Goal: Task Accomplishment & Management: Manage account settings

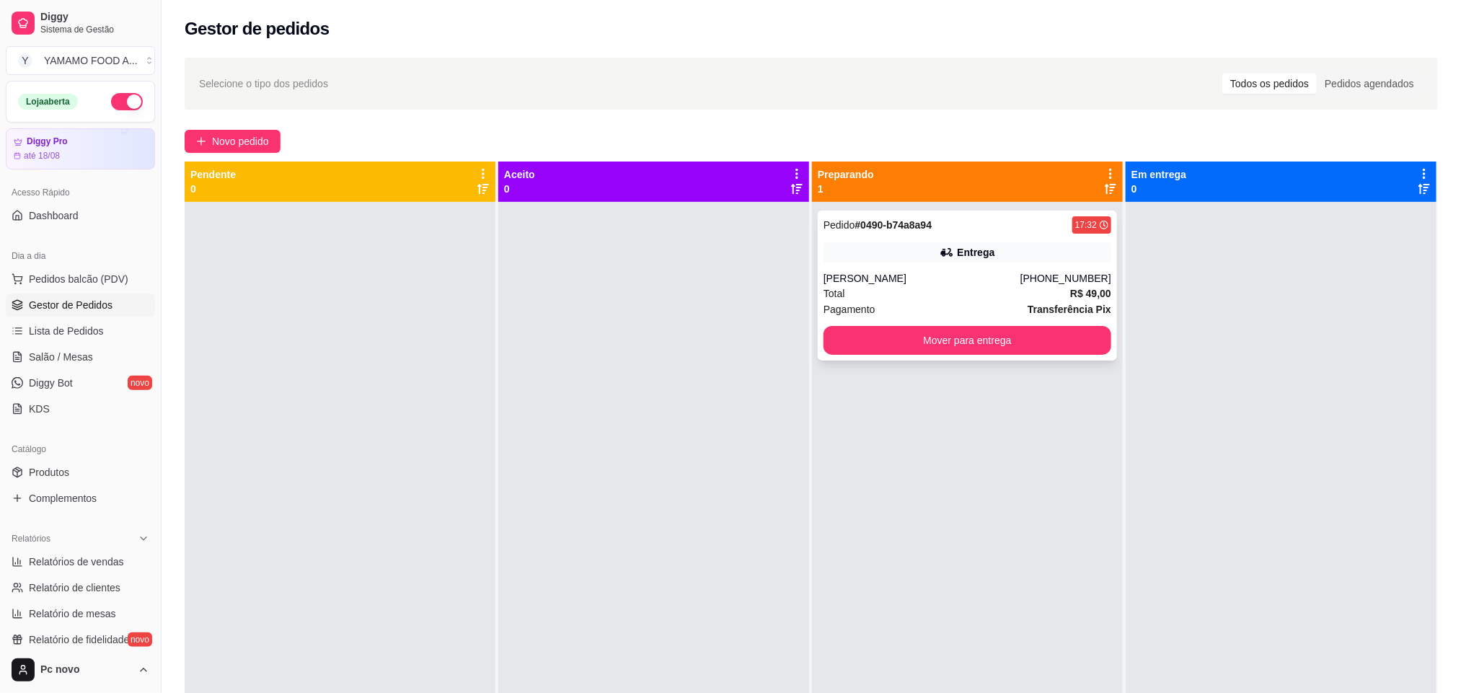
click at [997, 271] on div "[PERSON_NAME]" at bounding box center [921, 278] width 197 height 14
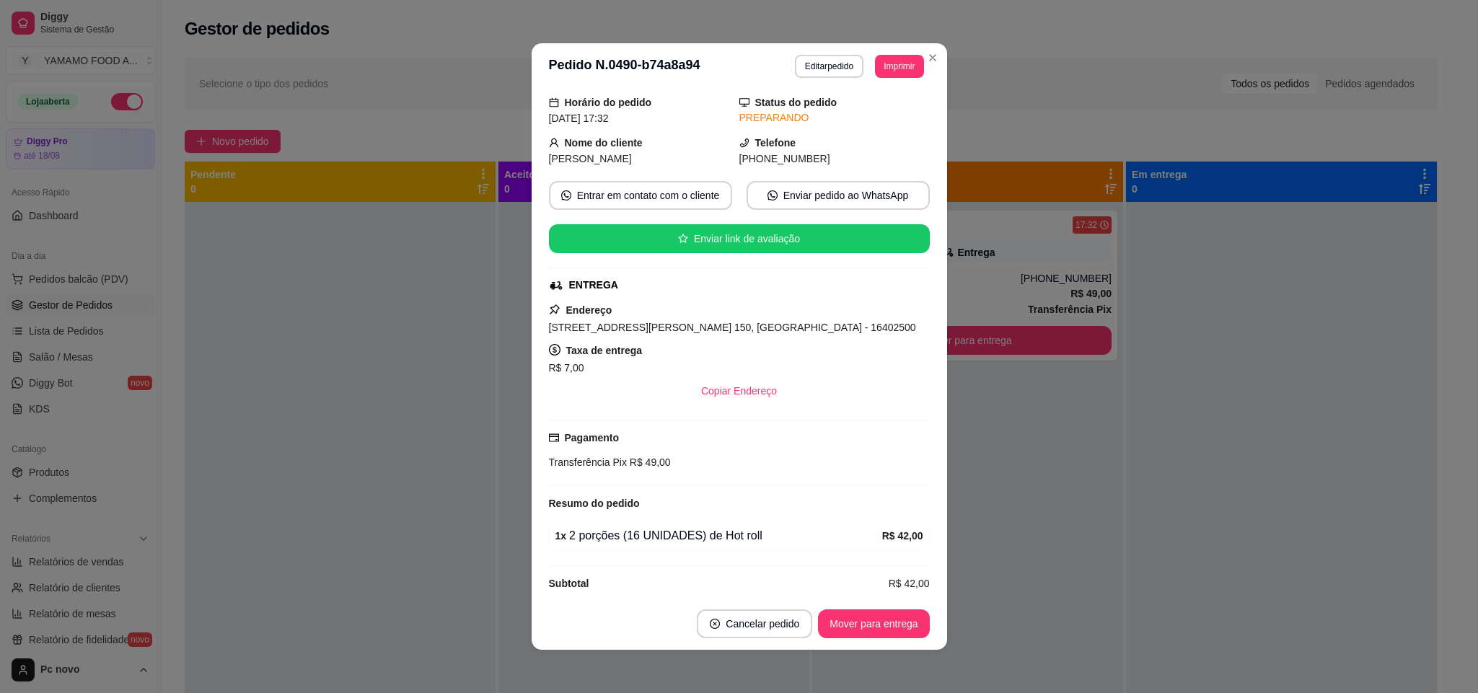
scroll to position [69, 0]
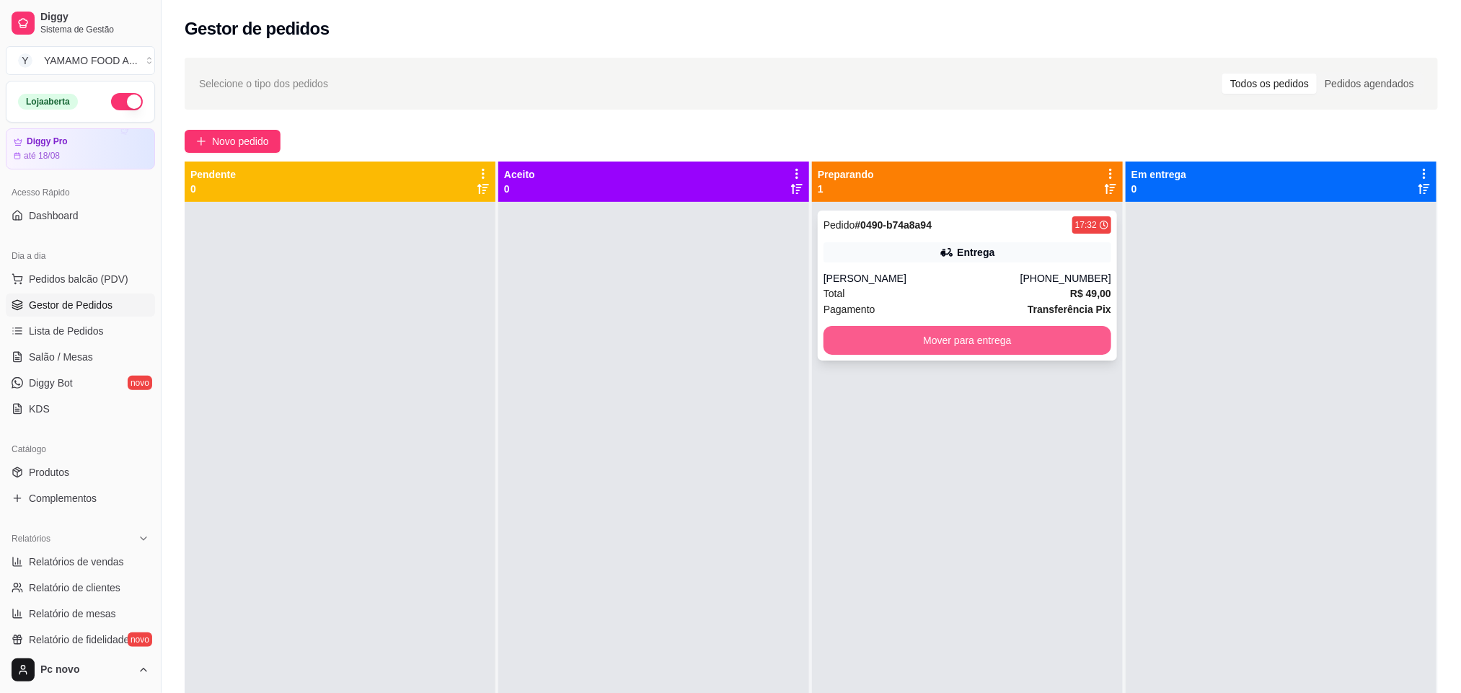
click at [996, 332] on button "Mover para entrega" at bounding box center [967, 340] width 288 height 29
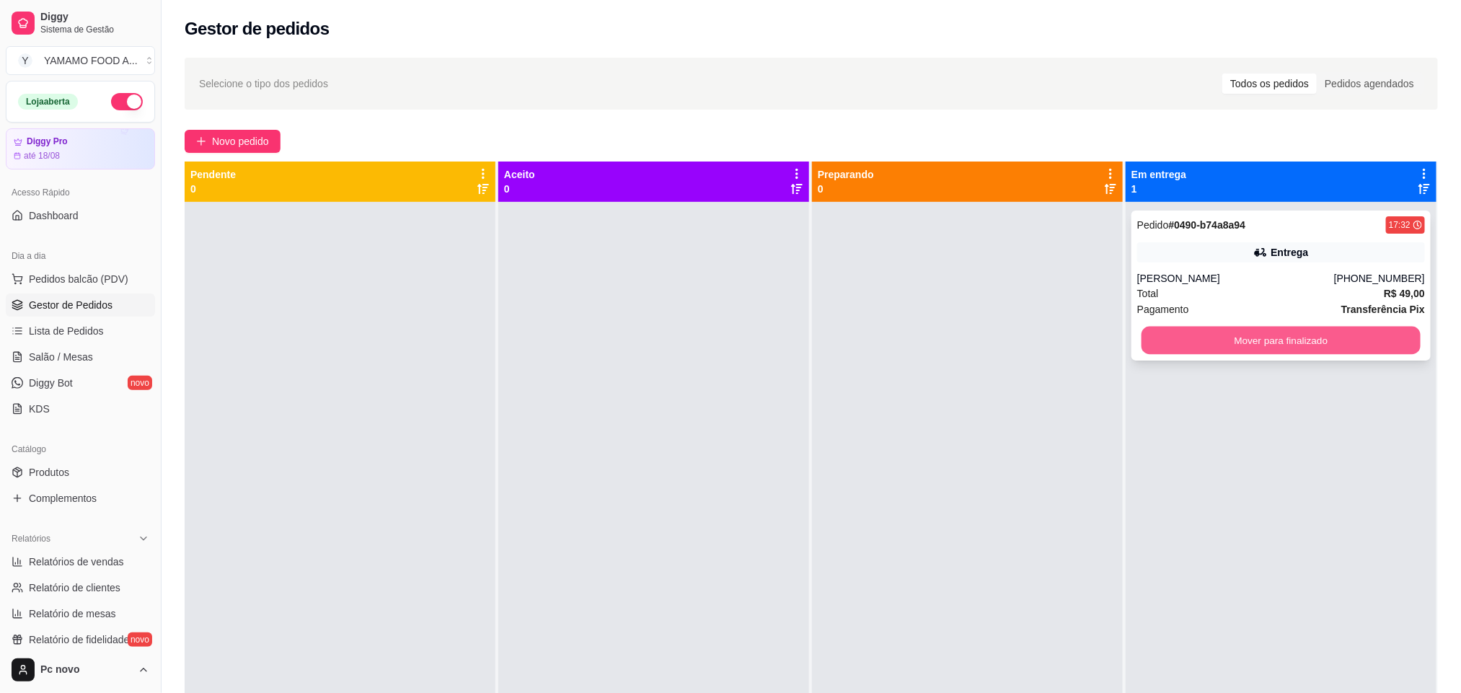
click at [1299, 340] on button "Mover para finalizado" at bounding box center [1280, 341] width 279 height 28
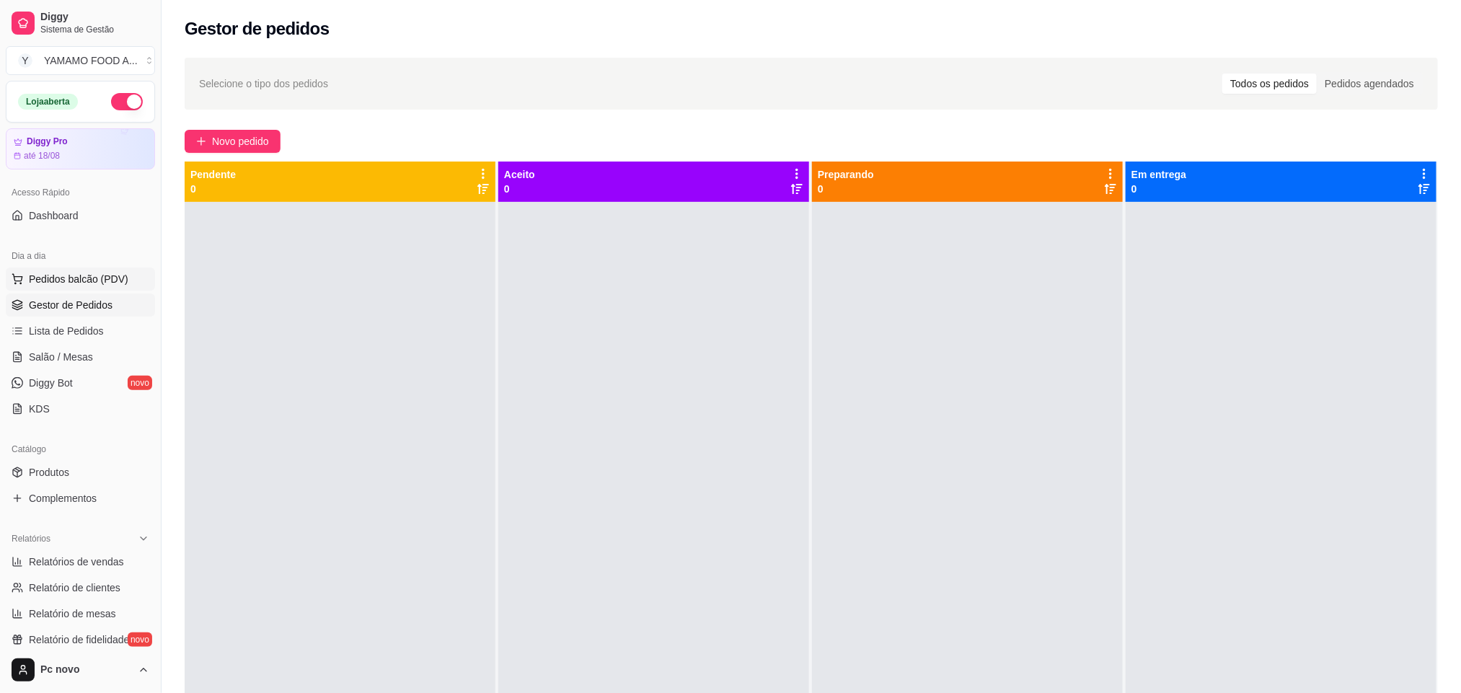
click at [125, 278] on button "Pedidos balcão (PDV)" at bounding box center [80, 279] width 149 height 23
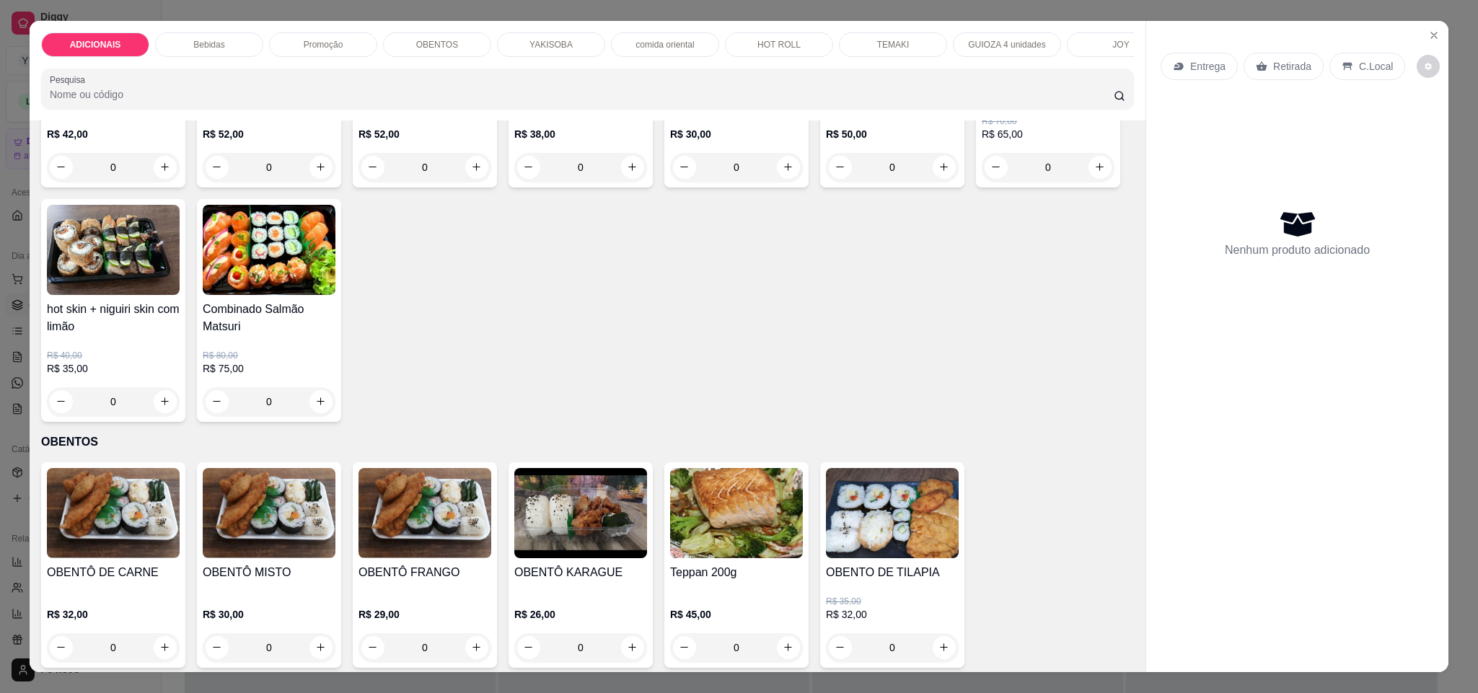
scroll to position [1622, 0]
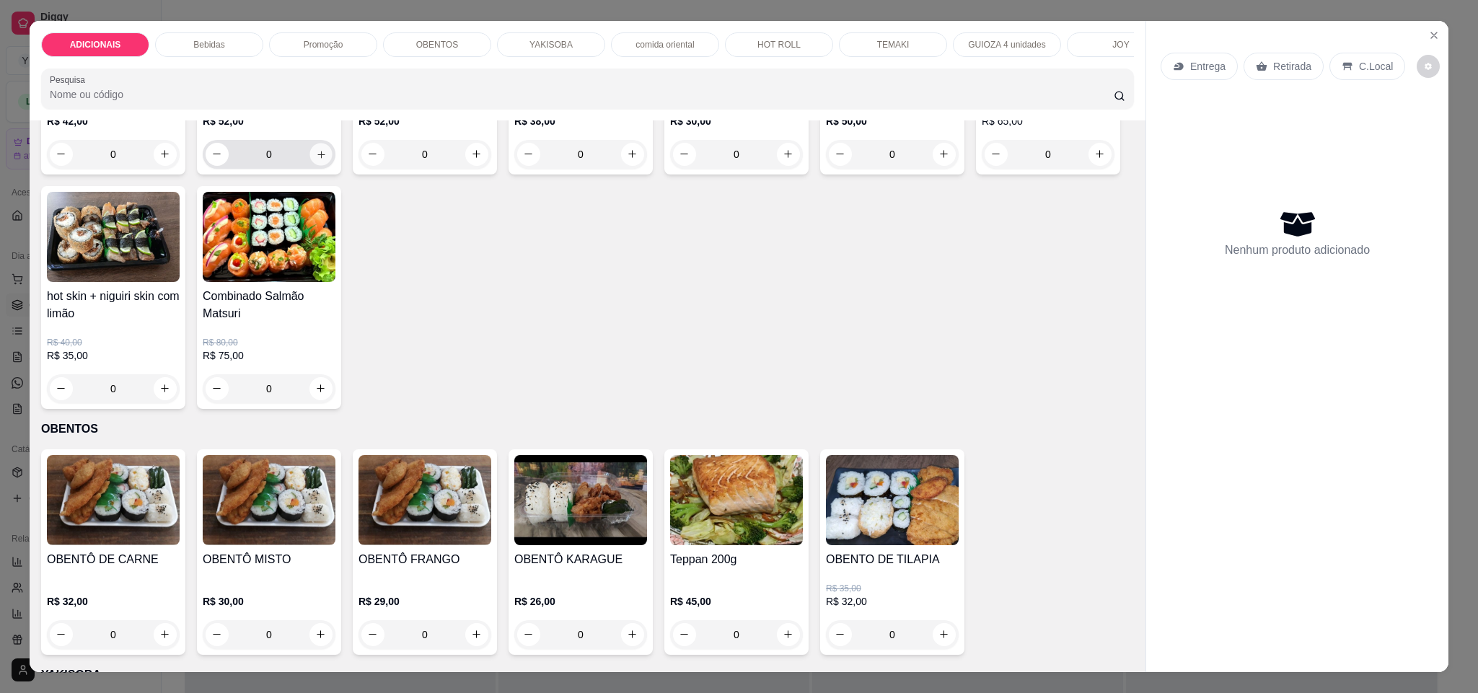
click at [317, 160] on icon "increase-product-quantity" at bounding box center [321, 154] width 11 height 11
type input "1"
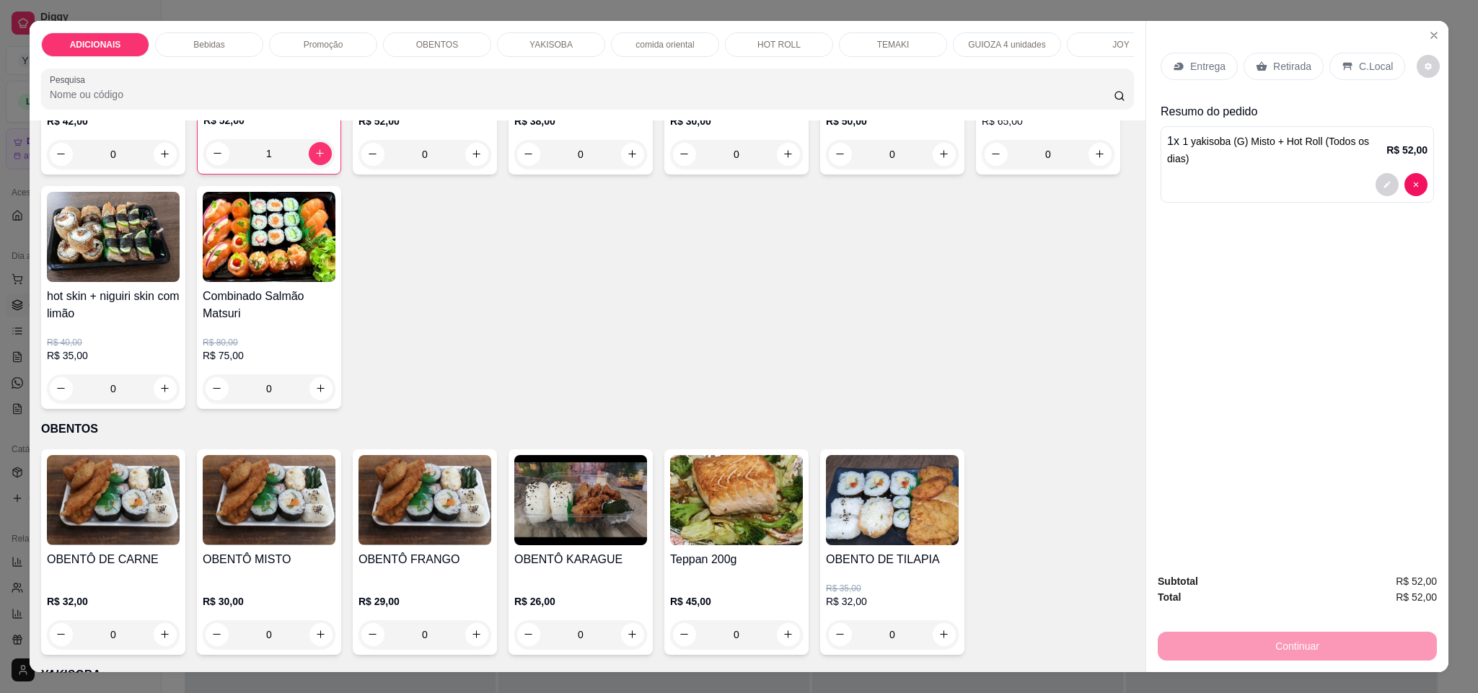
click at [1211, 66] on p "Entrega" at bounding box center [1207, 66] width 35 height 14
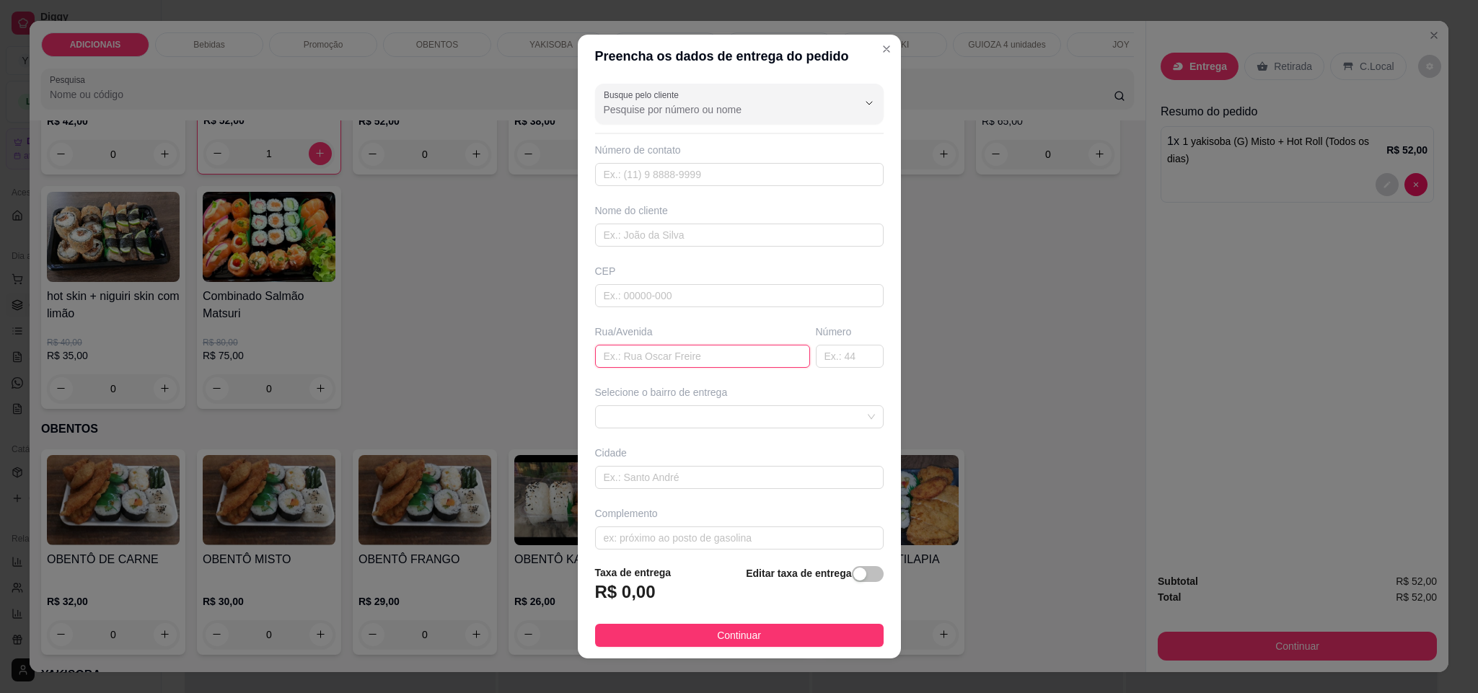
click at [697, 355] on input "text" at bounding box center [702, 356] width 215 height 23
click at [829, 412] on span at bounding box center [739, 417] width 271 height 22
type input "av [PERSON_NAME]"
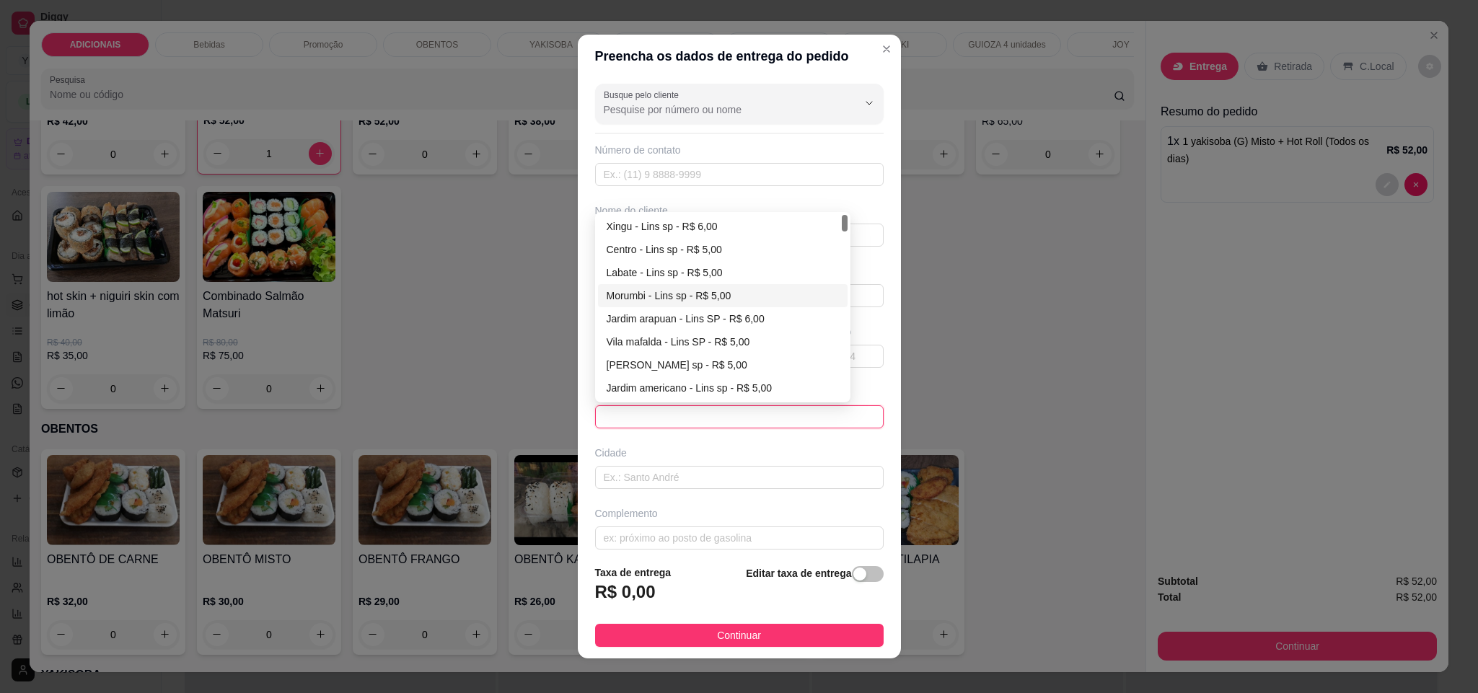
scroll to position [108, 0]
click at [686, 264] on div "[PERSON_NAME] sp - R$ 5,00" at bounding box center [722, 257] width 233 height 16
type input "Lins sp"
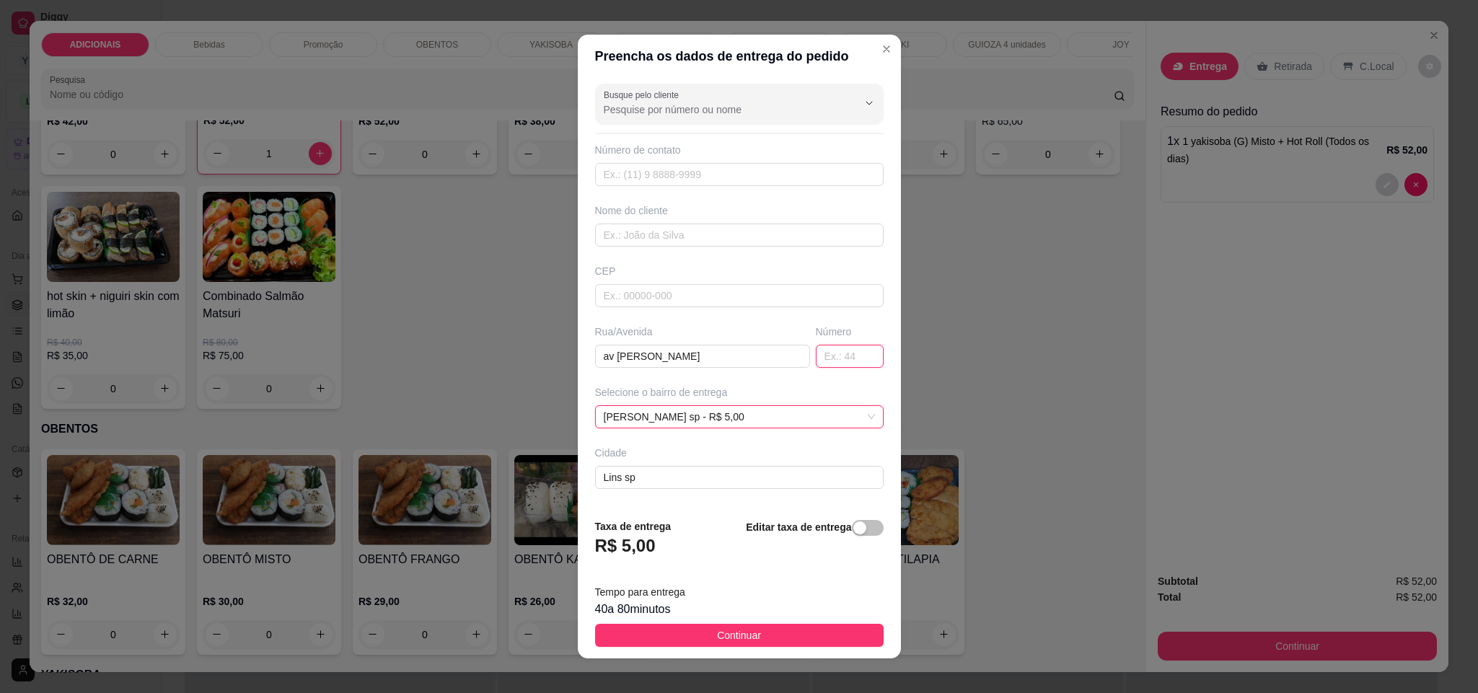
click at [816, 355] on input "text" at bounding box center [850, 356] width 68 height 23
type input "665"
click at [682, 174] on input "text" at bounding box center [739, 174] width 288 height 23
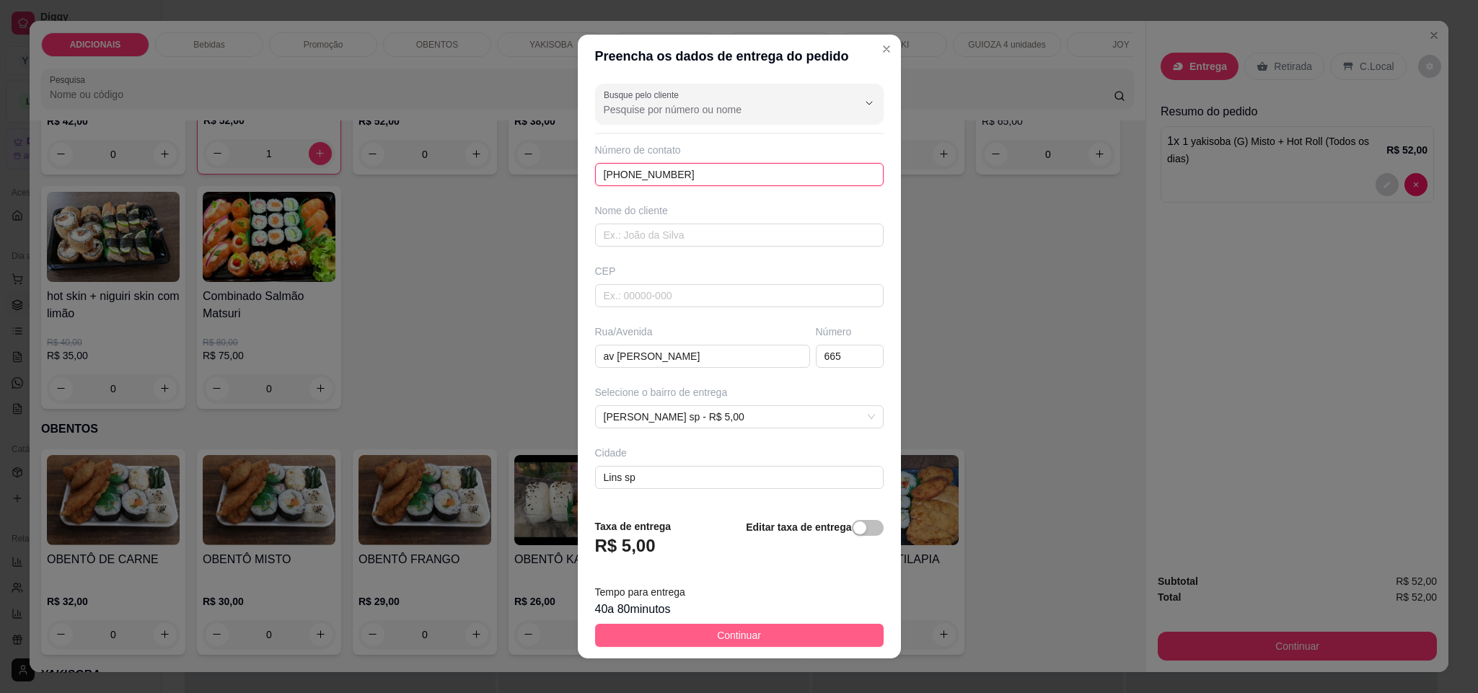
type input "[PHONE_NUMBER]"
click at [825, 639] on button "Continuar" at bounding box center [739, 635] width 288 height 23
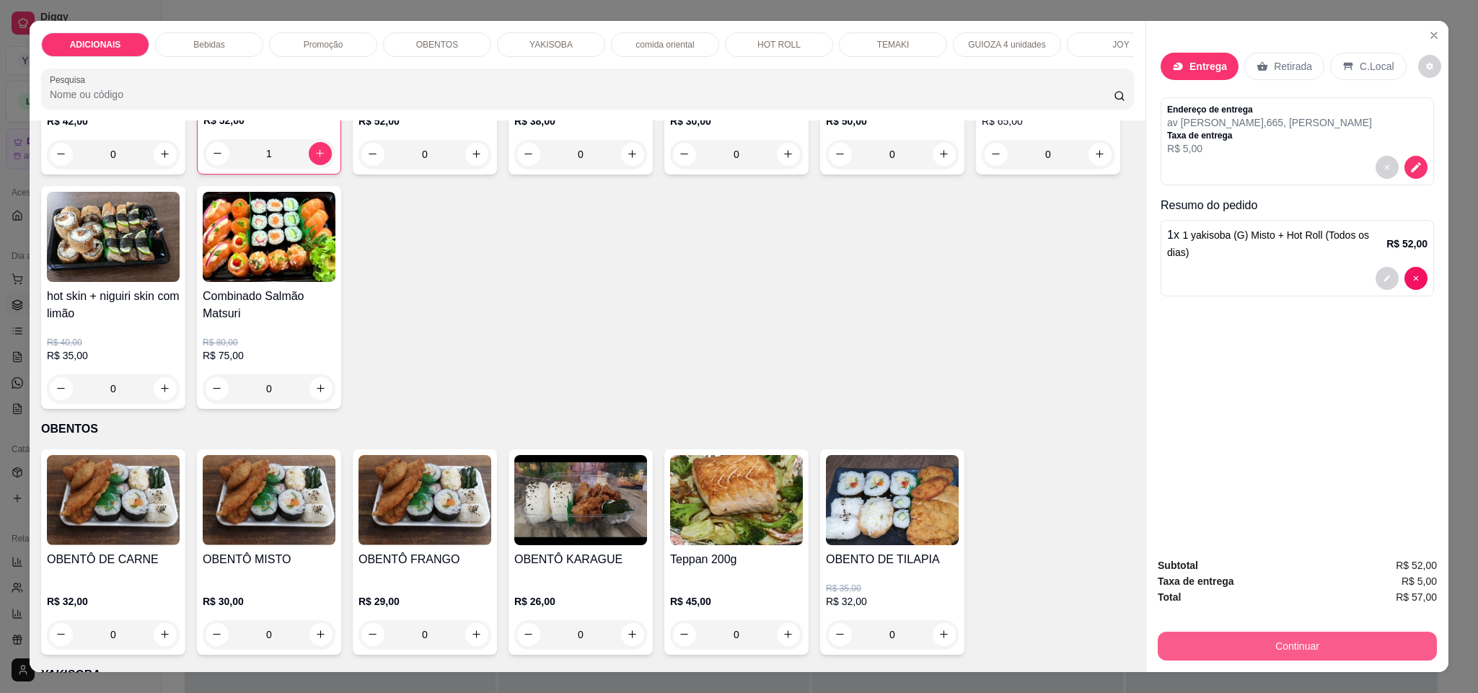
click at [1355, 651] on button "Continuar" at bounding box center [1296, 646] width 279 height 29
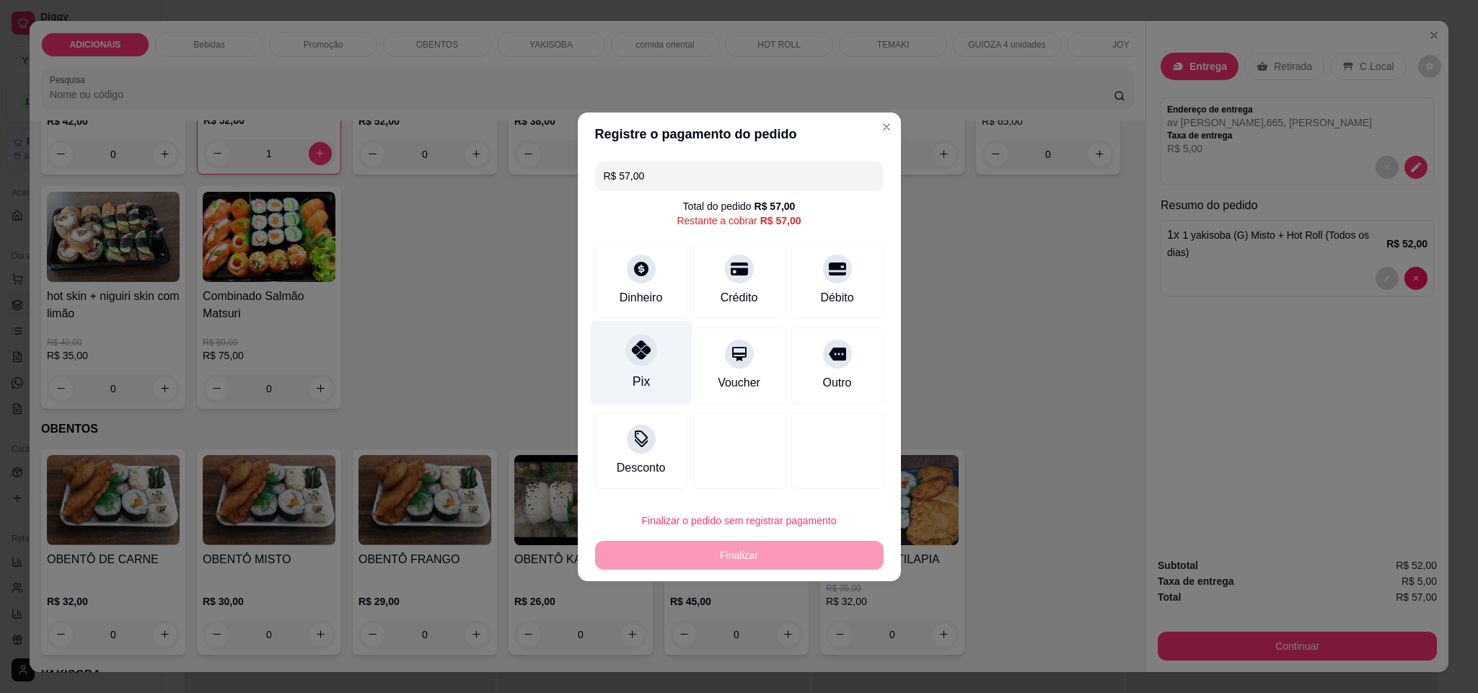
click at [634, 372] on div "Pix" at bounding box center [640, 381] width 17 height 19
type input "R$ 0,00"
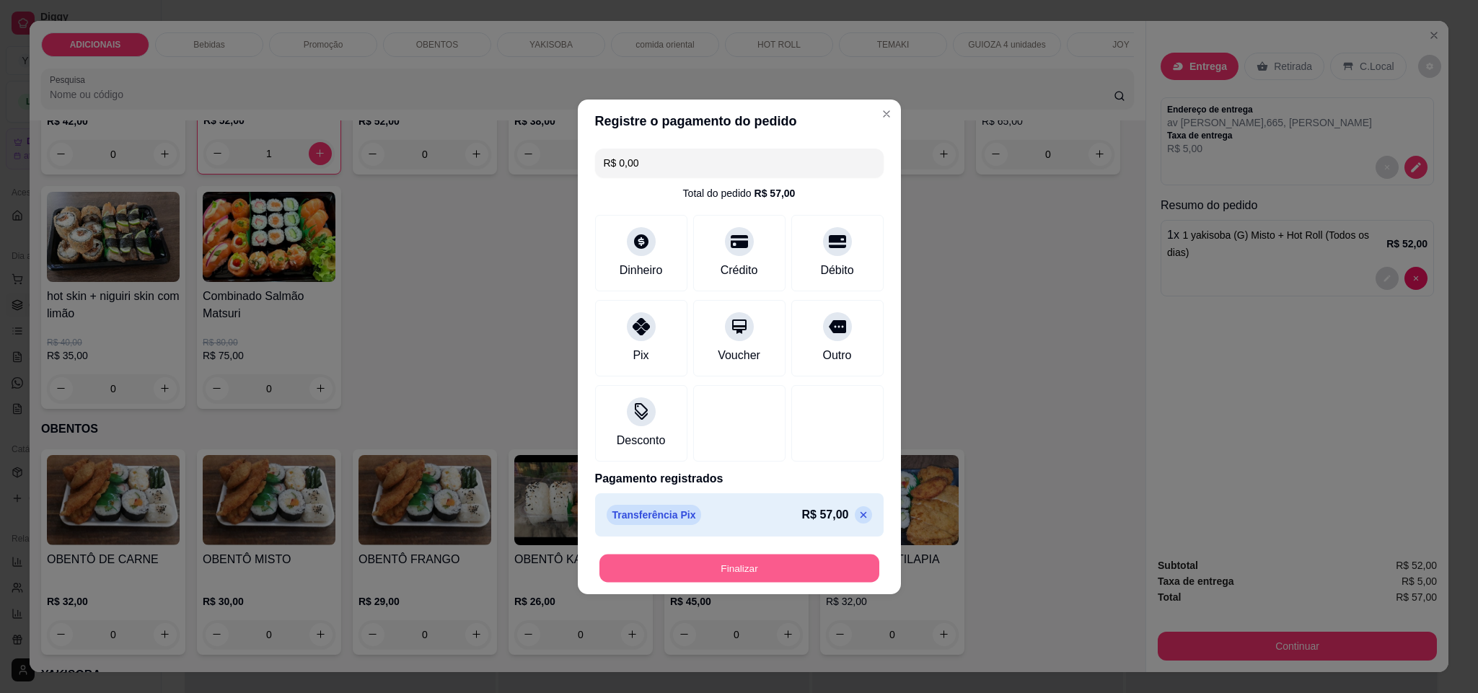
click at [760, 575] on button "Finalizar" at bounding box center [739, 568] width 280 height 28
type input "0"
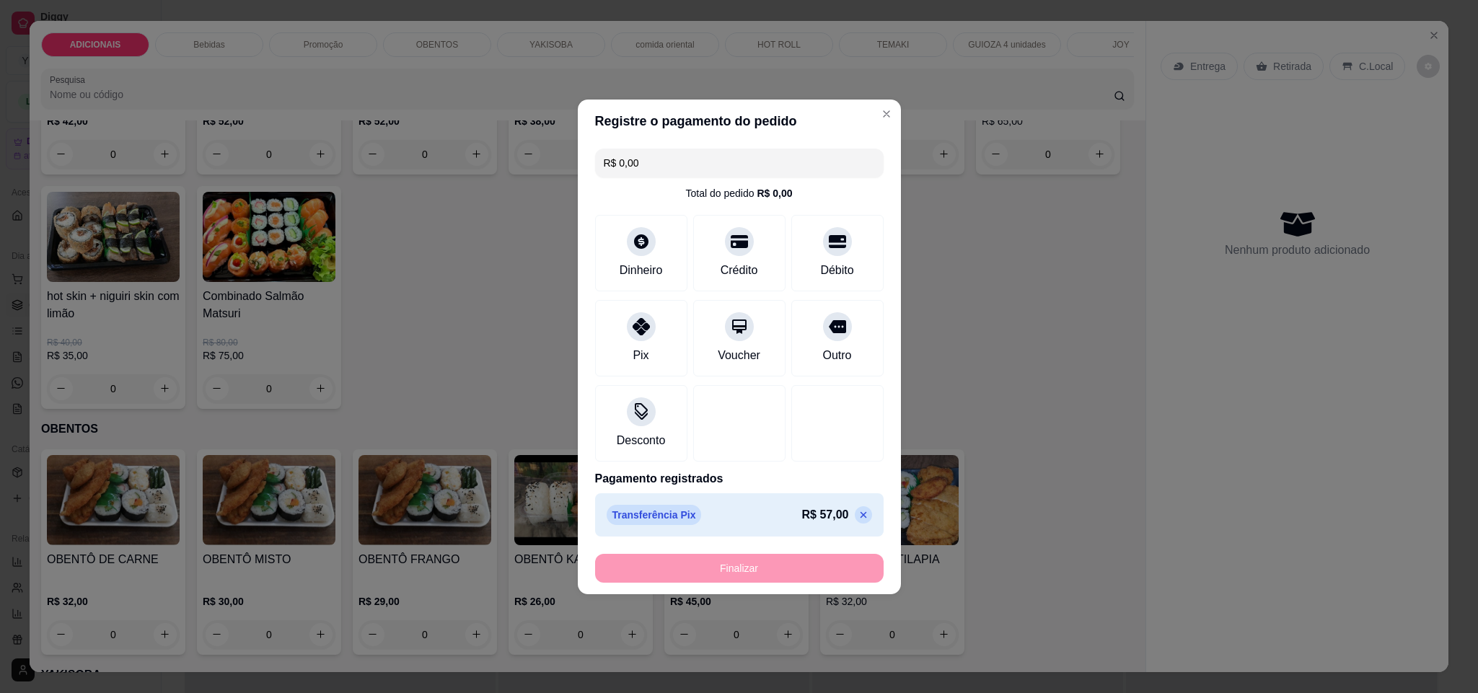
type input "-R$ 57,00"
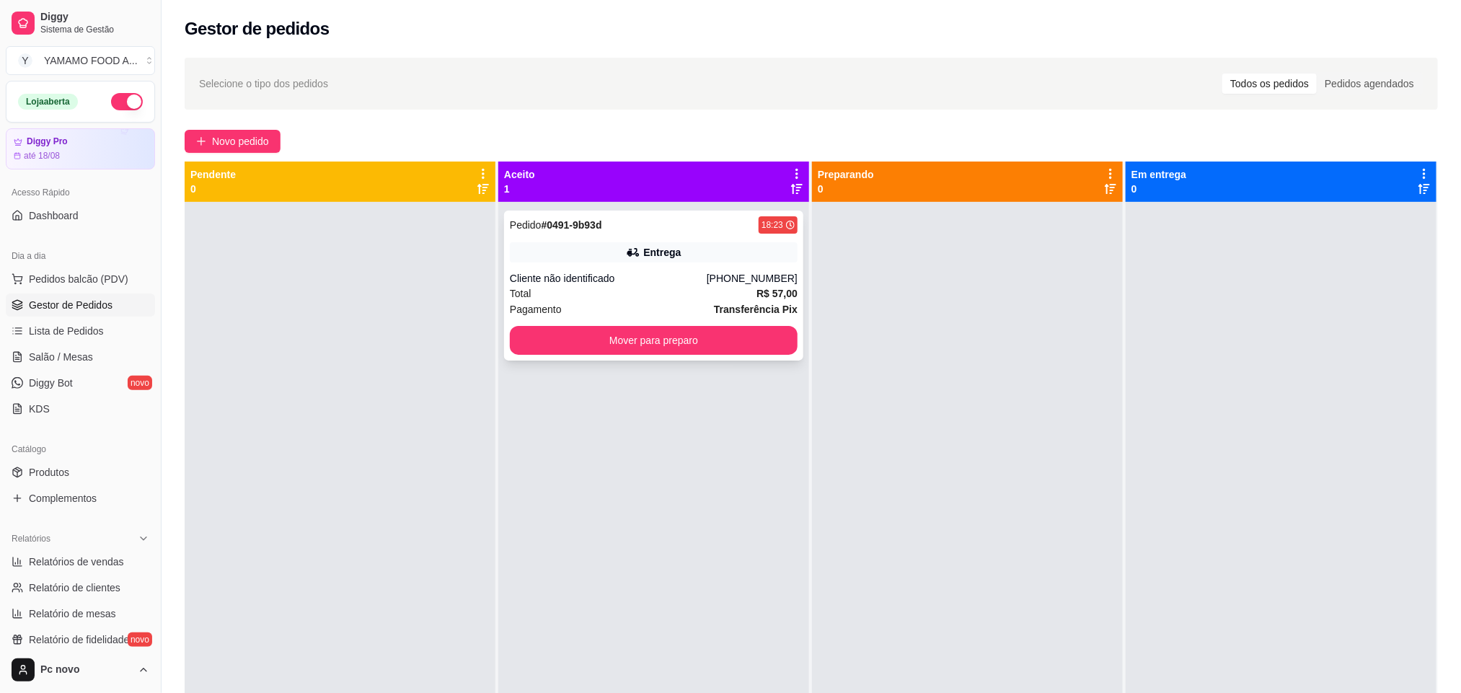
click at [665, 296] on div "Total R$ 57,00" at bounding box center [654, 294] width 288 height 16
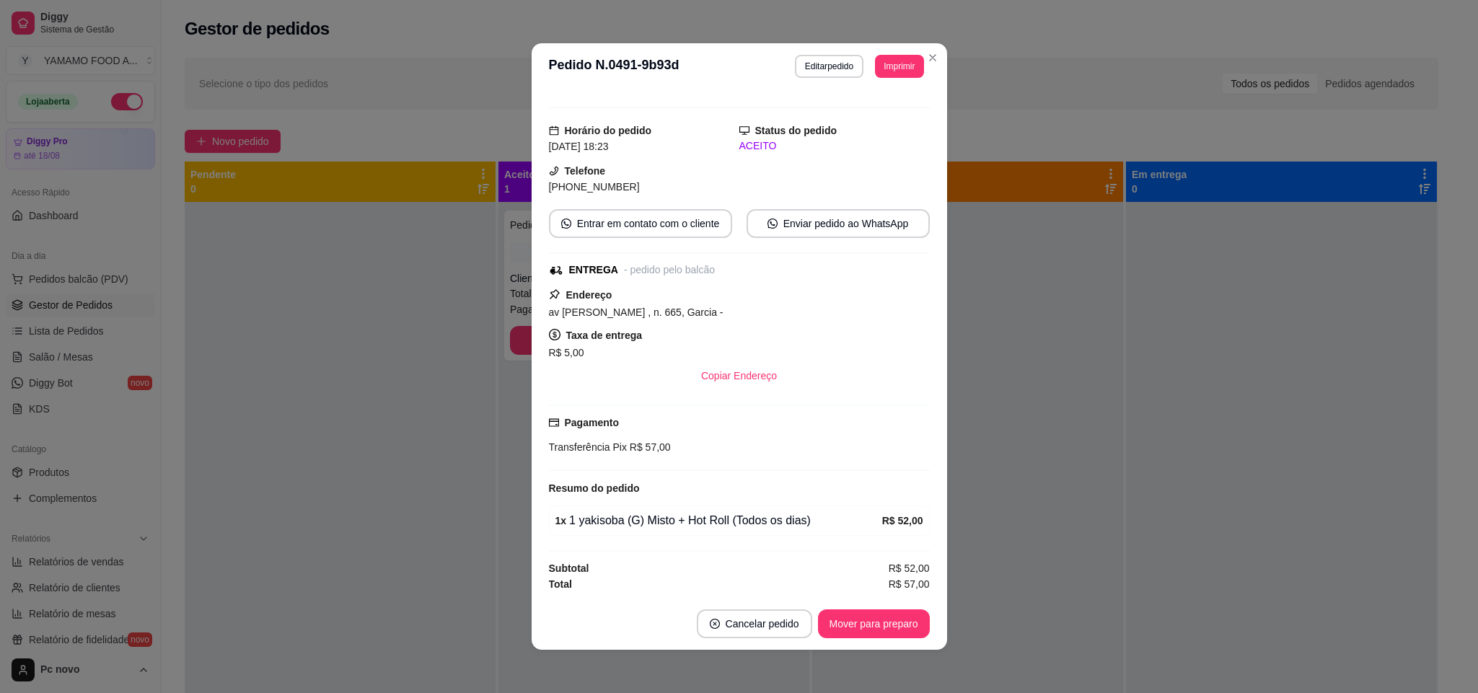
scroll to position [3, 0]
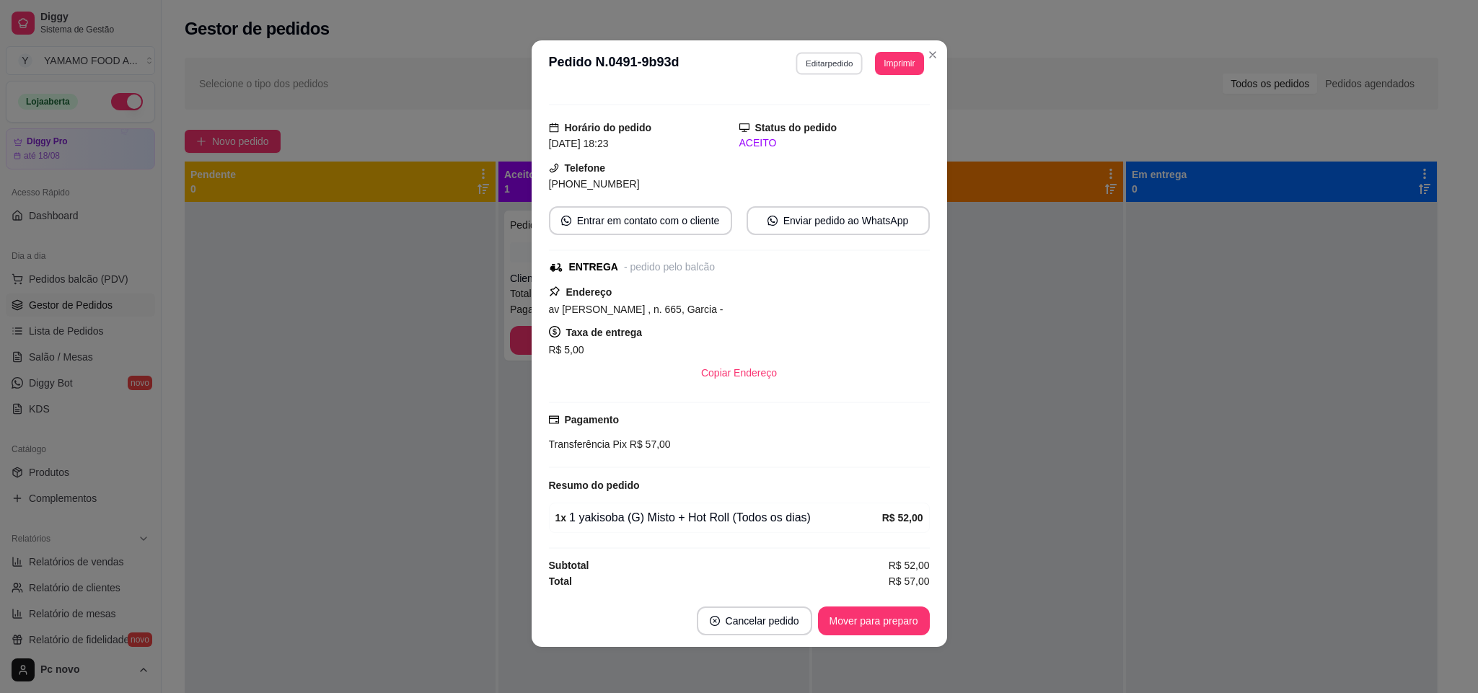
click at [811, 65] on button "Editar pedido" at bounding box center [828, 63] width 67 height 22
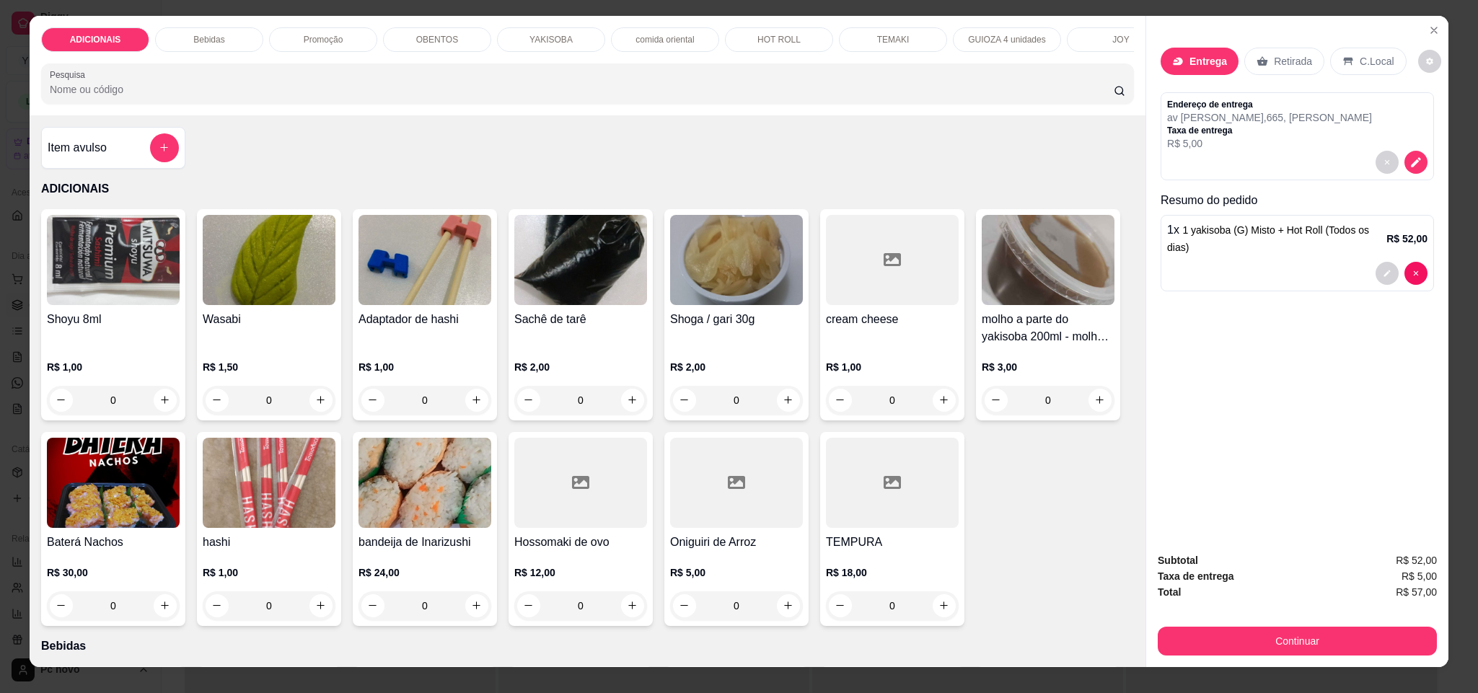
scroll to position [0, 0]
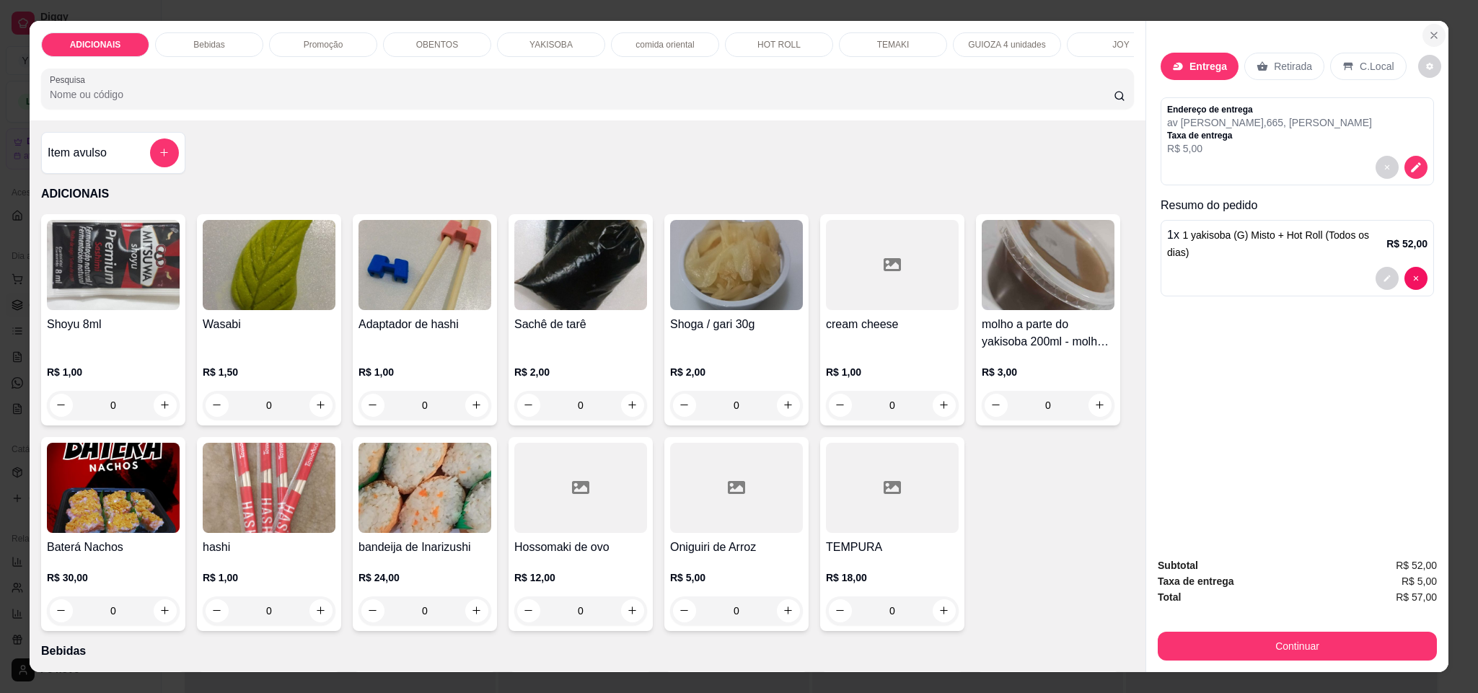
click at [1431, 32] on icon "Close" at bounding box center [1434, 35] width 6 height 6
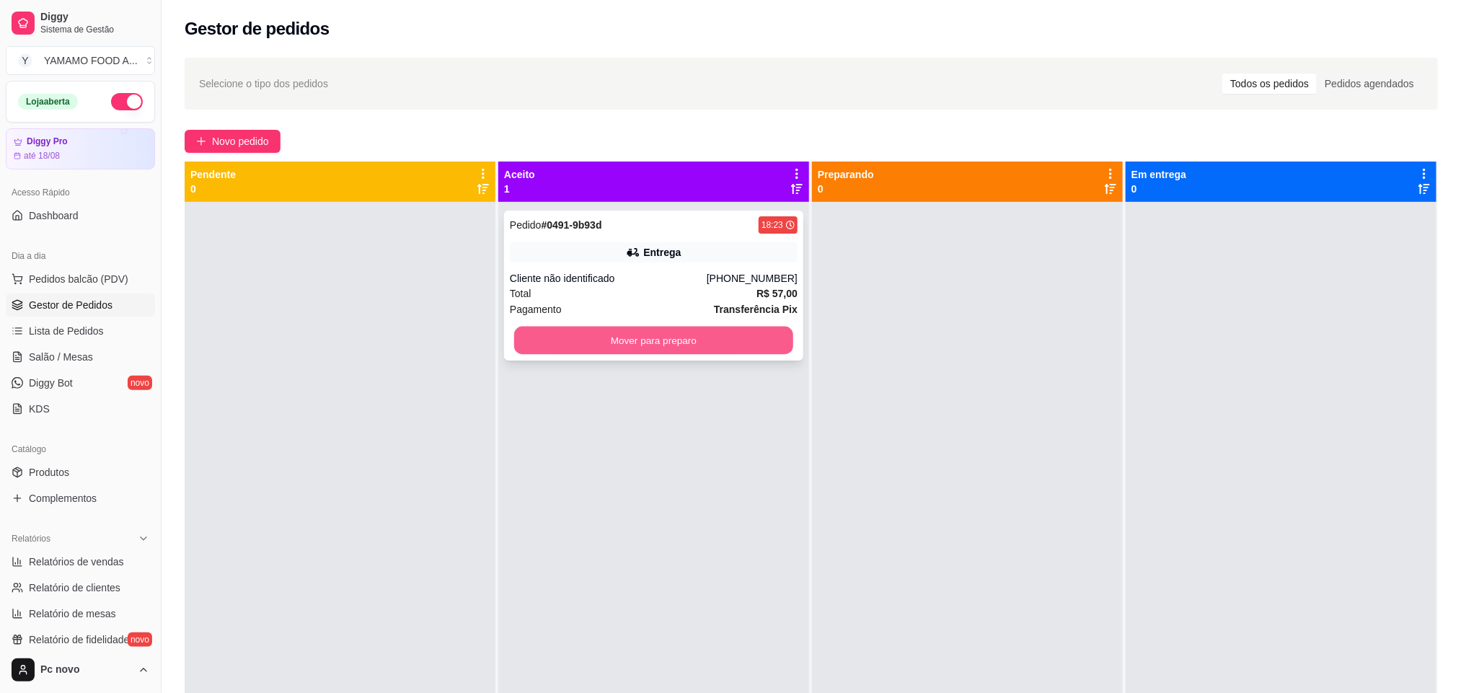
click at [733, 343] on button "Mover para preparo" at bounding box center [653, 341] width 279 height 28
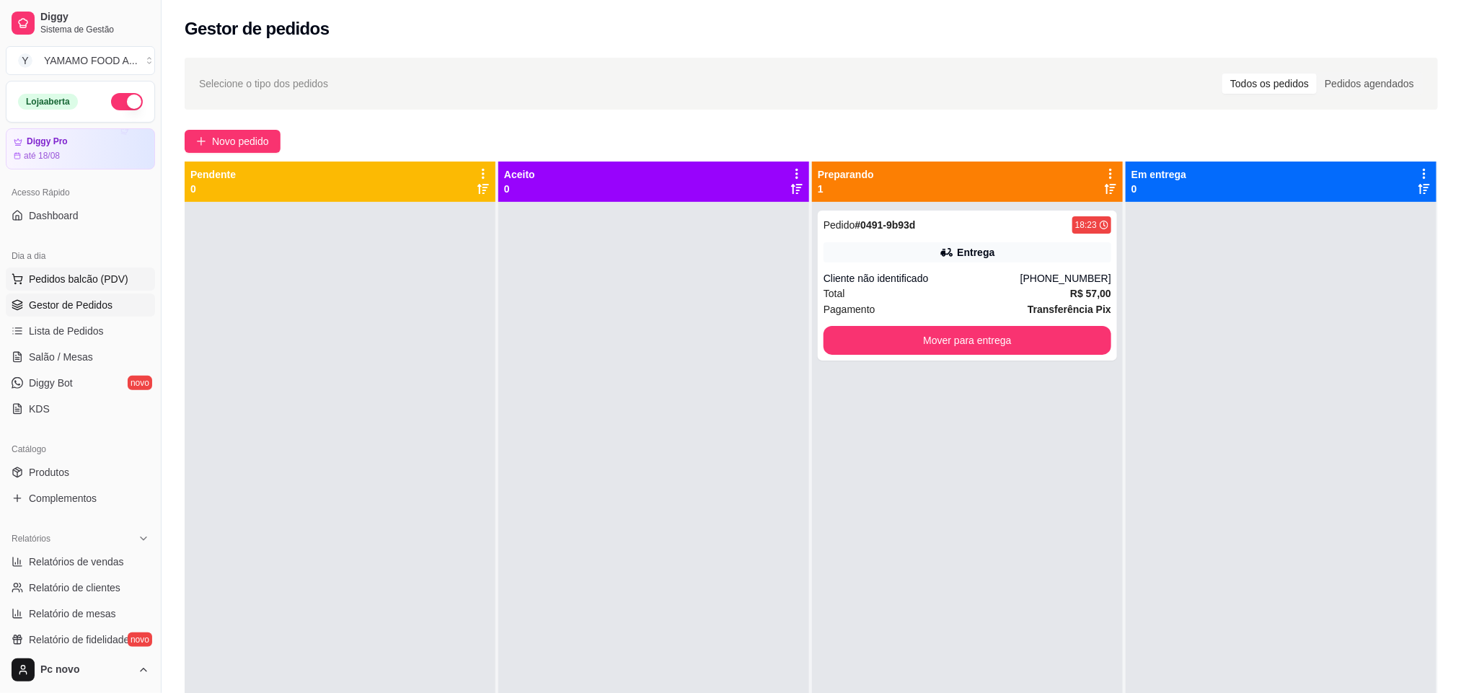
click at [82, 280] on span "Pedidos balcão (PDV)" at bounding box center [79, 279] width 100 height 14
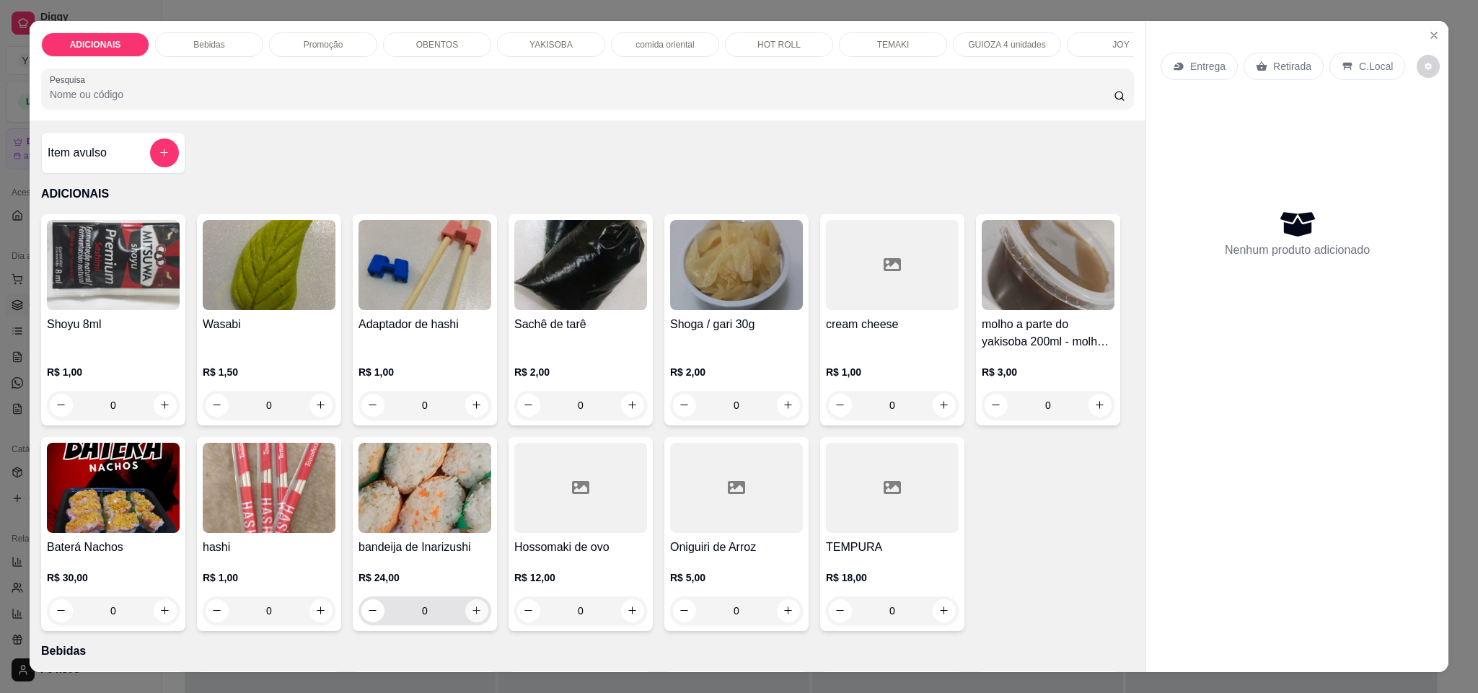
click at [482, 616] on icon "increase-product-quantity" at bounding box center [476, 610] width 11 height 11
type input "1"
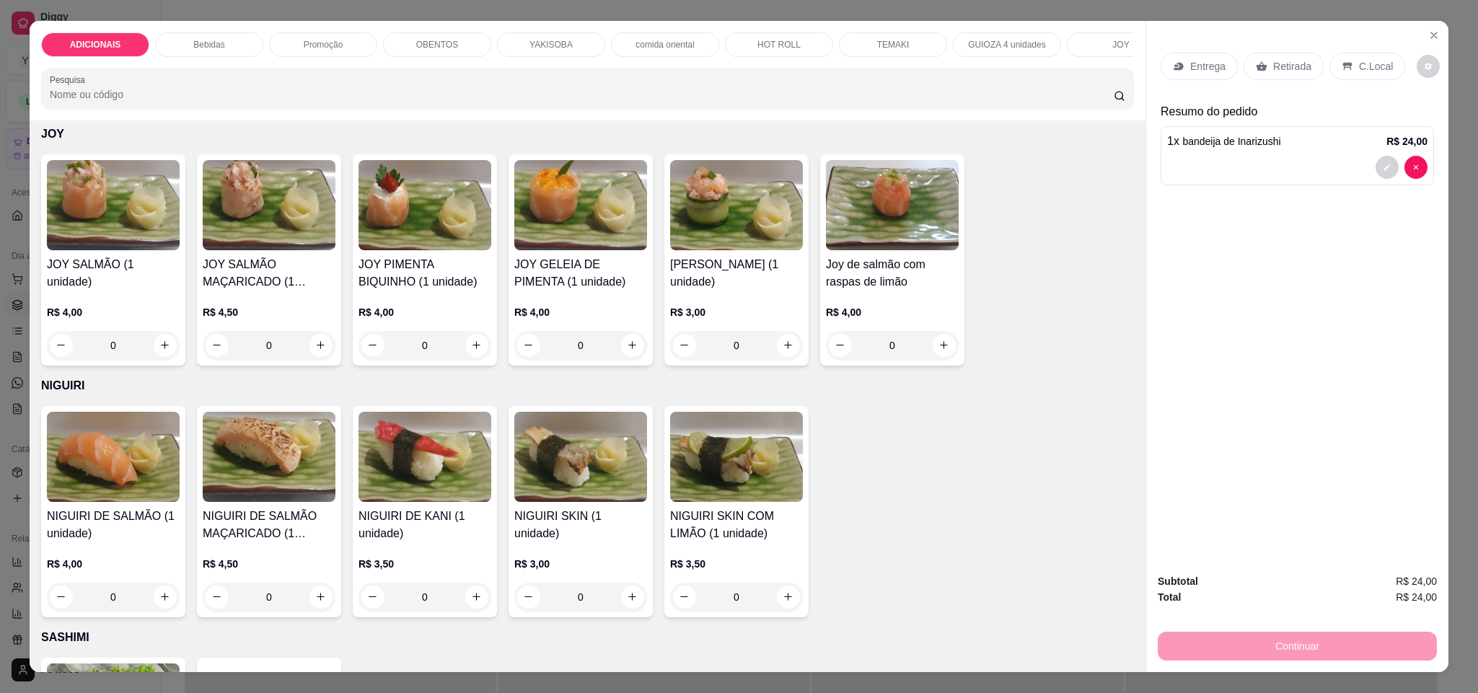
scroll to position [4435, 0]
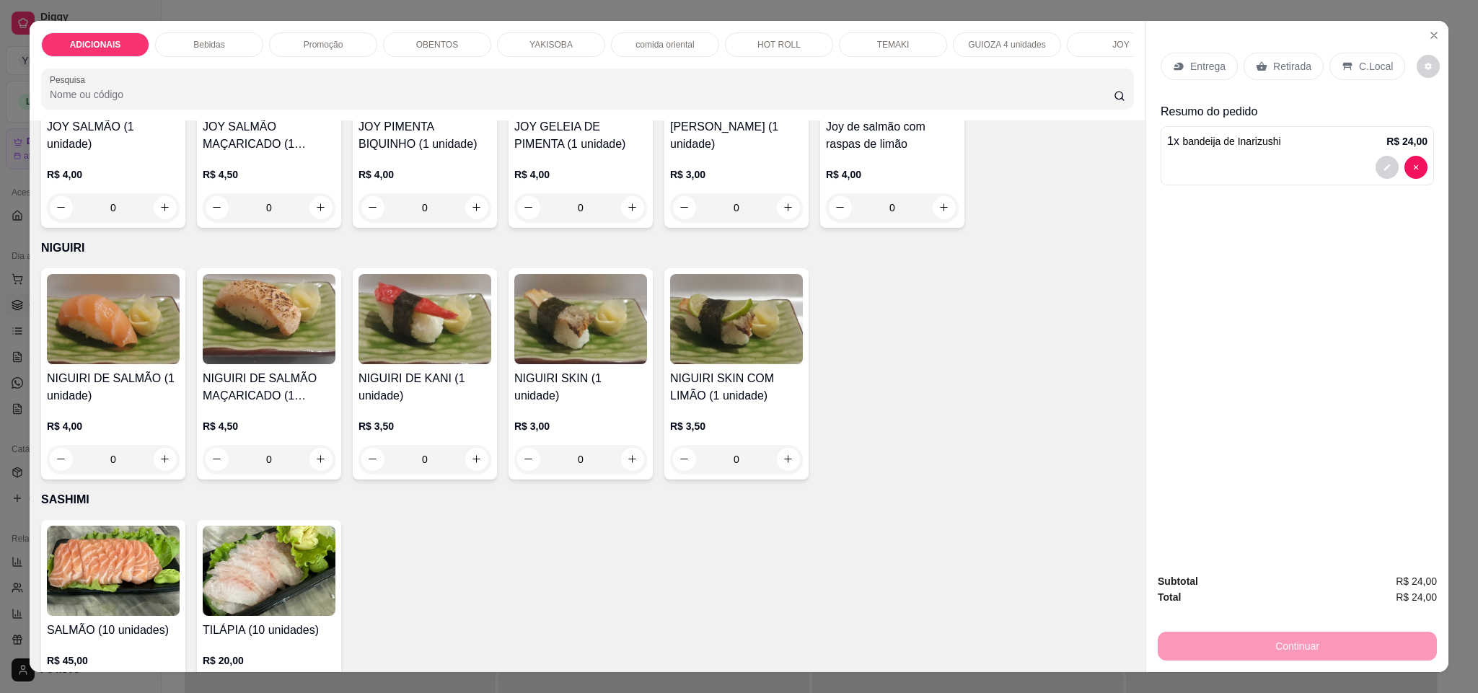
type input "1"
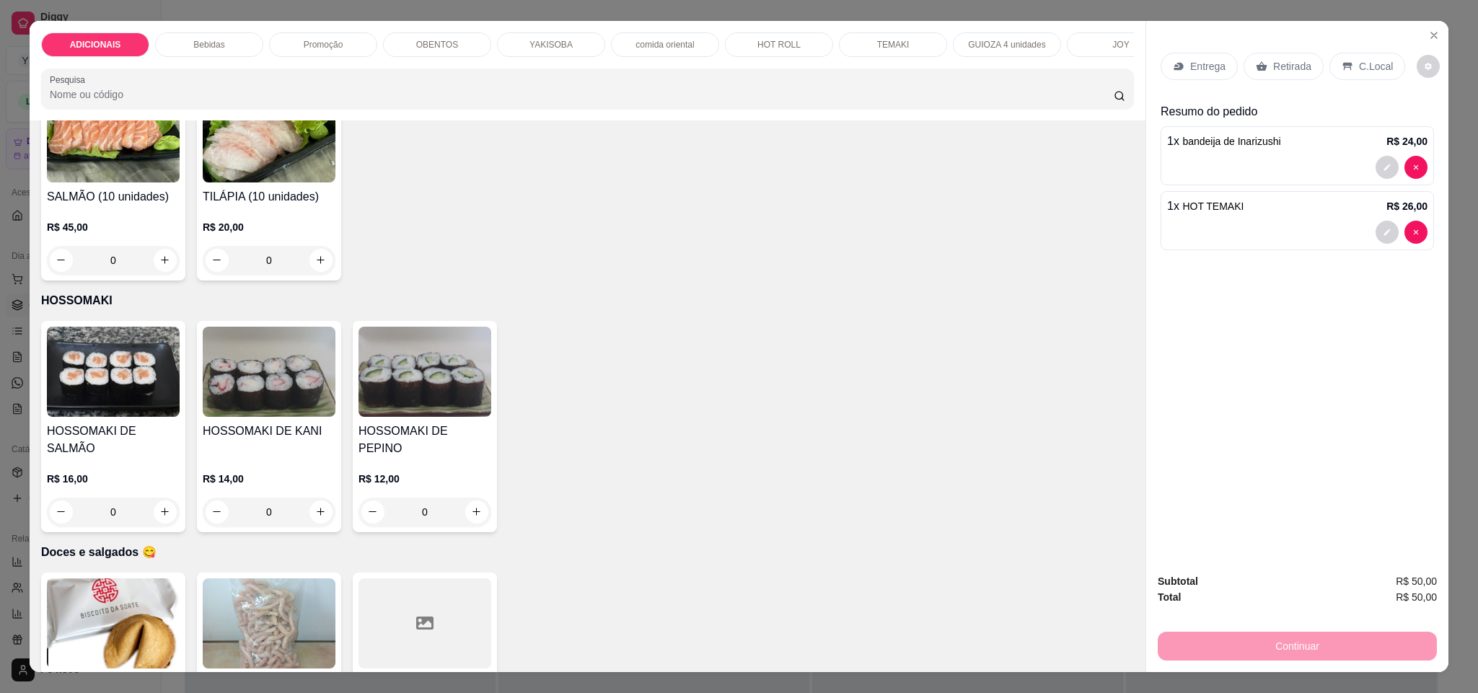
scroll to position [4976, 0]
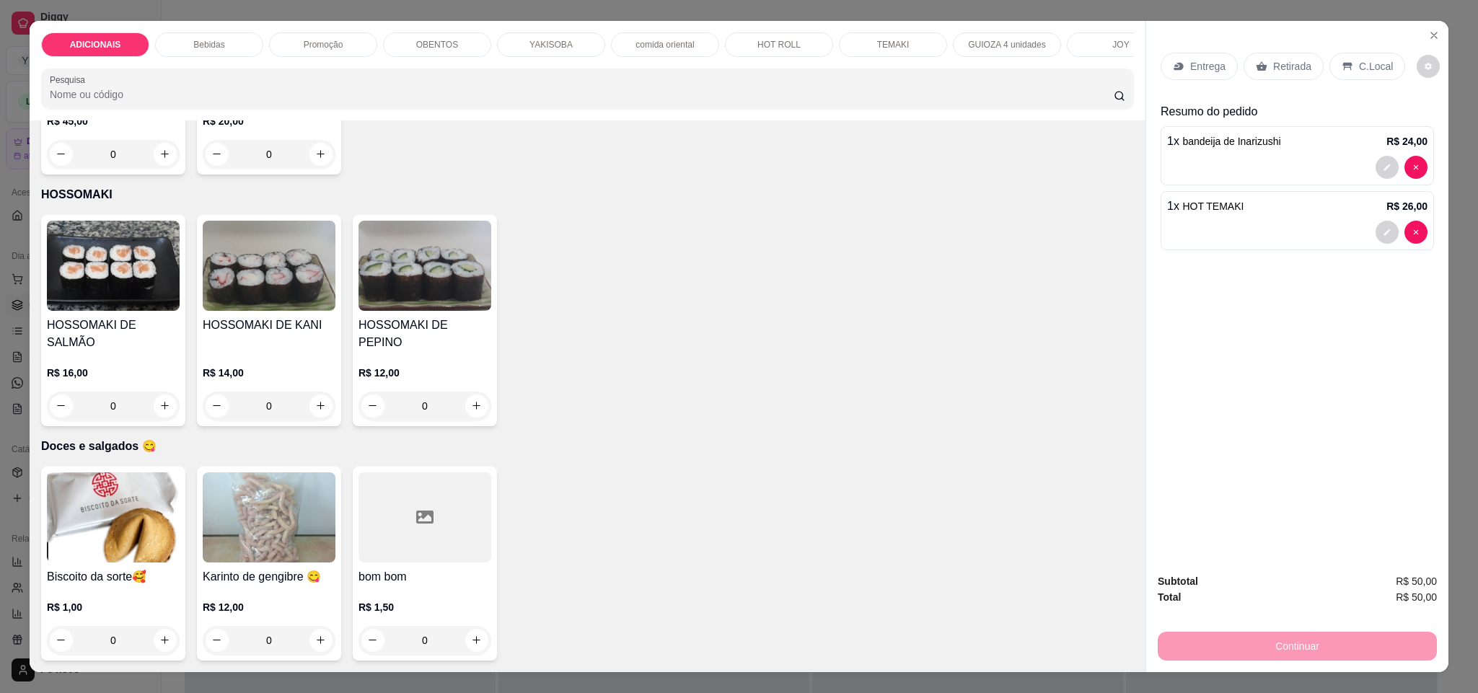
type input "2"
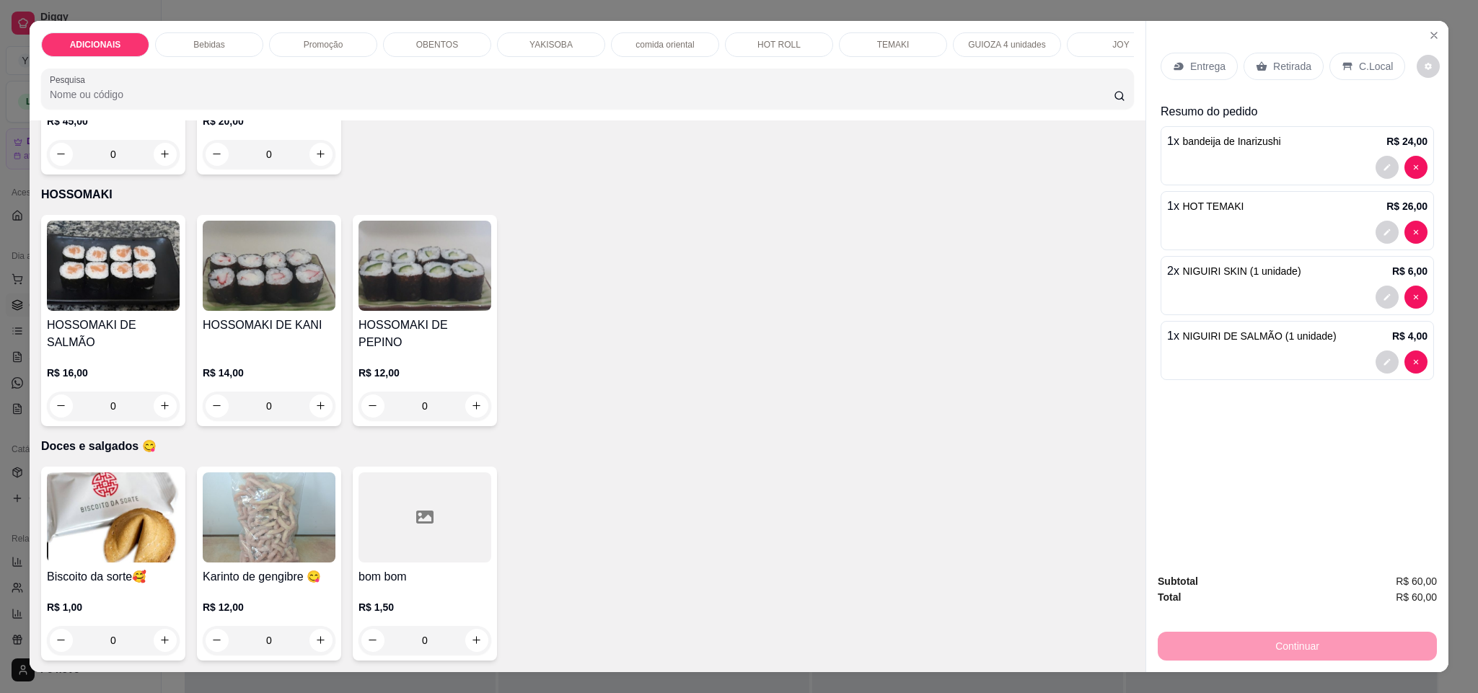
type input "2"
click at [1428, 39] on icon "Close" at bounding box center [1434, 36] width 12 height 12
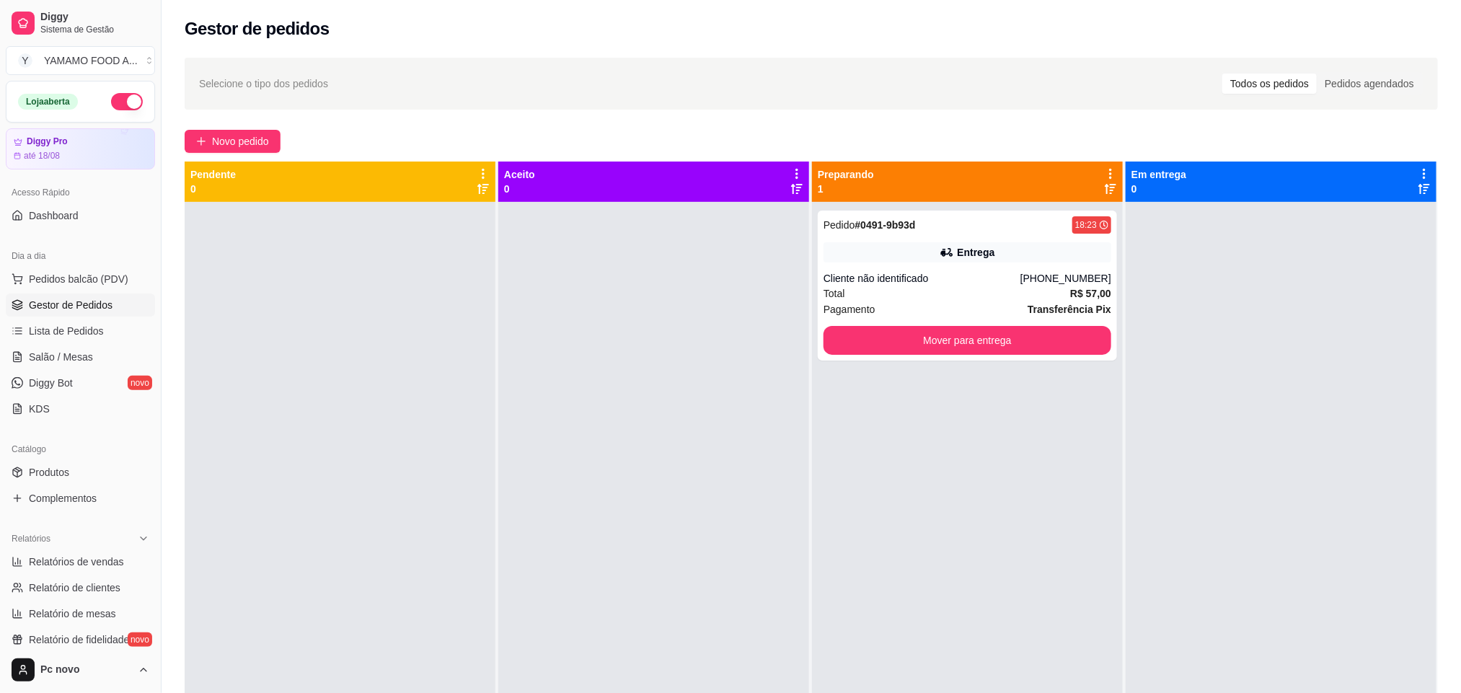
click at [684, 87] on div "Selecione o tipo dos pedidos Todos os pedidos Pedidos agendados" at bounding box center [811, 83] width 1224 height 23
click at [69, 267] on div "Dia a dia" at bounding box center [80, 255] width 149 height 23
click at [105, 279] on span "Pedidos balcão (PDV)" at bounding box center [79, 279] width 100 height 14
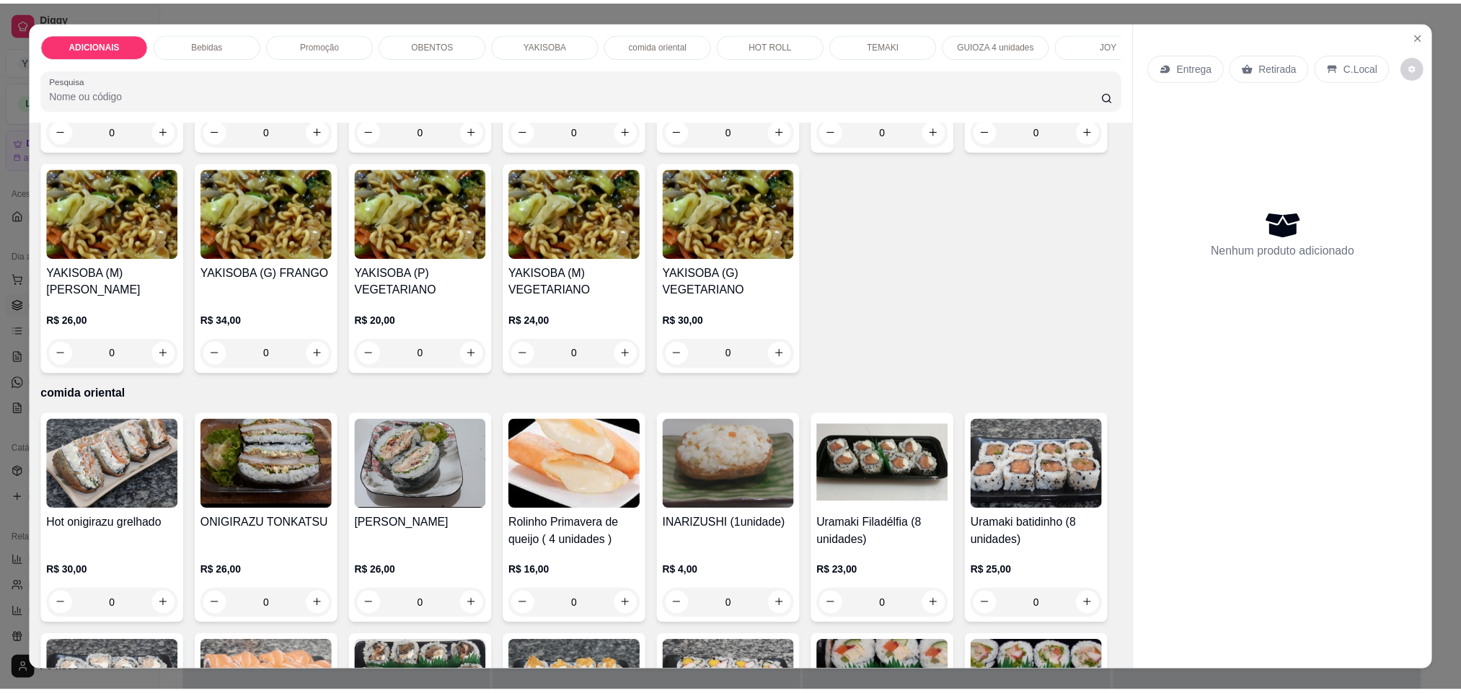
scroll to position [2380, 0]
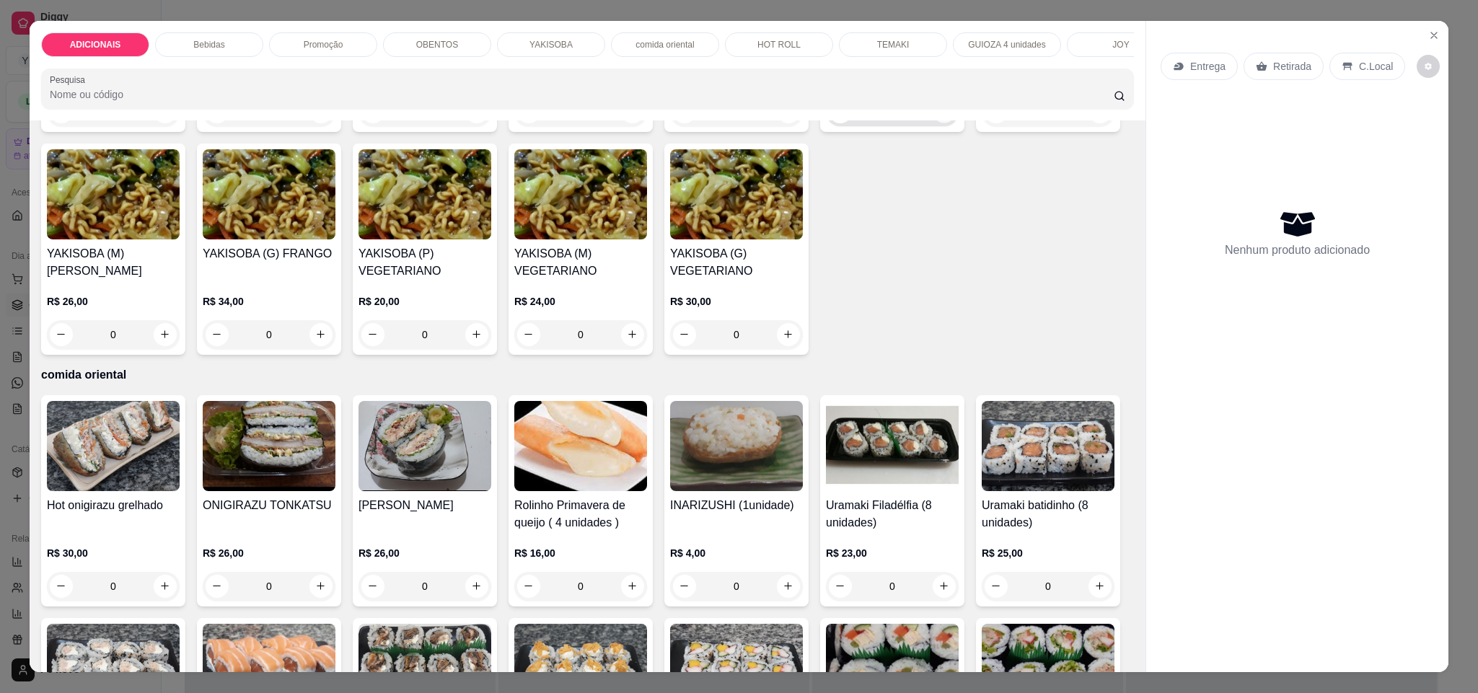
click at [939, 118] on icon "increase-product-quantity" at bounding box center [944, 112] width 11 height 11
type input "1"
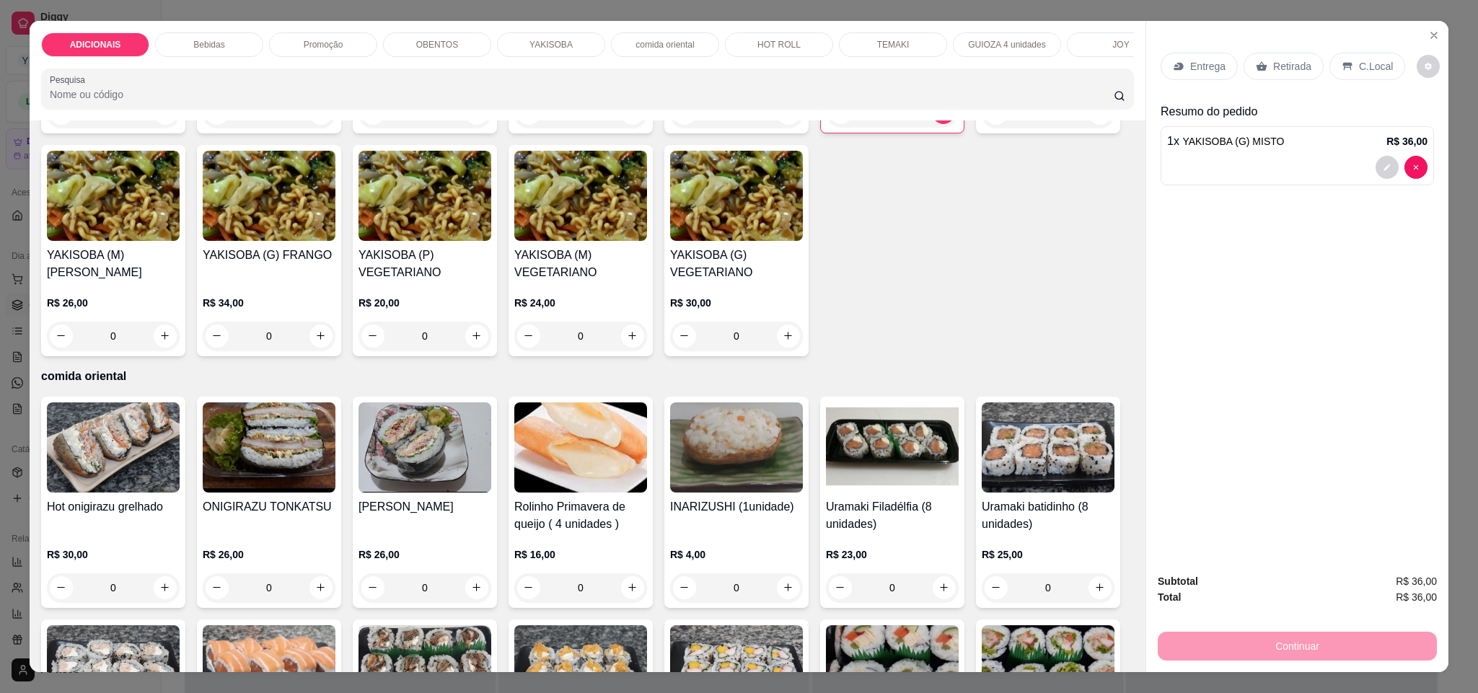
click at [1274, 63] on p "Retirada" at bounding box center [1292, 66] width 38 height 14
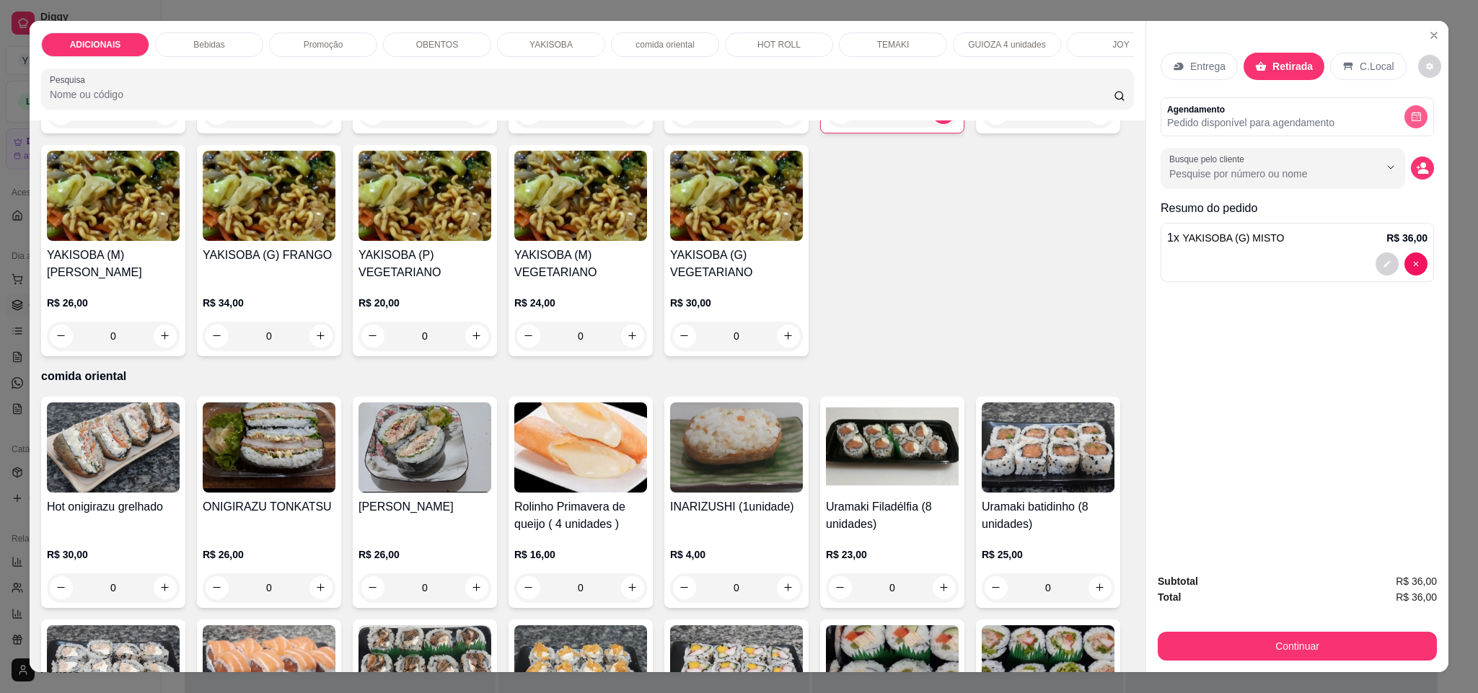
click at [1413, 109] on button "decrease-product-quantity" at bounding box center [1415, 116] width 23 height 23
click at [1268, 176] on input "Busque pelo cliente" at bounding box center [1262, 174] width 187 height 14
click at [1382, 371] on div "Entrega Retirada C.Local Agendamento Pedido disponível para agendamento Busque …" at bounding box center [1297, 291] width 302 height 541
click at [1417, 172] on icon "decrease-product-quantity" at bounding box center [1422, 168] width 13 height 13
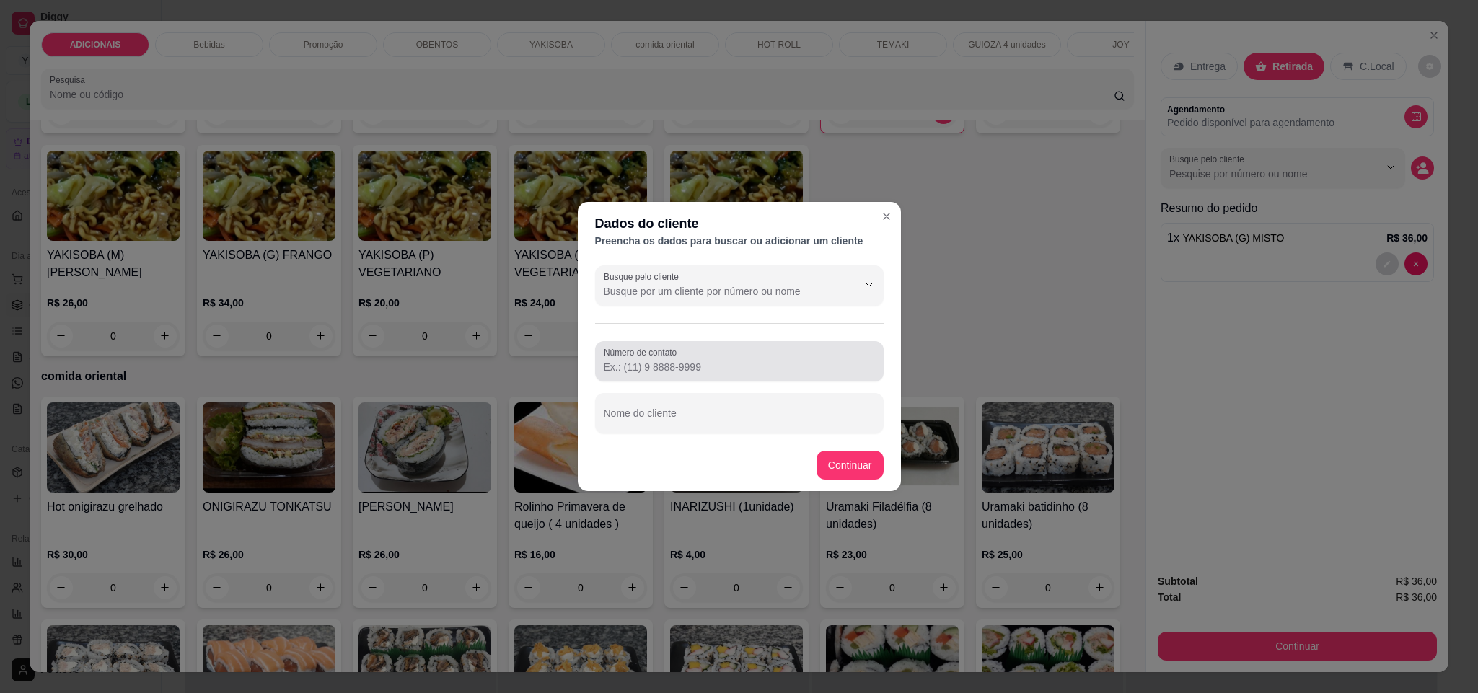
click at [706, 362] on input "Número de contato" at bounding box center [739, 367] width 271 height 14
type input "[PHONE_NUMBER]"
click at [865, 467] on button "Continuar" at bounding box center [849, 465] width 65 height 28
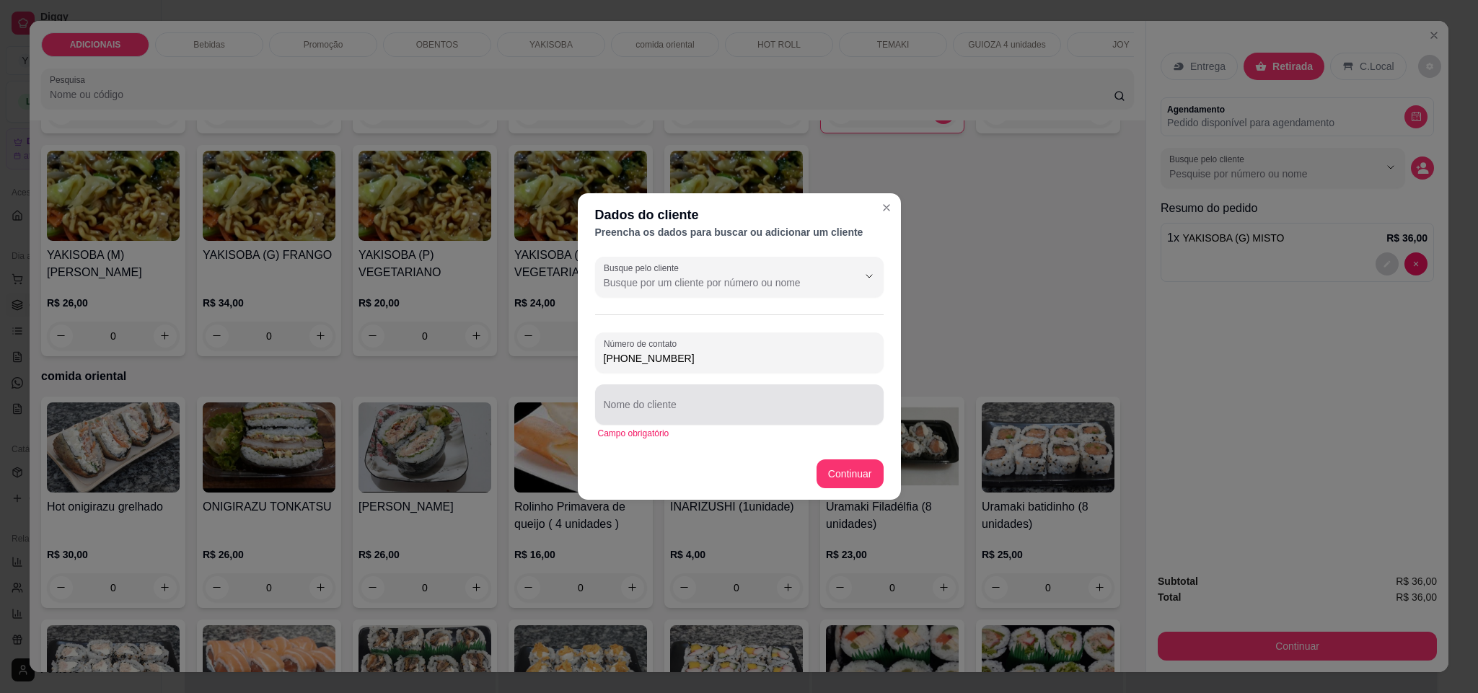
click at [774, 390] on div at bounding box center [739, 404] width 271 height 29
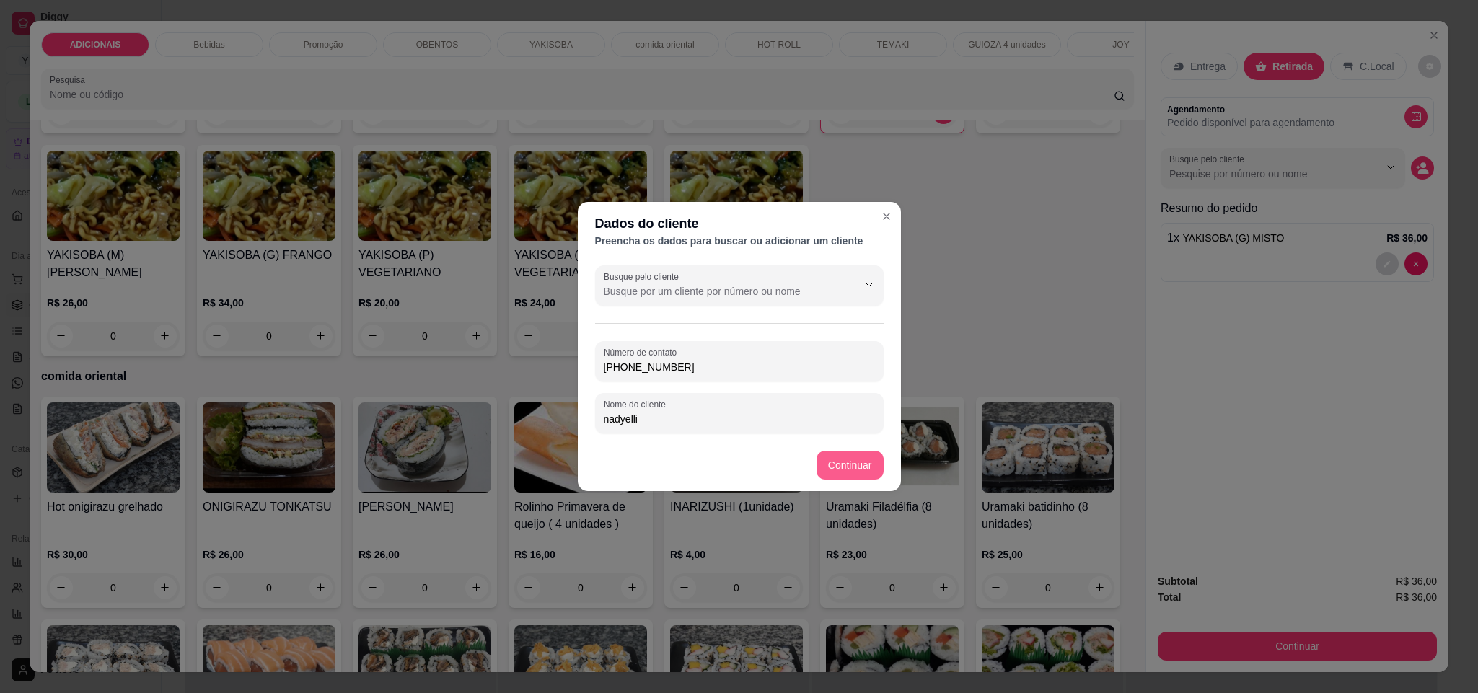
type input "nadyelli"
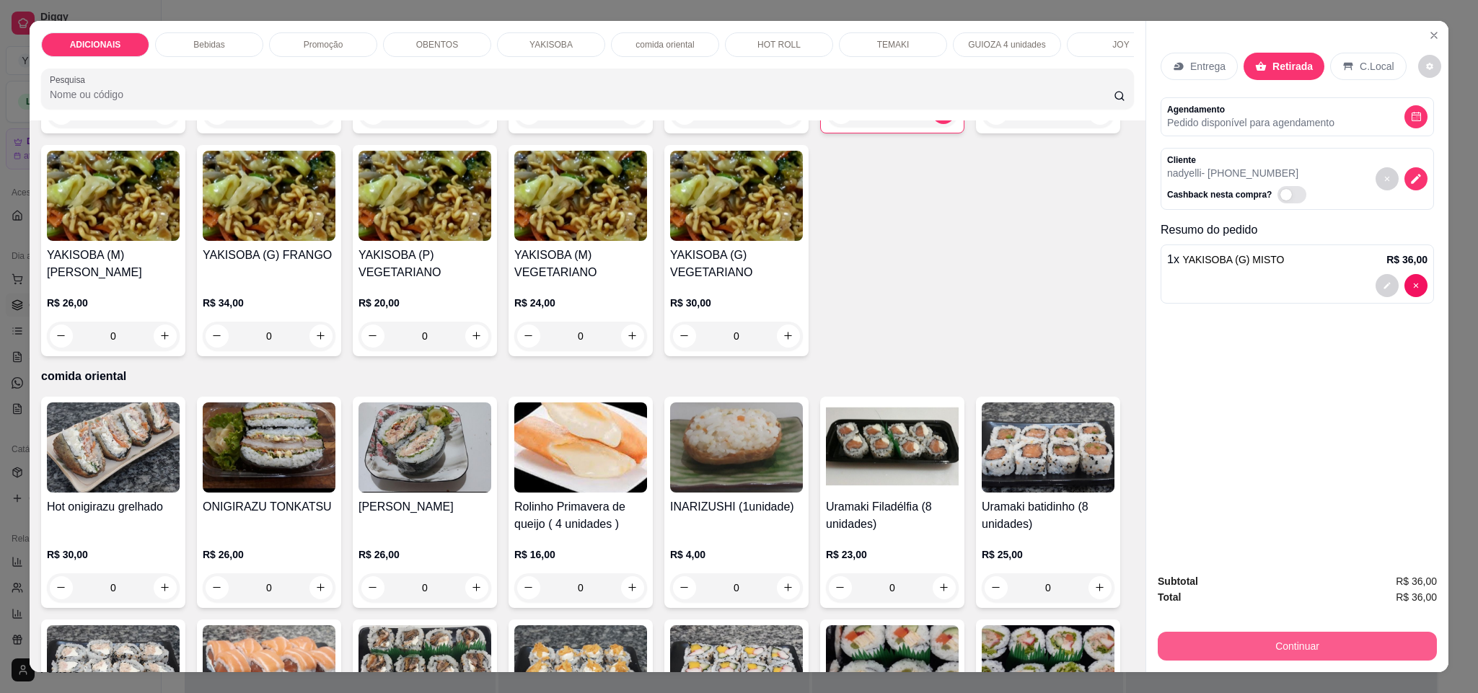
click at [1314, 651] on button "Continuar" at bounding box center [1296, 646] width 279 height 29
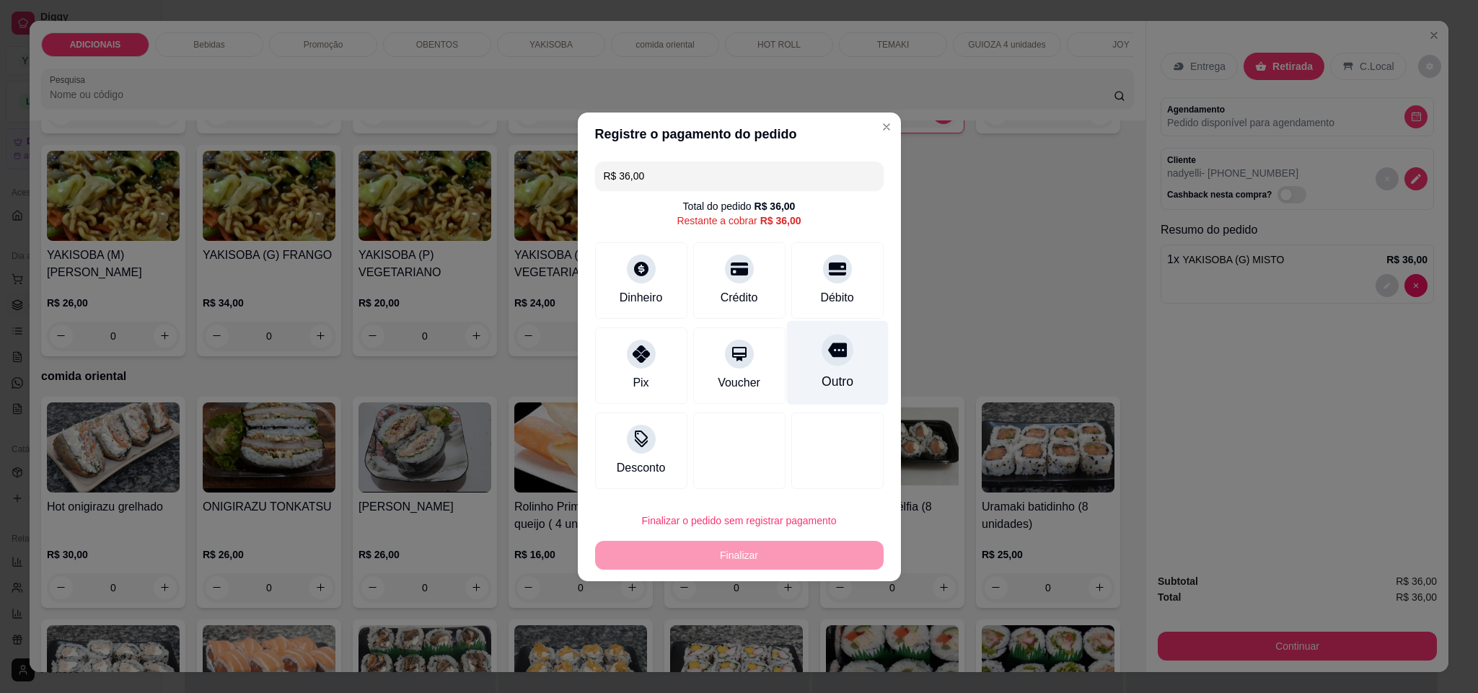
drag, startPoint x: 825, startPoint y: 376, endPoint x: 816, endPoint y: 375, distance: 8.8
click at [823, 375] on div "Outro" at bounding box center [837, 381] width 32 height 19
type input "R$ 0,00"
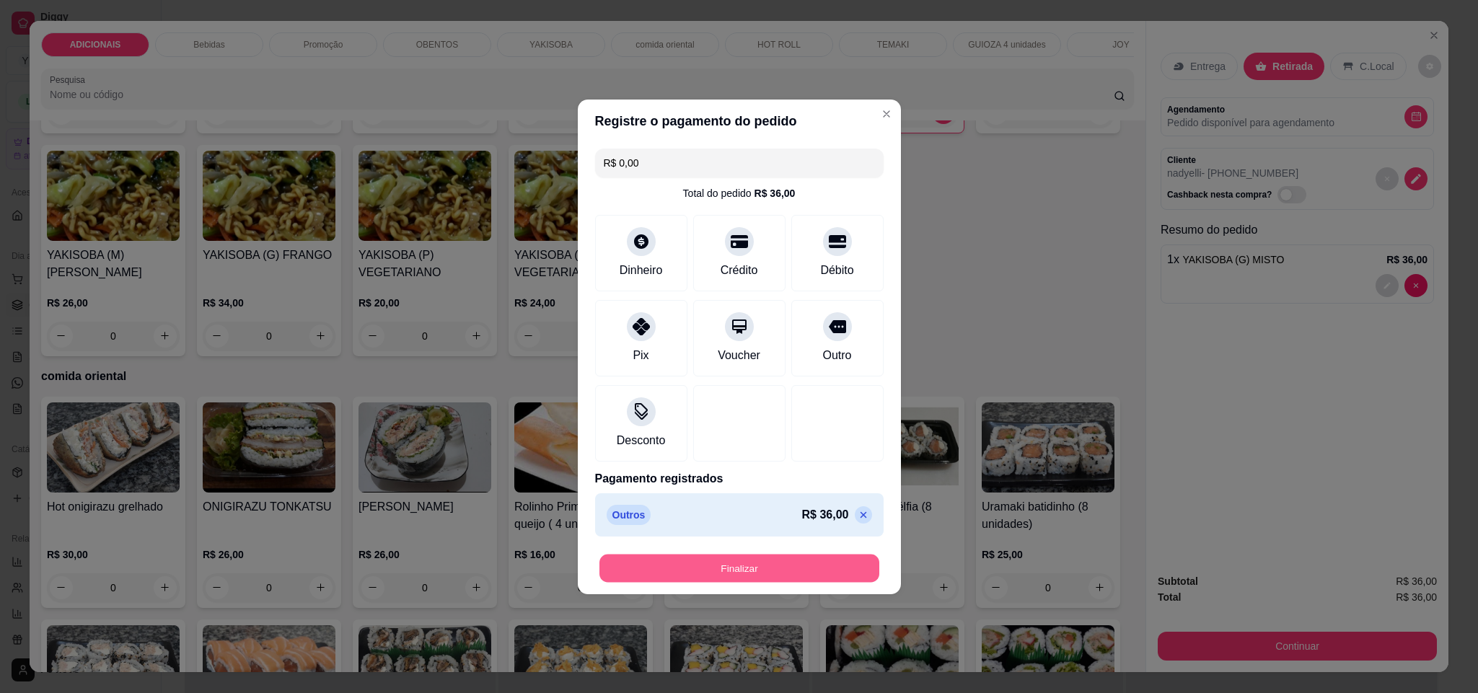
click at [833, 570] on button "Finalizar" at bounding box center [739, 568] width 280 height 28
type input "0"
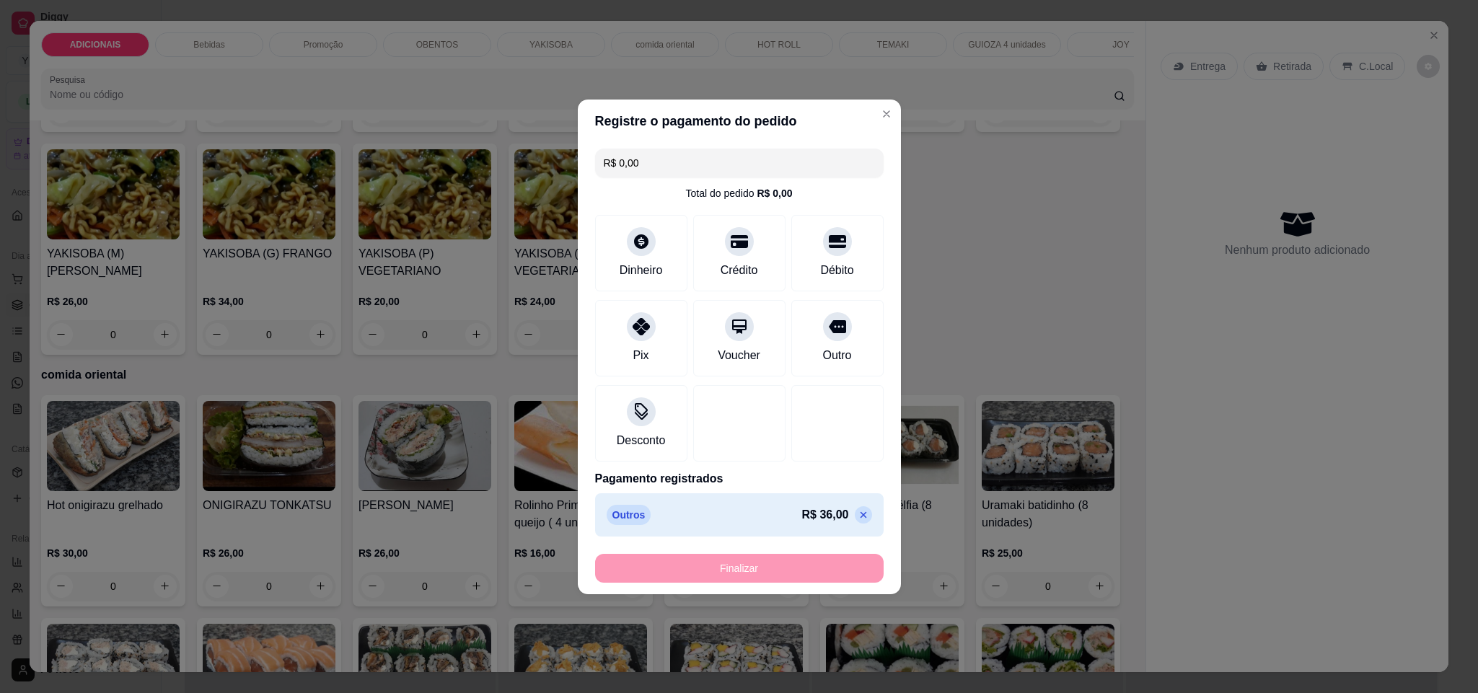
type input "-R$ 36,00"
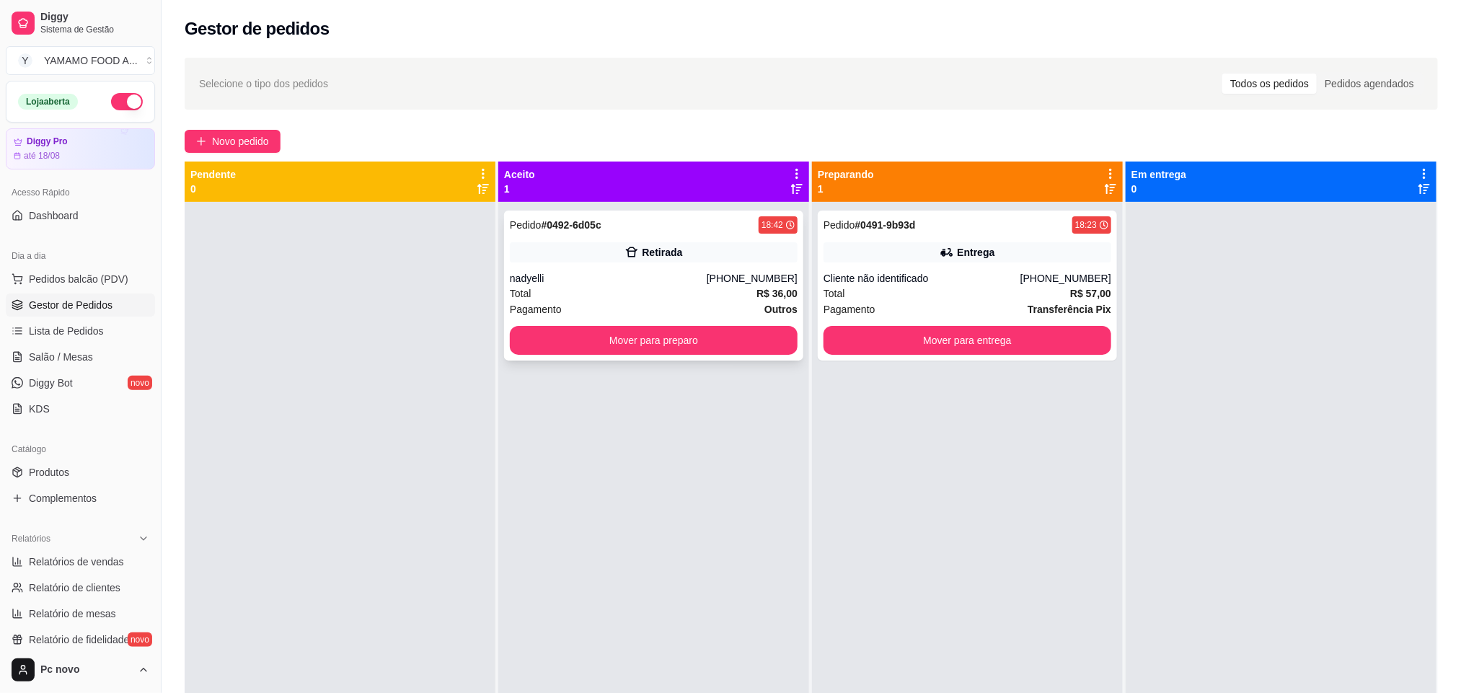
click at [617, 262] on div "Retirada" at bounding box center [654, 252] width 288 height 20
click at [600, 288] on div "Pedido # 0492-6d05c 18:42 Retirada nadyelli [PHONE_NUMBER] Total R$ 36,00 Pagam…" at bounding box center [653, 286] width 299 height 150
click at [958, 277] on div "Cliente não identificado" at bounding box center [921, 278] width 197 height 14
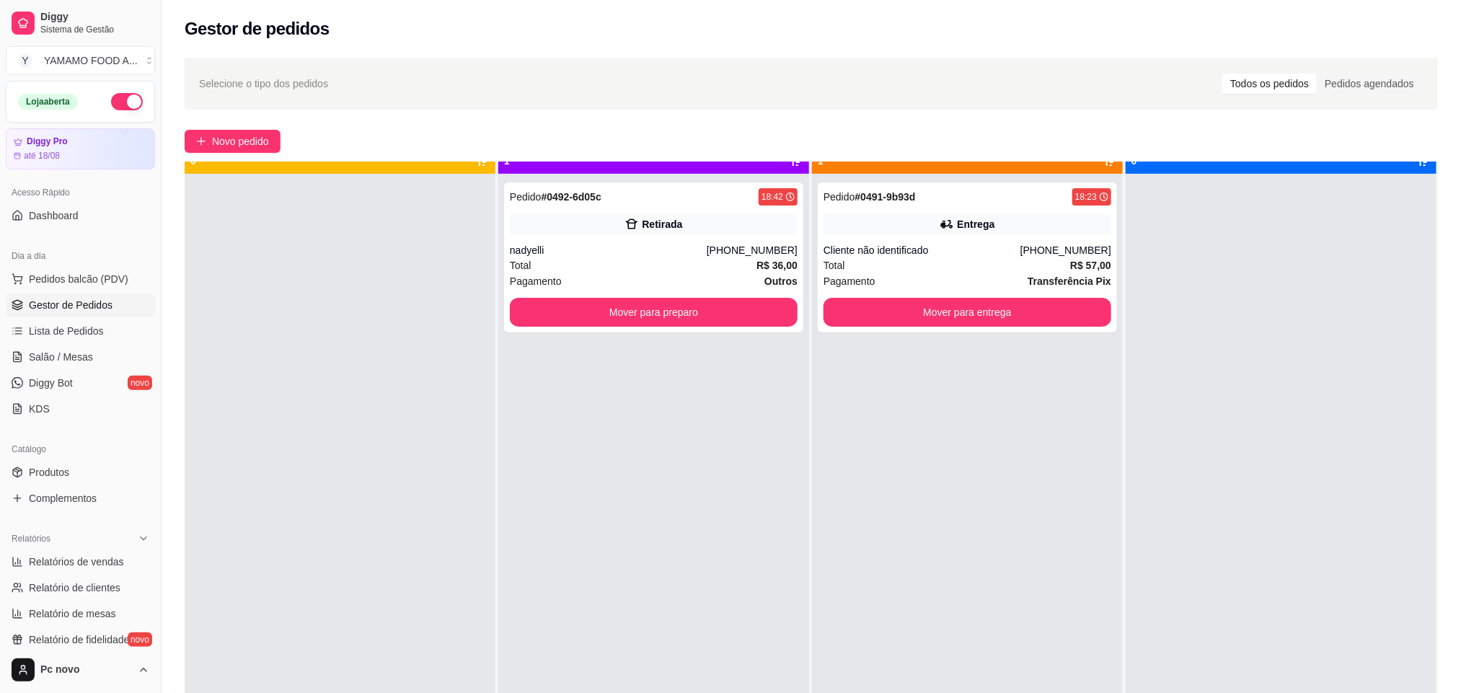
scroll to position [40, 0]
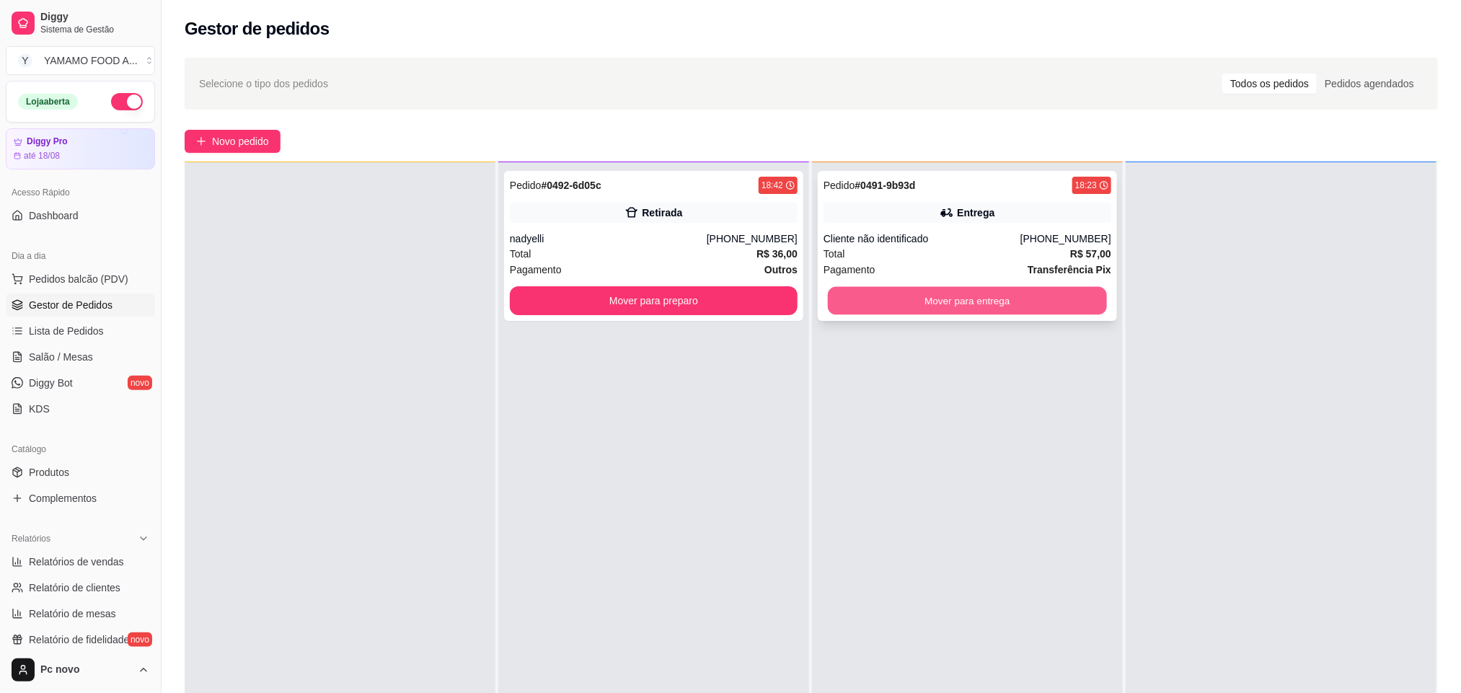
click at [1075, 293] on button "Mover para entrega" at bounding box center [967, 301] width 279 height 28
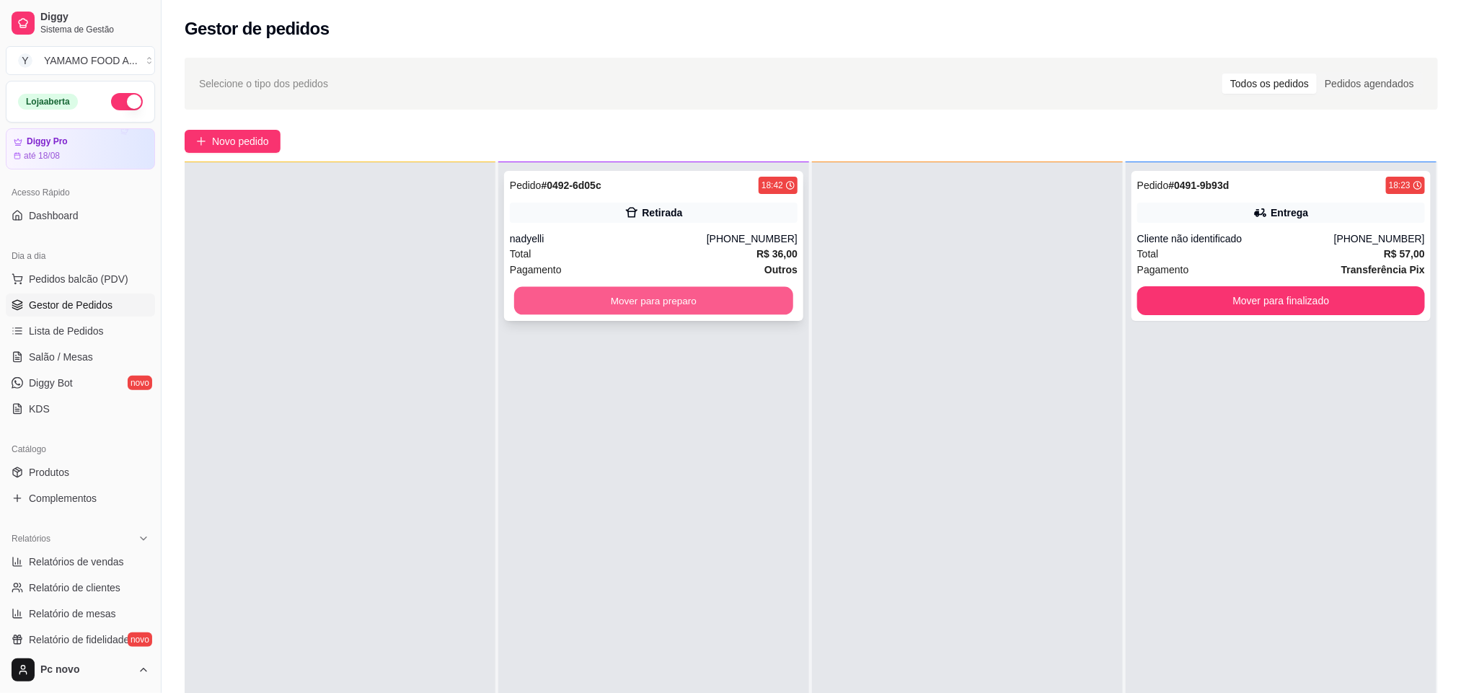
click at [543, 288] on button "Mover para preparo" at bounding box center [653, 301] width 279 height 28
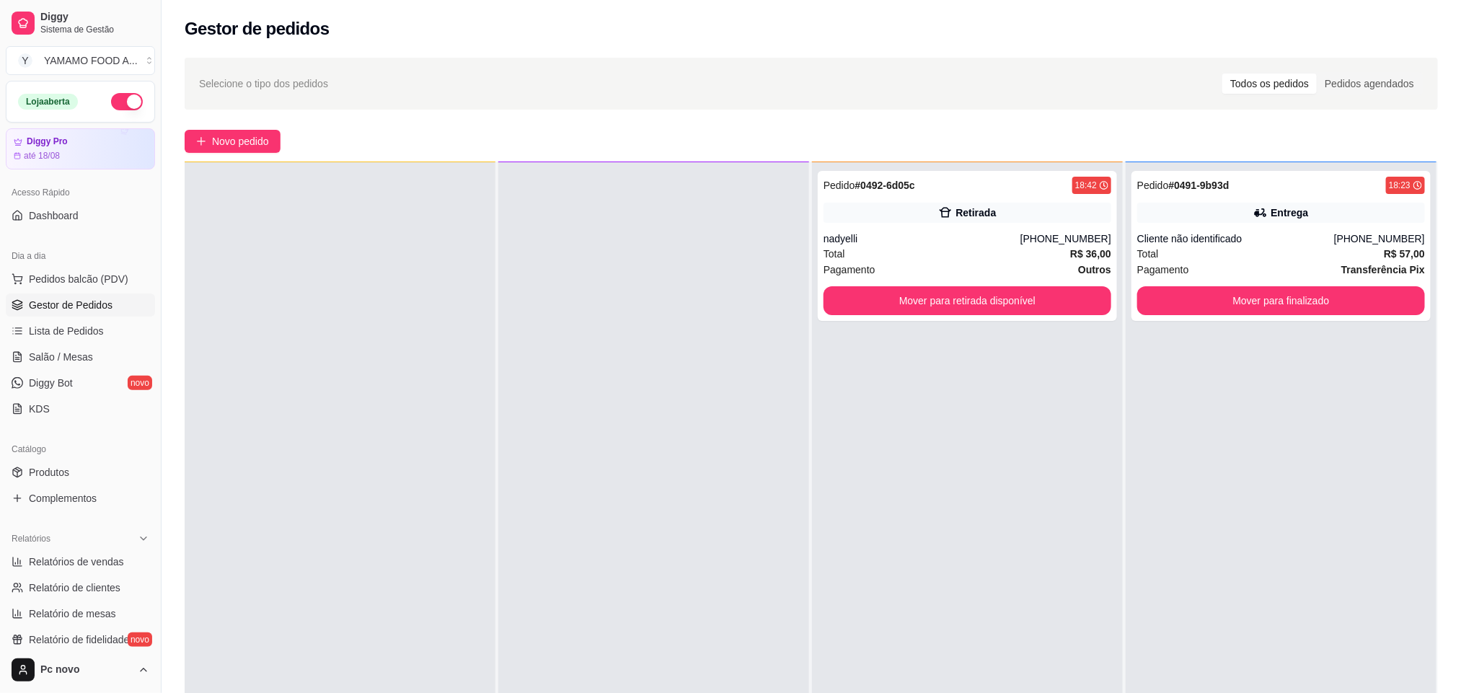
scroll to position [0, 0]
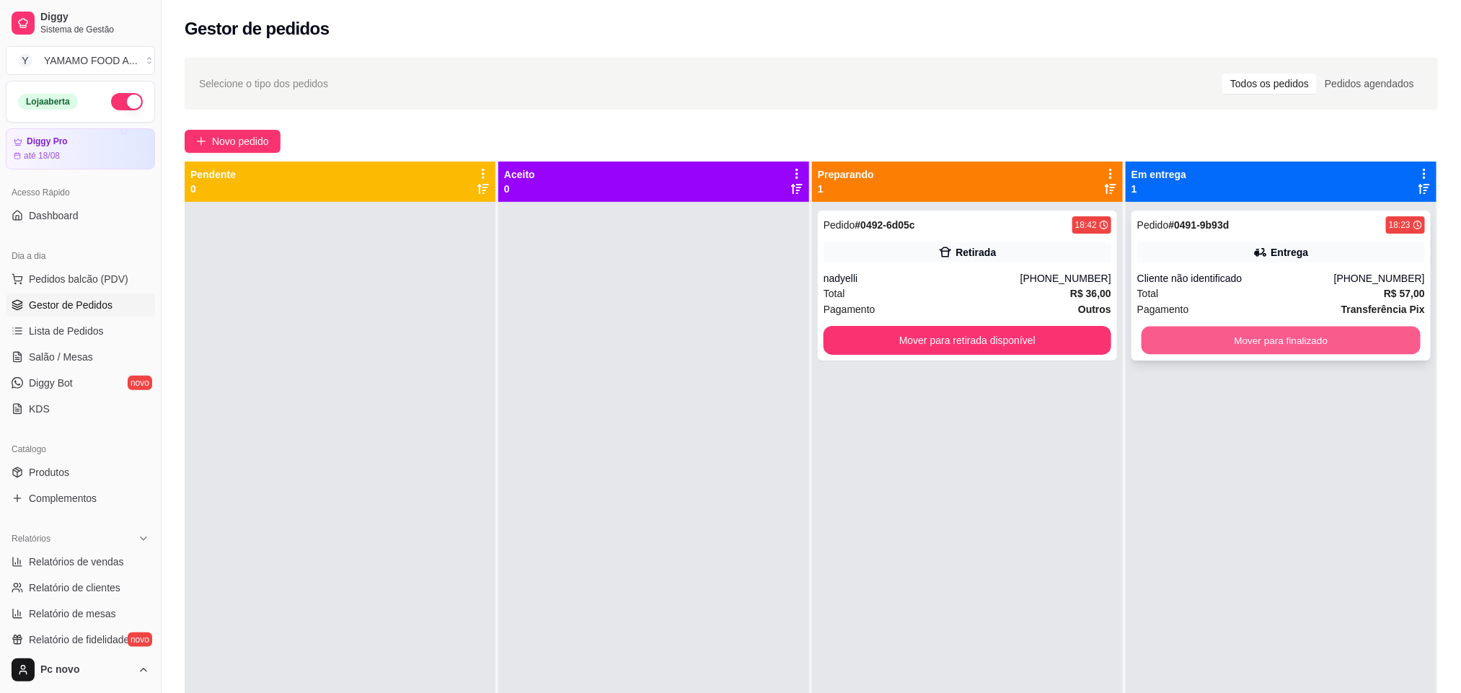
click at [1331, 329] on button "Mover para finalizado" at bounding box center [1280, 341] width 279 height 28
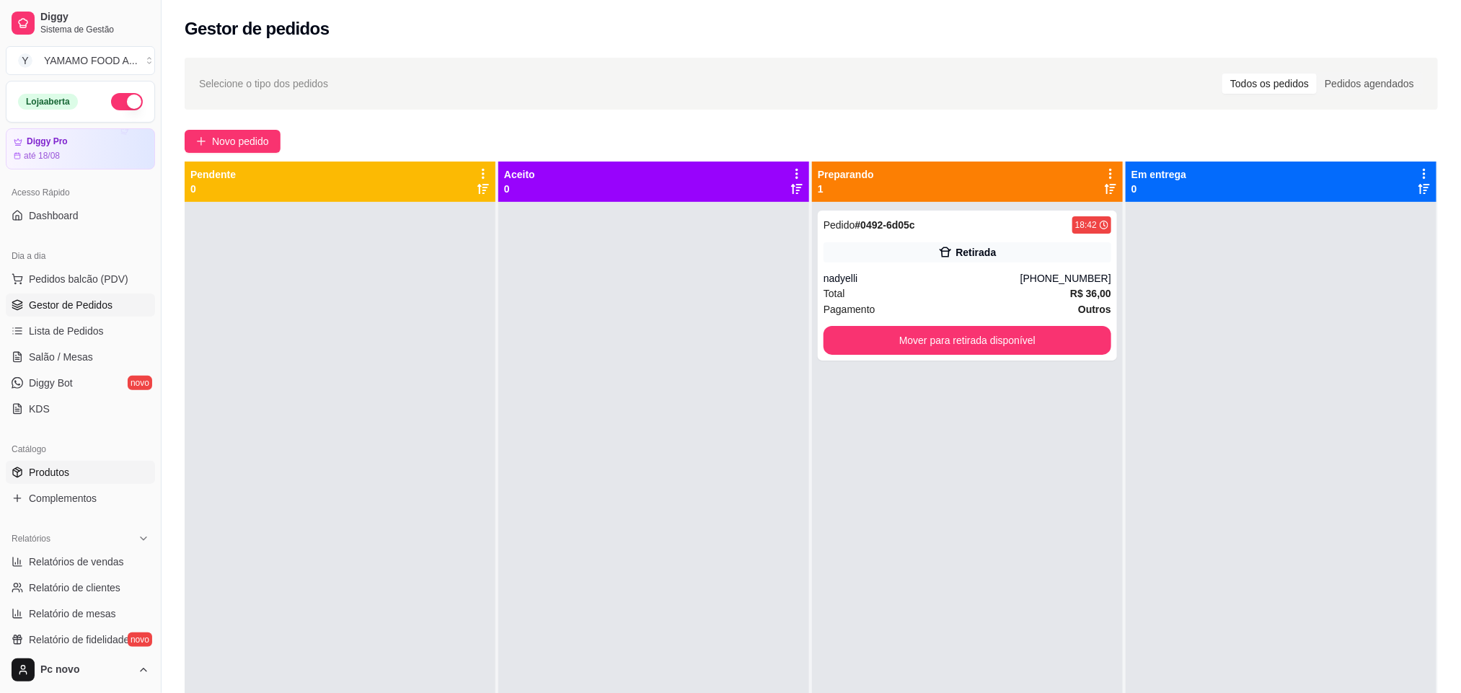
click at [65, 481] on link "Produtos" at bounding box center [80, 472] width 149 height 23
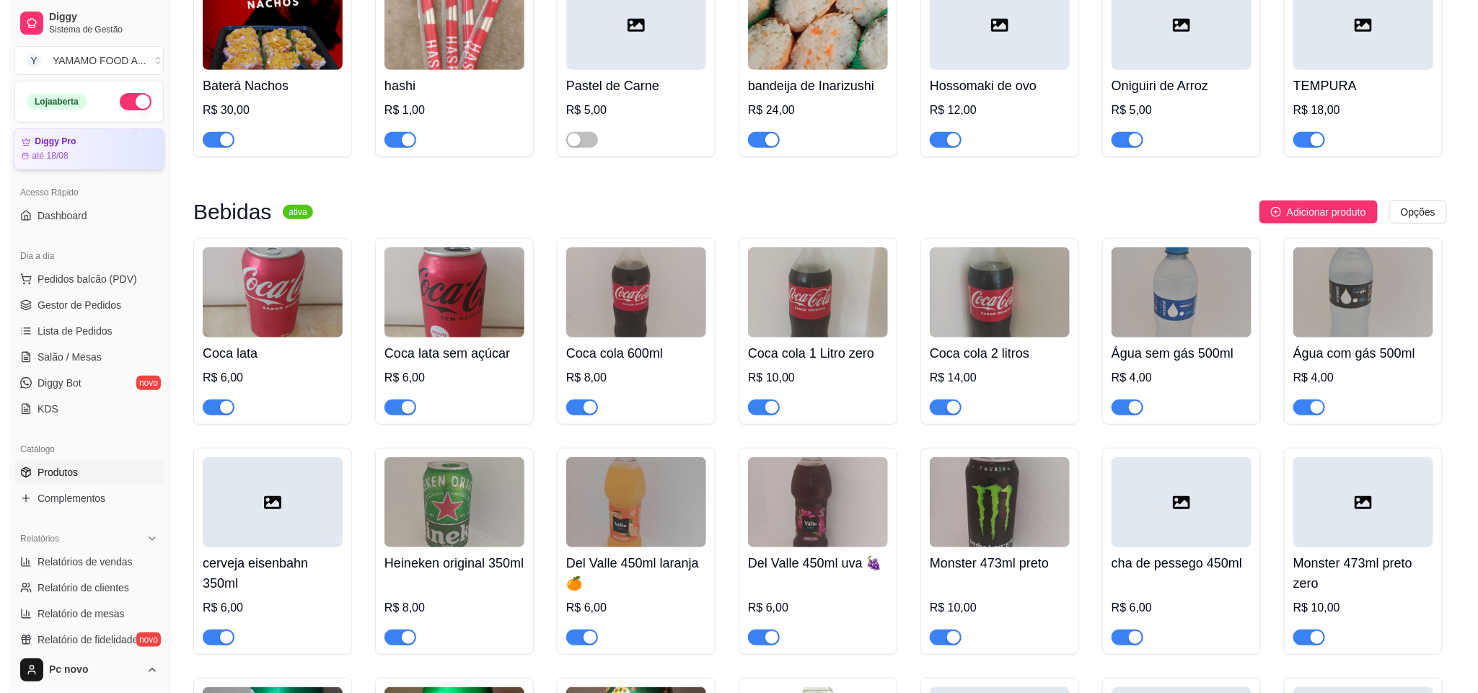
scroll to position [324, 0]
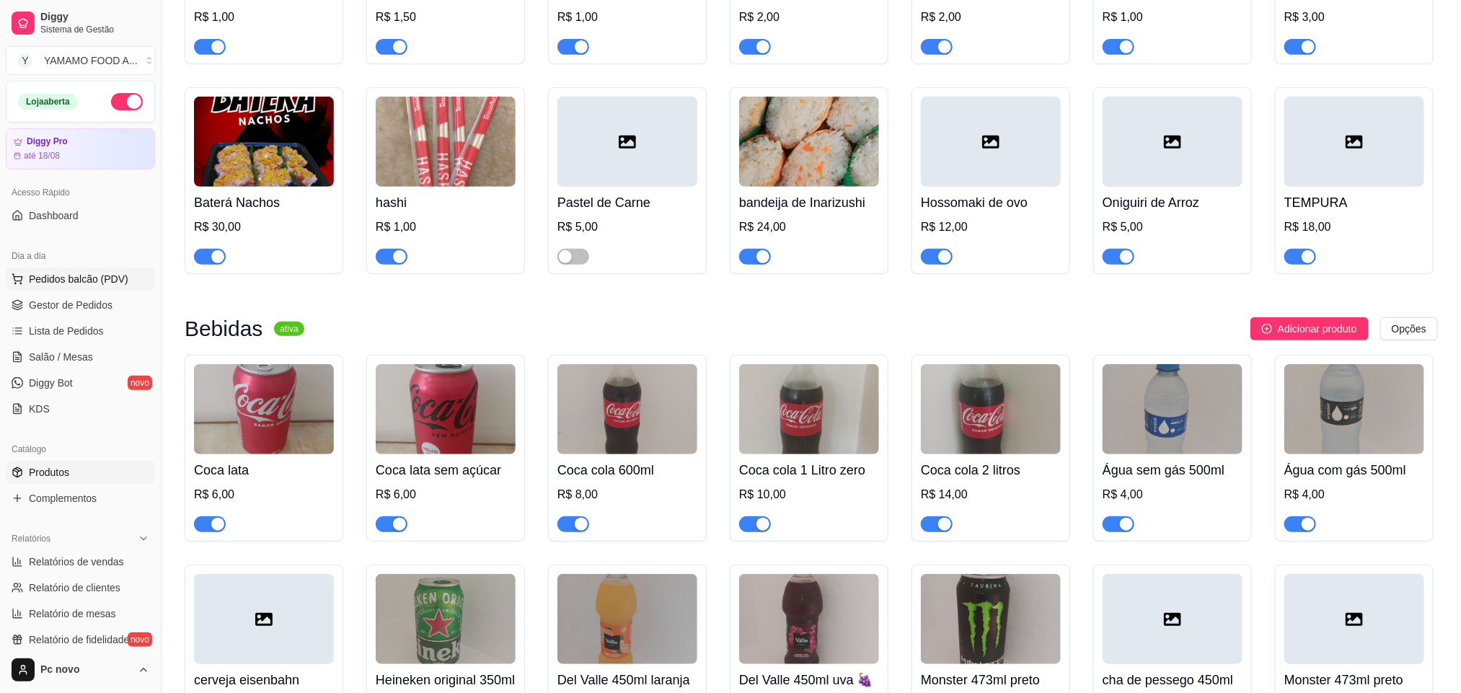
click at [80, 270] on button "Pedidos balcão (PDV)" at bounding box center [80, 279] width 149 height 23
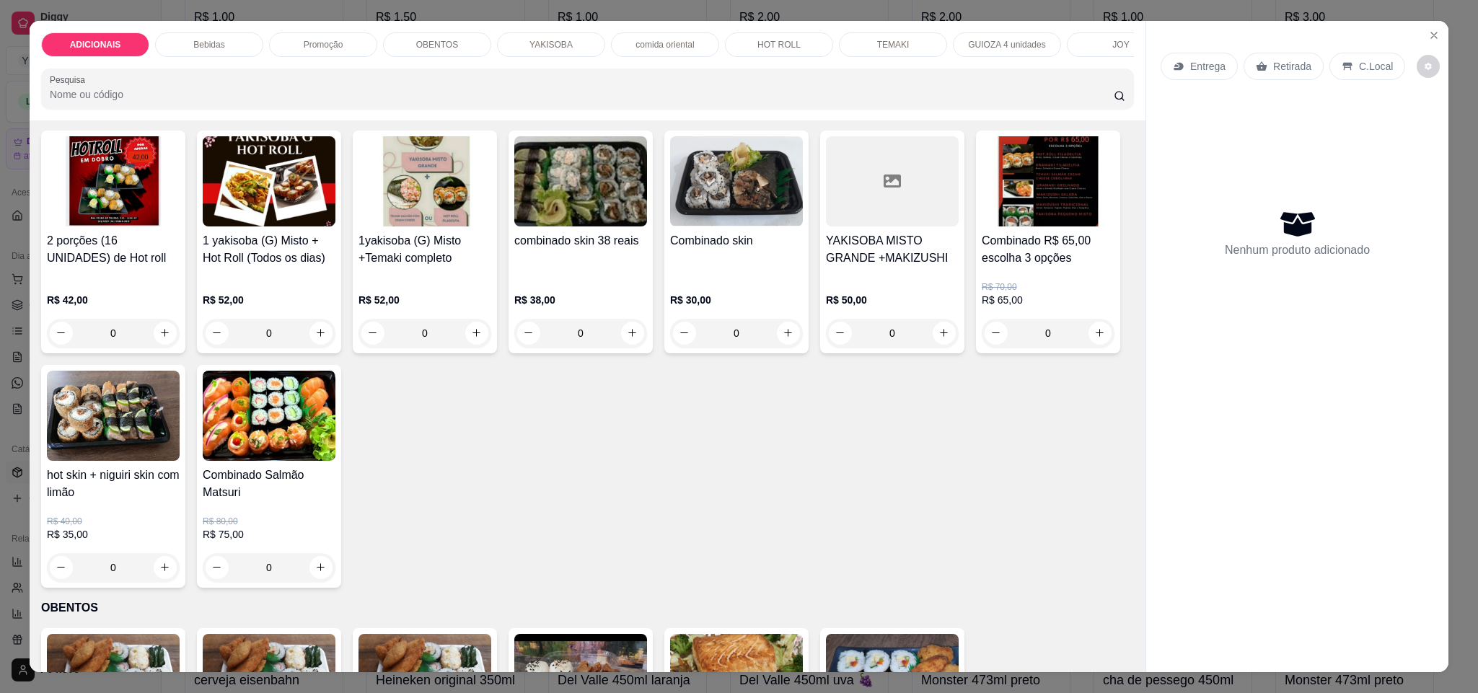
scroll to position [1406, 0]
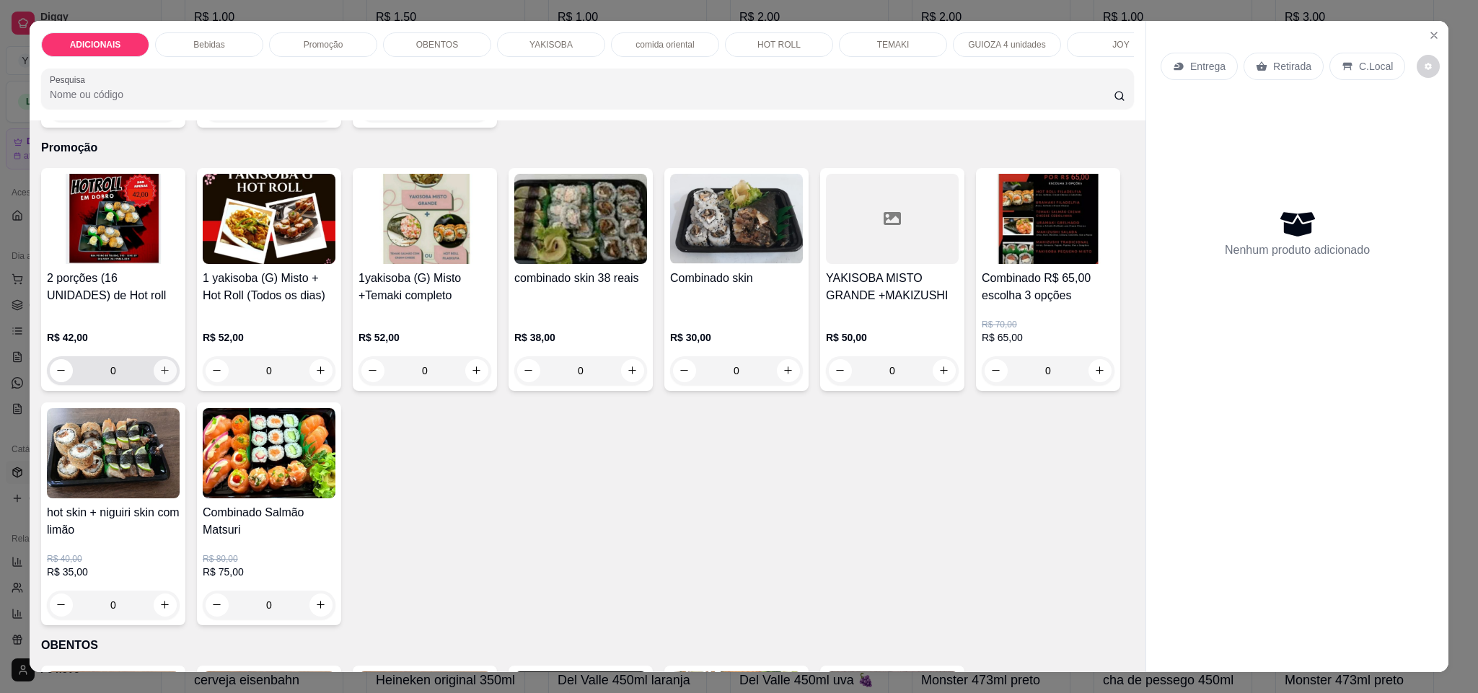
click at [161, 376] on icon "increase-product-quantity" at bounding box center [164, 370] width 11 height 11
type input "1"
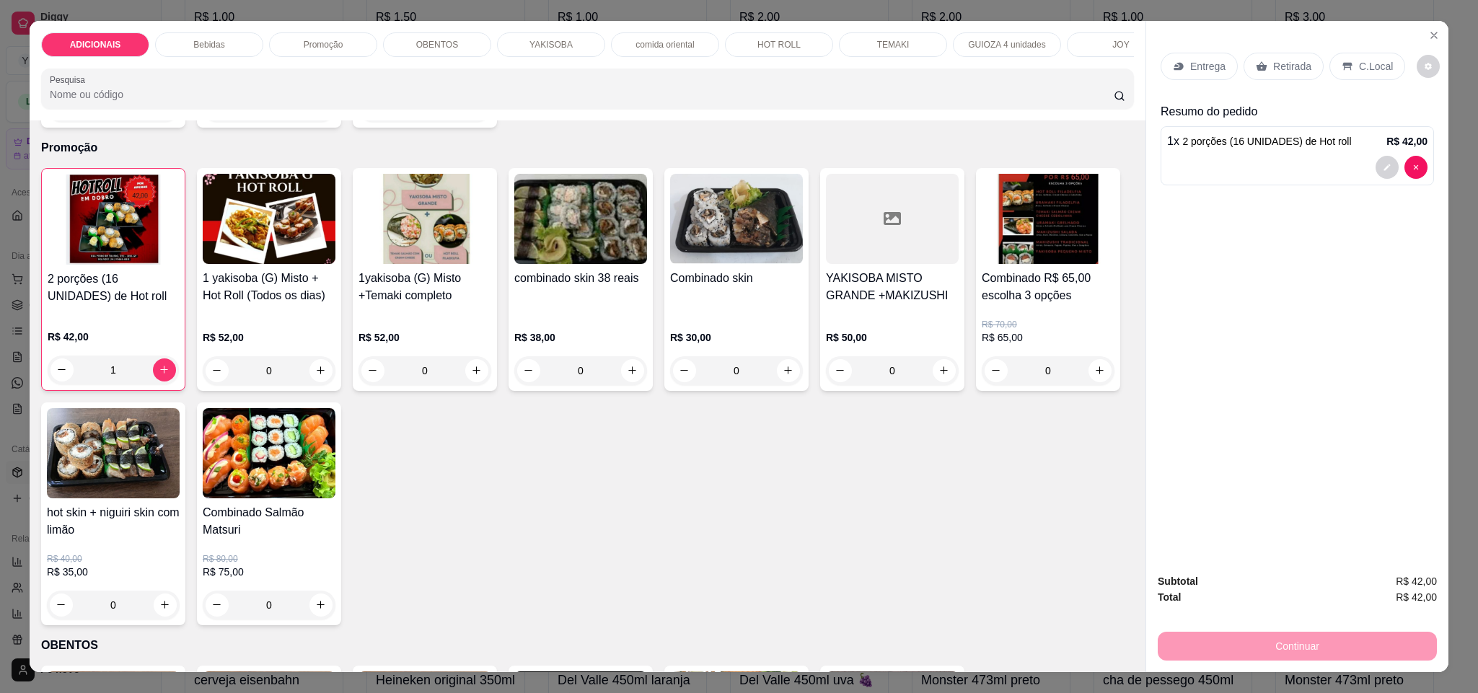
click at [1188, 57] on div "Entrega" at bounding box center [1198, 66] width 77 height 27
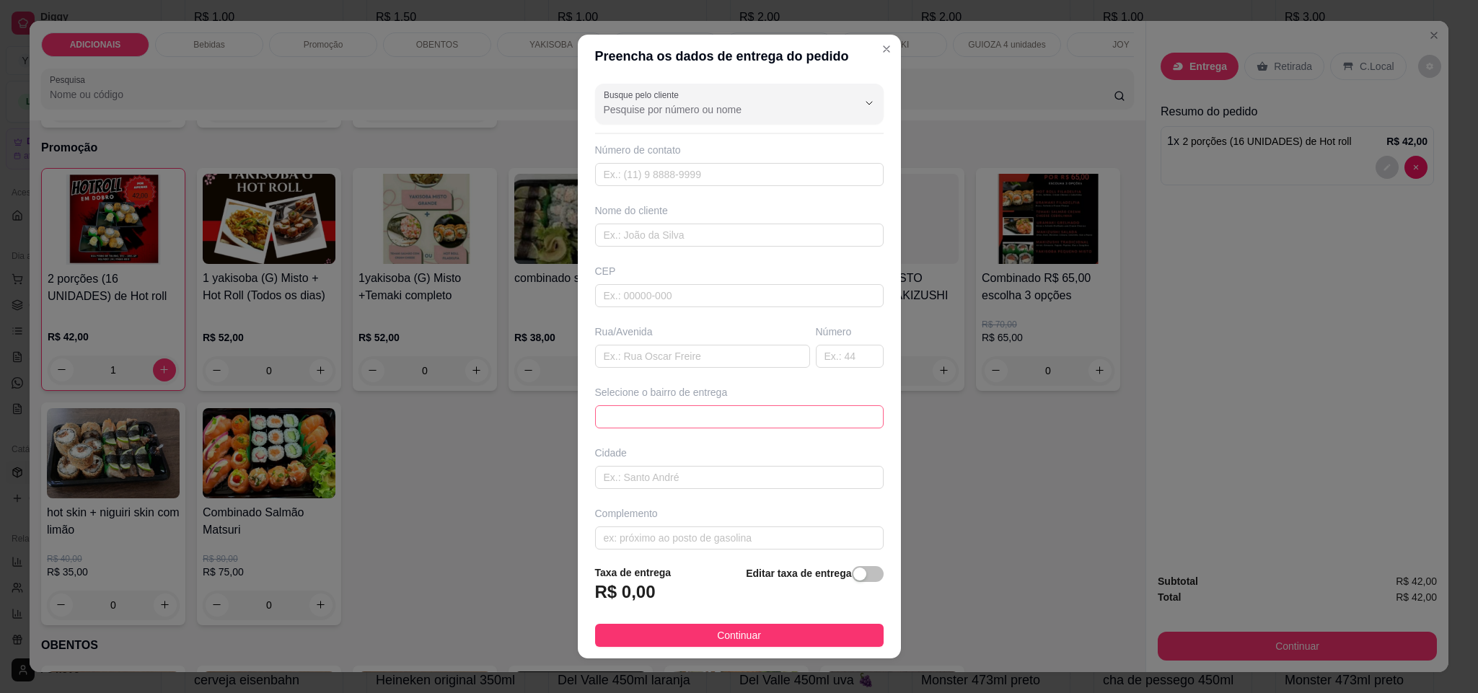
click at [829, 418] on span at bounding box center [739, 417] width 271 height 22
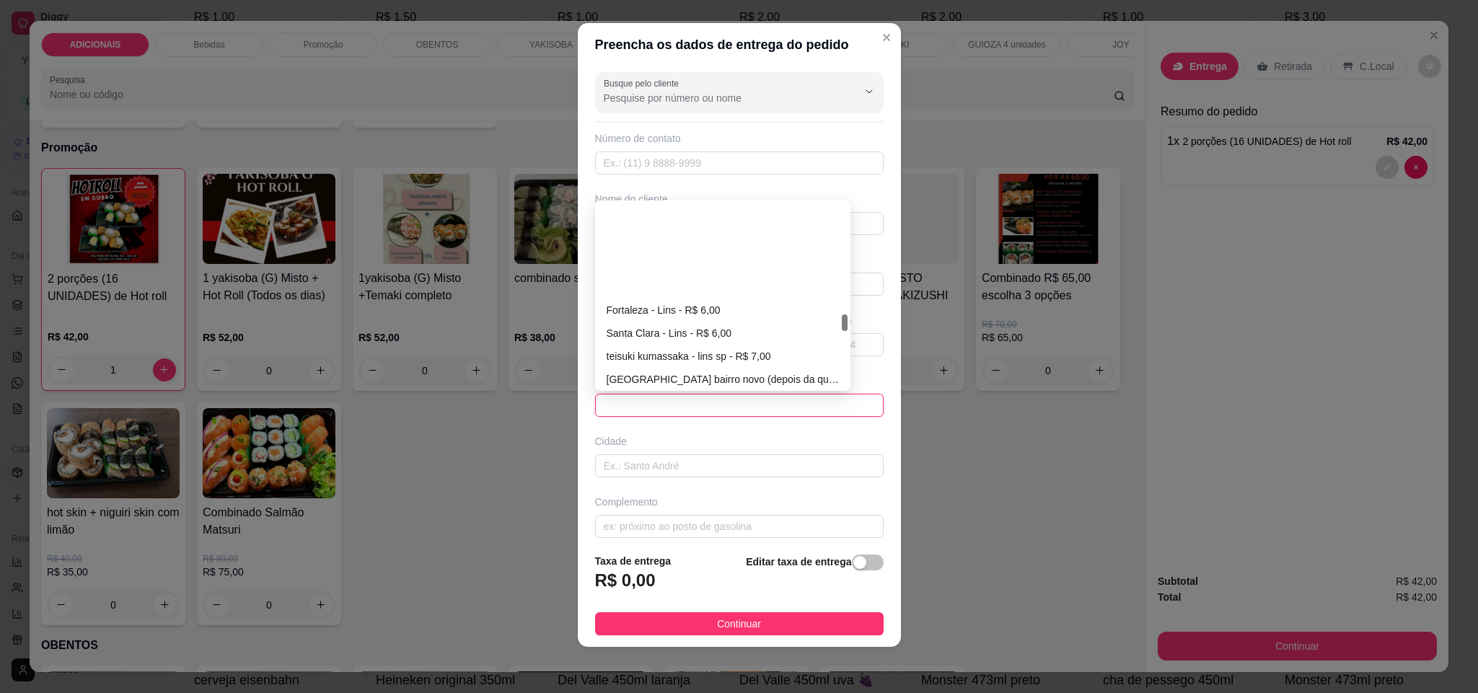
scroll to position [1190, 0]
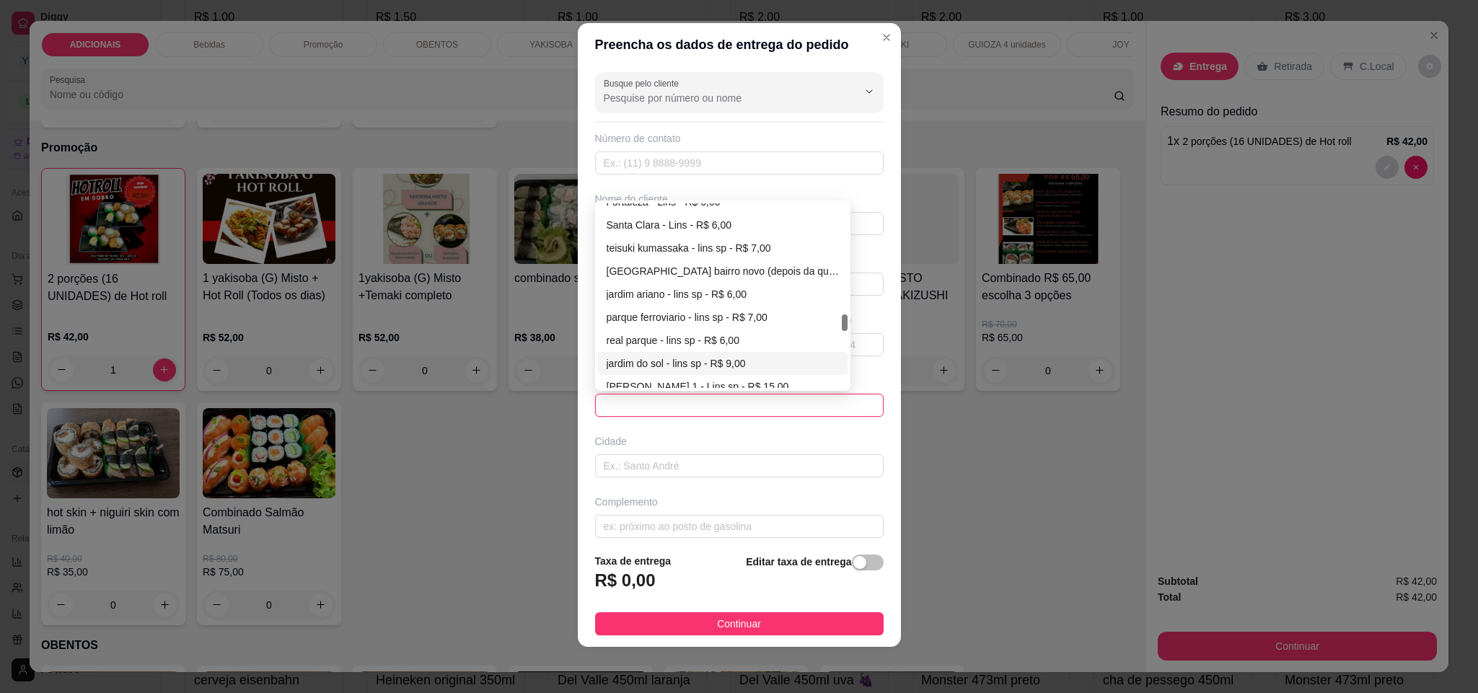
click at [673, 366] on div "jardim do sol - lins sp - R$ 9,00" at bounding box center [722, 363] width 233 height 16
type input "lins sp"
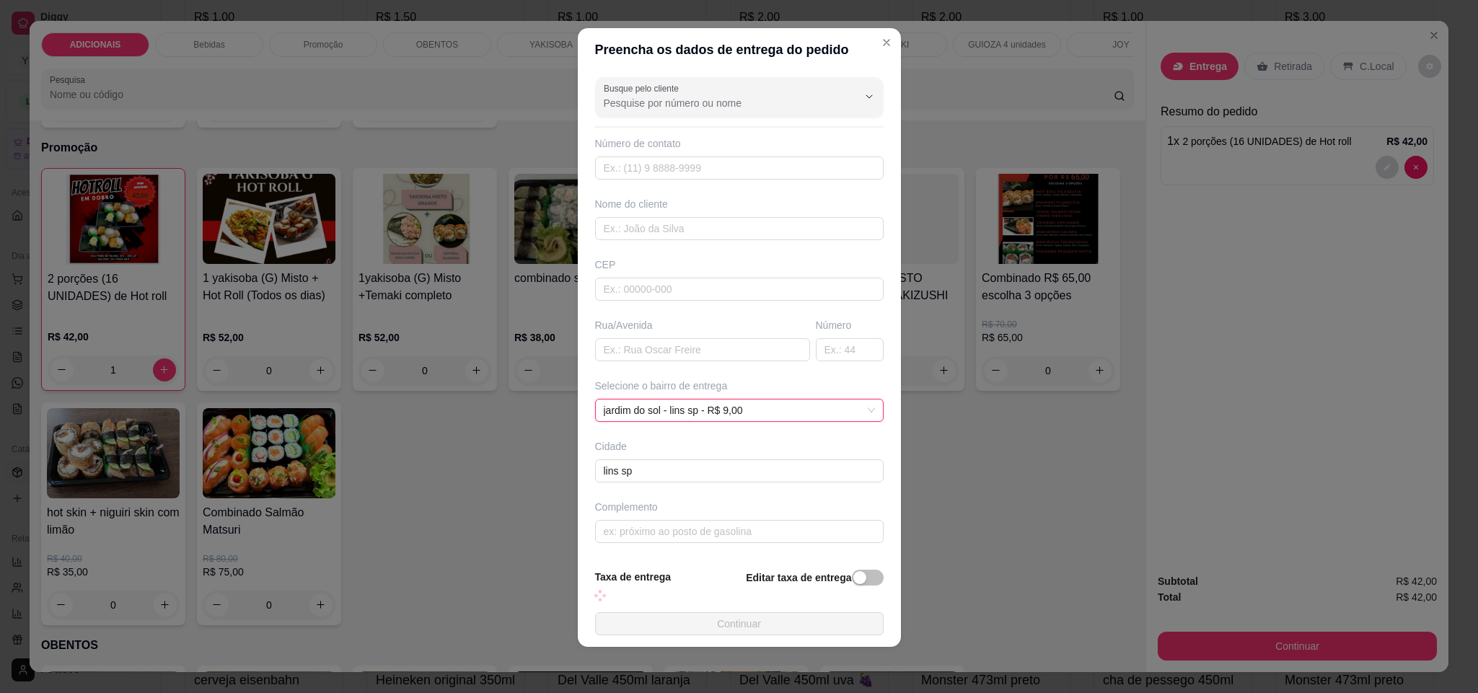
scroll to position [12, 0]
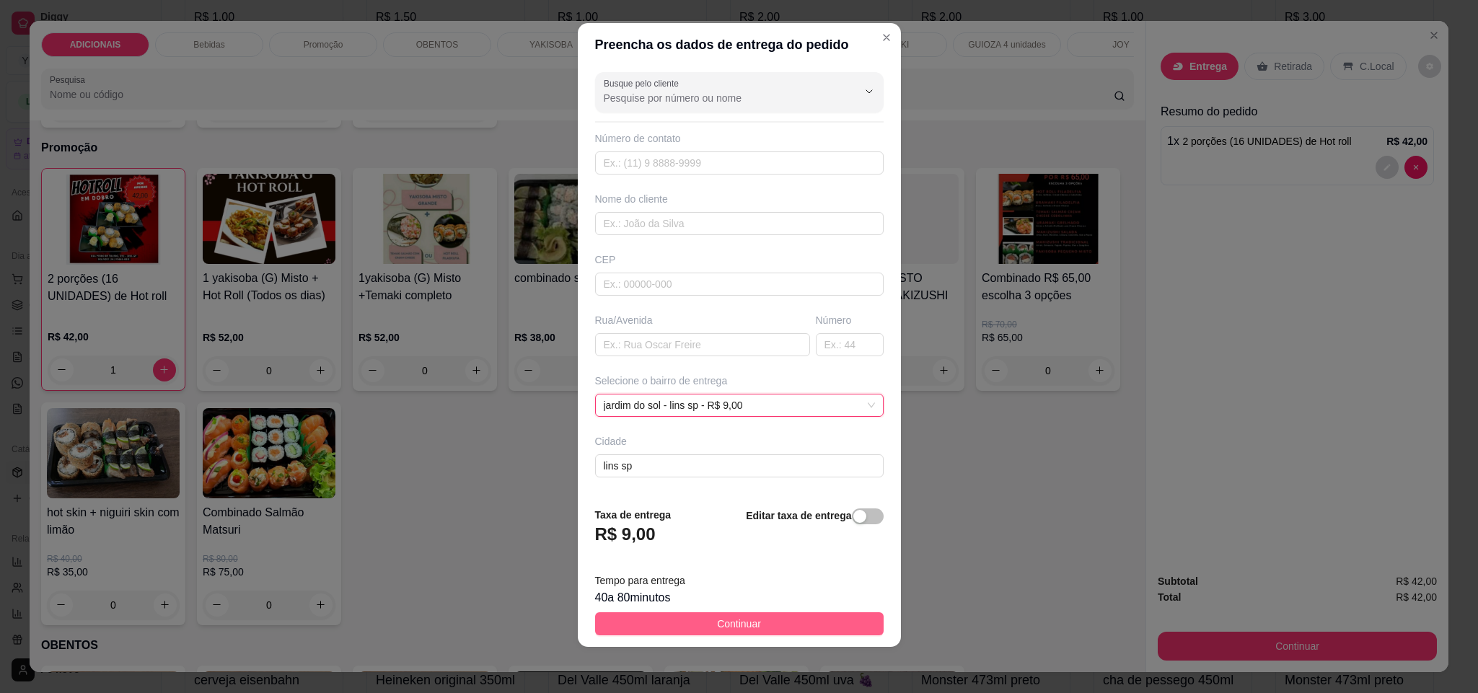
click at [746, 622] on button "Continuar" at bounding box center [739, 623] width 288 height 23
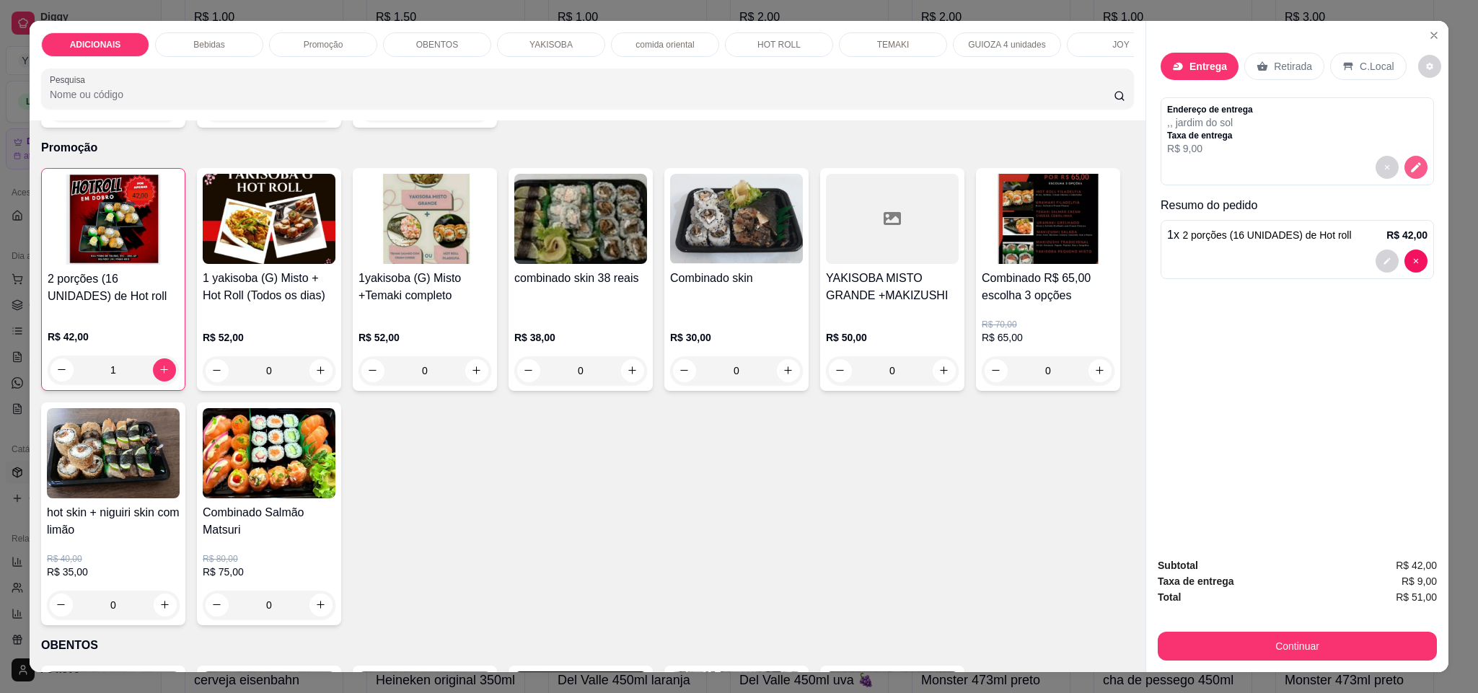
click at [1409, 162] on icon "decrease-product-quantity" at bounding box center [1415, 167] width 13 height 13
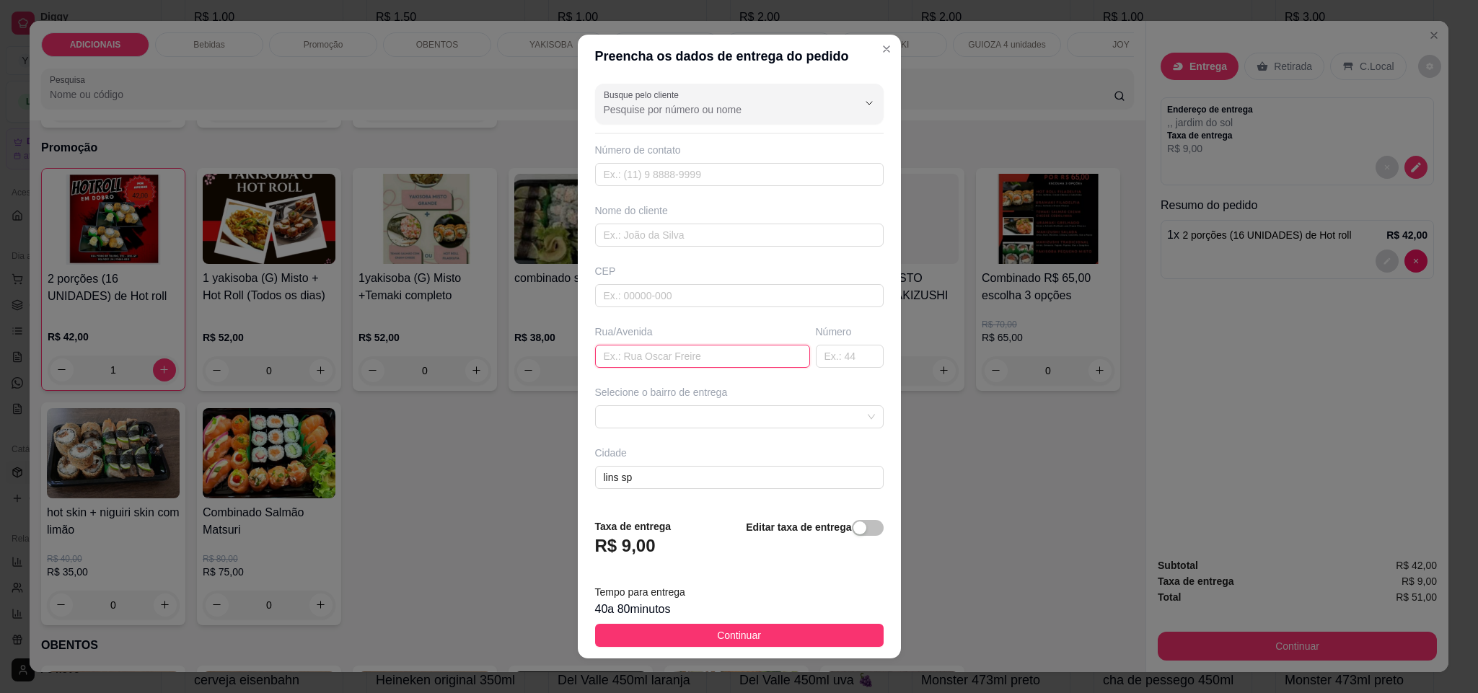
click at [725, 368] on input "text" at bounding box center [702, 356] width 215 height 23
type input "a"
type input "dr [PERSON_NAME]"
click at [816, 358] on input "text" at bounding box center [850, 356] width 68 height 23
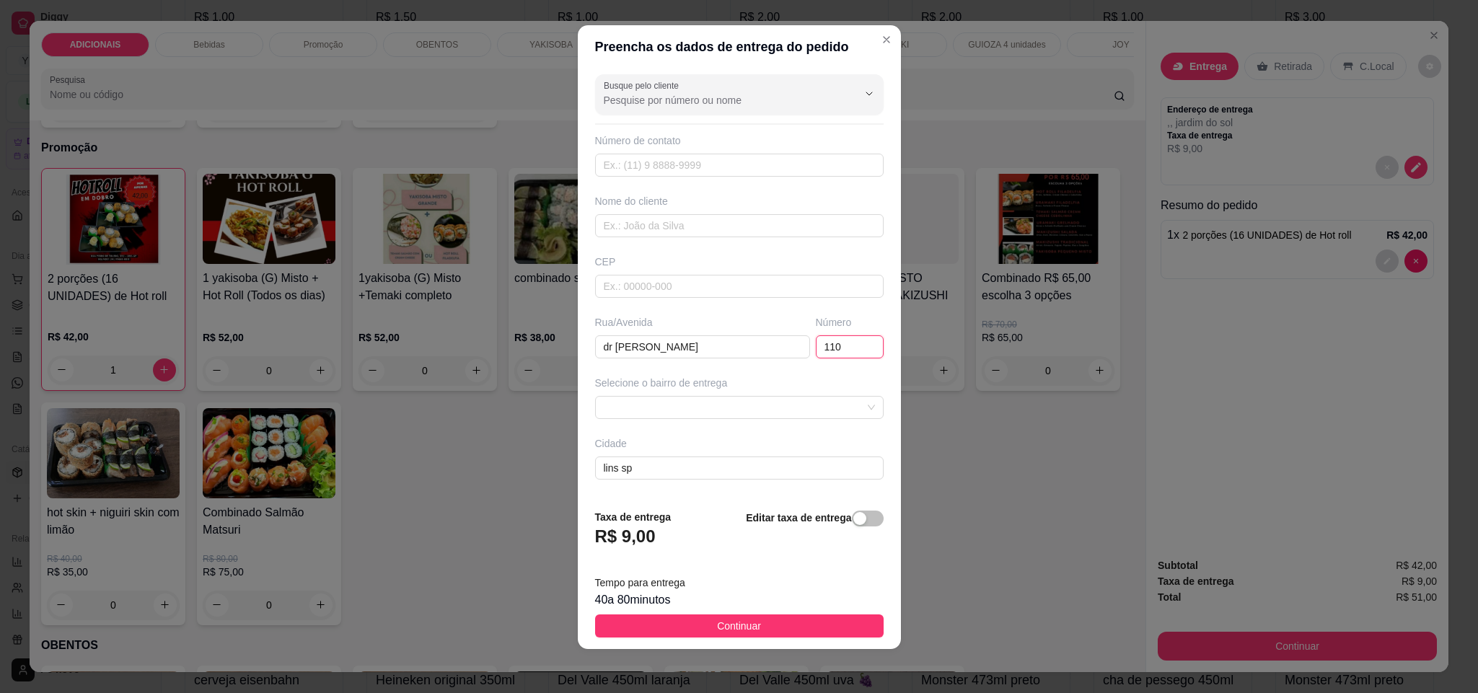
scroll to position [11, 0]
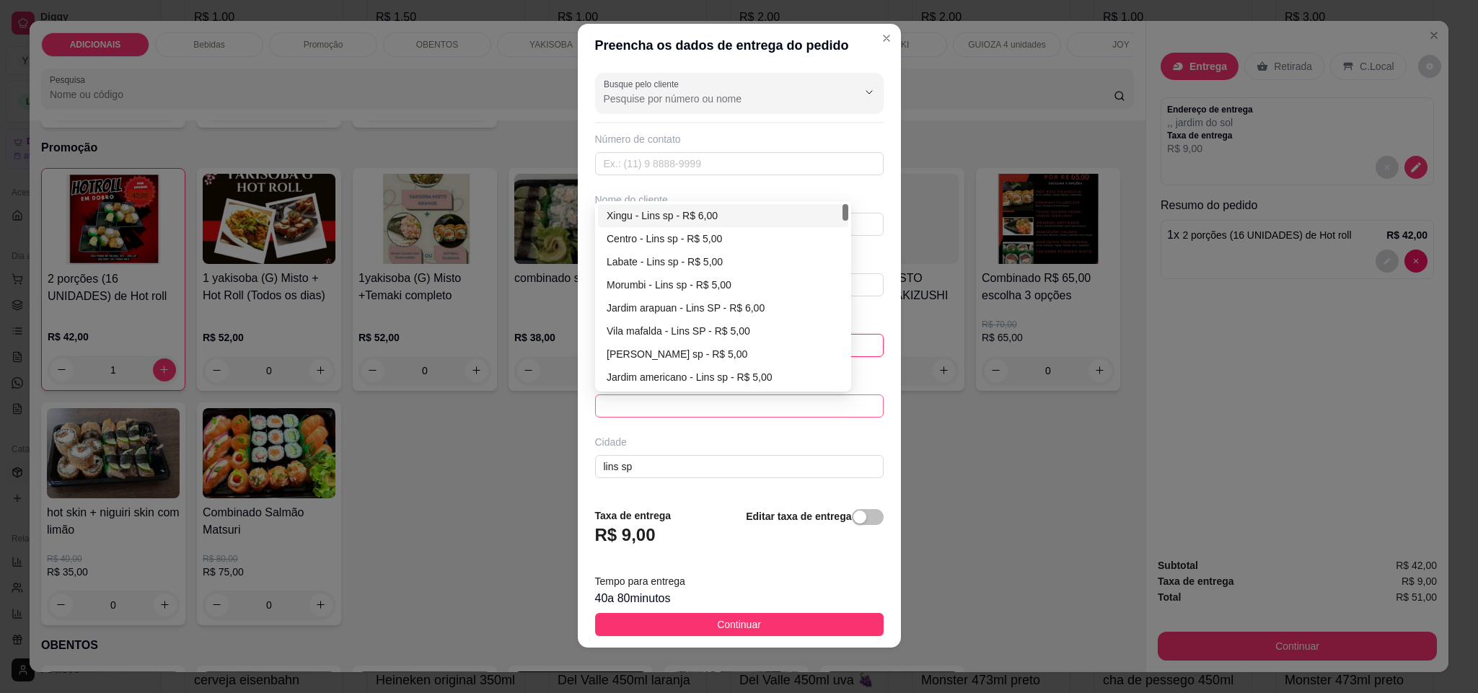
click at [773, 410] on span at bounding box center [739, 406] width 271 height 22
type input "110"
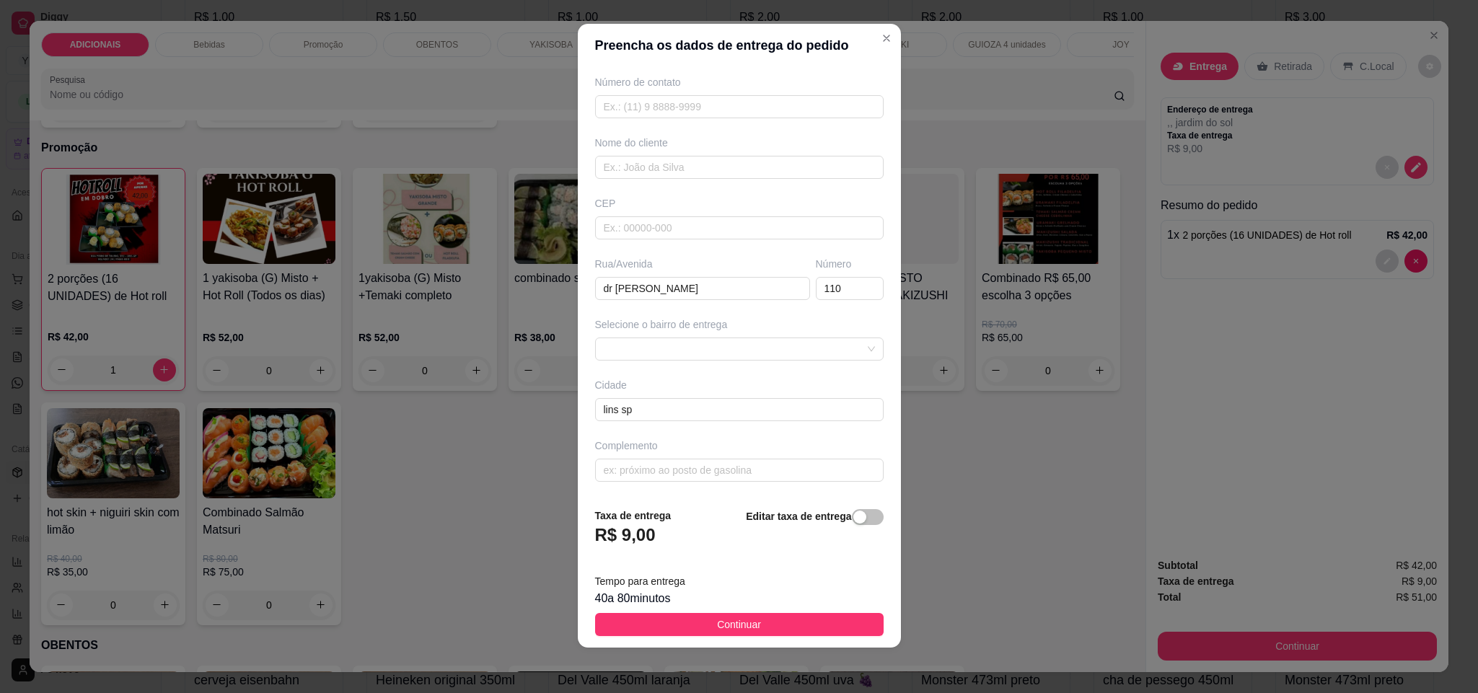
scroll to position [12, 0]
click at [669, 102] on input "text" at bounding box center [739, 105] width 288 height 23
type input "[PHONE_NUMBER]"
click at [767, 624] on button "Continuar" at bounding box center [739, 623] width 288 height 23
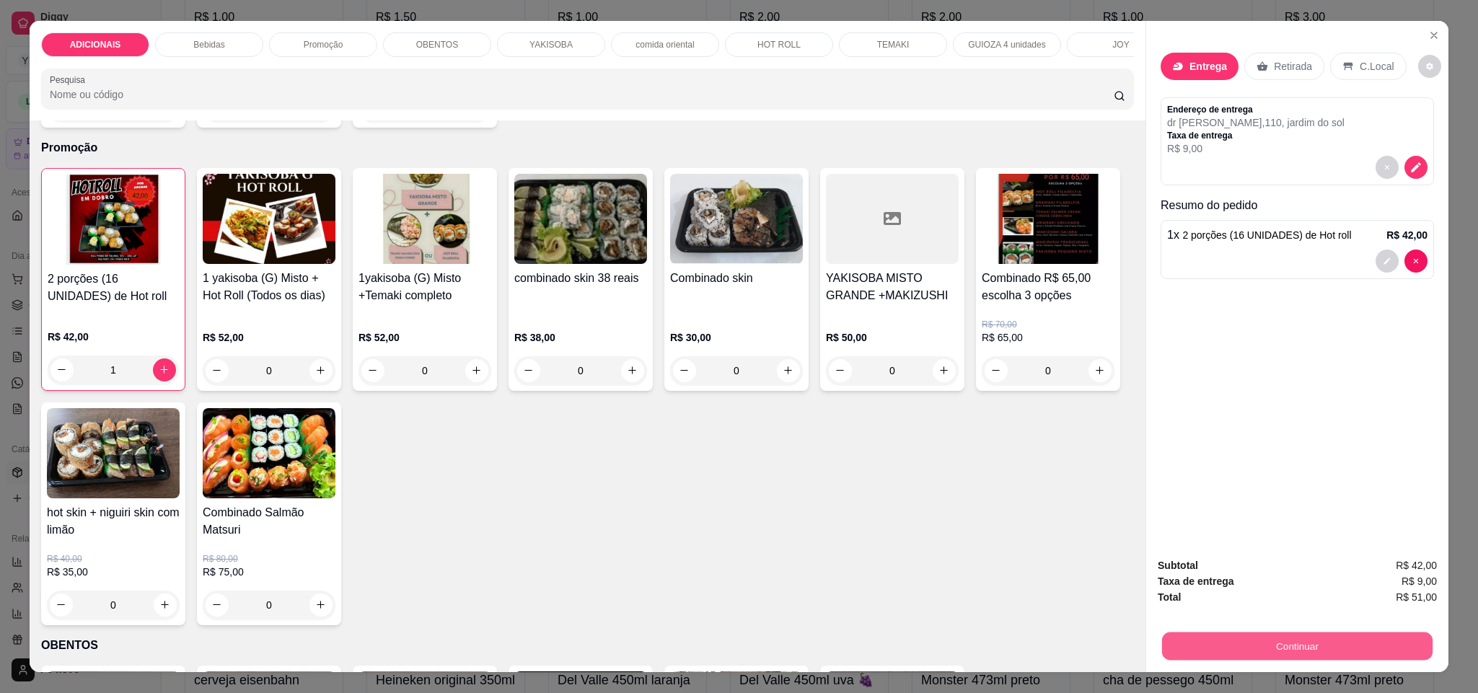
click at [1266, 648] on button "Continuar" at bounding box center [1297, 646] width 270 height 28
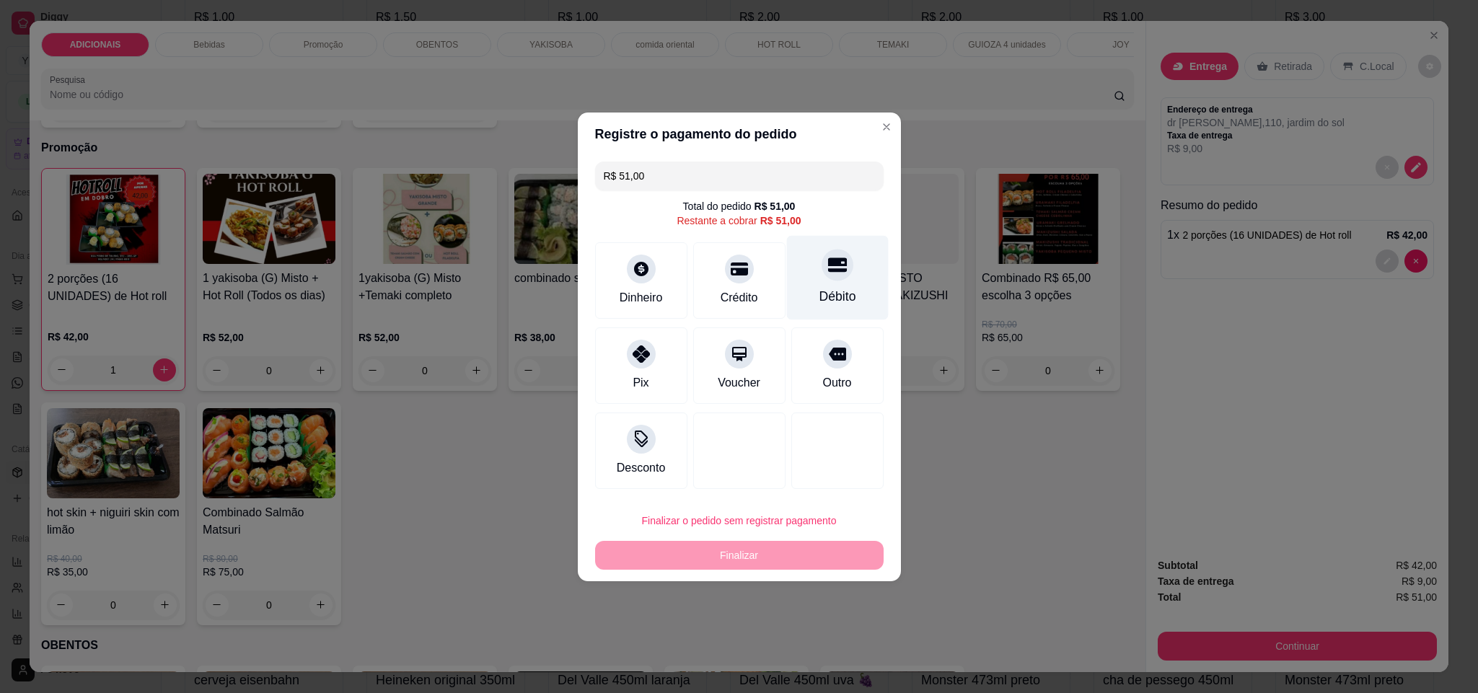
click at [842, 286] on div "Débito" at bounding box center [837, 277] width 102 height 84
type input "R$ 0,00"
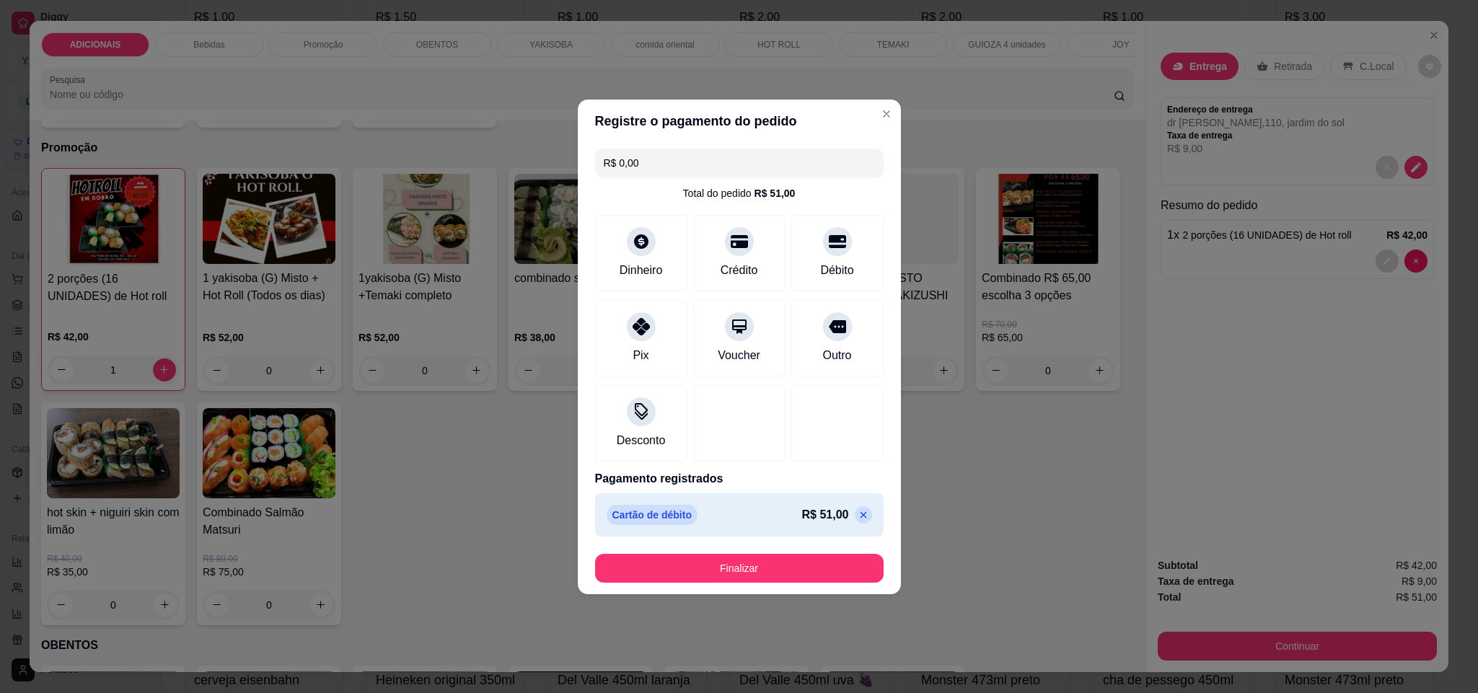
click at [790, 583] on footer "Finalizar" at bounding box center [739, 568] width 323 height 52
click at [801, 568] on button "Finalizar" at bounding box center [739, 568] width 288 height 29
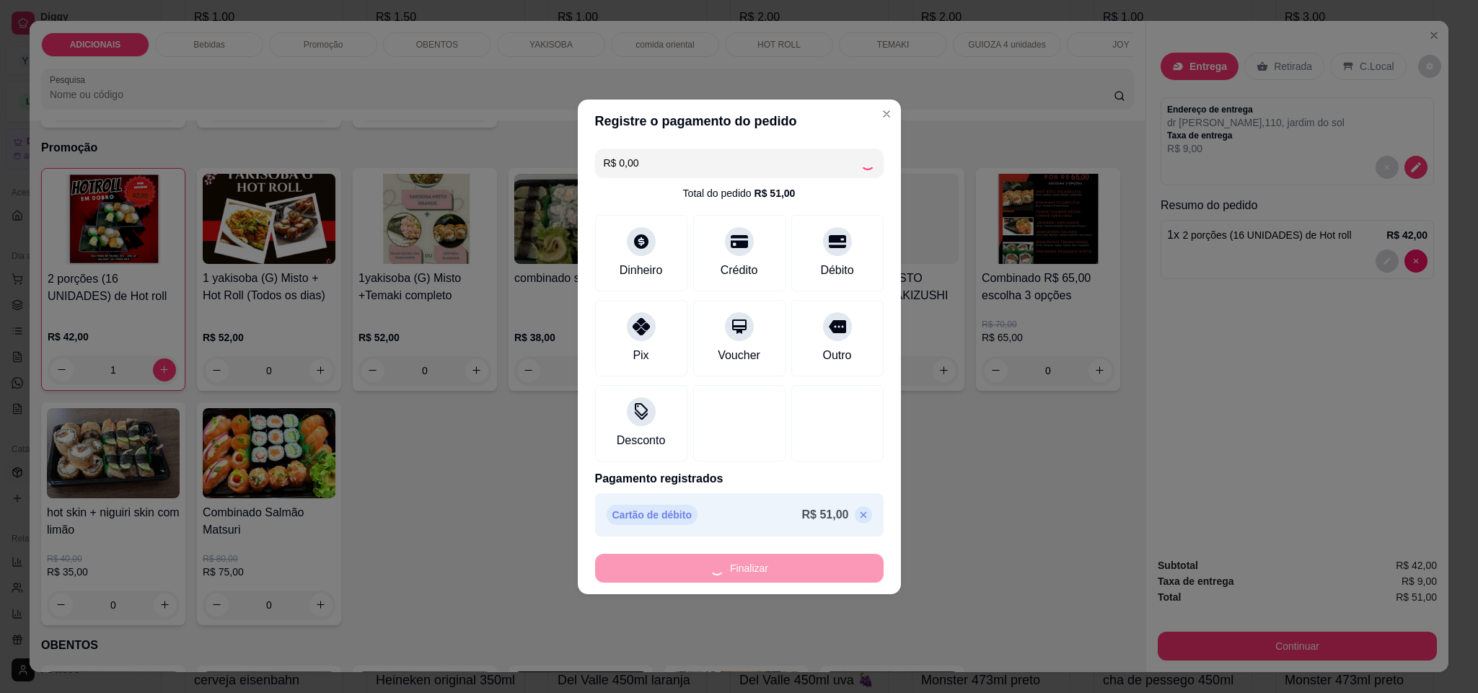
type input "0"
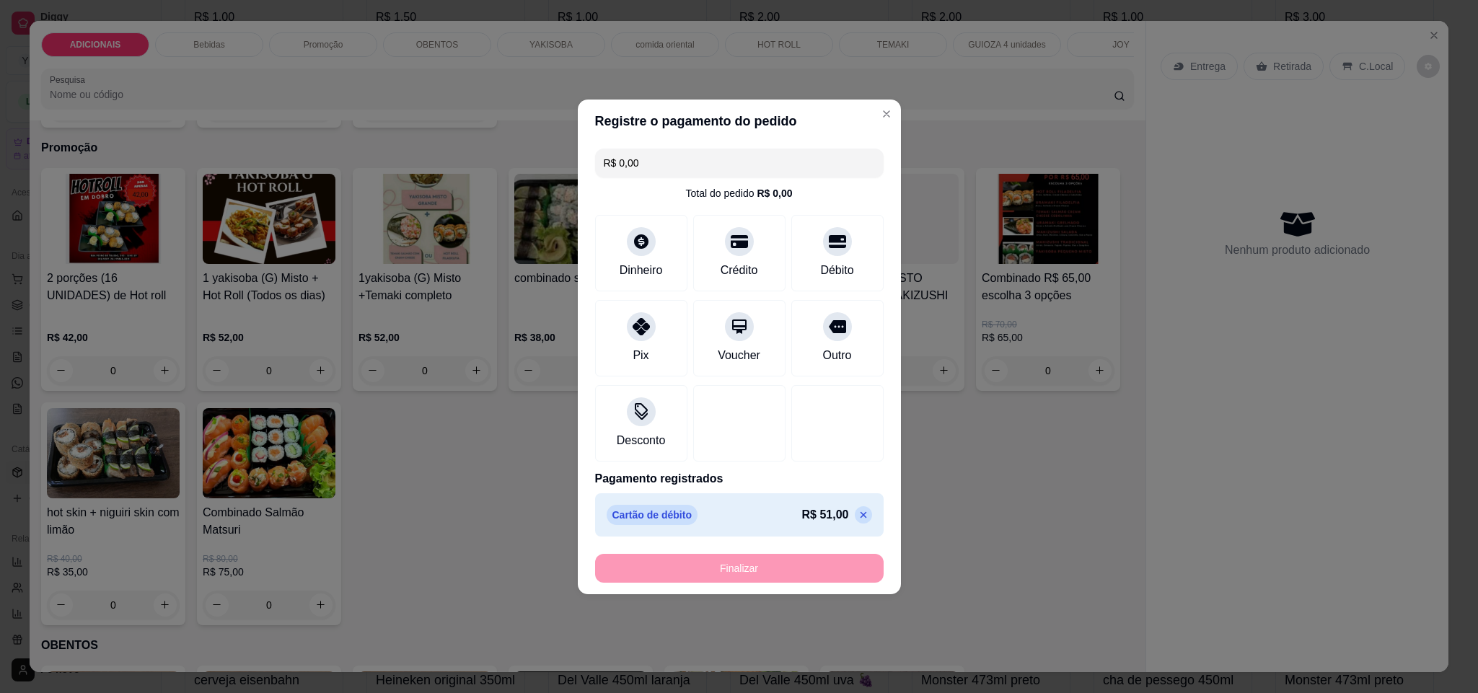
type input "-R$ 51,00"
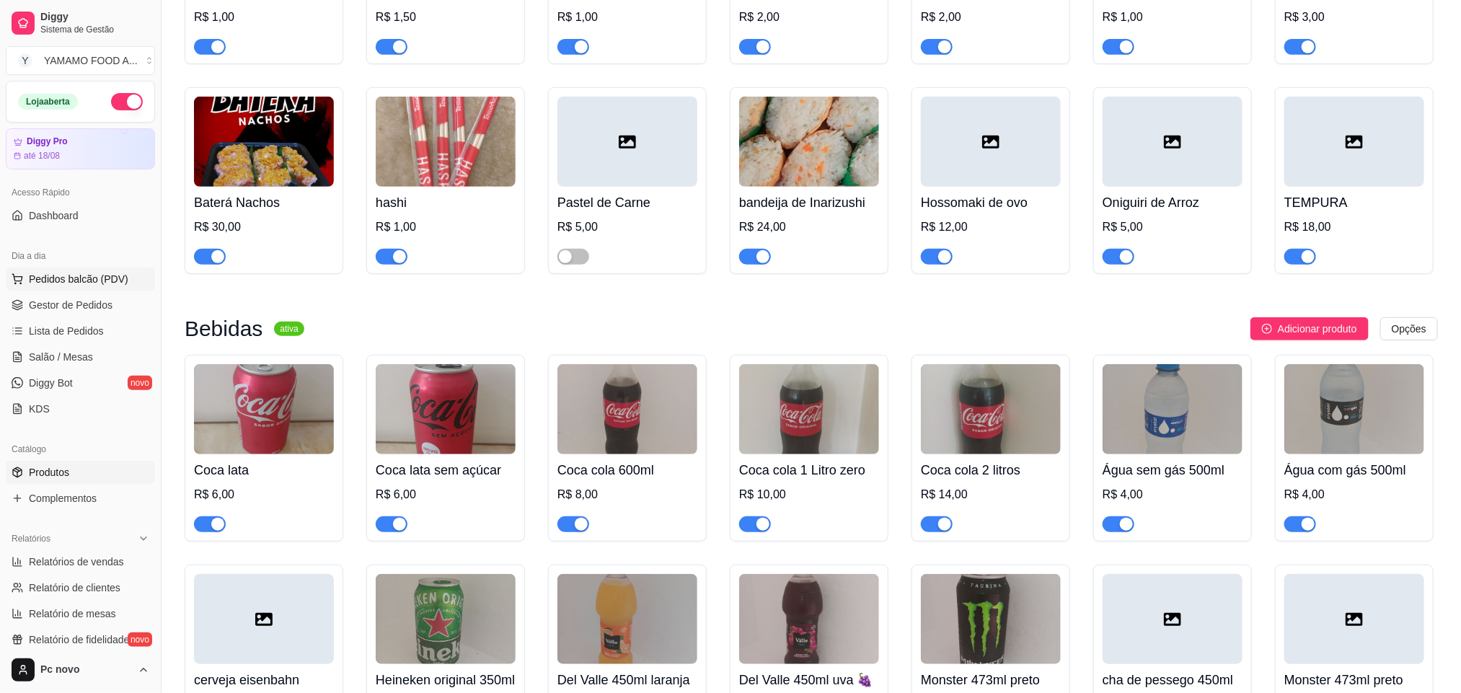
click at [113, 286] on span "Pedidos balcão (PDV)" at bounding box center [79, 279] width 100 height 14
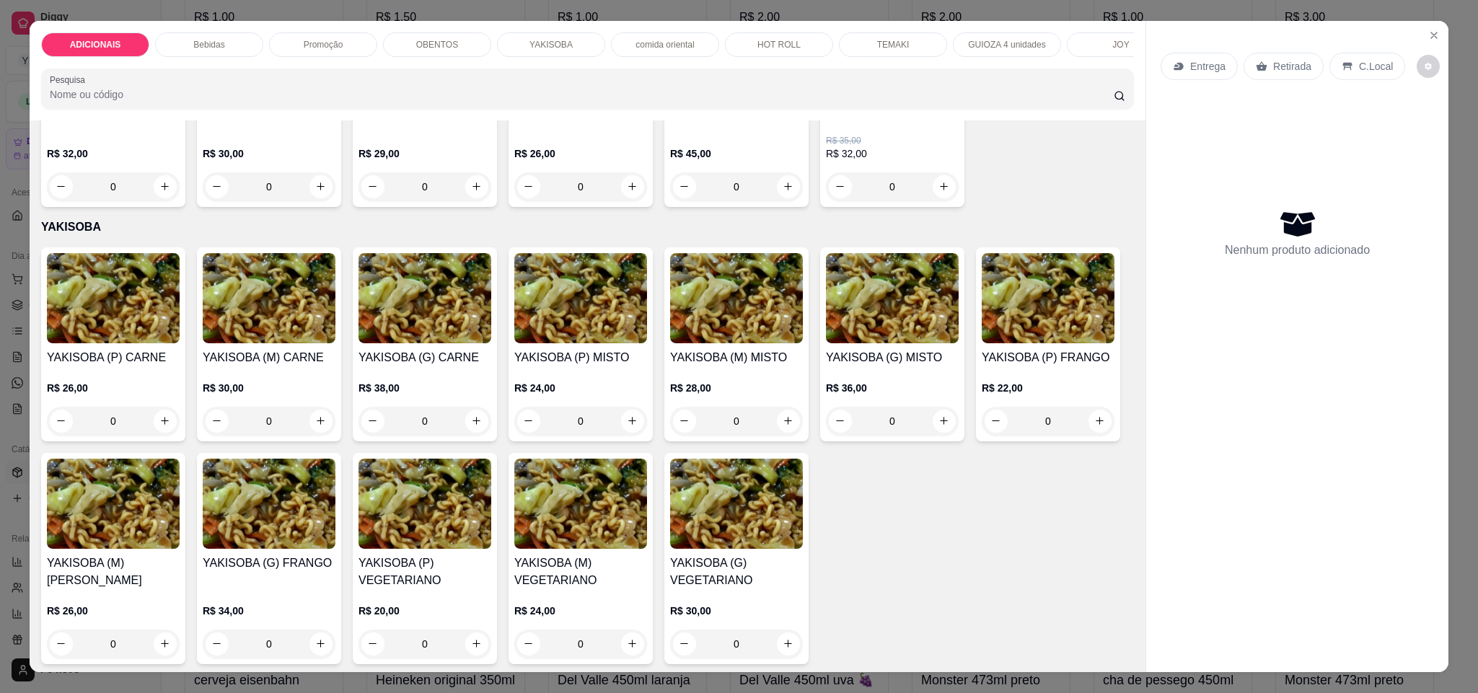
scroll to position [2163, 0]
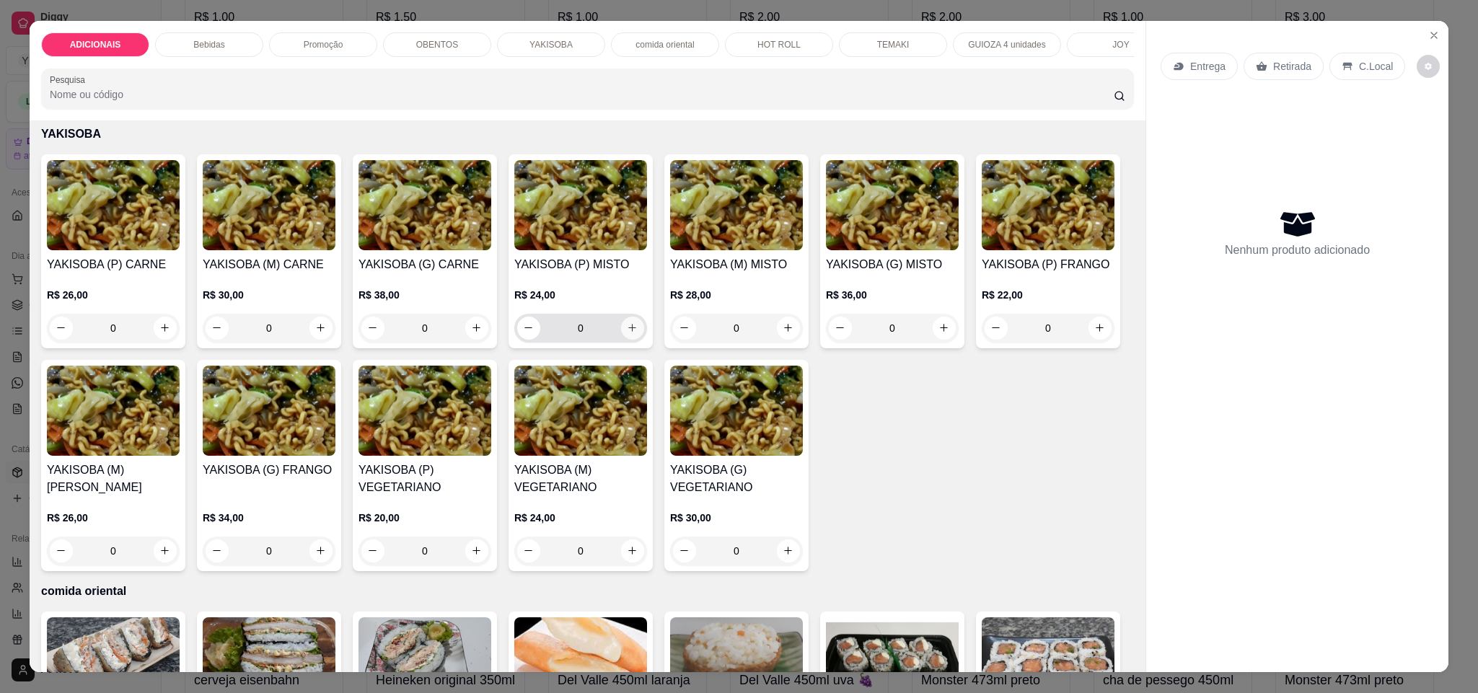
click at [627, 340] on button "increase-product-quantity" at bounding box center [632, 328] width 23 height 23
type input "1"
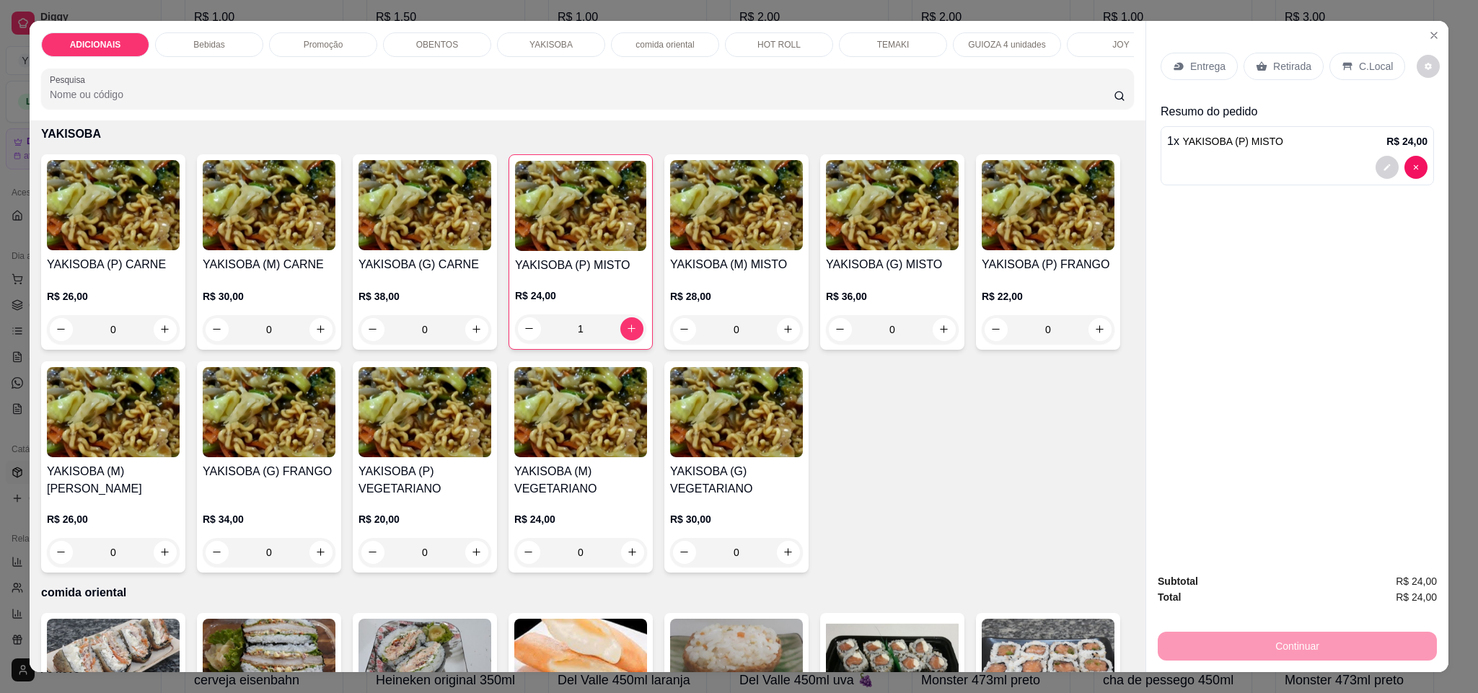
click at [1214, 70] on p "Entrega" at bounding box center [1207, 66] width 35 height 14
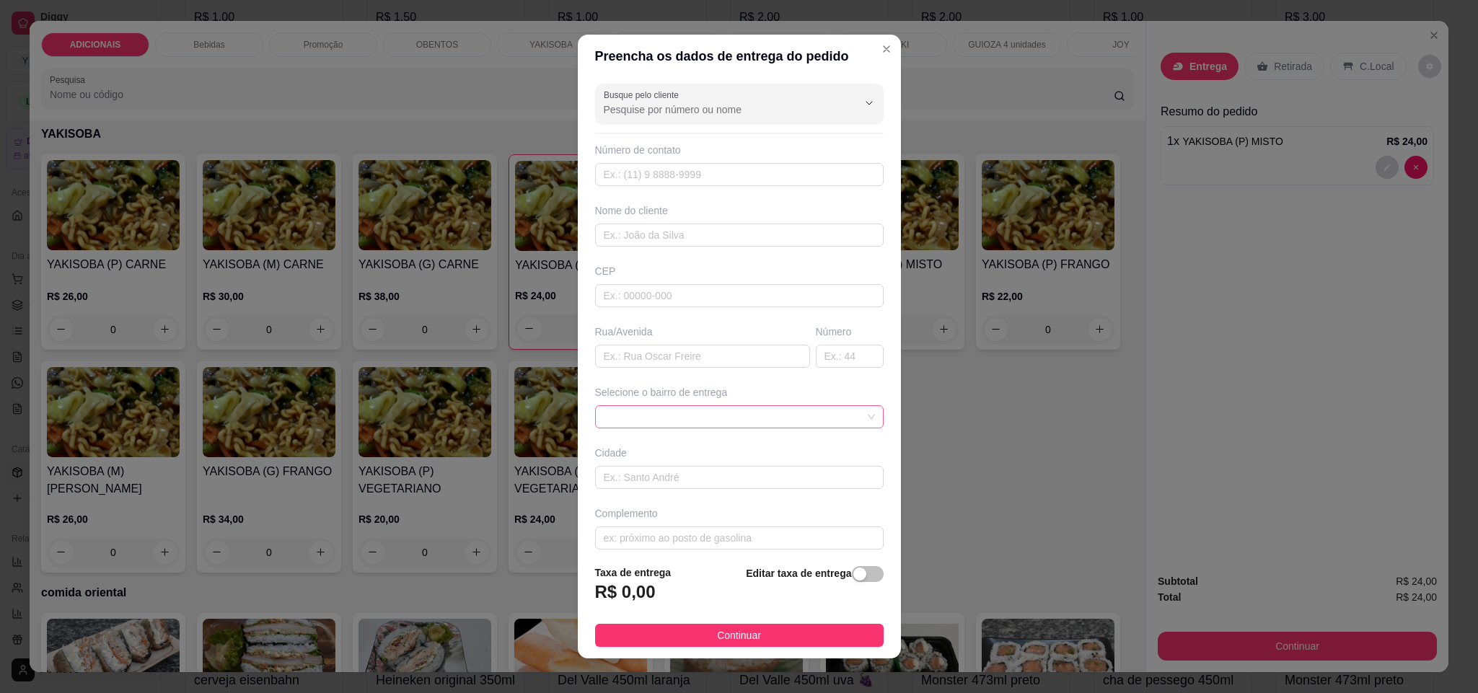
click at [813, 412] on span at bounding box center [739, 417] width 271 height 22
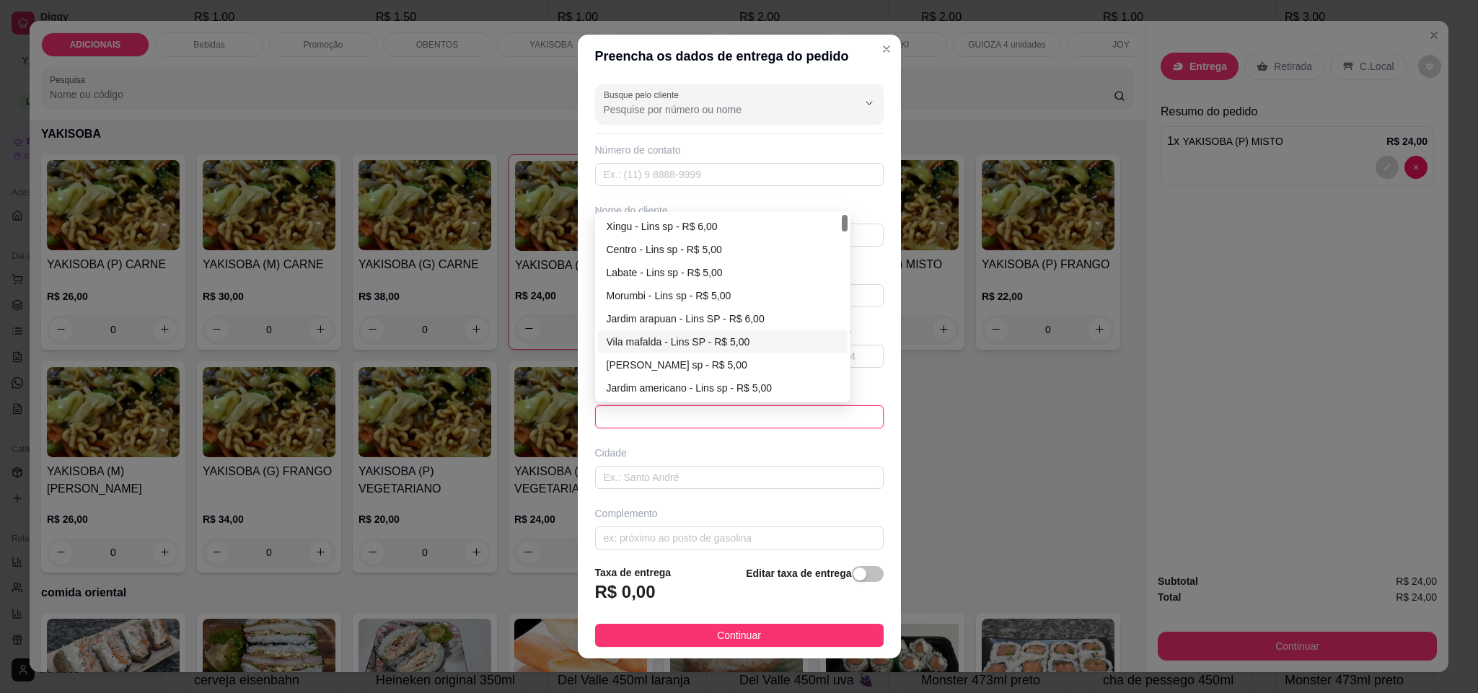
scroll to position [108, 0]
click at [677, 281] on div "Jardim americano - Lins sp - R$ 5,00" at bounding box center [722, 280] width 233 height 16
type input "Lins sp"
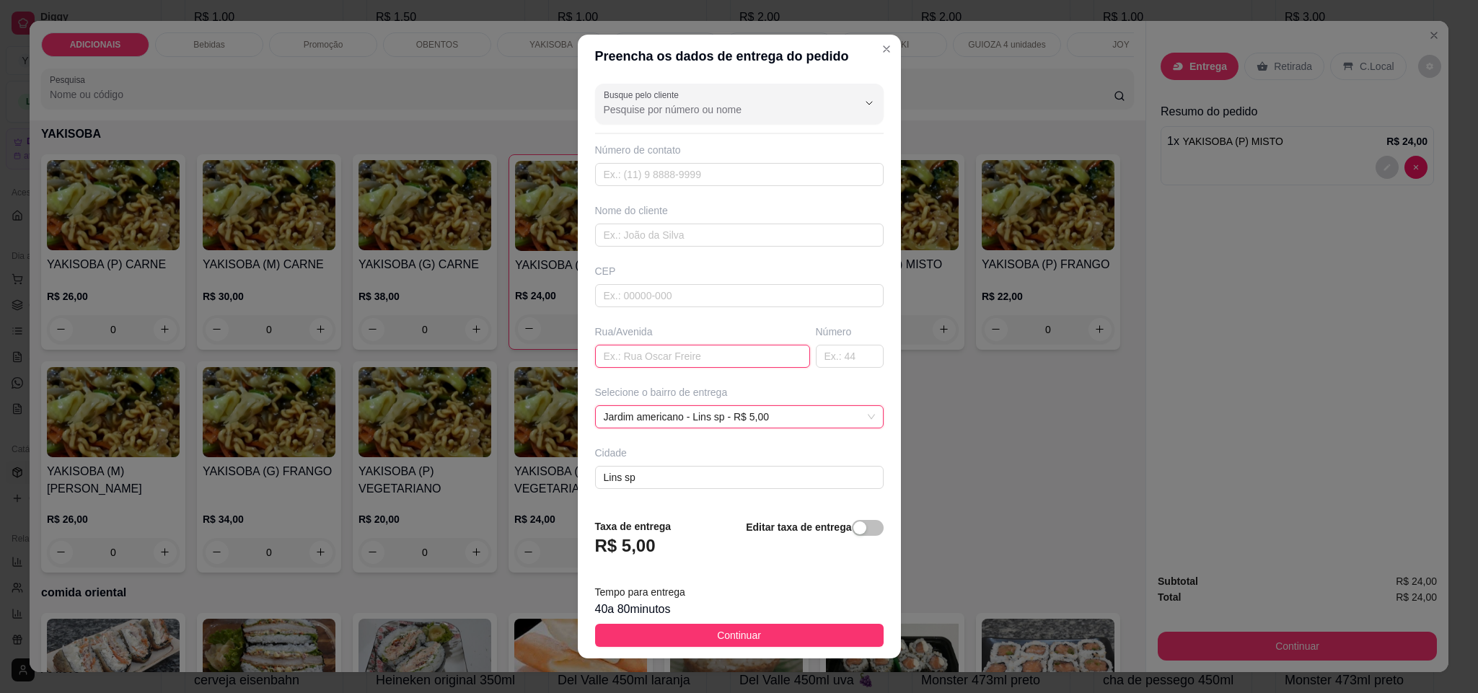
click at [667, 363] on input "text" at bounding box center [702, 356] width 215 height 23
type input "[PERSON_NAME]"
click at [816, 351] on input "text" at bounding box center [850, 356] width 68 height 23
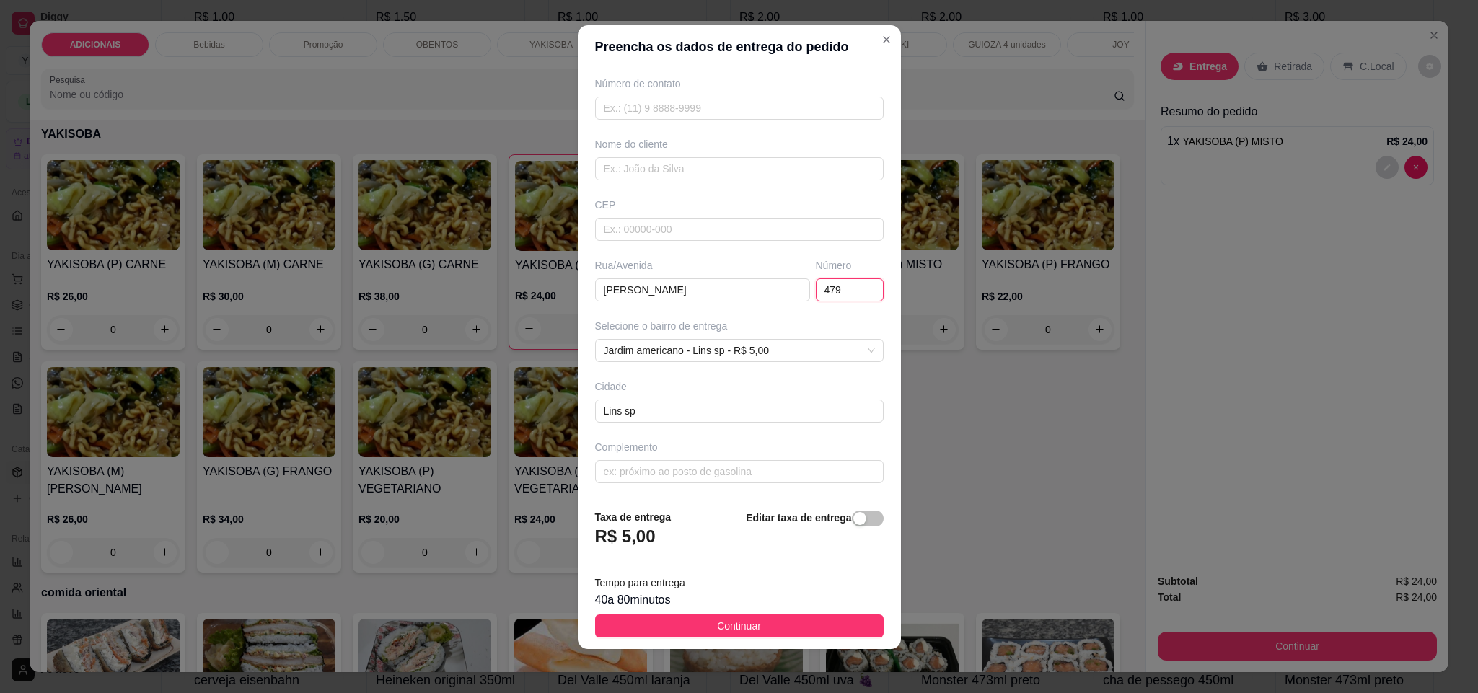
scroll to position [12, 0]
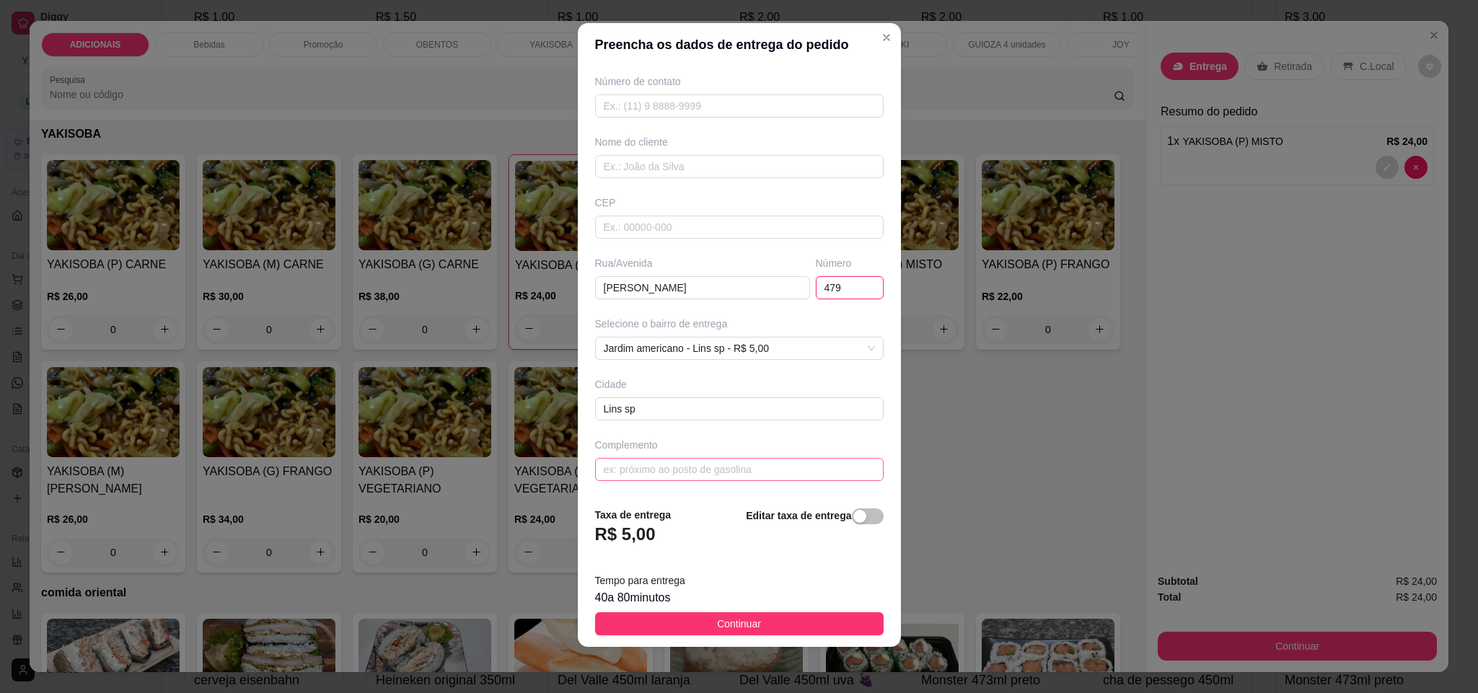
type input "479"
click at [723, 466] on input "text" at bounding box center [739, 469] width 288 height 23
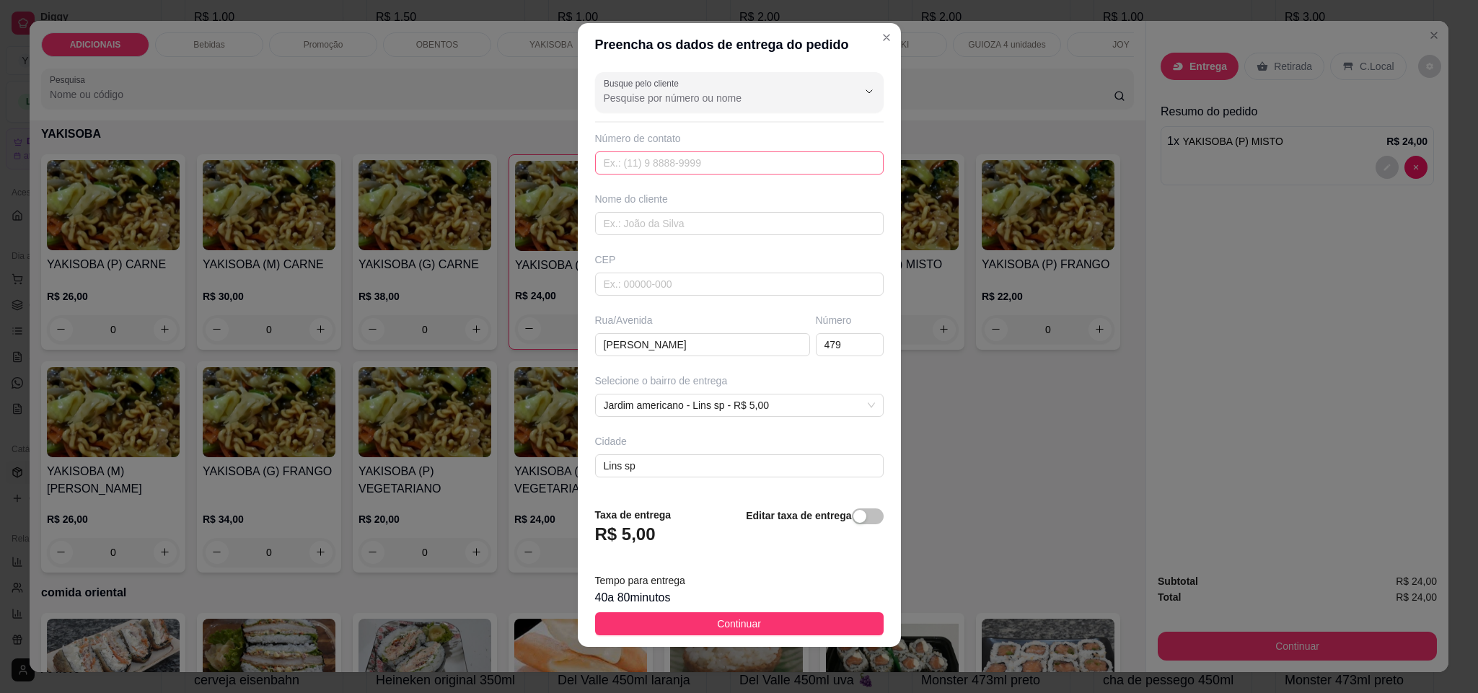
type input "condominio buriti.. casa 10"
click at [664, 167] on input "text" at bounding box center [739, 162] width 288 height 23
type input "[PHONE_NUMBER]"
click at [818, 617] on button "Continuar" at bounding box center [739, 623] width 288 height 23
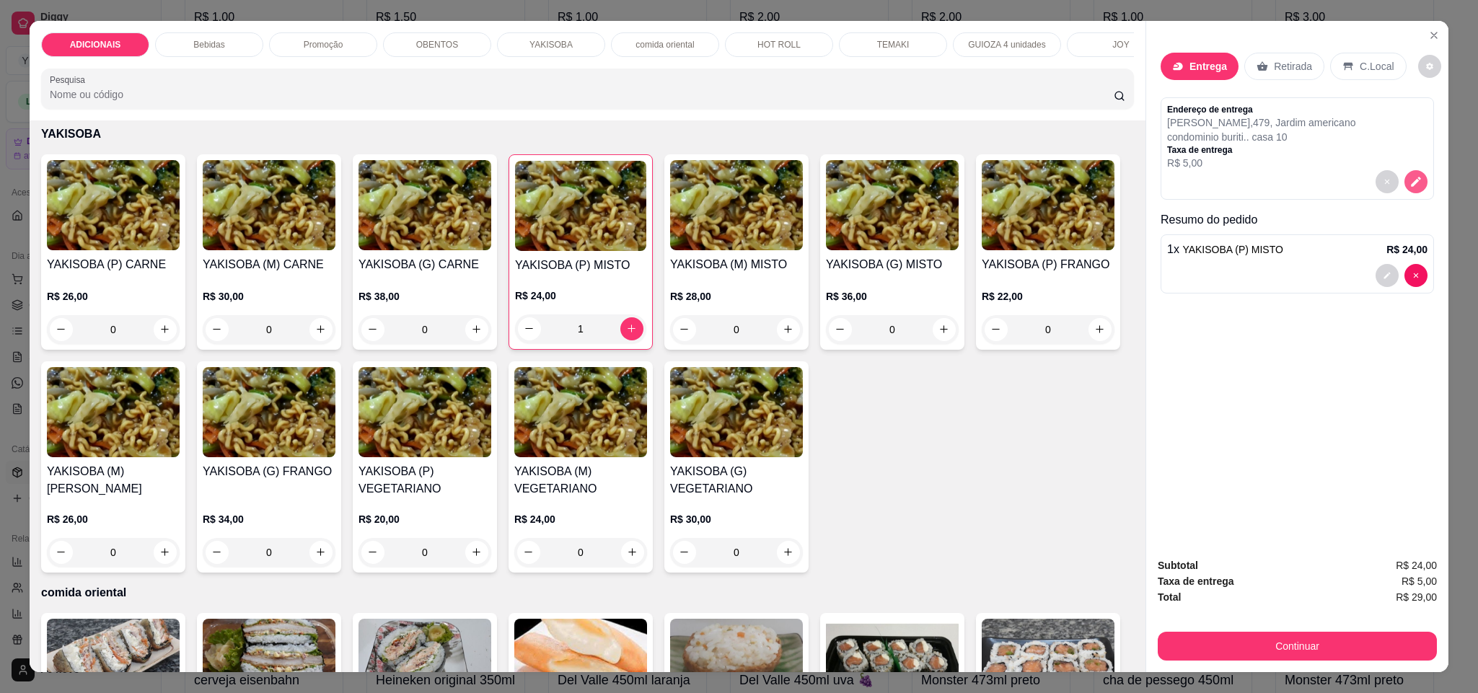
click at [1410, 186] on icon "decrease-product-quantity" at bounding box center [1415, 182] width 10 height 10
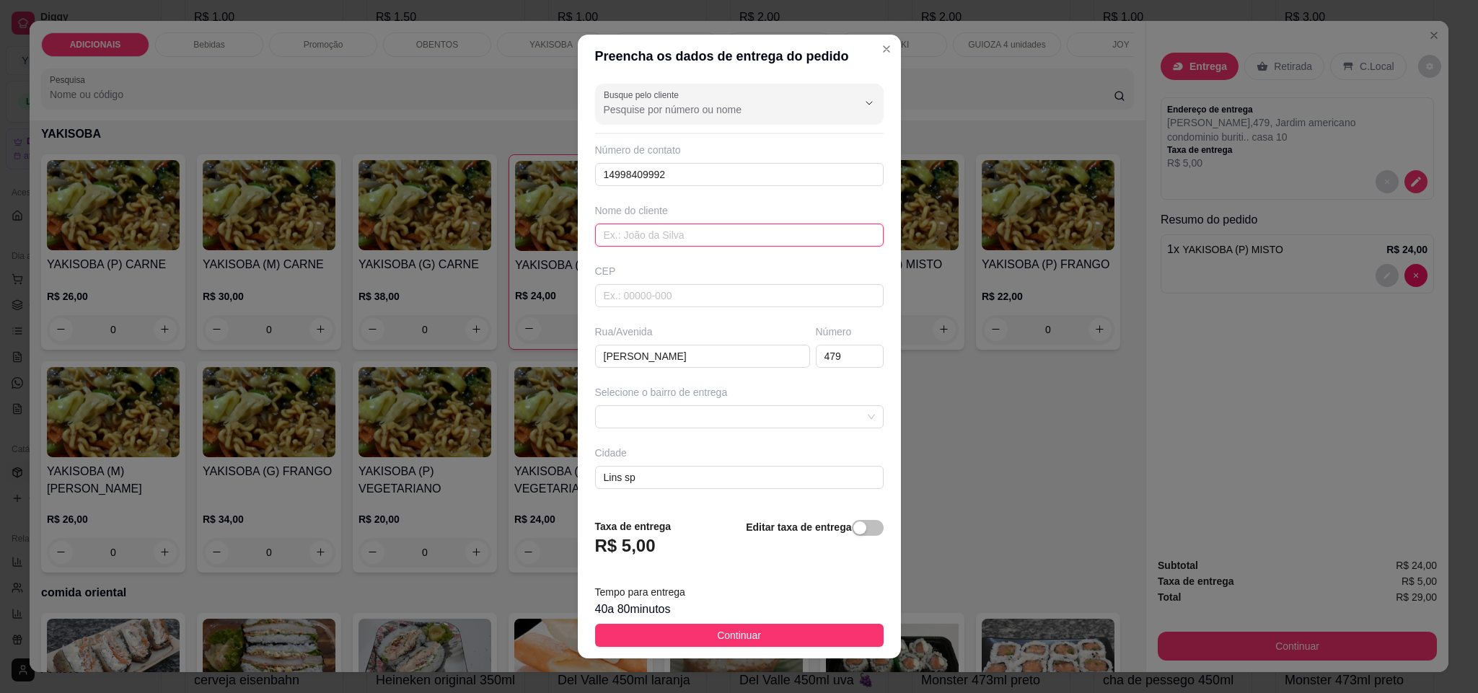
click at [684, 236] on input "text" at bounding box center [739, 235] width 288 height 23
type input "dulci"
click at [679, 635] on button "Continuar" at bounding box center [739, 635] width 288 height 23
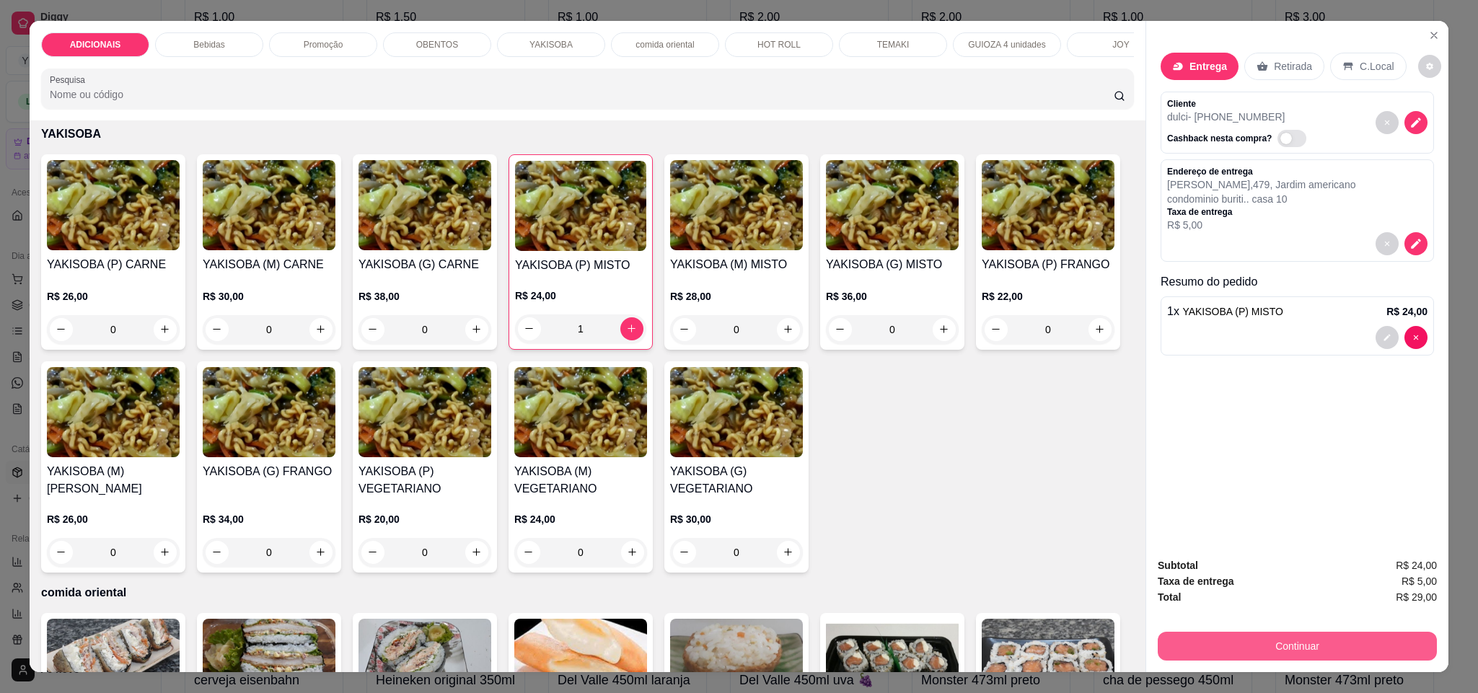
click at [1278, 642] on button "Continuar" at bounding box center [1296, 646] width 279 height 29
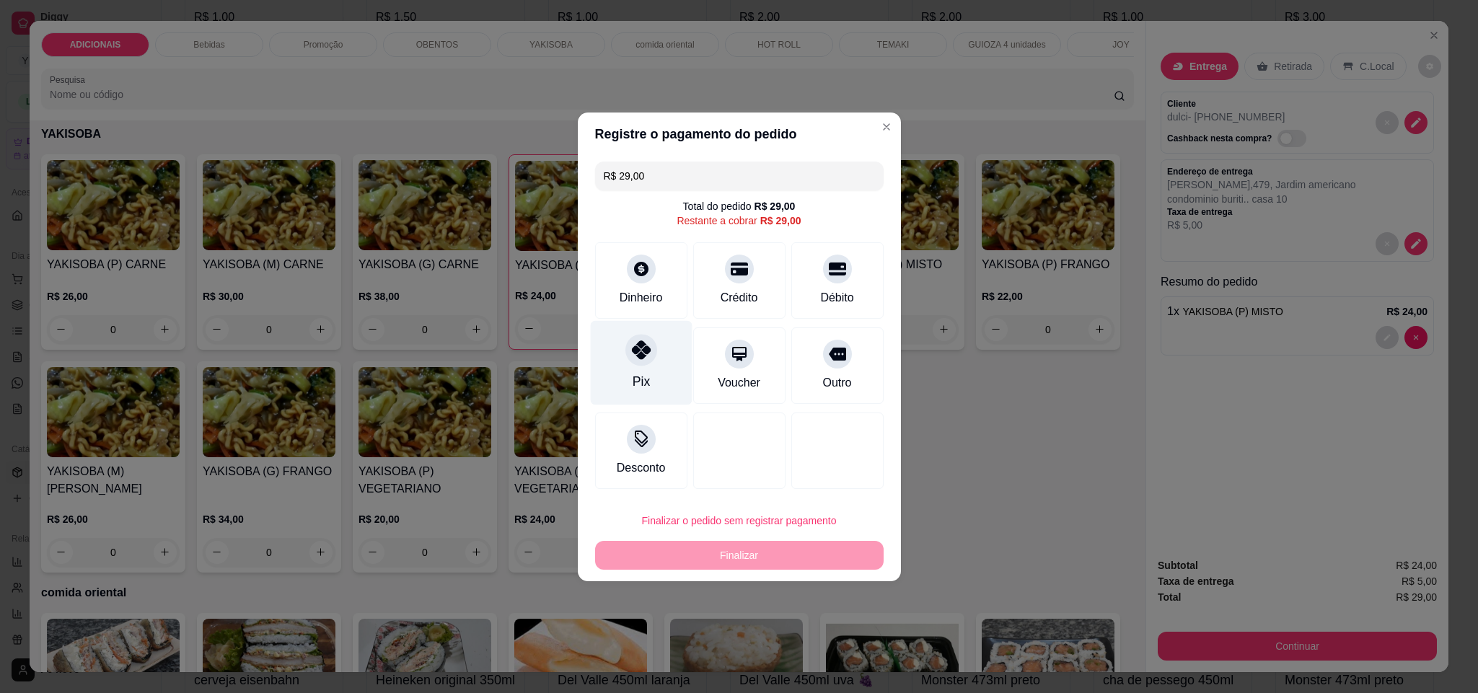
click at [645, 346] on icon at bounding box center [640, 349] width 19 height 19
type input "R$ 0,00"
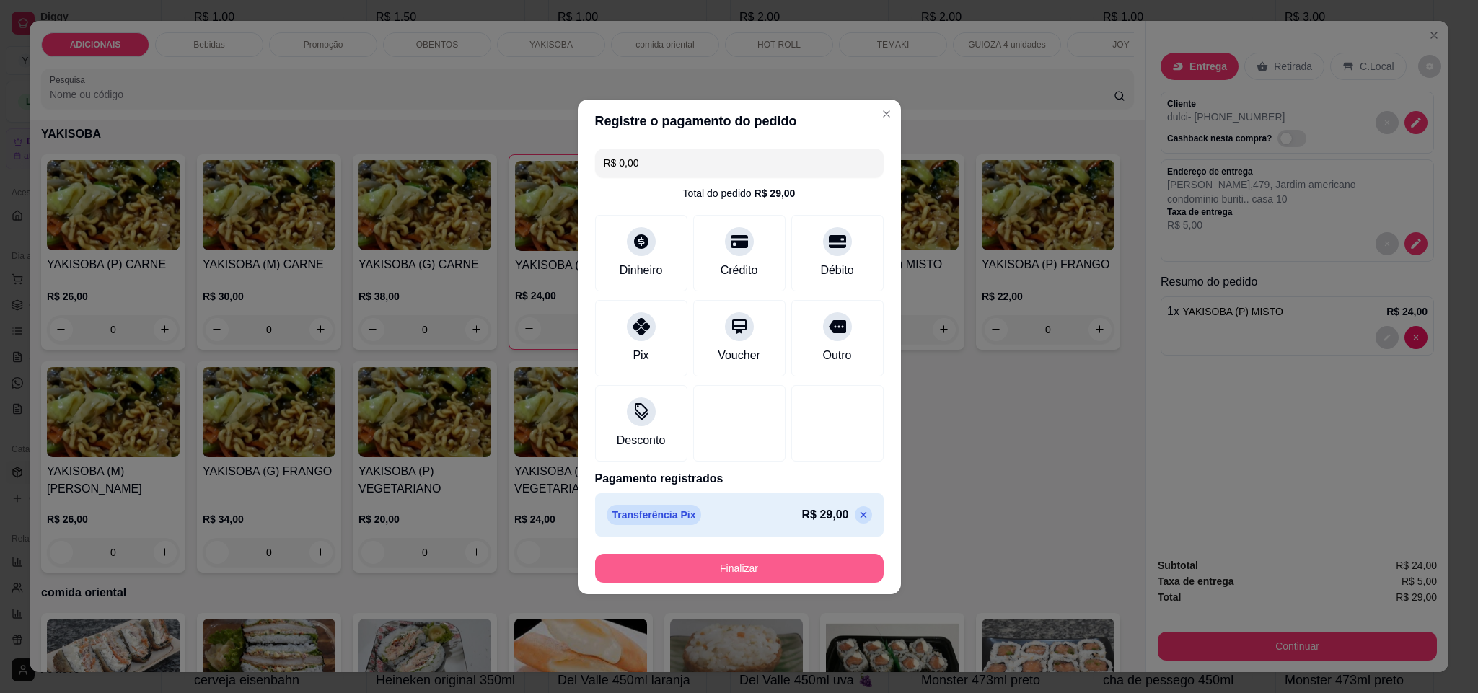
click at [805, 569] on button "Finalizar" at bounding box center [739, 568] width 288 height 29
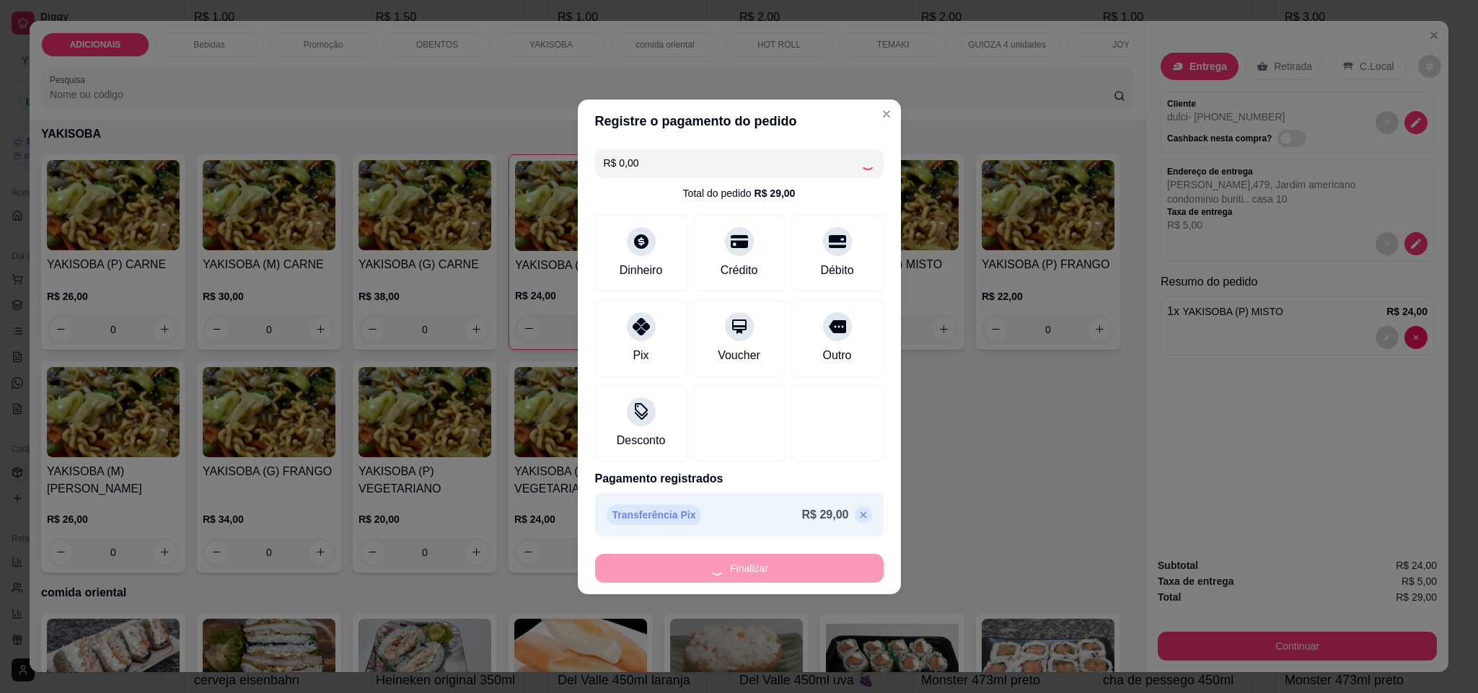
type input "0"
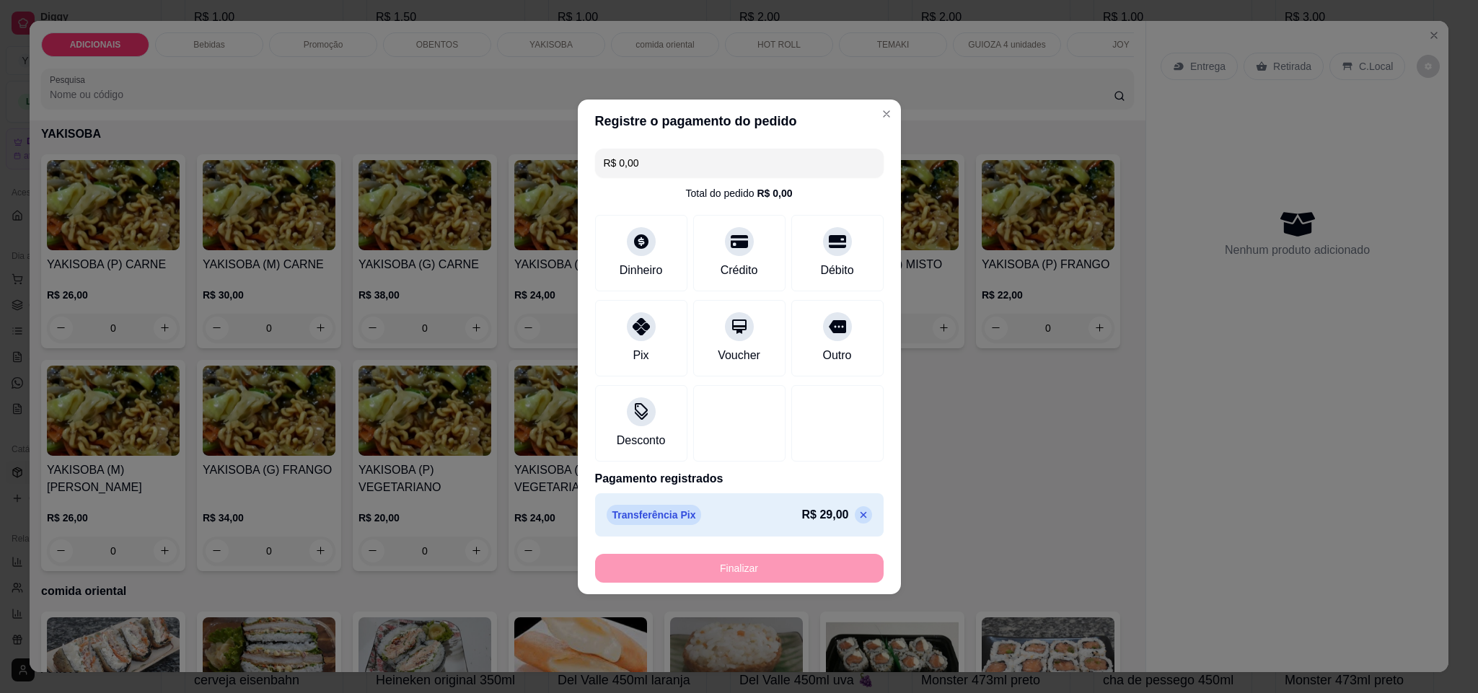
type input "-R$ 29,00"
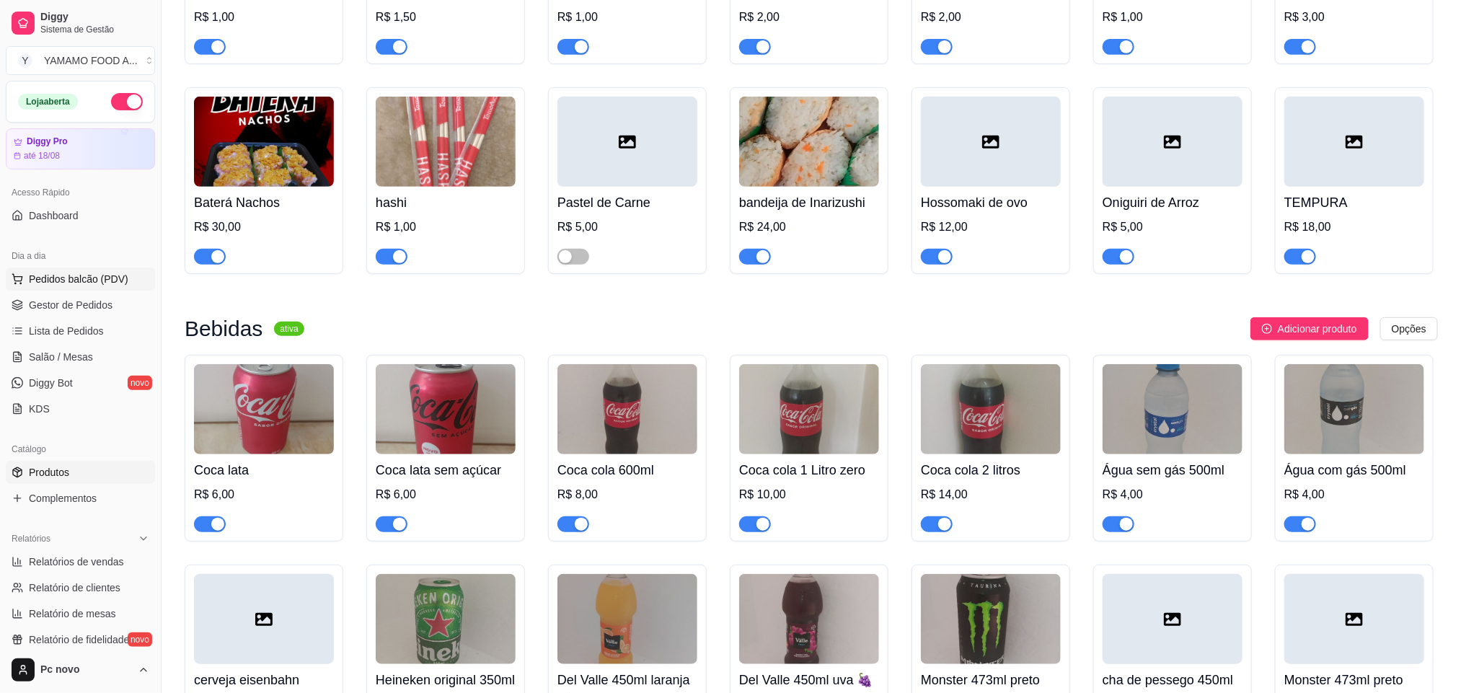
click at [107, 277] on span "Pedidos balcão (PDV)" at bounding box center [79, 279] width 100 height 14
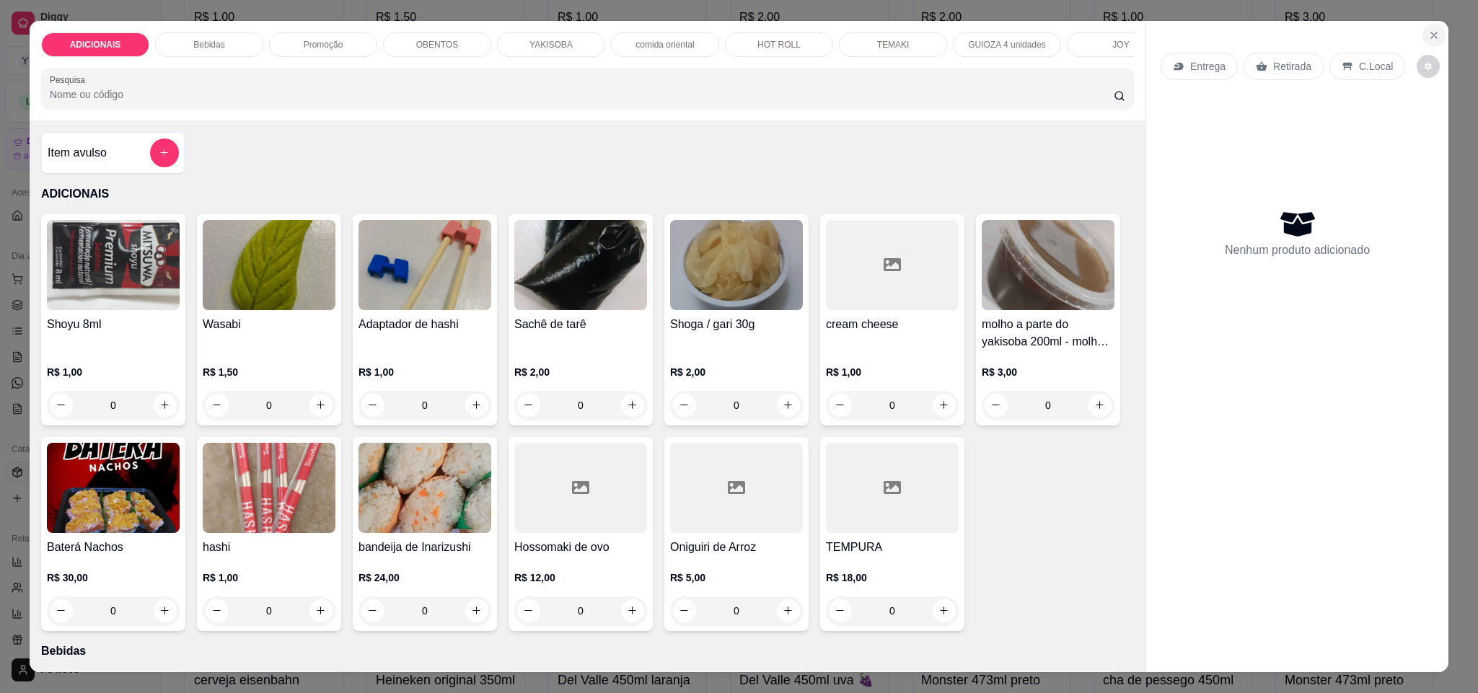
click at [1428, 37] on icon "Close" at bounding box center [1434, 36] width 12 height 12
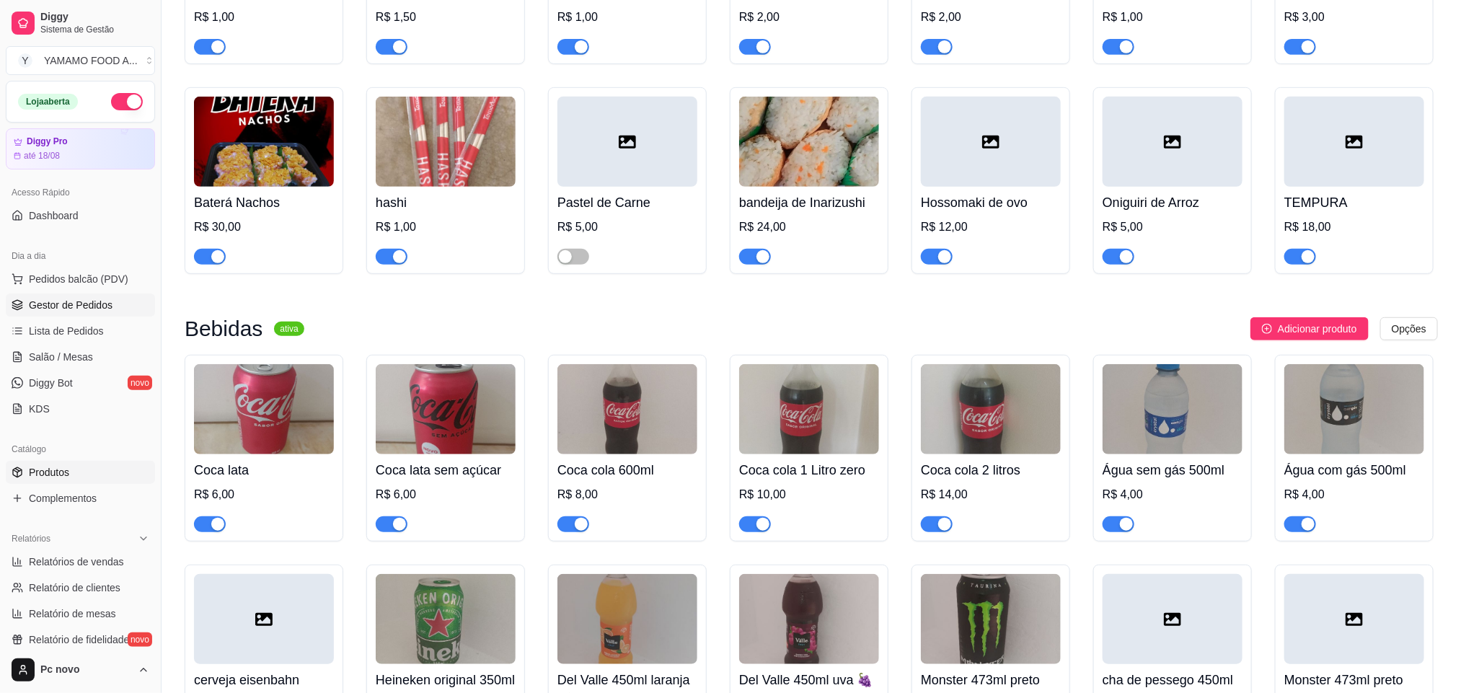
click at [63, 307] on span "Gestor de Pedidos" at bounding box center [71, 305] width 84 height 14
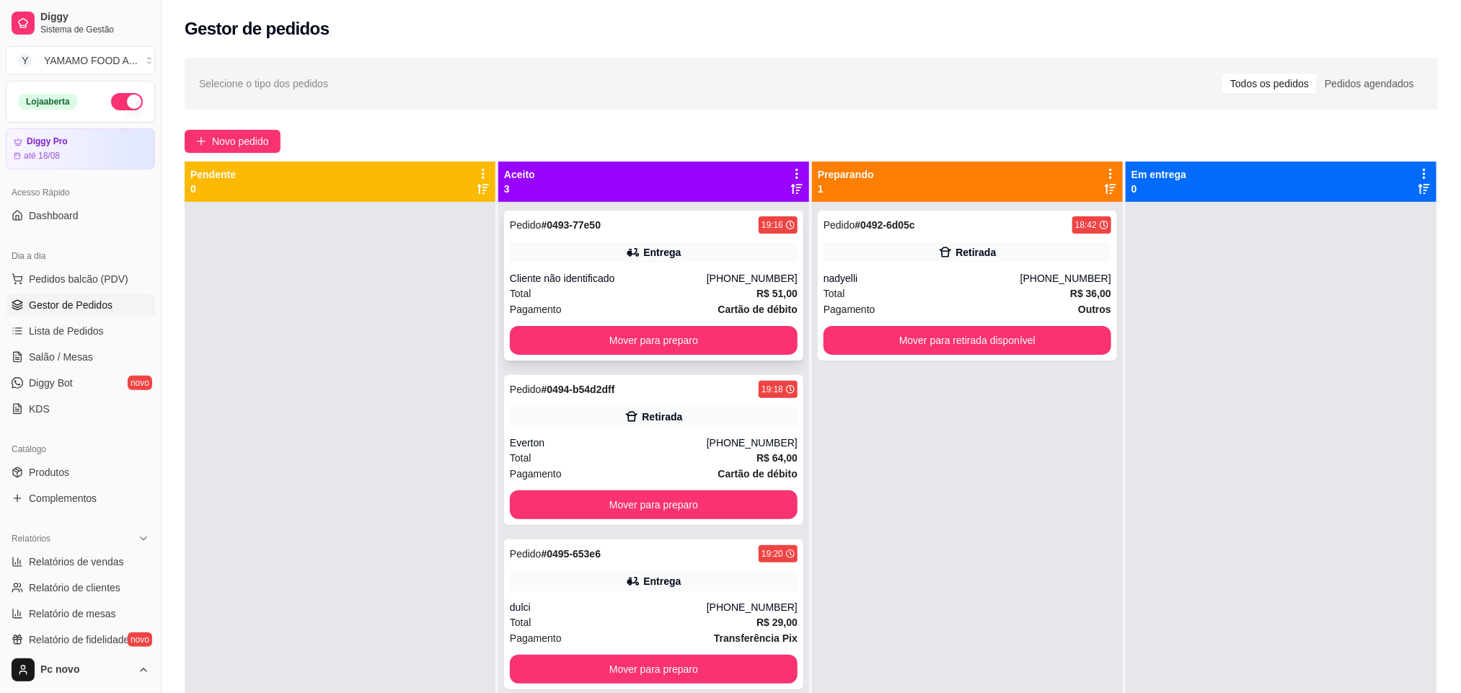
click at [728, 273] on div "[PHONE_NUMBER]" at bounding box center [752, 278] width 91 height 14
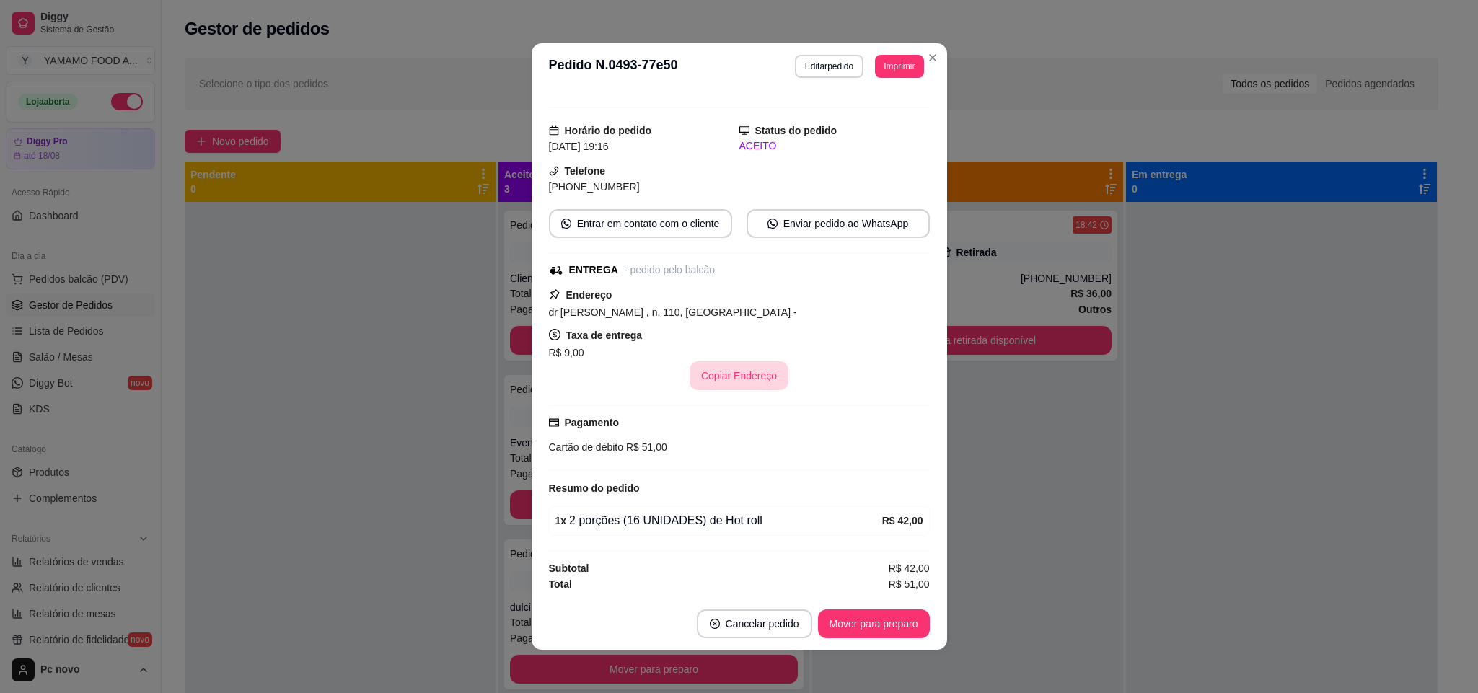
scroll to position [3, 0]
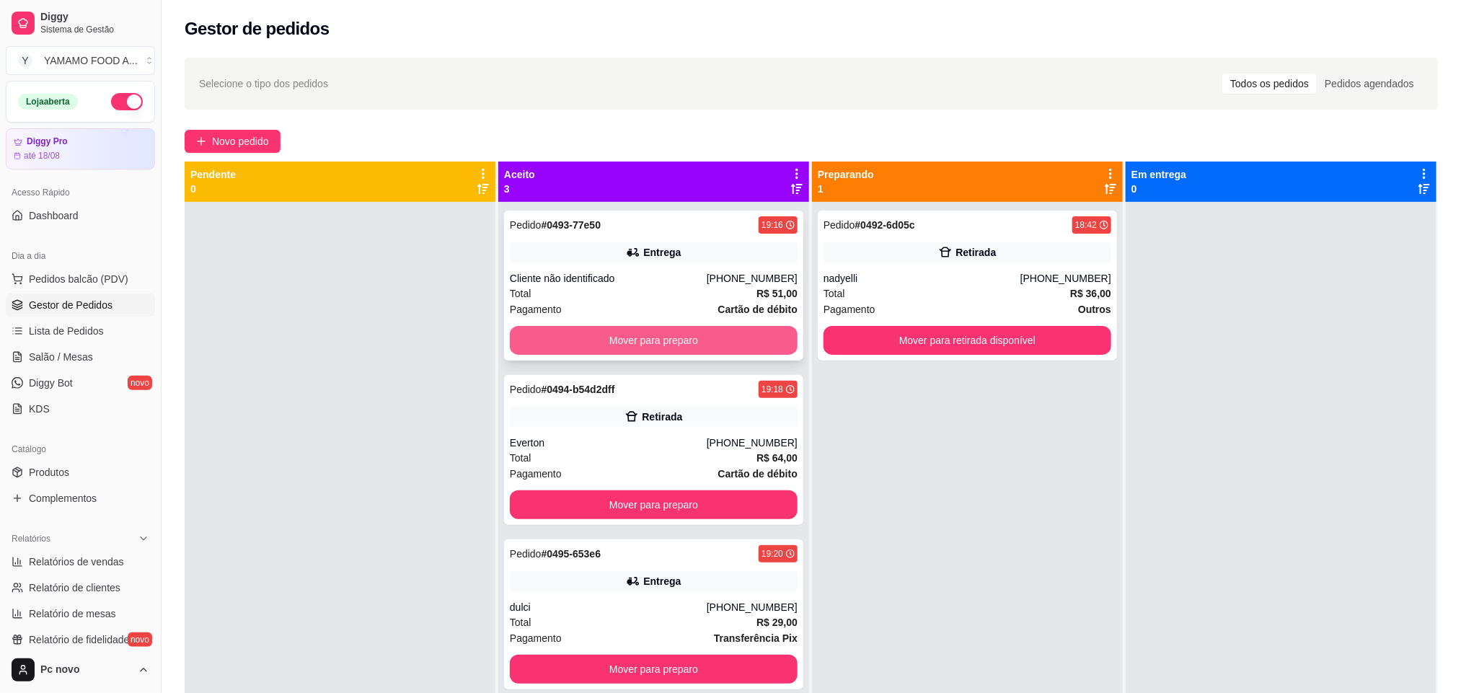
click at [641, 330] on button "Mover para preparo" at bounding box center [654, 340] width 288 height 29
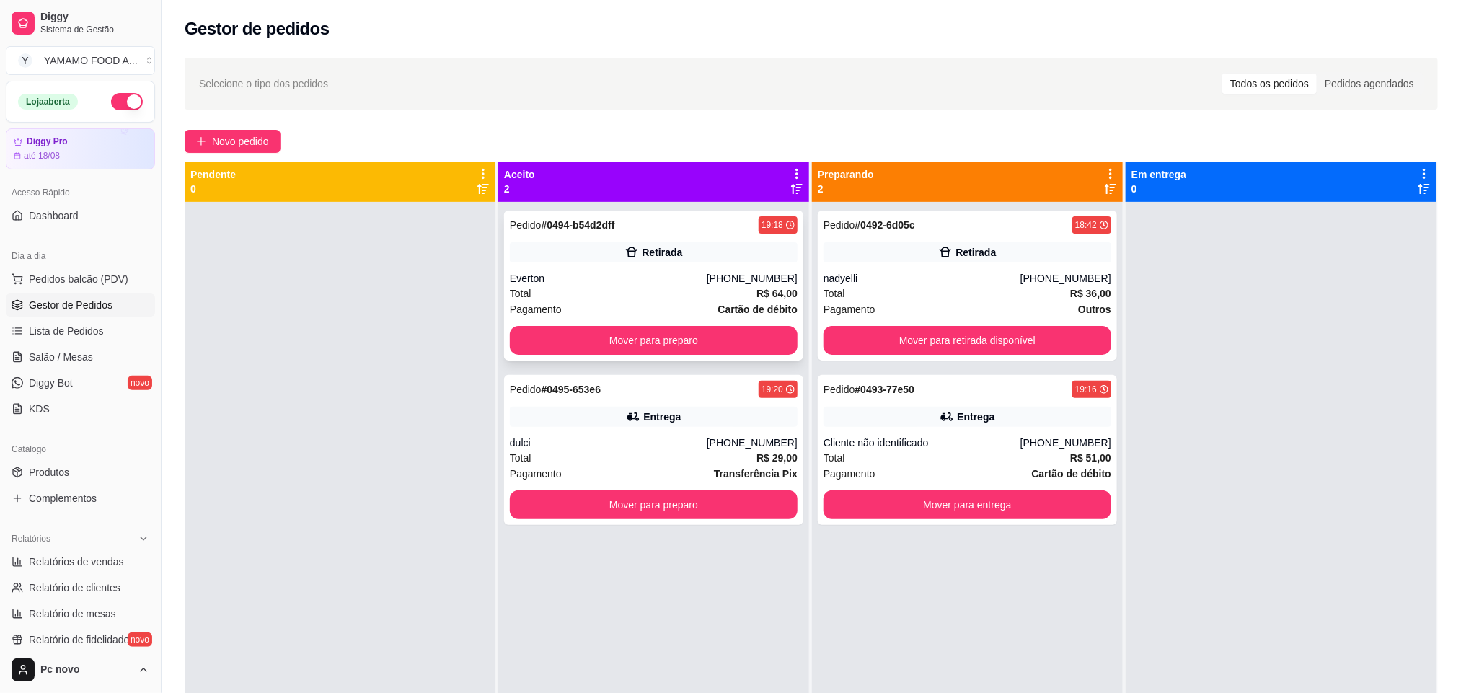
click at [673, 275] on div "Everton" at bounding box center [608, 278] width 197 height 14
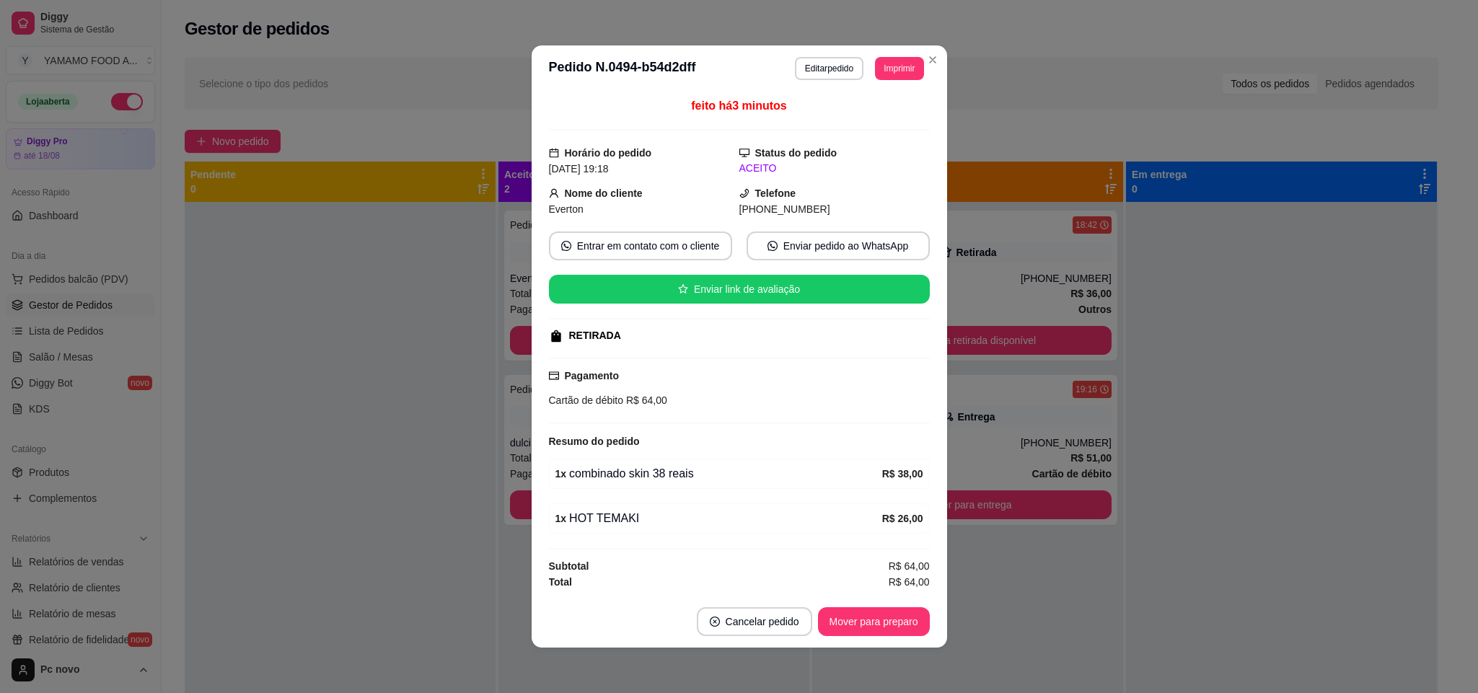
scroll to position [2, 0]
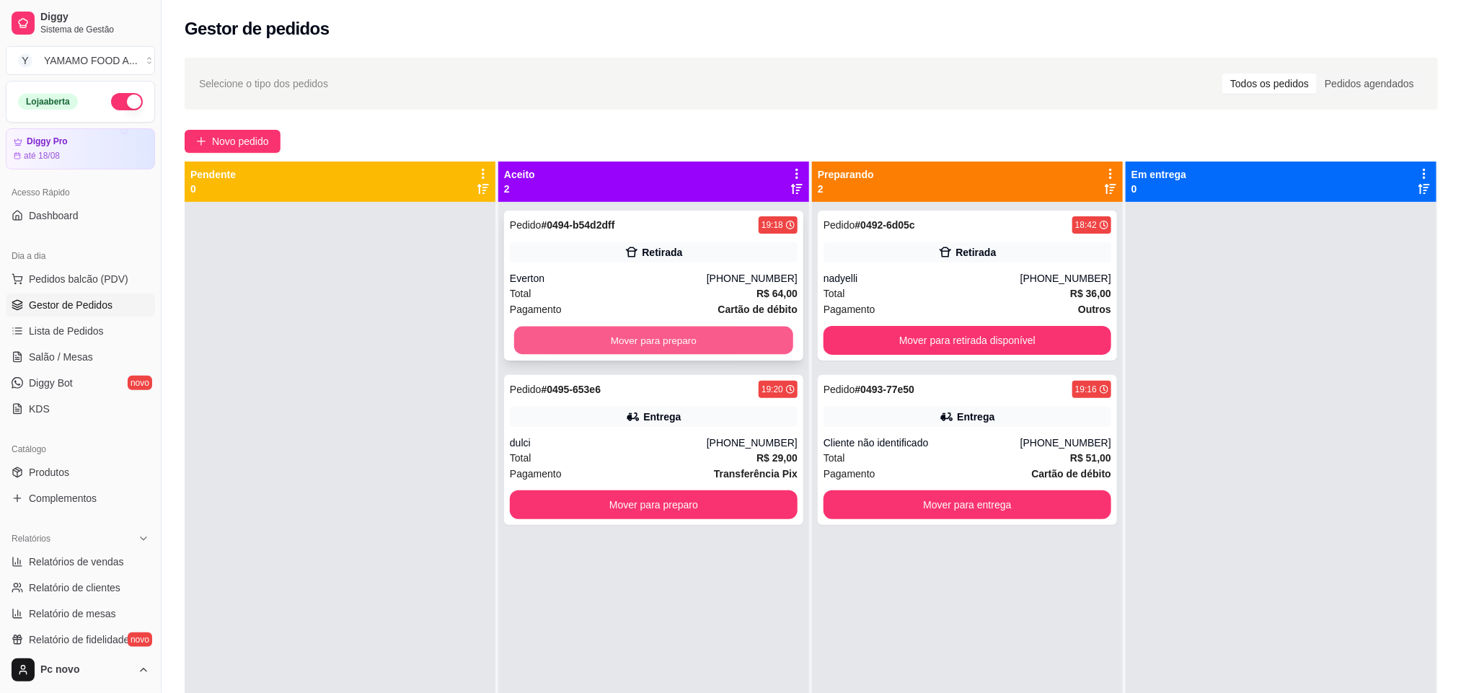
click at [612, 333] on button "Mover para preparo" at bounding box center [653, 341] width 279 height 28
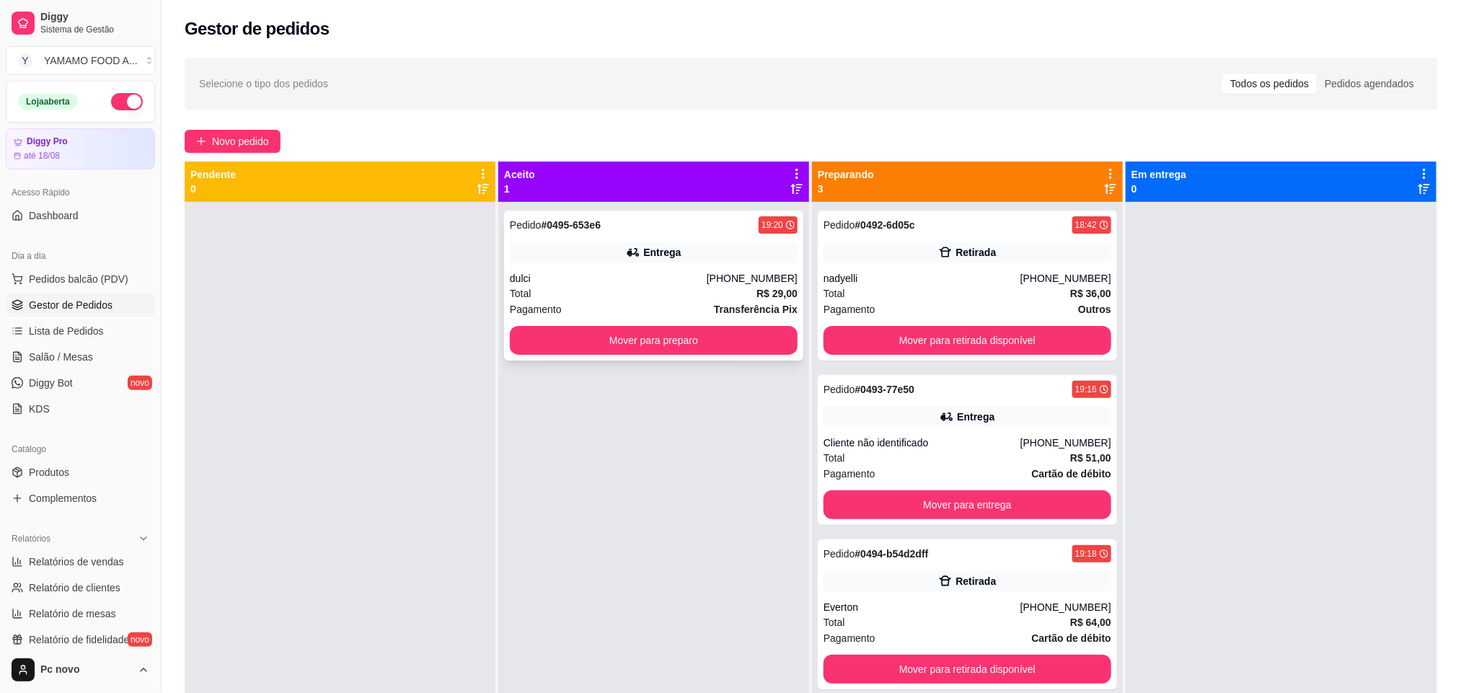
click at [584, 290] on div "Total R$ 29,00" at bounding box center [654, 294] width 288 height 16
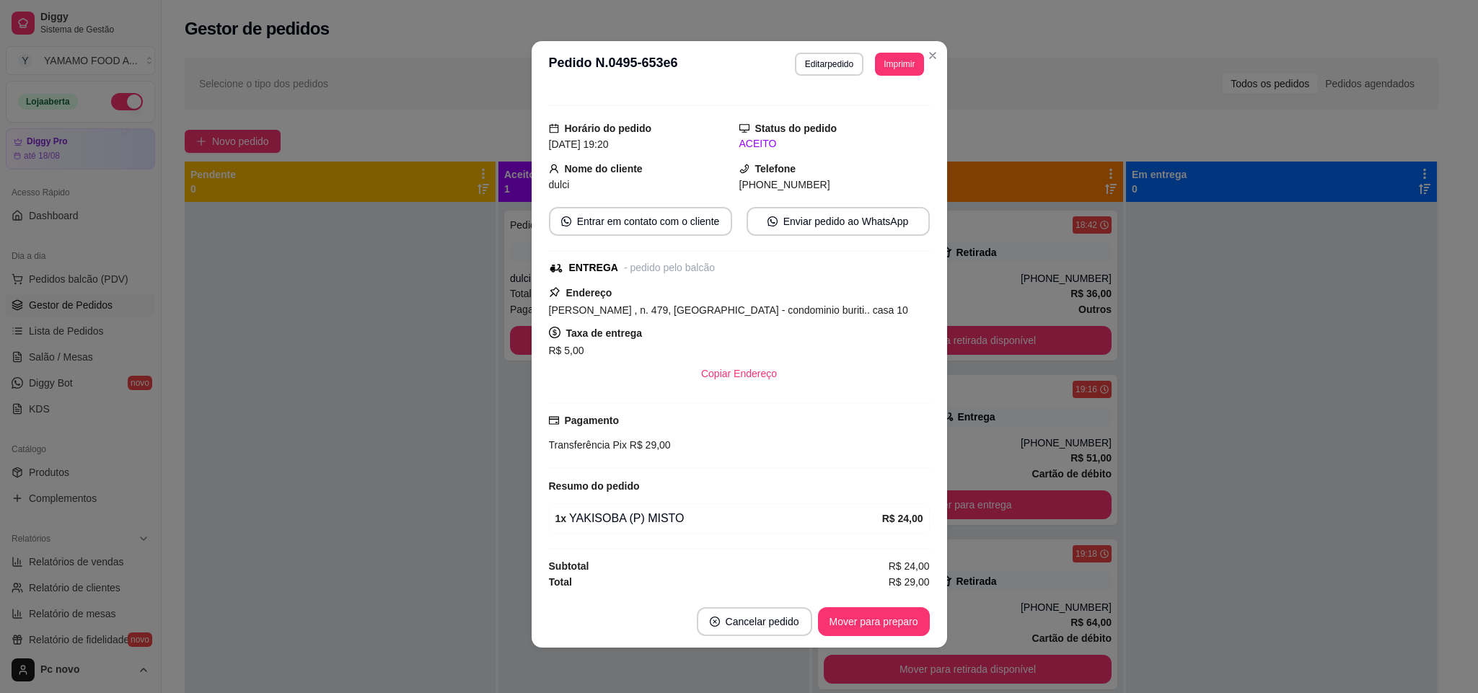
scroll to position [3, 0]
click at [900, 59] on button "Imprimir" at bounding box center [899, 63] width 48 height 23
click at [894, 117] on button "IMPRESSORA" at bounding box center [864, 114] width 105 height 23
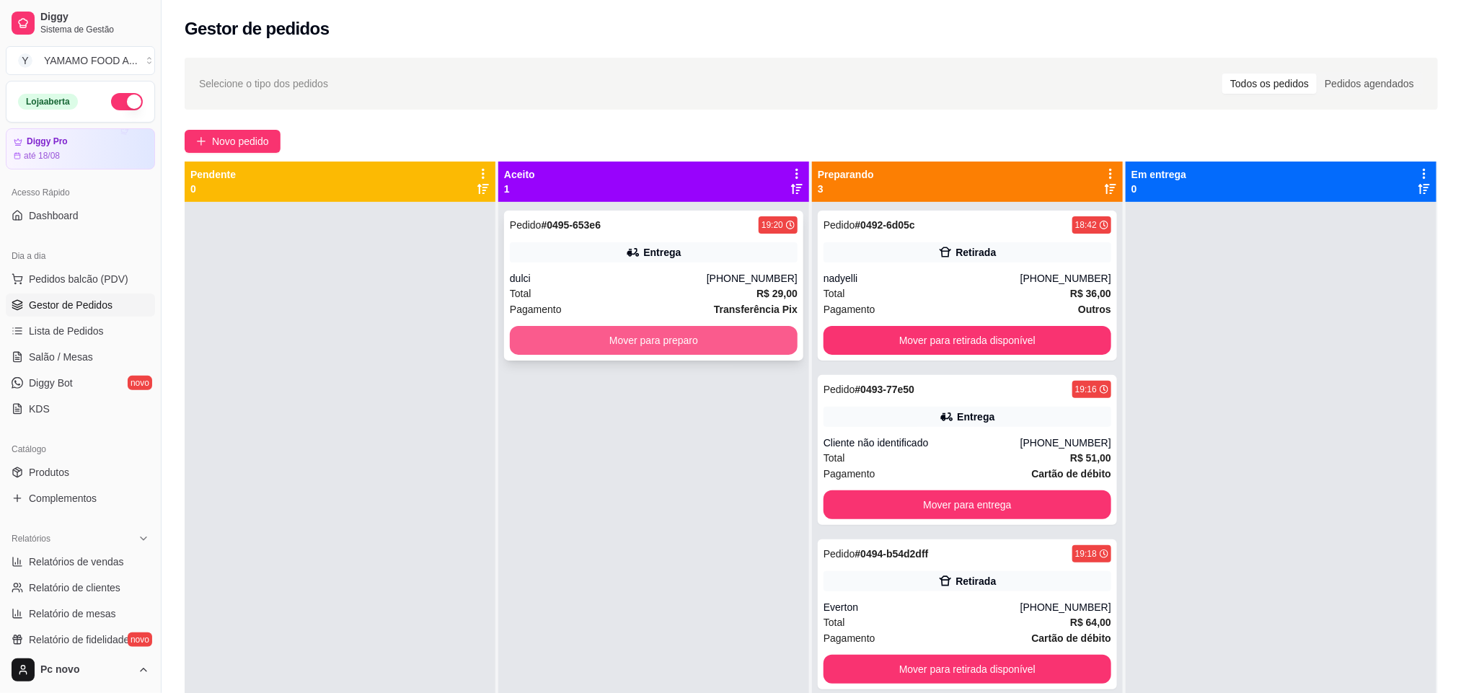
click at [588, 332] on button "Mover para preparo" at bounding box center [654, 340] width 288 height 29
click at [671, 283] on div "[PERSON_NAME]" at bounding box center [608, 278] width 197 height 14
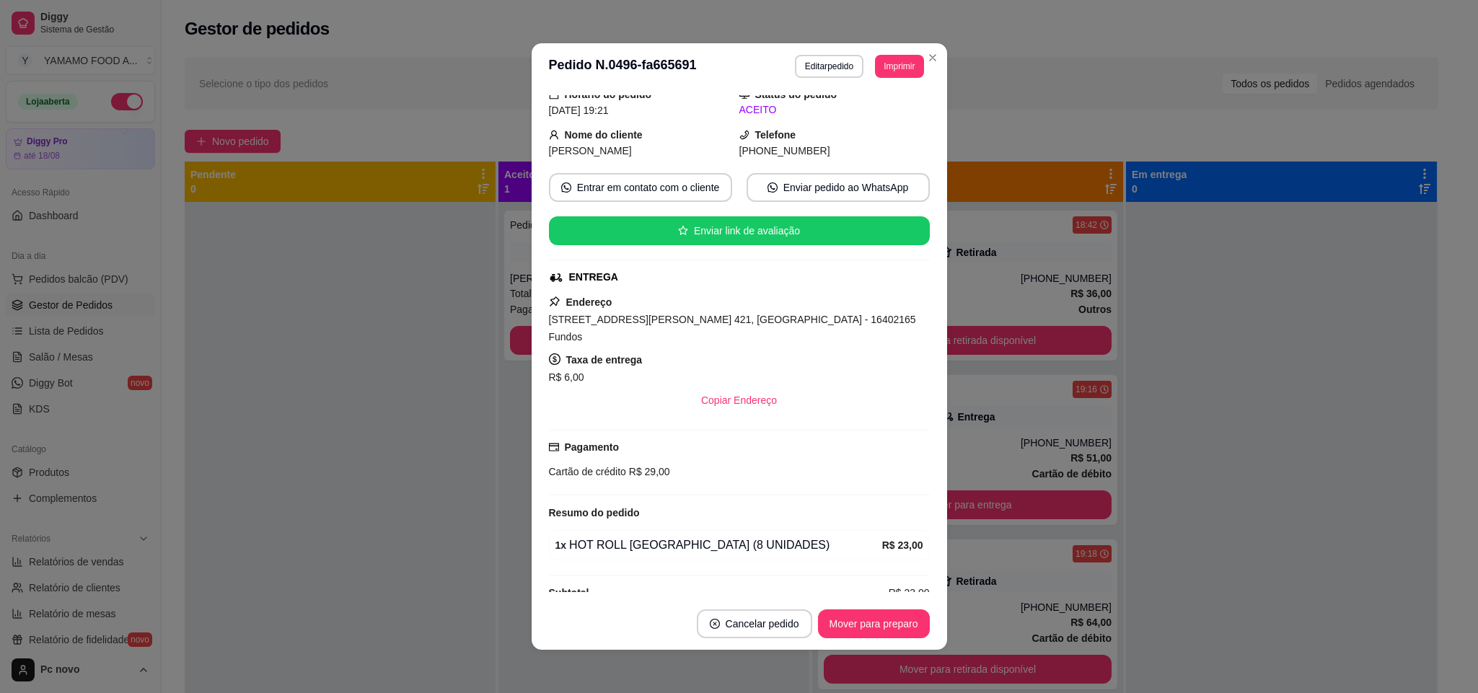
scroll to position [87, 0]
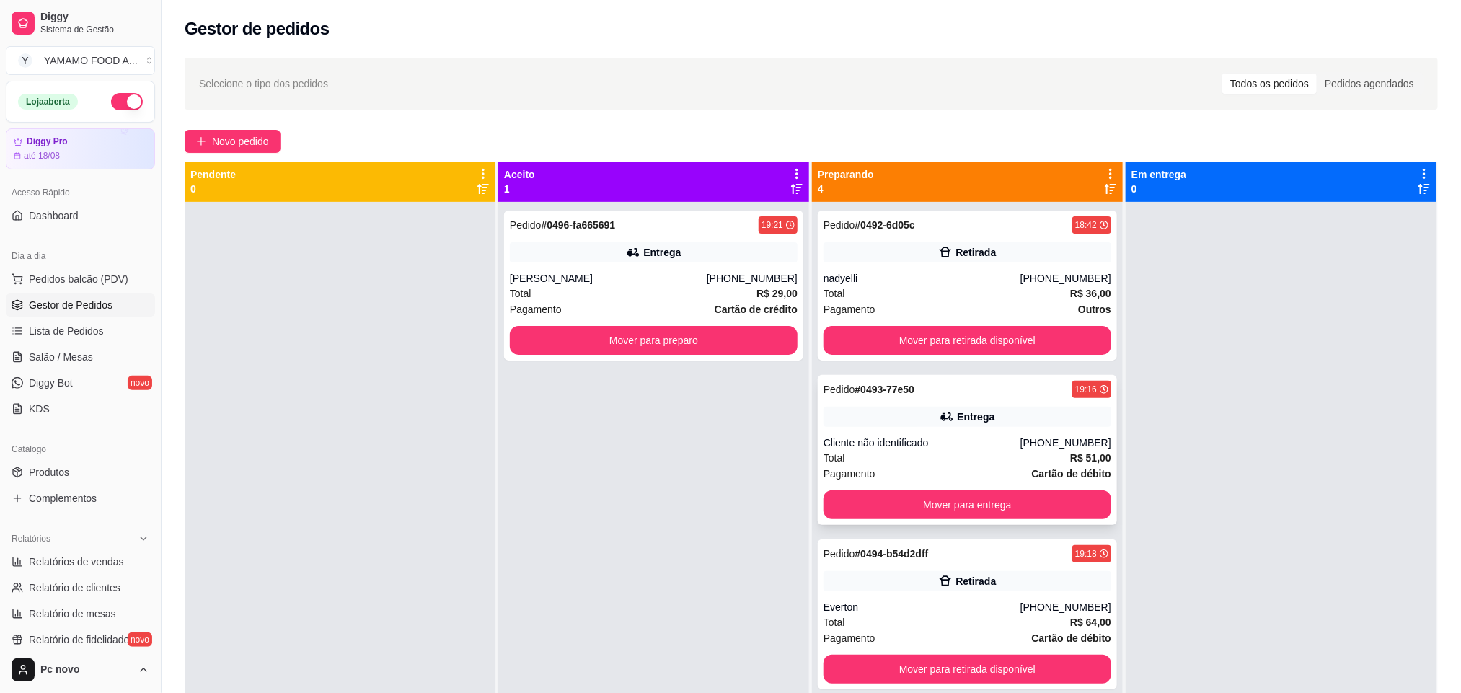
click at [965, 425] on div "Entrega" at bounding box center [967, 417] width 288 height 20
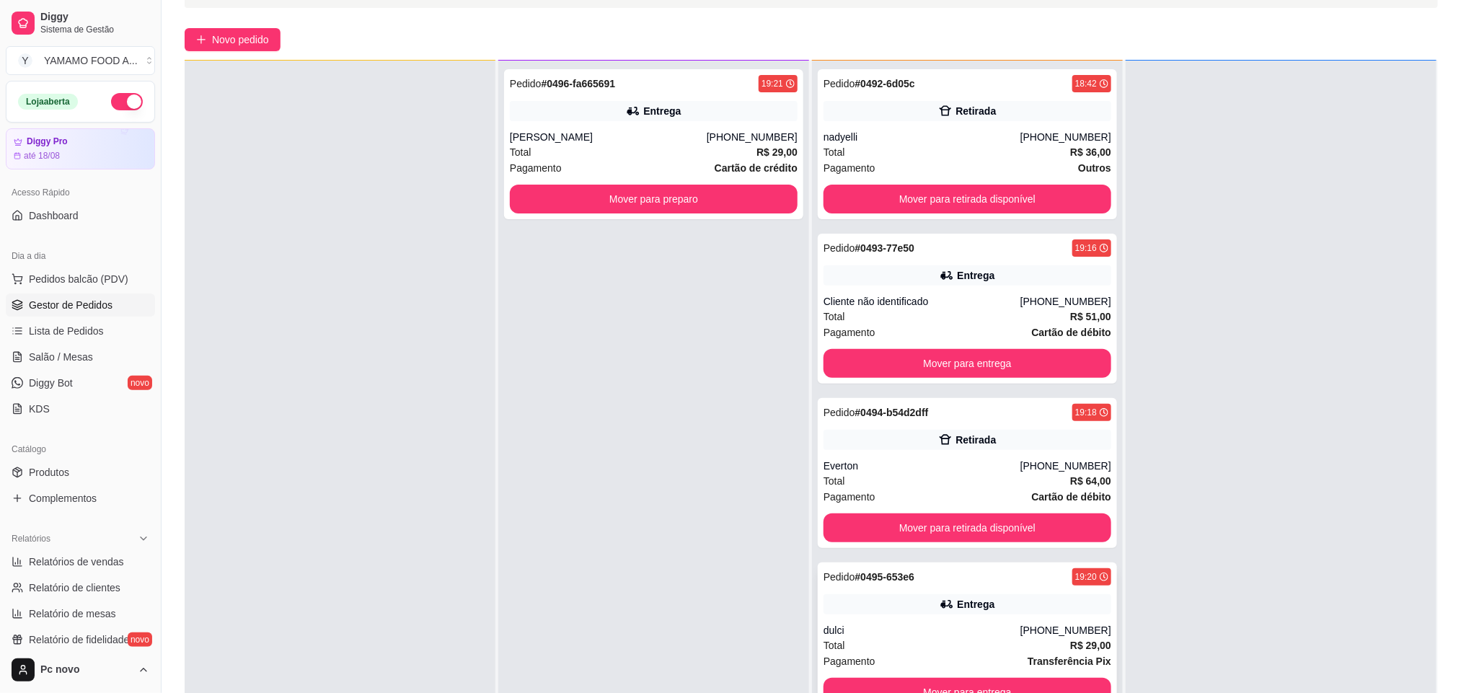
scroll to position [221, 0]
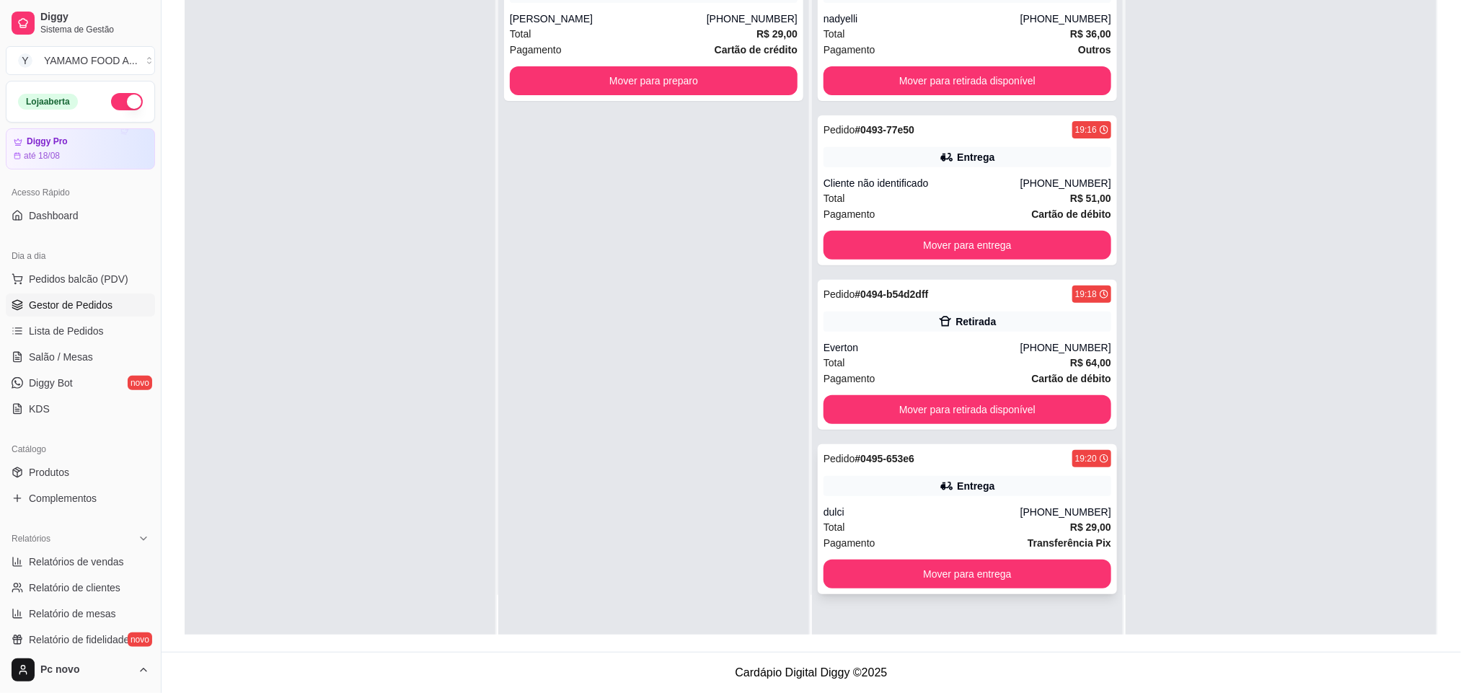
click at [1039, 476] on div "Pedido # 0495-653e6 19:20 Entrega dulci [PHONE_NUMBER] Total R$ 29,00 Pagamento…" at bounding box center [967, 519] width 299 height 150
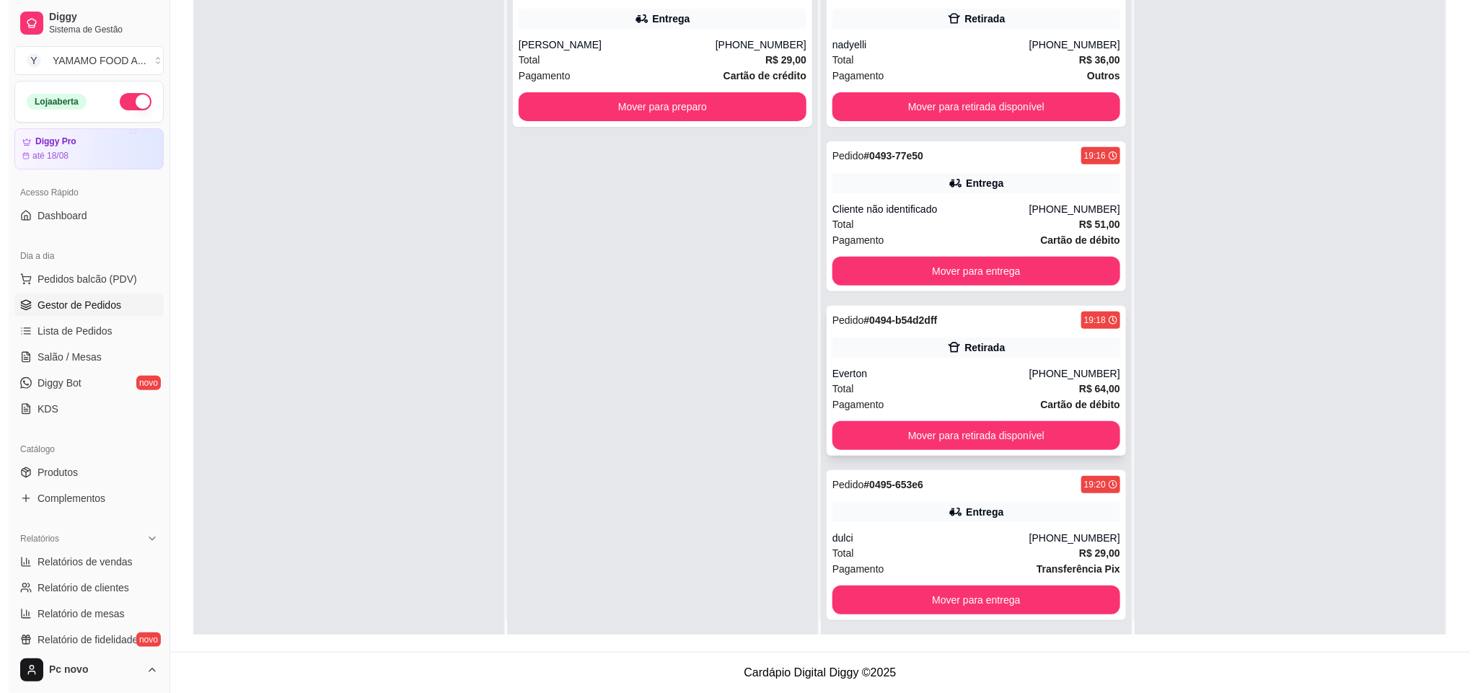
scroll to position [0, 0]
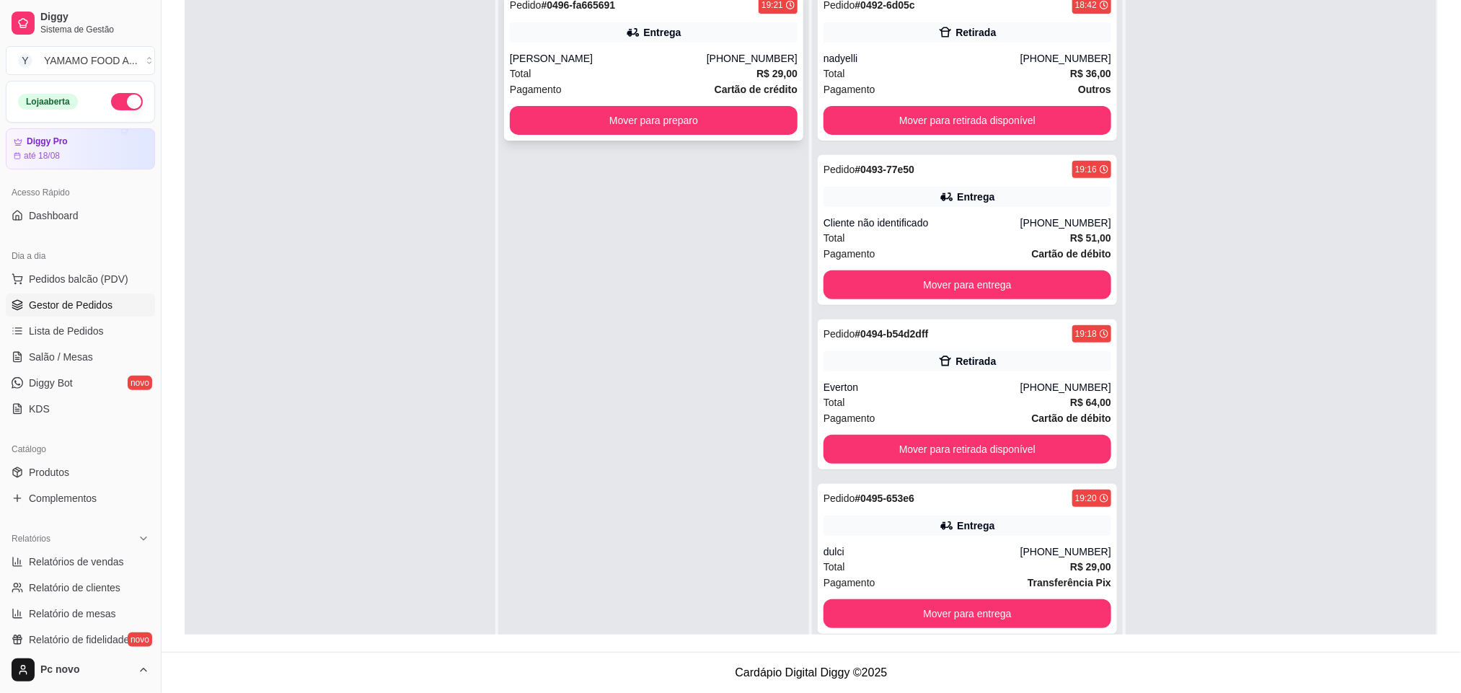
click at [764, 76] on strong "R$ 29,00" at bounding box center [776, 74] width 41 height 12
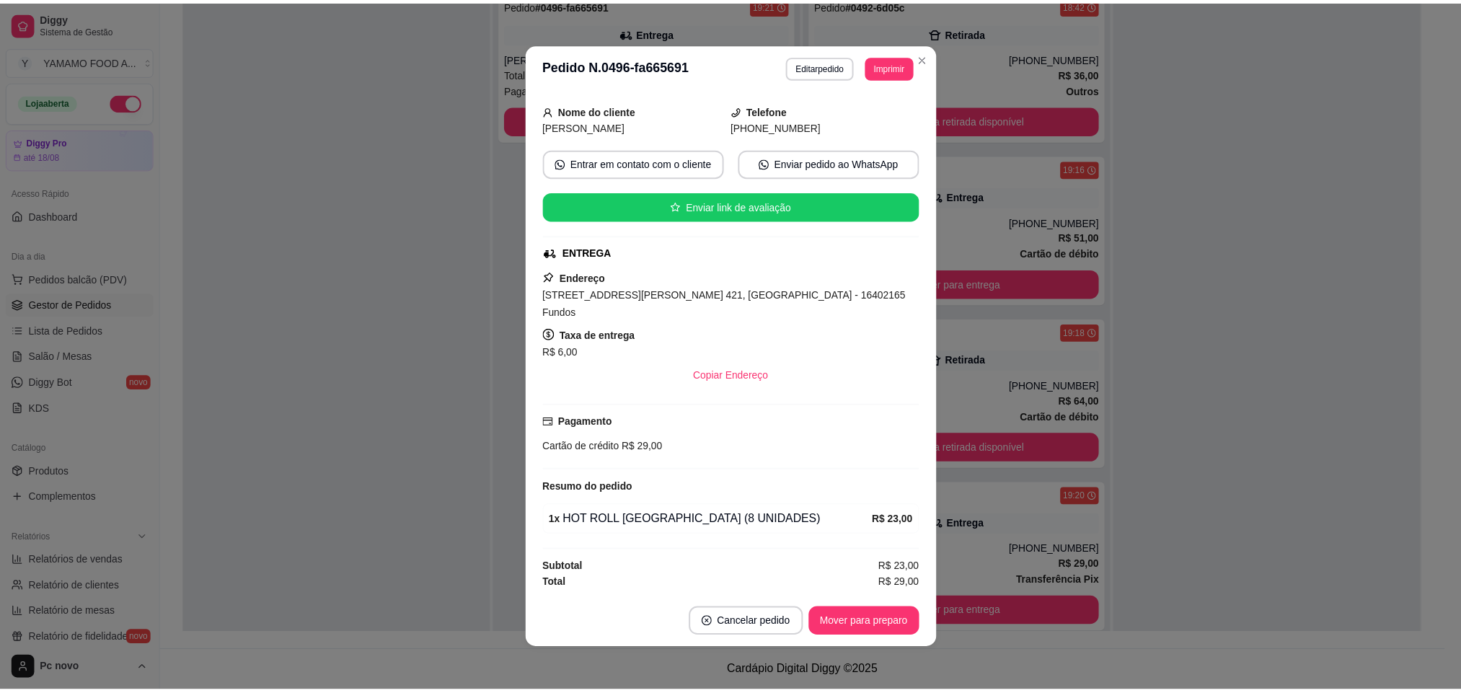
scroll to position [3, 0]
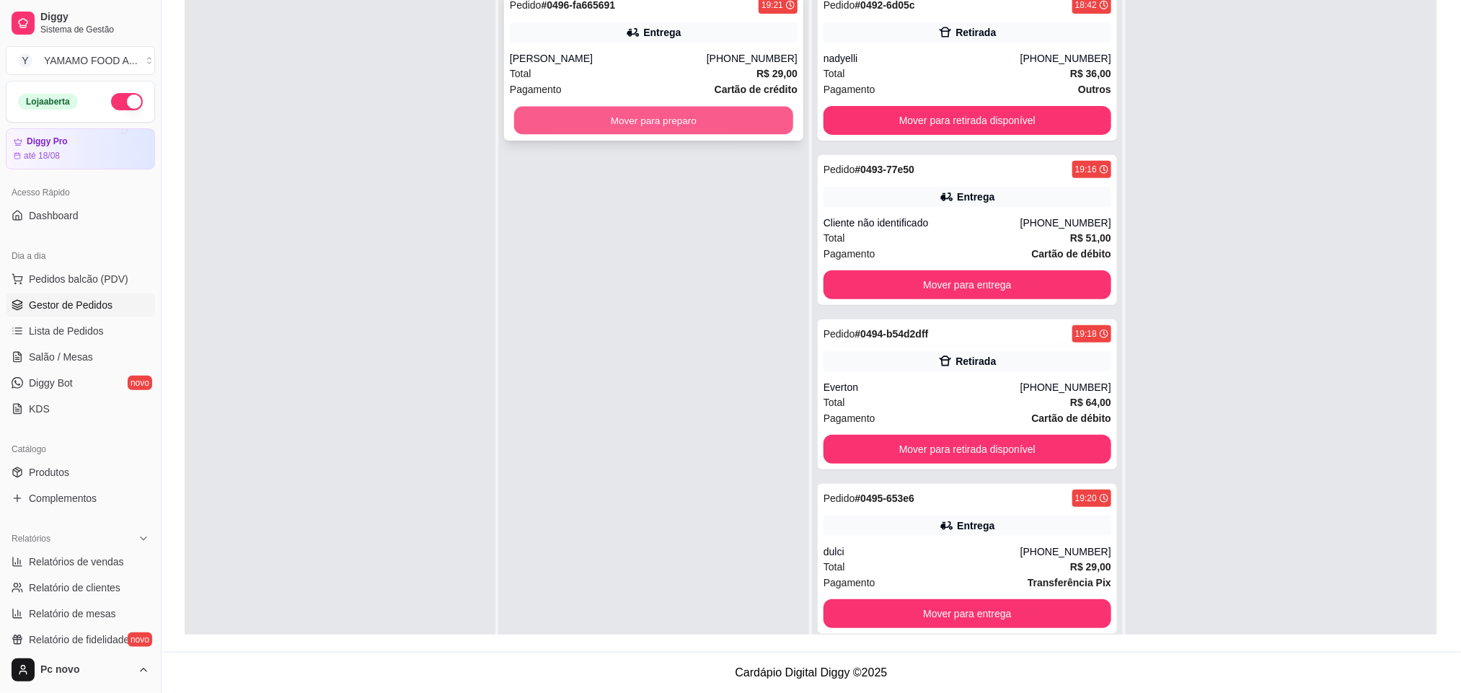
click at [730, 113] on button "Mover para preparo" at bounding box center [653, 121] width 279 height 28
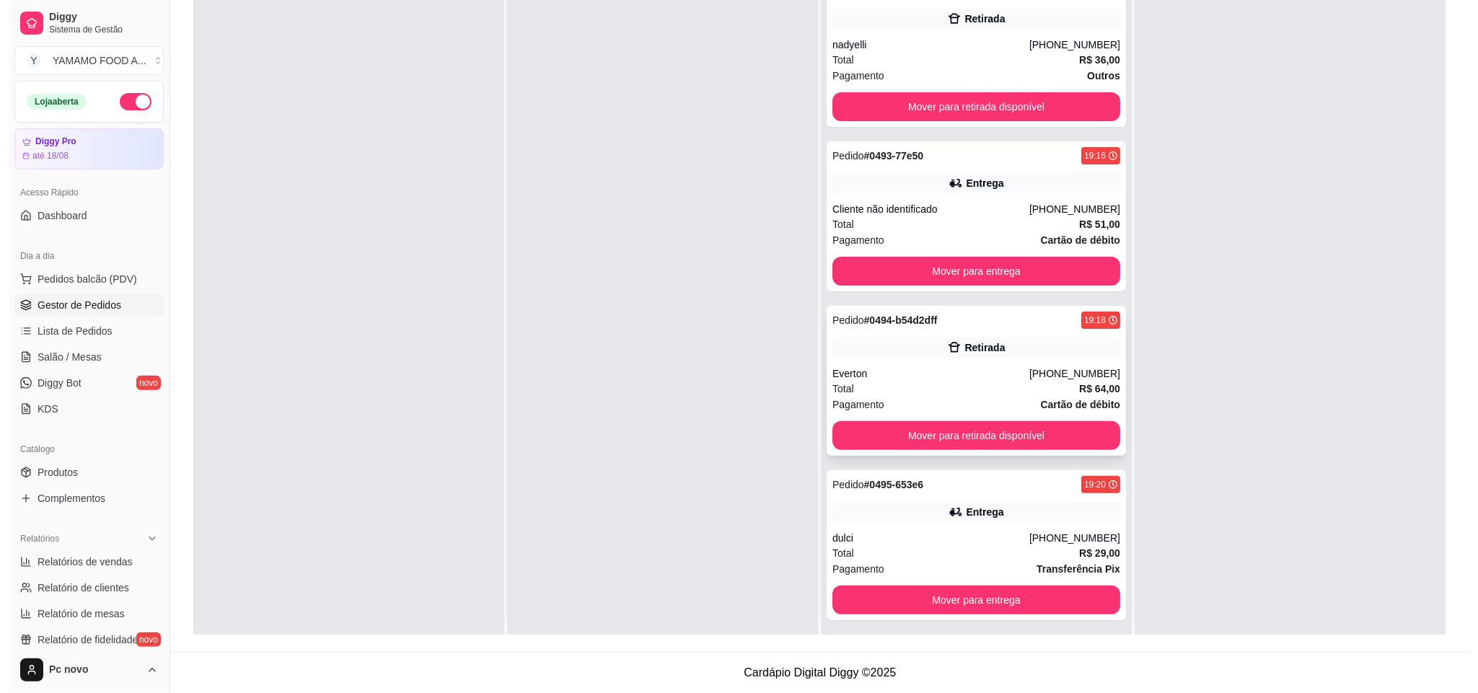
scroll to position [0, 0]
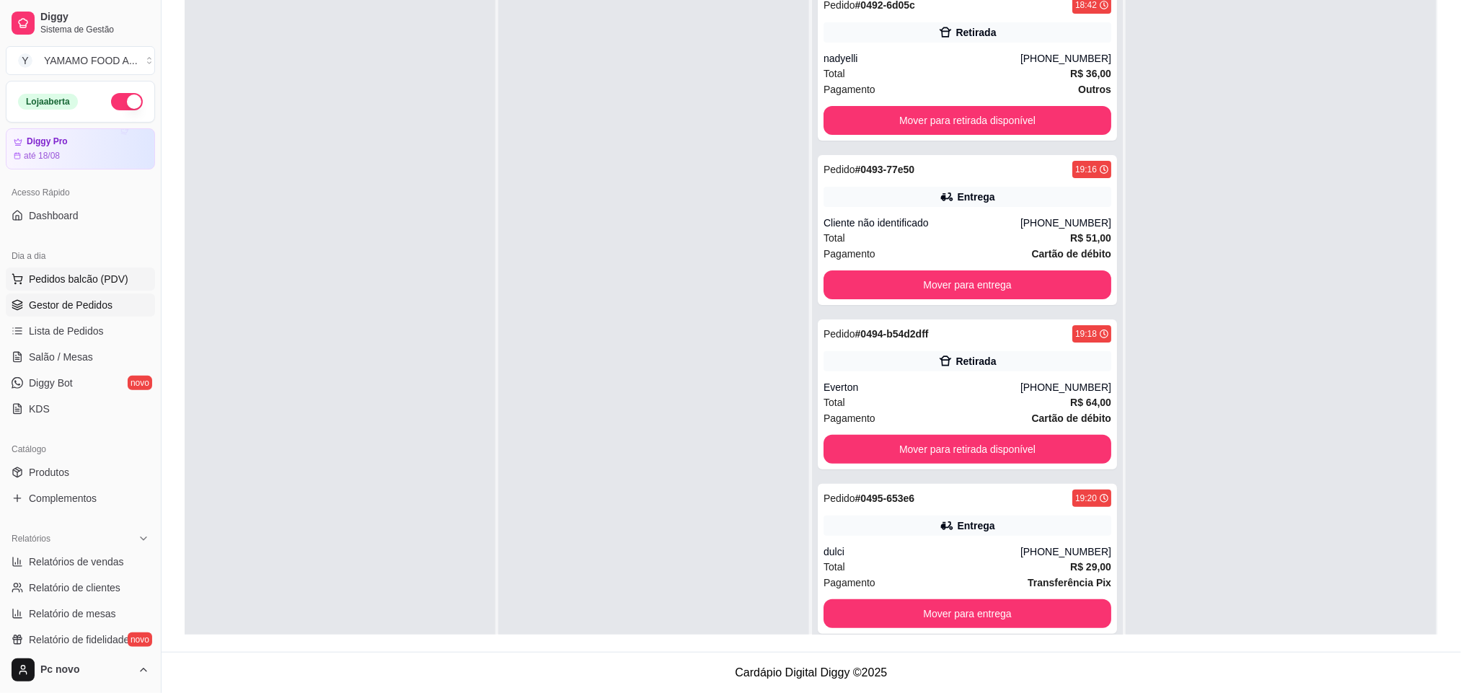
click at [94, 288] on button "Pedidos balcão (PDV)" at bounding box center [80, 279] width 149 height 23
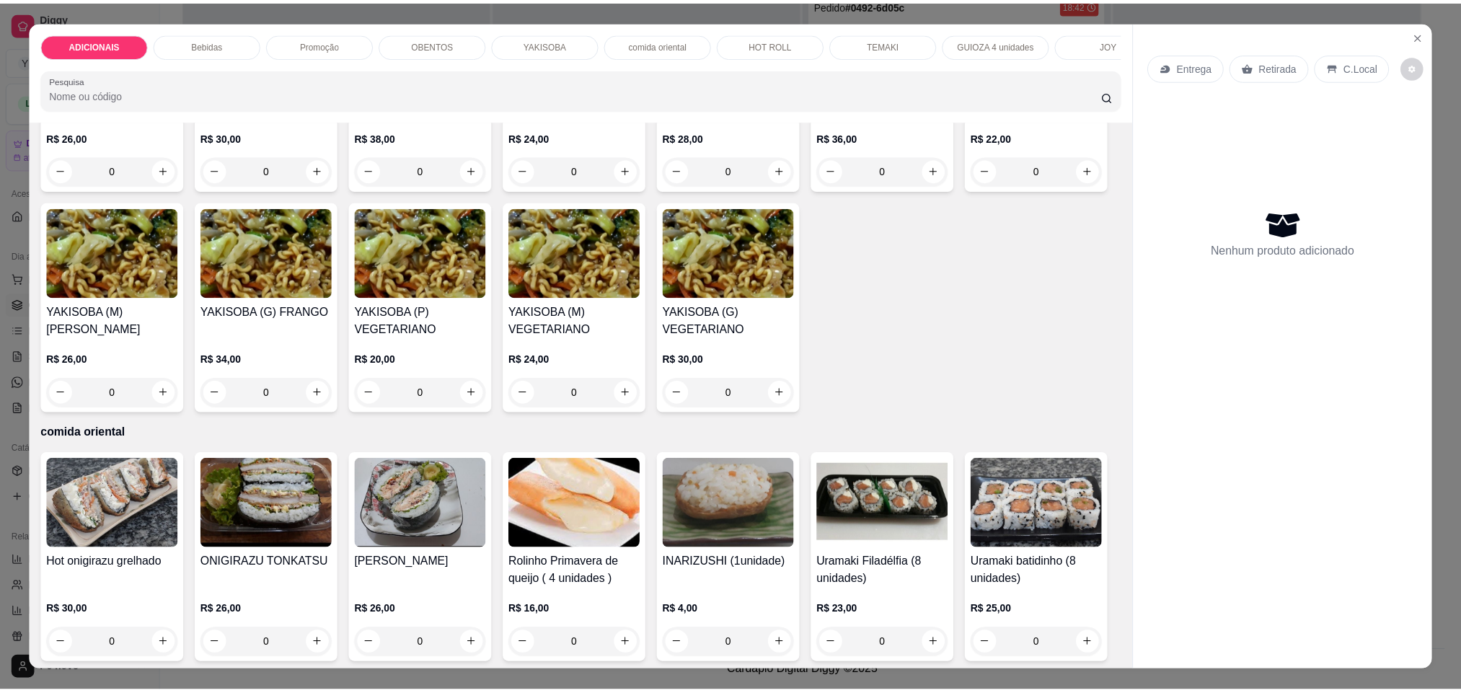
scroll to position [2271, 0]
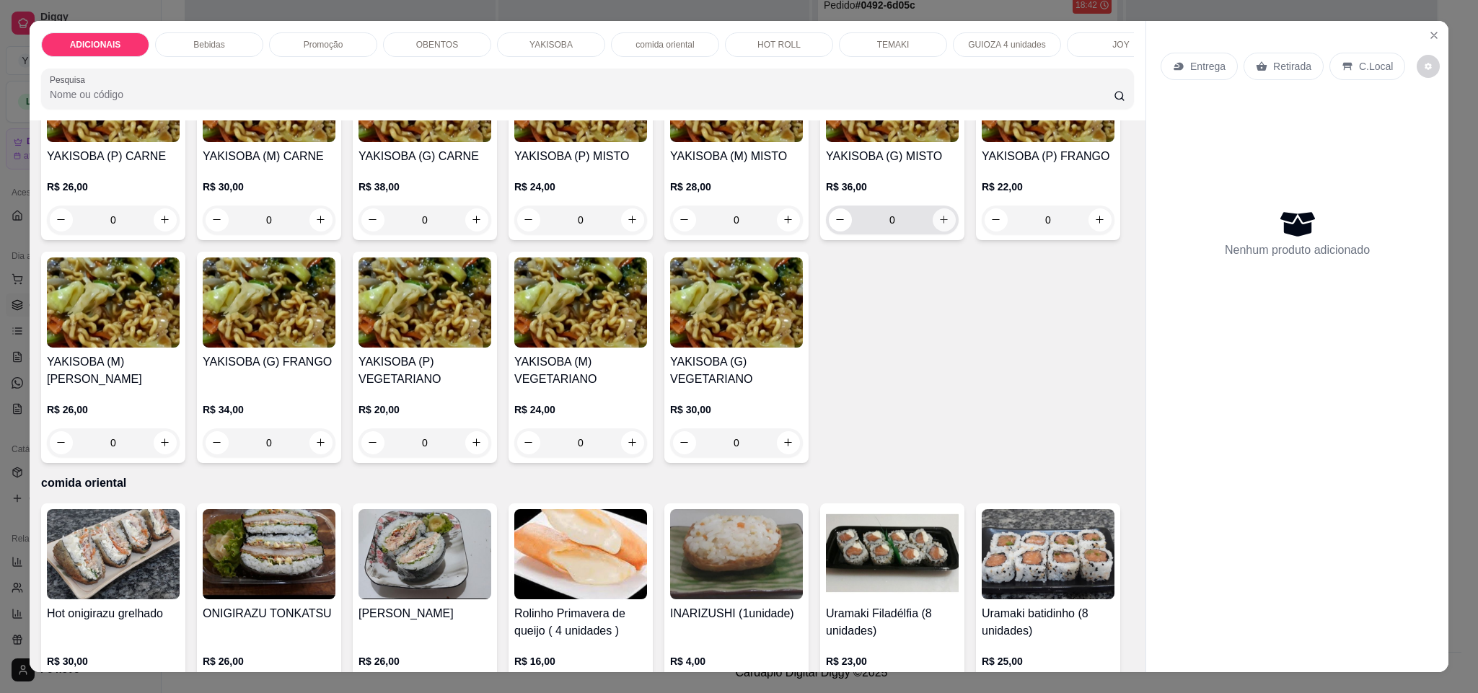
click at [940, 225] on icon "increase-product-quantity" at bounding box center [943, 219] width 11 height 11
type input "1"
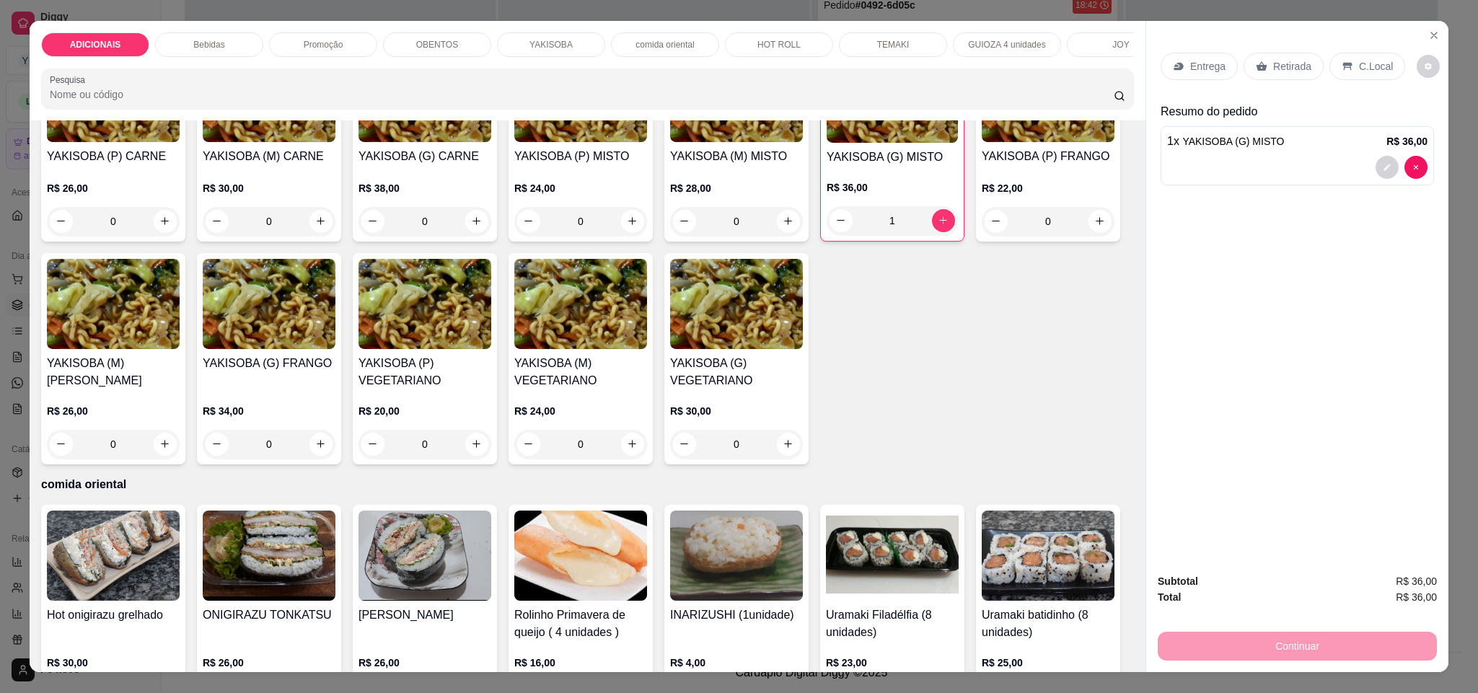
click at [1273, 67] on p "Retirada" at bounding box center [1292, 66] width 38 height 14
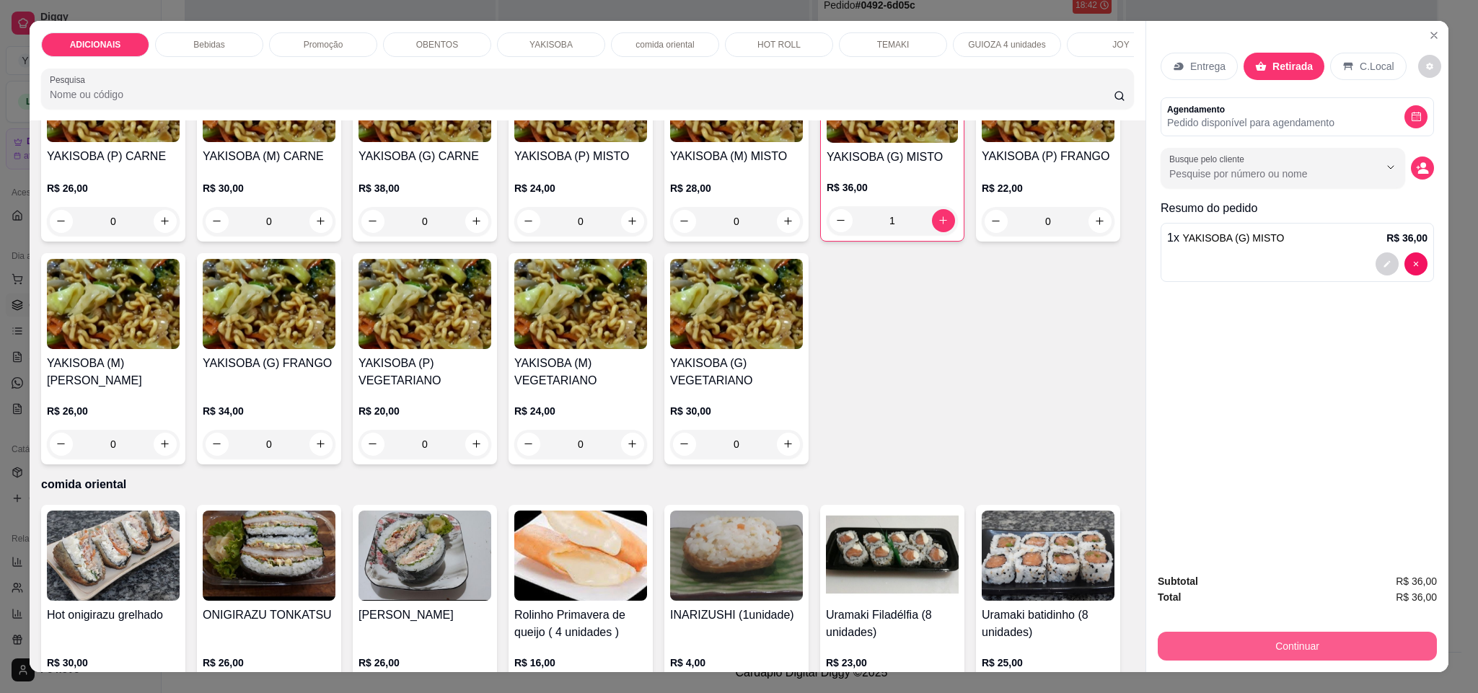
click at [1364, 640] on button "Continuar" at bounding box center [1296, 646] width 279 height 29
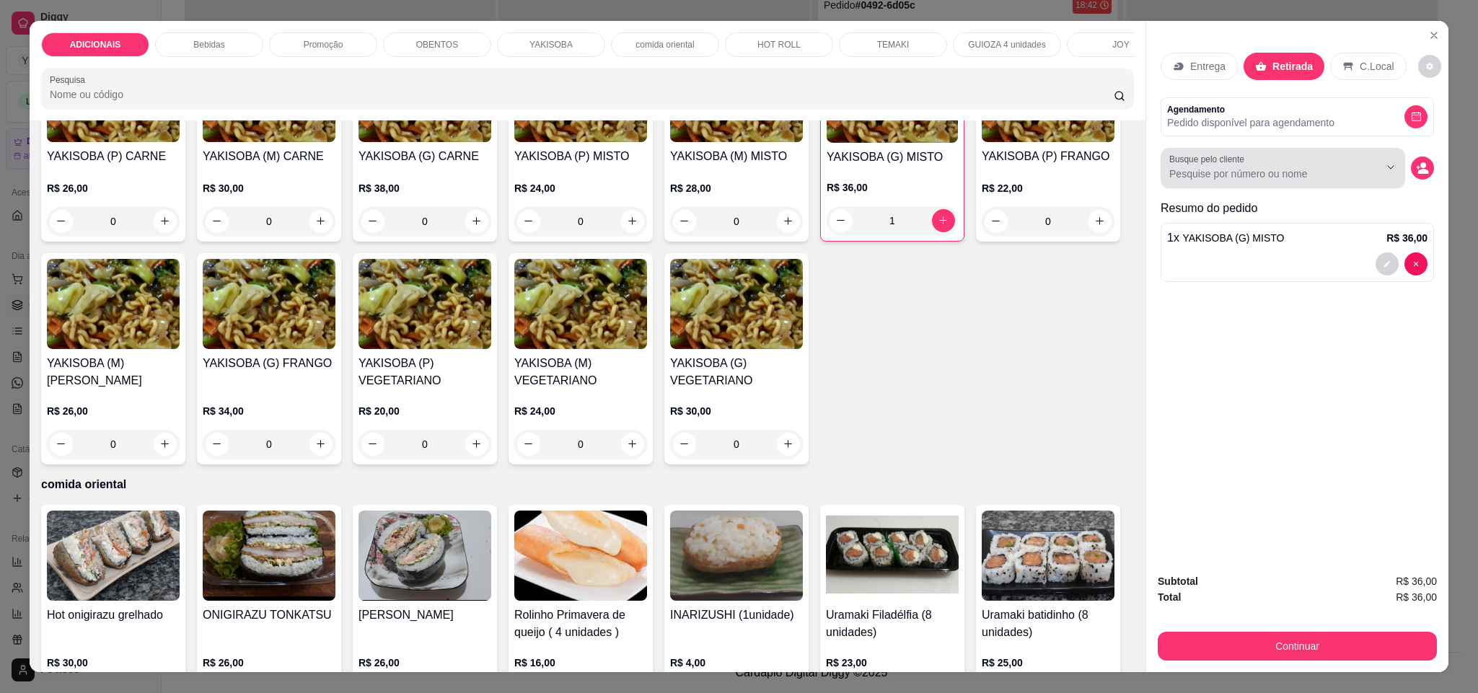
click at [1291, 176] on input "Busque pelo cliente" at bounding box center [1262, 174] width 187 height 14
type input "[PERSON_NAME]"
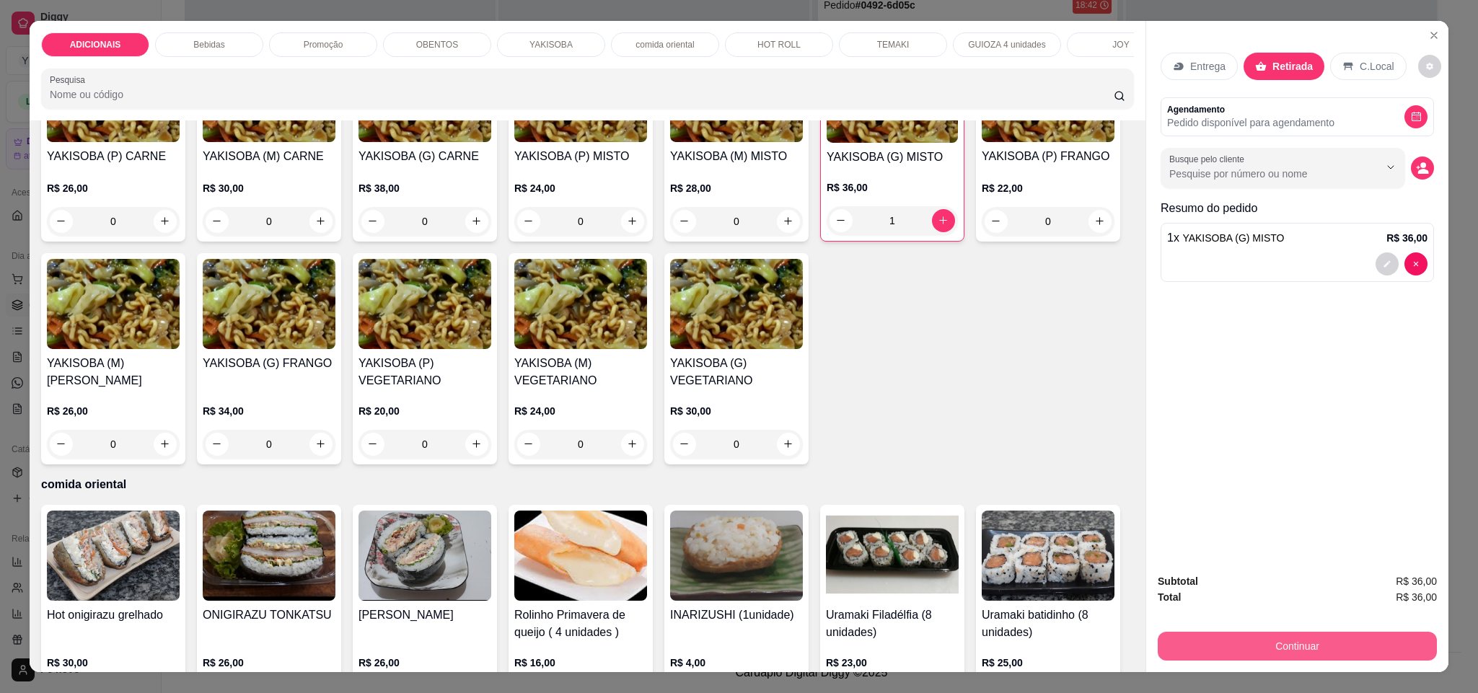
click at [1331, 647] on button "Continuar" at bounding box center [1296, 646] width 279 height 29
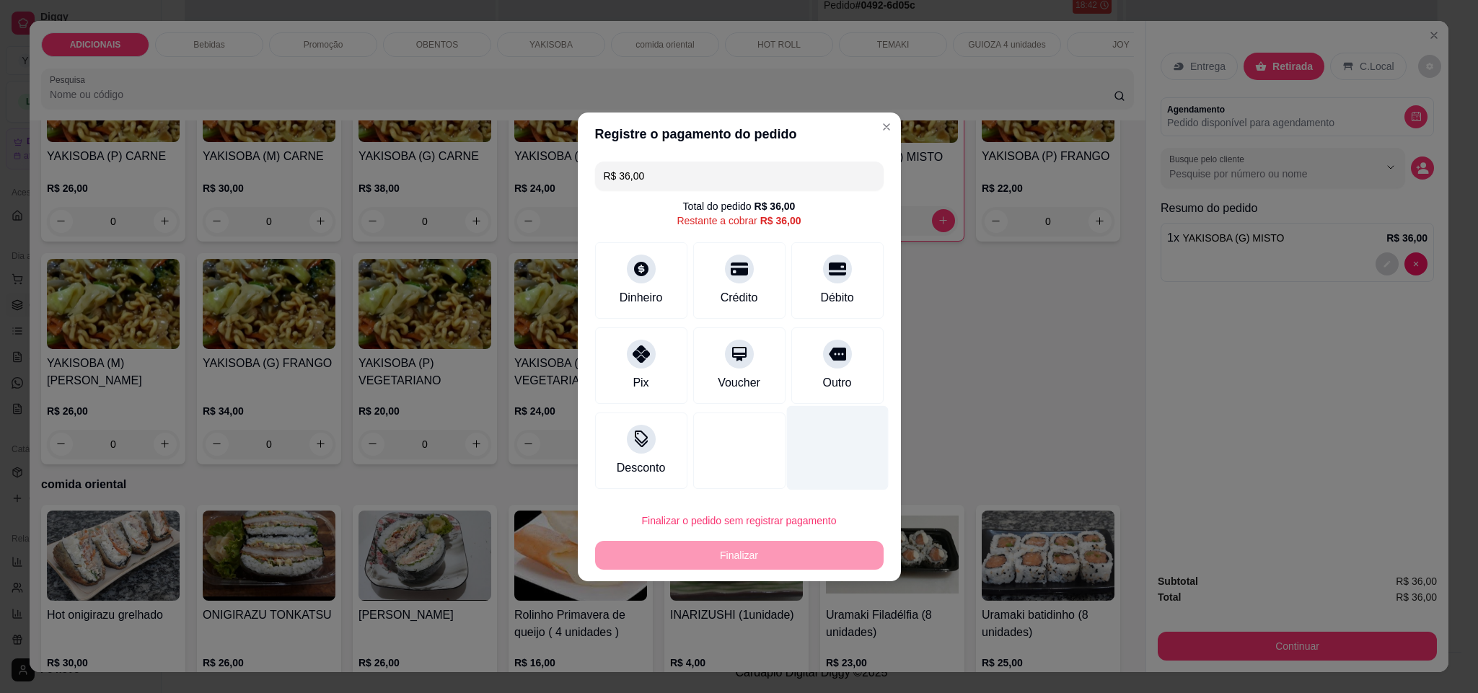
drag, startPoint x: 821, startPoint y: 364, endPoint x: 835, endPoint y: 439, distance: 76.4
click at [822, 366] on div "Outro" at bounding box center [837, 365] width 92 height 76
type input "R$ 0,00"
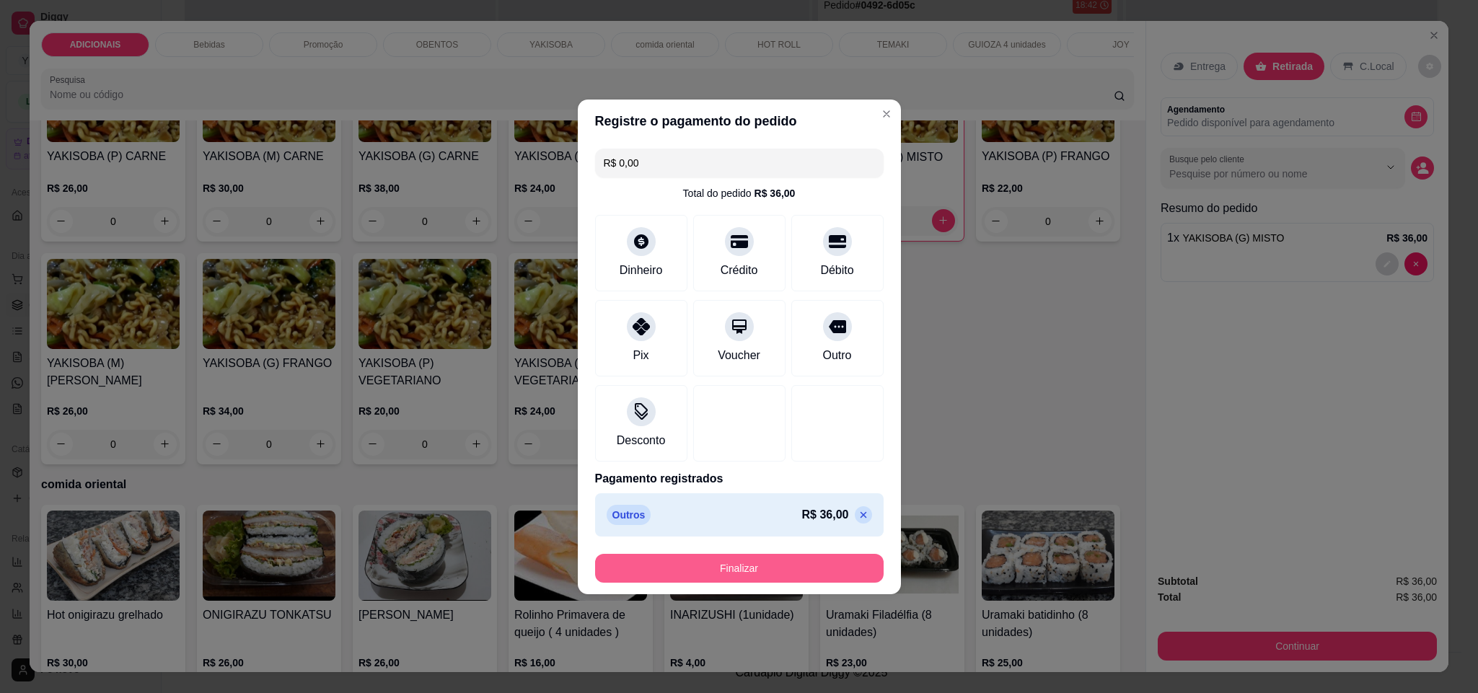
click at [829, 569] on button "Finalizar" at bounding box center [739, 568] width 288 height 29
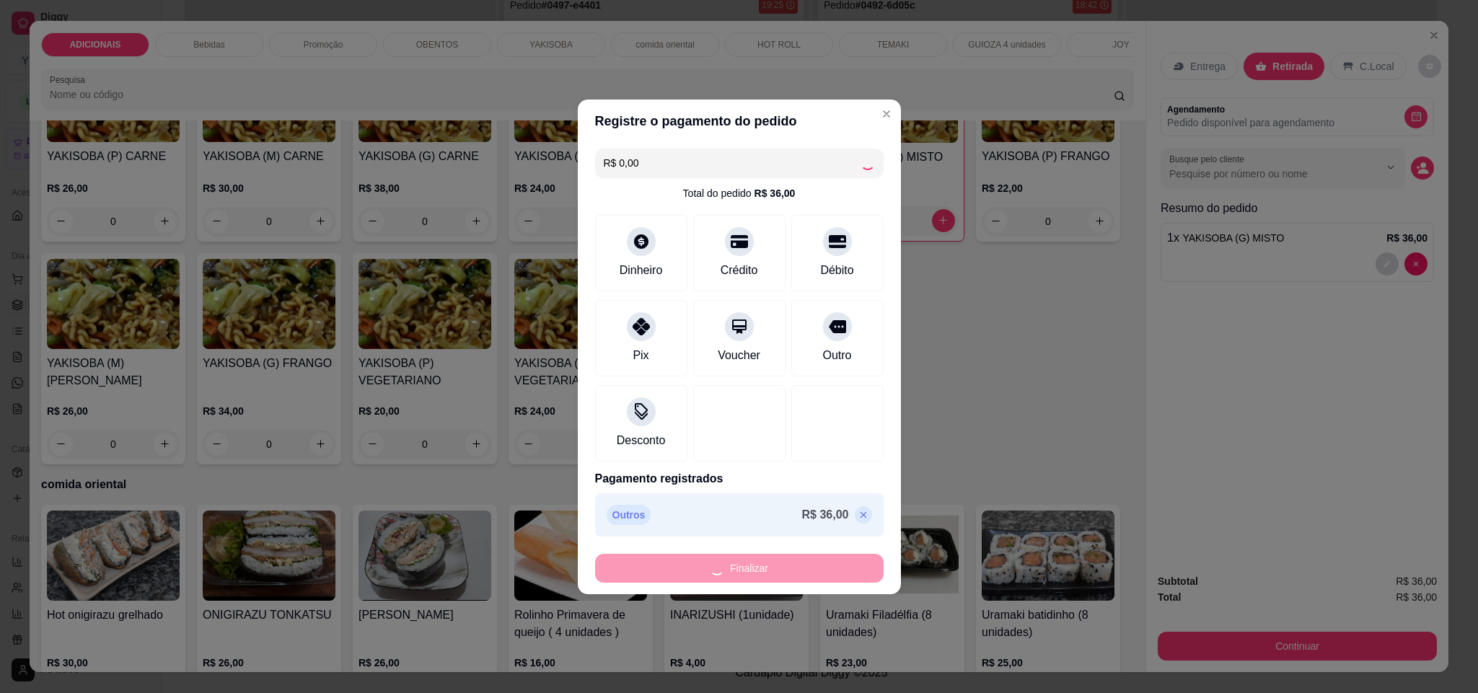
type input "0"
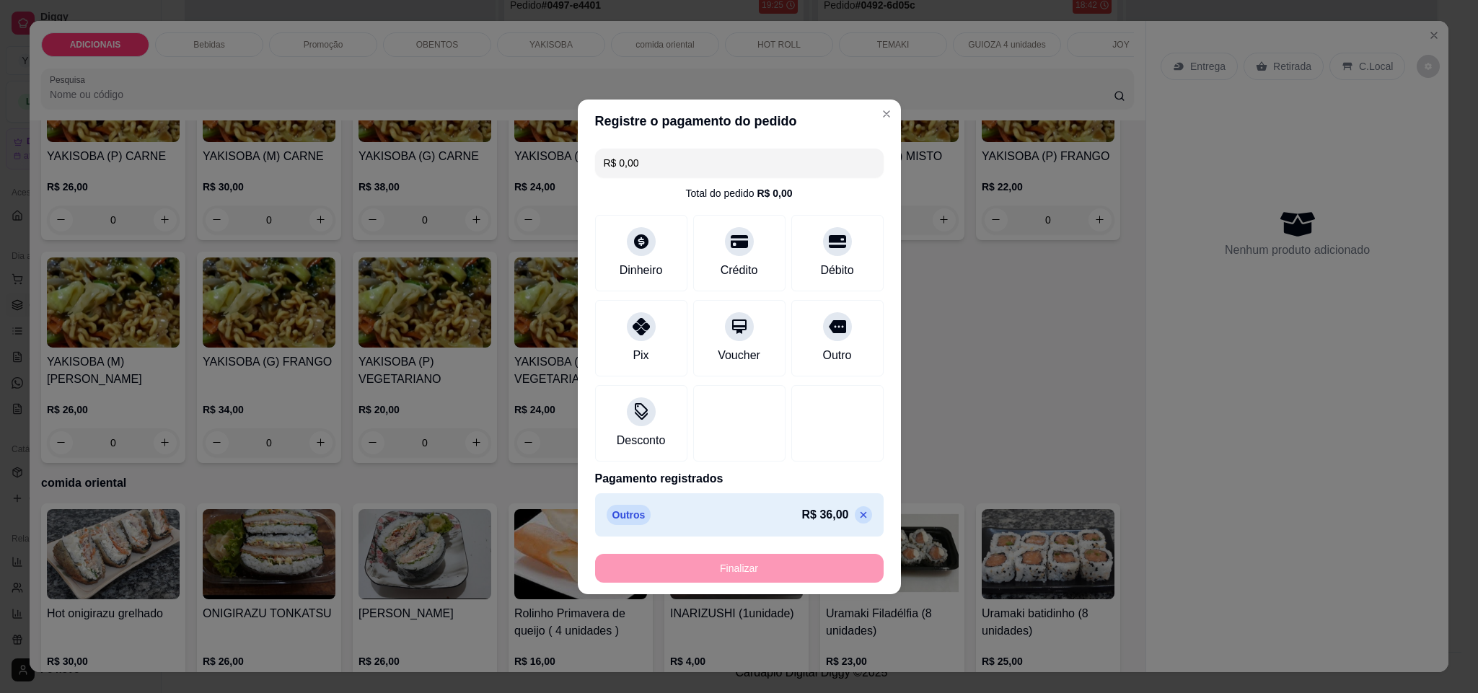
type input "-R$ 36,00"
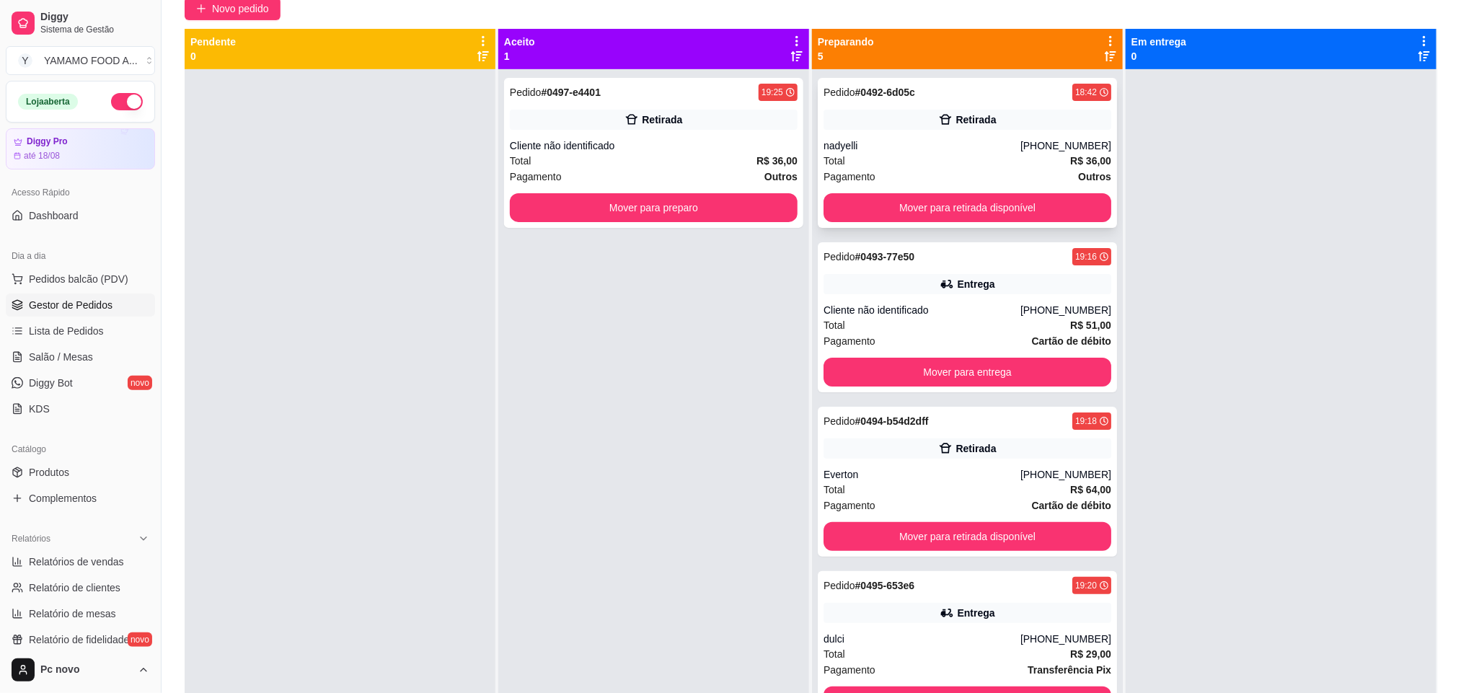
scroll to position [4, 0]
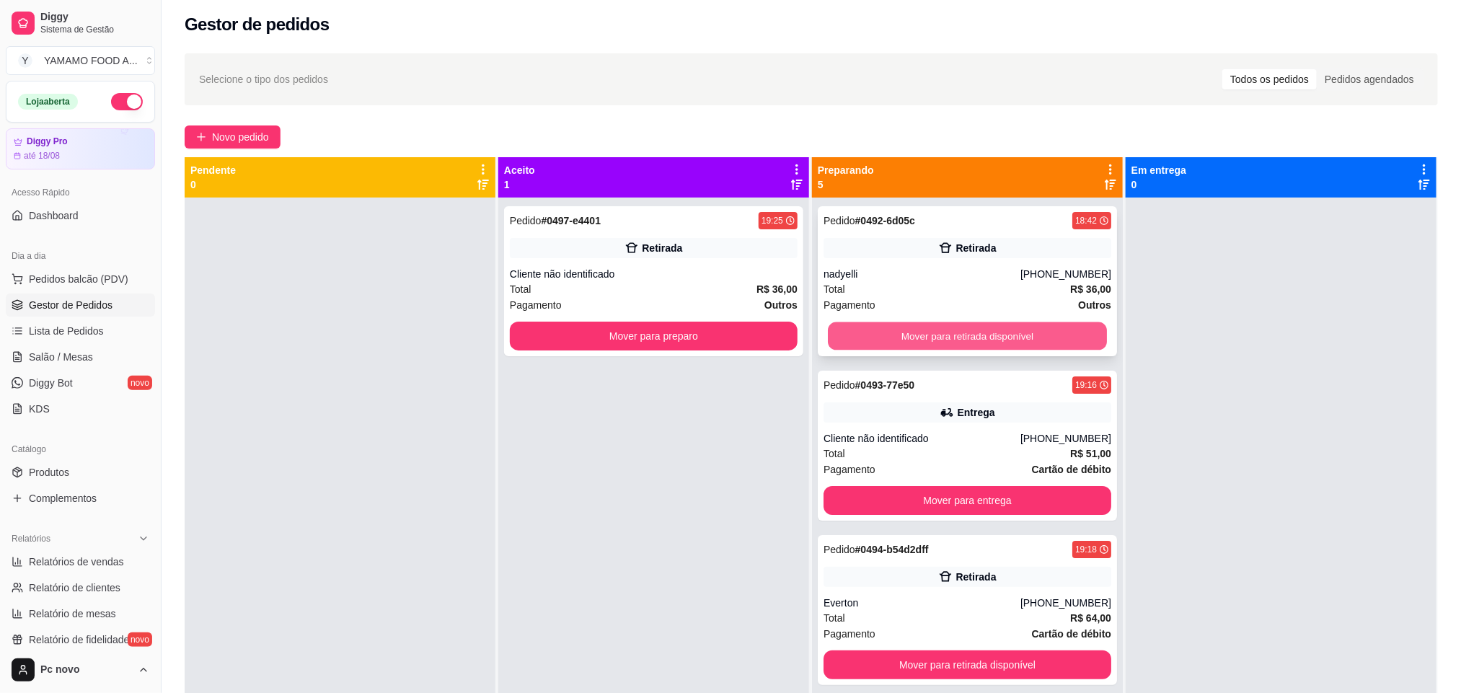
click at [1009, 329] on button "Mover para retirada disponível" at bounding box center [967, 336] width 279 height 28
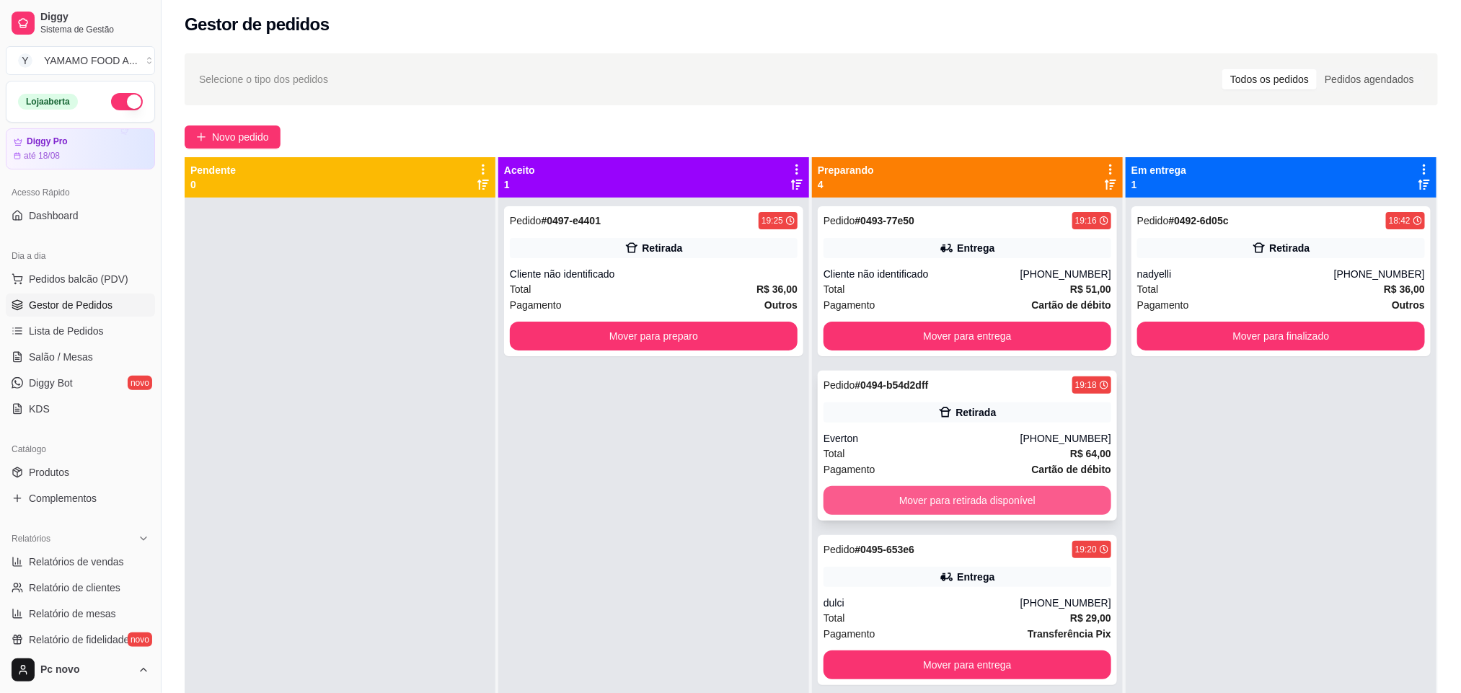
click at [957, 506] on button "Mover para retirada disponível" at bounding box center [967, 500] width 288 height 29
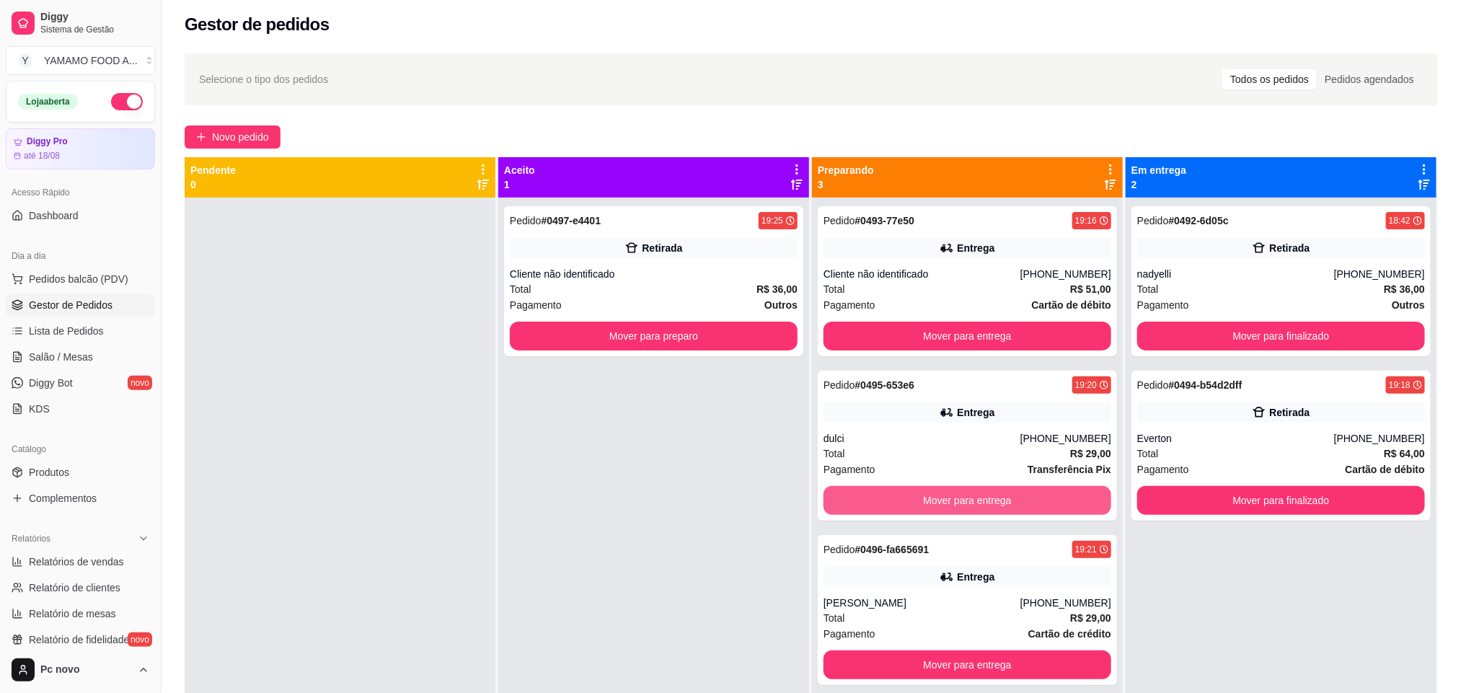
scroll to position [0, 0]
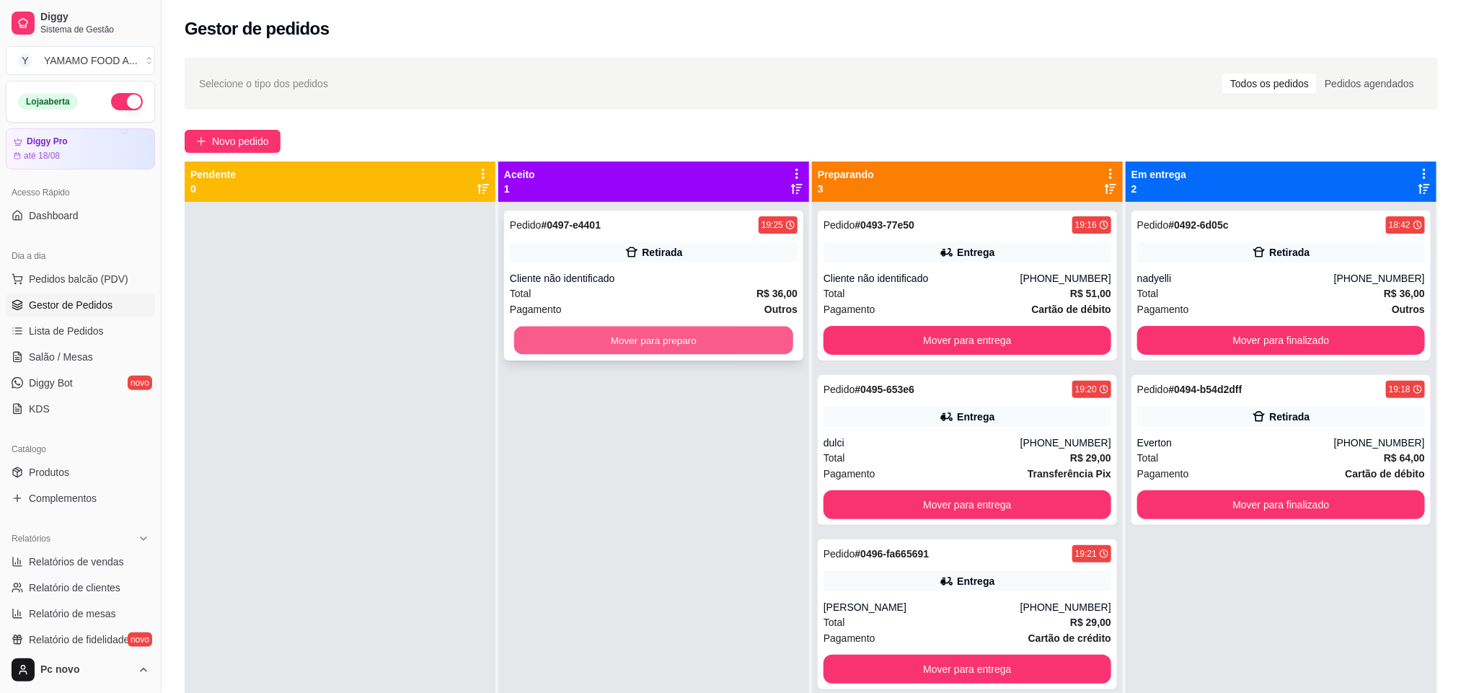
click at [744, 342] on button "Mover para preparo" at bounding box center [653, 341] width 279 height 28
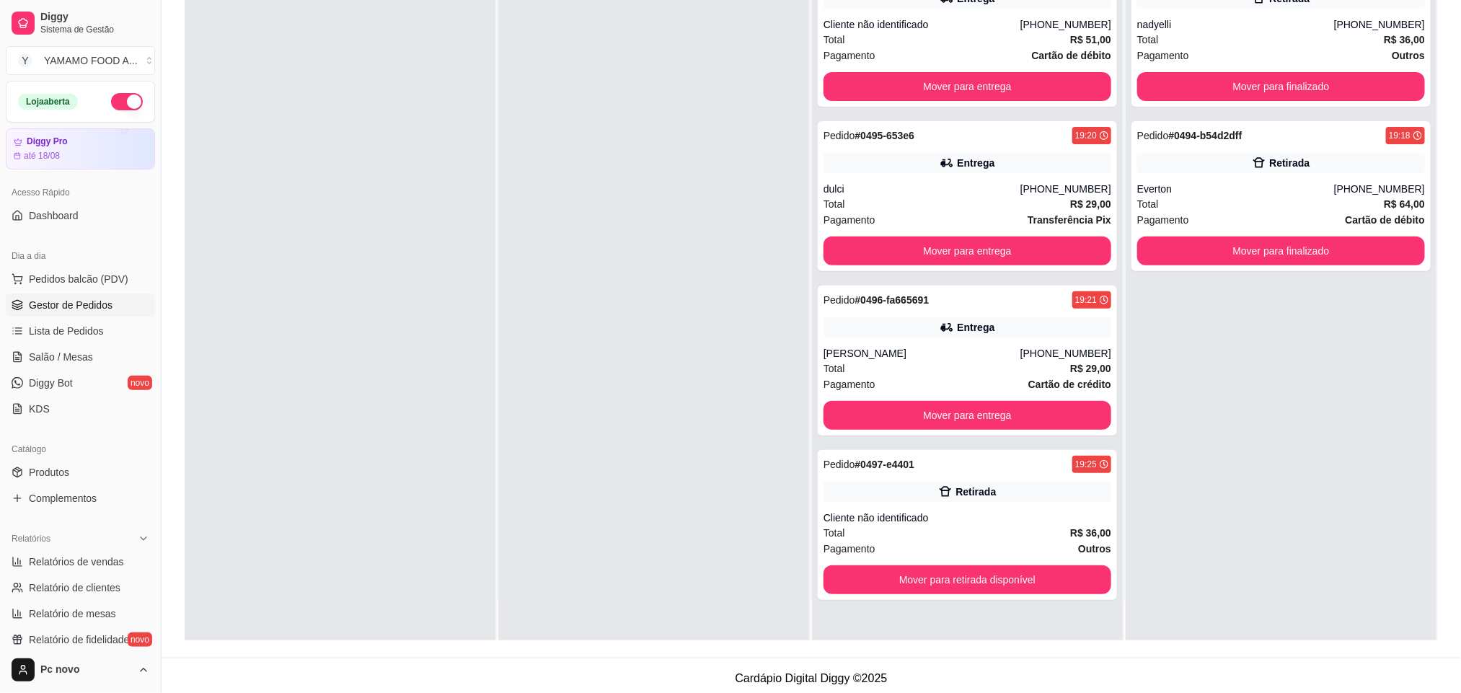
scroll to position [221, 0]
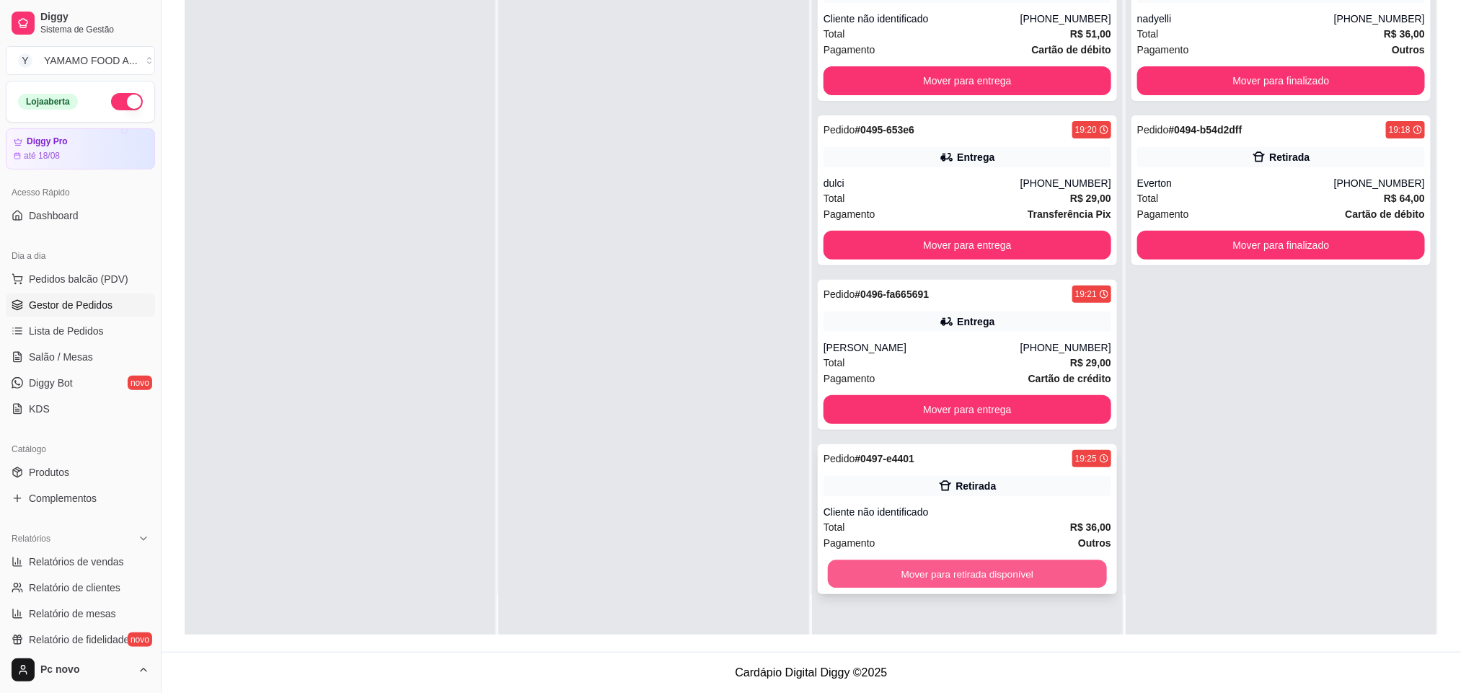
click at [1069, 568] on button "Mover para retirada disponível" at bounding box center [967, 574] width 279 height 28
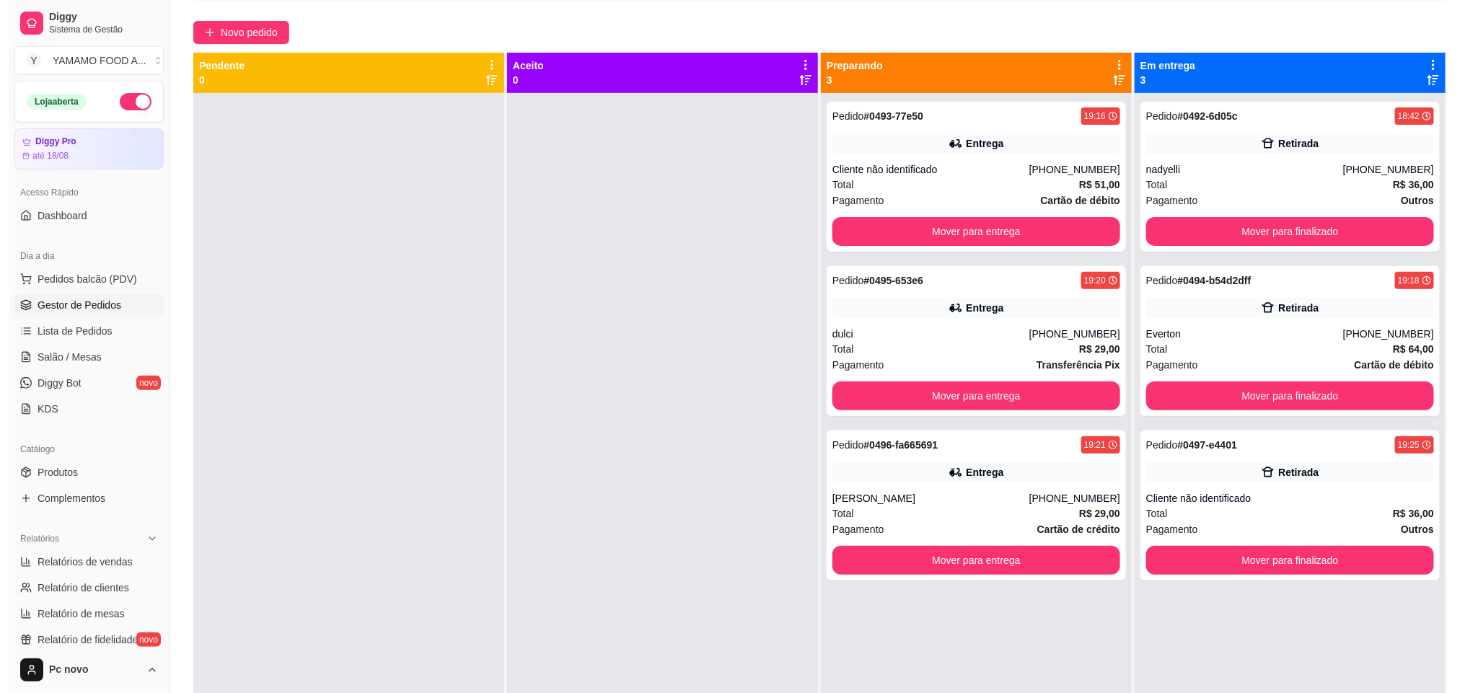
scroll to position [4, 0]
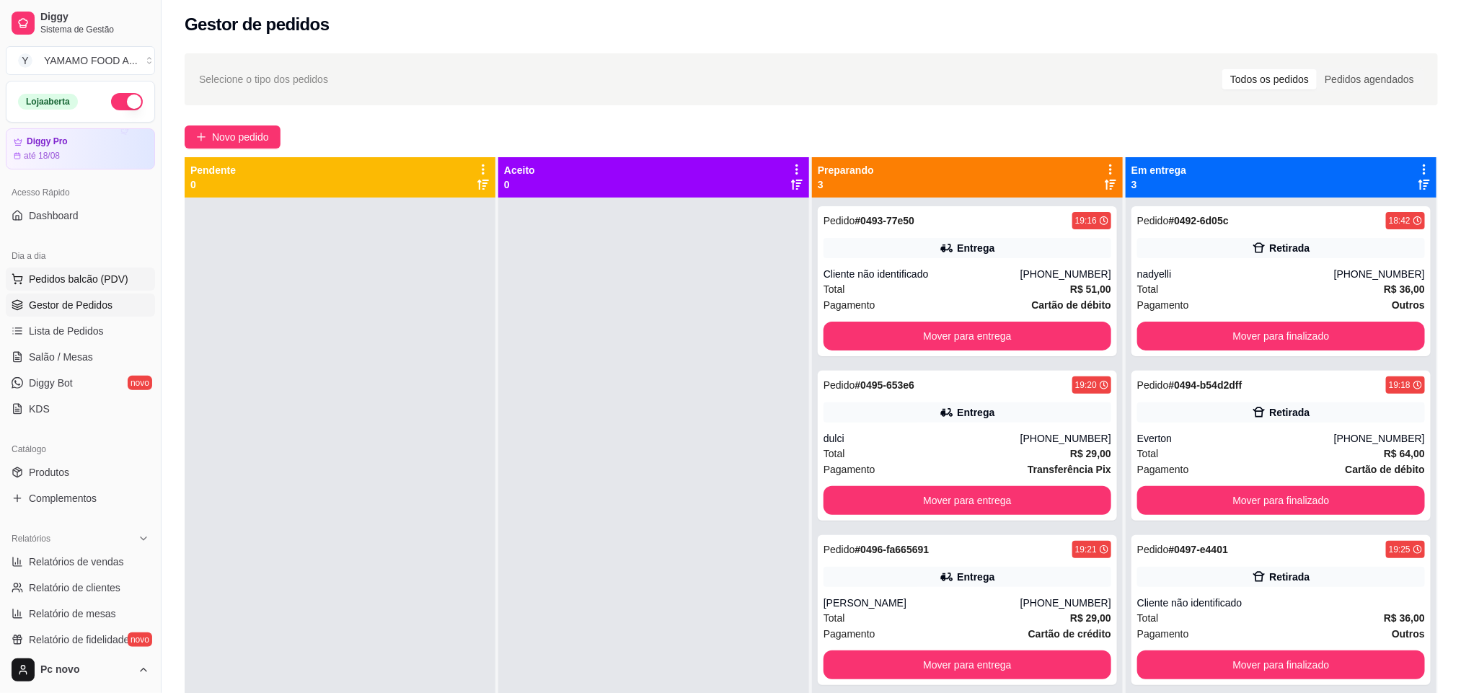
click at [78, 280] on span "Pedidos balcão (PDV)" at bounding box center [79, 279] width 100 height 14
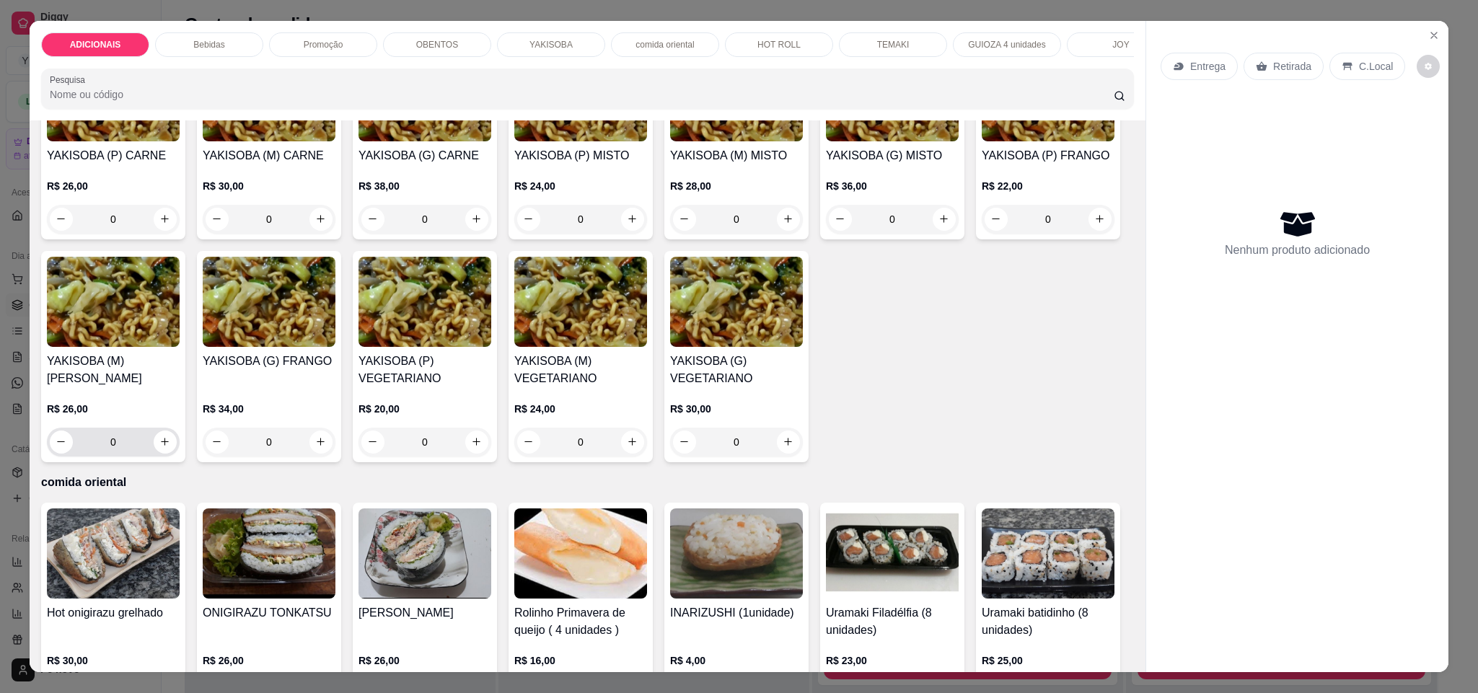
scroll to position [2271, 0]
click at [478, 231] on button "increase-product-quantity" at bounding box center [476, 219] width 22 height 22
type input "1"
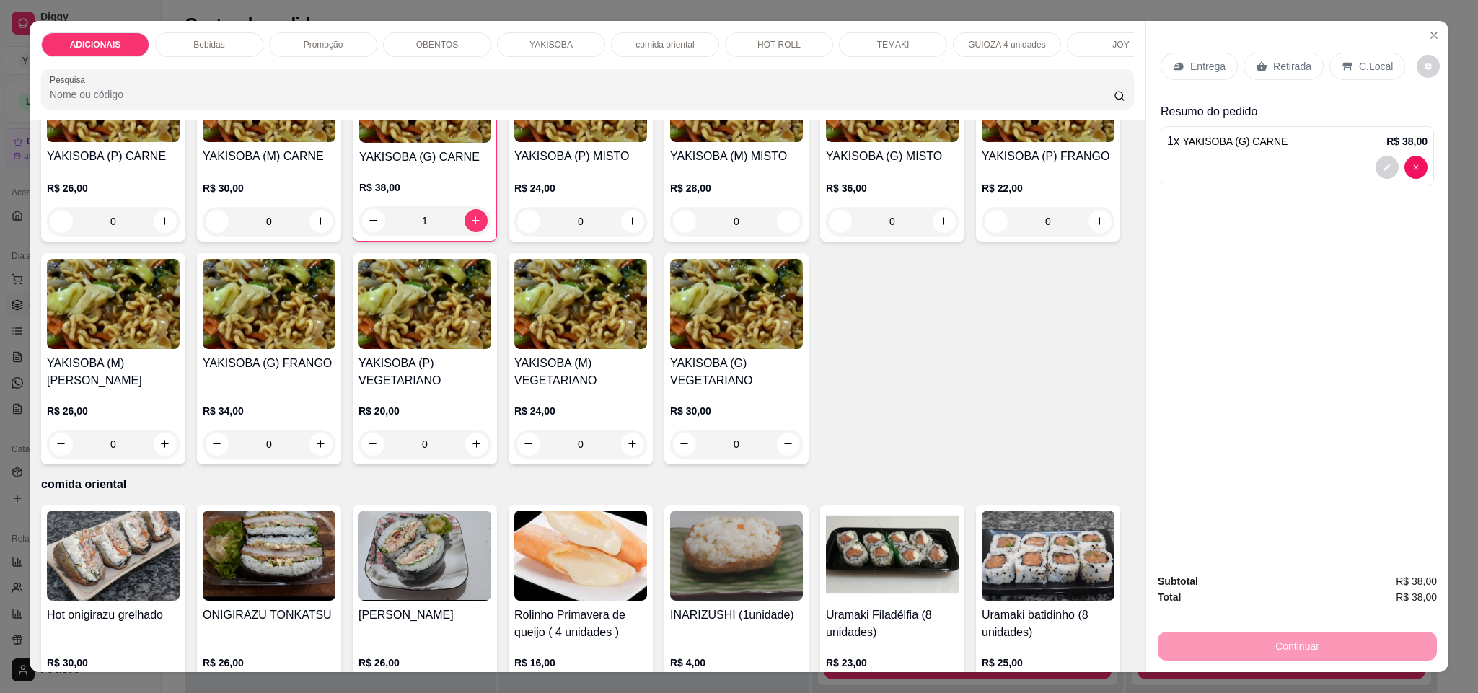
click at [1193, 67] on p "Entrega" at bounding box center [1207, 66] width 35 height 14
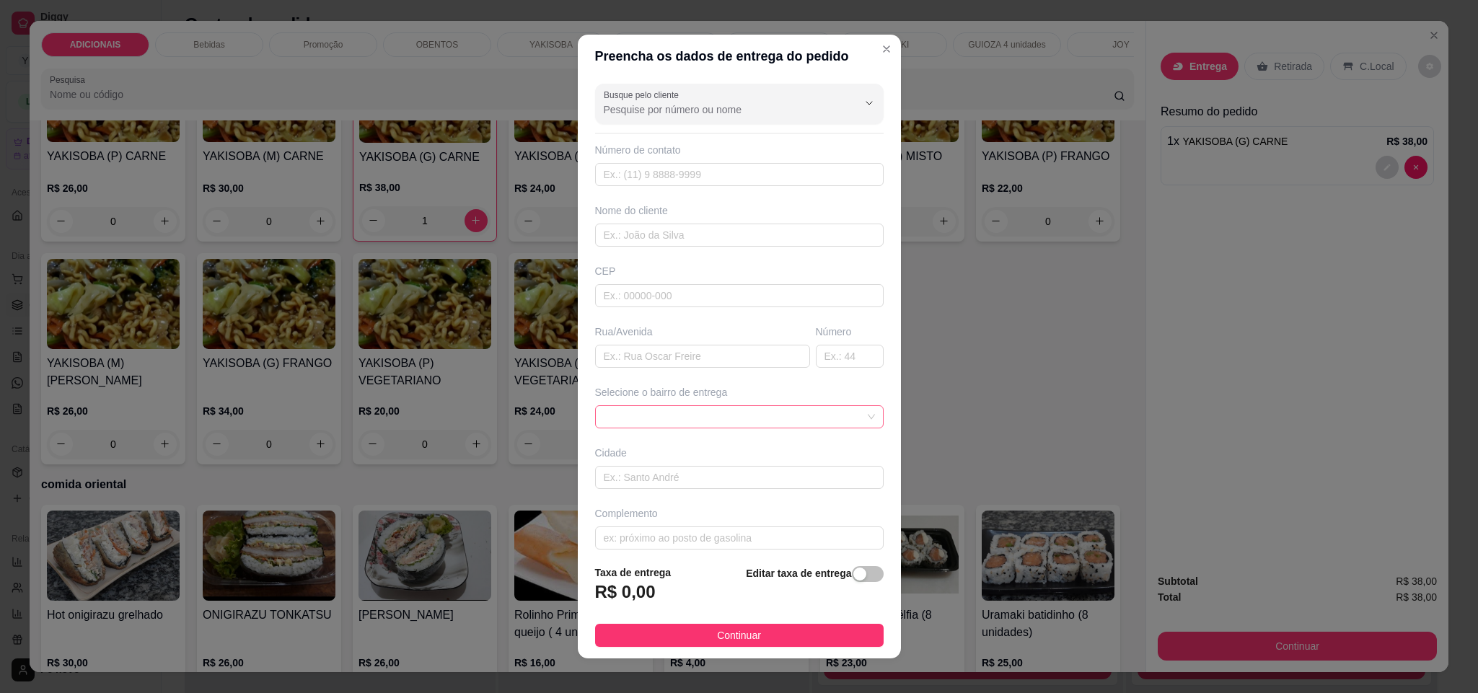
click at [822, 420] on span at bounding box center [739, 417] width 271 height 22
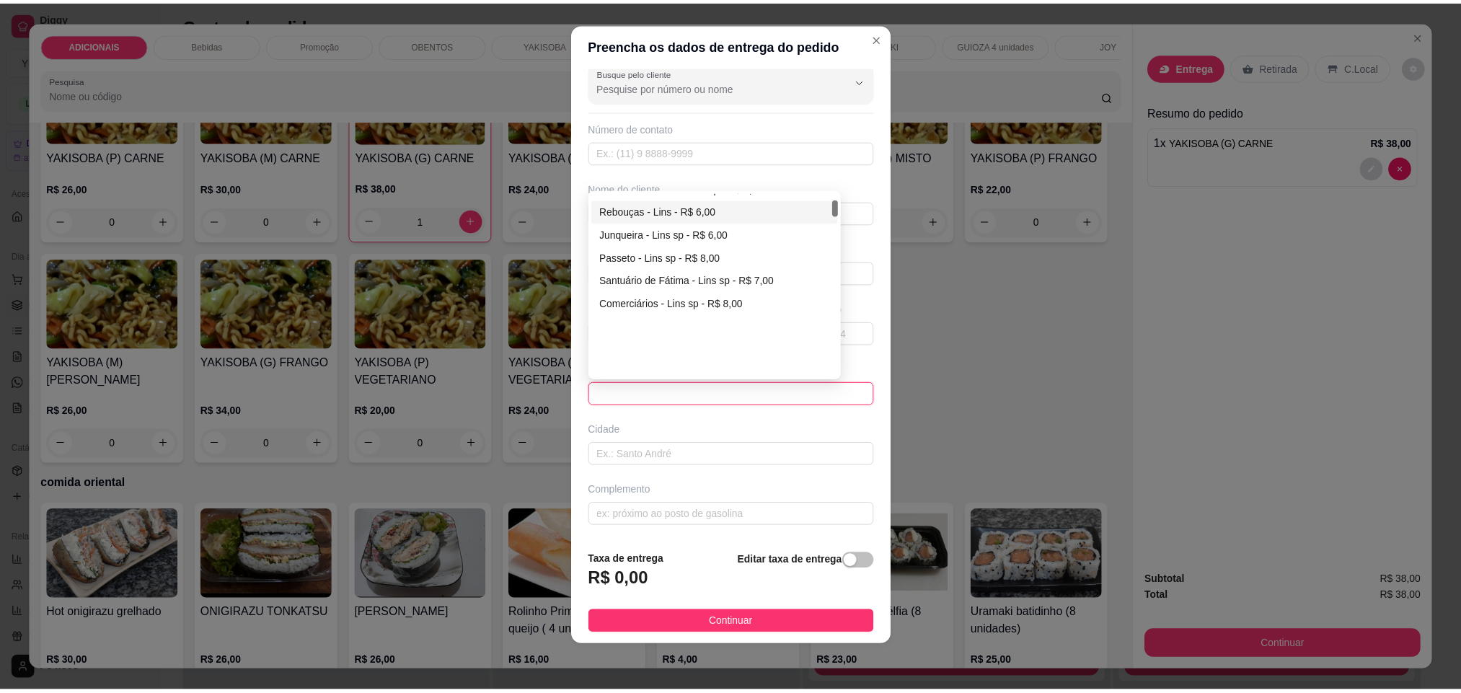
scroll to position [69, 0]
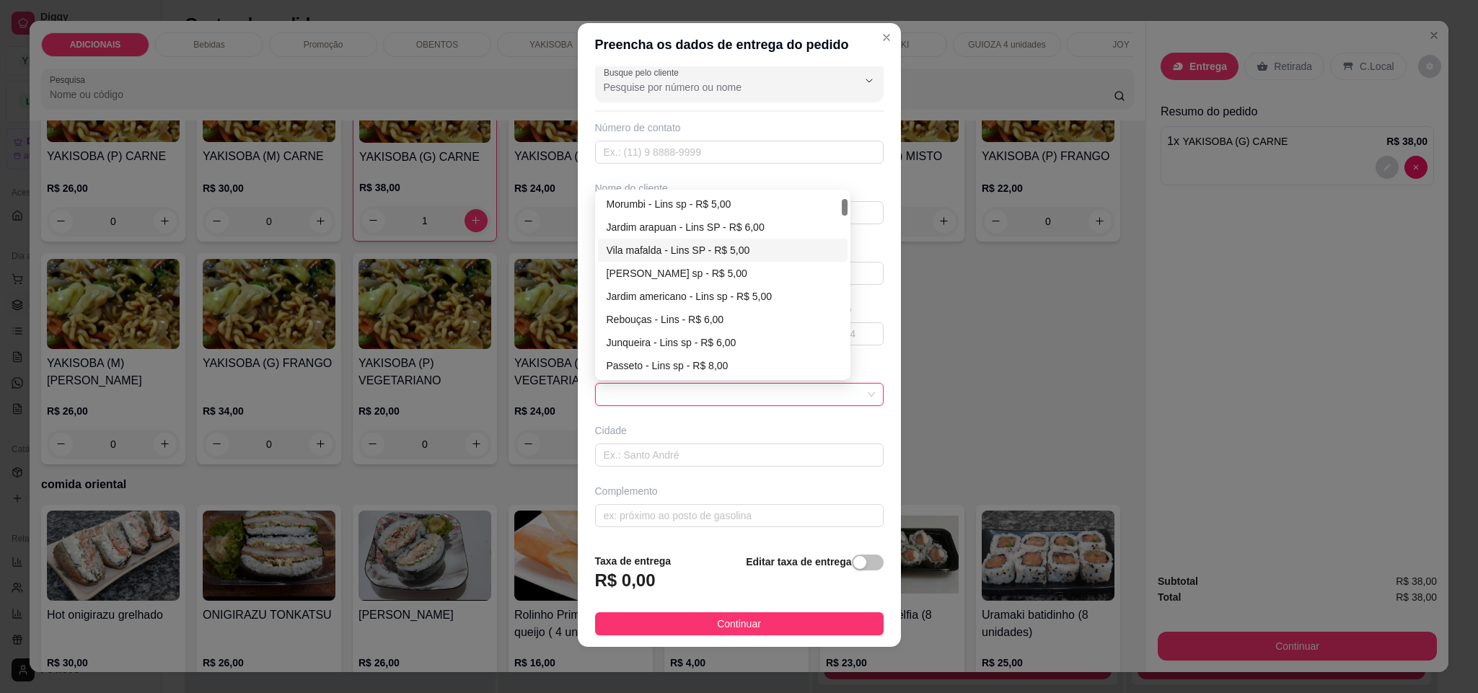
drag, startPoint x: 859, startPoint y: 294, endPoint x: 848, endPoint y: 296, distance: 11.0
click at [852, 296] on div "Busque pelo cliente Número de contato Nome do cliente CEP Rua/[GEOGRAPHIC_DATA]…" at bounding box center [739, 303] width 323 height 475
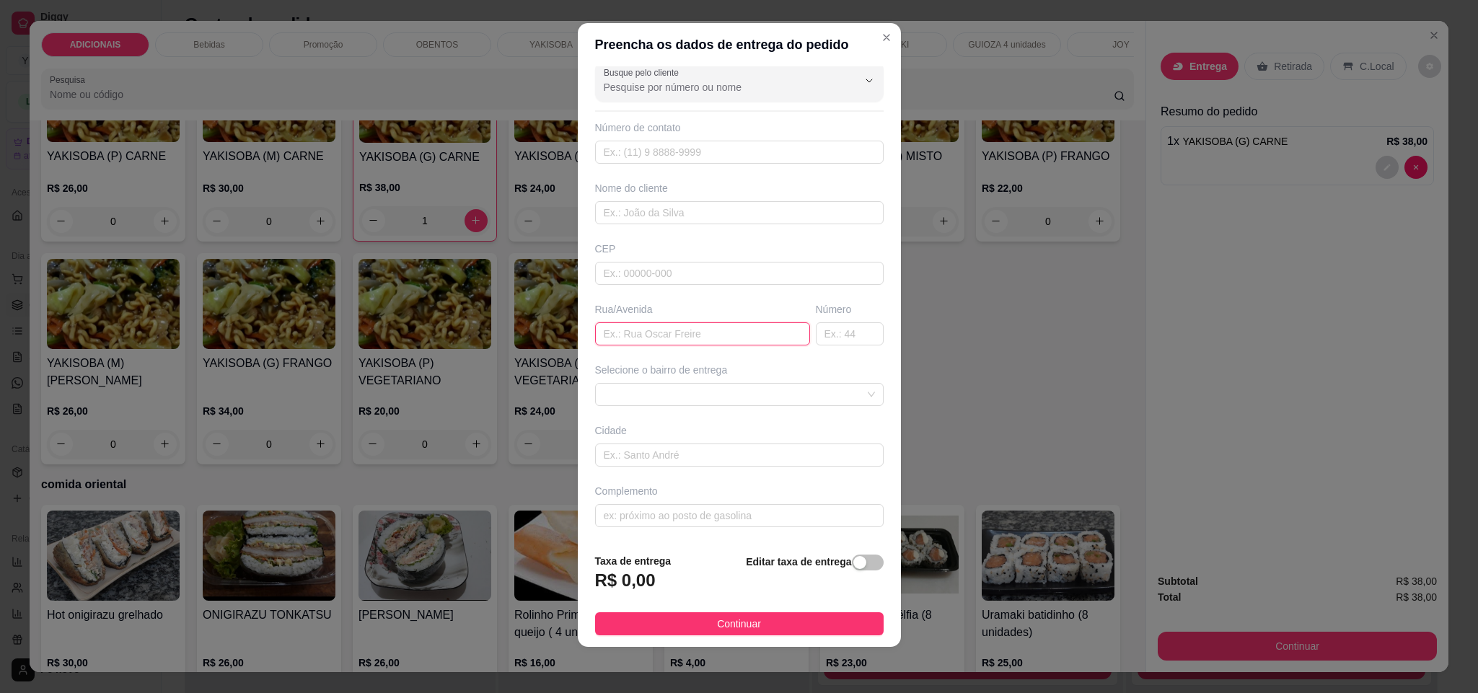
click at [686, 322] on input "text" at bounding box center [702, 333] width 215 height 23
type input "[PERSON_NAME]"
click at [816, 329] on input "text" at bounding box center [850, 333] width 68 height 23
type input "140"
click at [852, 558] on span "button" at bounding box center [868, 563] width 32 height 16
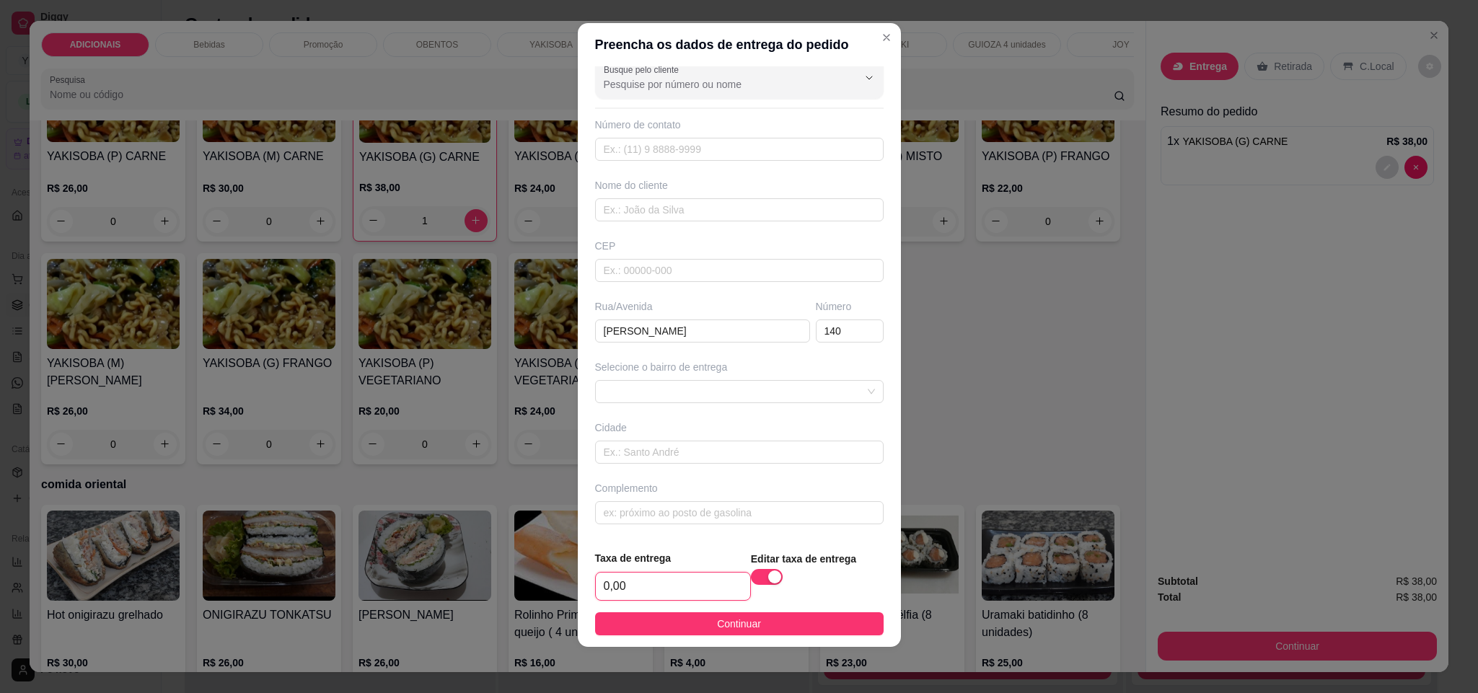
click at [697, 588] on input "0,00" at bounding box center [673, 586] width 154 height 27
type input "8,00"
click at [701, 141] on input "text" at bounding box center [739, 149] width 288 height 23
type input "[PHONE_NUMBER]"
click at [772, 621] on button "Continuar" at bounding box center [739, 623] width 288 height 23
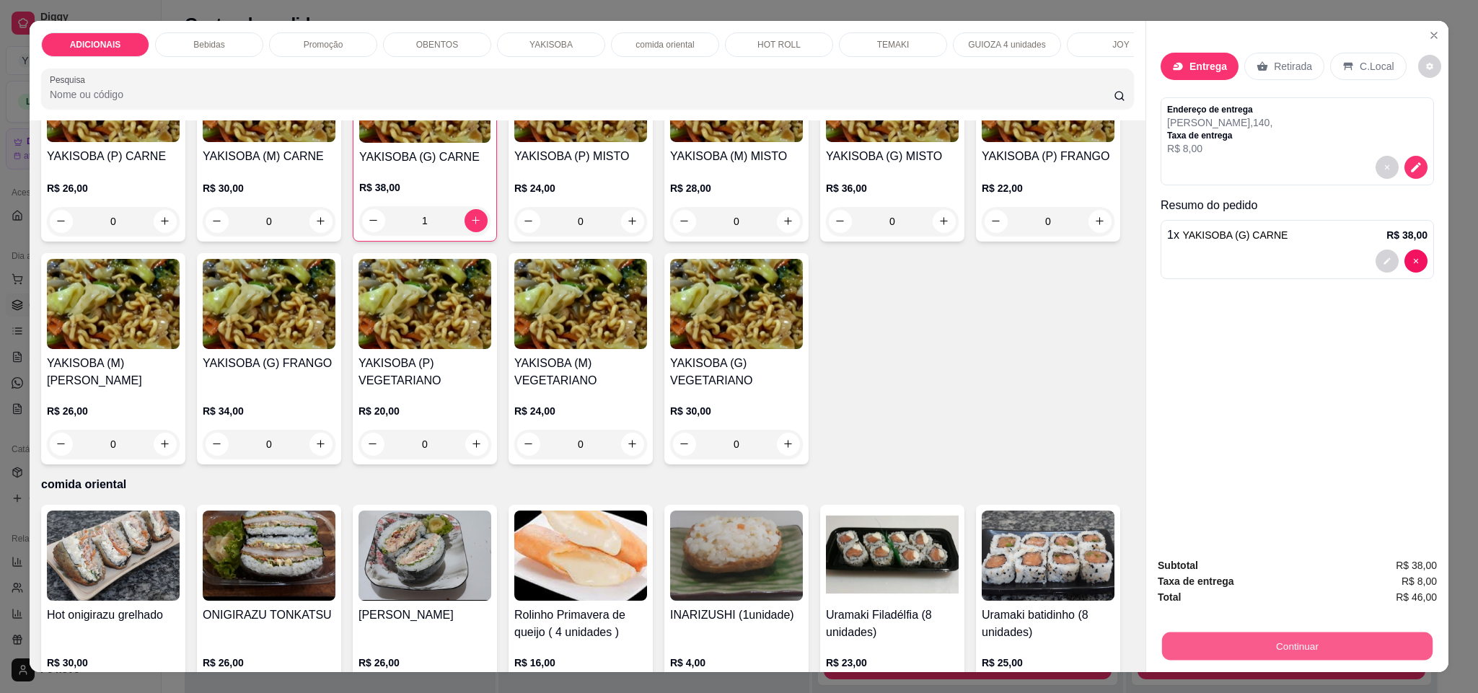
click at [1294, 645] on button "Continuar" at bounding box center [1297, 646] width 270 height 28
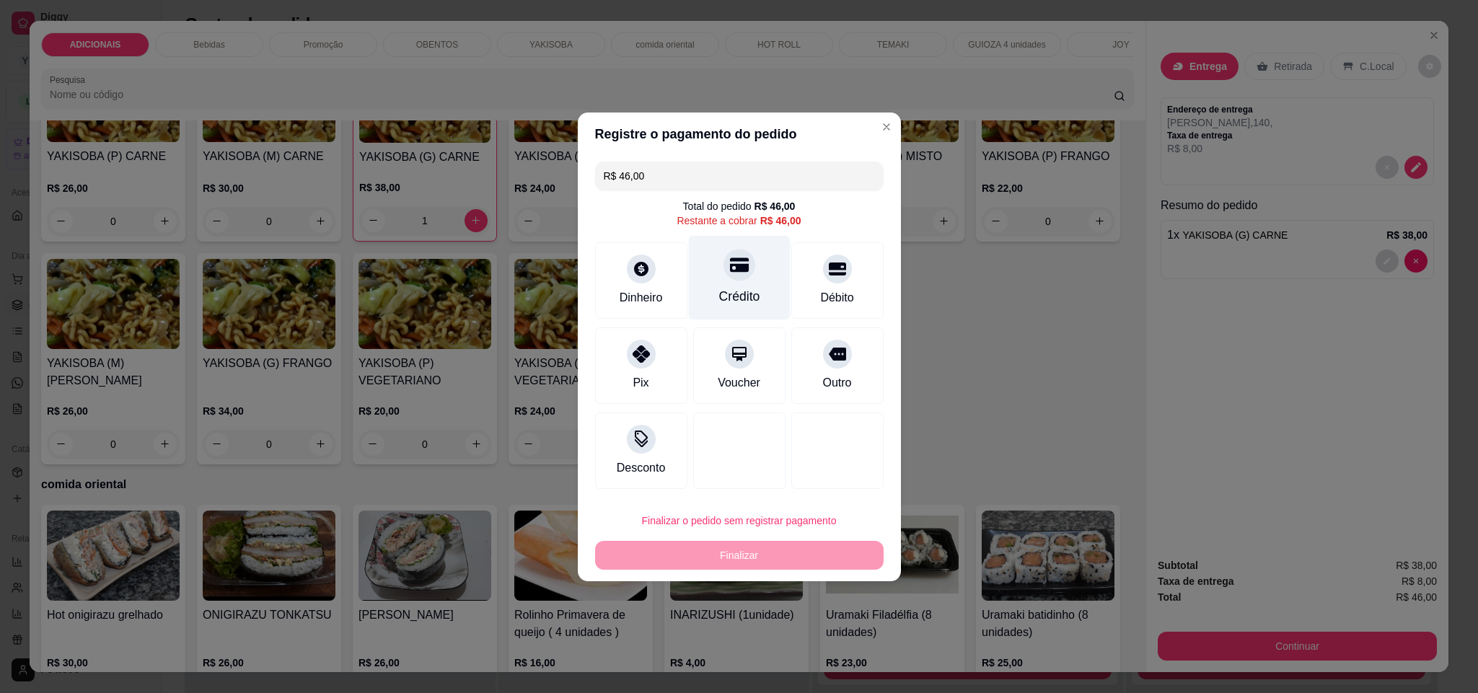
click at [736, 290] on div "Crédito" at bounding box center [738, 296] width 41 height 19
type input "R$ 0,00"
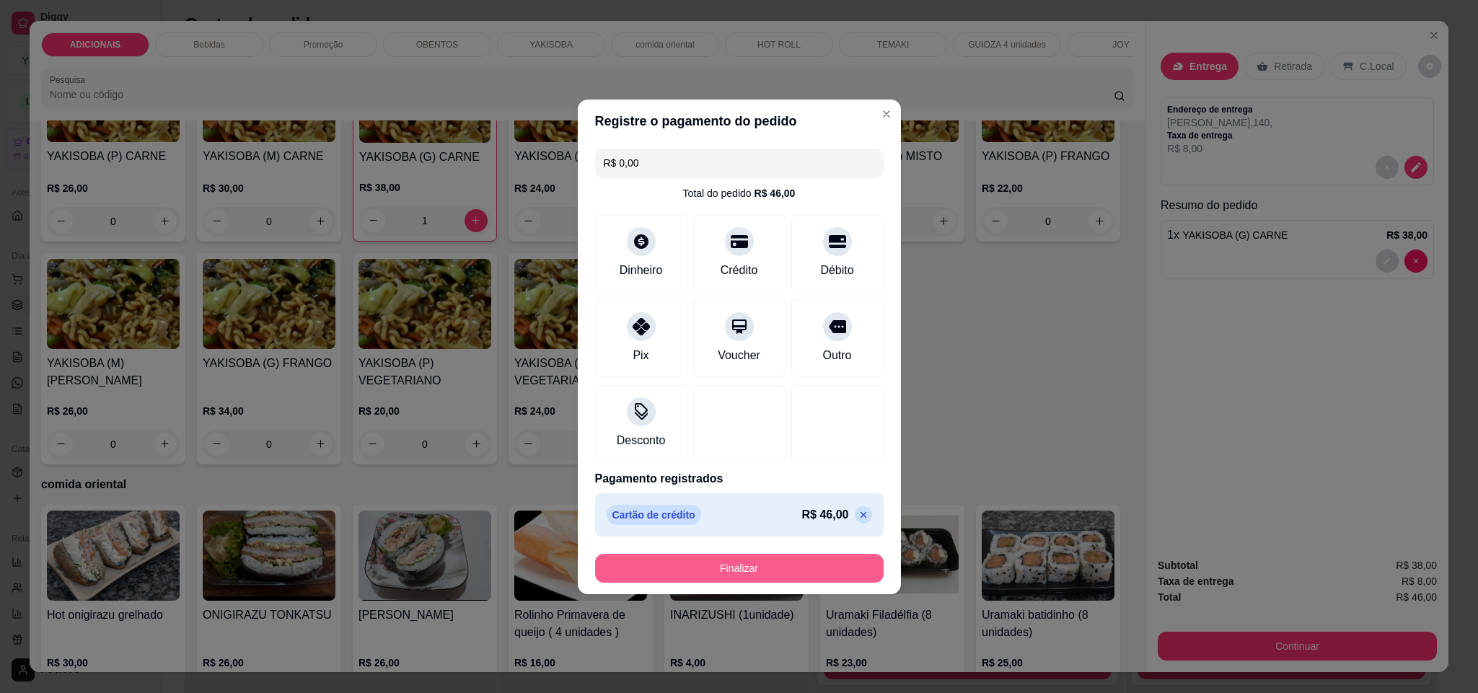
click at [772, 567] on button "Finalizar" at bounding box center [739, 568] width 288 height 29
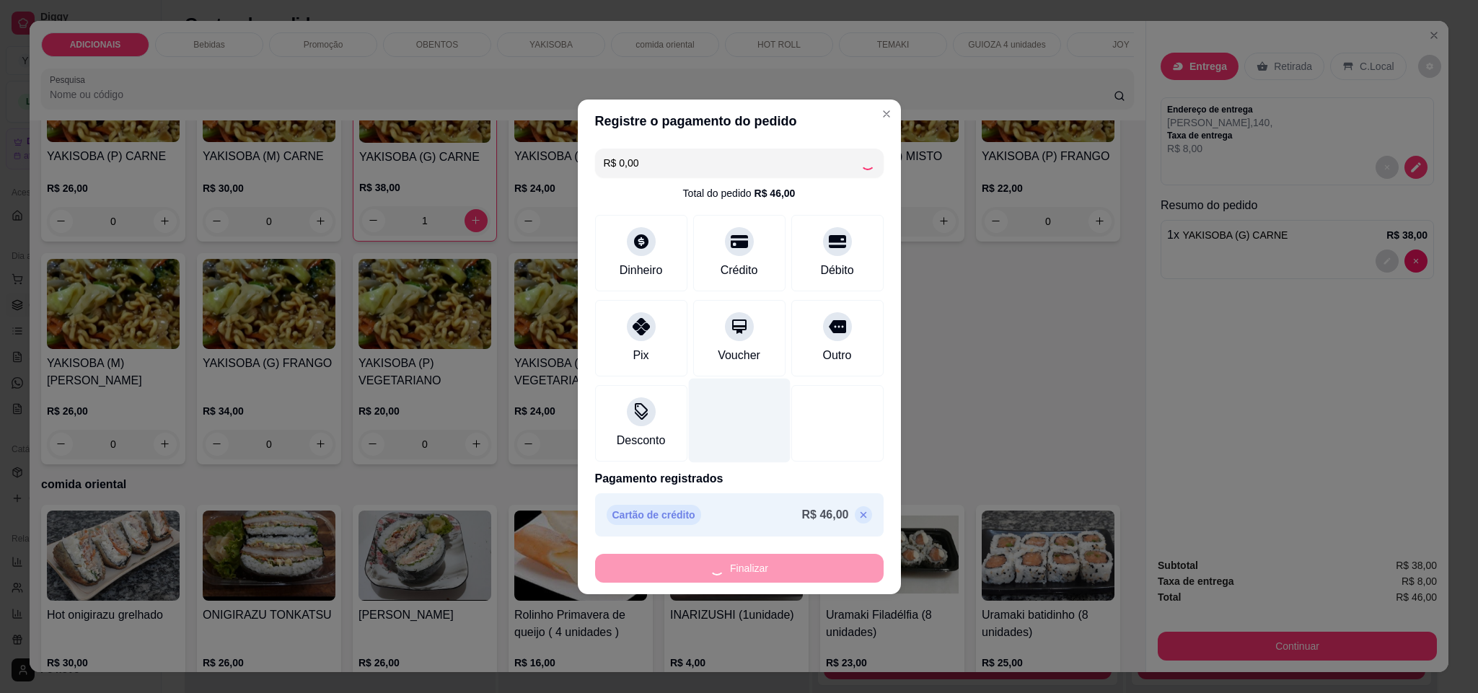
type input "0"
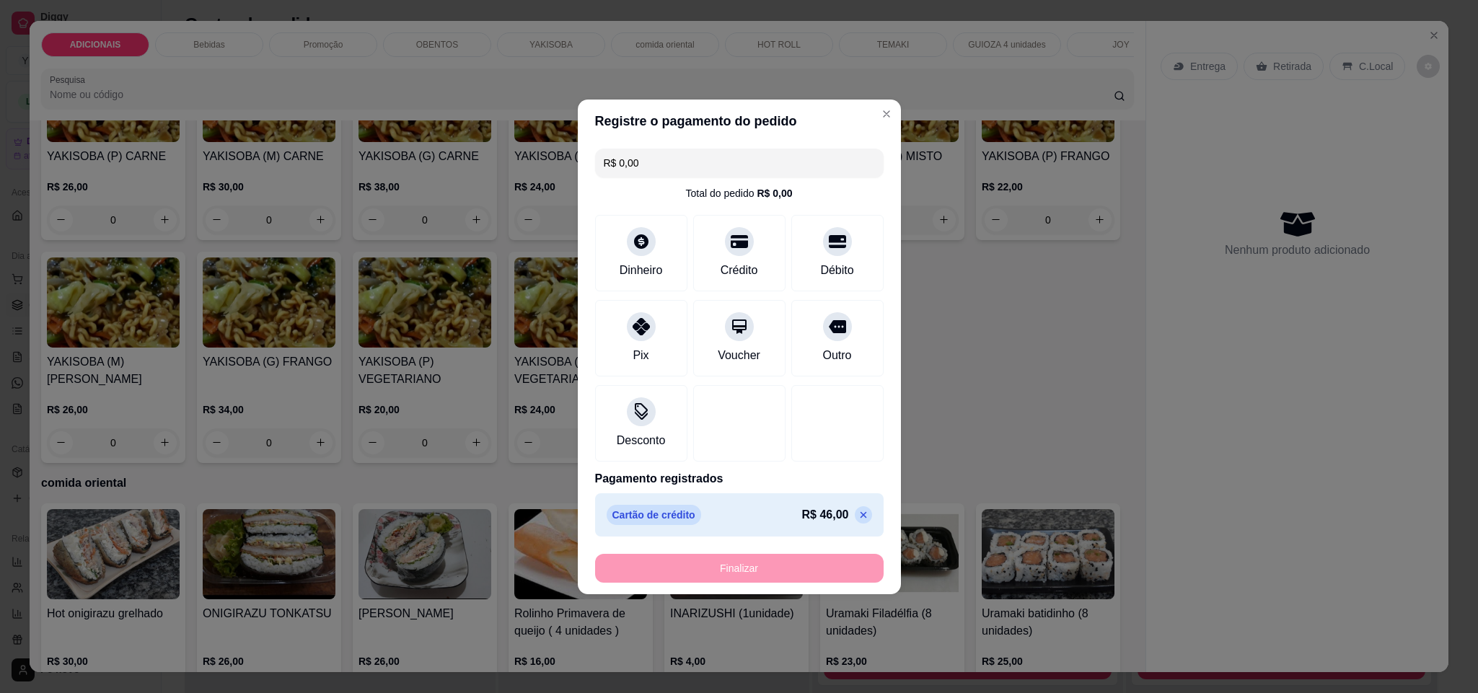
type input "-R$ 46,00"
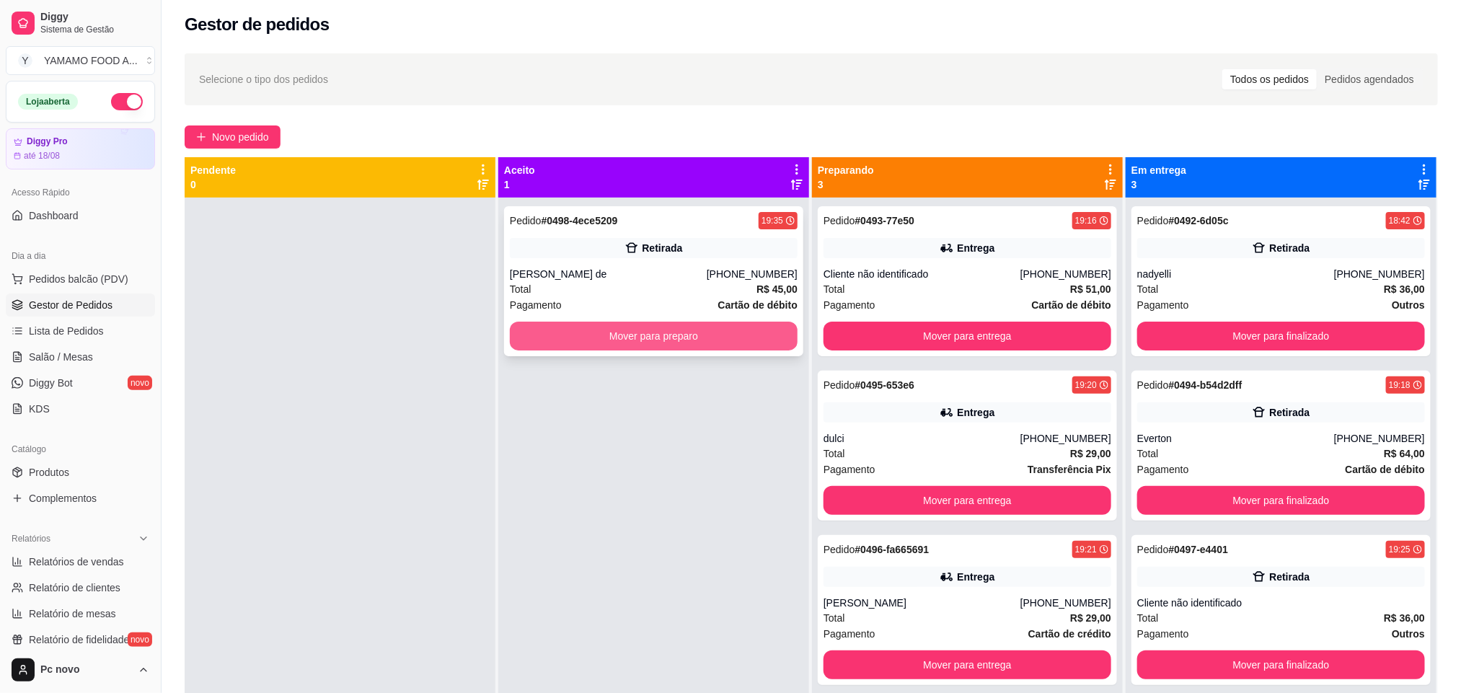
click at [614, 333] on button "Mover para preparo" at bounding box center [654, 336] width 288 height 29
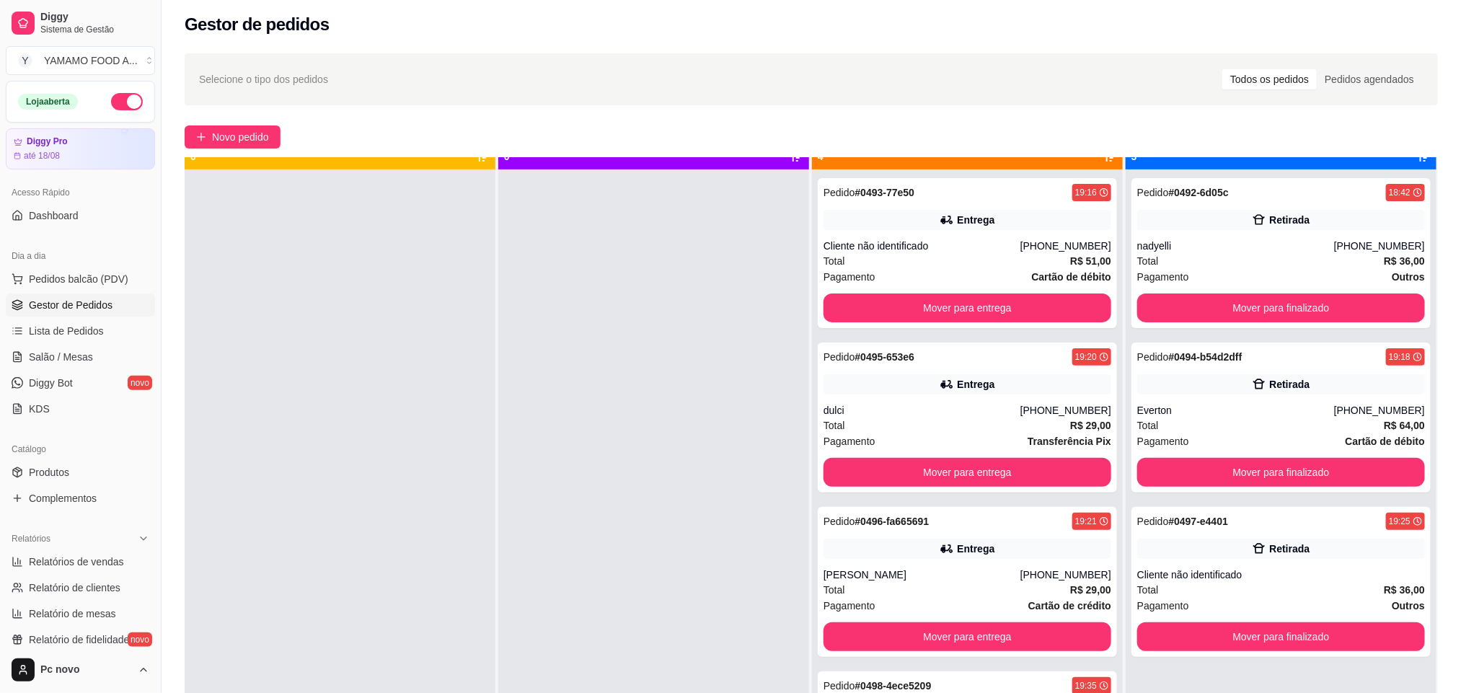
scroll to position [40, 0]
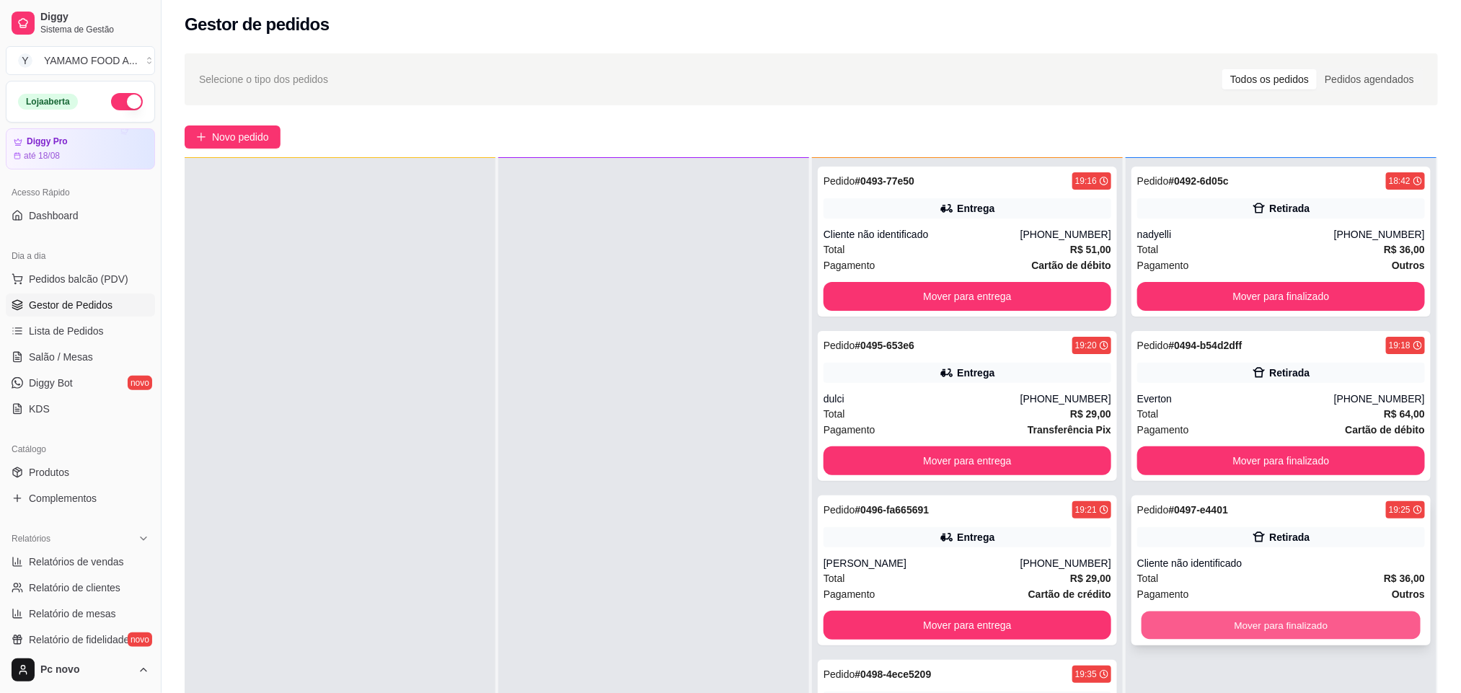
click at [1331, 623] on button "Mover para finalizado" at bounding box center [1280, 625] width 279 height 28
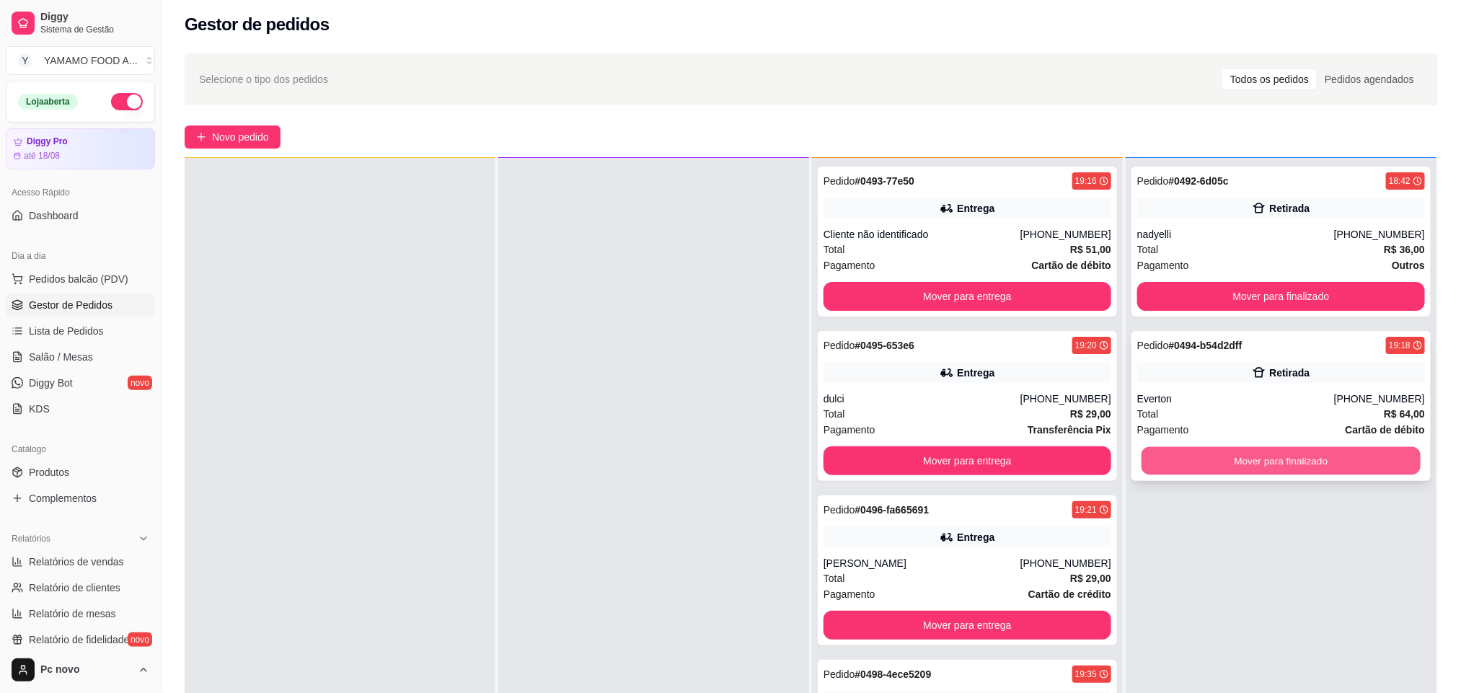
click at [1272, 463] on button "Mover para finalizado" at bounding box center [1280, 461] width 279 height 28
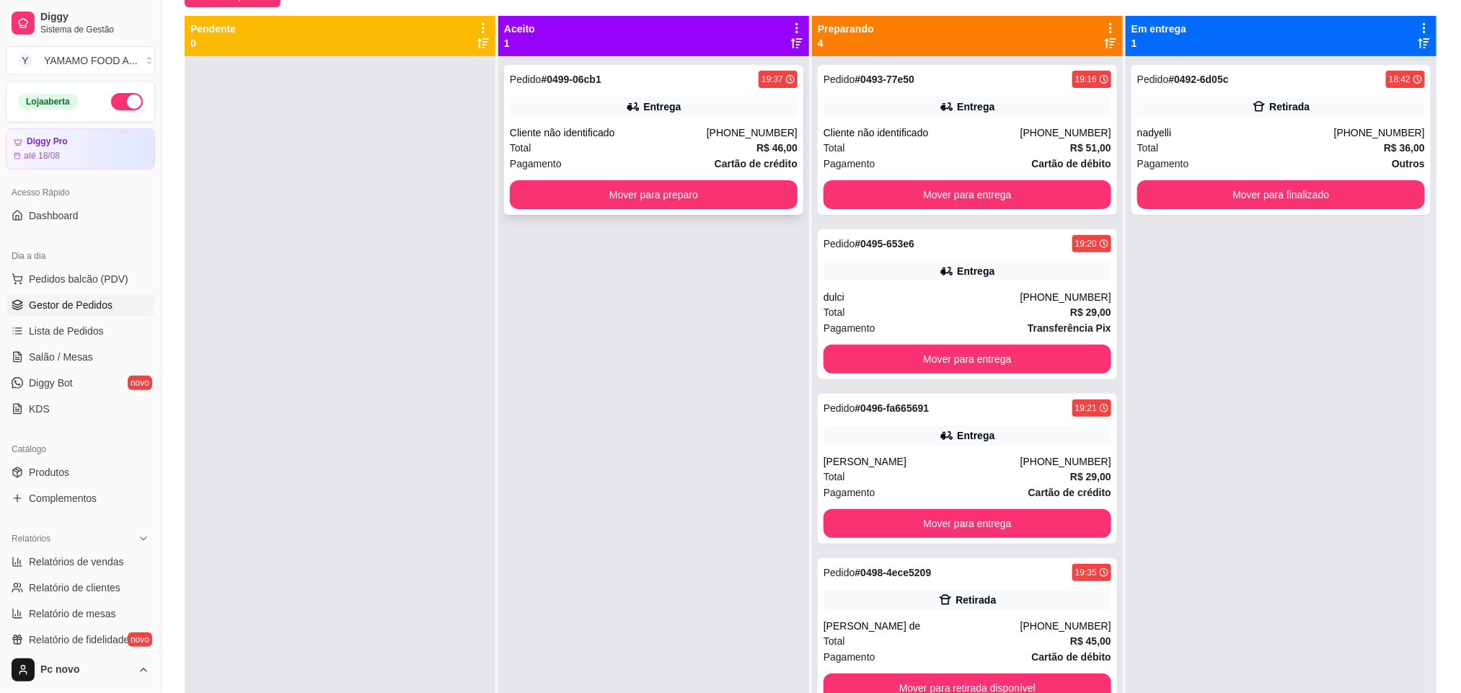
scroll to position [112, 0]
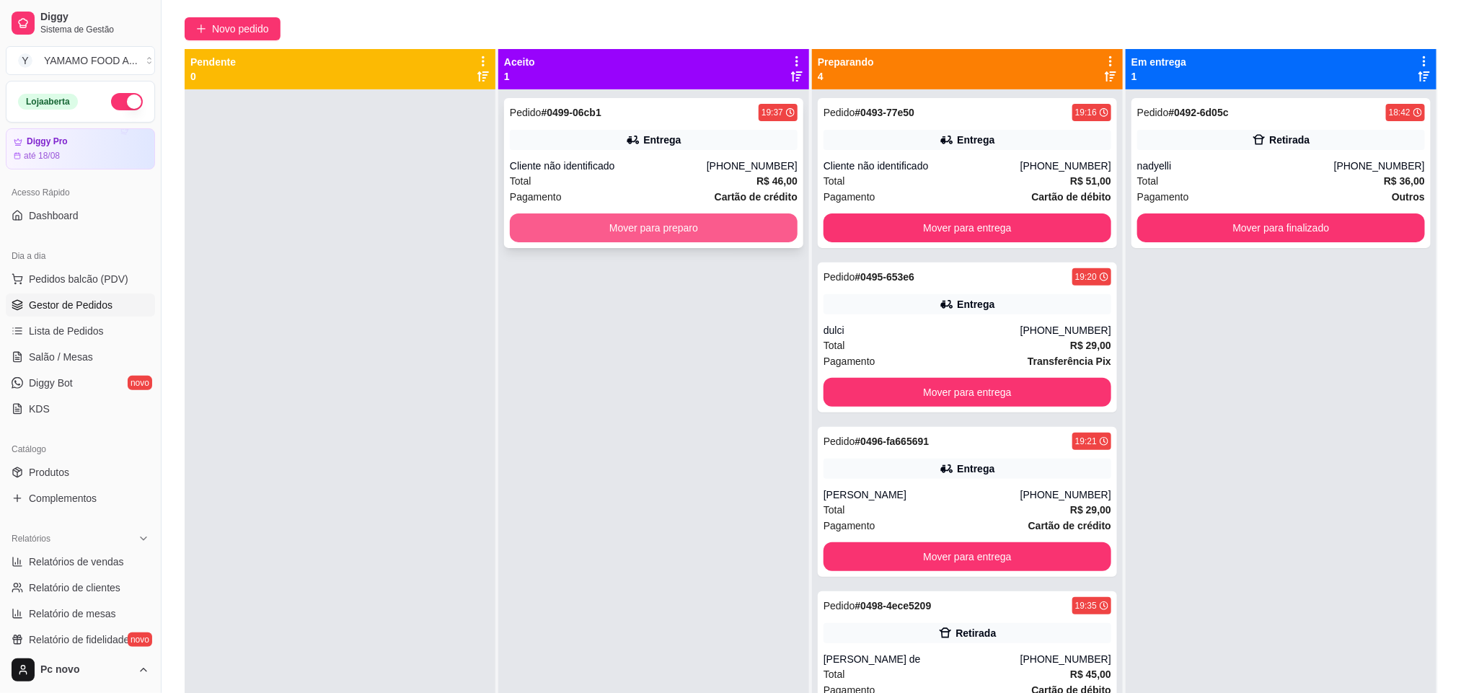
click at [730, 228] on button "Mover para preparo" at bounding box center [654, 227] width 288 height 29
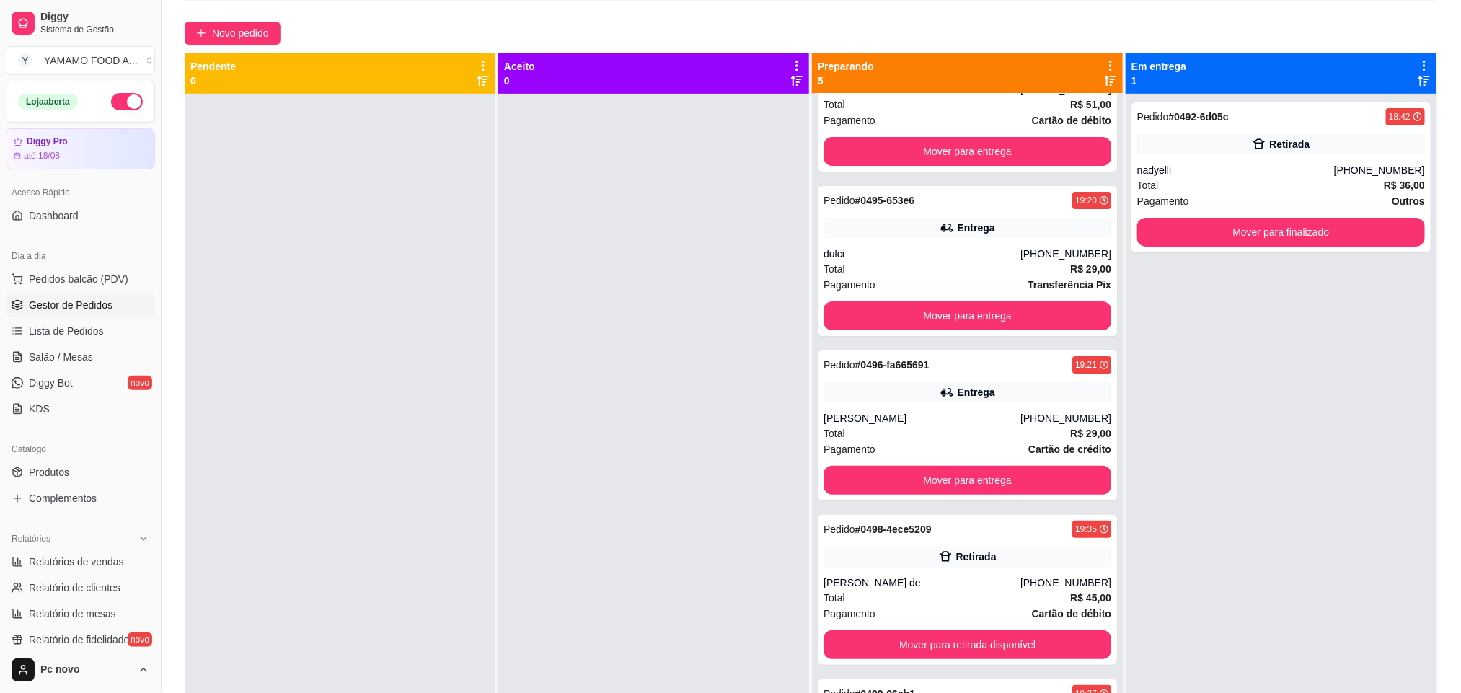
scroll to position [143, 0]
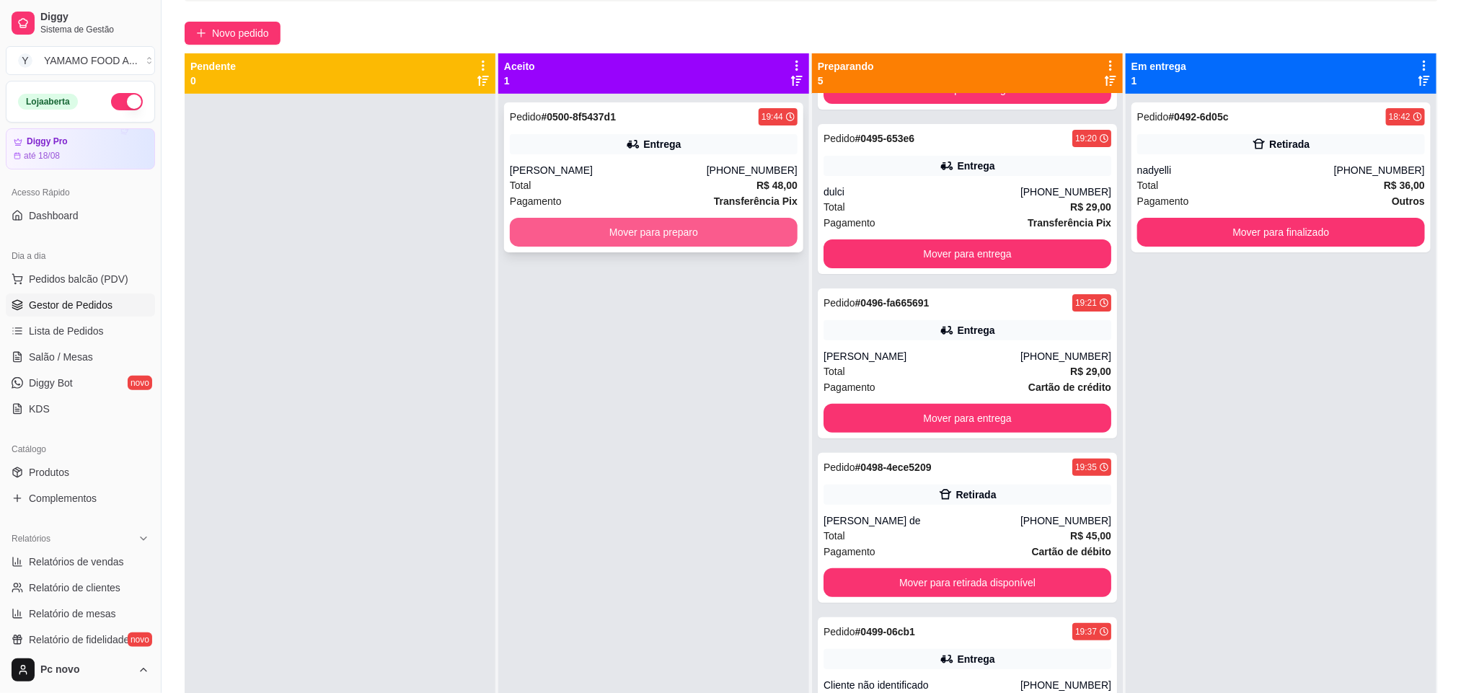
click at [686, 228] on button "Mover para preparo" at bounding box center [654, 232] width 288 height 29
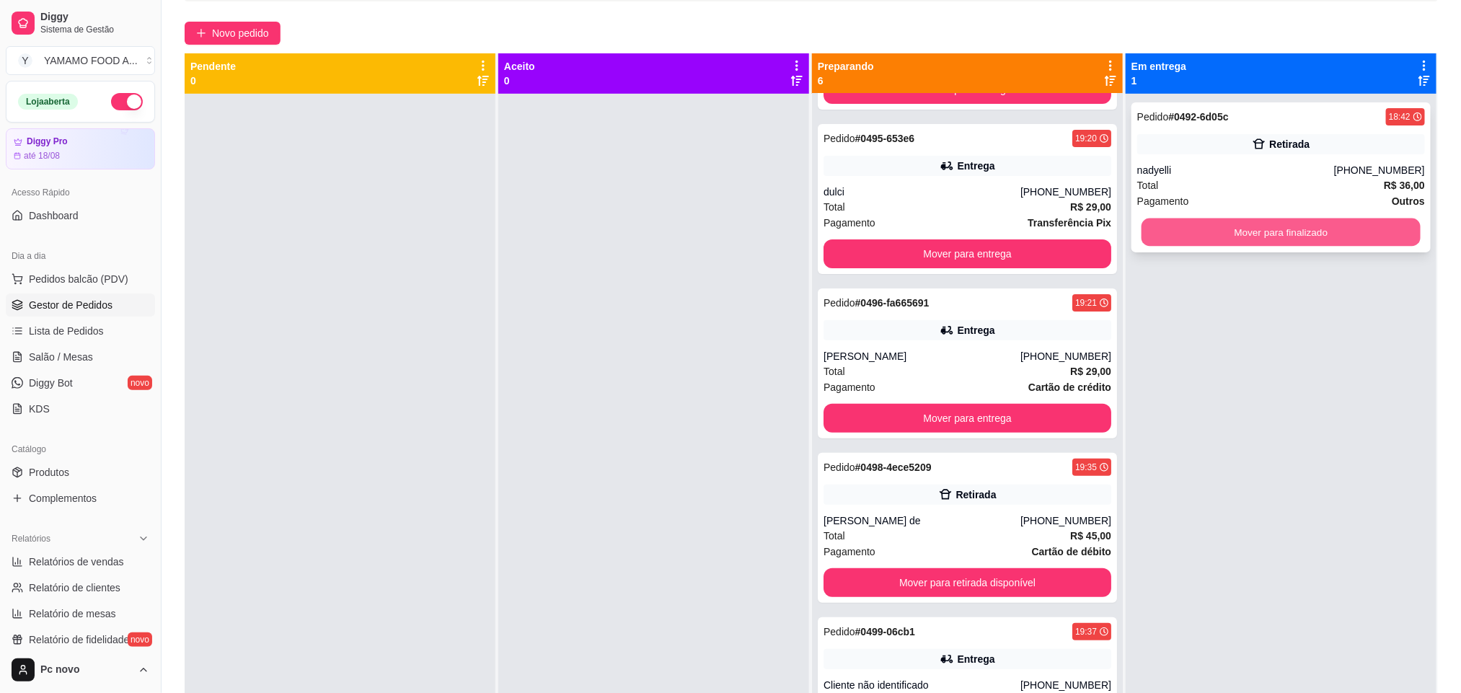
click at [1251, 230] on button "Mover para finalizado" at bounding box center [1280, 232] width 279 height 28
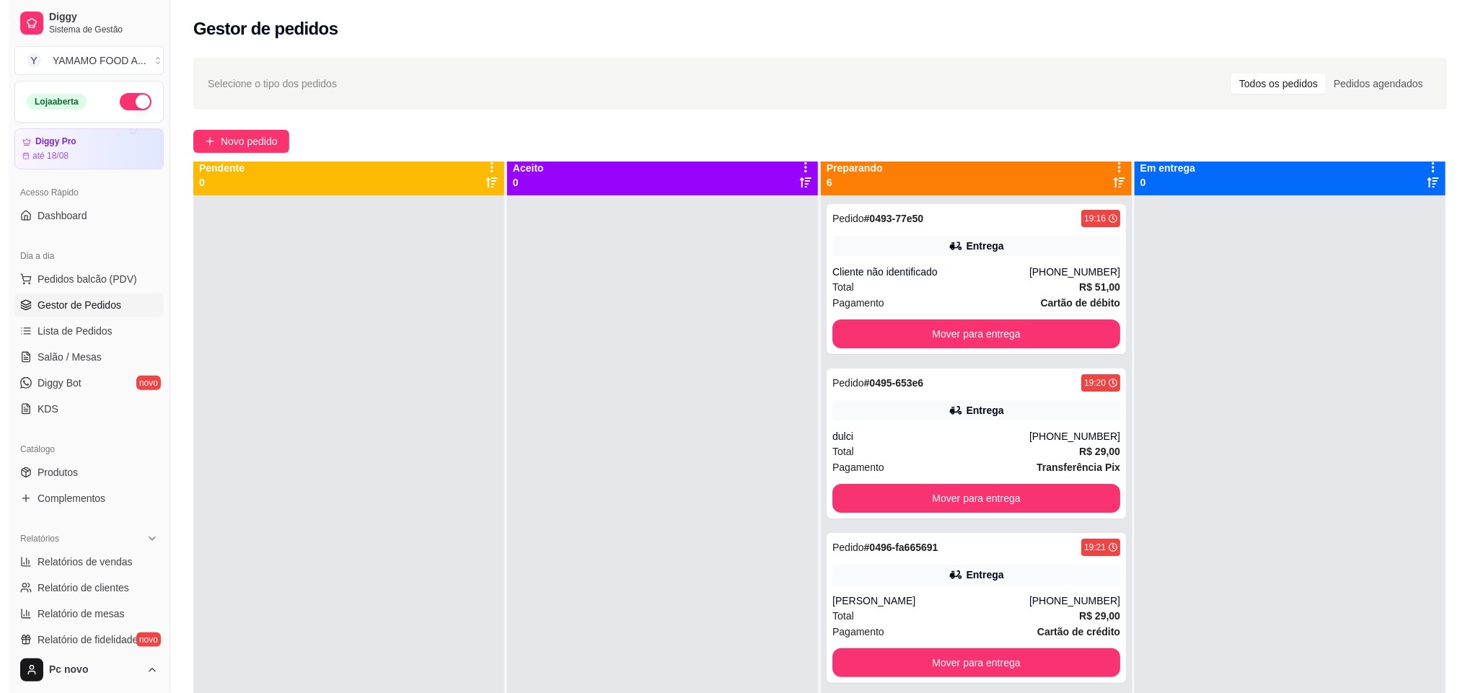
scroll to position [0, 0]
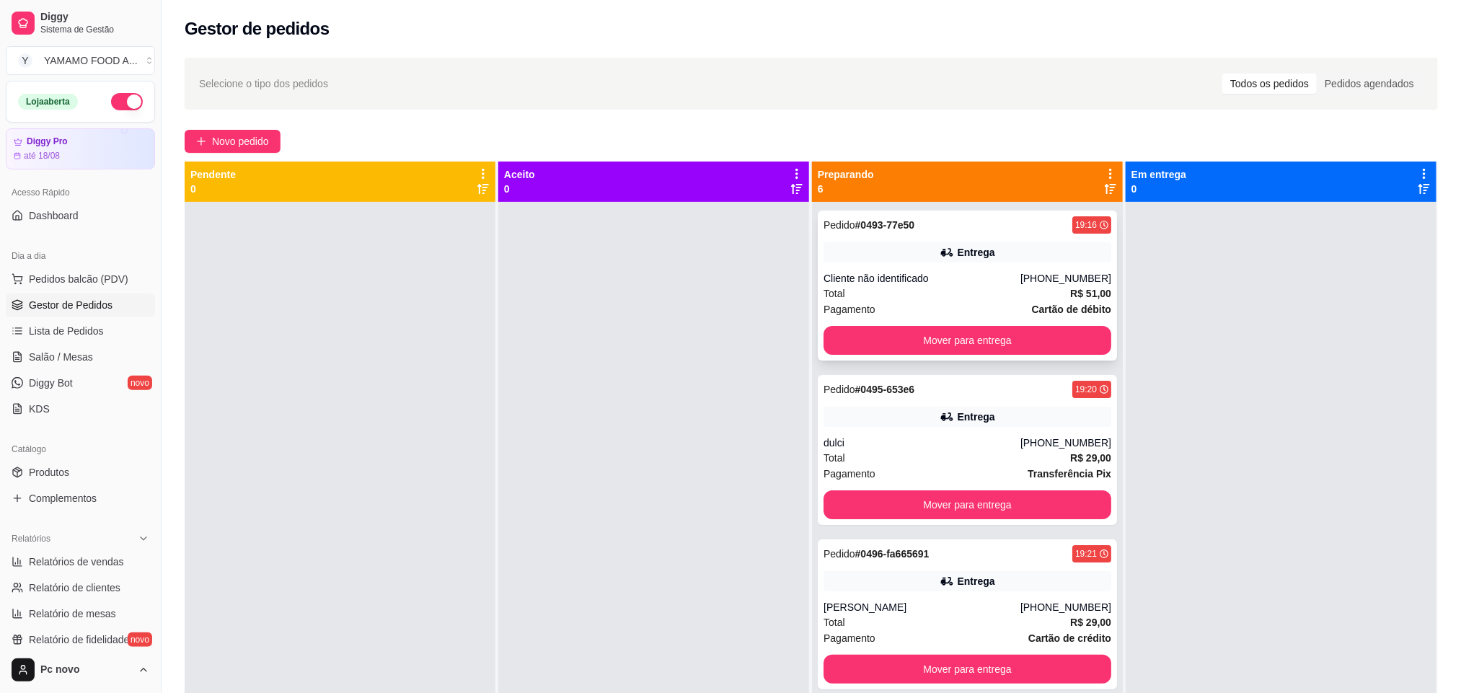
click at [1020, 282] on div "[PHONE_NUMBER]" at bounding box center [1065, 278] width 91 height 14
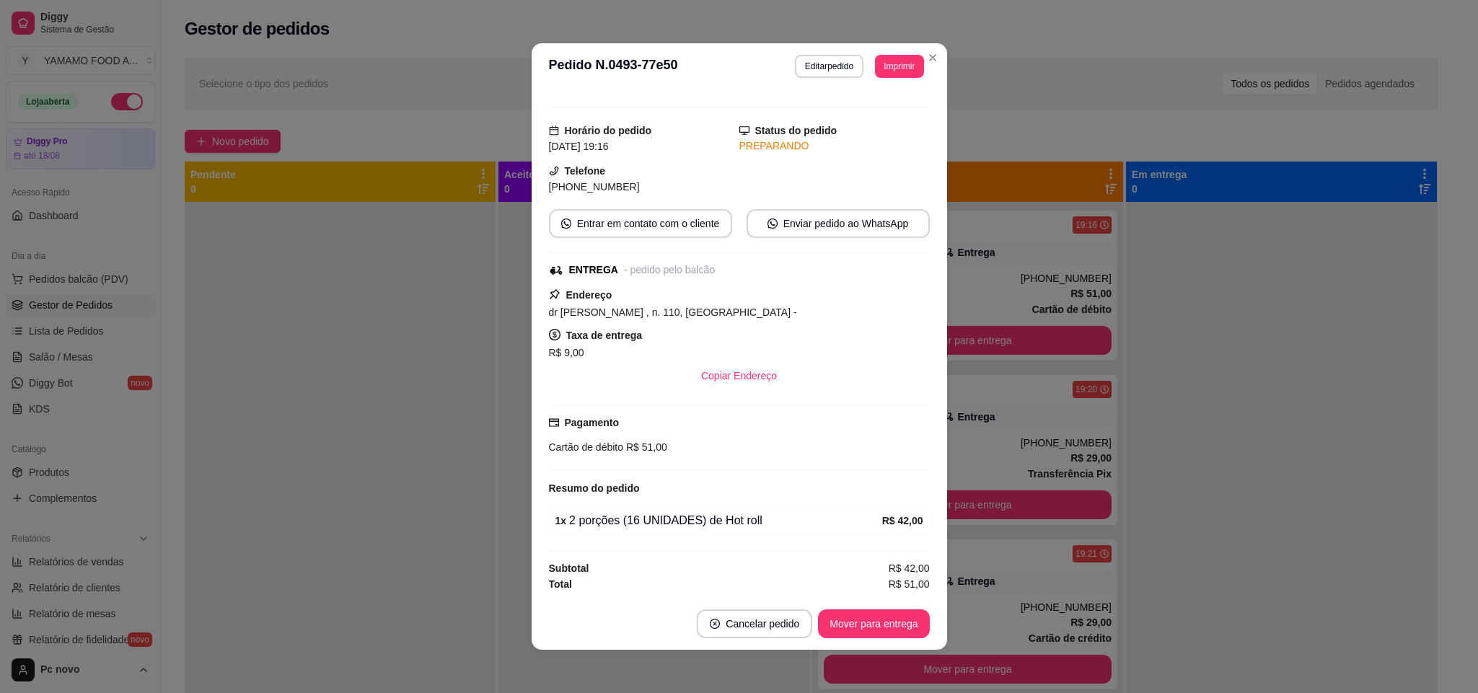
scroll to position [26, 0]
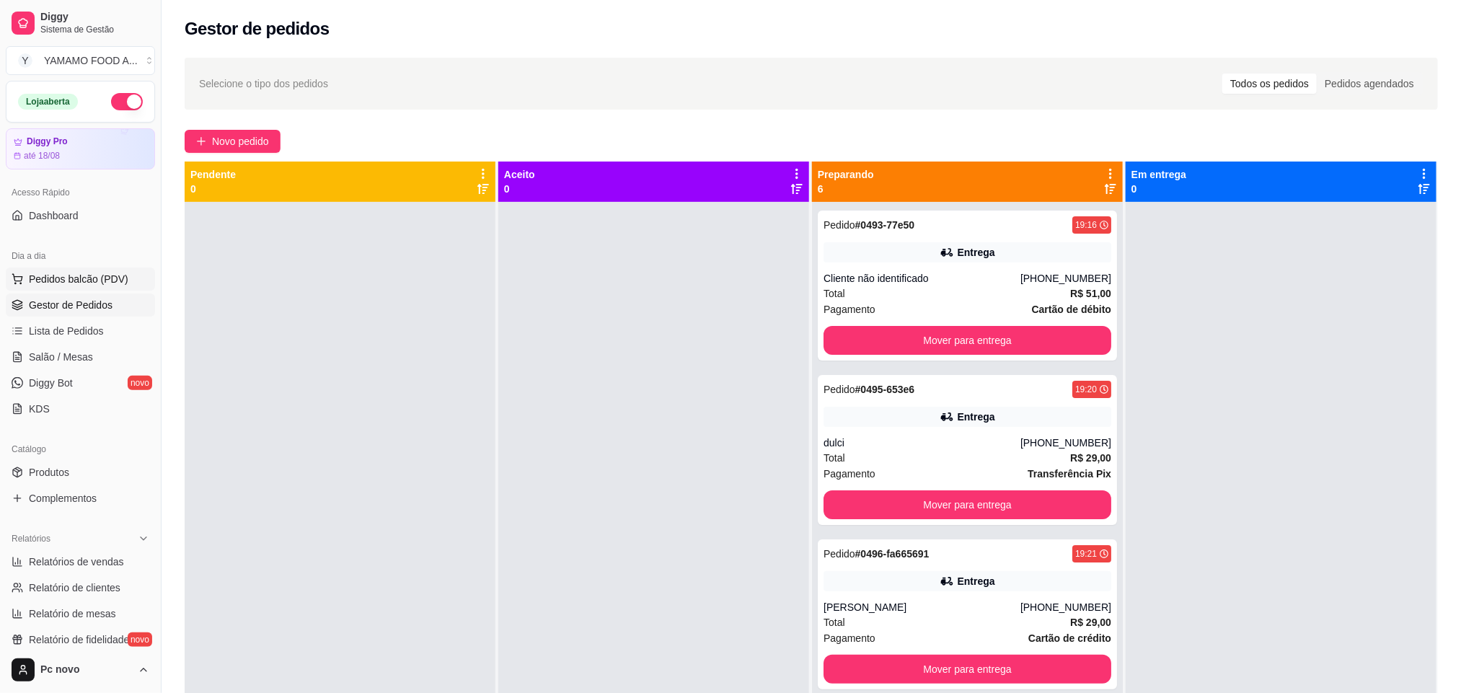
click at [70, 275] on span "Pedidos balcão (PDV)" at bounding box center [79, 279] width 100 height 14
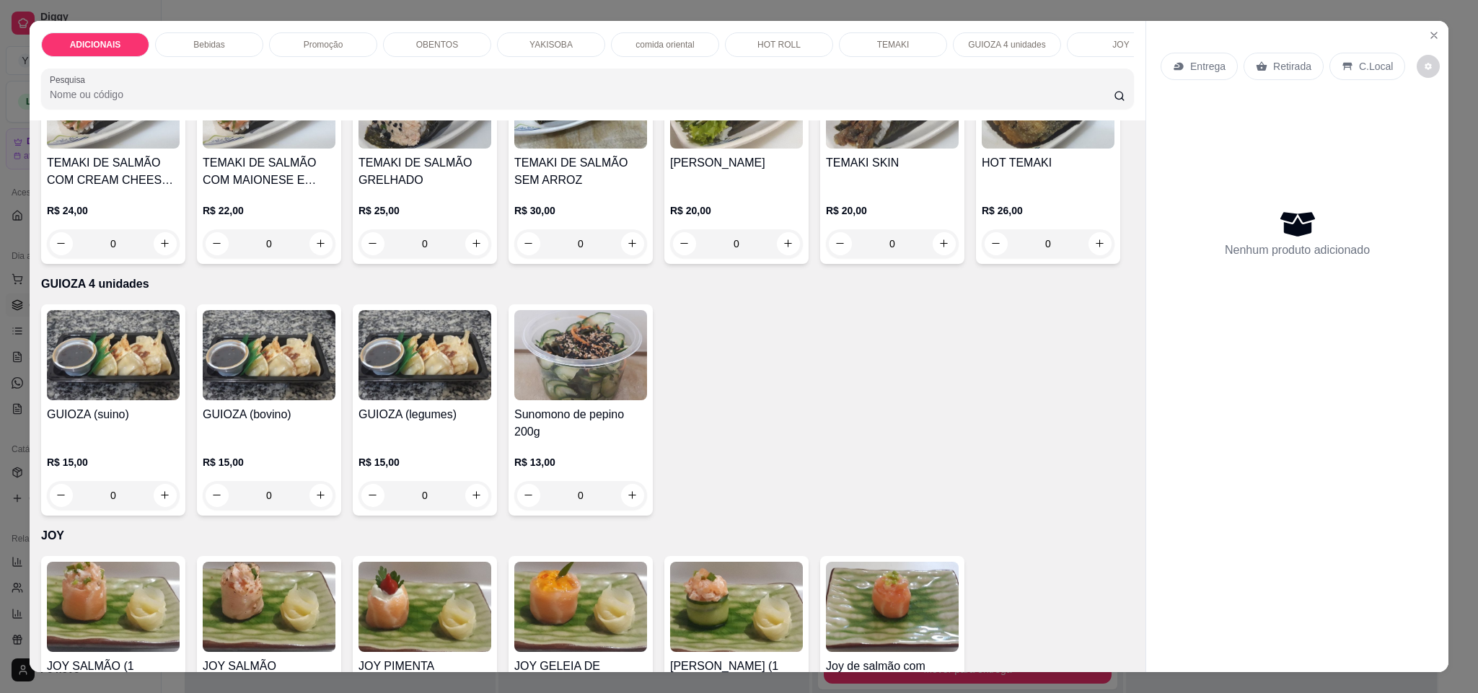
scroll to position [4002, 0]
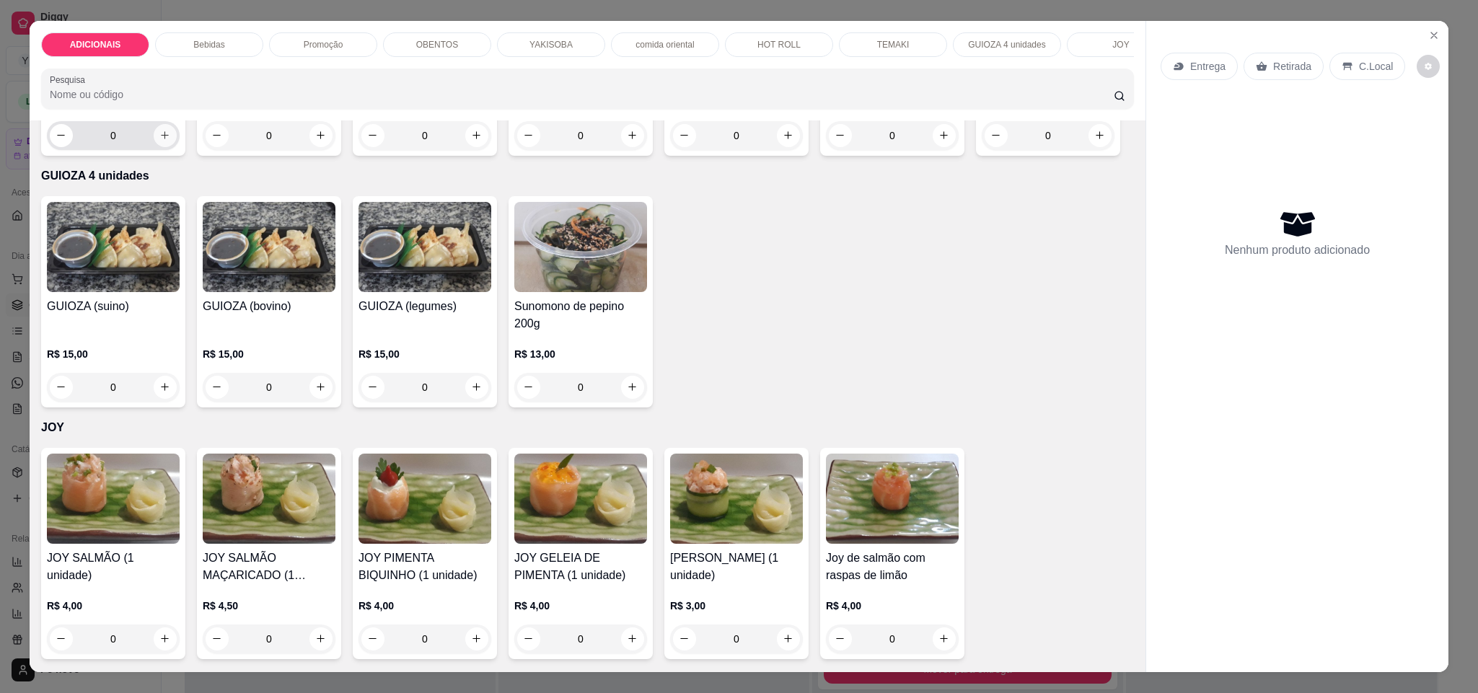
click at [159, 141] on icon "increase-product-quantity" at bounding box center [164, 135] width 11 height 11
type input "1"
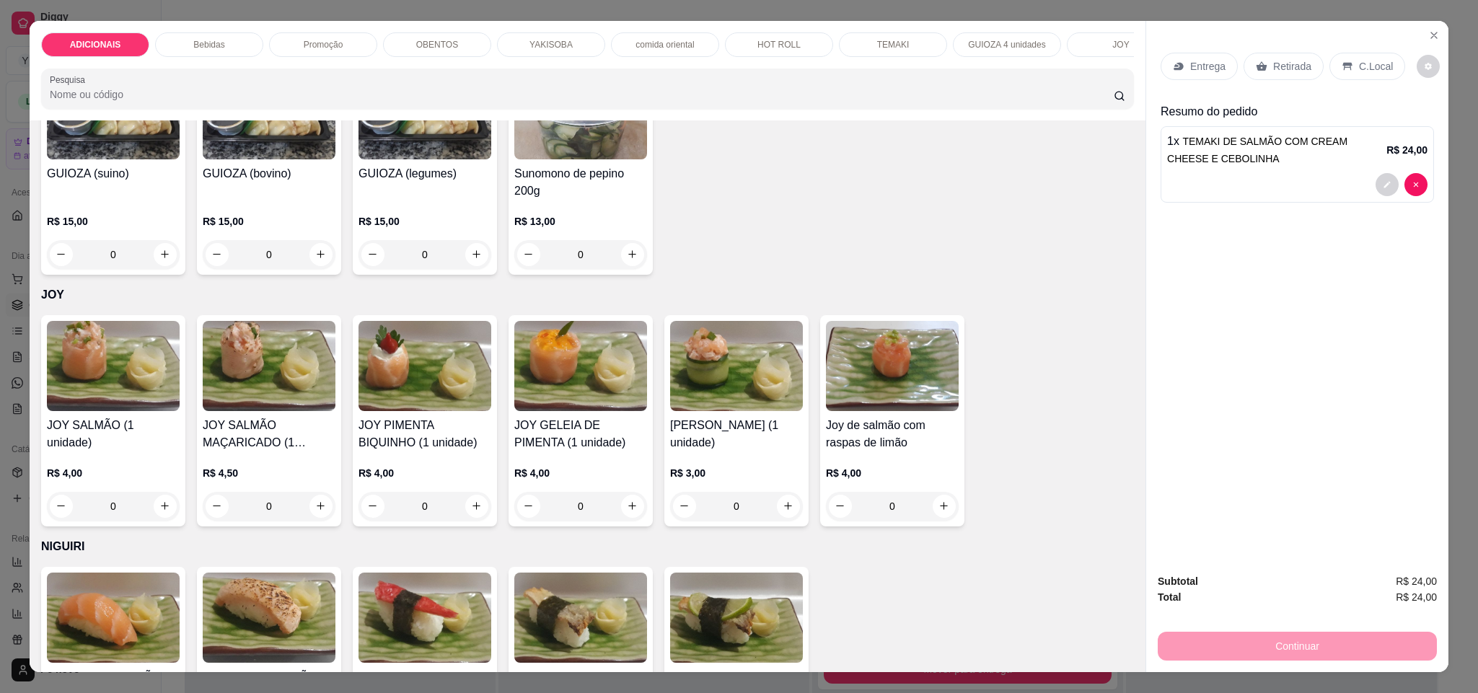
scroll to position [4218, 0]
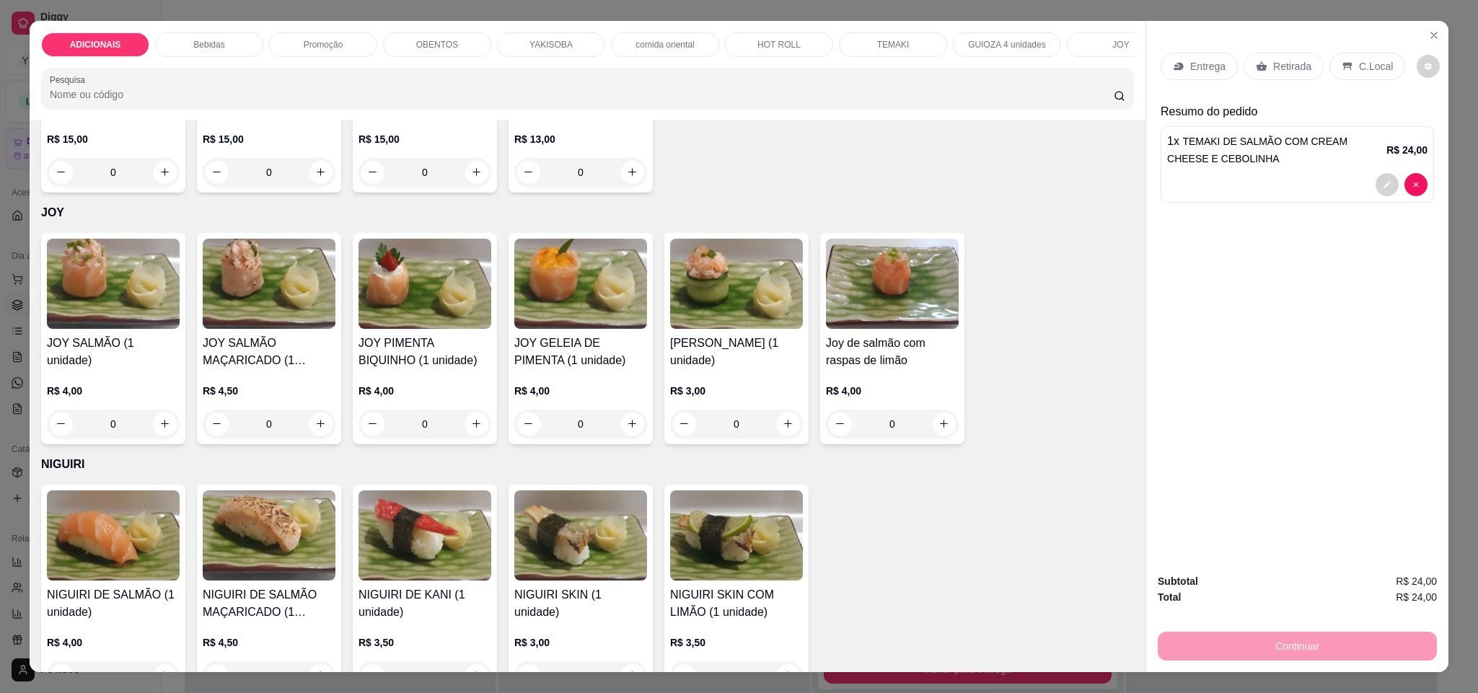
type input "2"
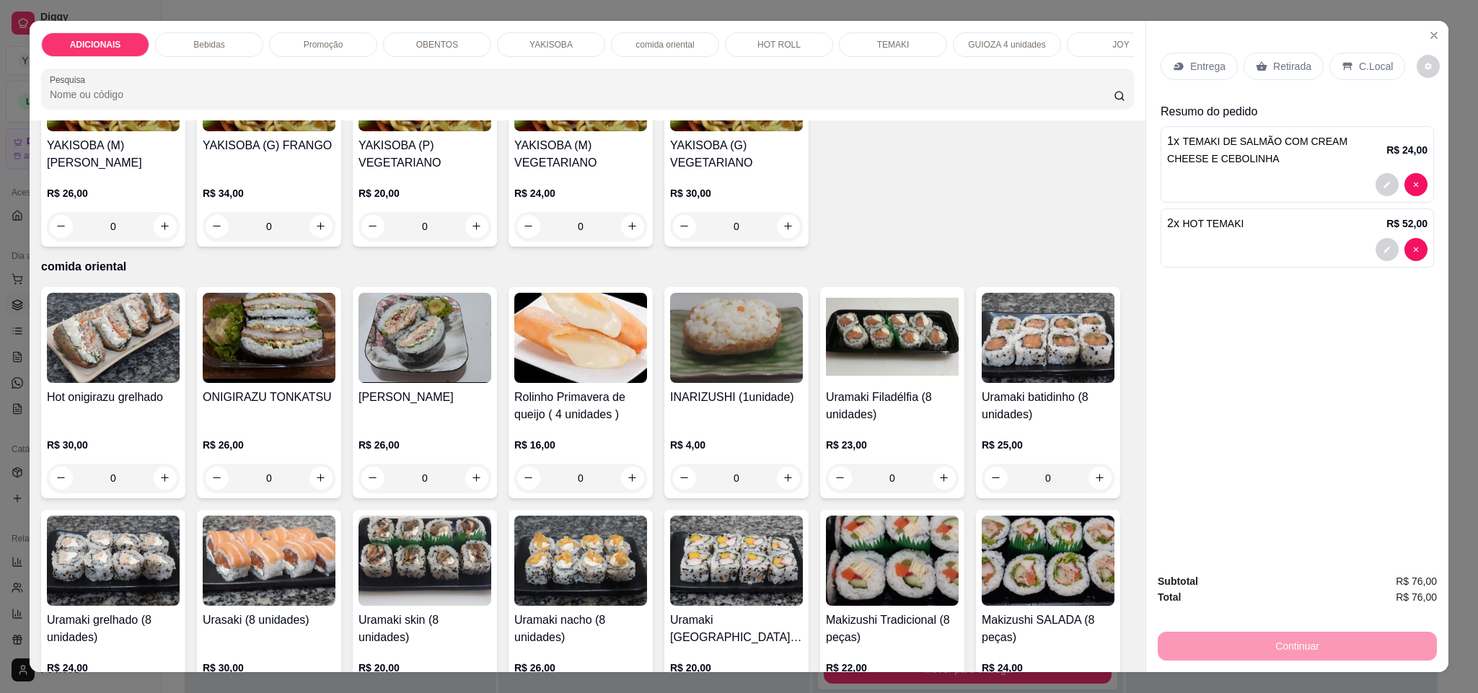
scroll to position [2596, 0]
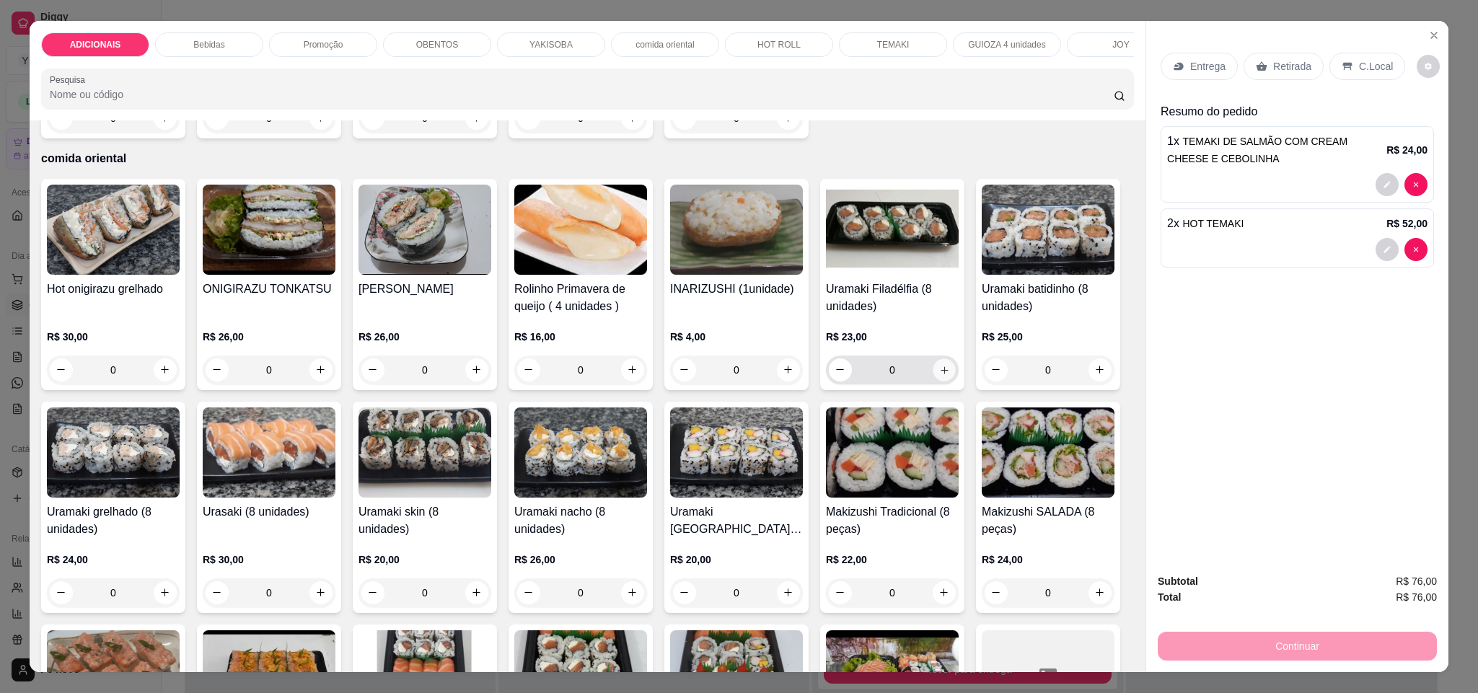
click at [943, 381] on button "increase-product-quantity" at bounding box center [943, 369] width 22 height 22
type input "1"
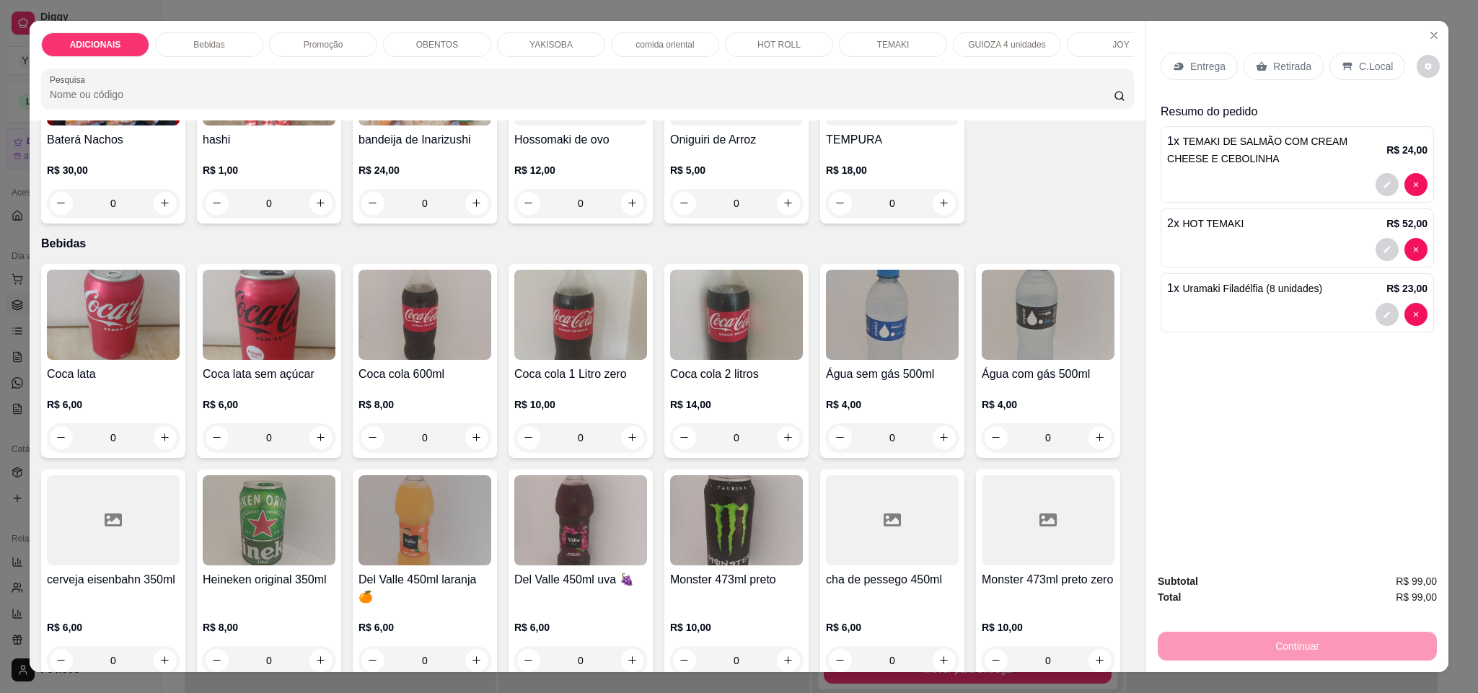
scroll to position [433, 0]
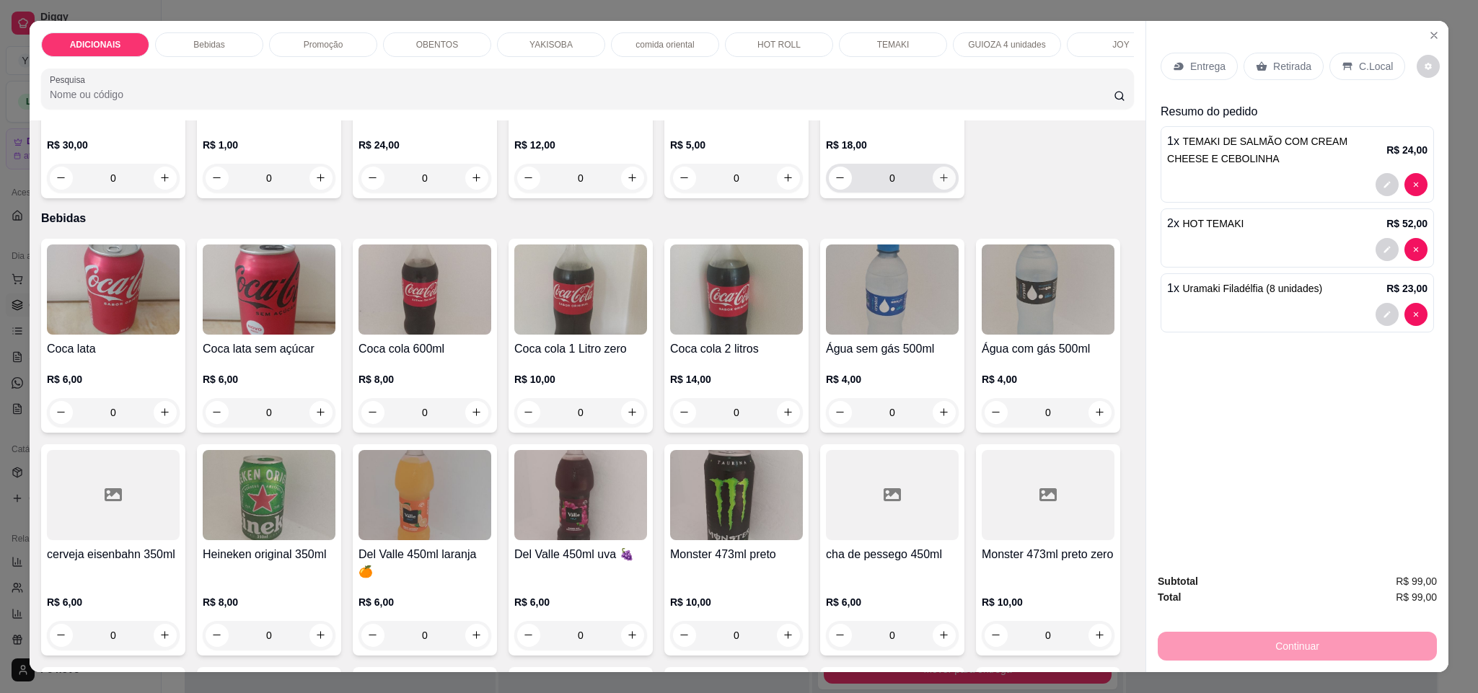
click at [932, 190] on button "increase-product-quantity" at bounding box center [943, 178] width 23 height 23
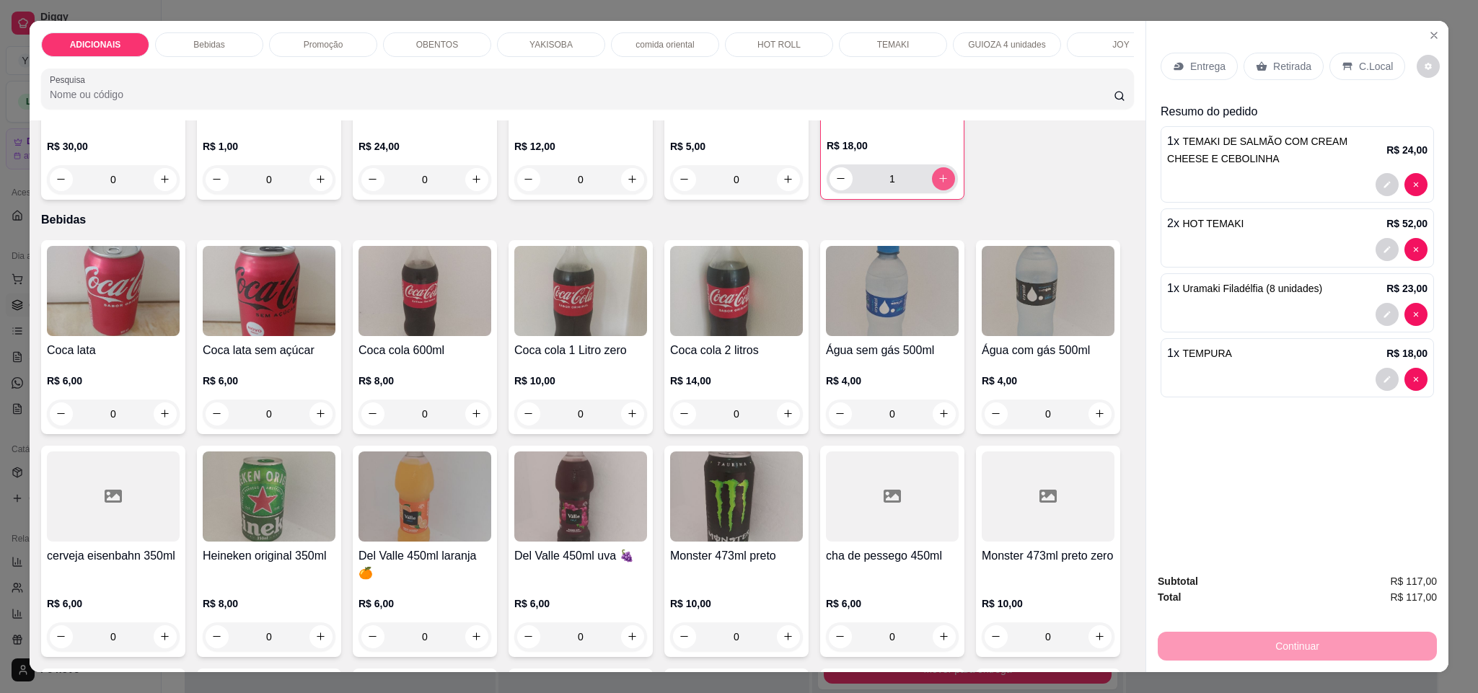
click at [829, 193] on div "1" at bounding box center [891, 178] width 125 height 29
type input "2"
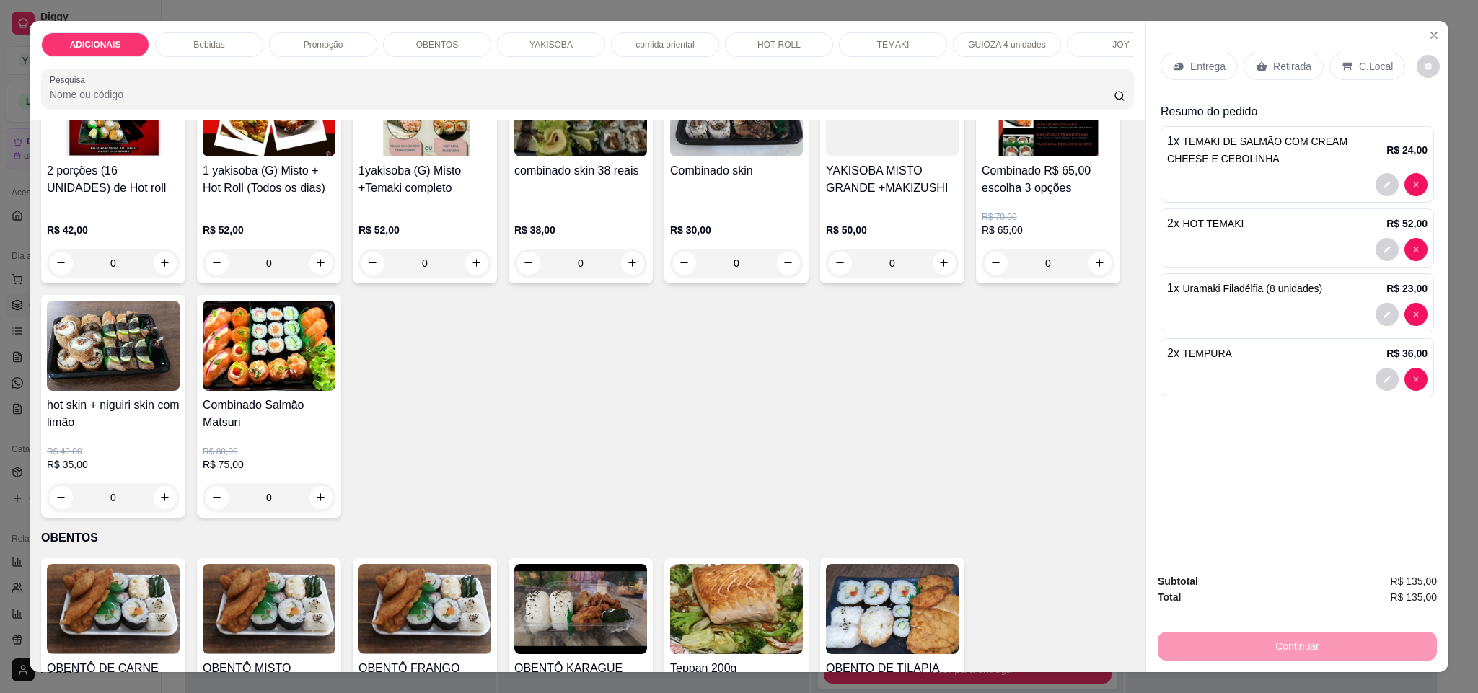
scroll to position [1514, 0]
click at [162, 275] on button "increase-product-quantity" at bounding box center [165, 263] width 23 height 23
type input "1"
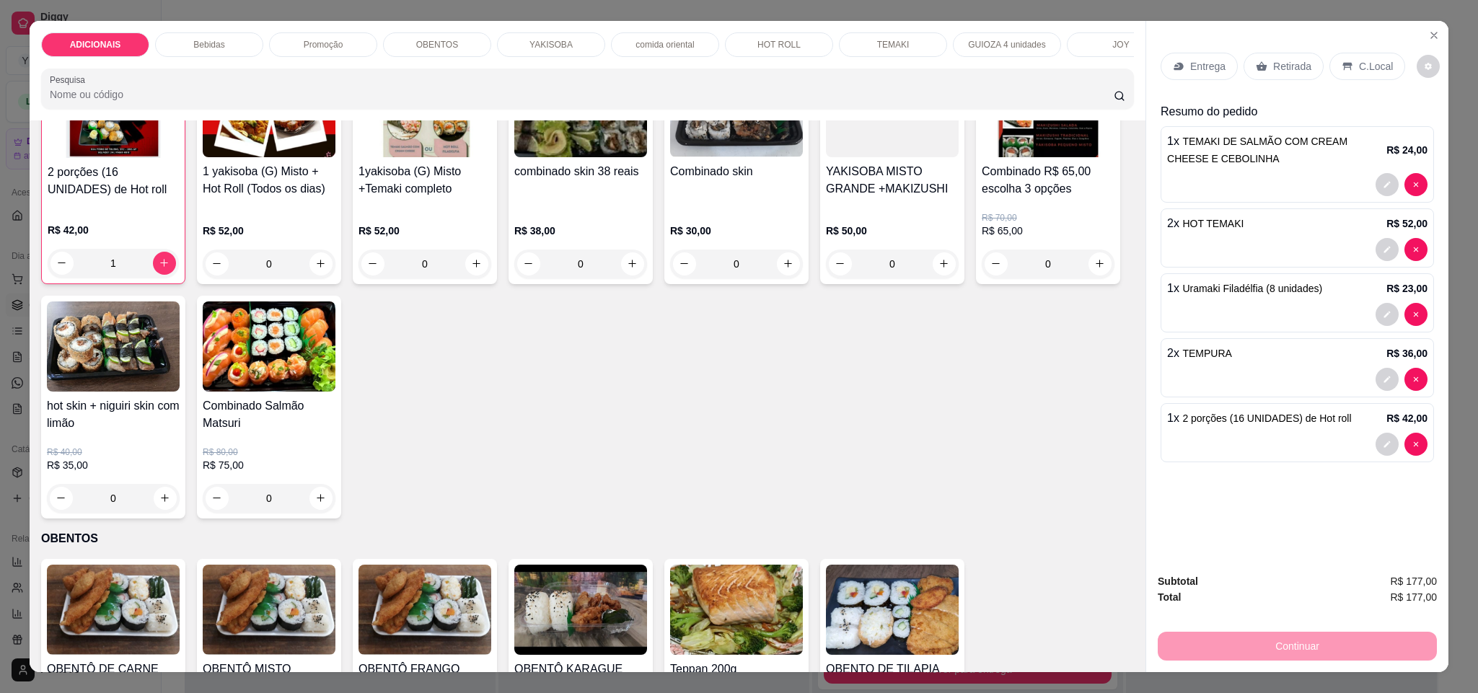
click at [1190, 70] on p "Entrega" at bounding box center [1207, 66] width 35 height 14
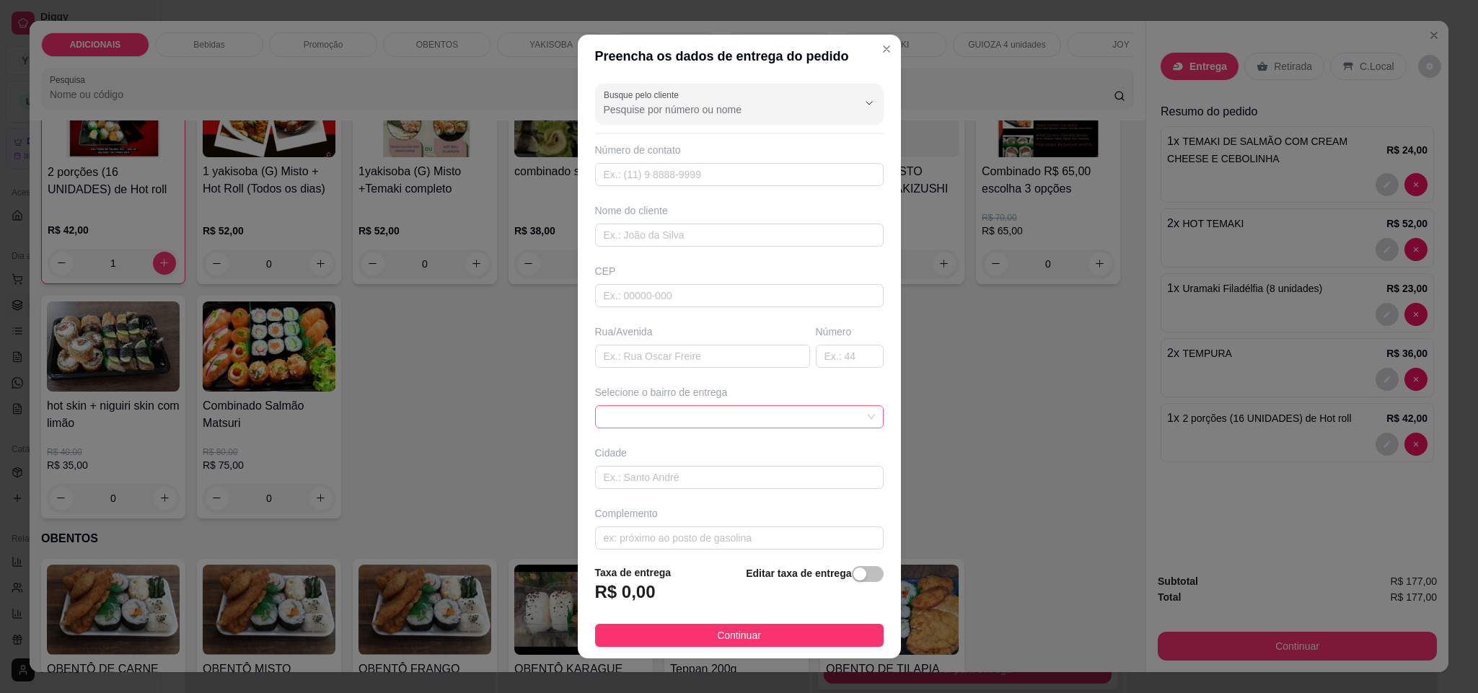
click at [816, 427] on span at bounding box center [739, 417] width 271 height 22
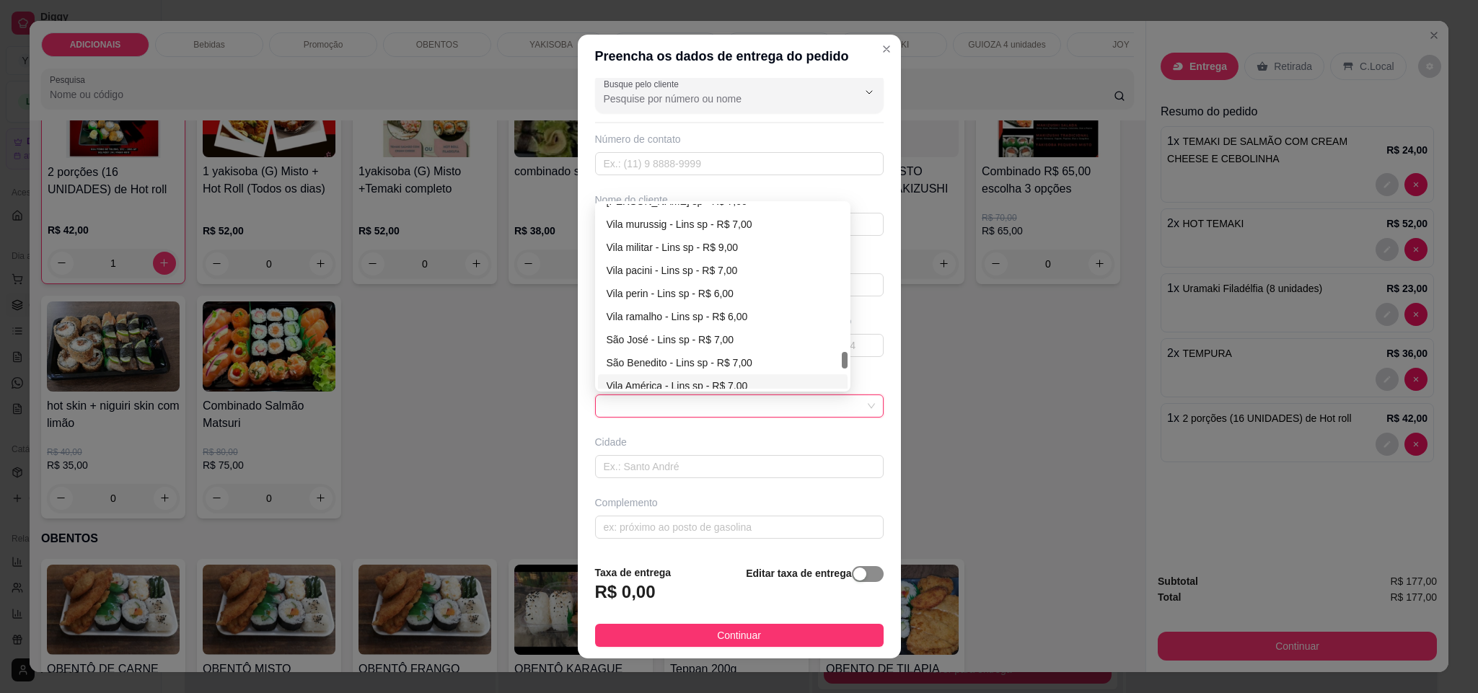
click at [852, 571] on span "button" at bounding box center [868, 574] width 32 height 16
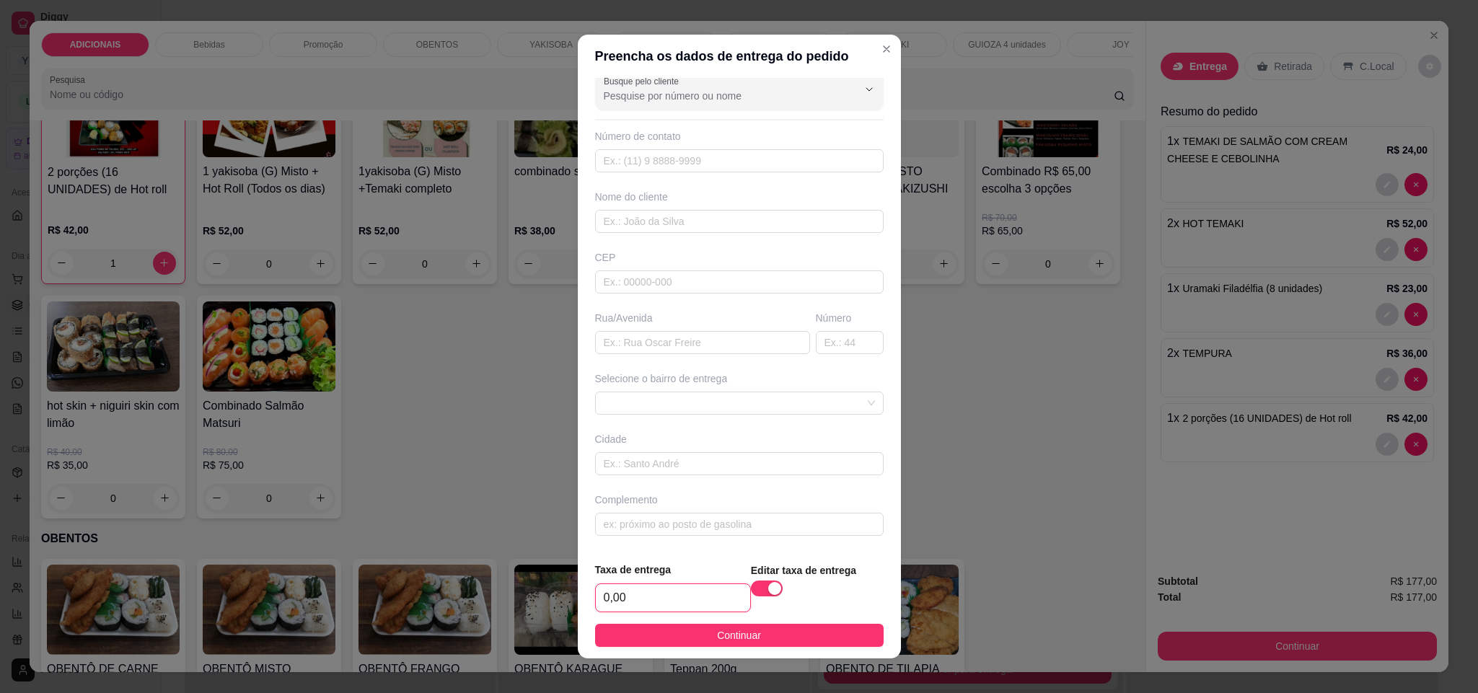
click at [637, 604] on input "0,00" at bounding box center [673, 597] width 154 height 27
type input "15,00"
click at [756, 636] on button "Continuar" at bounding box center [739, 635] width 288 height 23
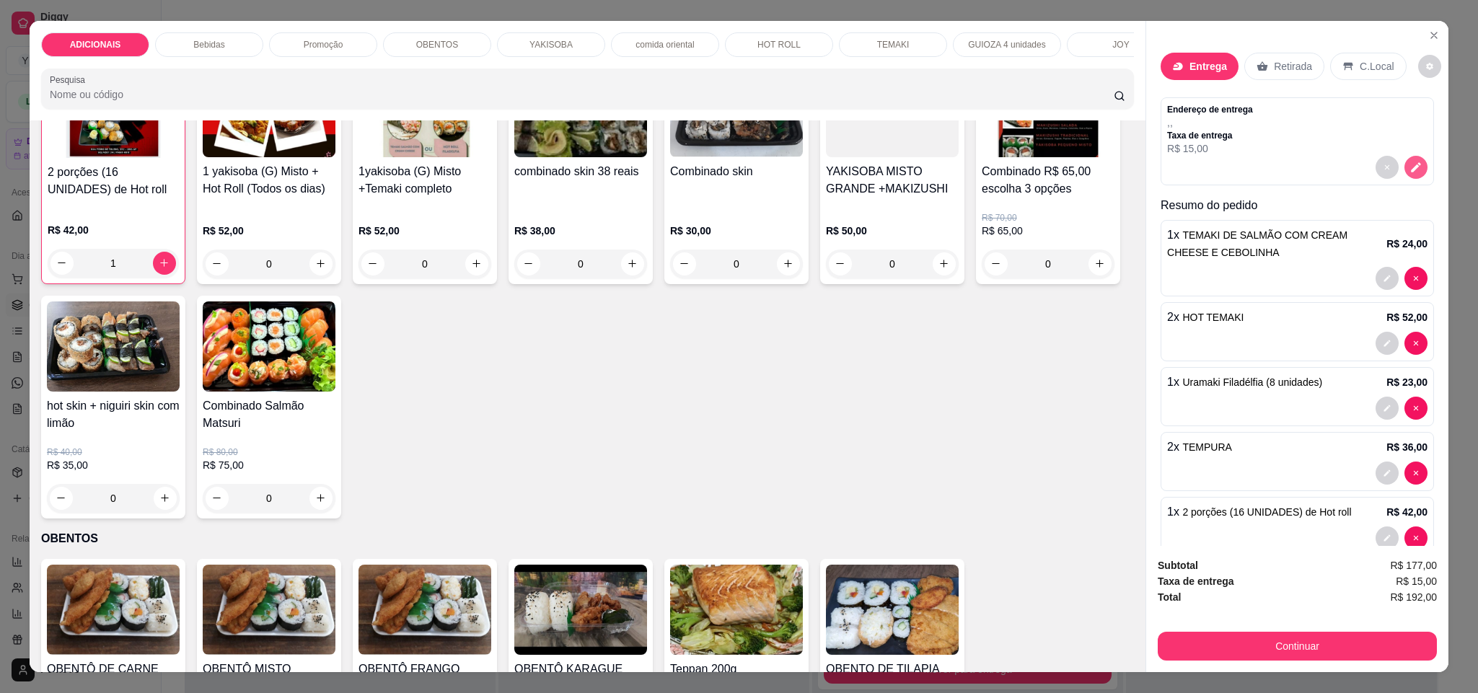
click at [1409, 164] on icon "decrease-product-quantity" at bounding box center [1415, 167] width 13 height 13
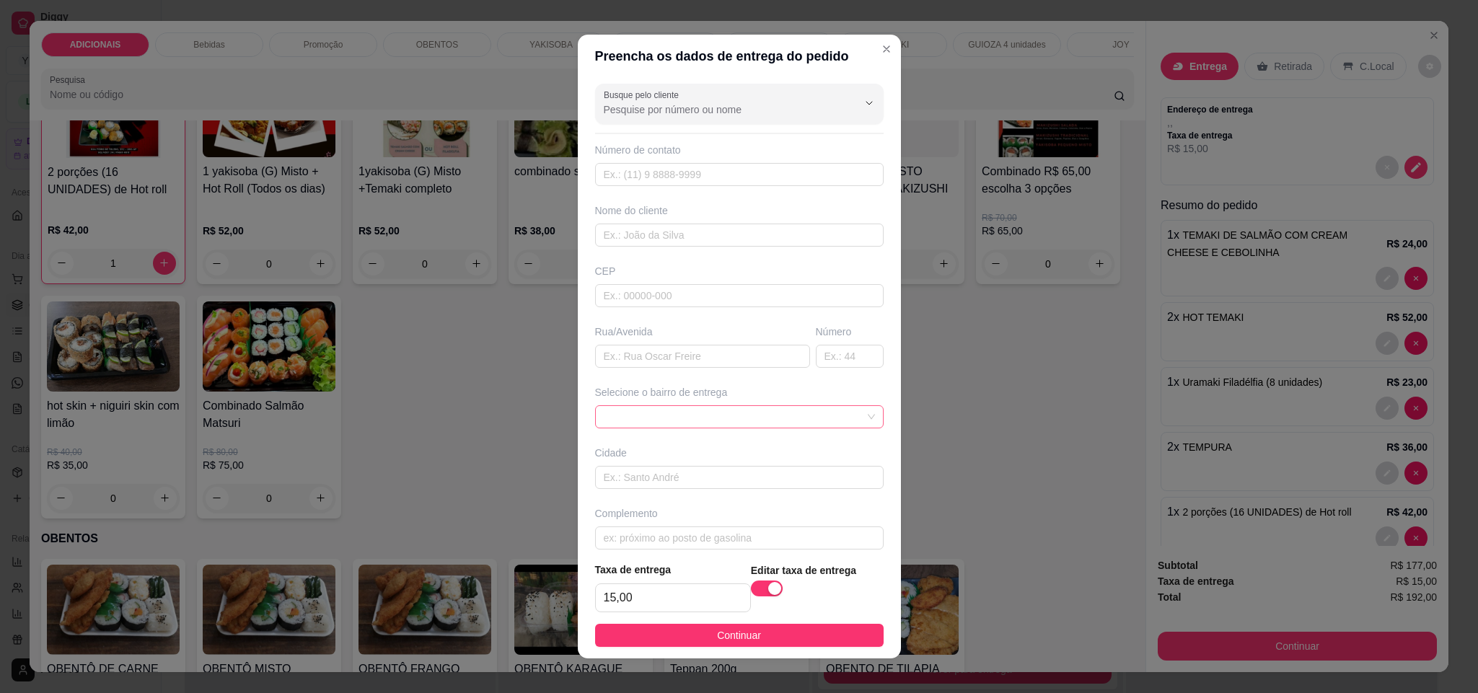
drag, startPoint x: 831, startPoint y: 425, endPoint x: 810, endPoint y: 425, distance: 20.9
click at [825, 424] on span at bounding box center [739, 417] width 271 height 22
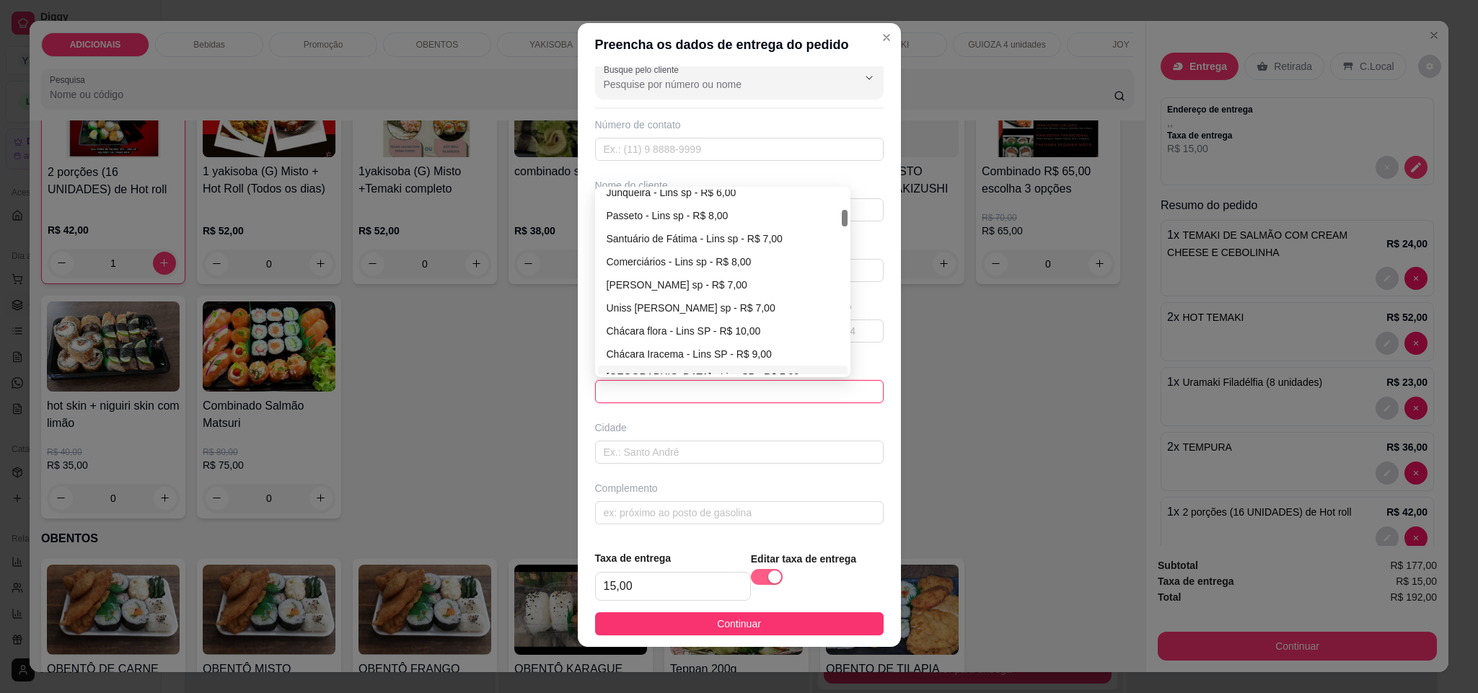
scroll to position [19, 0]
click at [666, 584] on input "15,00" at bounding box center [673, 586] width 154 height 27
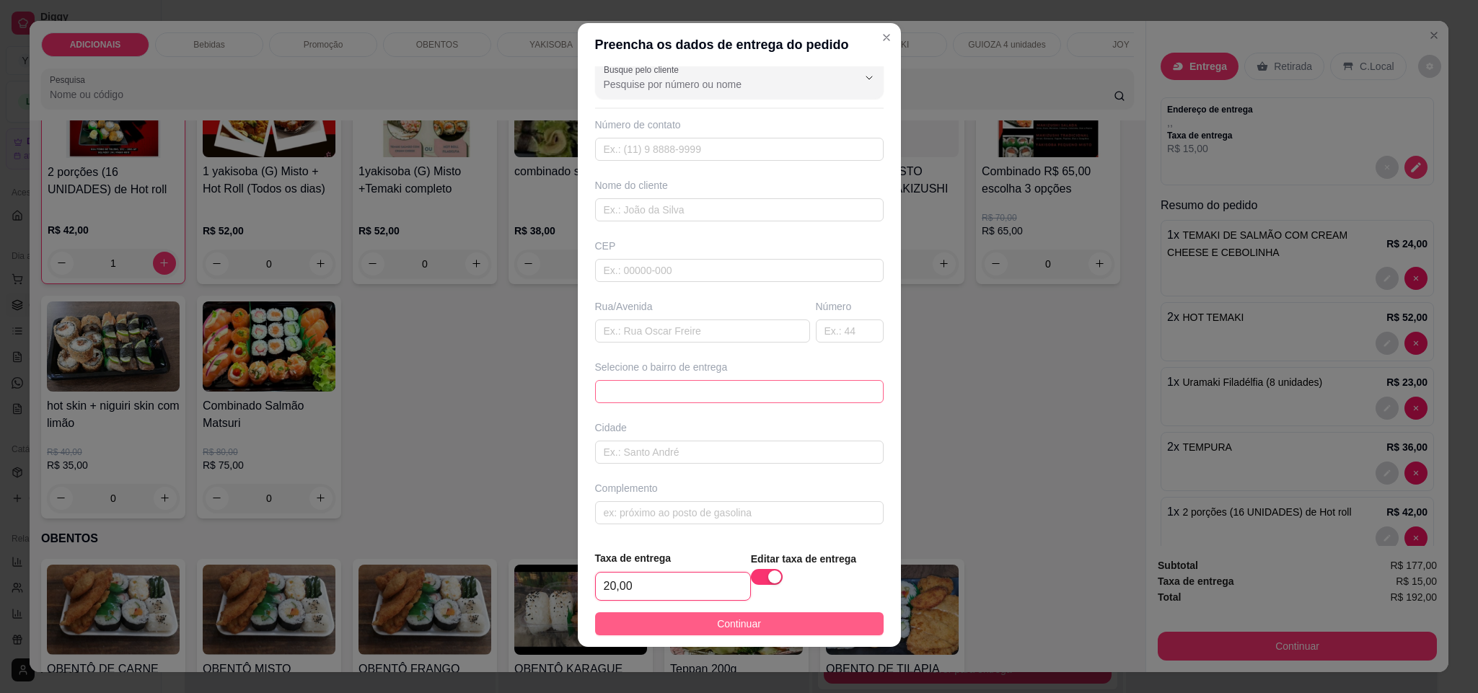
type input "20,00"
click at [803, 617] on button "Continuar" at bounding box center [739, 623] width 288 height 23
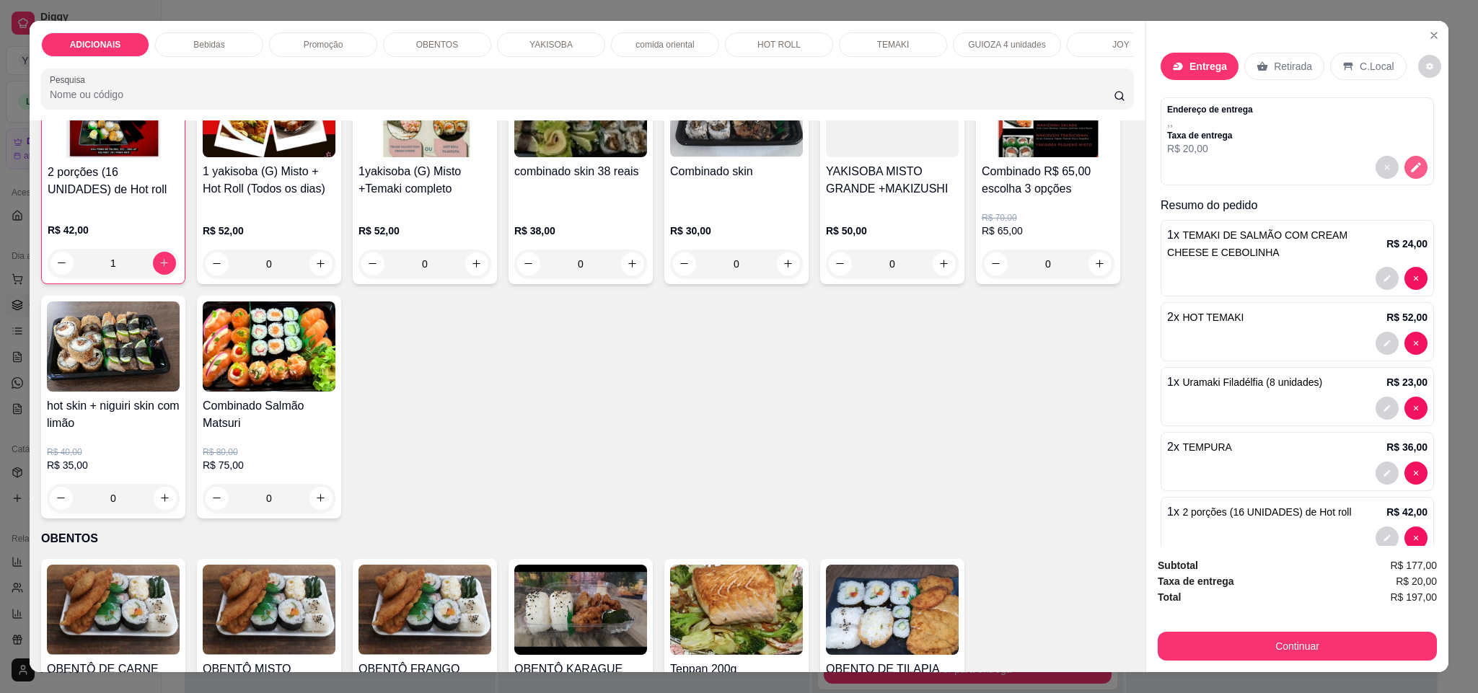
click at [1410, 169] on icon "decrease-product-quantity" at bounding box center [1415, 167] width 10 height 10
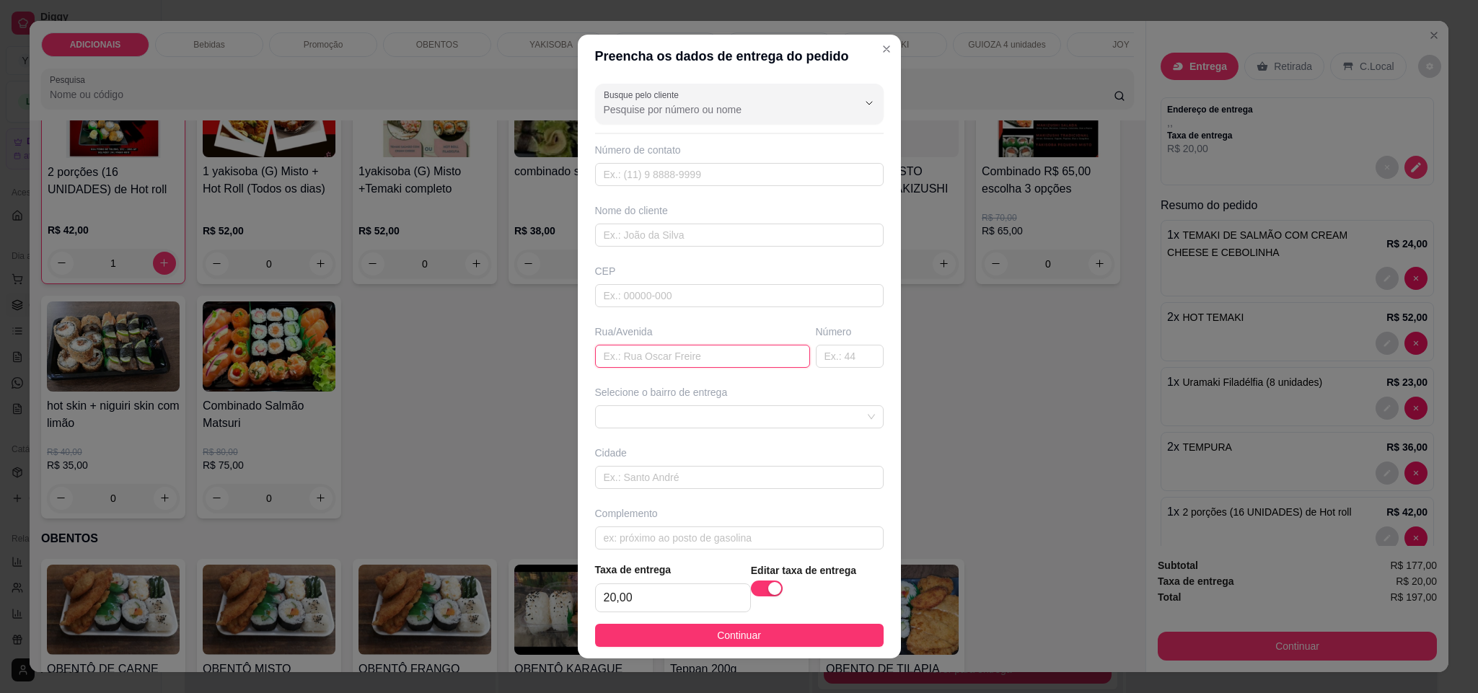
click at [699, 368] on input "text" at bounding box center [702, 356] width 215 height 23
type input "[PERSON_NAME]"
click at [831, 361] on input "text" at bounding box center [850, 356] width 68 height 23
type input "230"
click at [679, 173] on input "text" at bounding box center [739, 174] width 288 height 23
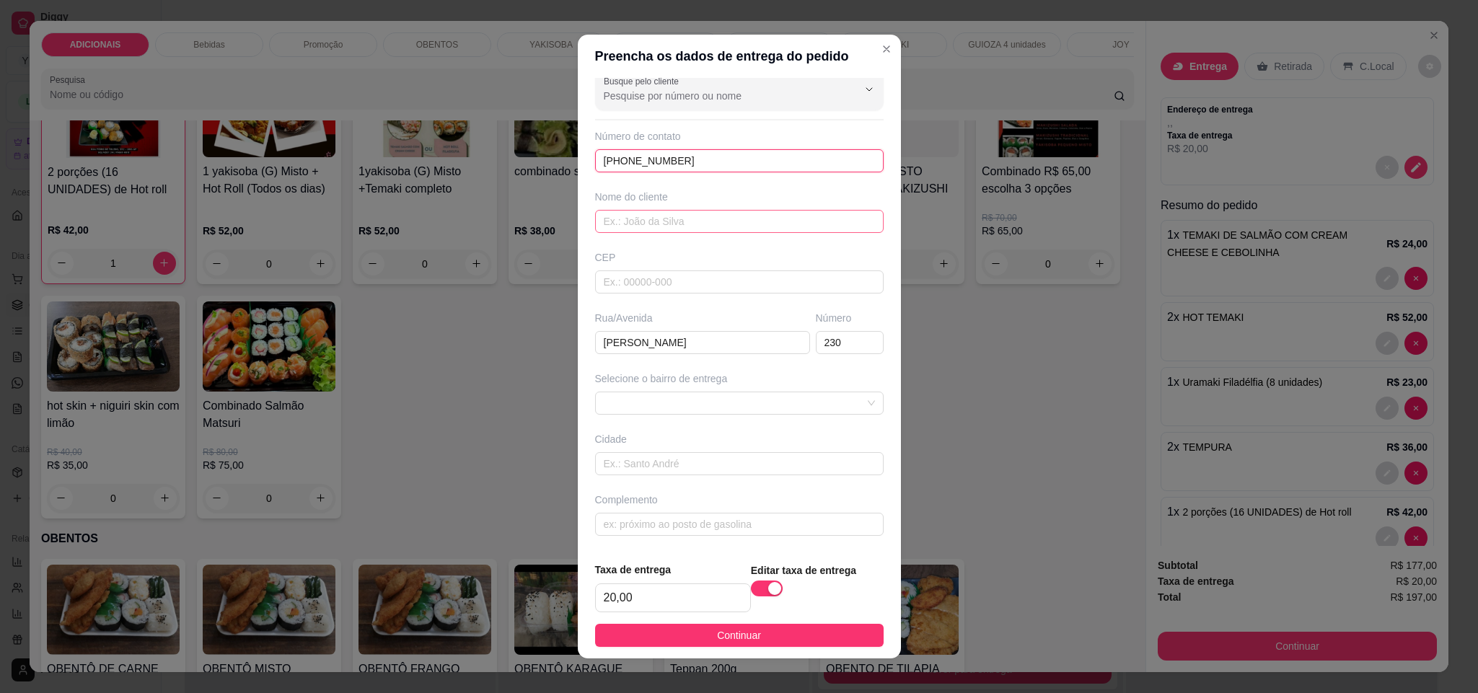
type input "[PHONE_NUMBER]"
click at [667, 221] on input "text" at bounding box center [739, 221] width 288 height 23
type input "[PERSON_NAME]"
click at [727, 637] on span "Continuar" at bounding box center [739, 635] width 44 height 16
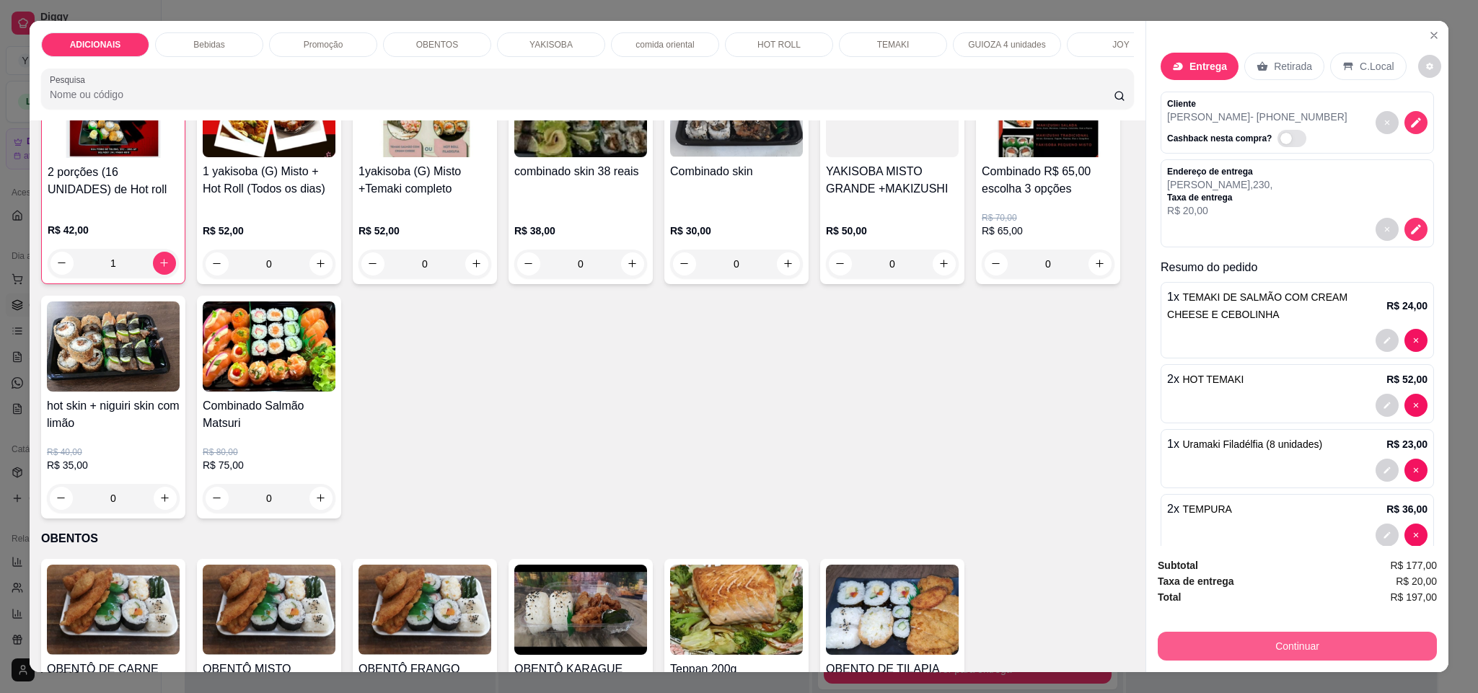
click at [1313, 641] on button "Continuar" at bounding box center [1296, 646] width 279 height 29
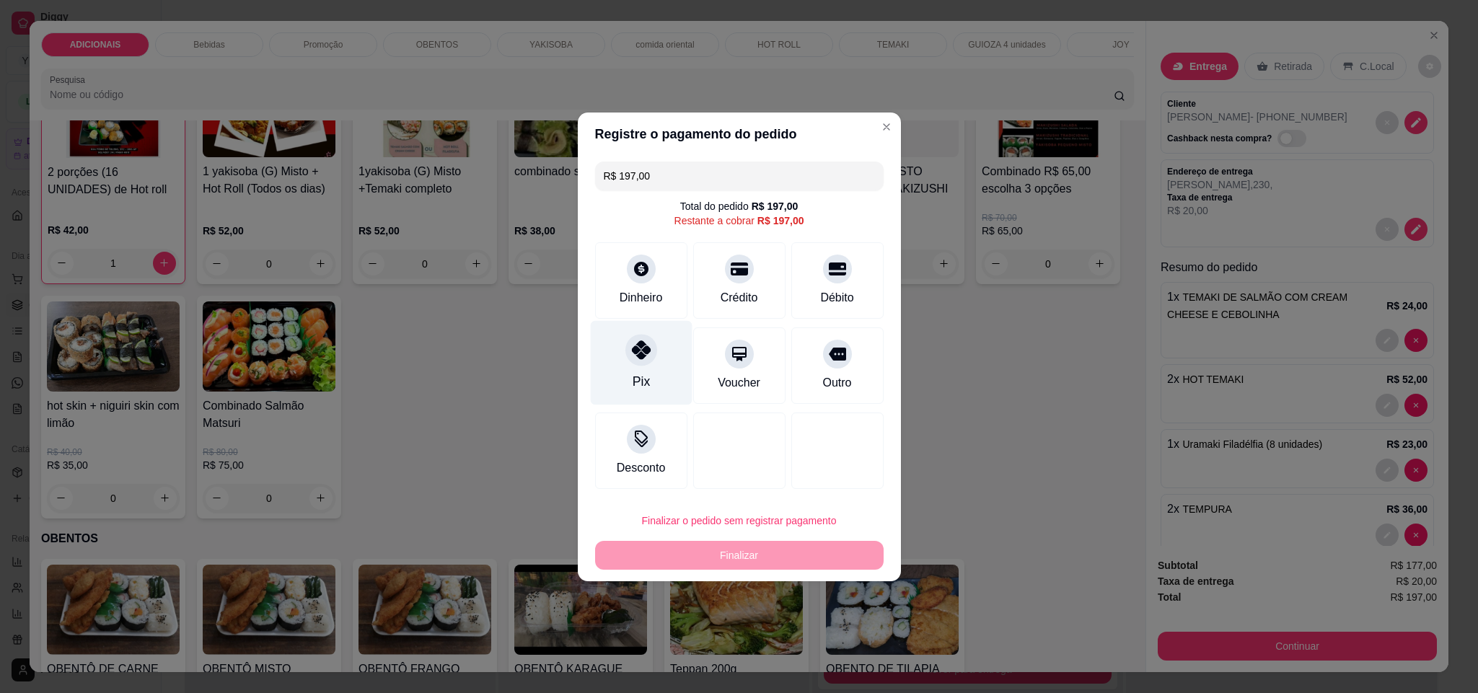
click at [622, 357] on div "Pix" at bounding box center [641, 362] width 102 height 84
type input "R$ 0,00"
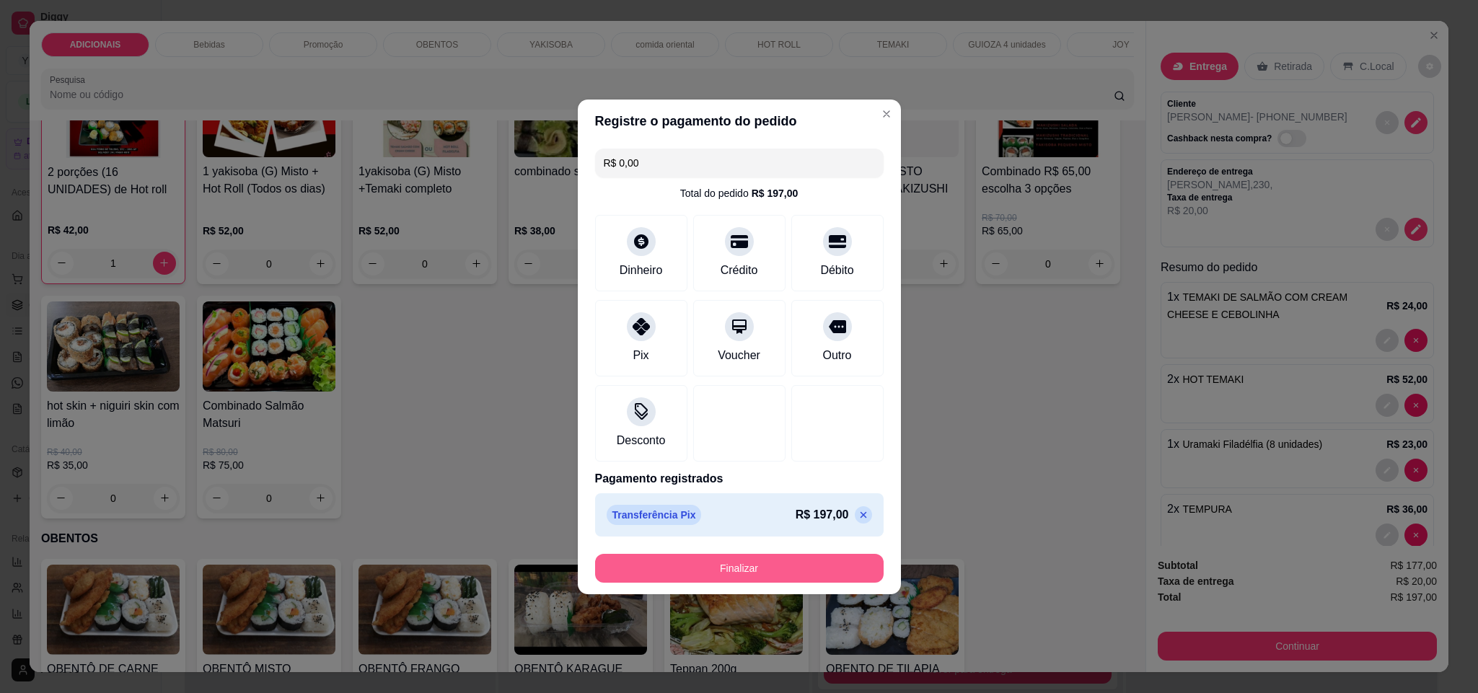
click at [734, 572] on button "Finalizar" at bounding box center [739, 568] width 288 height 29
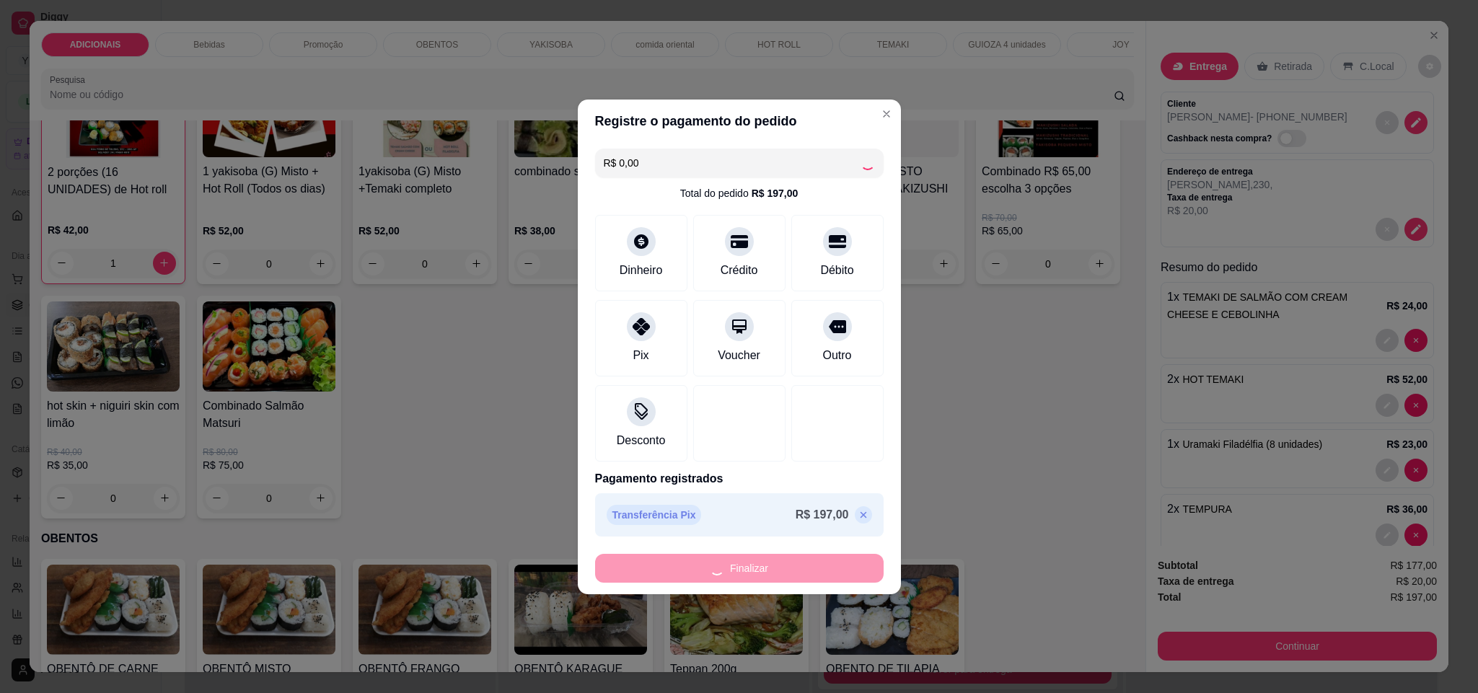
type input "0"
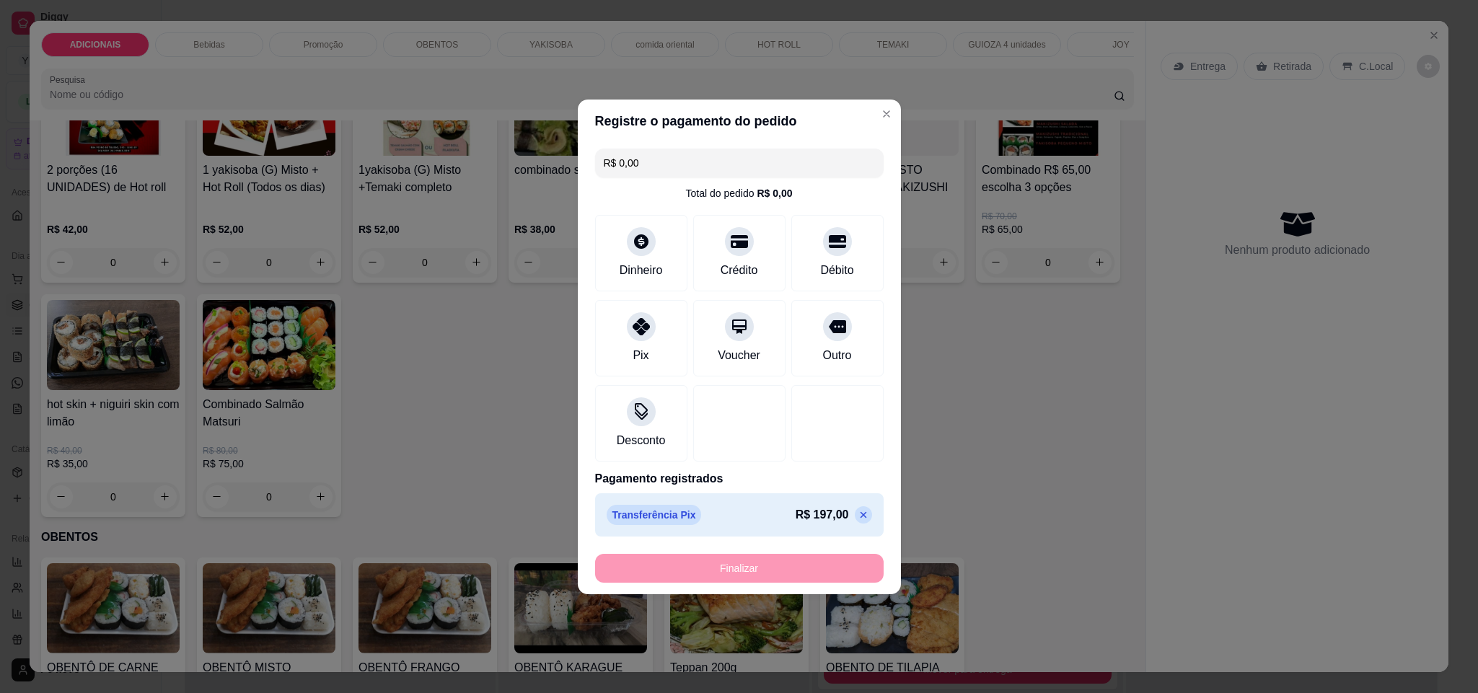
type input "-R$ 197,00"
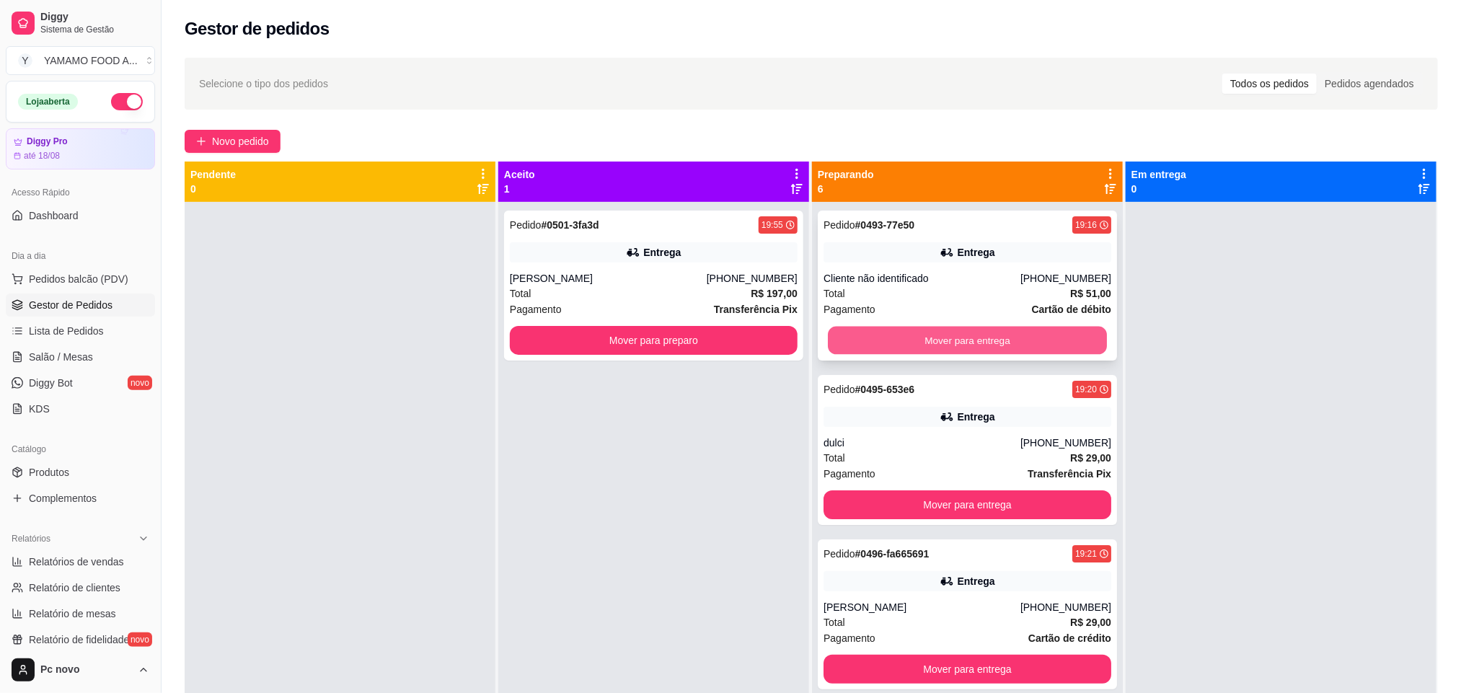
click at [942, 331] on button "Mover para entrega" at bounding box center [967, 341] width 279 height 28
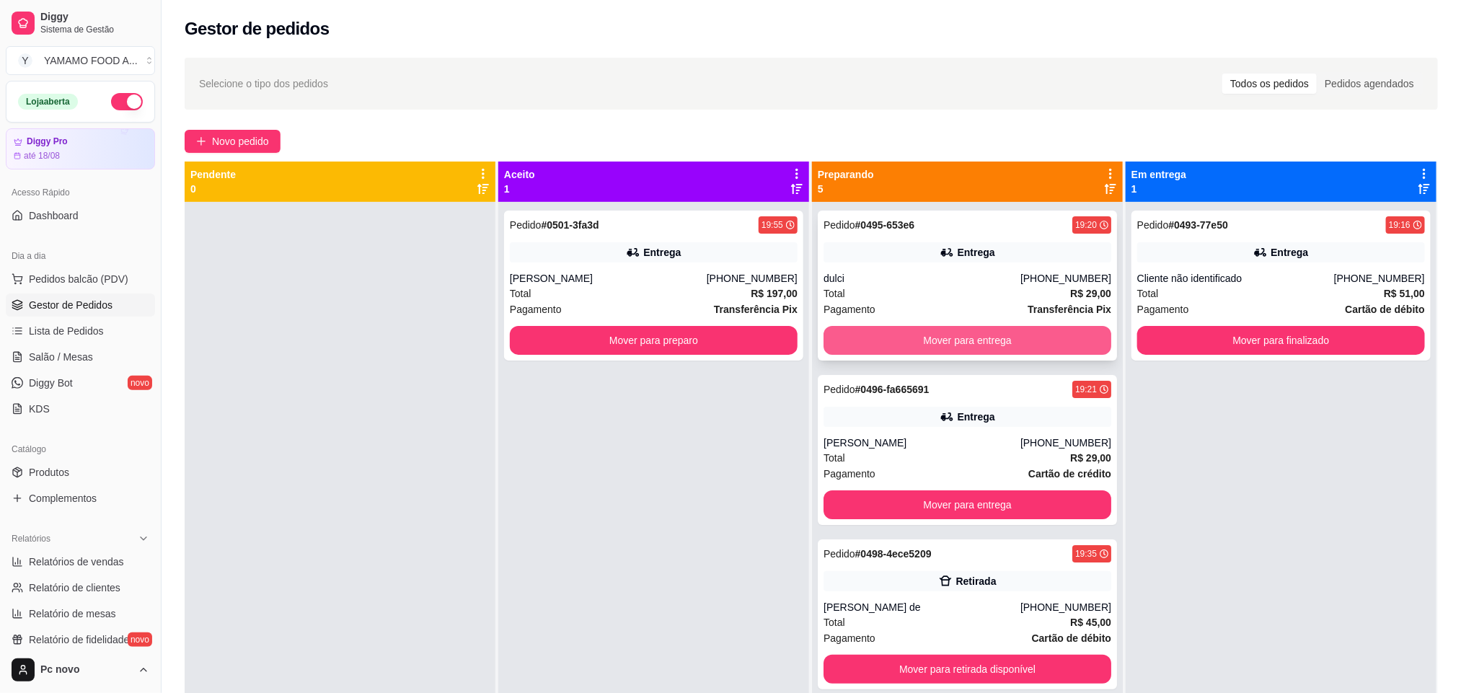
click at [983, 327] on button "Mover para entrega" at bounding box center [967, 340] width 288 height 29
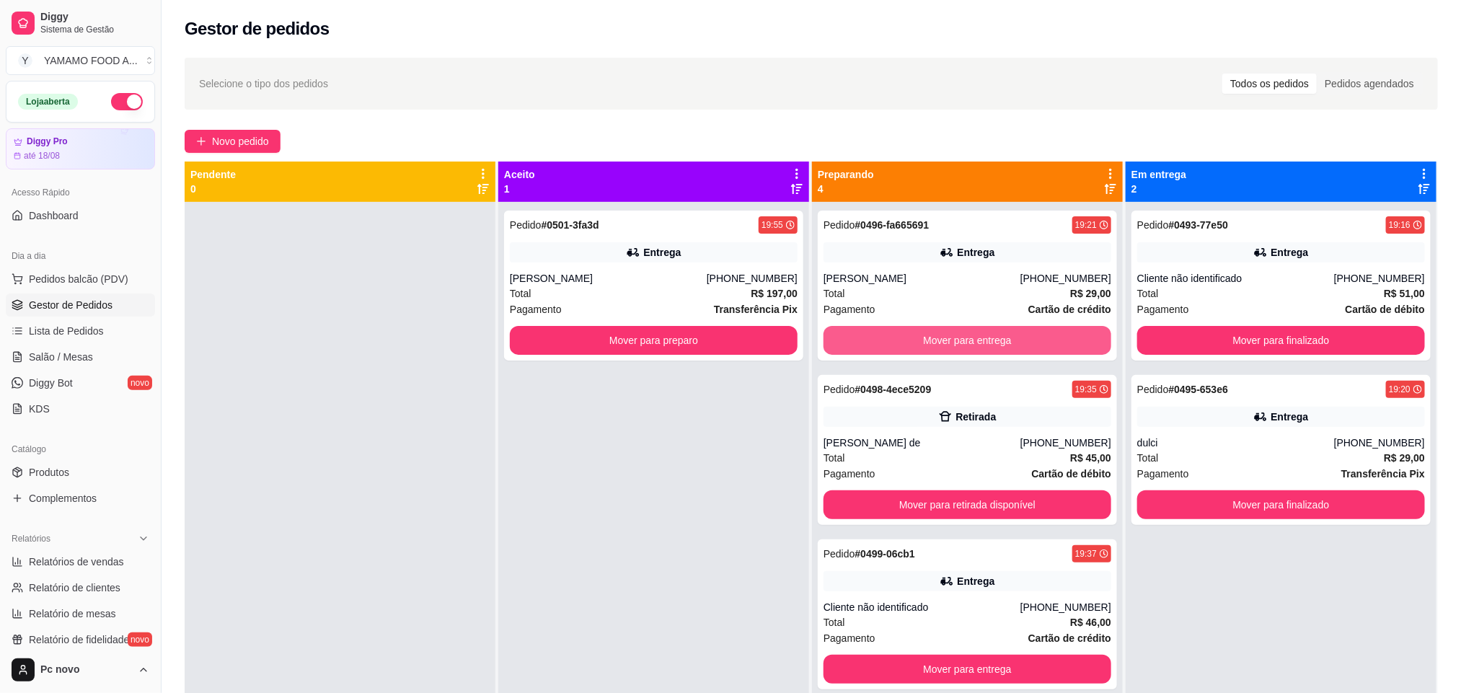
click at [983, 327] on button "Mover para entrega" at bounding box center [967, 340] width 288 height 29
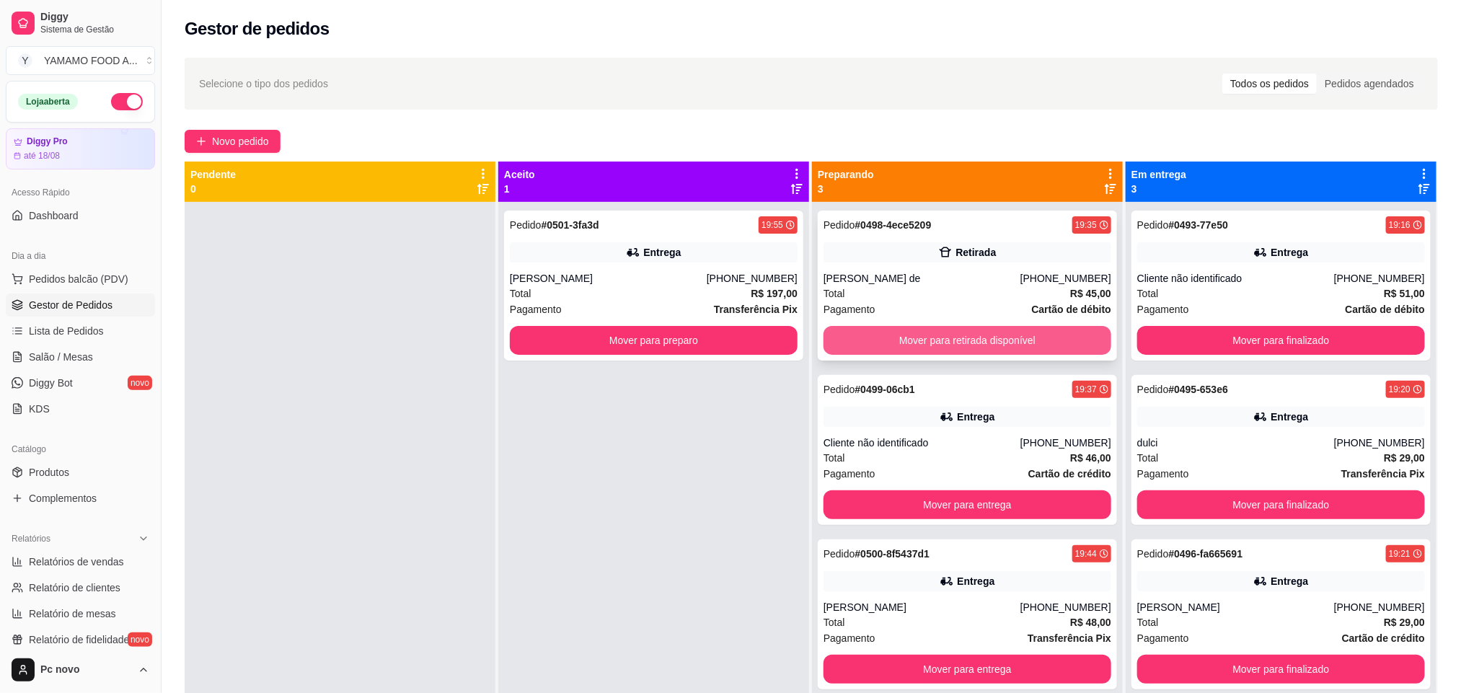
click at [992, 329] on button "Mover para retirada disponível" at bounding box center [967, 340] width 288 height 29
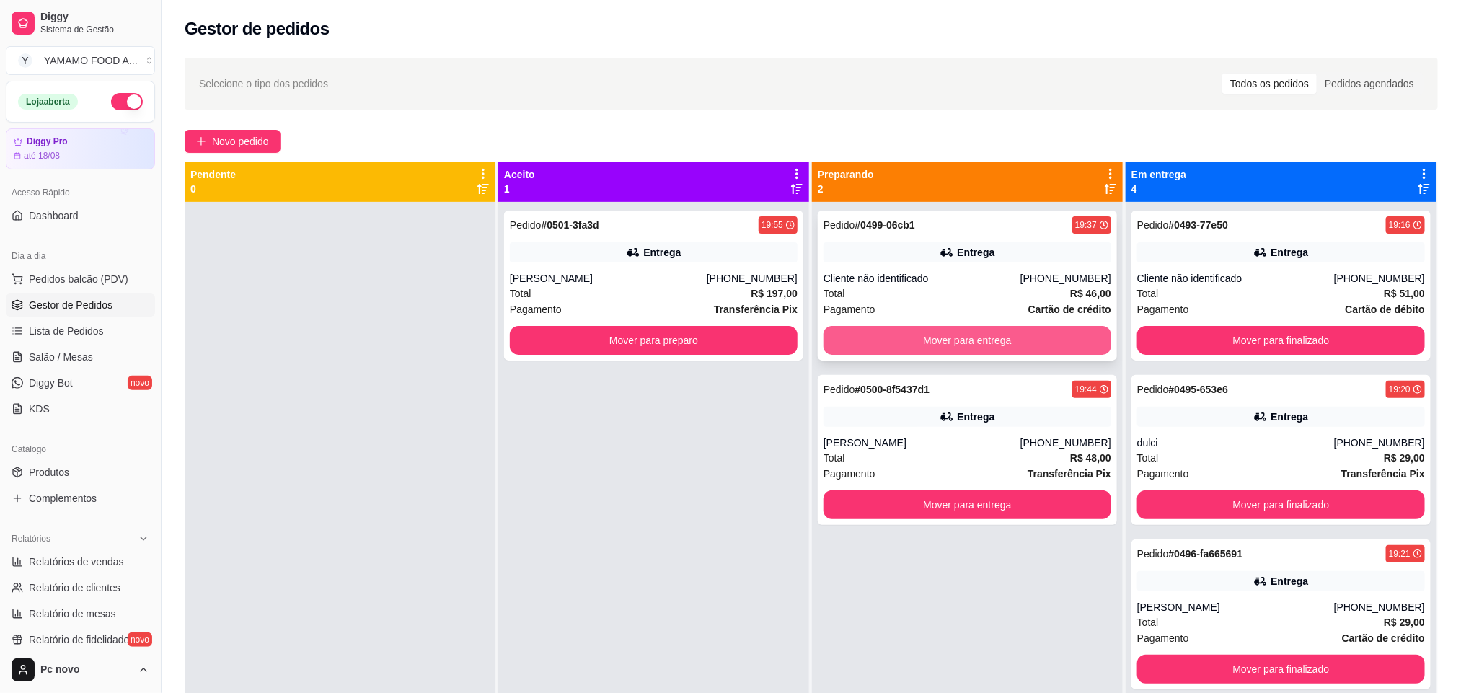
click at [994, 330] on button "Mover para entrega" at bounding box center [967, 340] width 288 height 29
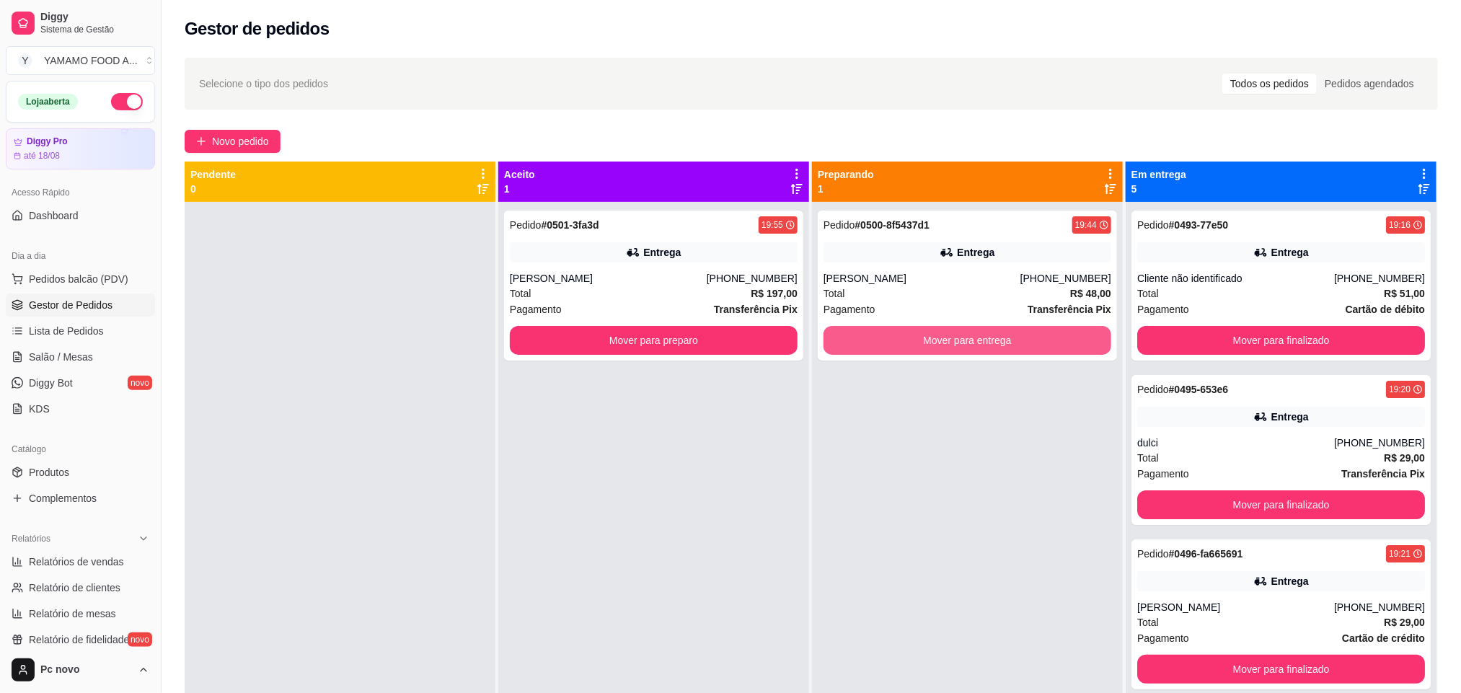
click at [994, 332] on button "Mover para entrega" at bounding box center [967, 340] width 288 height 29
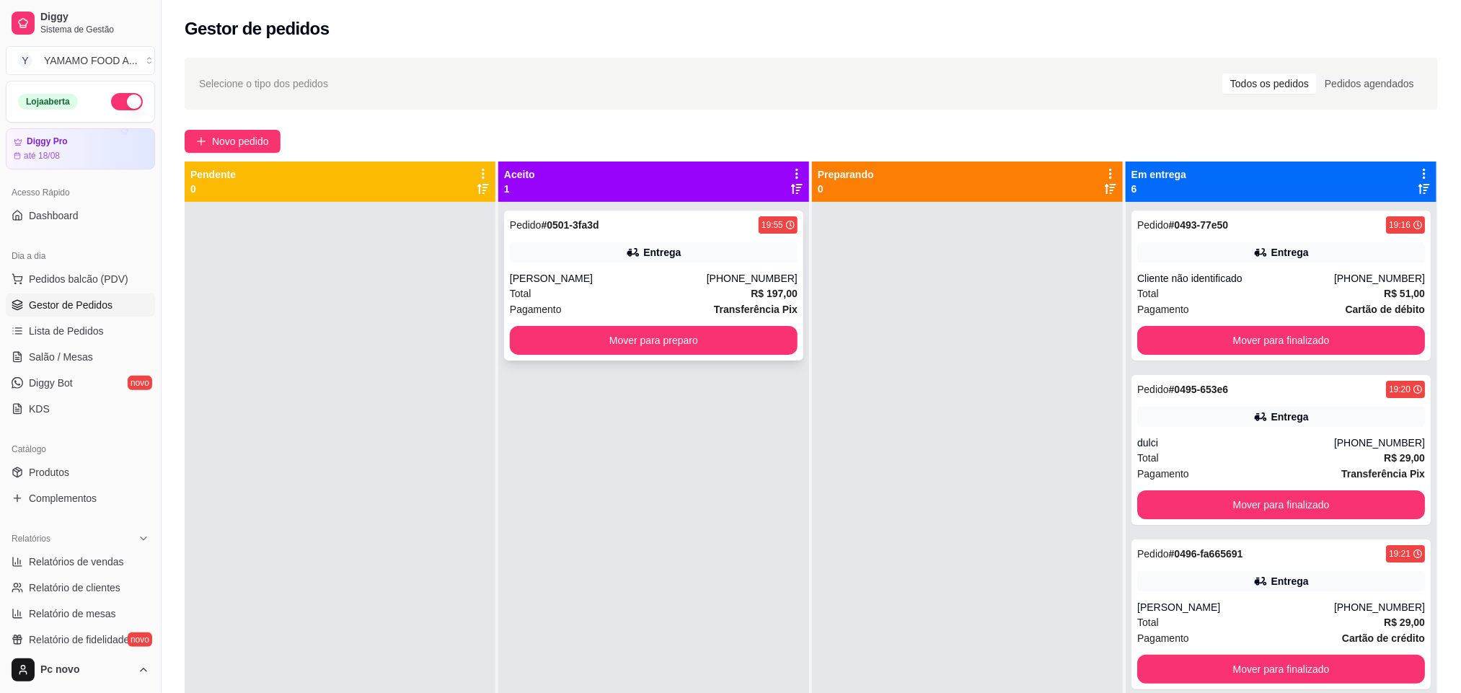
click at [699, 296] on div "Total R$ 197,00" at bounding box center [654, 294] width 288 height 16
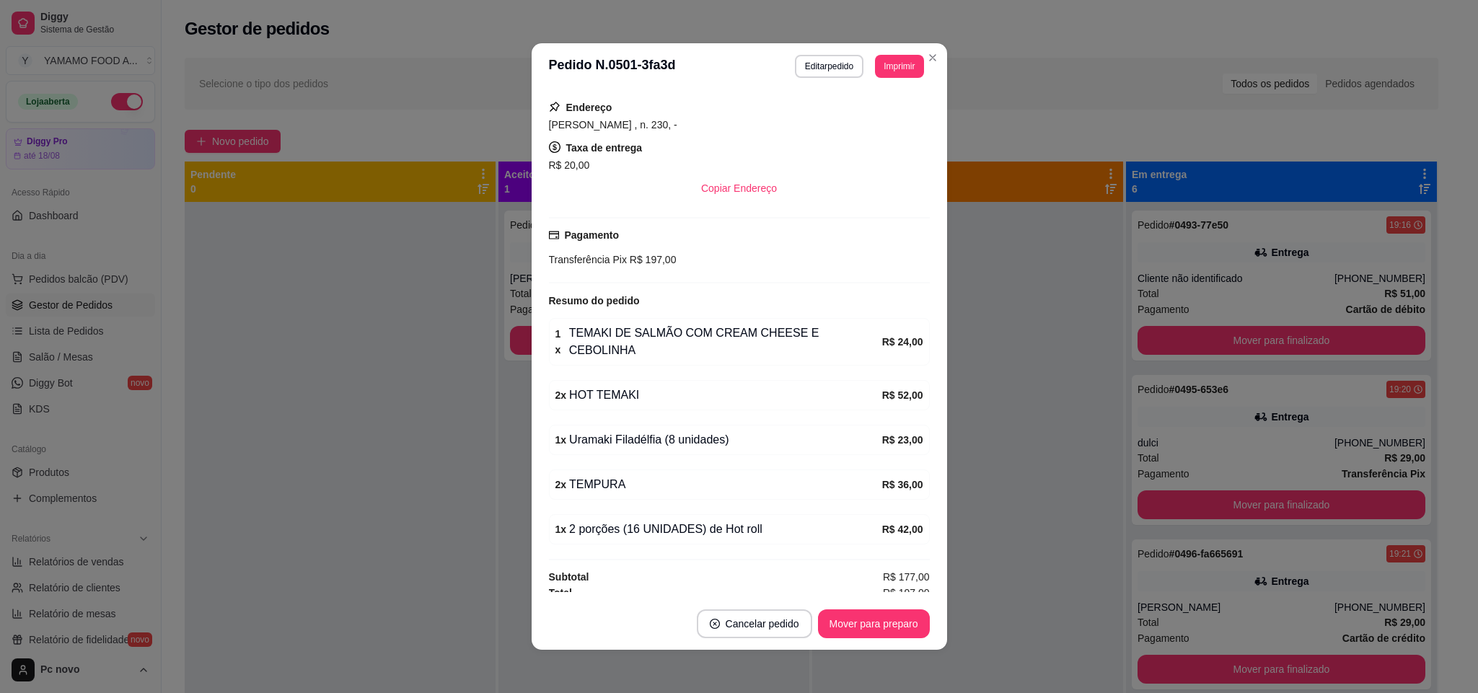
scroll to position [3, 0]
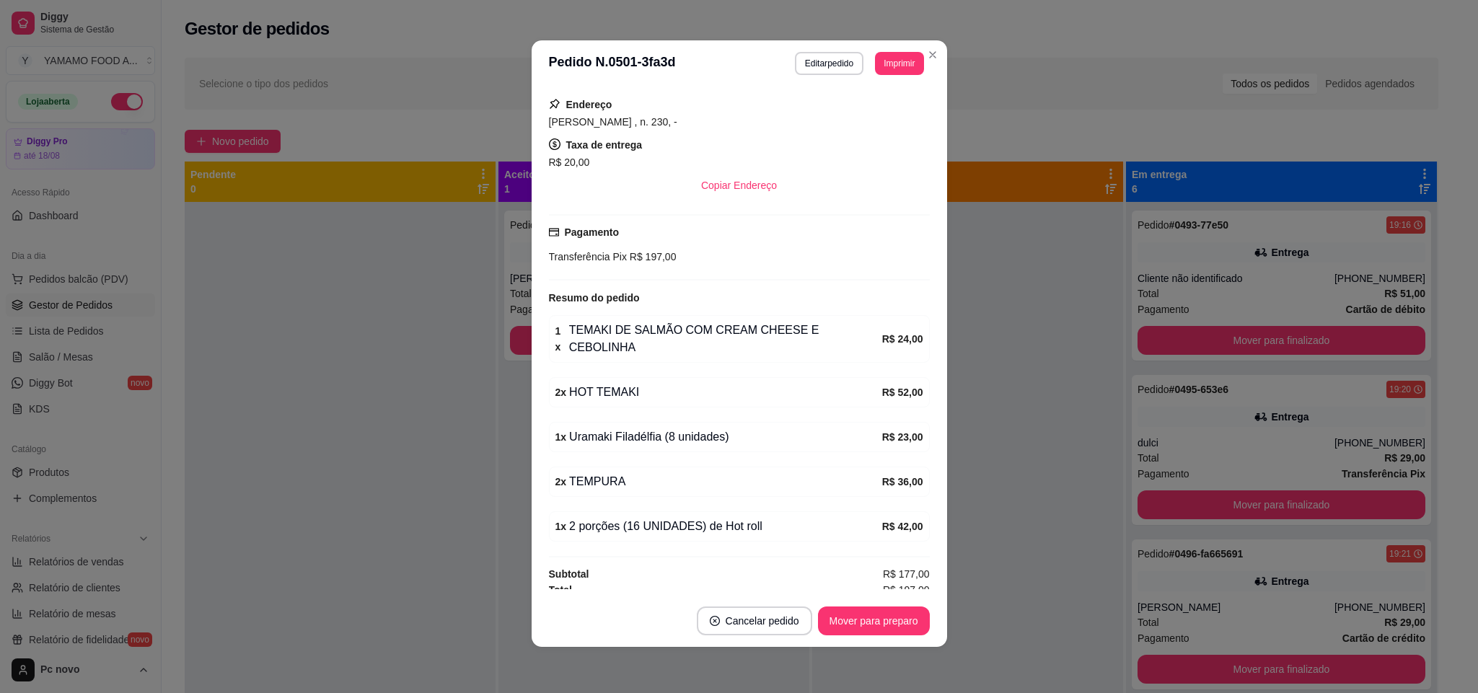
click at [558, 533] on div "feito há 2 minutos Horário do pedido [DATE] 19:55 Status do pedido ACEITO Nome …" at bounding box center [739, 340] width 381 height 497
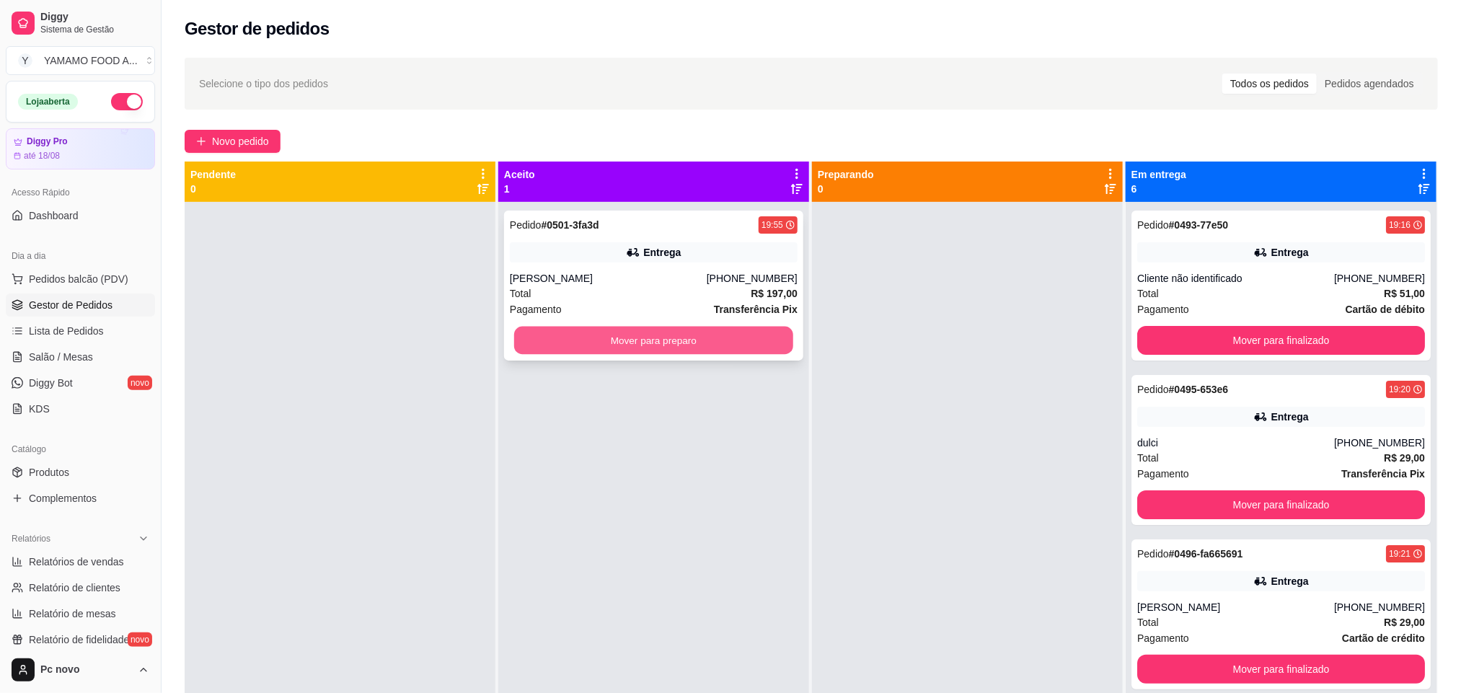
click at [734, 350] on button "Mover para preparo" at bounding box center [653, 341] width 279 height 28
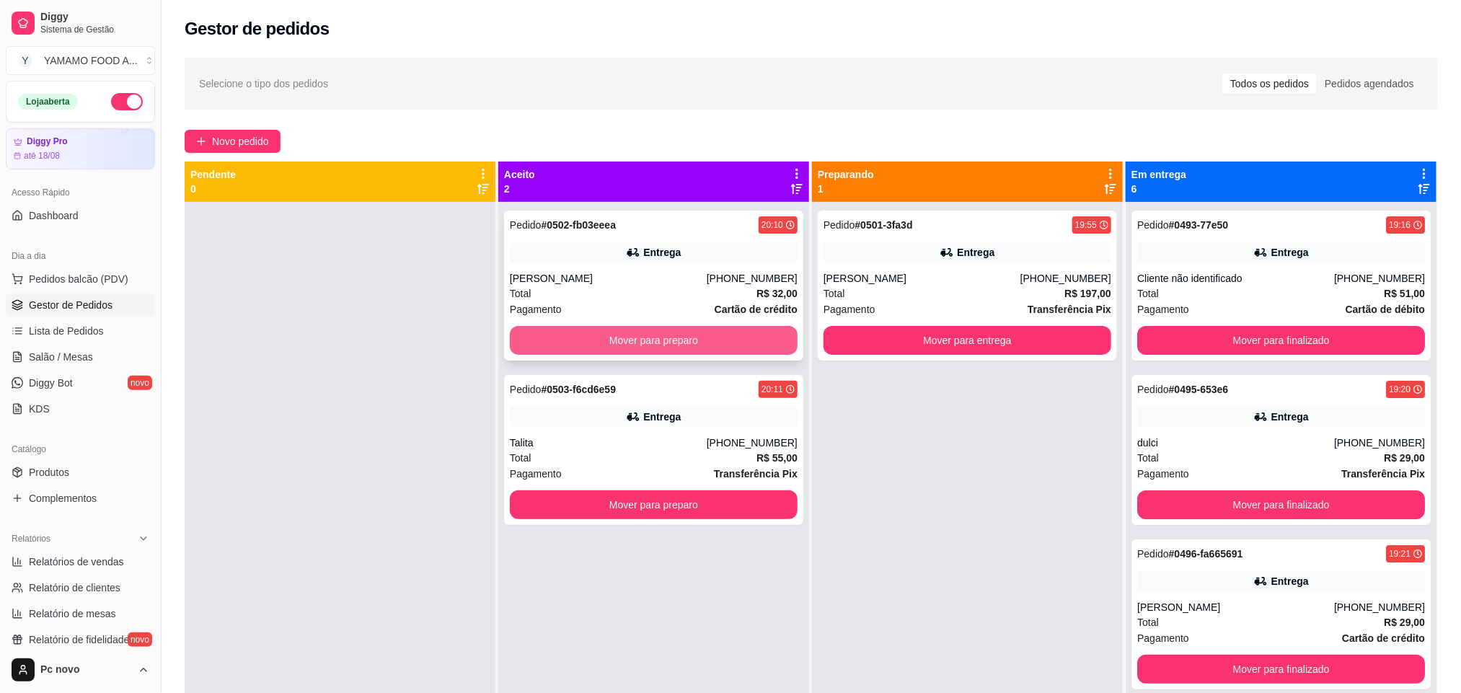
click at [741, 333] on button "Mover para preparo" at bounding box center [654, 340] width 288 height 29
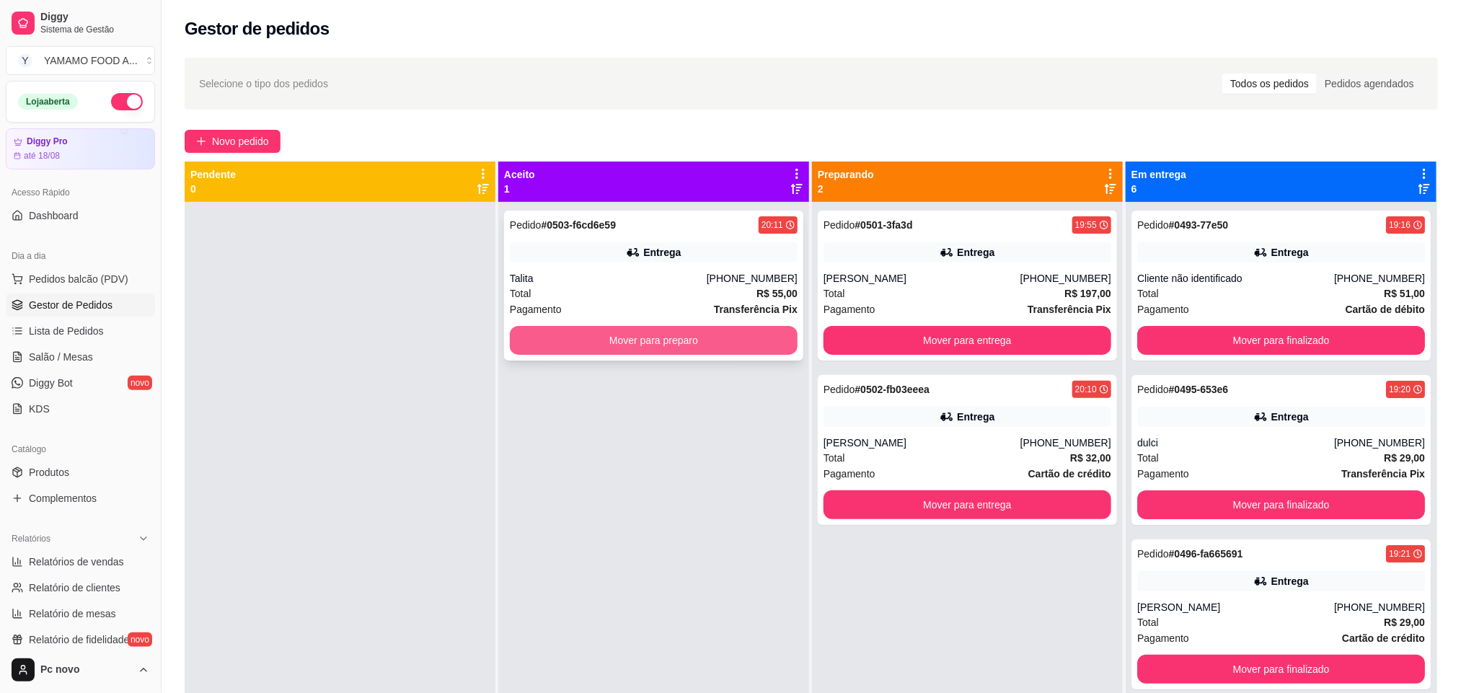
click at [760, 346] on button "Mover para preparo" at bounding box center [654, 340] width 288 height 29
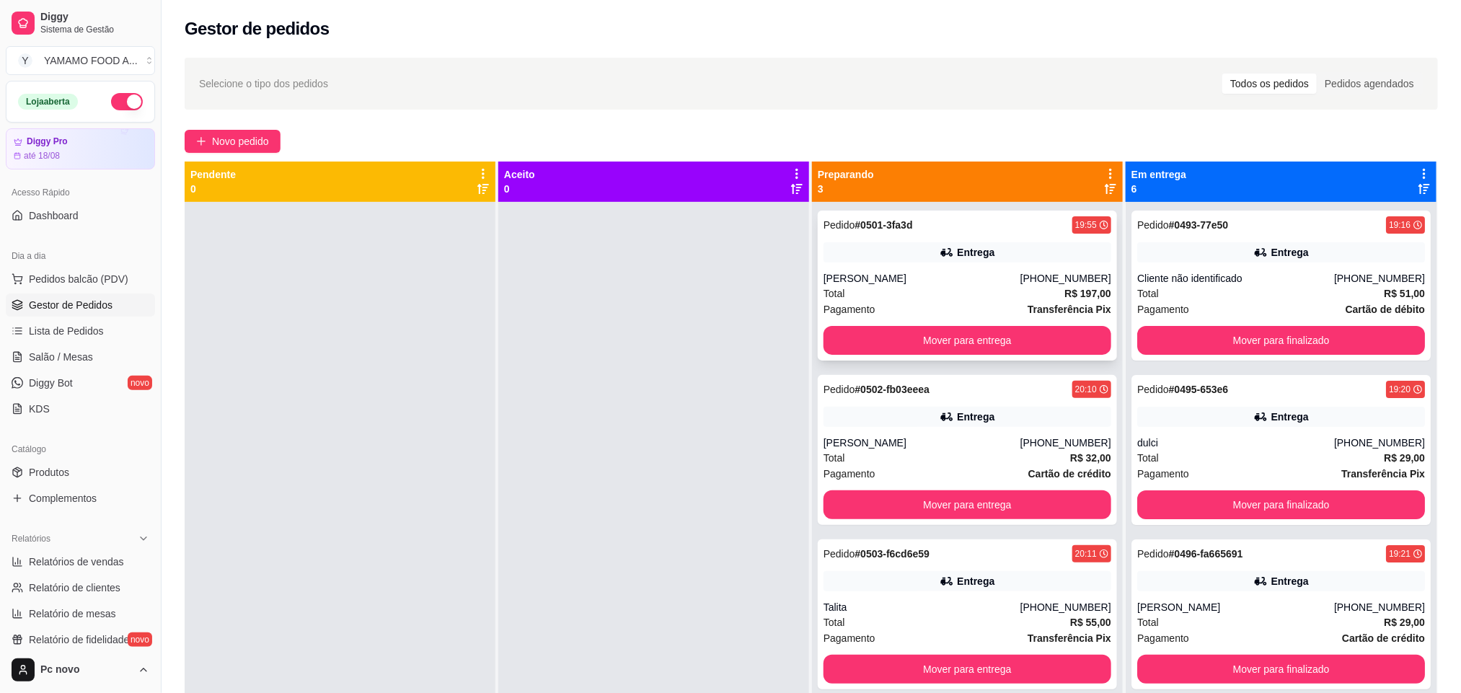
click at [909, 292] on div "Total R$ 197,00" at bounding box center [967, 294] width 288 height 16
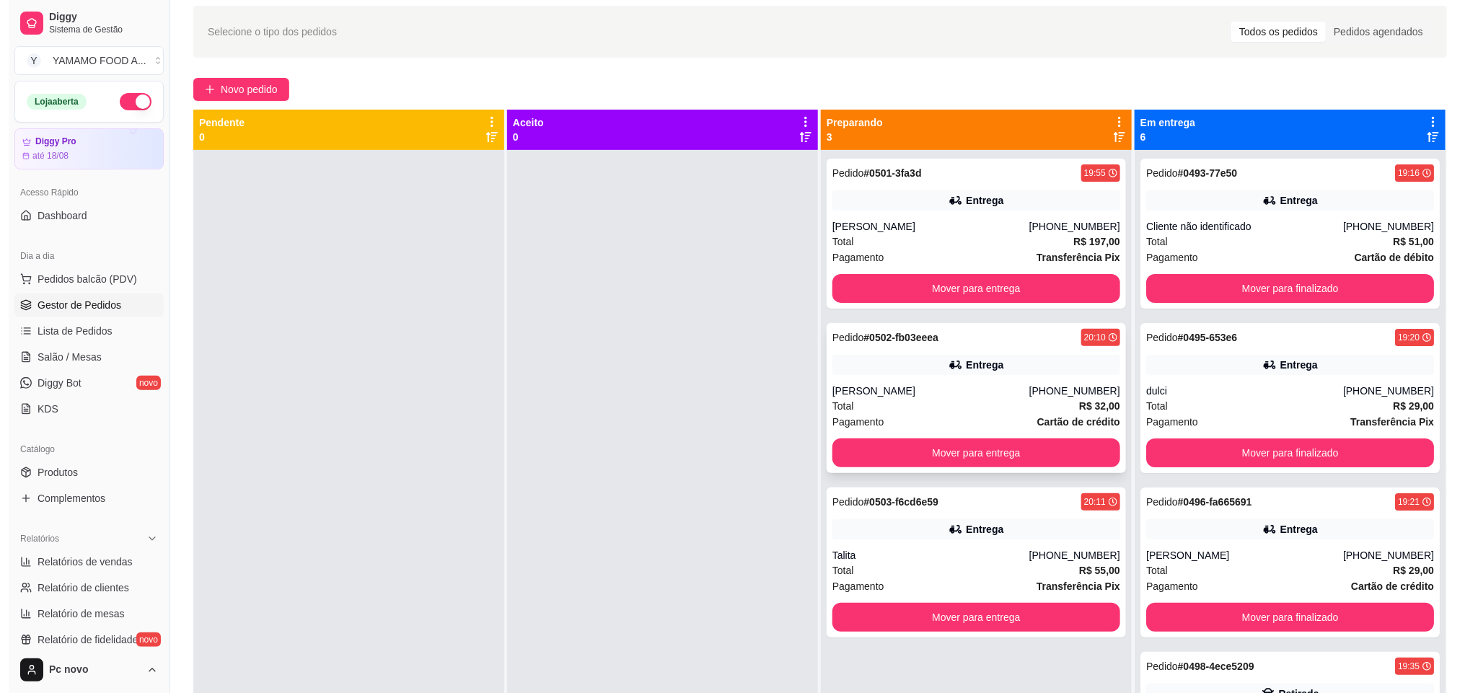
scroll to position [0, 0]
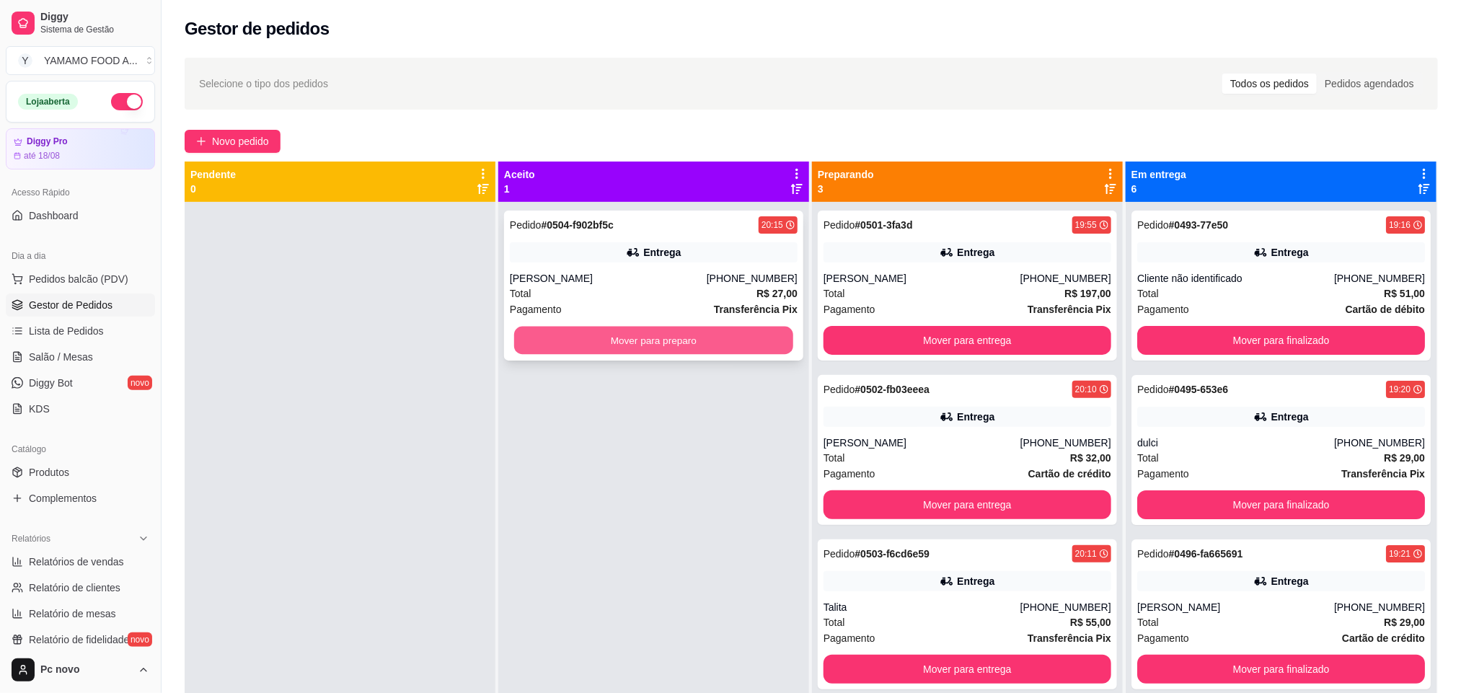
click at [651, 334] on button "Mover para preparo" at bounding box center [653, 341] width 279 height 28
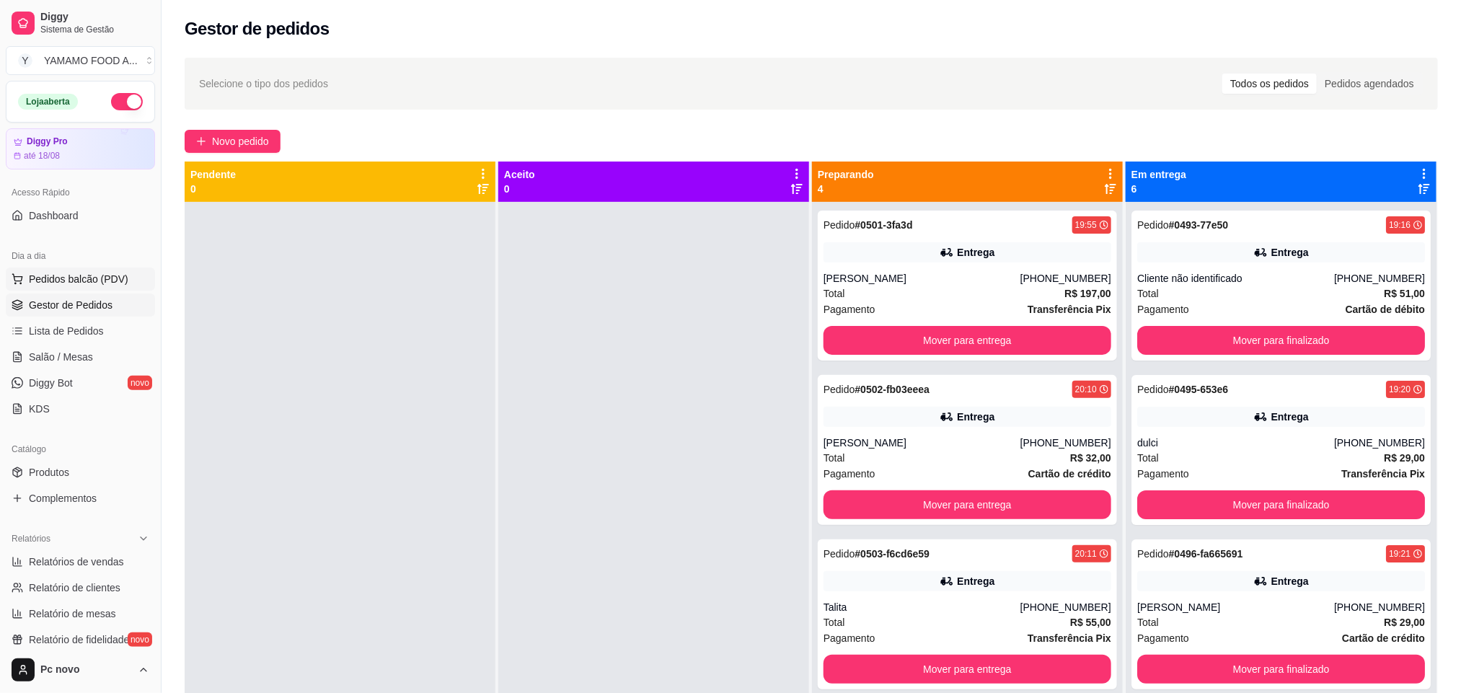
click at [67, 280] on span "Pedidos balcão (PDV)" at bounding box center [79, 279] width 100 height 14
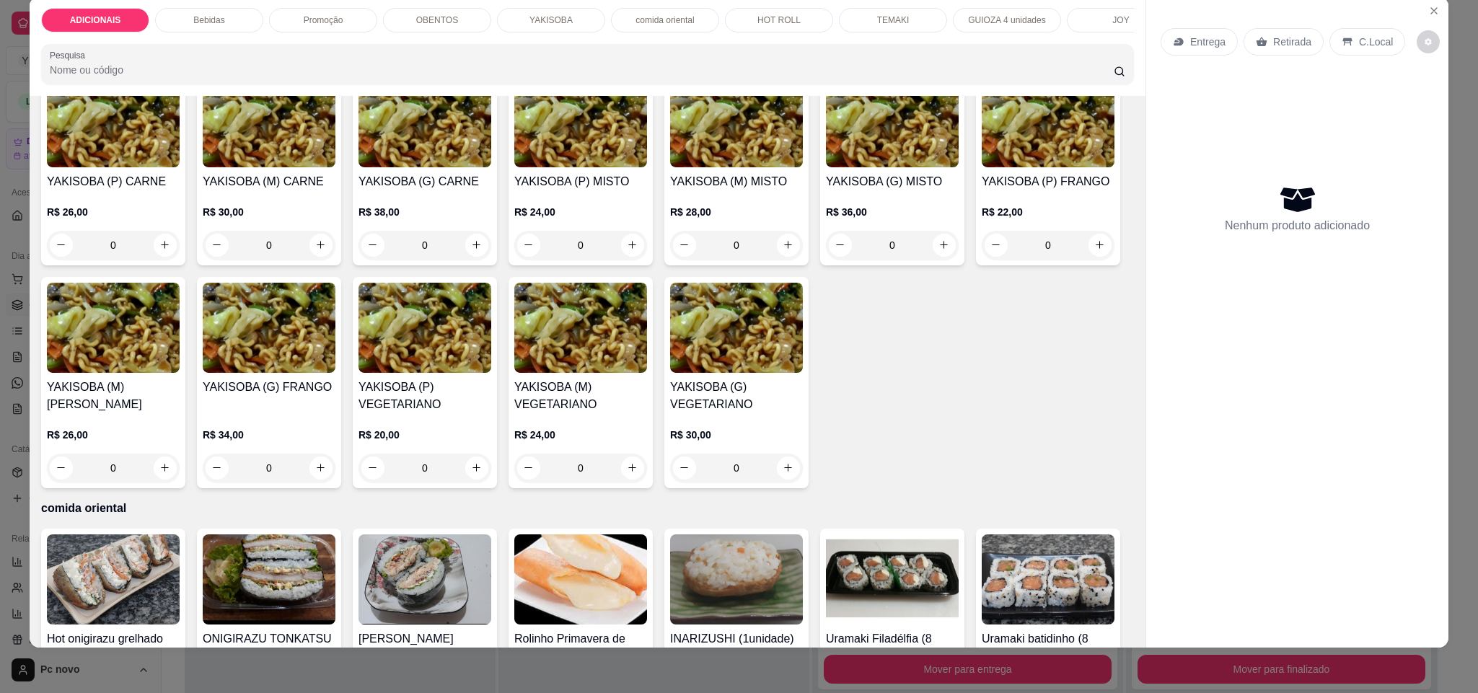
scroll to position [2271, 0]
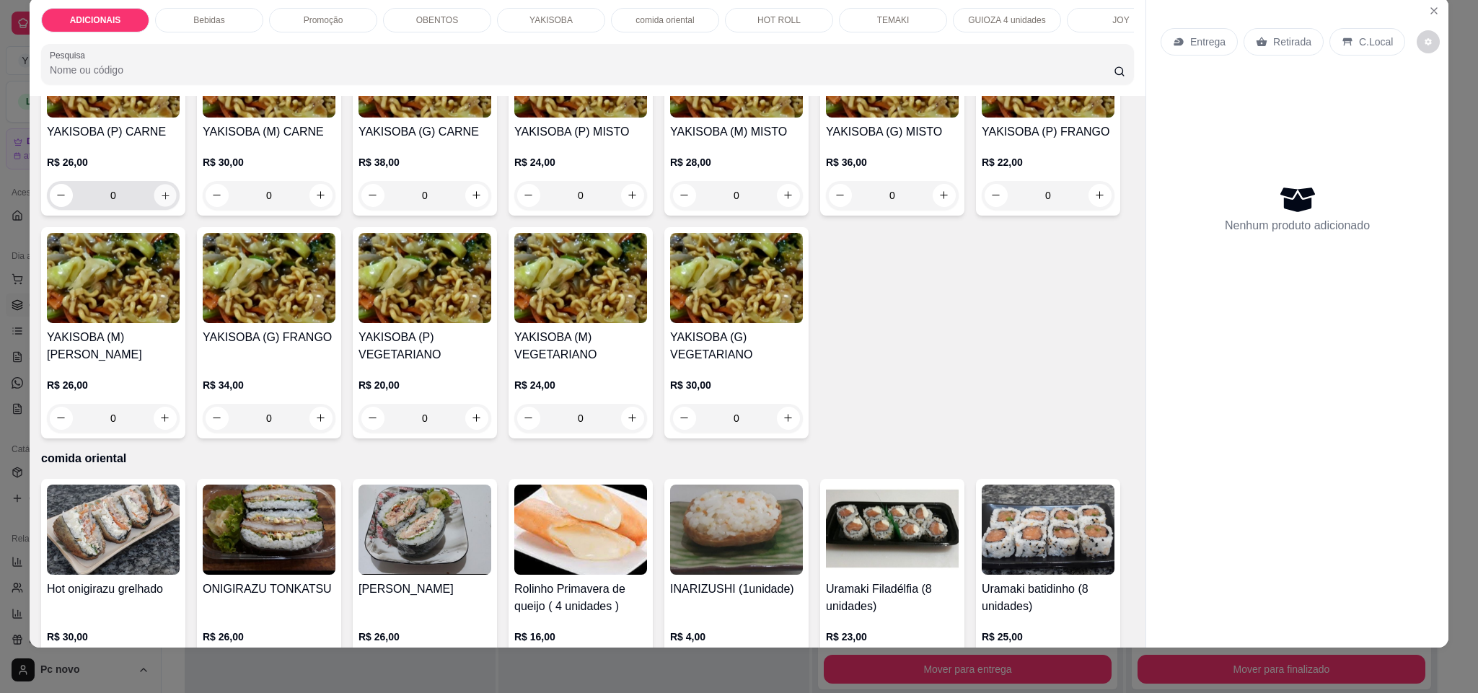
click at [160, 201] on icon "increase-product-quantity" at bounding box center [165, 195] width 11 height 11
type input "1"
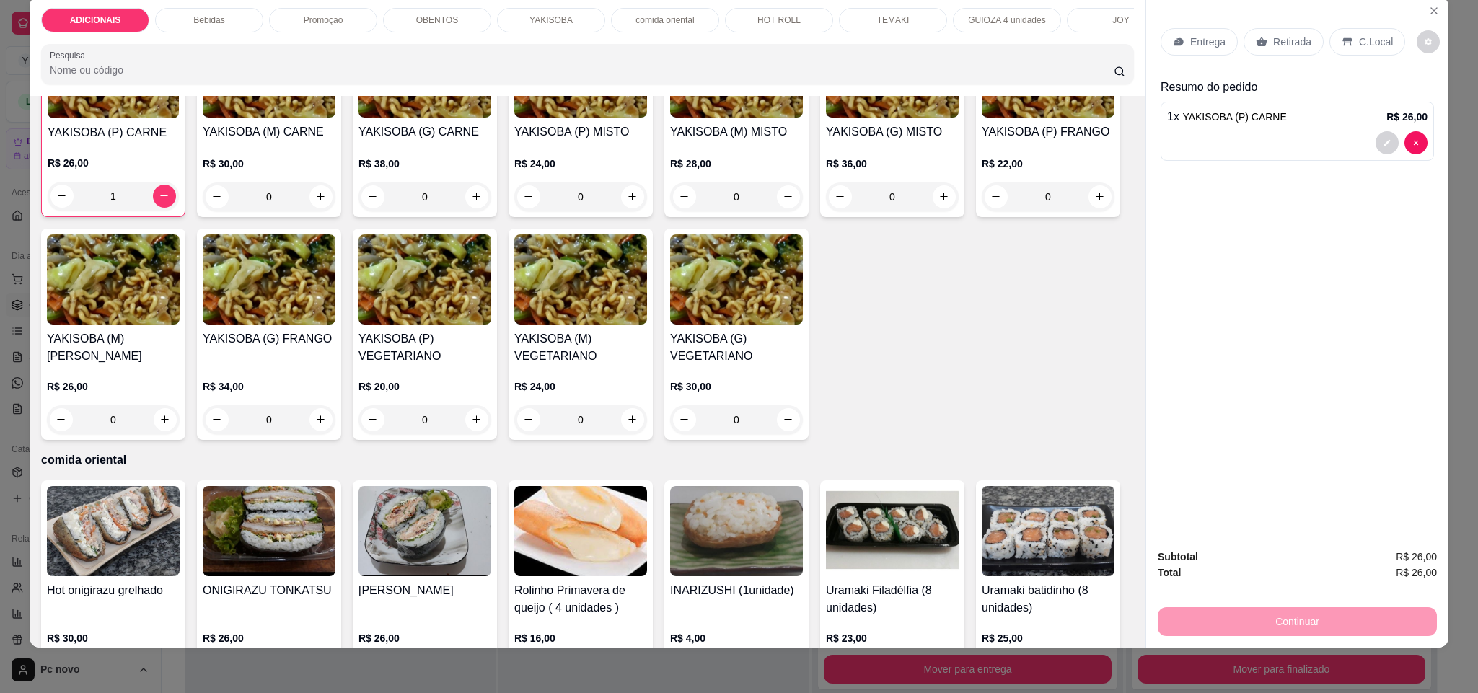
click at [1263, 41] on div "Retirada" at bounding box center [1283, 41] width 80 height 27
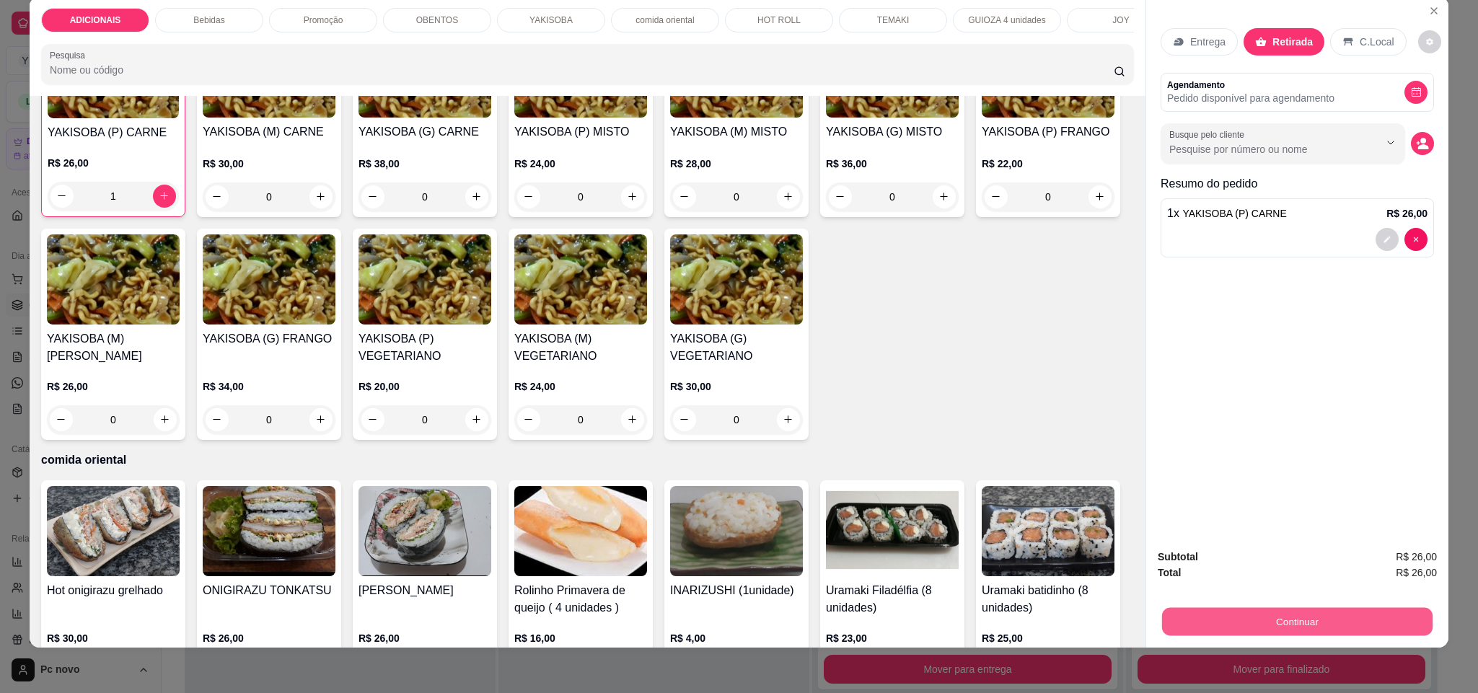
click at [1250, 617] on button "Continuar" at bounding box center [1297, 622] width 270 height 28
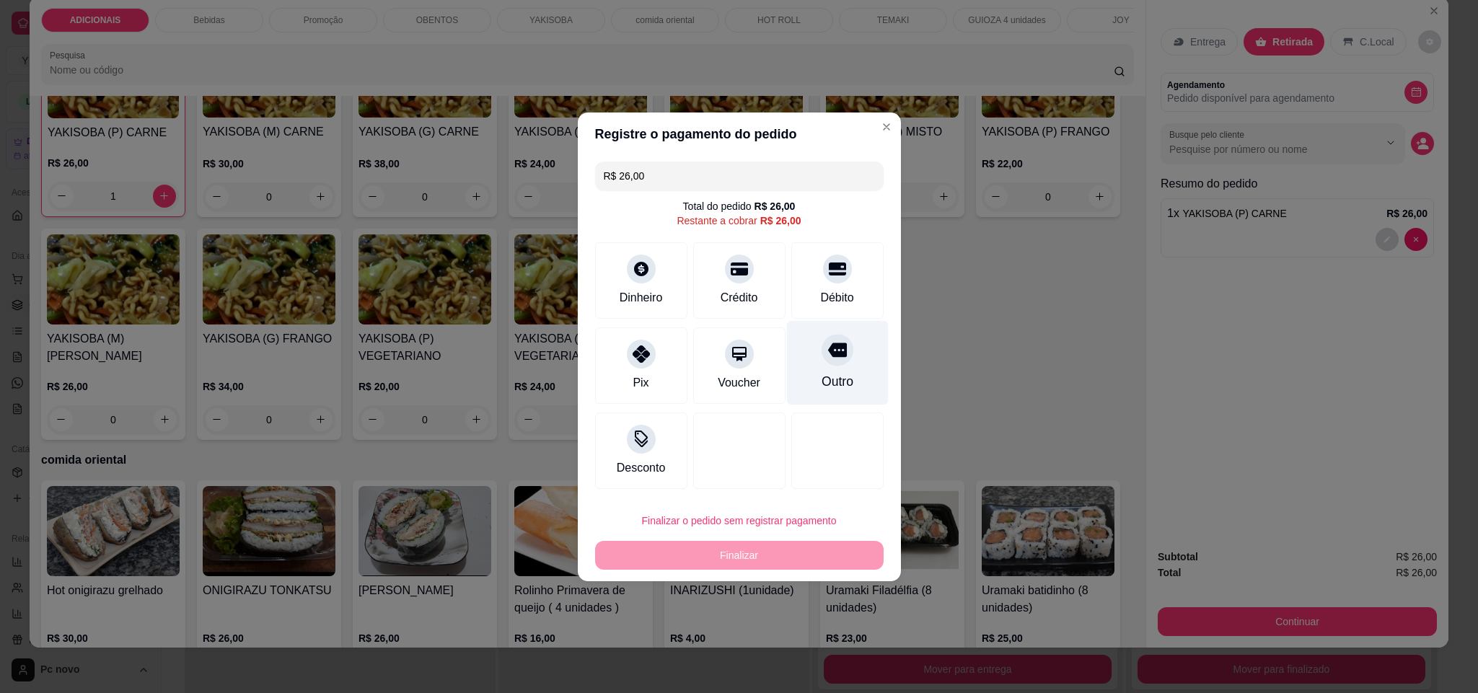
click at [849, 370] on div "Outro" at bounding box center [837, 362] width 102 height 84
type input "R$ 0,00"
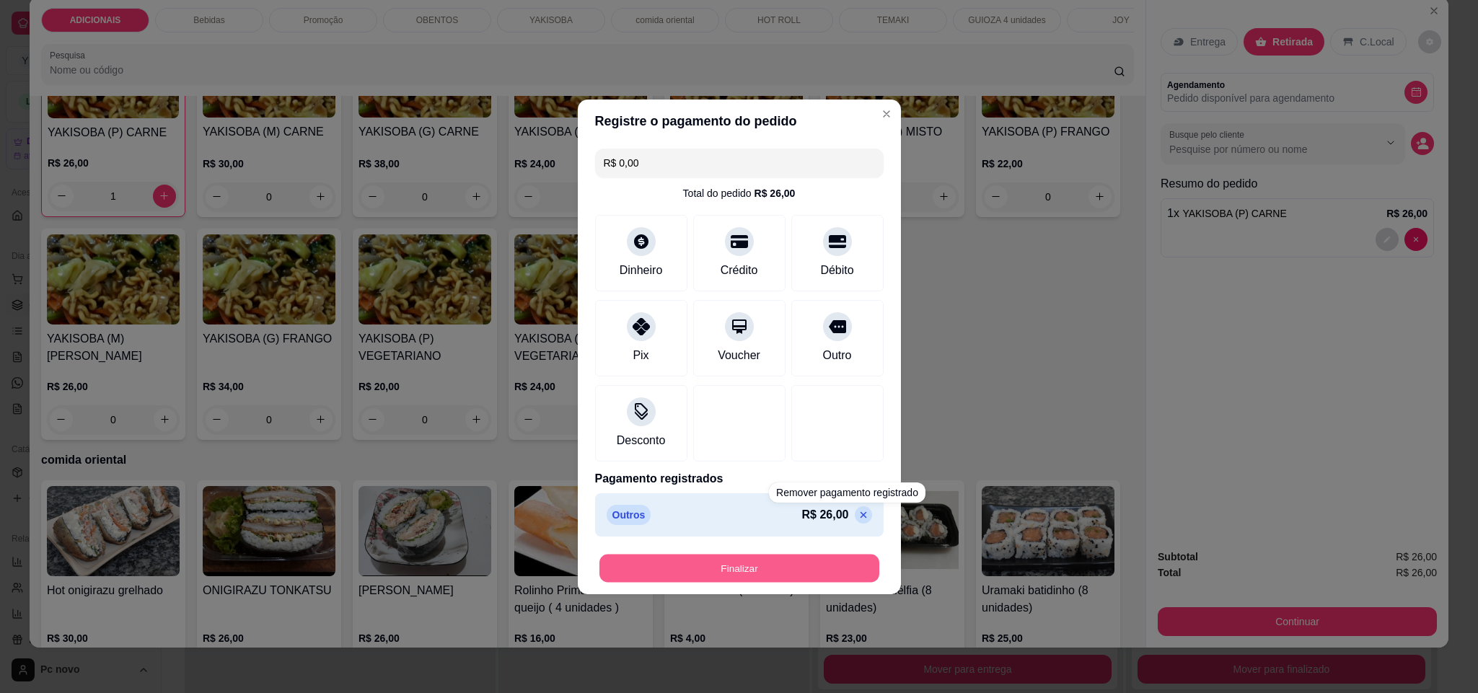
click at [838, 572] on button "Finalizar" at bounding box center [739, 568] width 280 height 28
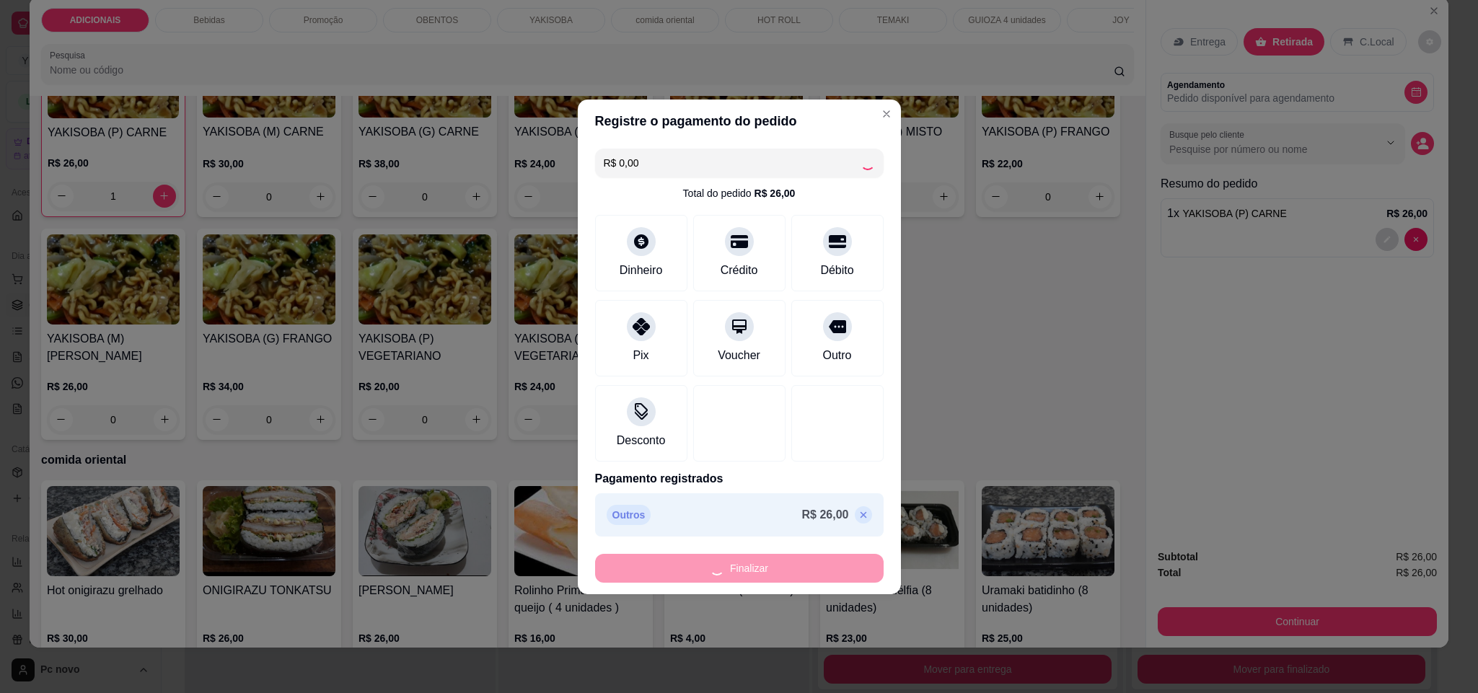
type input "0"
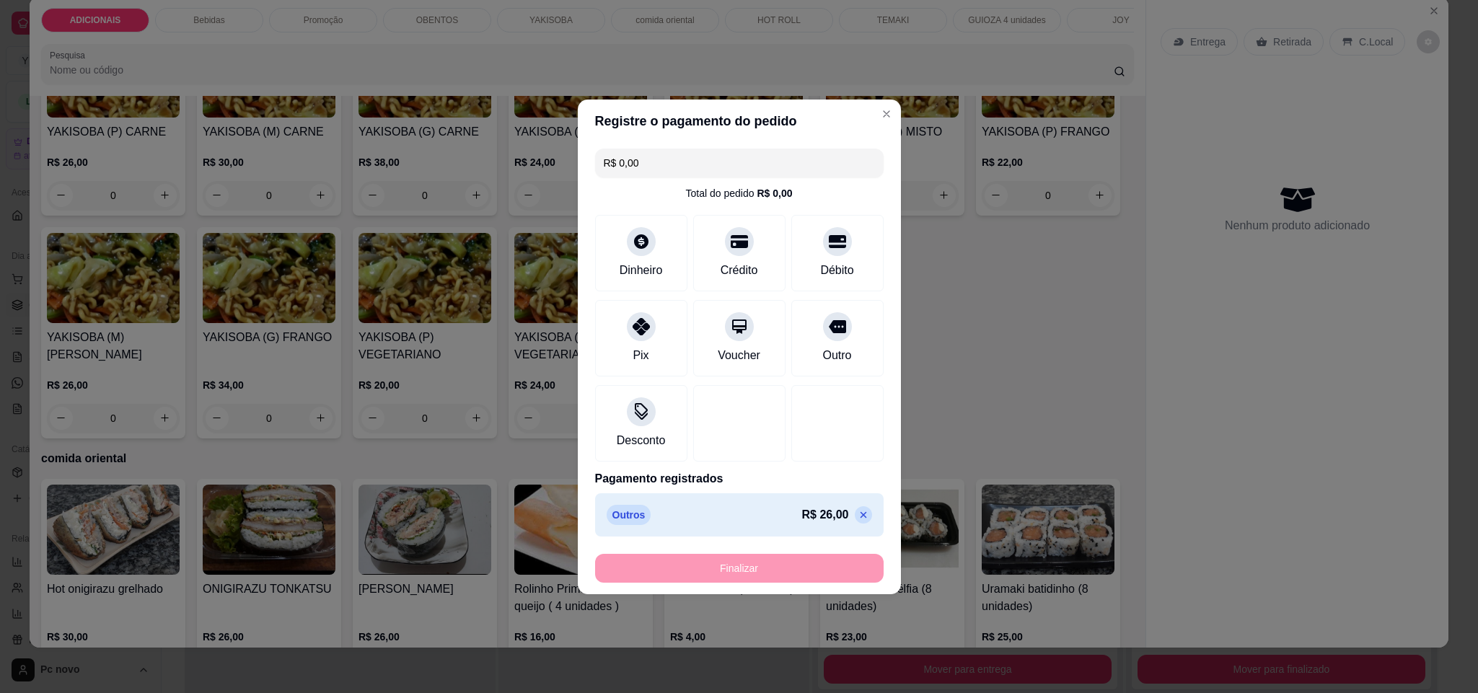
type input "-R$ 26,00"
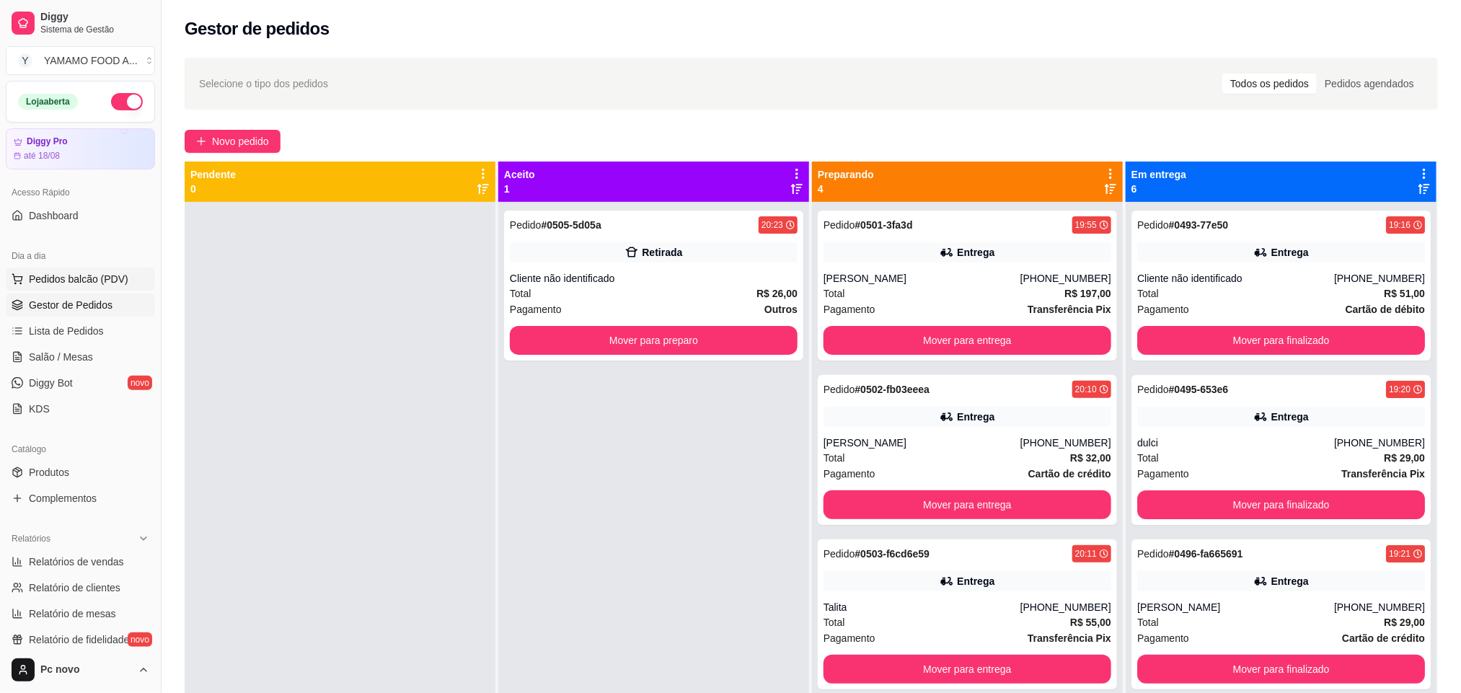
click at [80, 284] on span "Pedidos balcão (PDV)" at bounding box center [79, 279] width 100 height 14
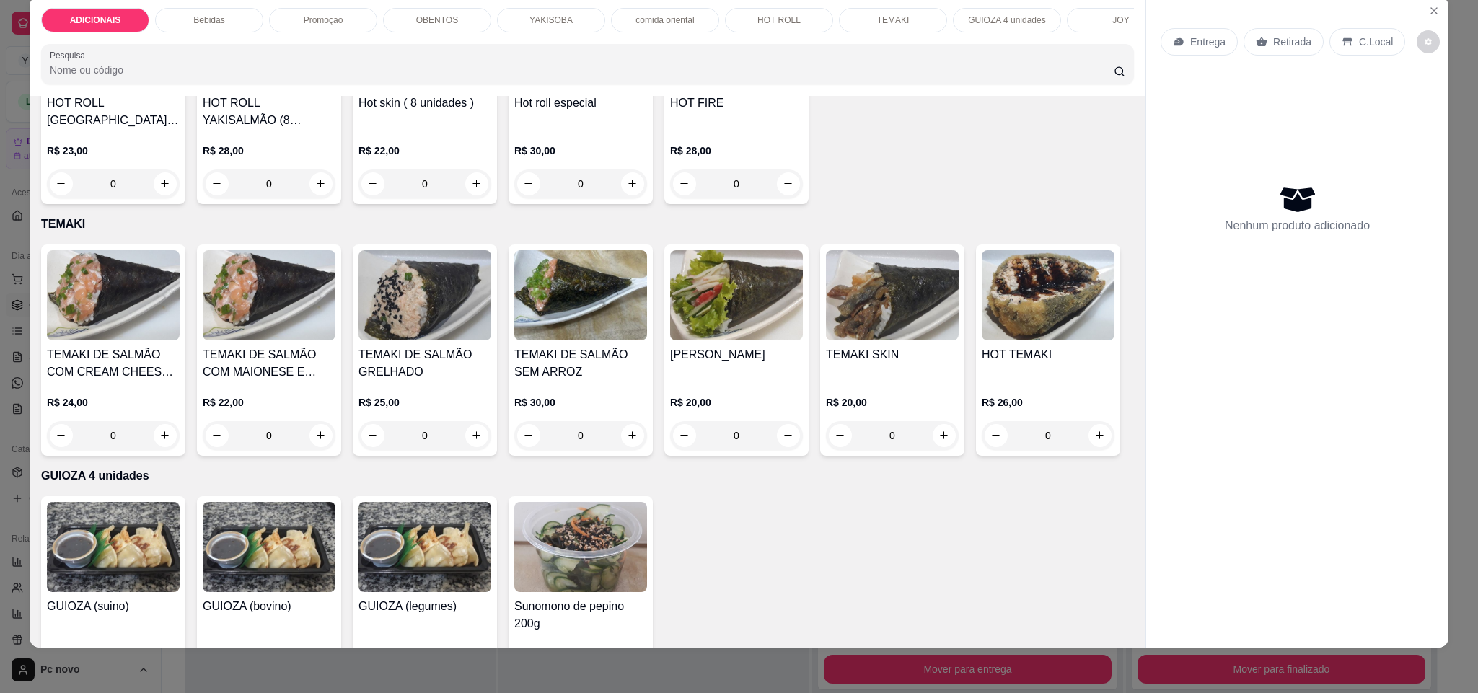
scroll to position [3786, 0]
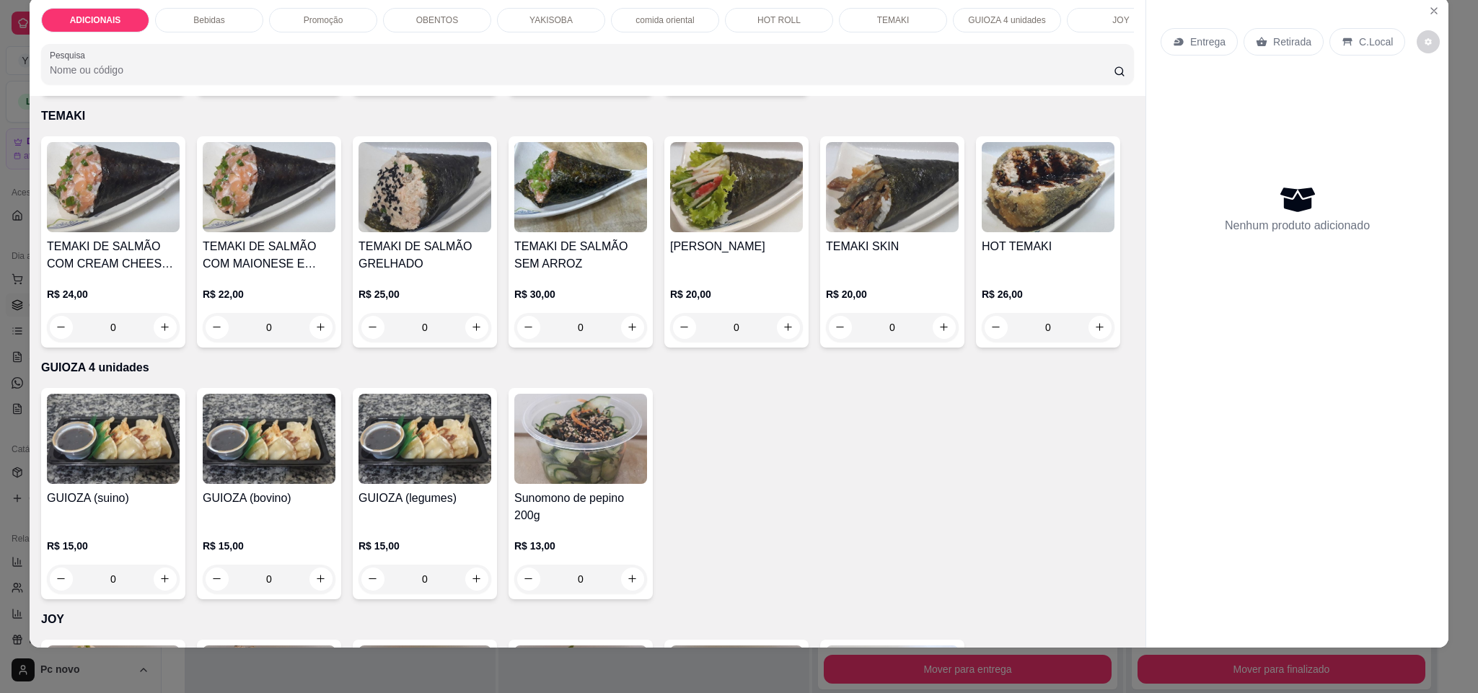
click at [165, 90] on div "0" at bounding box center [113, 75] width 127 height 29
type input "1"
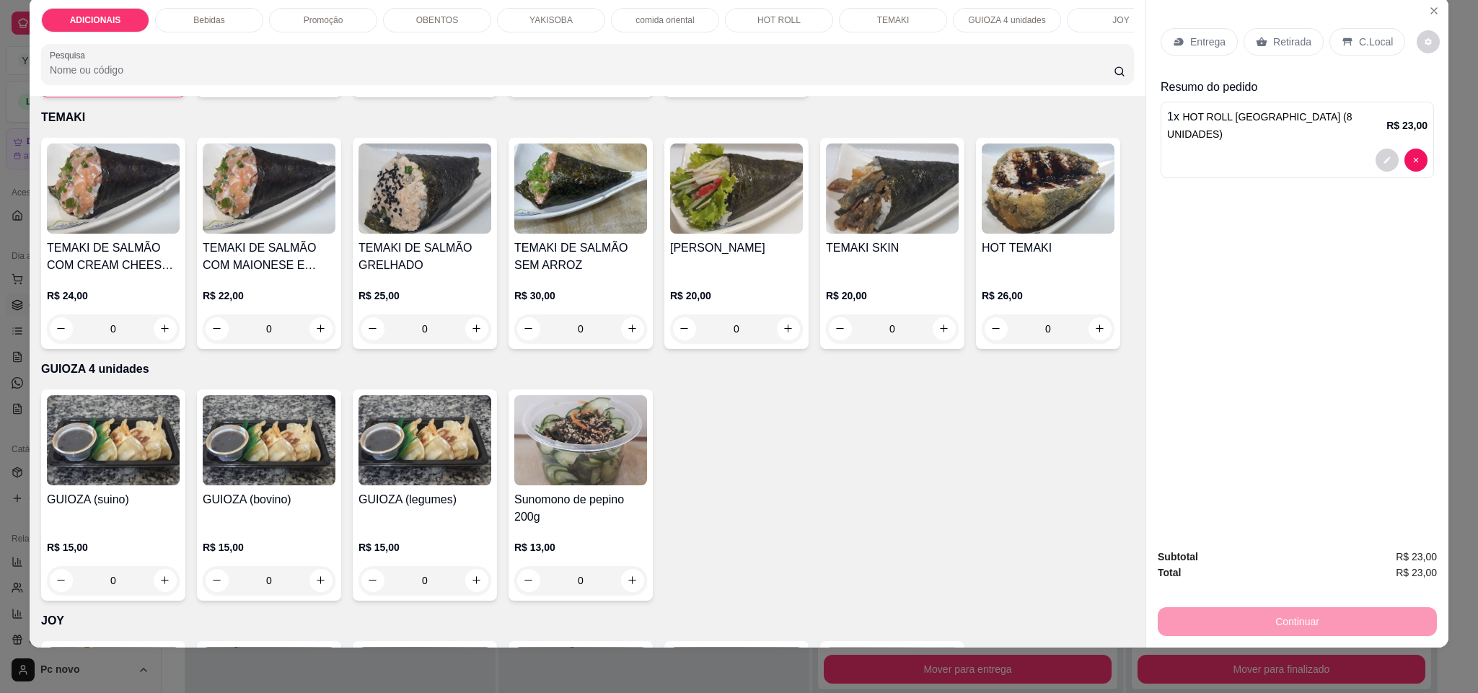
click at [1201, 41] on p "Entrega" at bounding box center [1207, 42] width 35 height 14
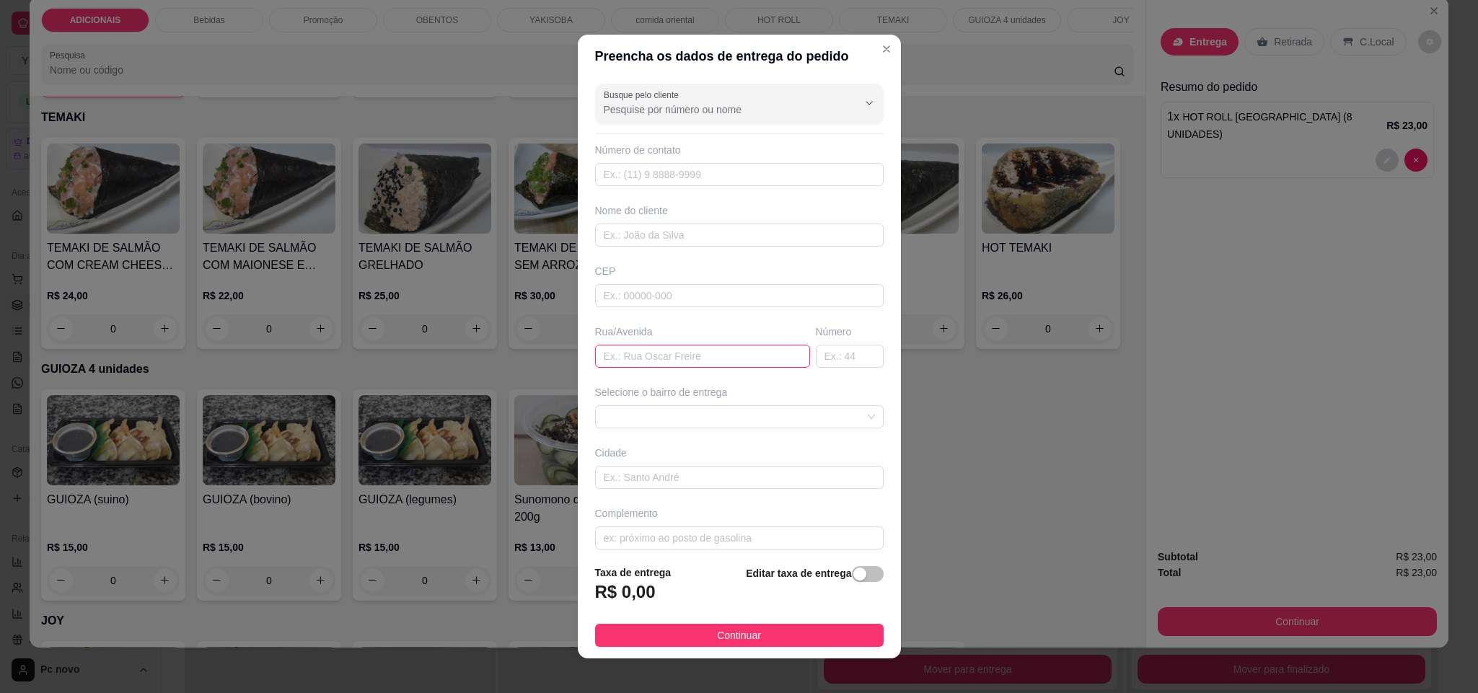
click at [703, 368] on input "text" at bounding box center [702, 356] width 215 height 23
type input "professor [PERSON_NAME]"
click at [816, 353] on input "text" at bounding box center [850, 356] width 68 height 23
click at [811, 418] on span at bounding box center [739, 417] width 271 height 22
type input "614 f"
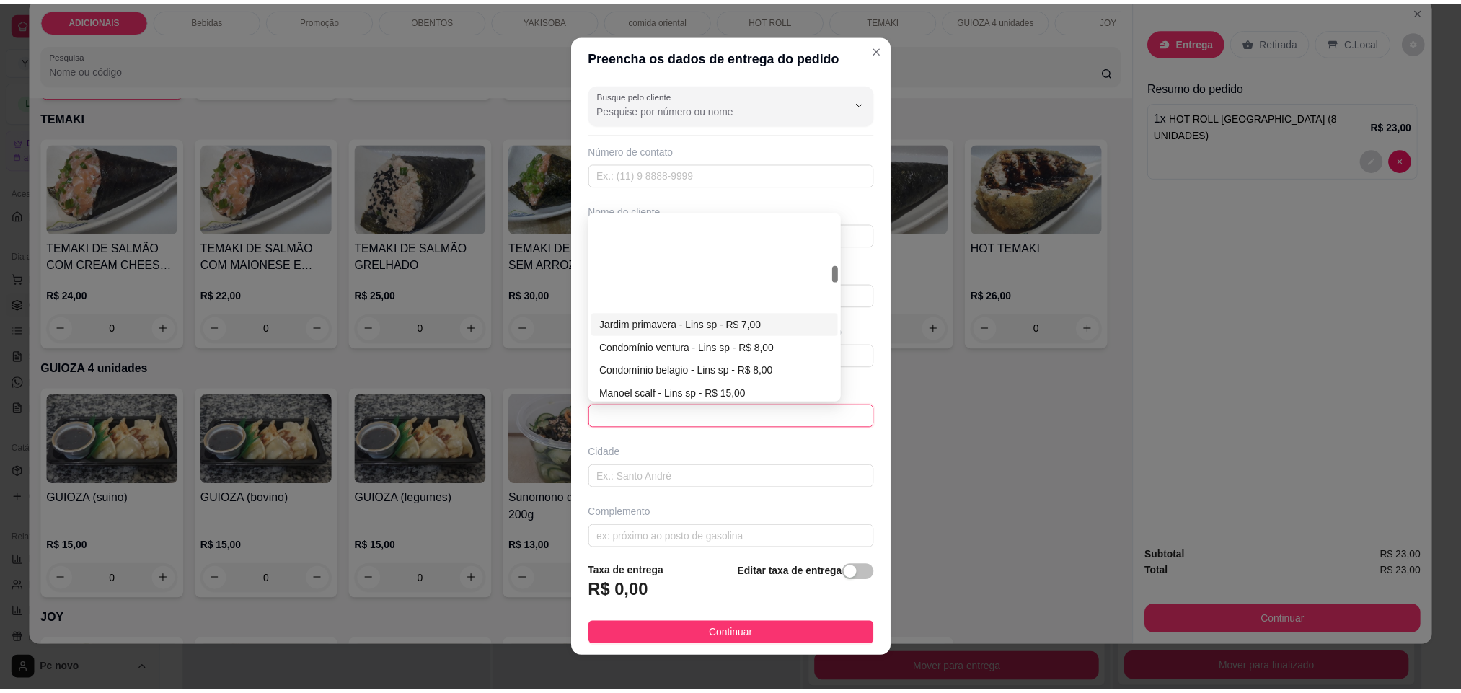
scroll to position [541, 0]
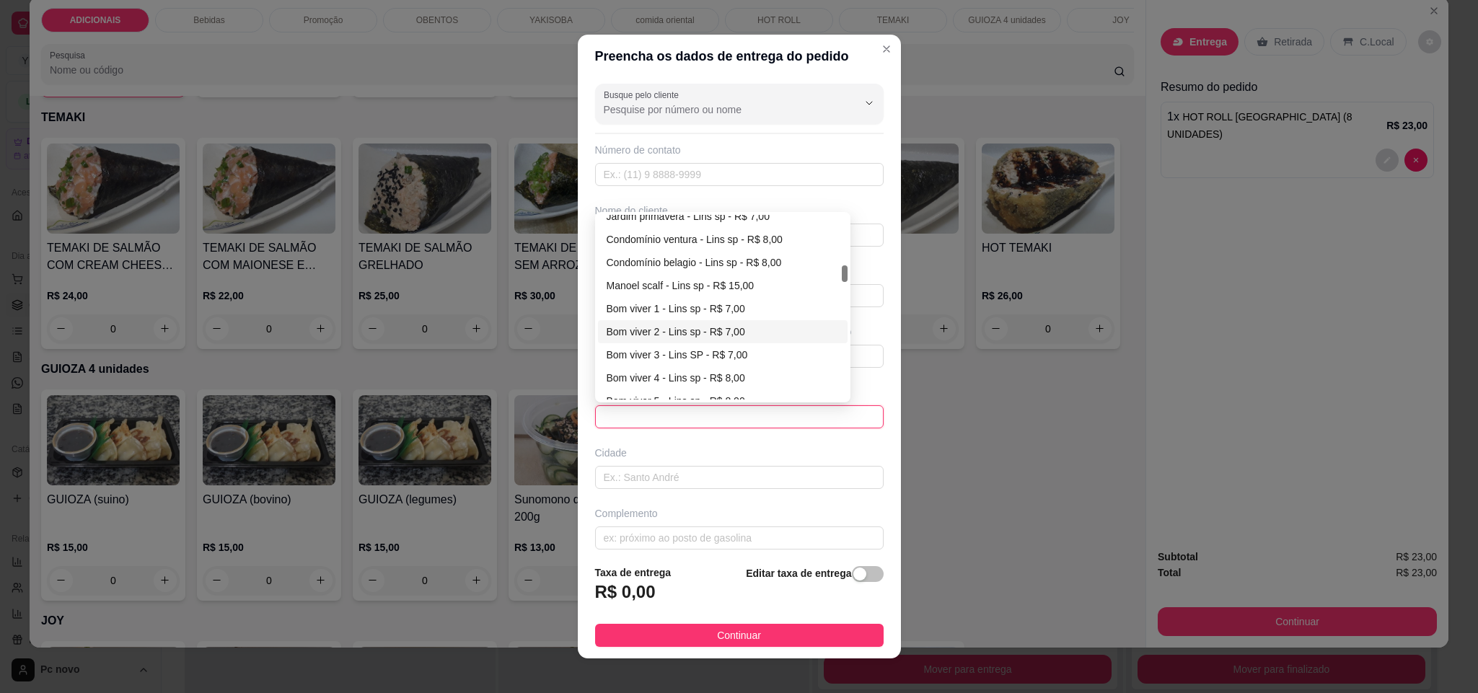
click at [667, 330] on div "Bom viver 2 - Lins sp - R$ 7,00" at bounding box center [722, 332] width 233 height 16
type input "Lins sp"
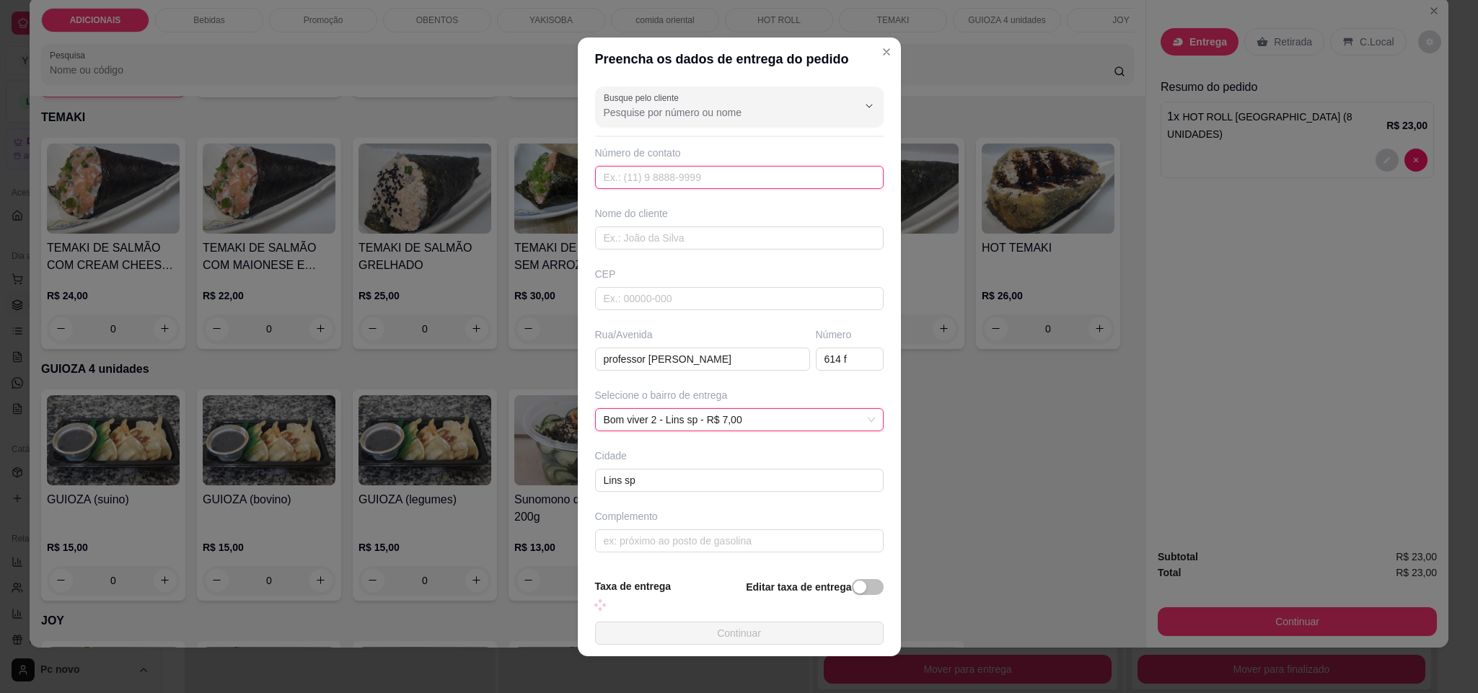
click at [678, 177] on input "text" at bounding box center [739, 177] width 288 height 23
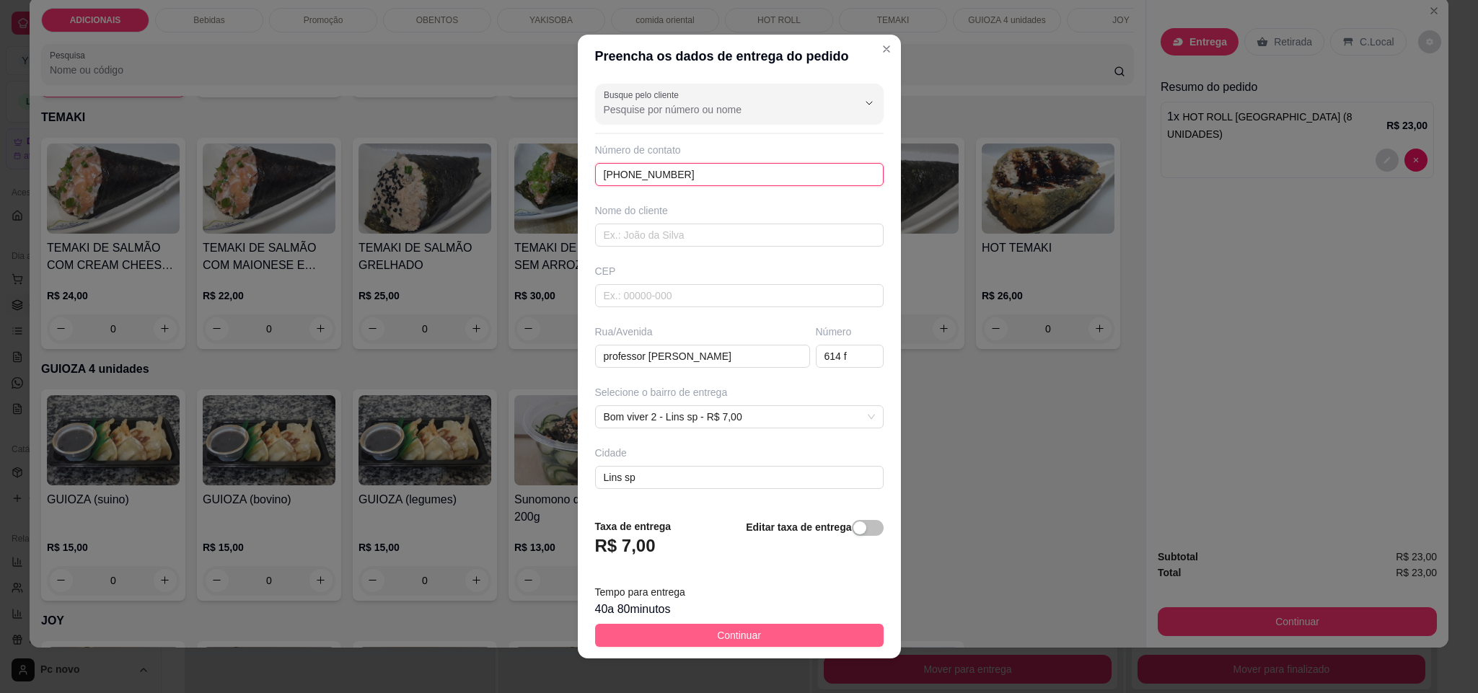
type input "[PHONE_NUMBER]"
drag, startPoint x: 809, startPoint y: 627, endPoint x: 816, endPoint y: 582, distance: 45.9
click at [809, 628] on button "Continuar" at bounding box center [739, 635] width 288 height 23
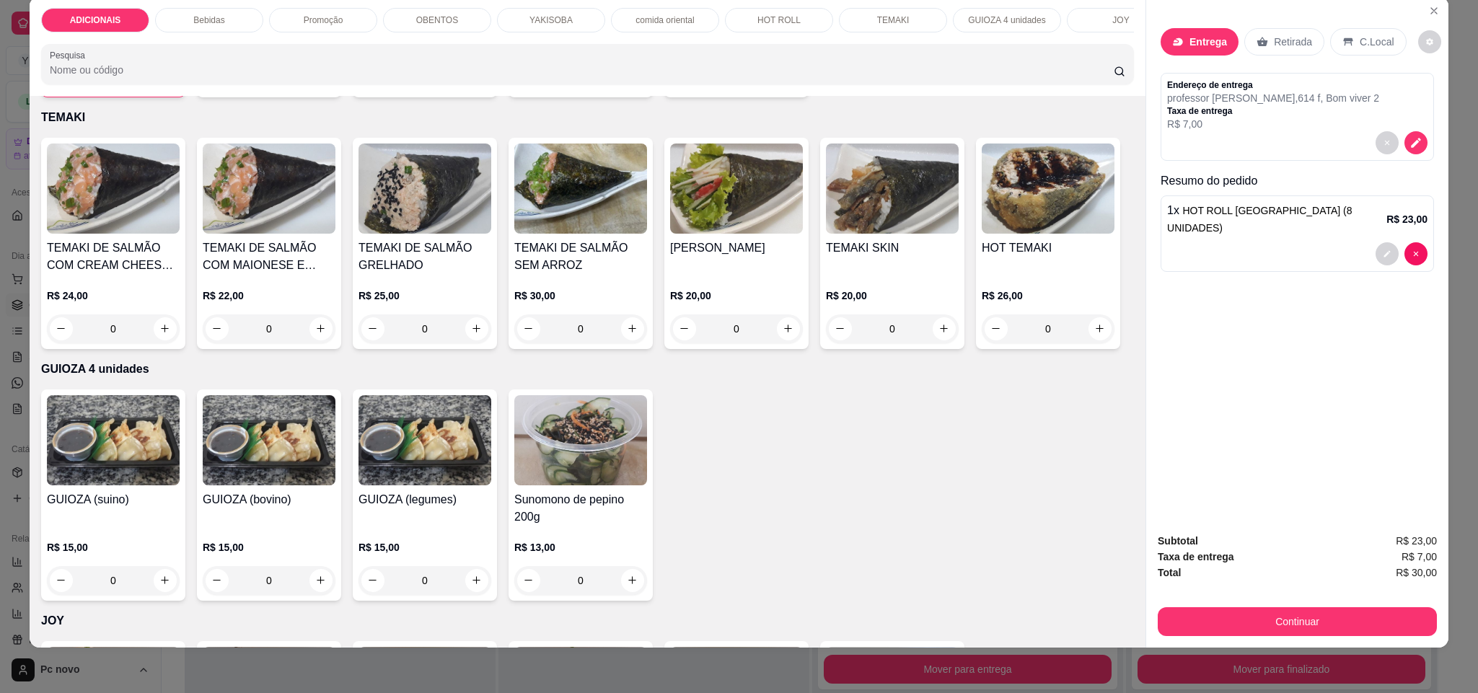
click at [1369, 627] on button "Continuar" at bounding box center [1296, 621] width 279 height 29
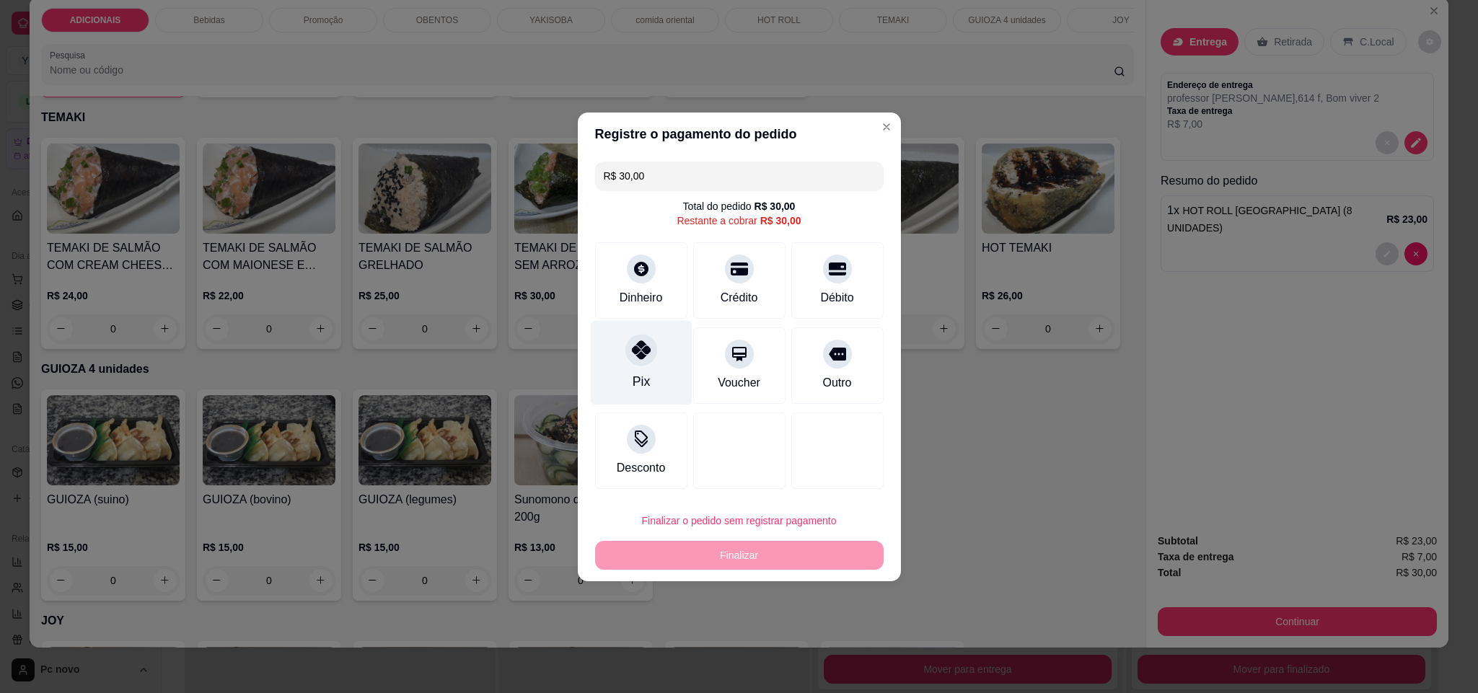
click at [642, 355] on icon at bounding box center [640, 349] width 19 height 19
type input "R$ 0,00"
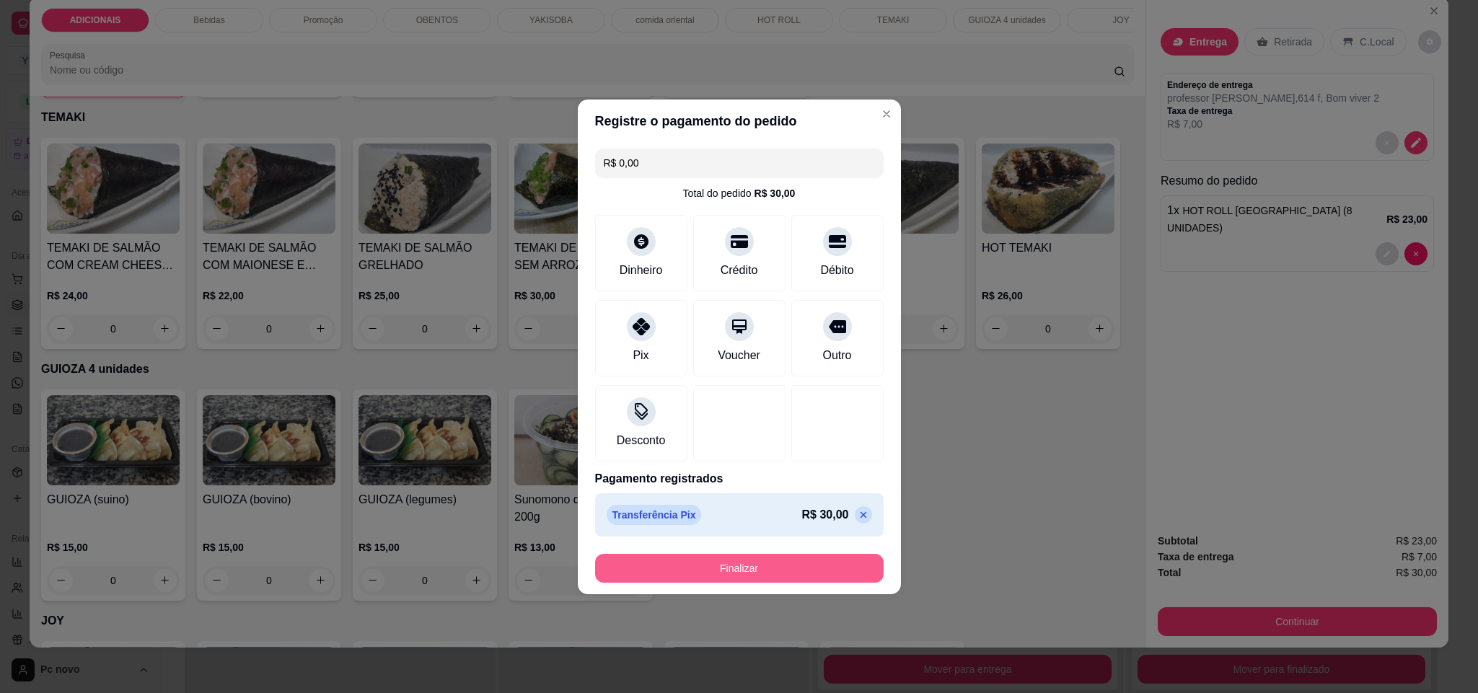
click at [697, 568] on button "Finalizar" at bounding box center [739, 568] width 288 height 29
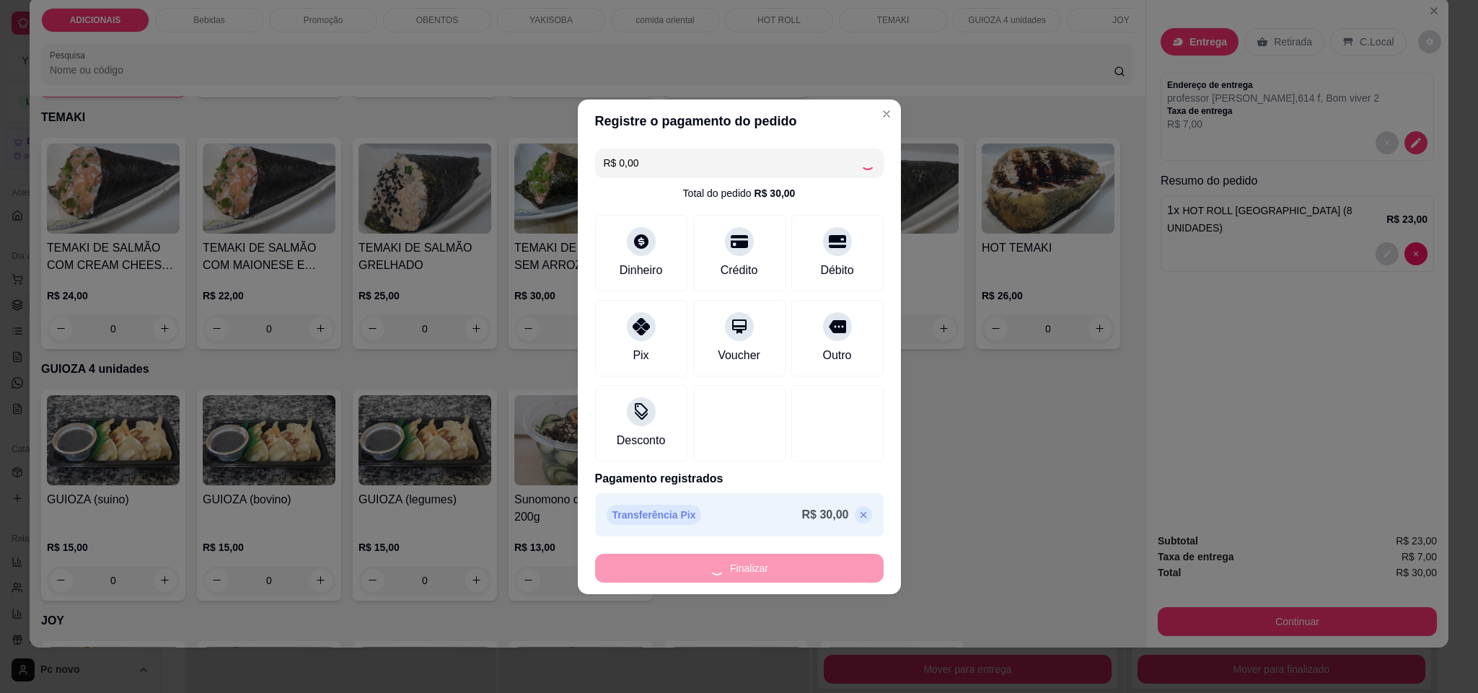
type input "0"
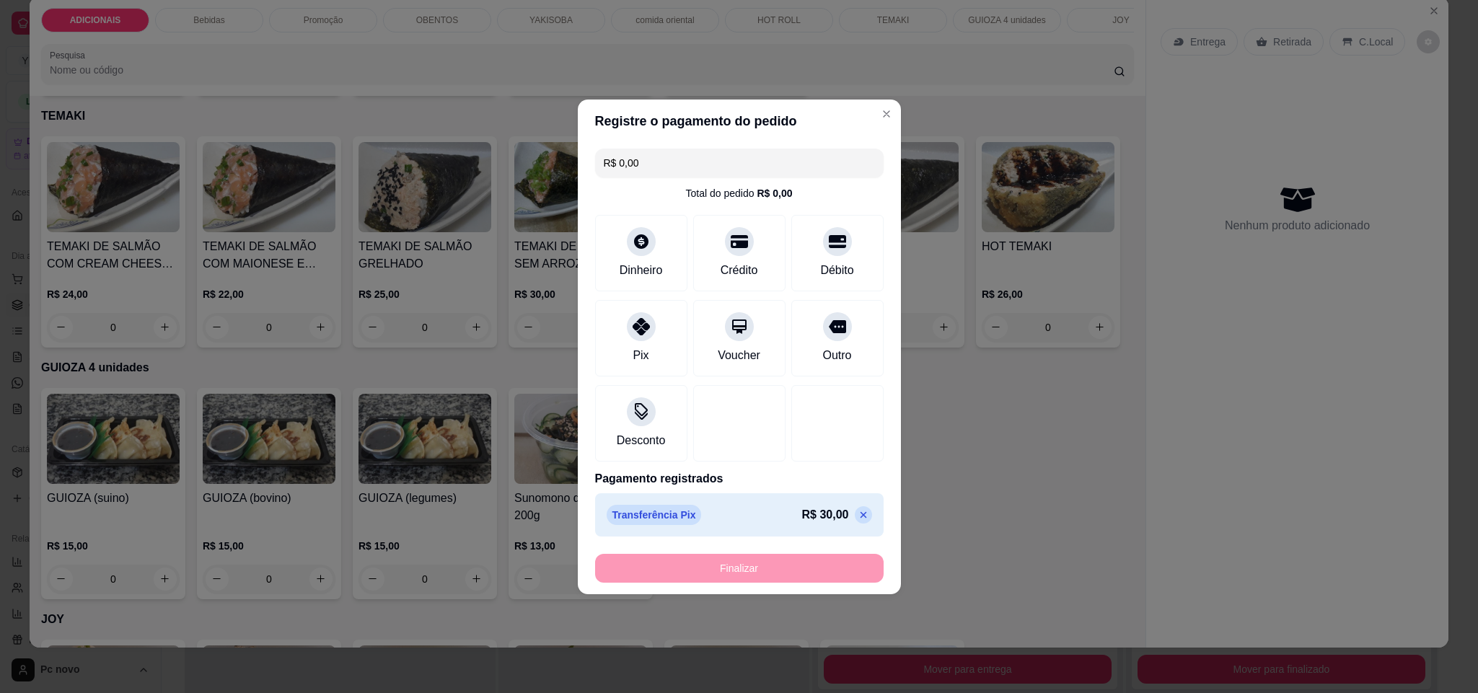
type input "-R$ 30,00"
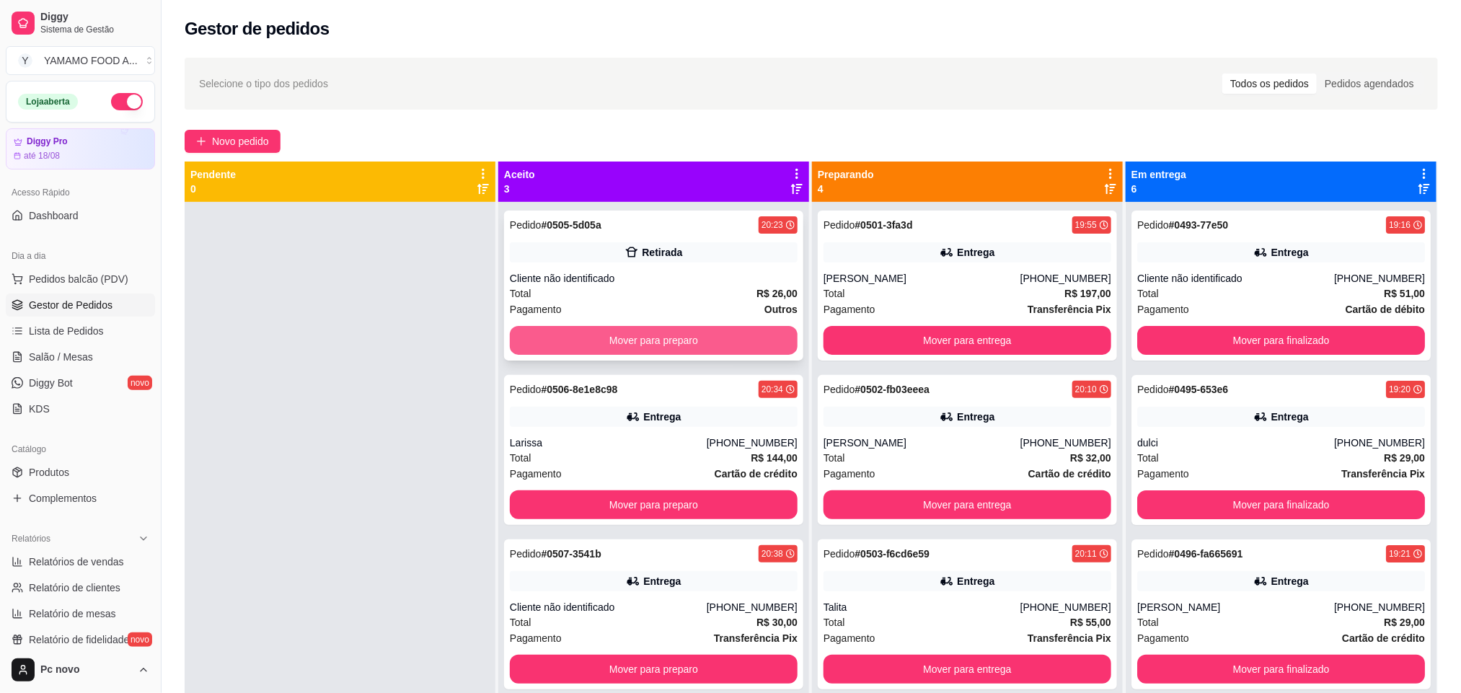
scroll to position [40, 0]
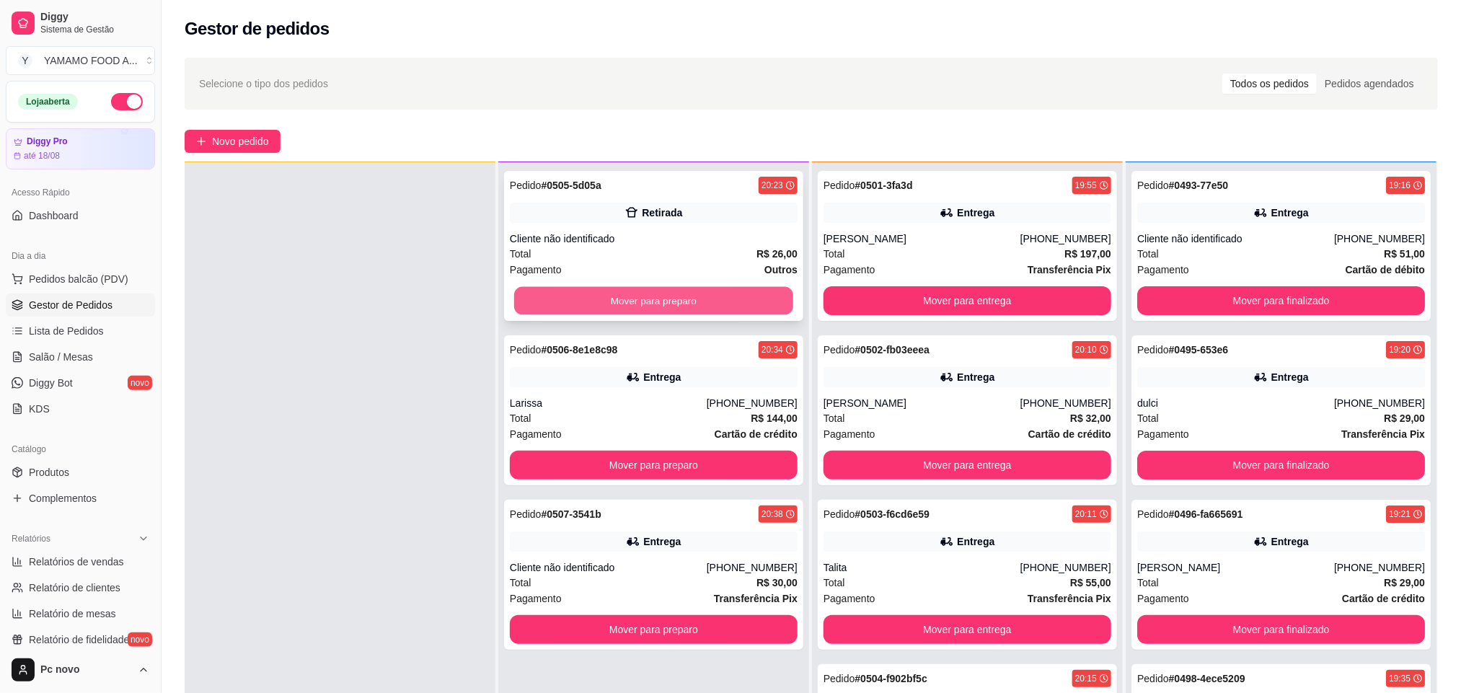
click at [656, 306] on button "Mover para preparo" at bounding box center [653, 301] width 279 height 28
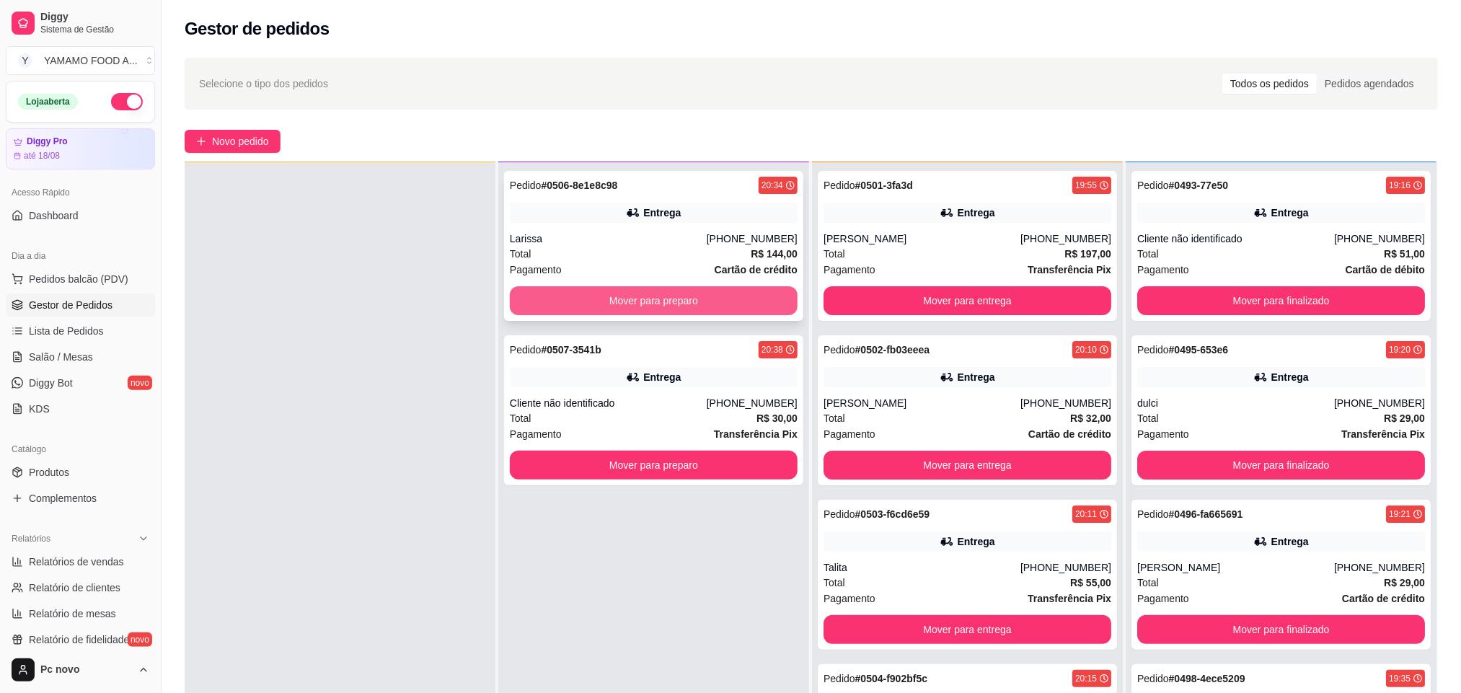
click at [666, 303] on button "Mover para preparo" at bounding box center [654, 300] width 288 height 29
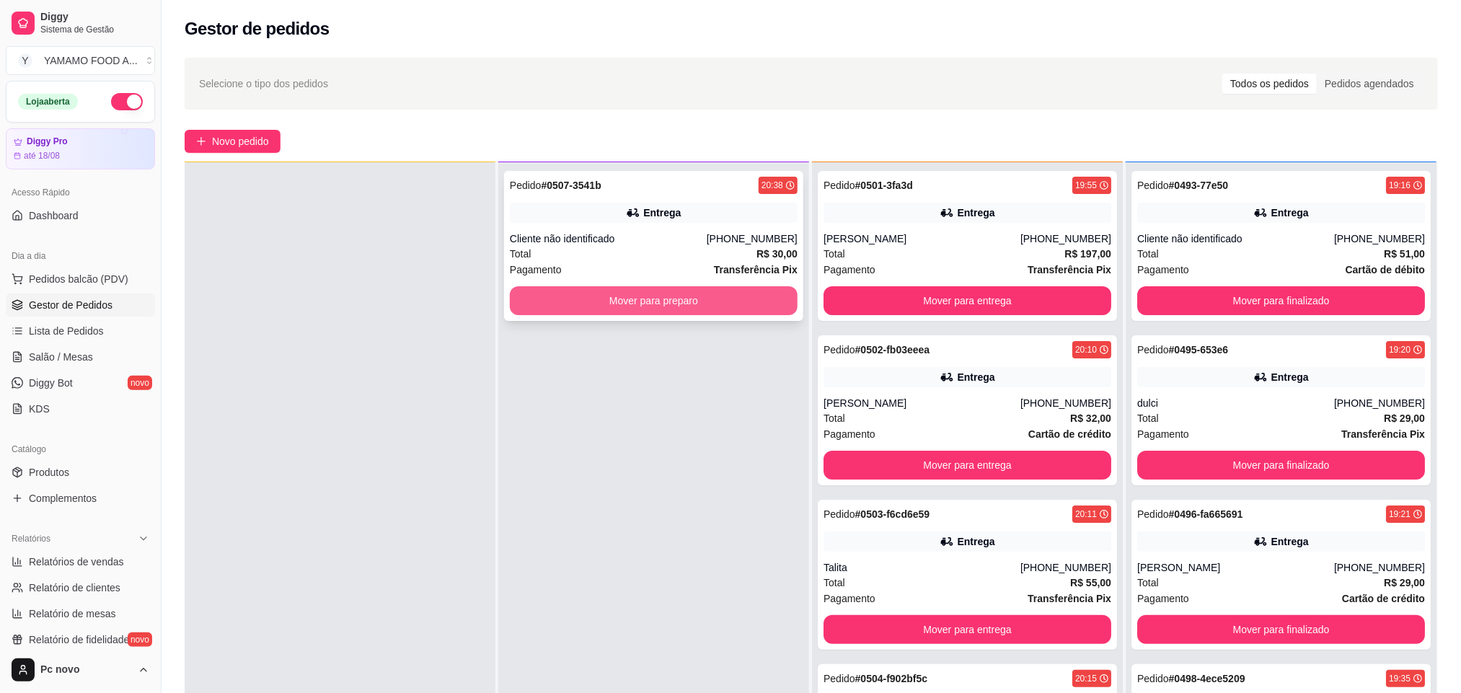
click at [690, 297] on button "Mover para preparo" at bounding box center [654, 300] width 288 height 29
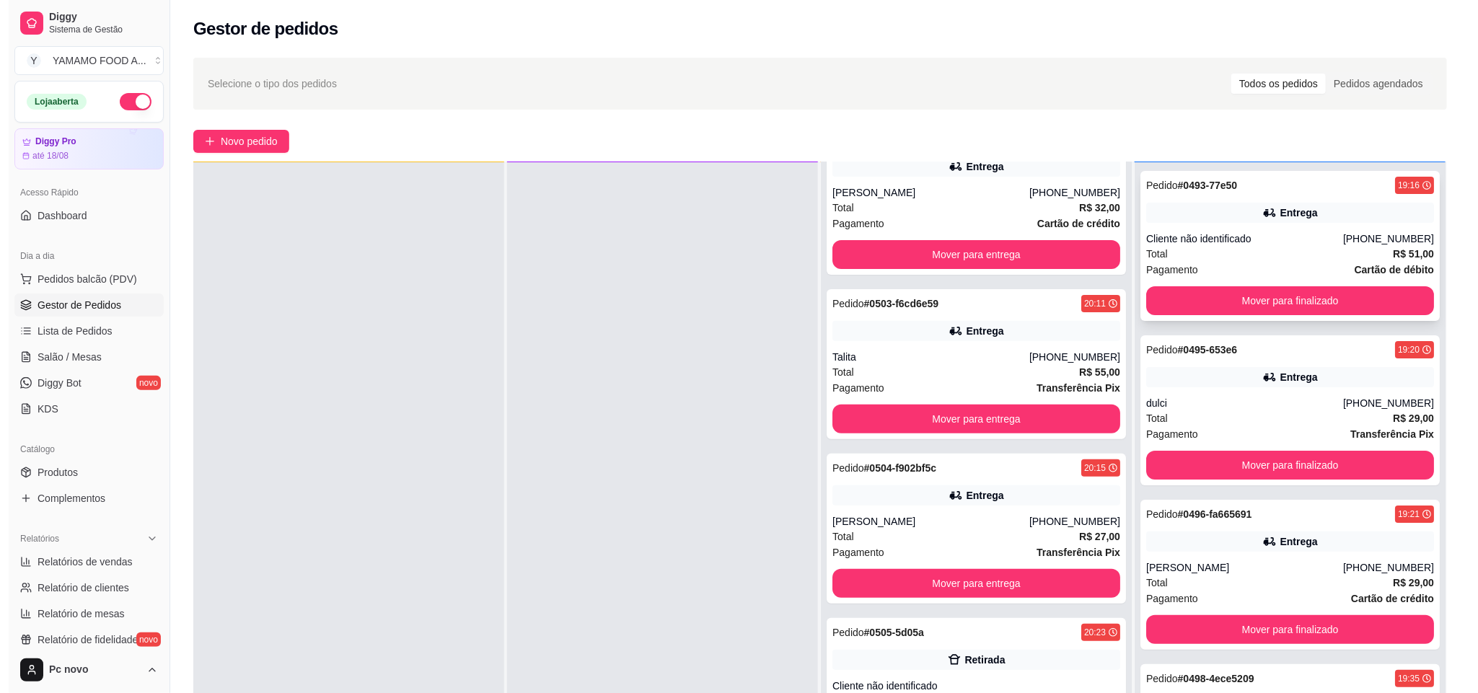
scroll to position [216, 0]
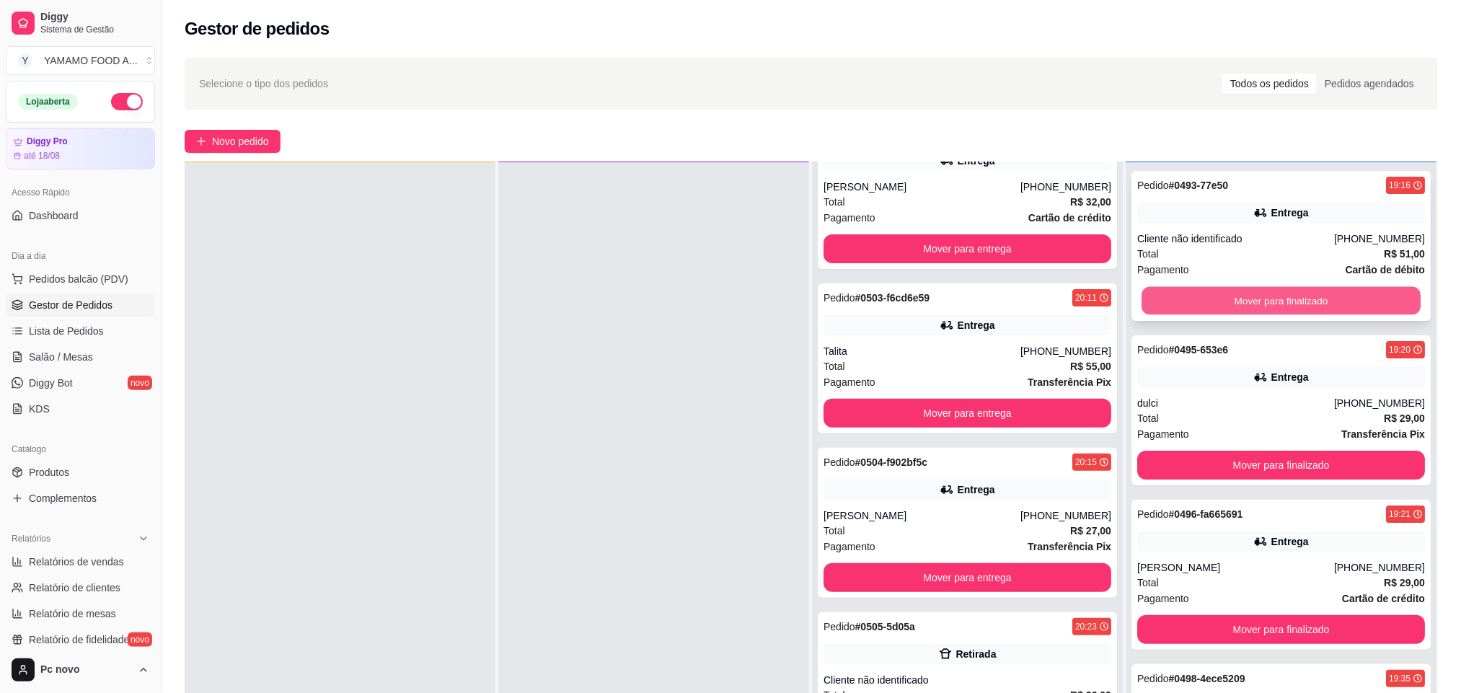
click at [1326, 304] on button "Mover para finalizado" at bounding box center [1280, 301] width 279 height 28
click at [1326, 299] on button "Mover para finalizado" at bounding box center [1281, 300] width 288 height 29
click at [1327, 296] on button "Mover para finalizado" at bounding box center [1280, 301] width 279 height 28
click at [1327, 296] on button "Mover para finalizado" at bounding box center [1281, 300] width 288 height 29
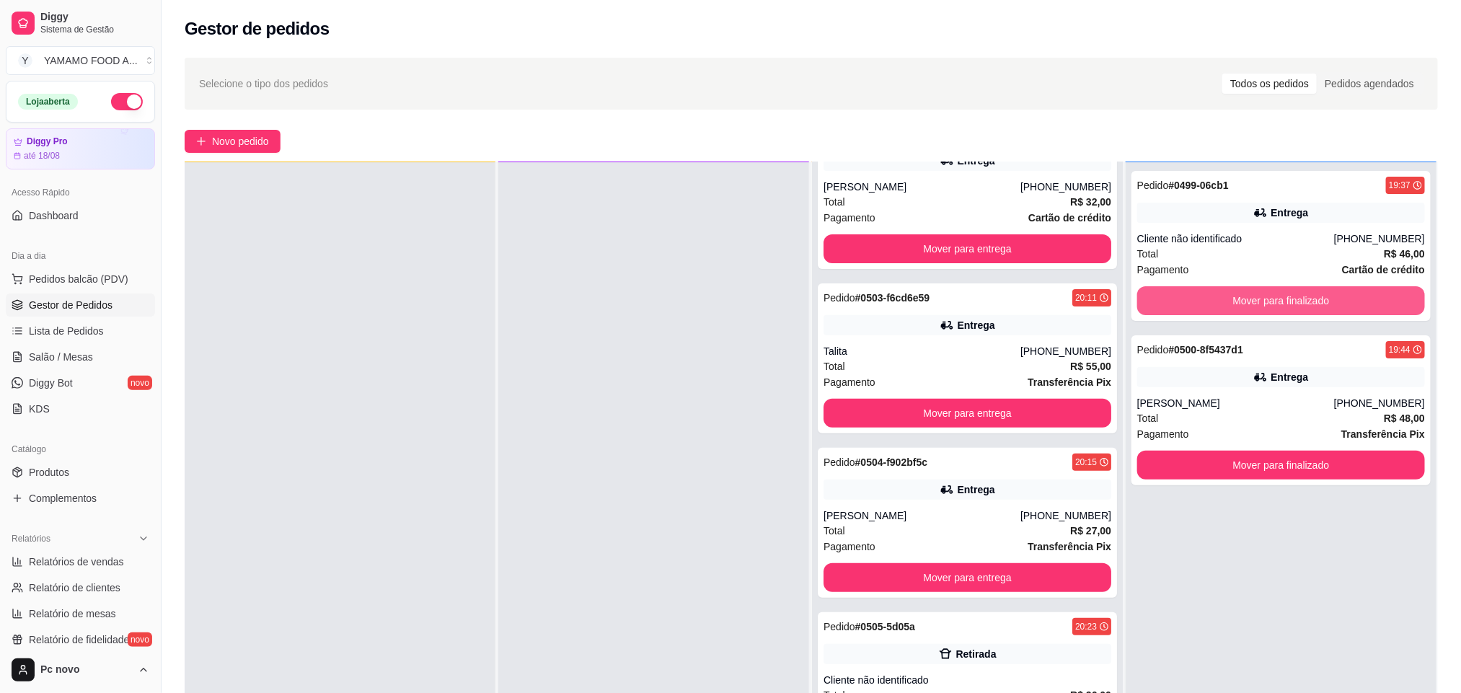
click at [1327, 296] on button "Mover para finalizado" at bounding box center [1281, 300] width 288 height 29
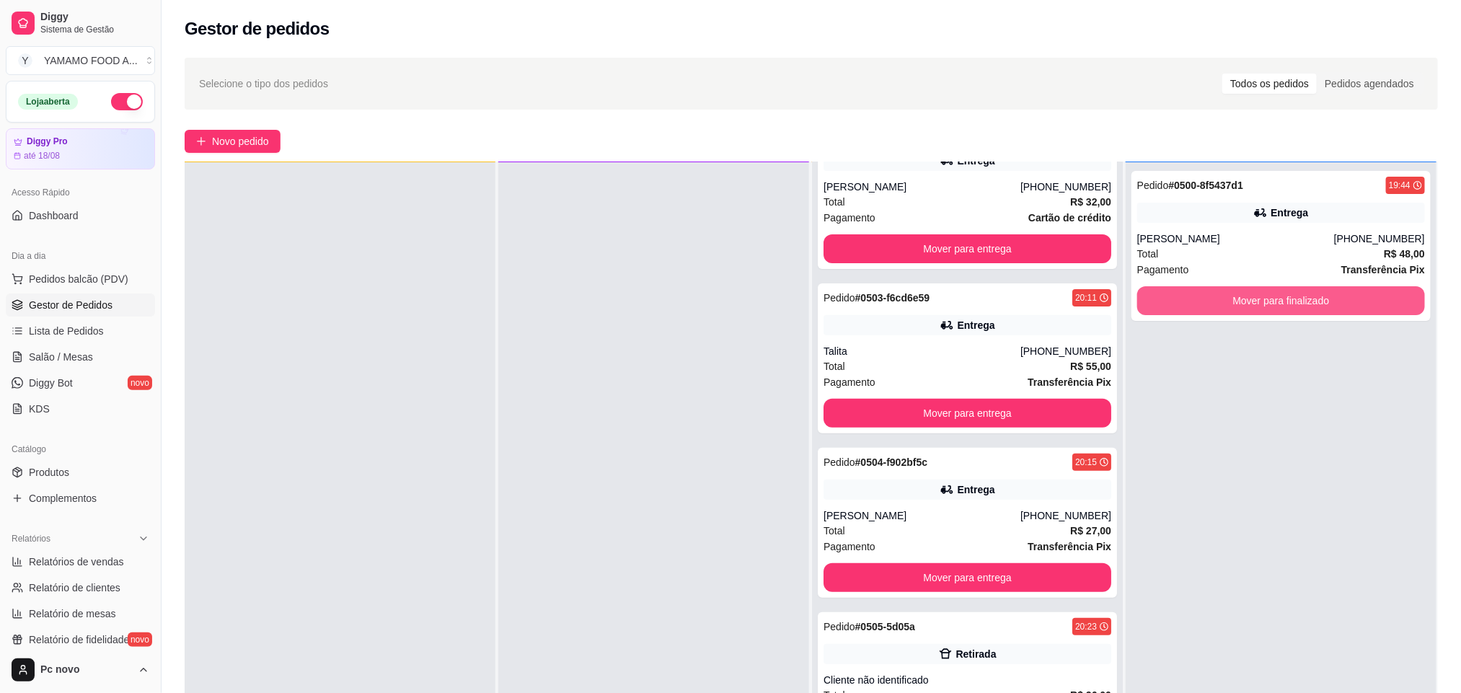
click at [1327, 296] on button "Mover para finalizado" at bounding box center [1281, 300] width 288 height 29
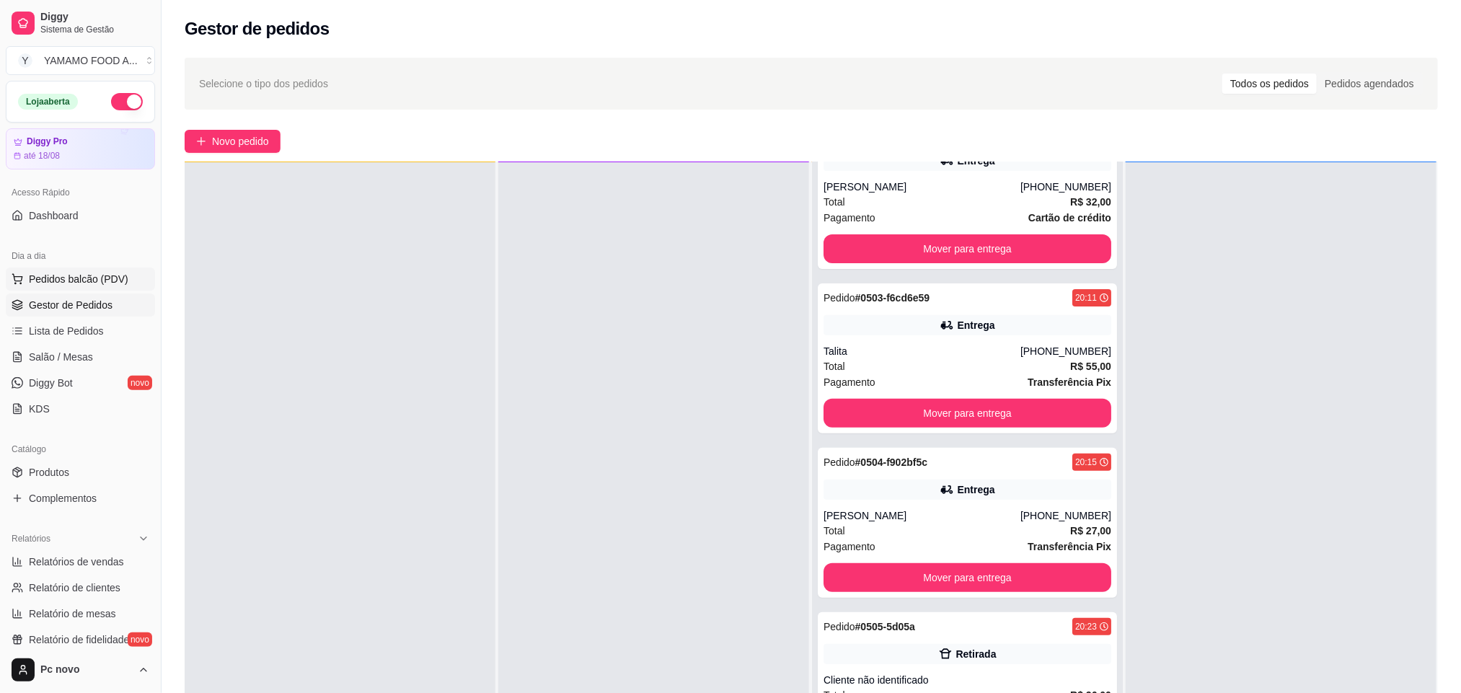
click at [92, 273] on span "Pedidos balcão (PDV)" at bounding box center [79, 279] width 100 height 14
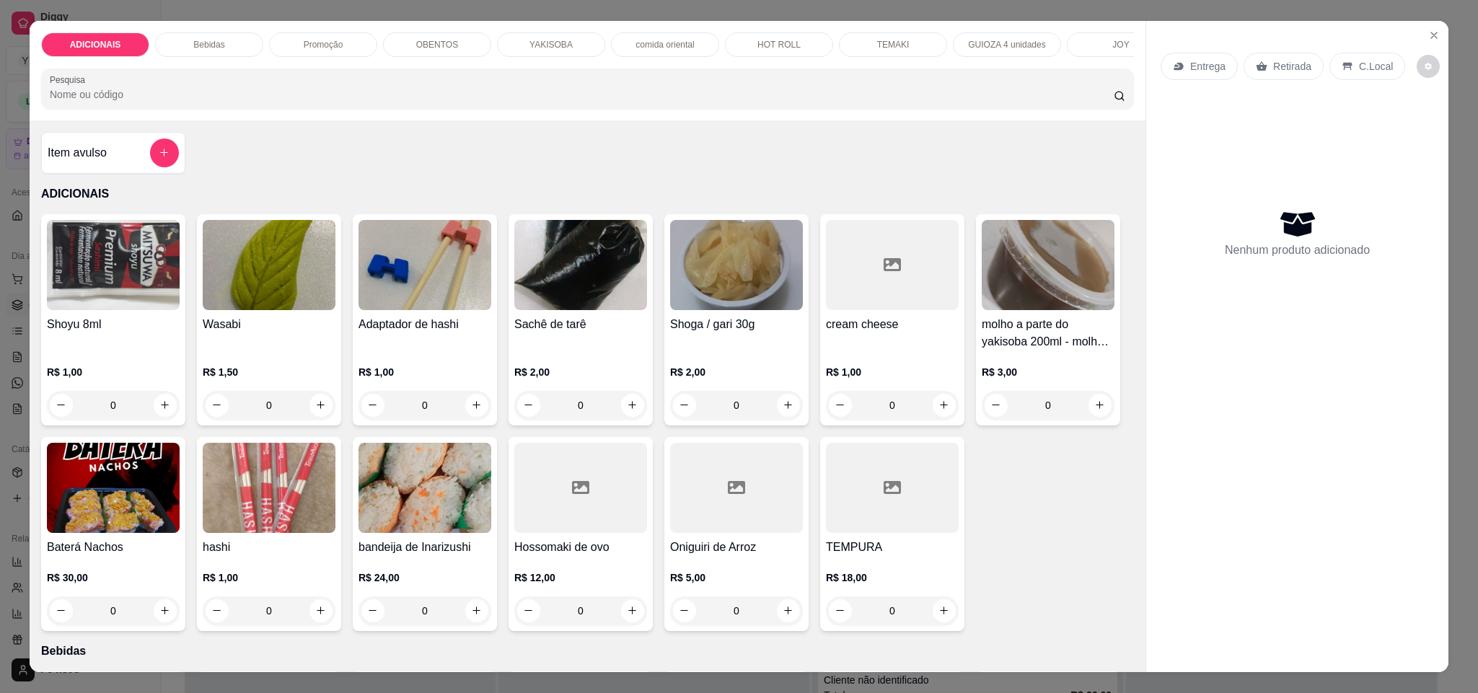
click at [321, 46] on p "Promoção" at bounding box center [324, 45] width 40 height 12
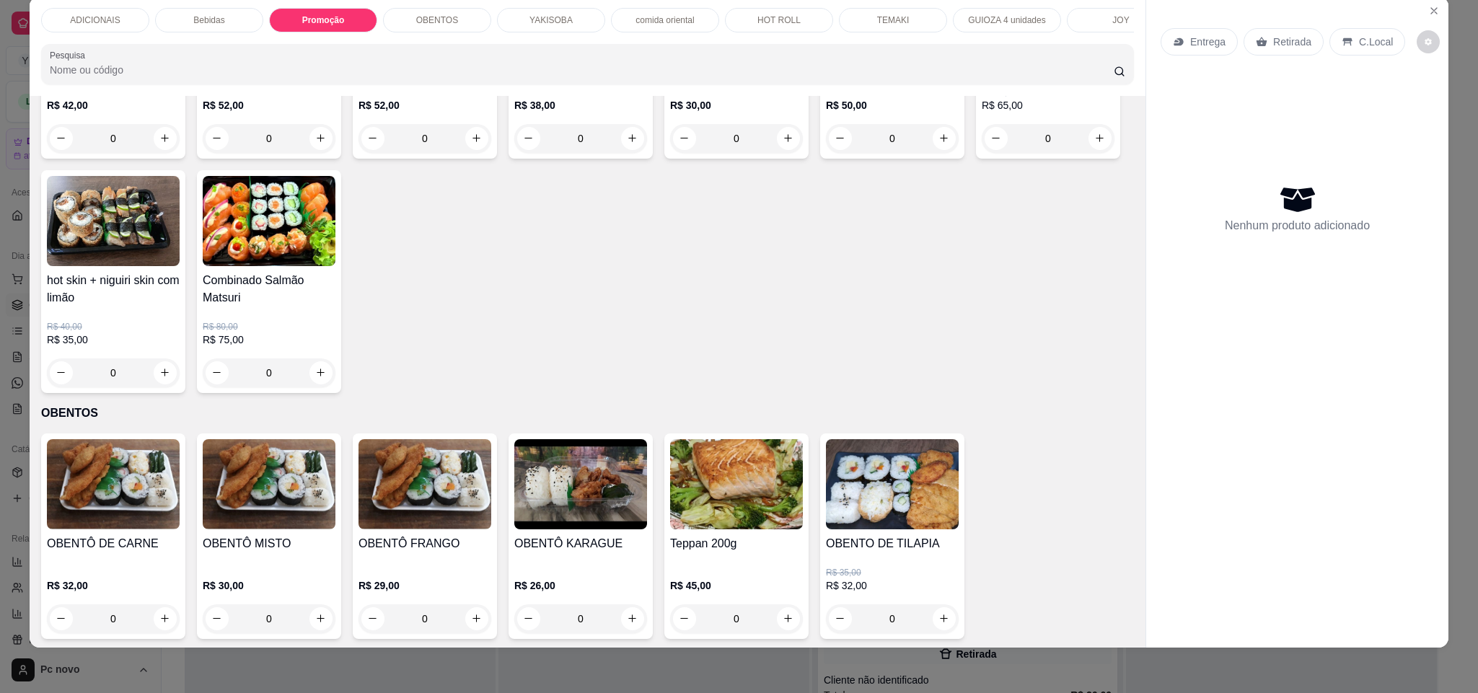
click at [565, 16] on div "YAKISOBA" at bounding box center [551, 20] width 108 height 25
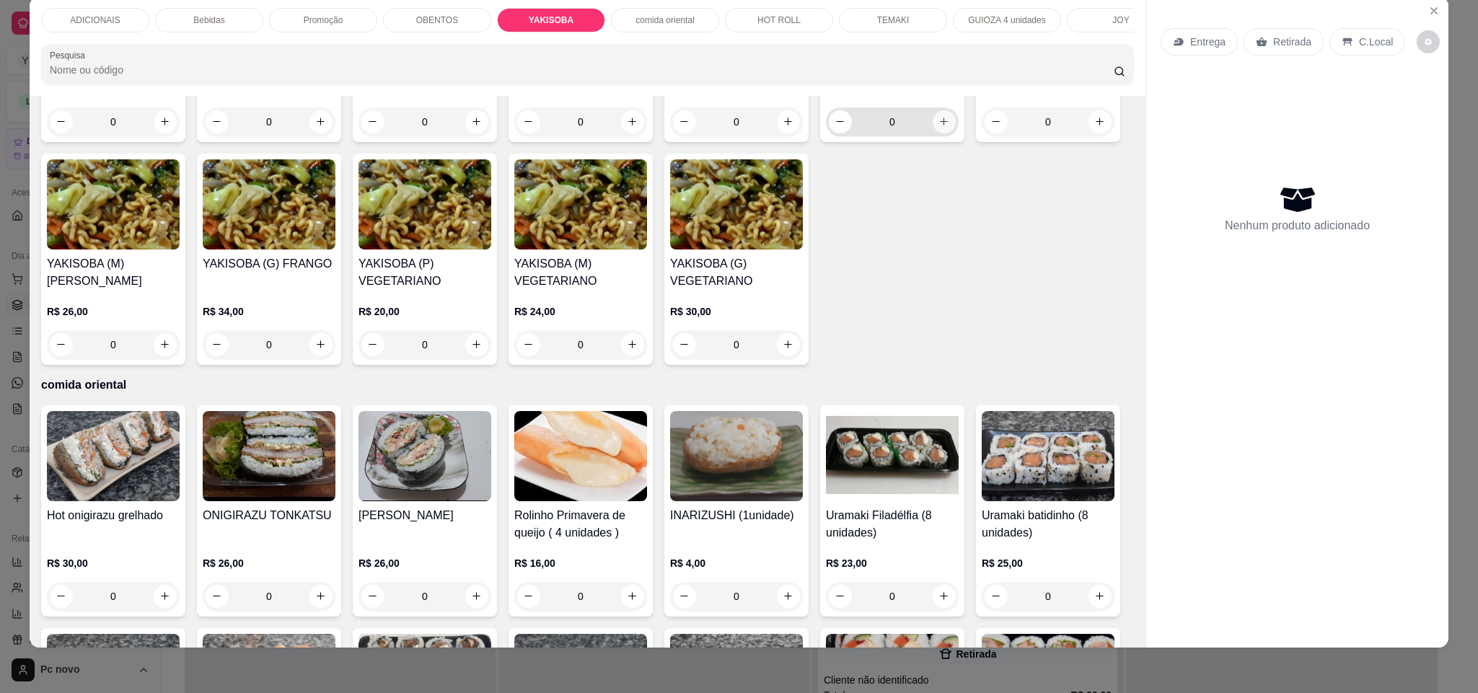
click at [938, 127] on icon "increase-product-quantity" at bounding box center [943, 121] width 11 height 11
type input "1"
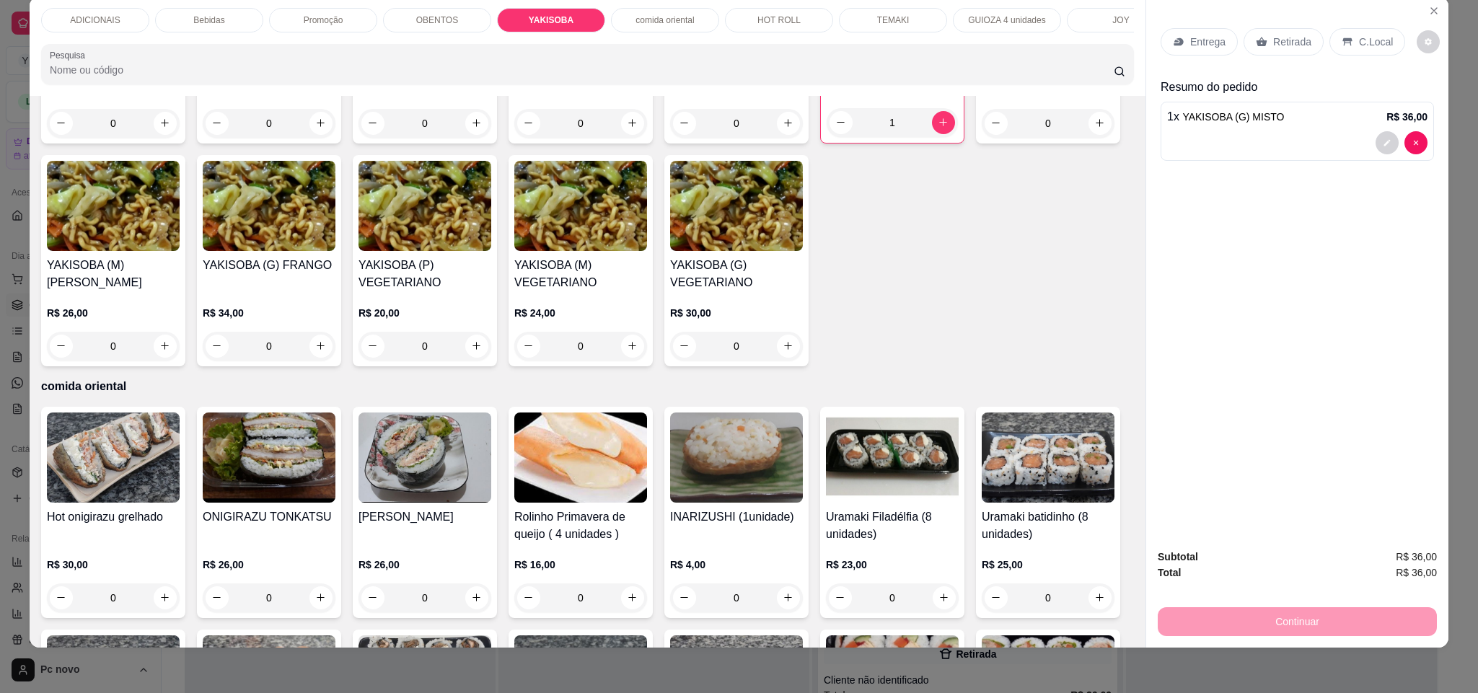
click at [1192, 48] on p "Entrega" at bounding box center [1207, 42] width 35 height 14
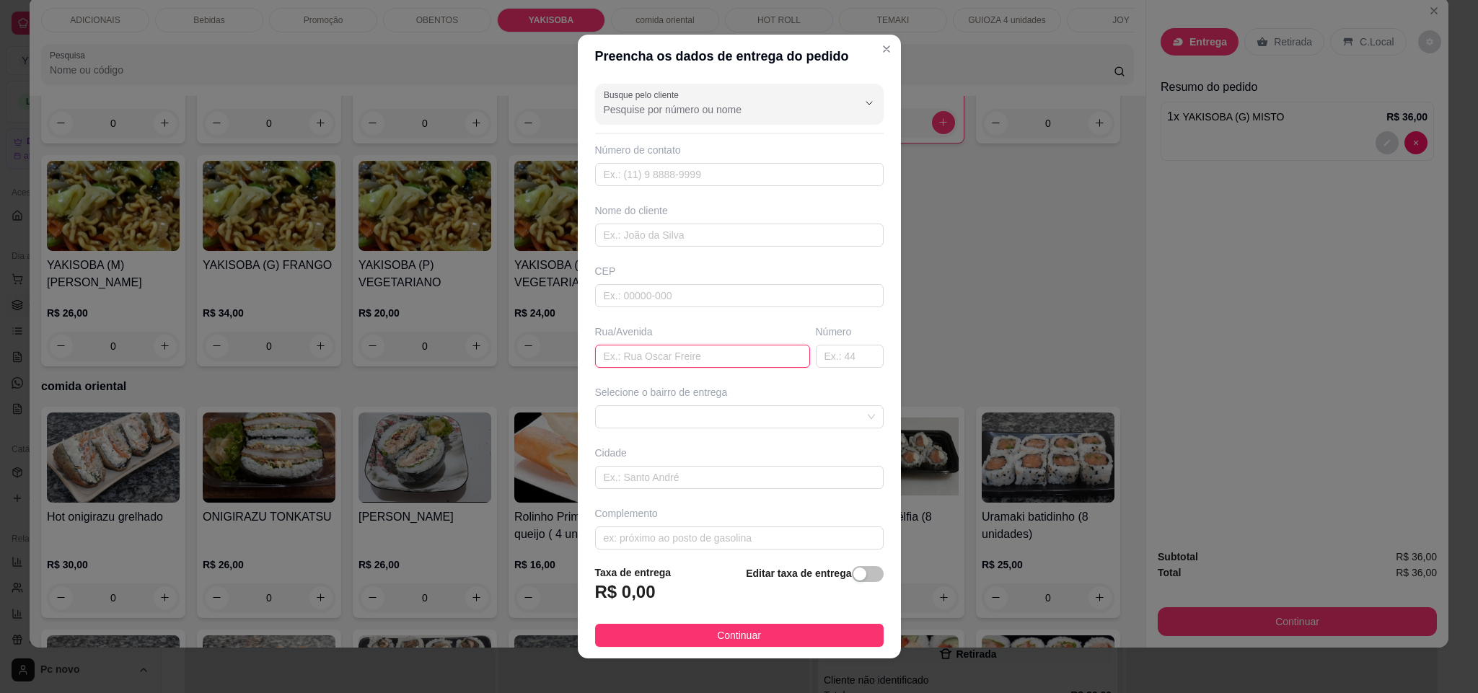
click at [715, 363] on input "text" at bounding box center [702, 356] width 215 height 23
click at [617, 360] on input "Rua irã rina [DEMOGRAPHIC_DATA]" at bounding box center [702, 356] width 215 height 23
type input "Rua irmã [PERSON_NAME][DEMOGRAPHIC_DATA]"
click at [821, 366] on input "text" at bounding box center [850, 356] width 68 height 23
type input "5"
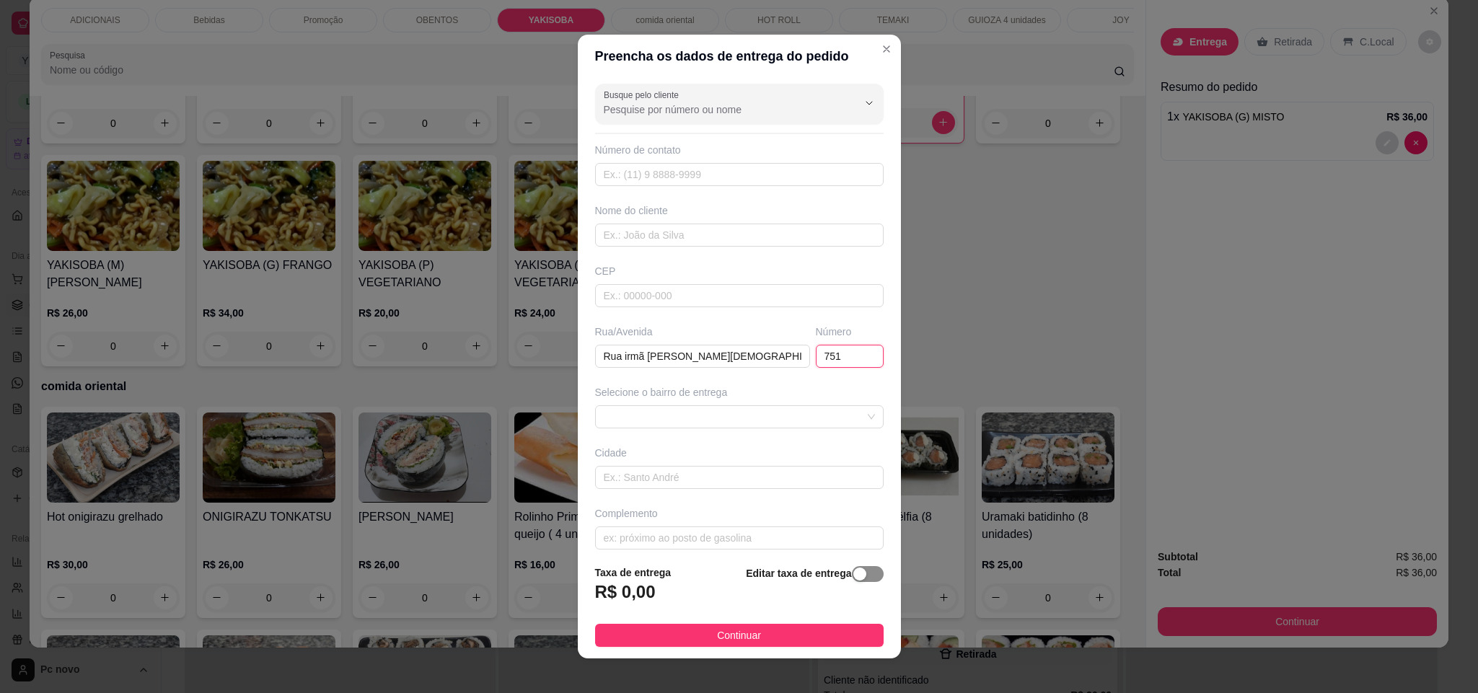
type input "751"
click at [853, 572] on div "button" at bounding box center [859, 574] width 13 height 13
click at [645, 595] on input "0,00" at bounding box center [673, 597] width 154 height 27
type input "7,00"
click at [692, 239] on input "text" at bounding box center [739, 235] width 288 height 23
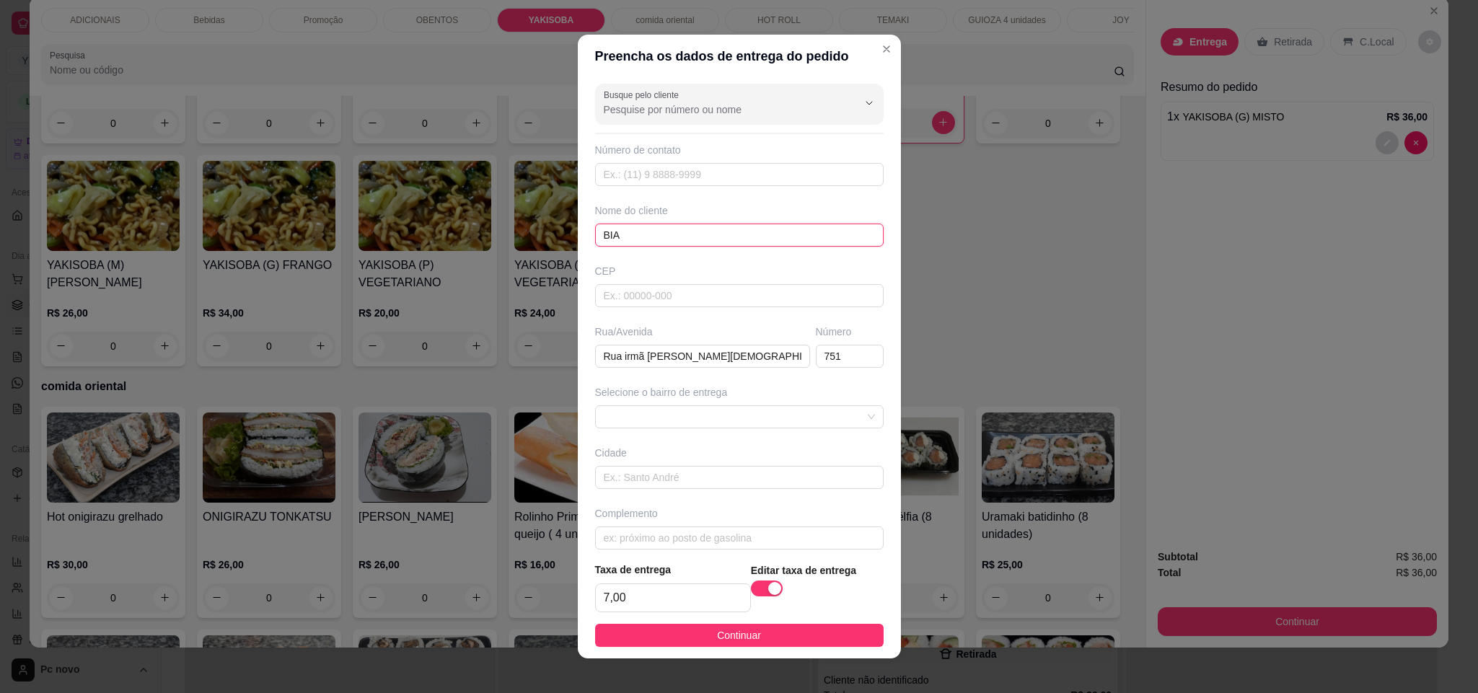
type input "BIA"
click at [675, 295] on input "text" at bounding box center [739, 295] width 288 height 23
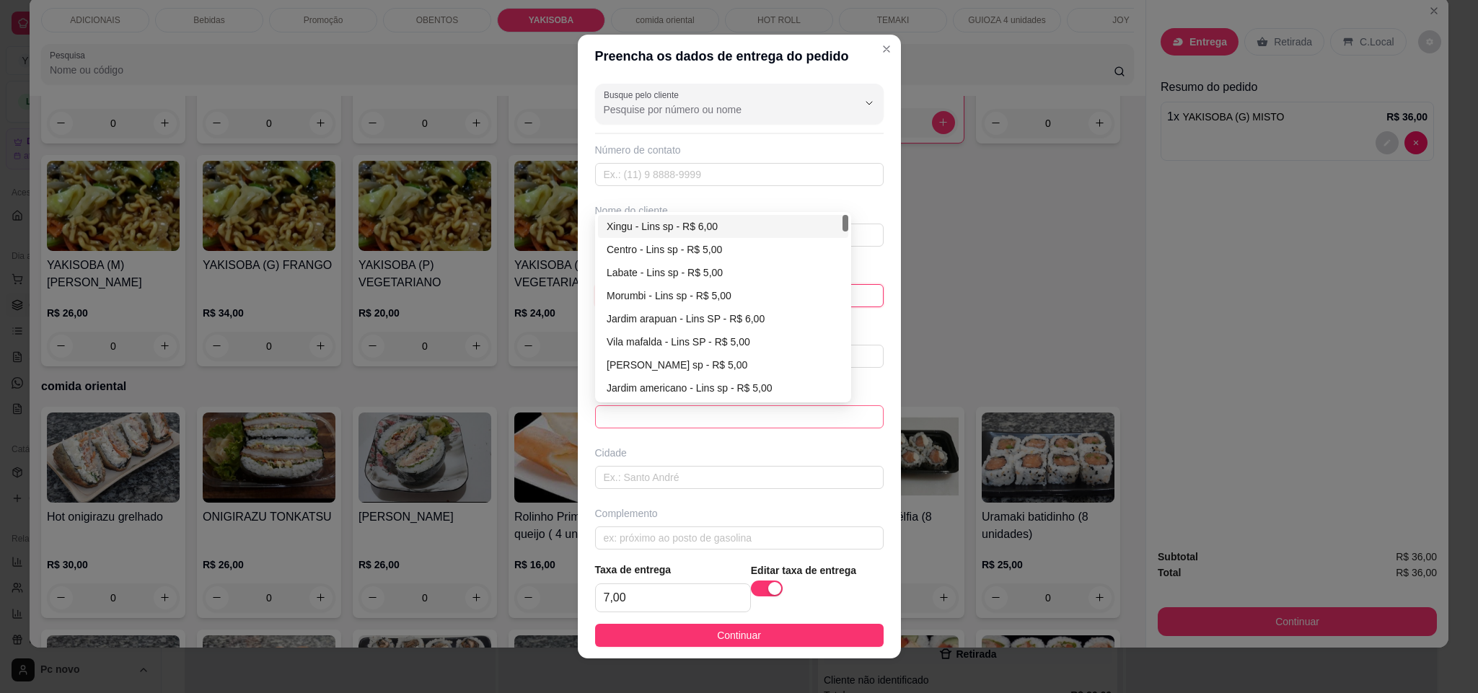
click at [653, 416] on span at bounding box center [739, 417] width 271 height 22
click at [642, 450] on div "Cidade" at bounding box center [739, 453] width 288 height 14
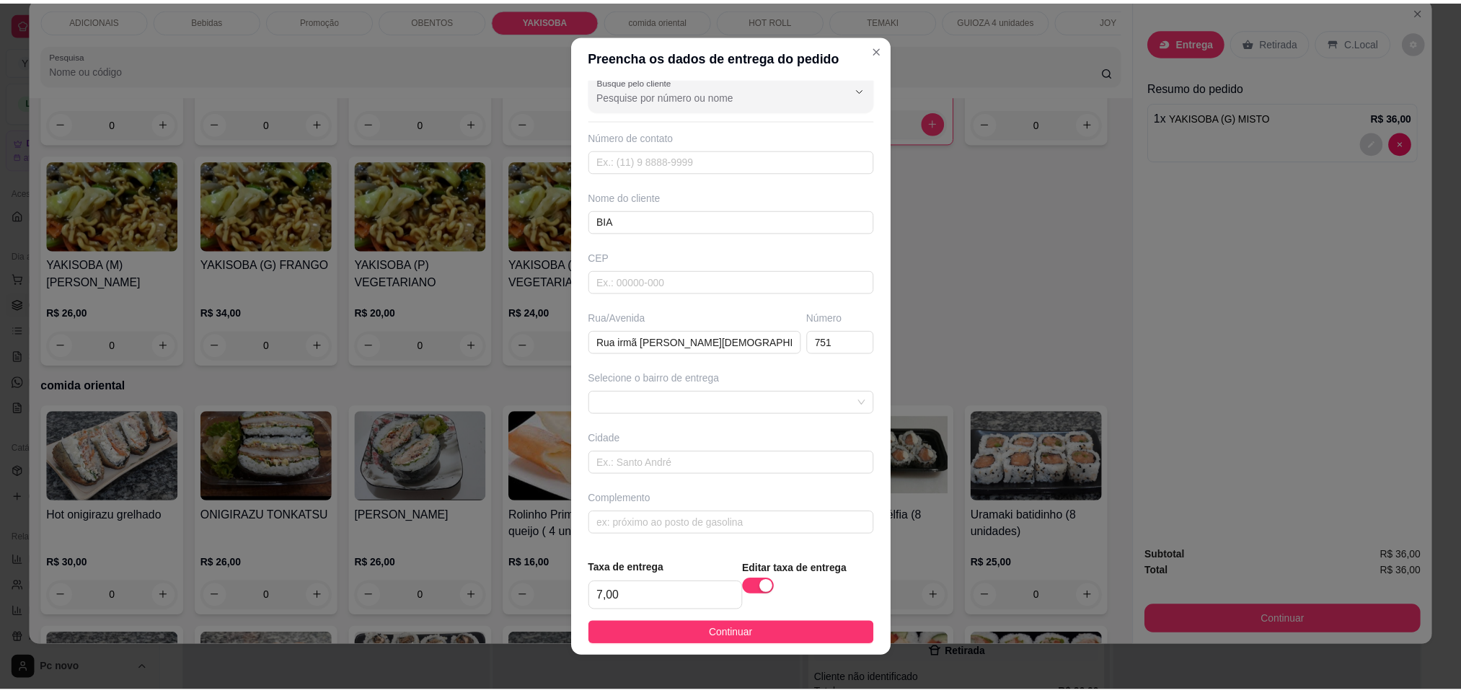
scroll to position [0, 0]
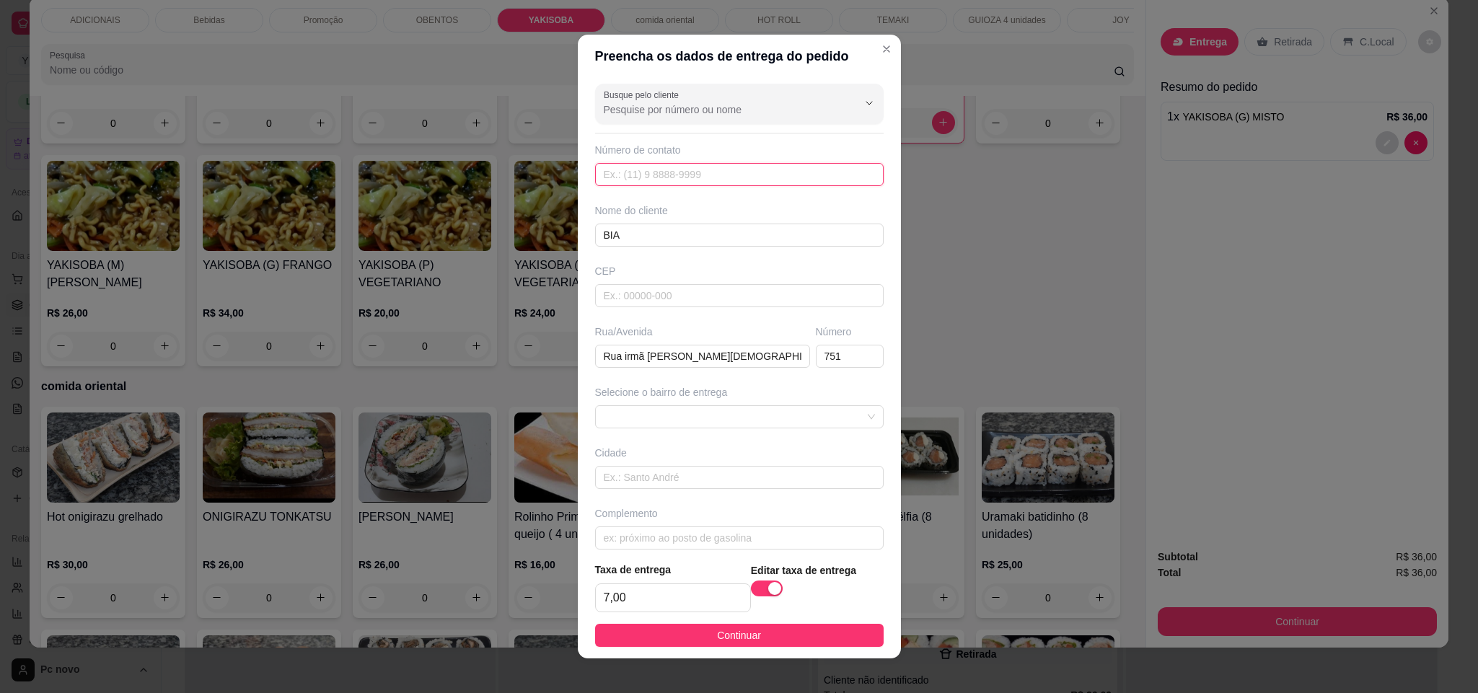
click at [643, 176] on input "text" at bounding box center [739, 174] width 288 height 23
paste input "[PHONE_NUMBER]"
type input "[PHONE_NUMBER]"
click at [720, 619] on footer "Taxa de entrega 7,00 Editar taxa de entrega Continuar" at bounding box center [739, 604] width 323 height 108
click at [723, 632] on span "Continuar" at bounding box center [739, 635] width 44 height 16
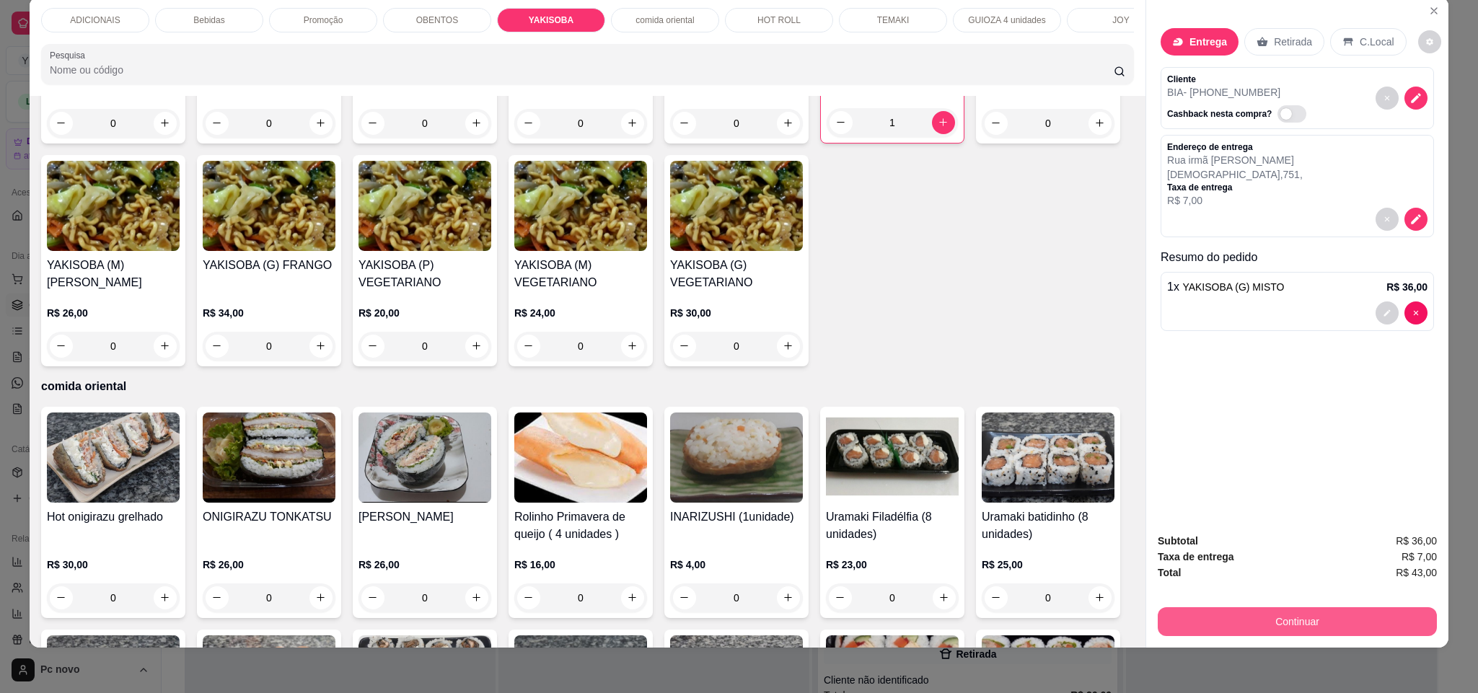
click at [1229, 626] on button "Continuar" at bounding box center [1296, 621] width 279 height 29
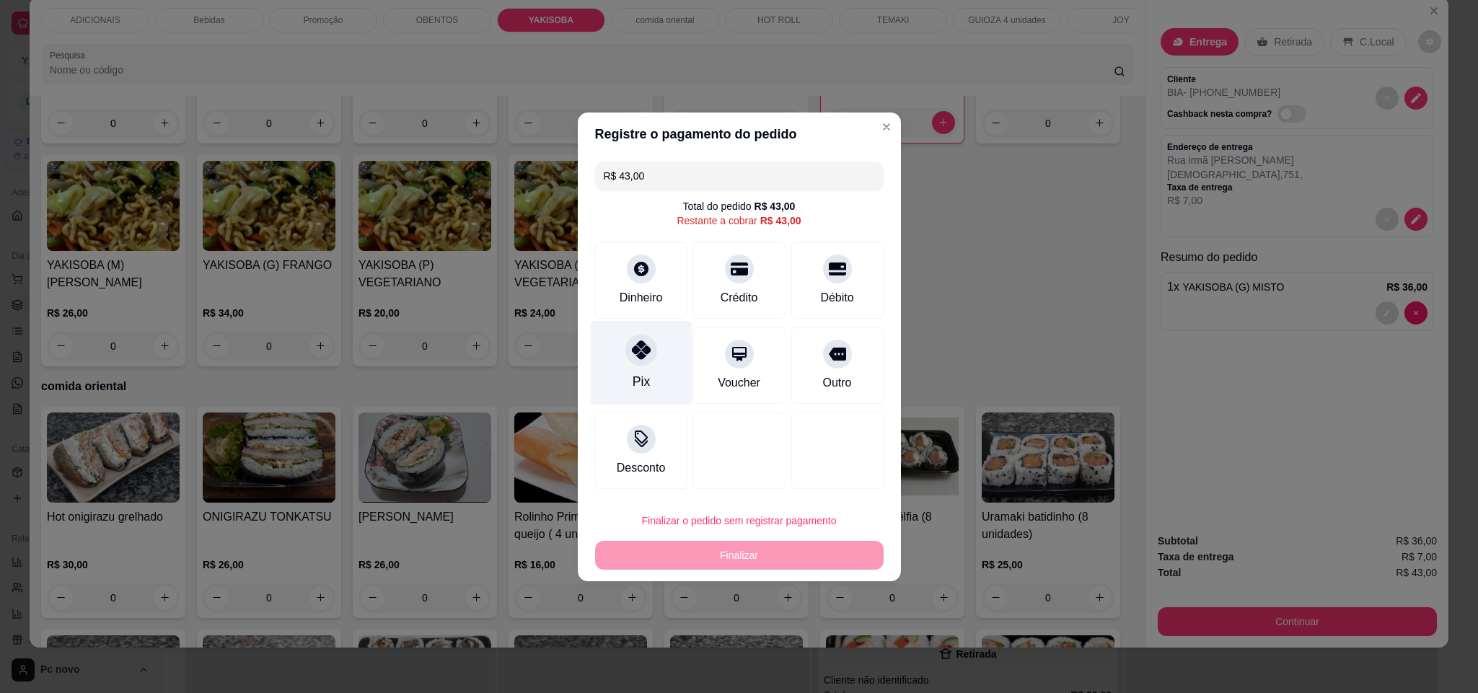
click at [651, 332] on div "Pix" at bounding box center [641, 362] width 102 height 84
type input "R$ 0,00"
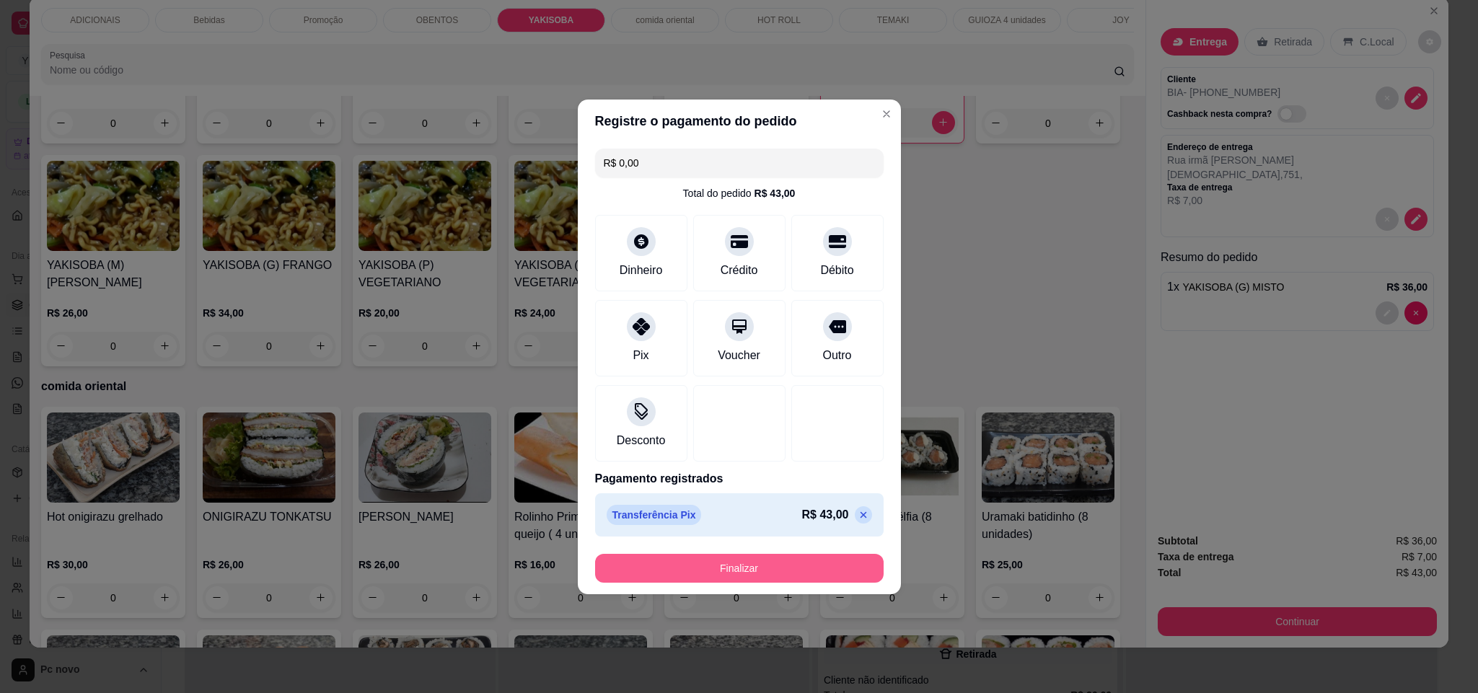
click at [725, 568] on button "Finalizar" at bounding box center [739, 568] width 288 height 29
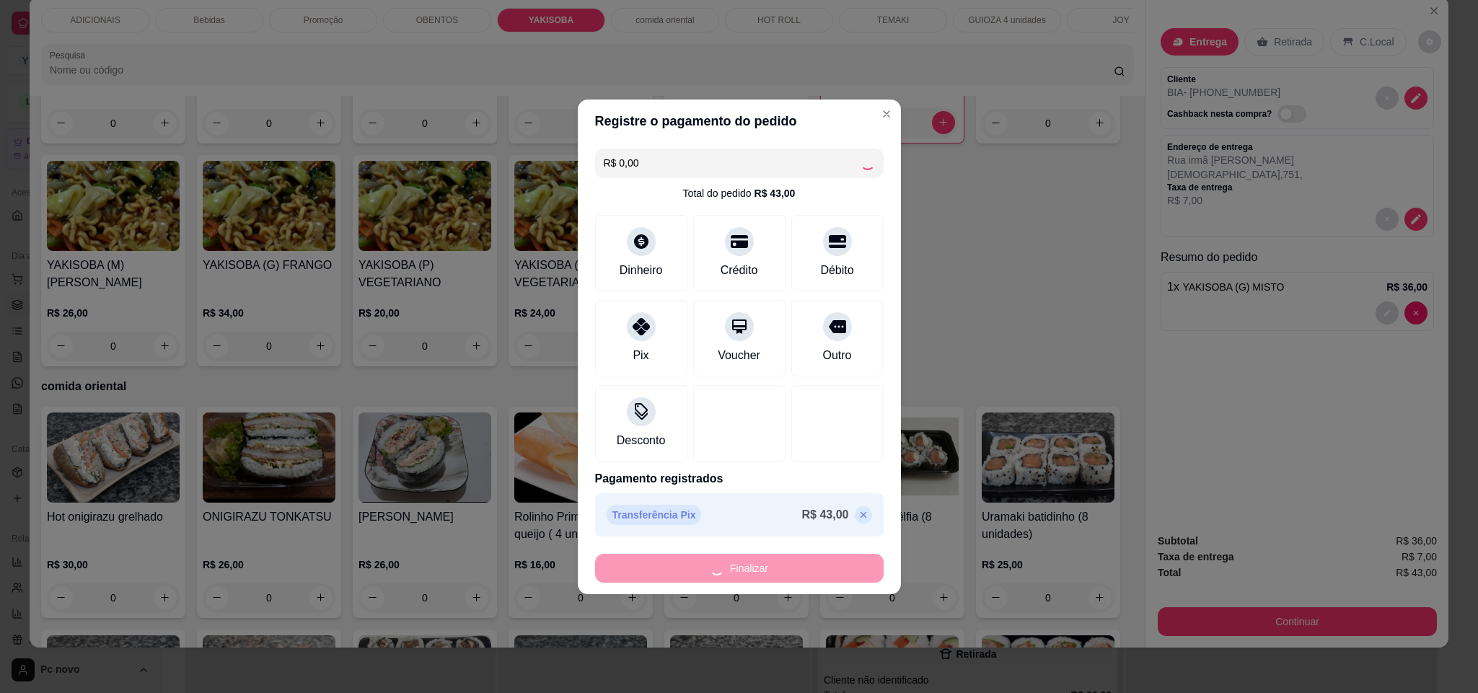
type input "0"
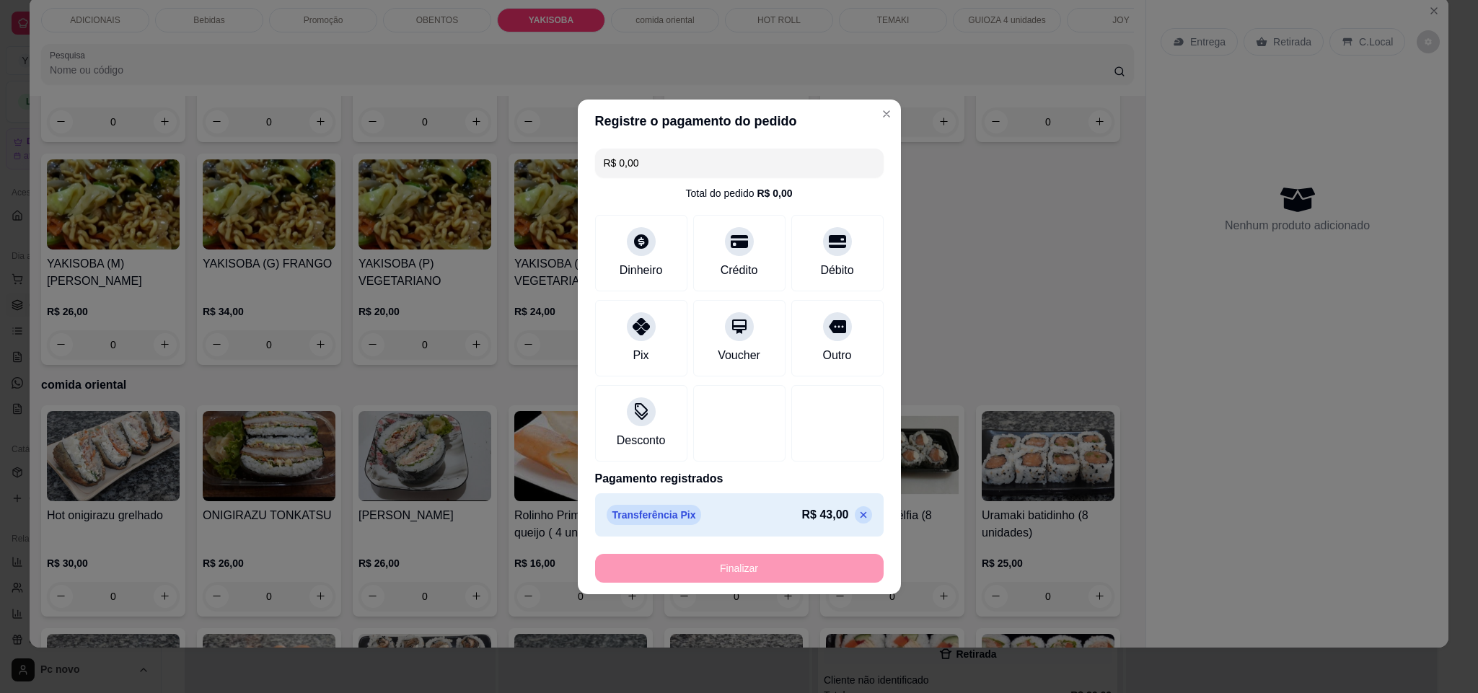
type input "-R$ 43,00"
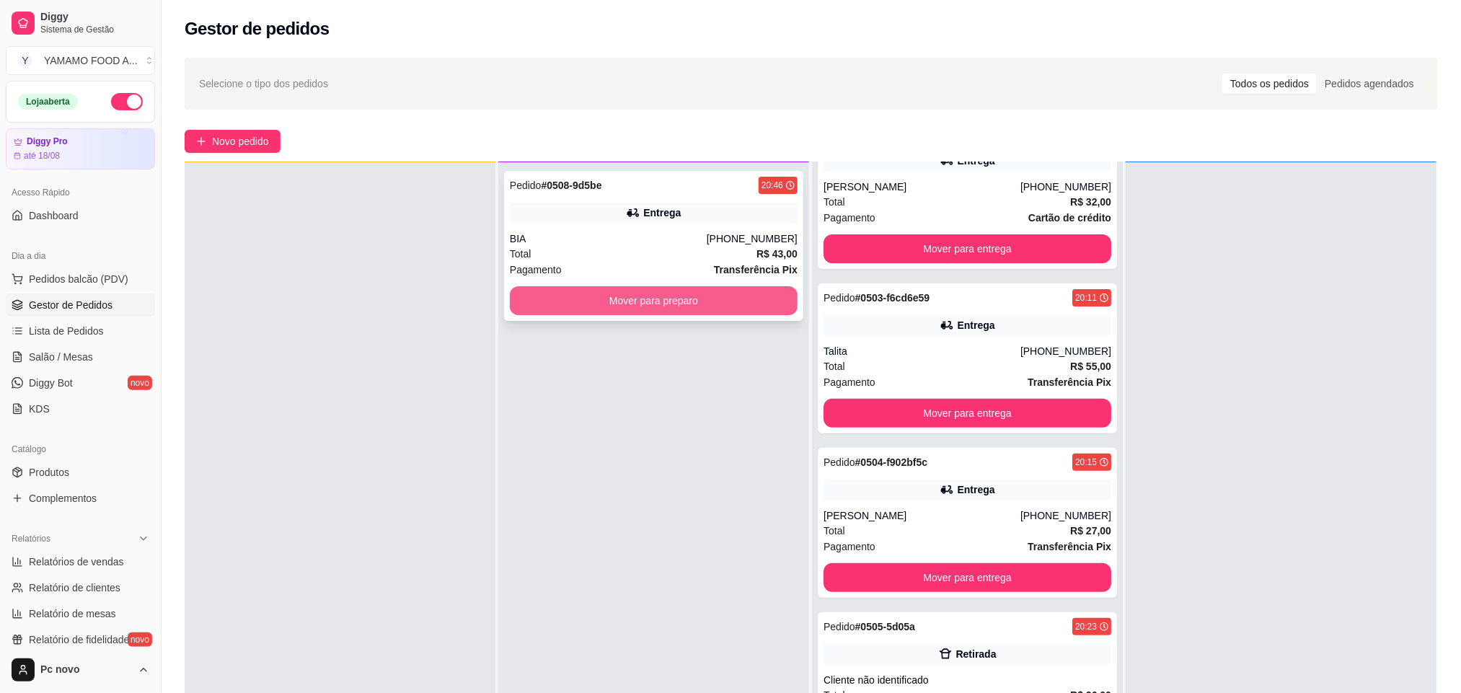
click at [643, 303] on button "Mover para preparo" at bounding box center [654, 300] width 288 height 29
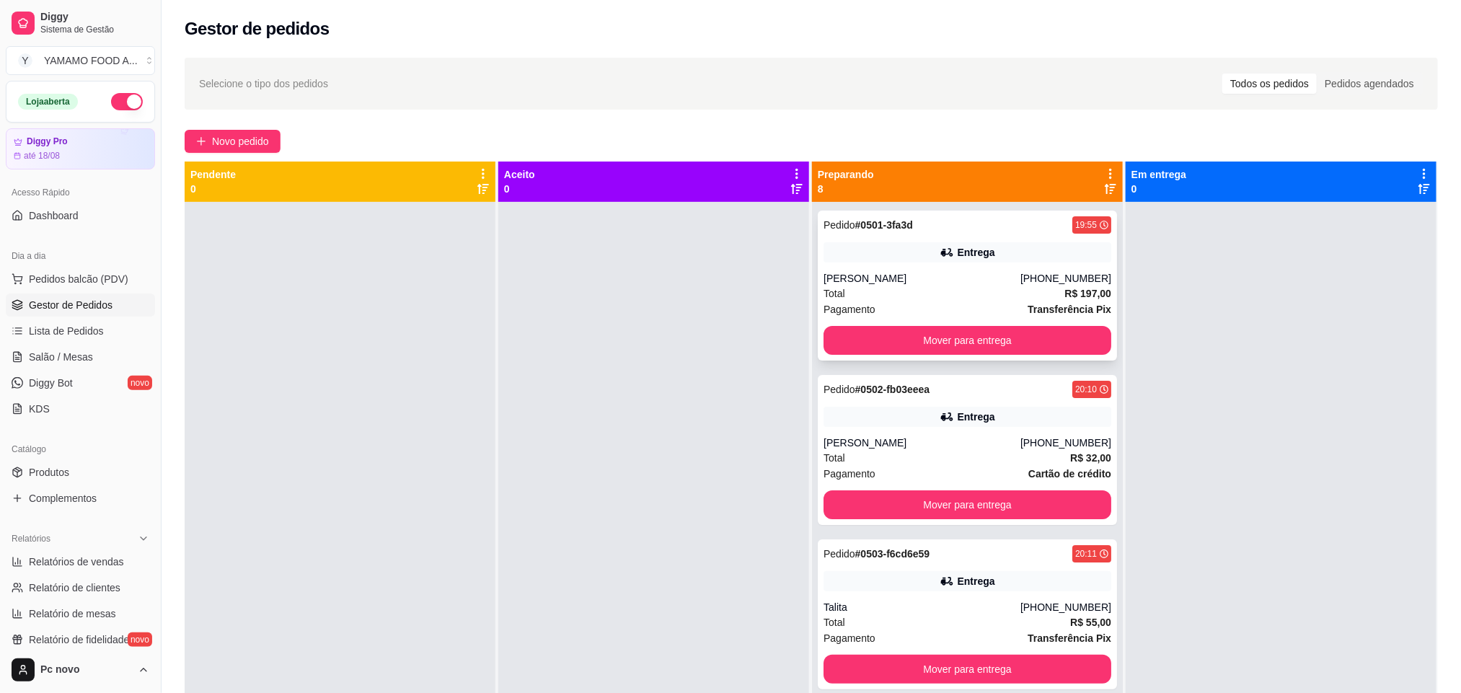
click at [864, 253] on div "Entrega" at bounding box center [967, 252] width 288 height 20
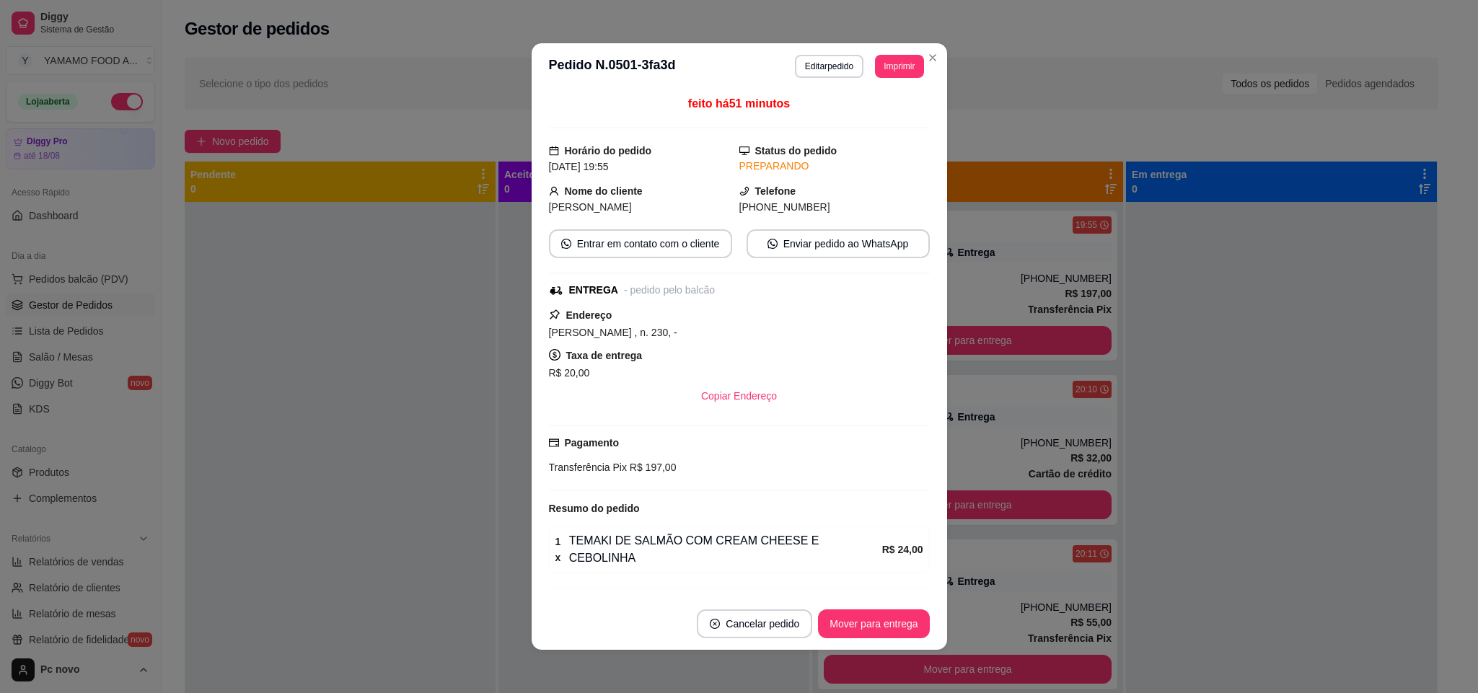
scroll to position [208, 0]
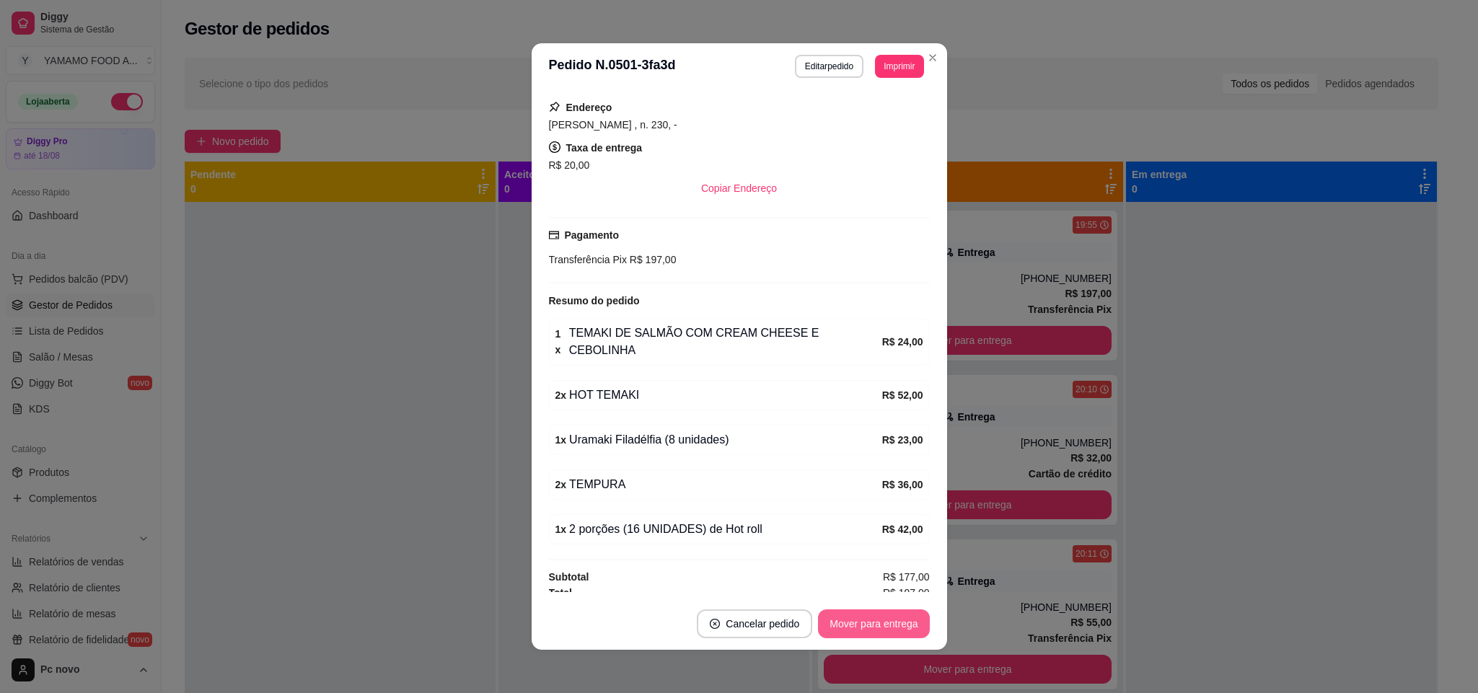
click at [844, 613] on button "Mover para entrega" at bounding box center [873, 623] width 111 height 29
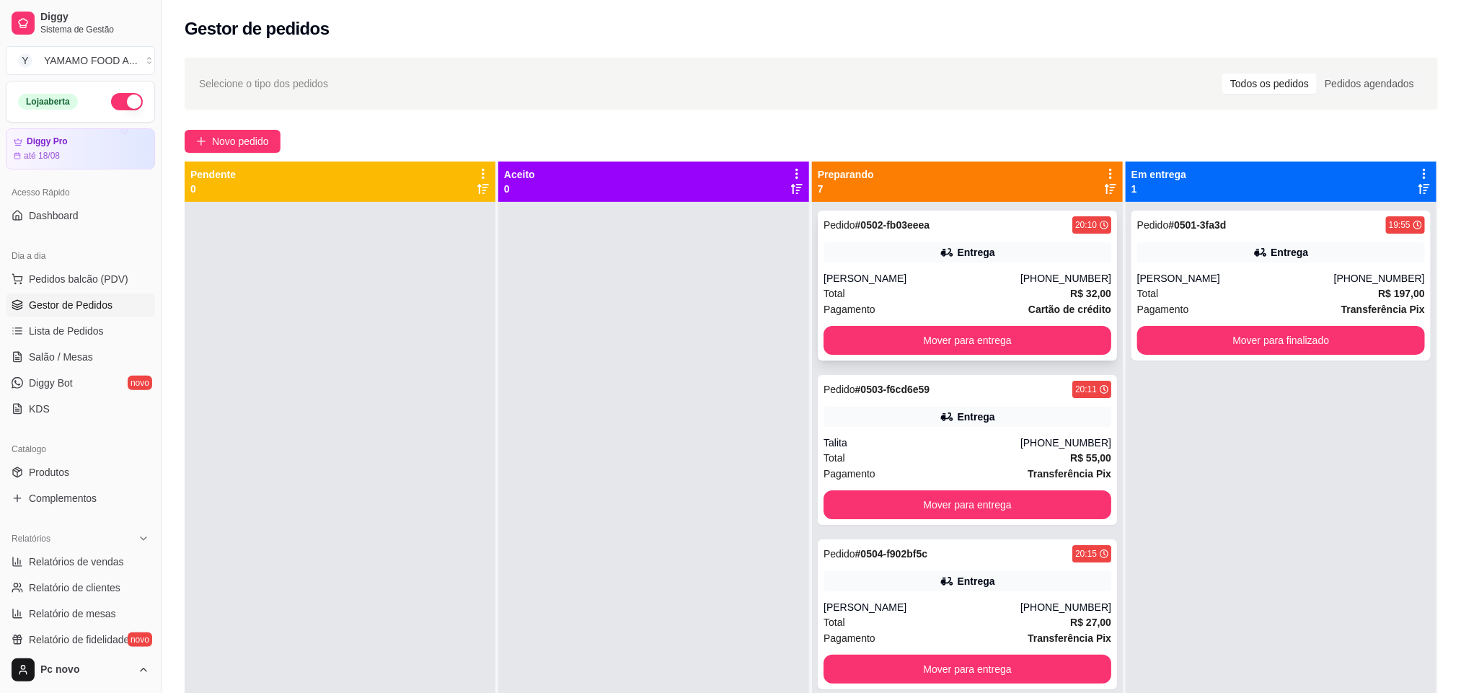
click at [971, 286] on div "Total R$ 32,00" at bounding box center [967, 294] width 288 height 16
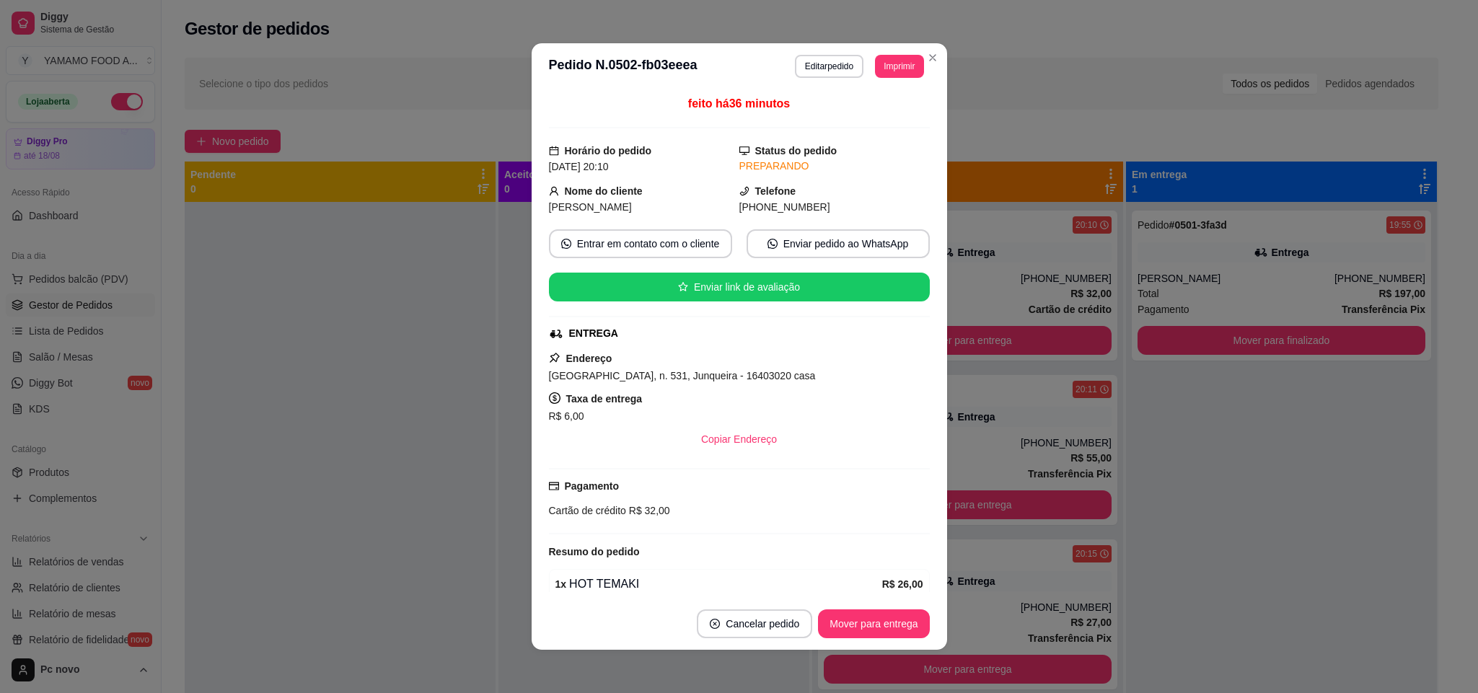
scroll to position [69, 0]
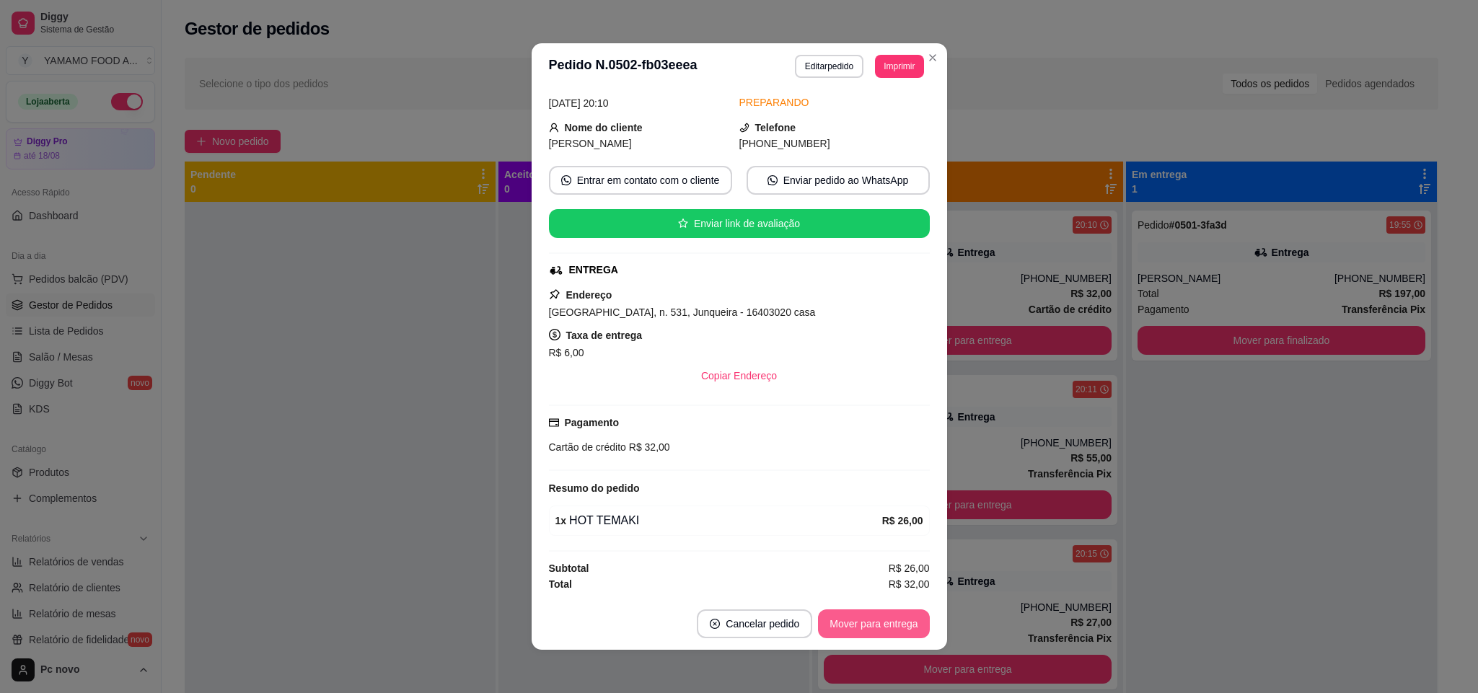
click at [834, 623] on button "Mover para entrega" at bounding box center [873, 623] width 111 height 29
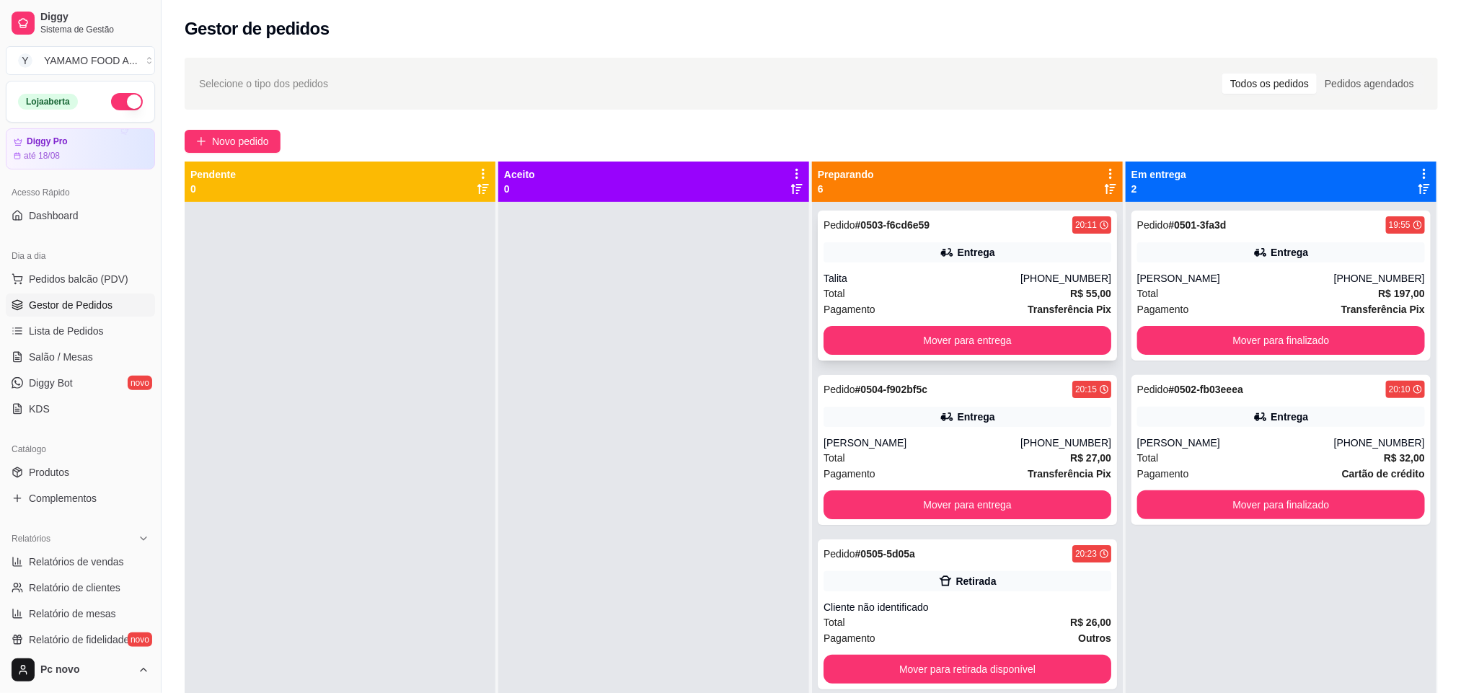
click at [855, 260] on div "Entrega" at bounding box center [967, 252] width 288 height 20
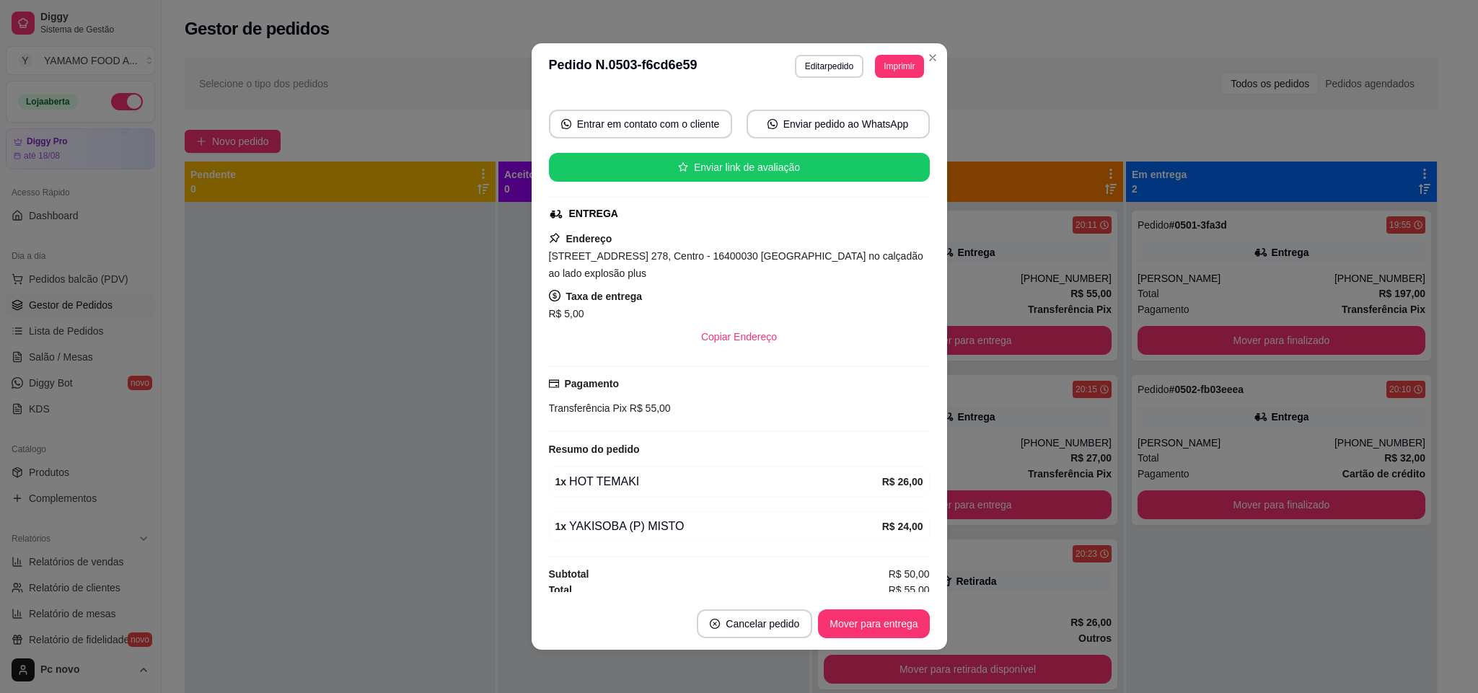
scroll to position [132, 0]
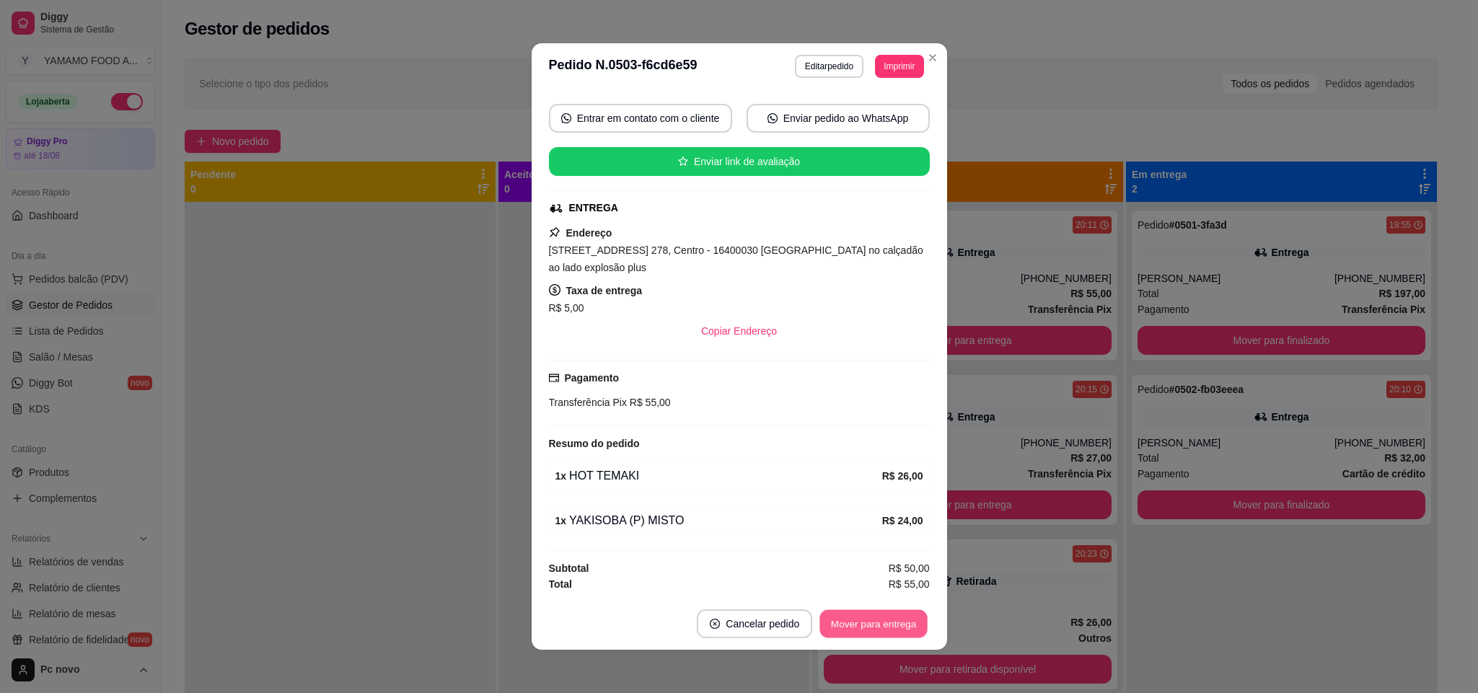
click at [855, 612] on button "Mover para entrega" at bounding box center [874, 624] width 108 height 28
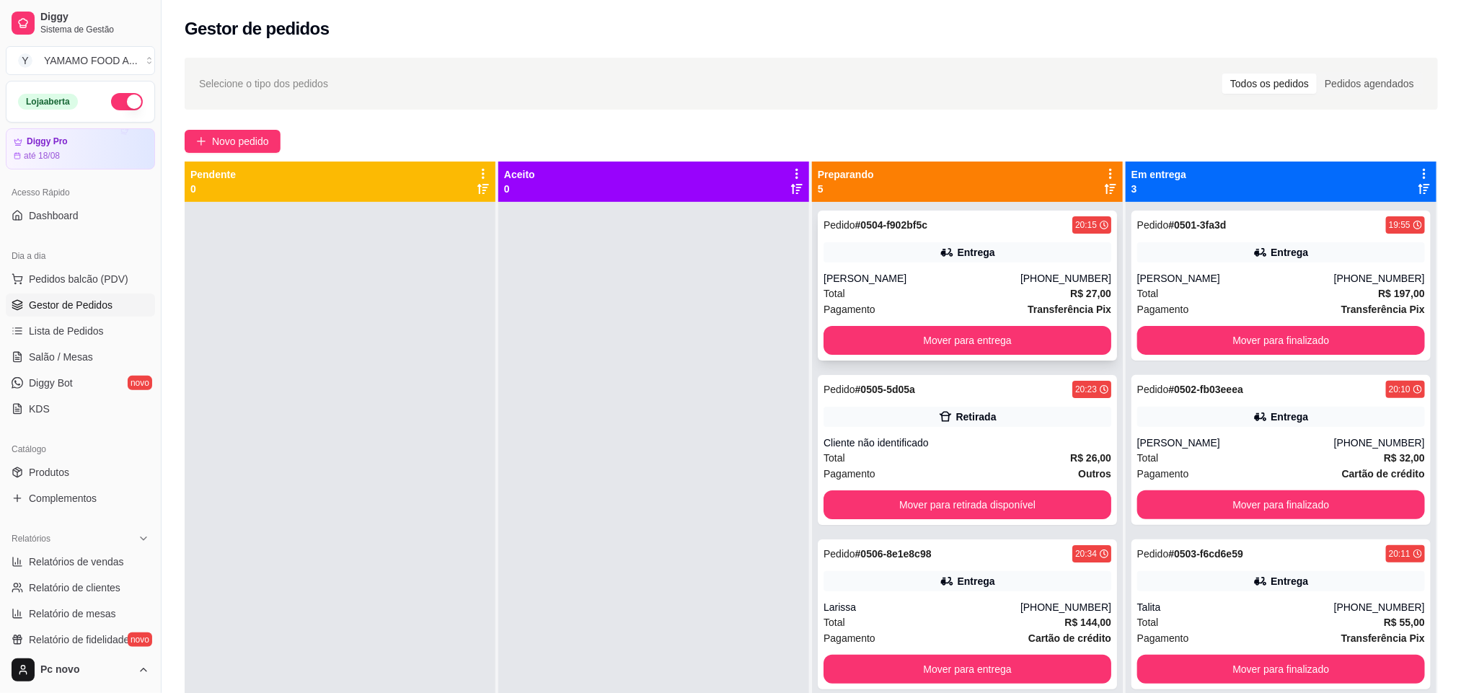
click at [911, 273] on div "[PERSON_NAME]" at bounding box center [921, 278] width 197 height 14
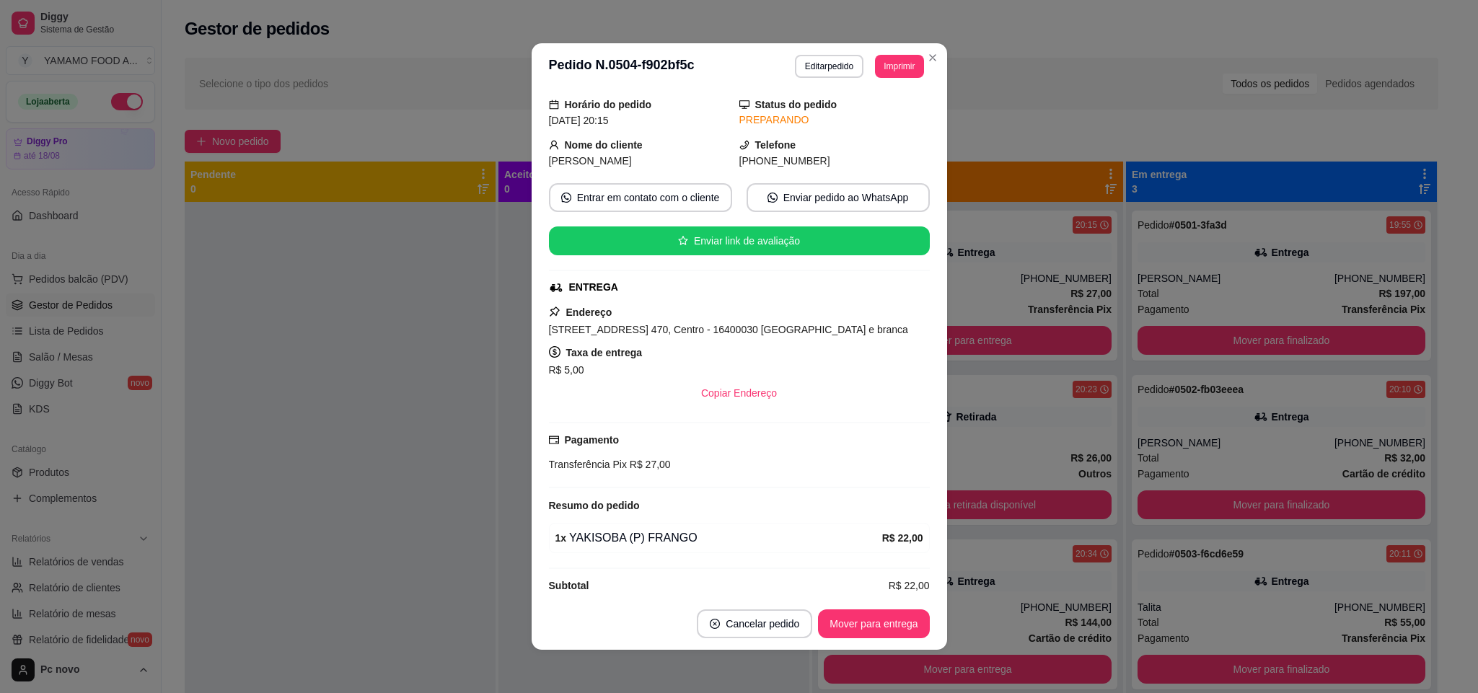
scroll to position [69, 0]
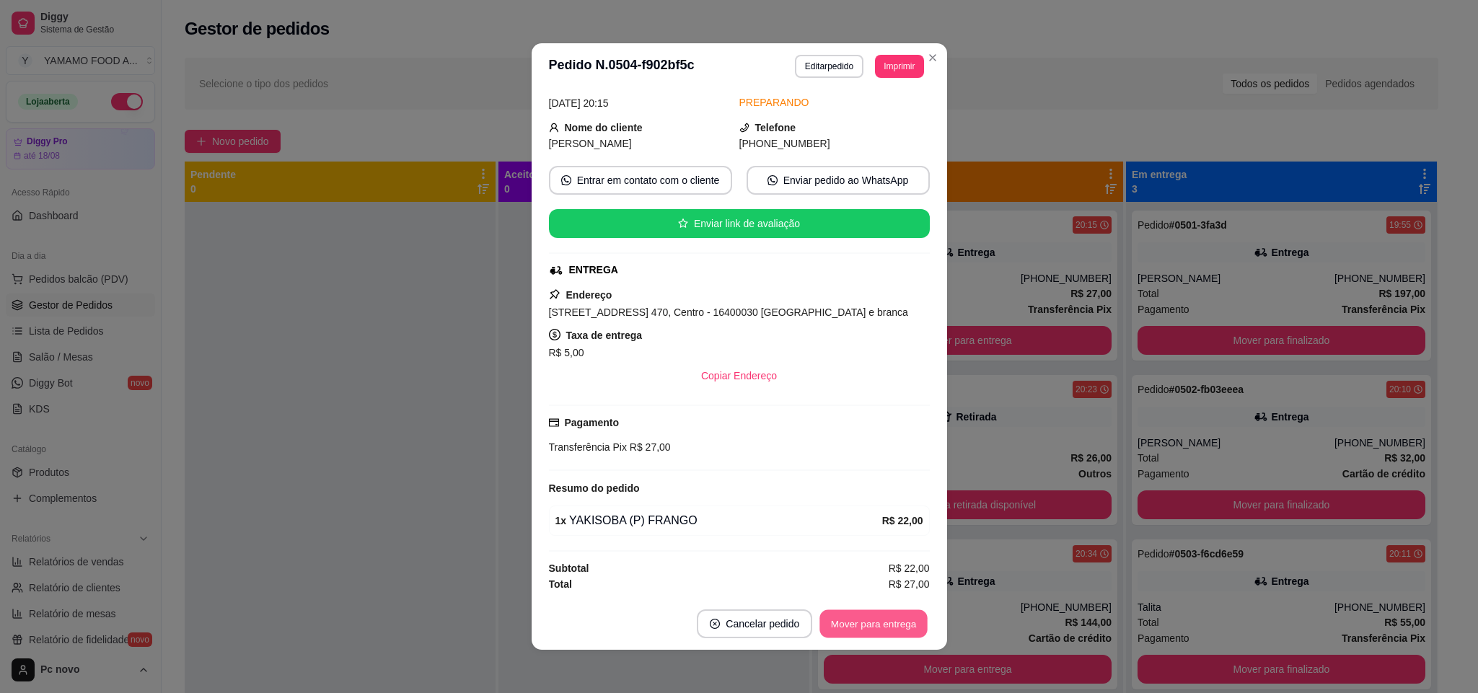
click at [844, 626] on button "Mover para entrega" at bounding box center [874, 624] width 108 height 28
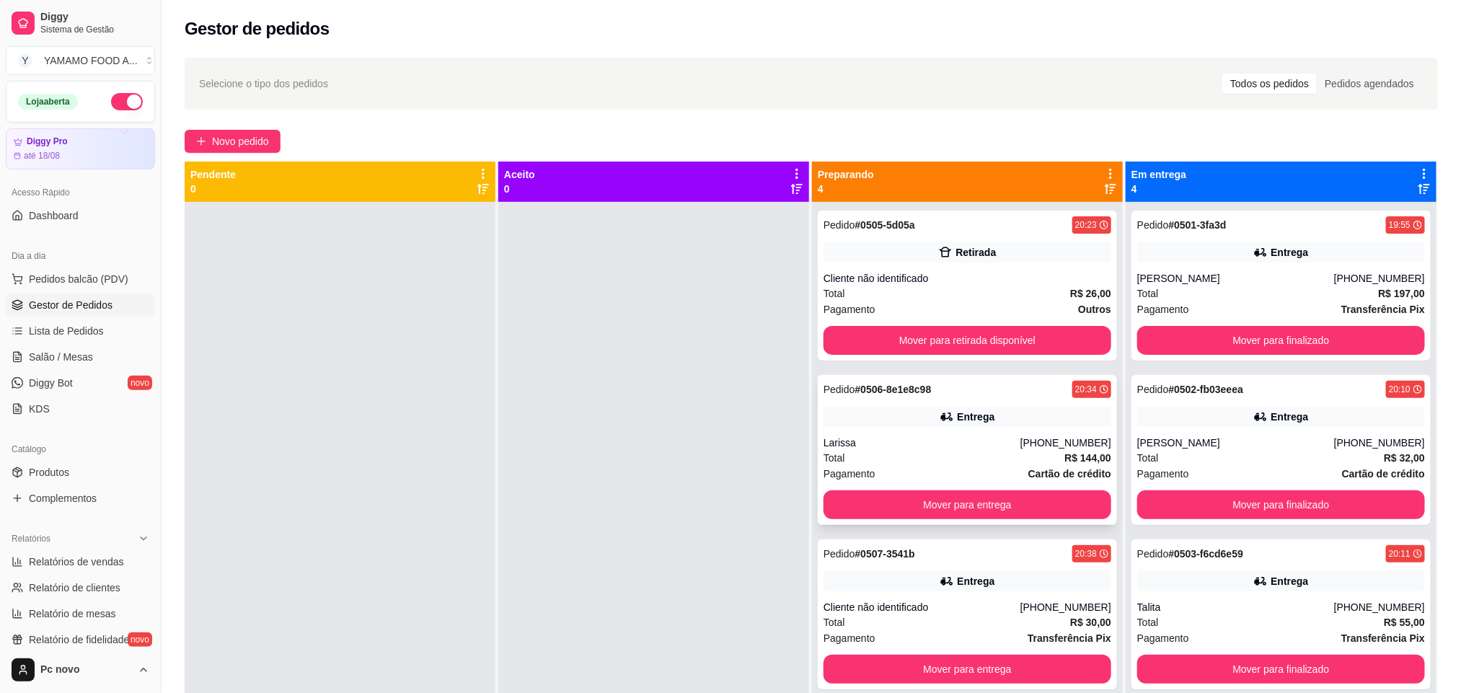
click at [900, 462] on div "Total R$ 144,00" at bounding box center [967, 458] width 288 height 16
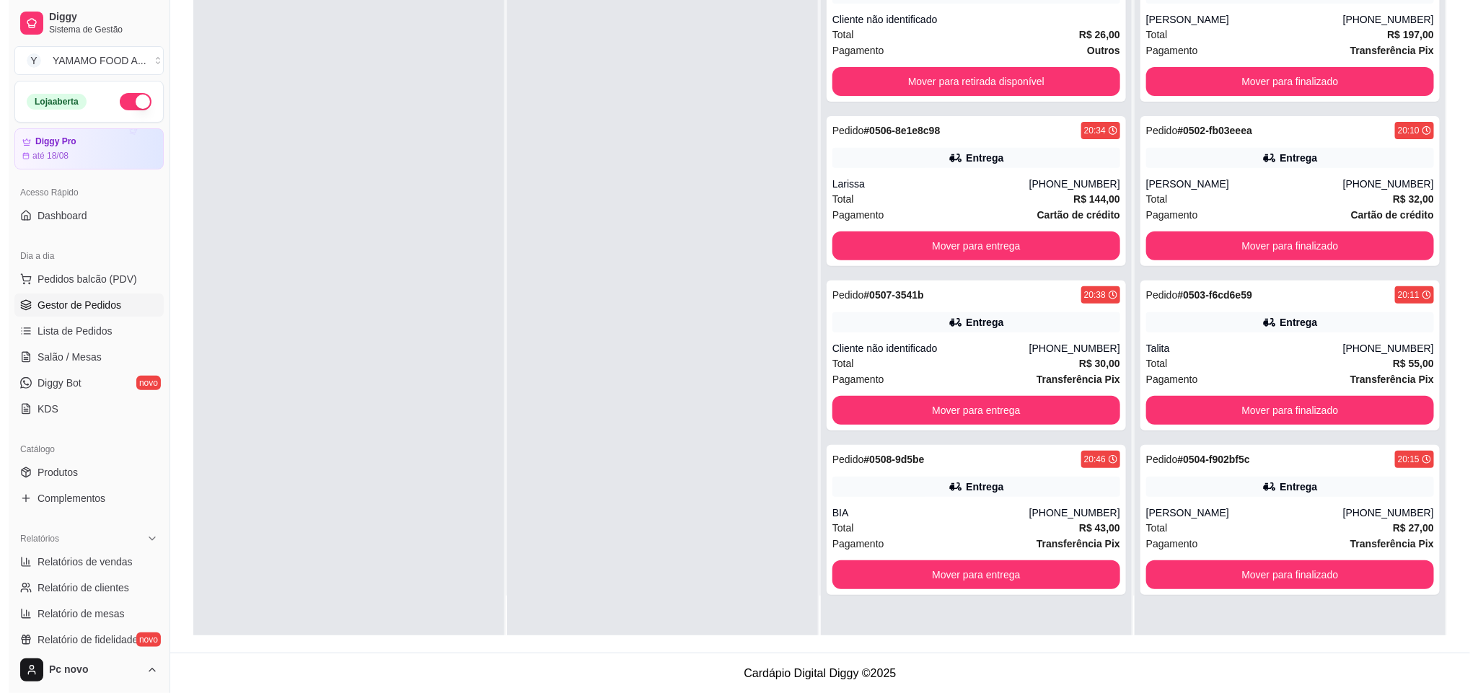
scroll to position [221, 0]
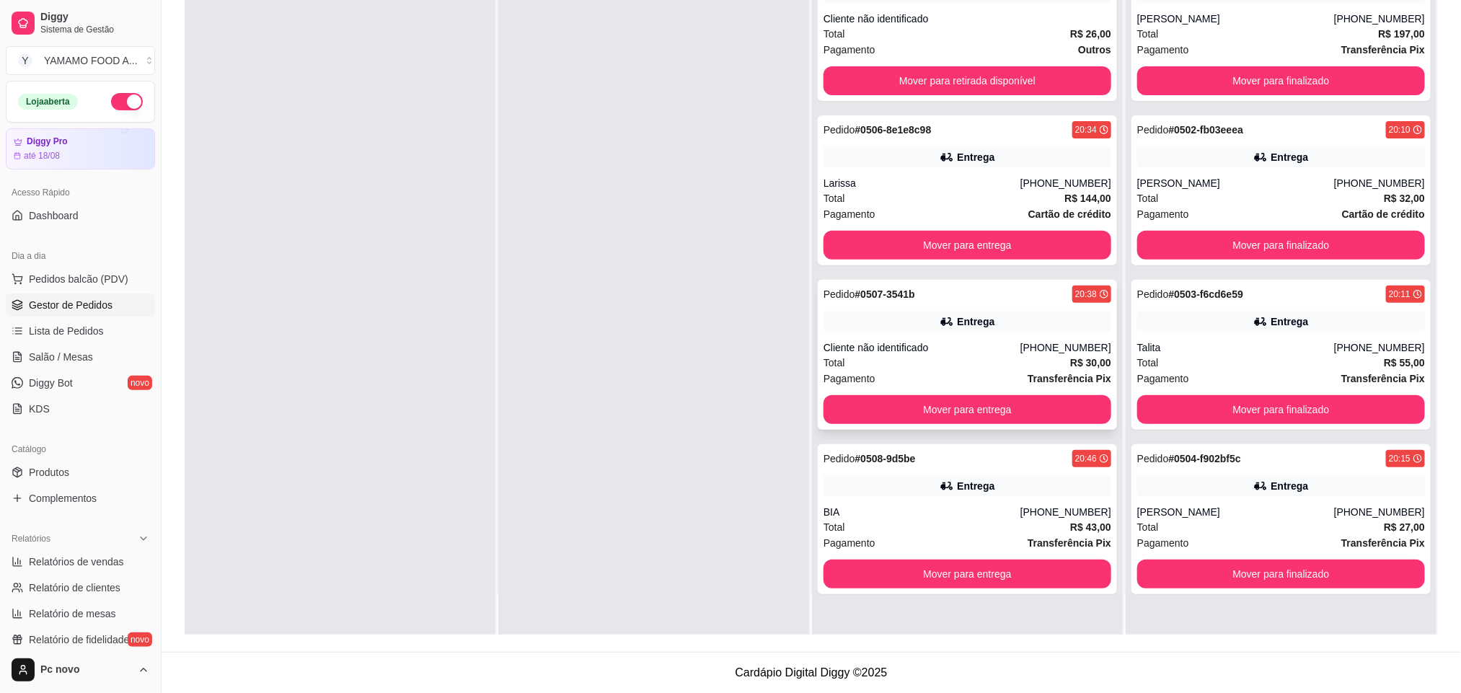
click at [920, 358] on div "Total R$ 30,00" at bounding box center [967, 363] width 288 height 16
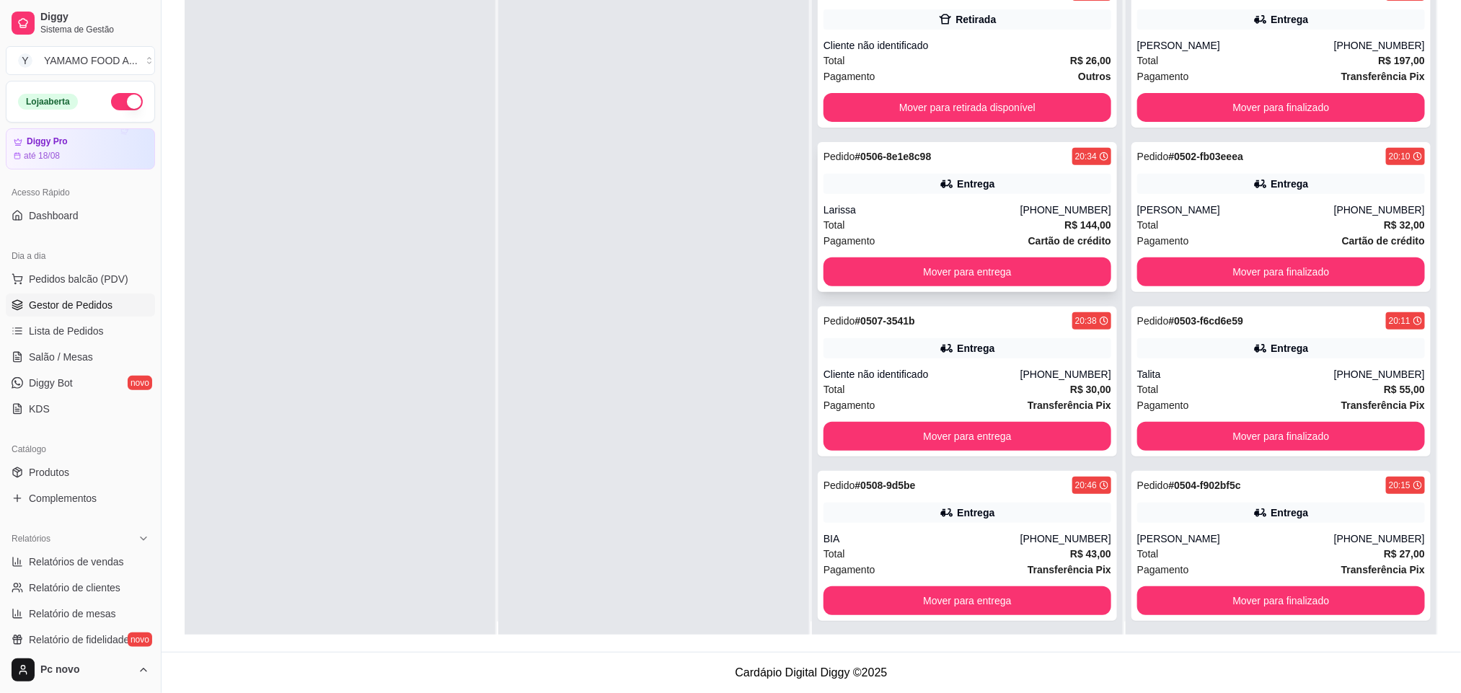
scroll to position [0, 0]
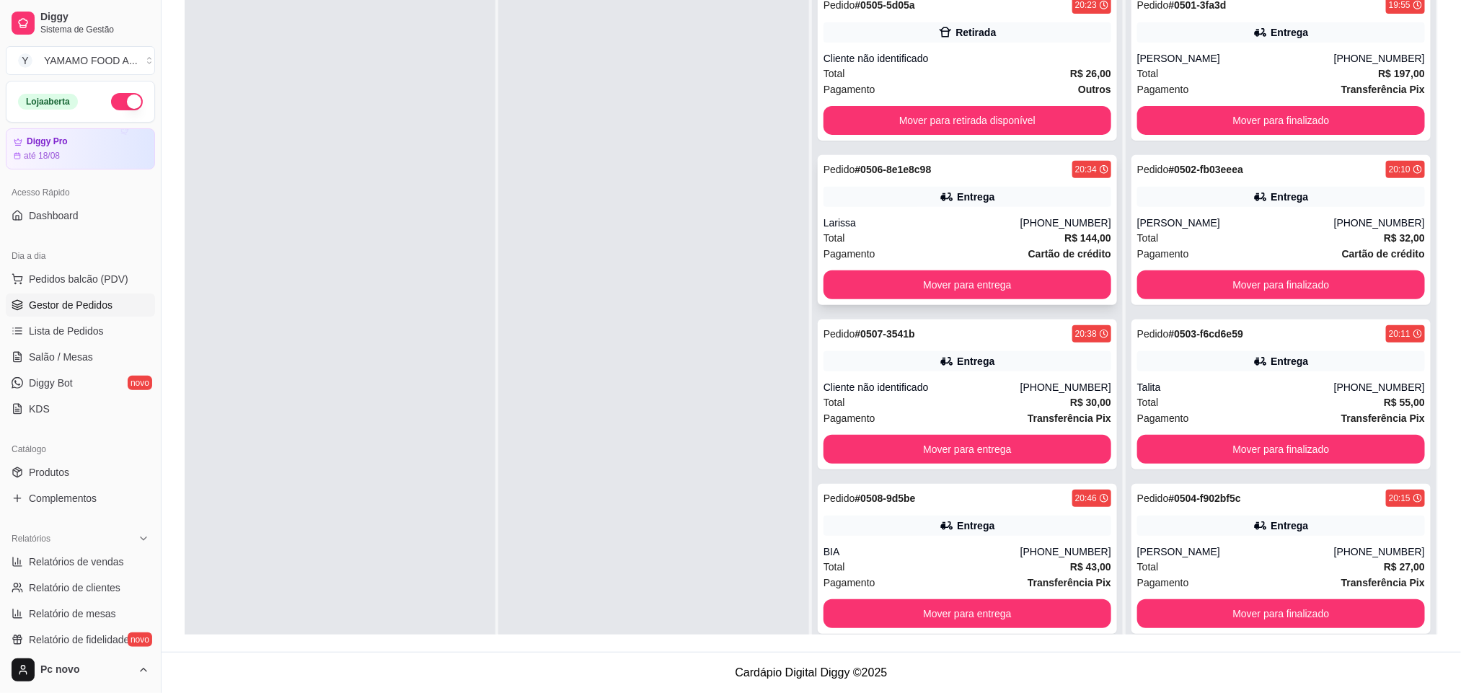
click at [926, 221] on div "Larissa" at bounding box center [921, 223] width 197 height 14
click at [849, 358] on div "Entrega" at bounding box center [967, 361] width 288 height 20
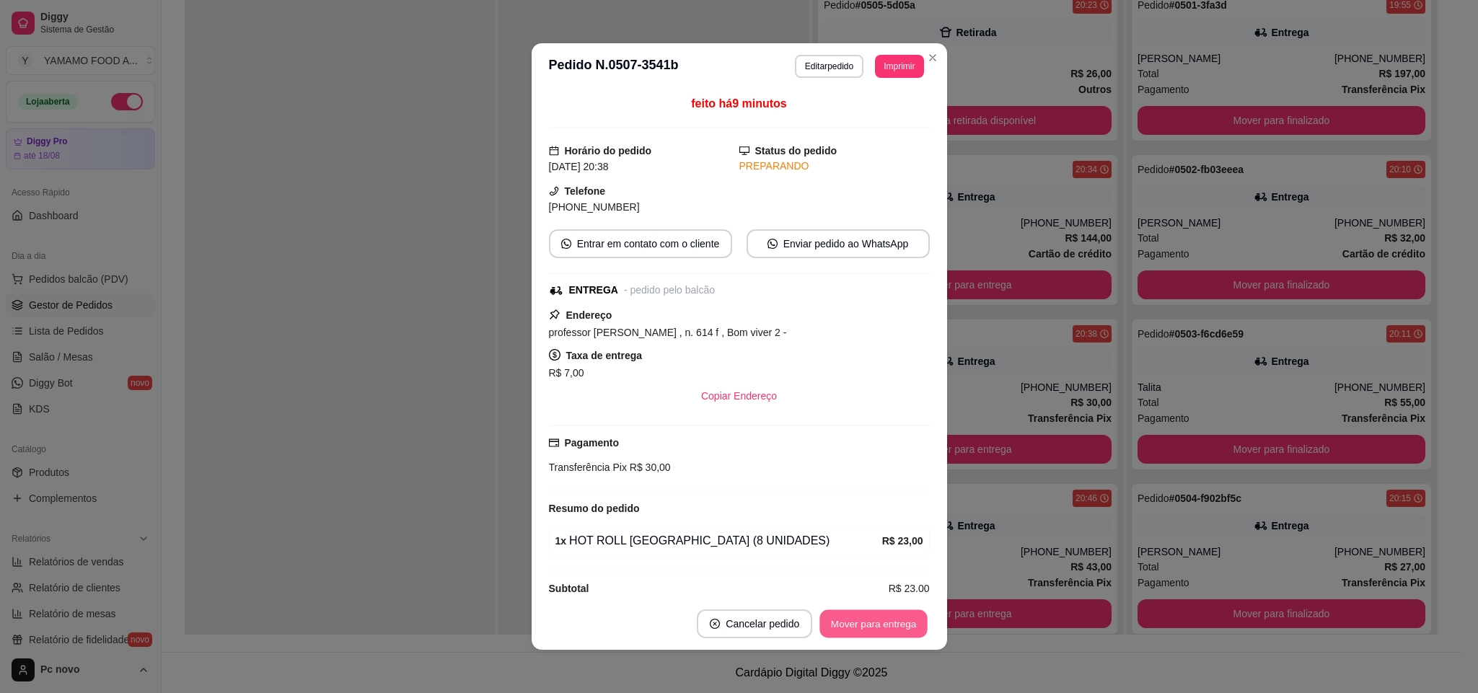
click at [844, 628] on button "Mover para entrega" at bounding box center [874, 624] width 108 height 28
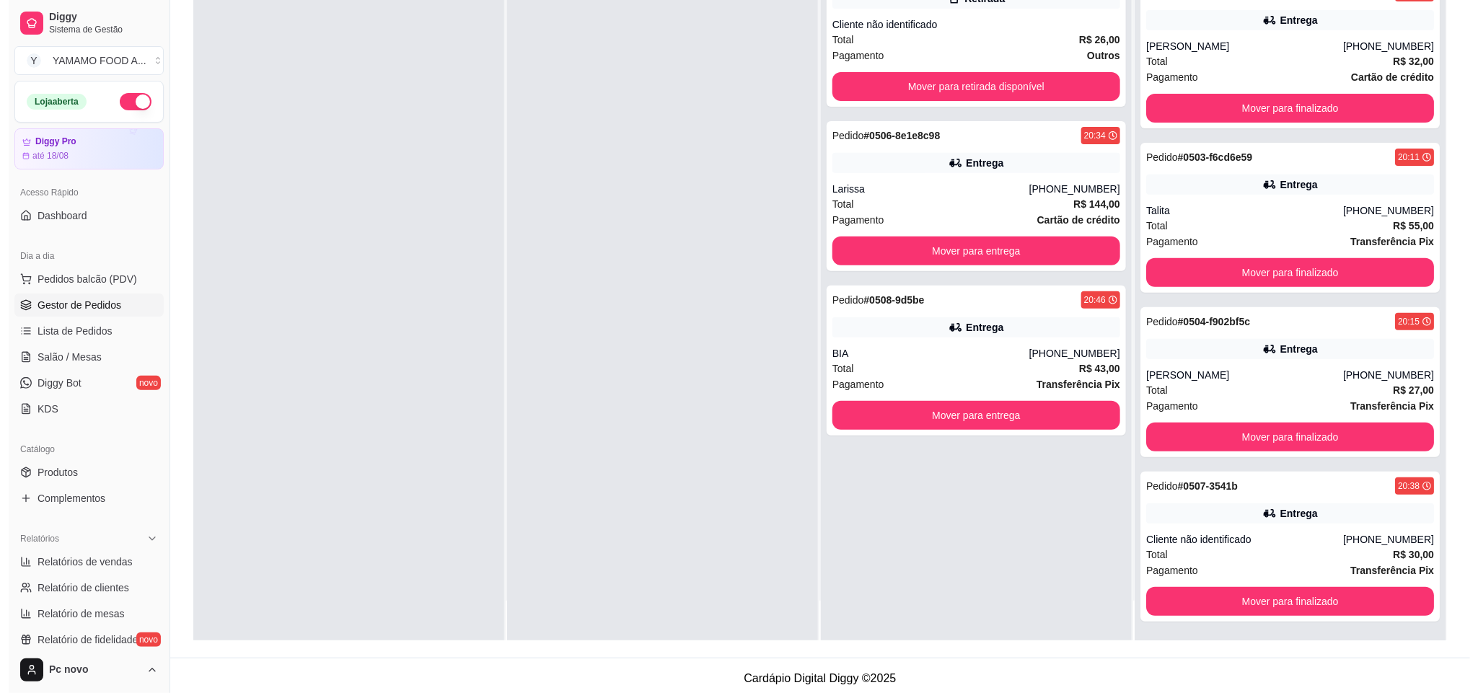
scroll to position [221, 0]
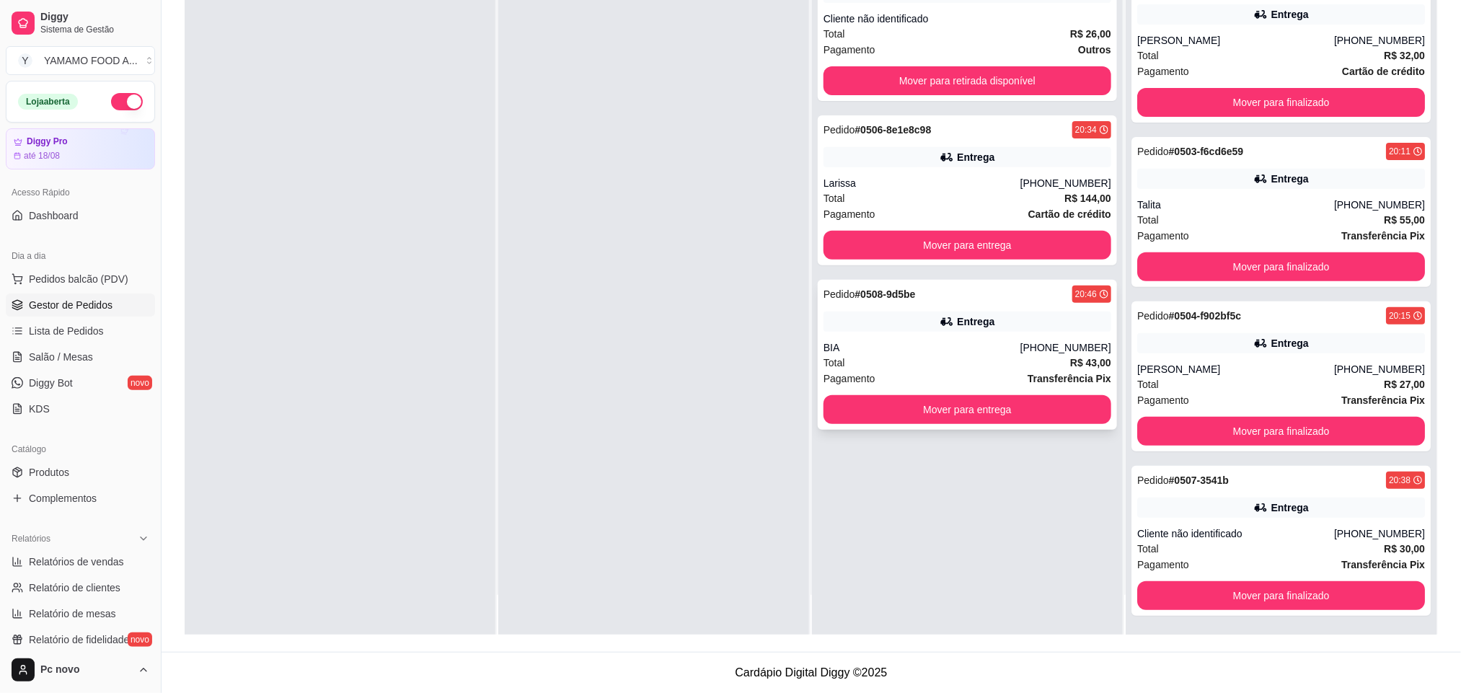
click at [937, 342] on div "BIA" at bounding box center [921, 347] width 197 height 14
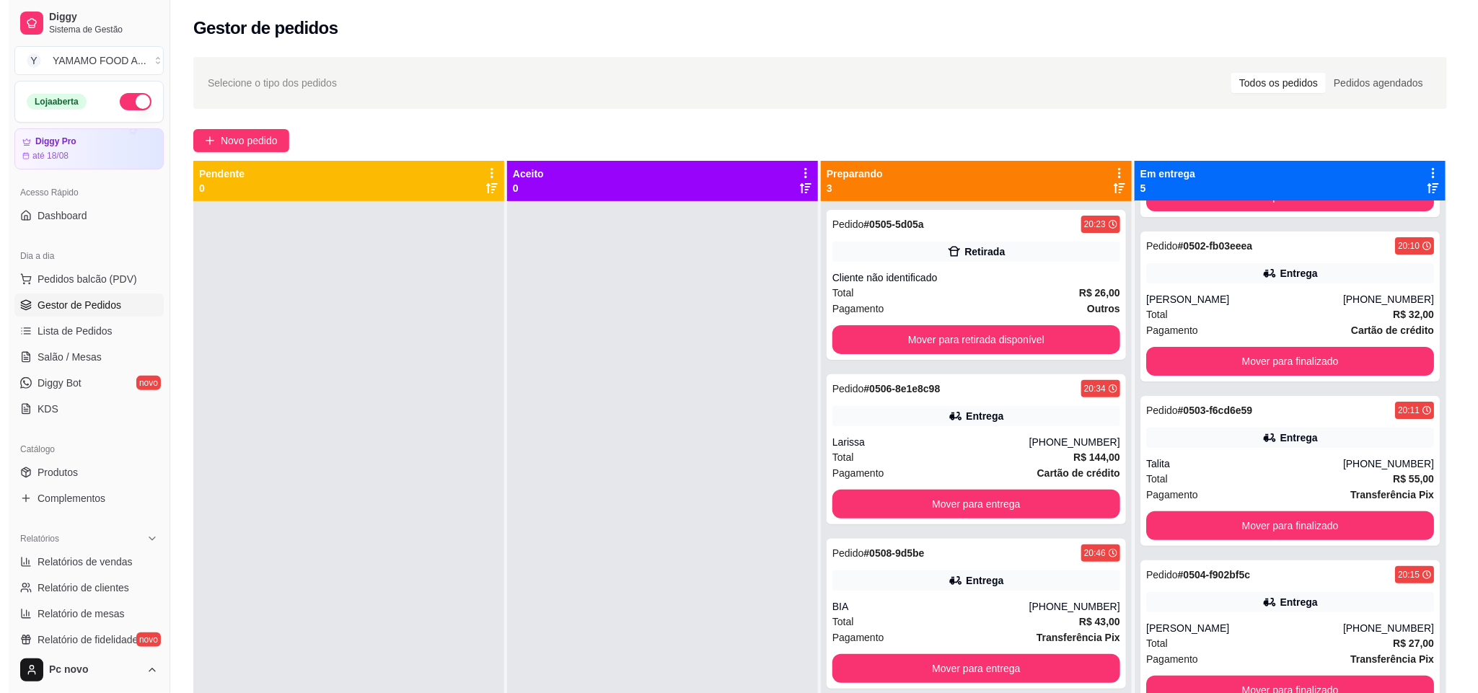
scroll to position [0, 0]
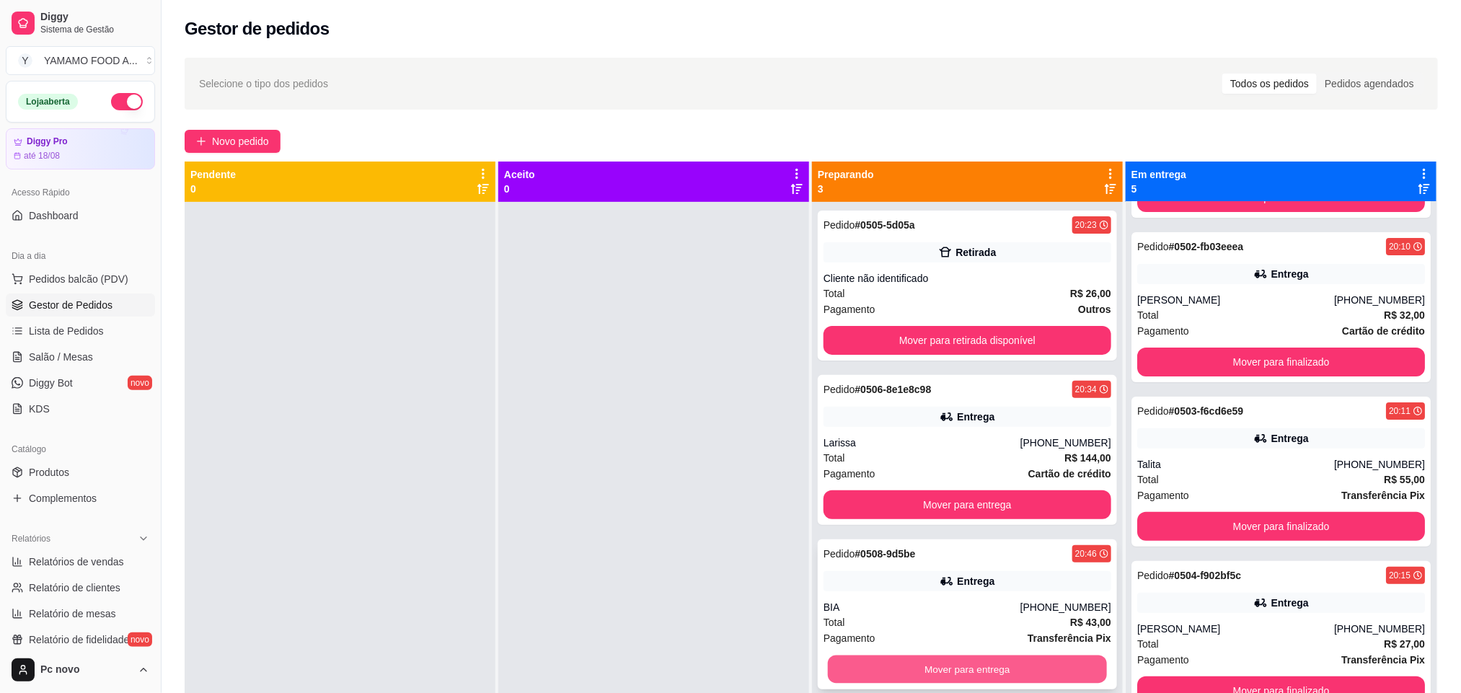
click at [904, 674] on button "Mover para entrega" at bounding box center [967, 669] width 279 height 28
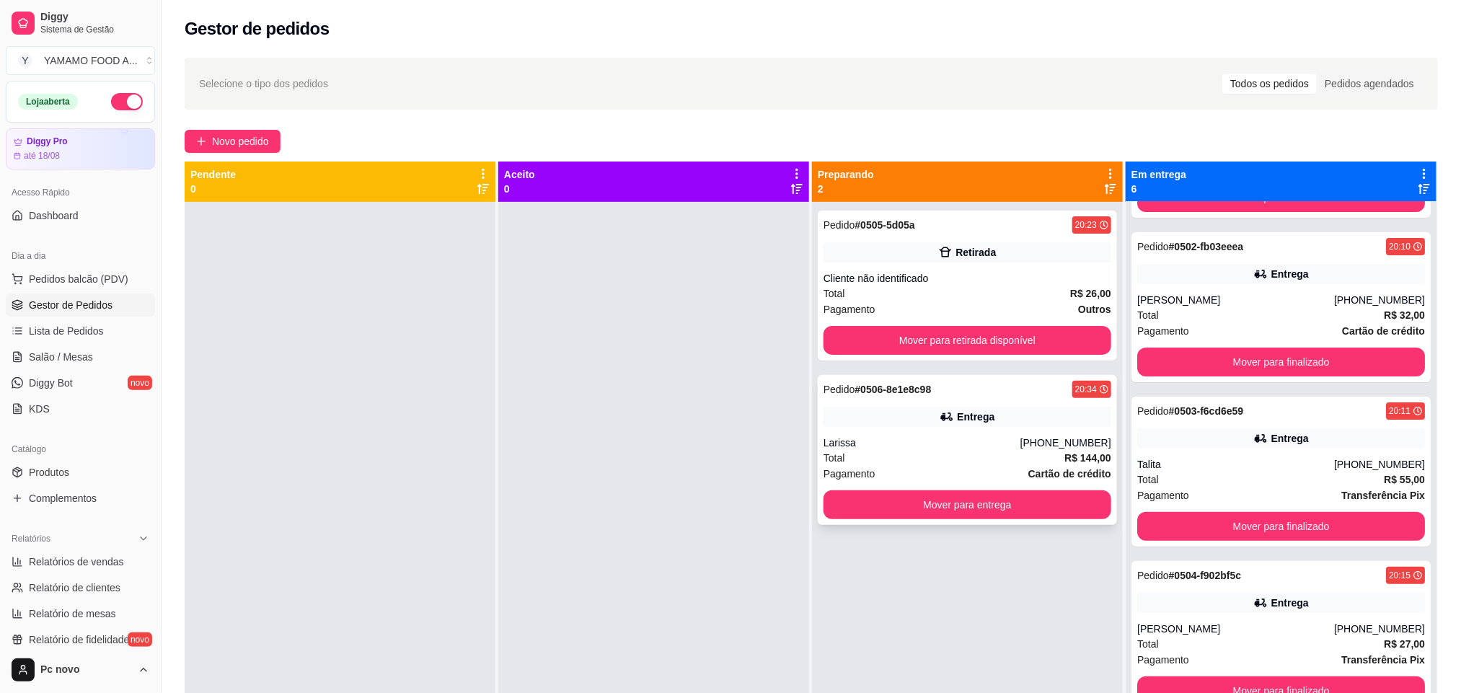
click at [946, 415] on div "Entrega" at bounding box center [967, 417] width 288 height 20
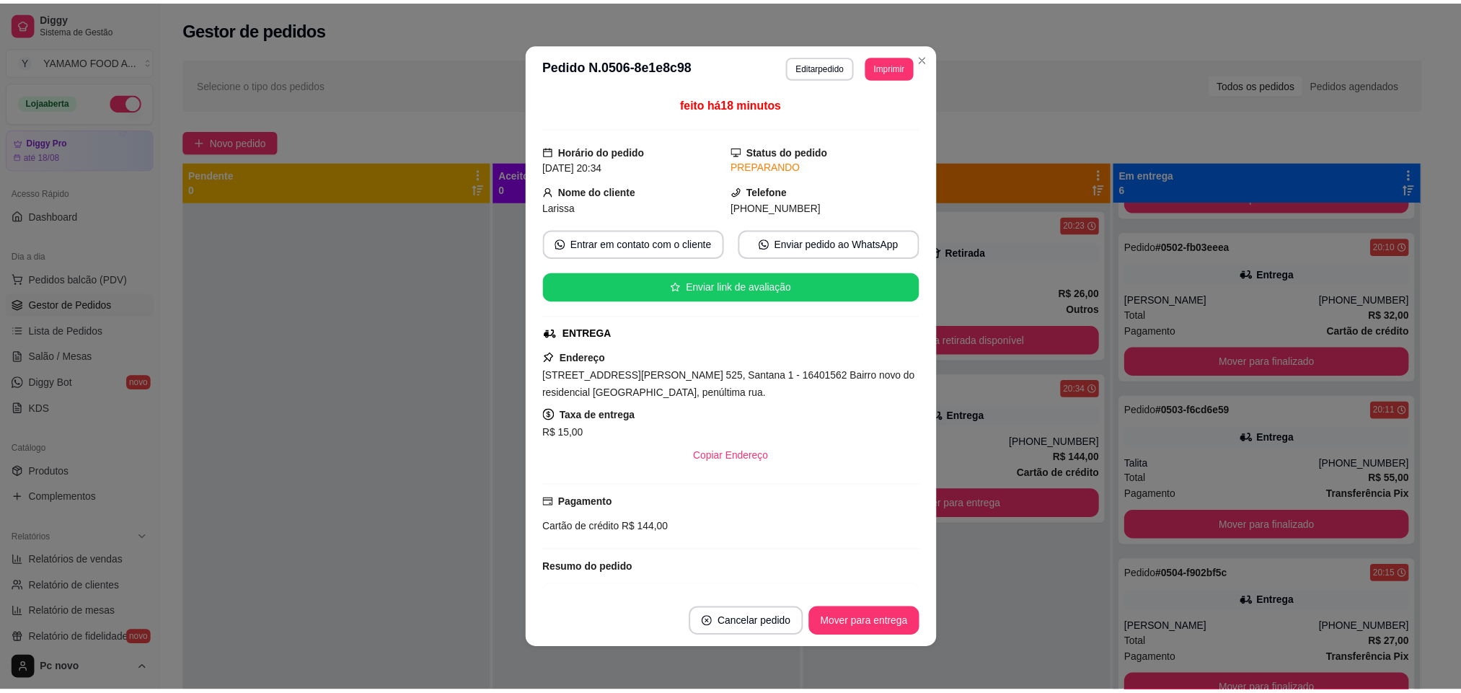
scroll to position [177, 0]
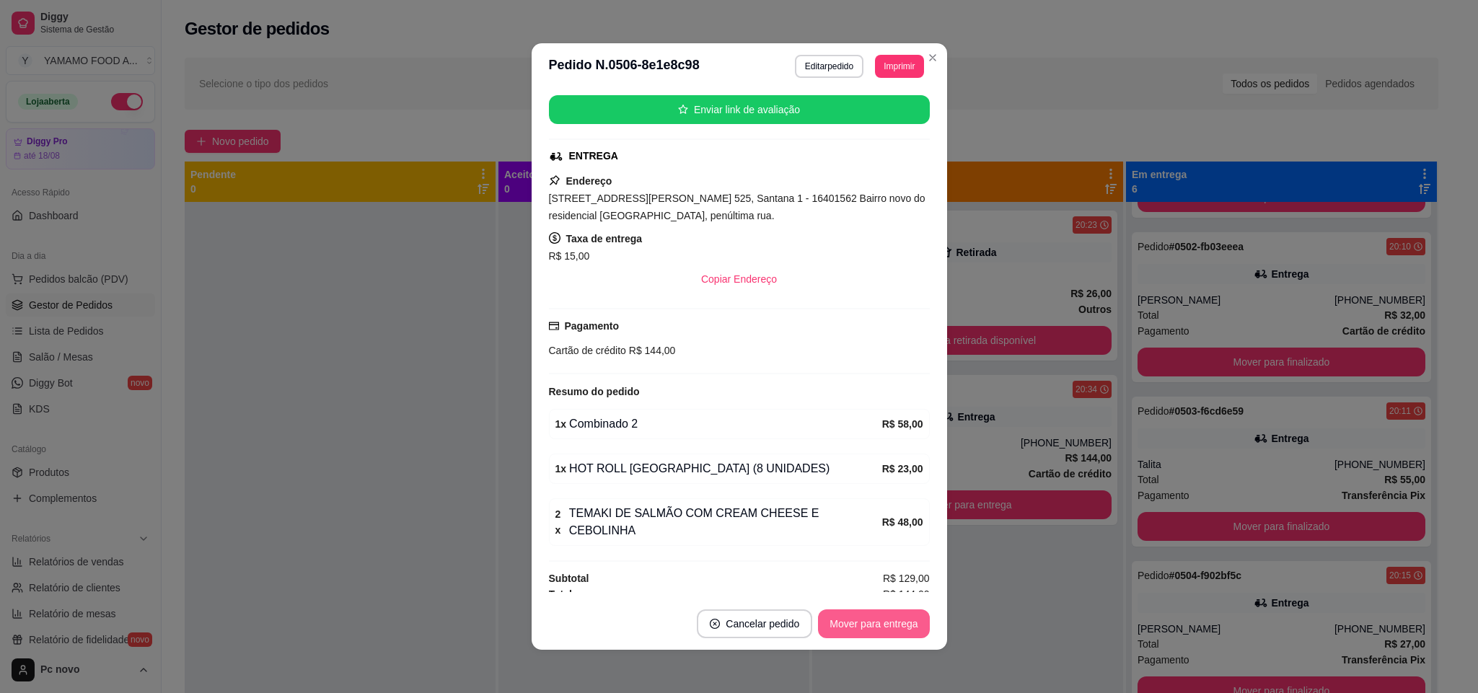
click at [870, 628] on button "Mover para entrega" at bounding box center [873, 623] width 111 height 29
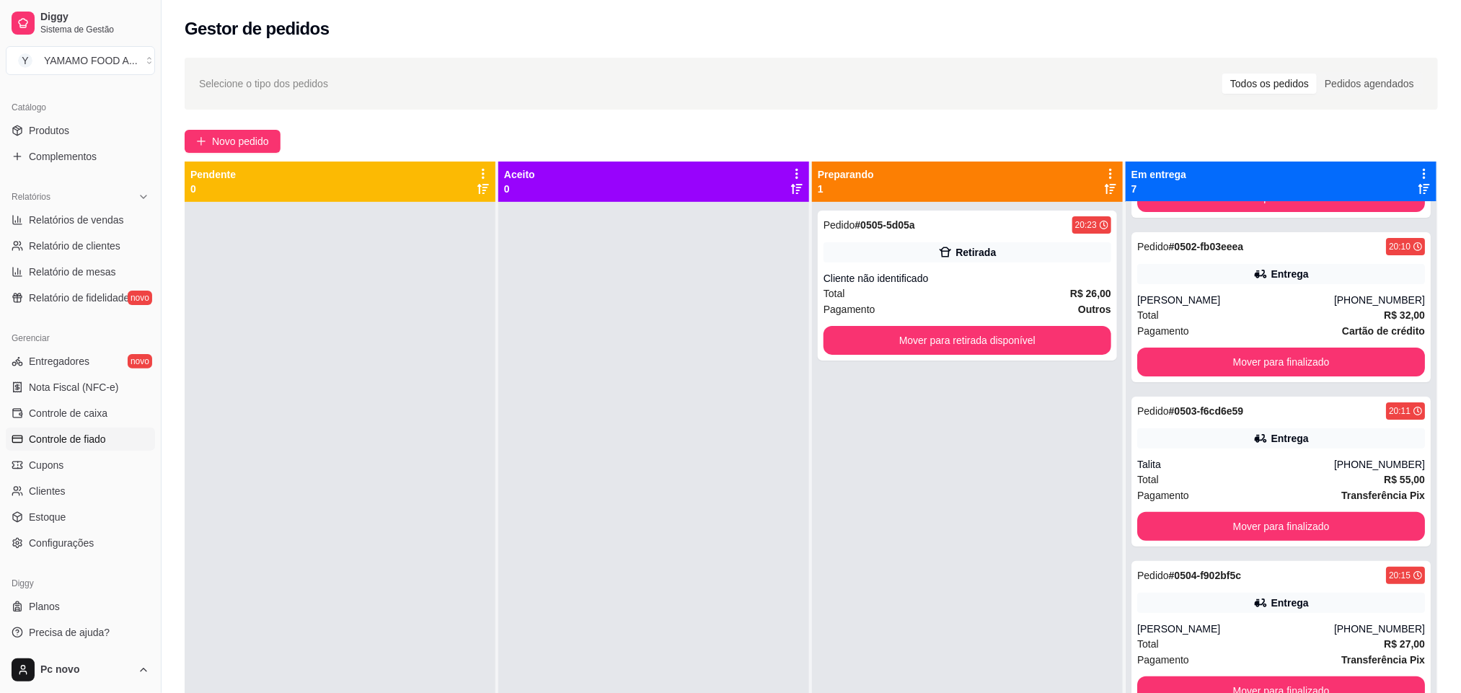
scroll to position [345, 0]
click at [42, 545] on span "Configurações" at bounding box center [61, 540] width 65 height 14
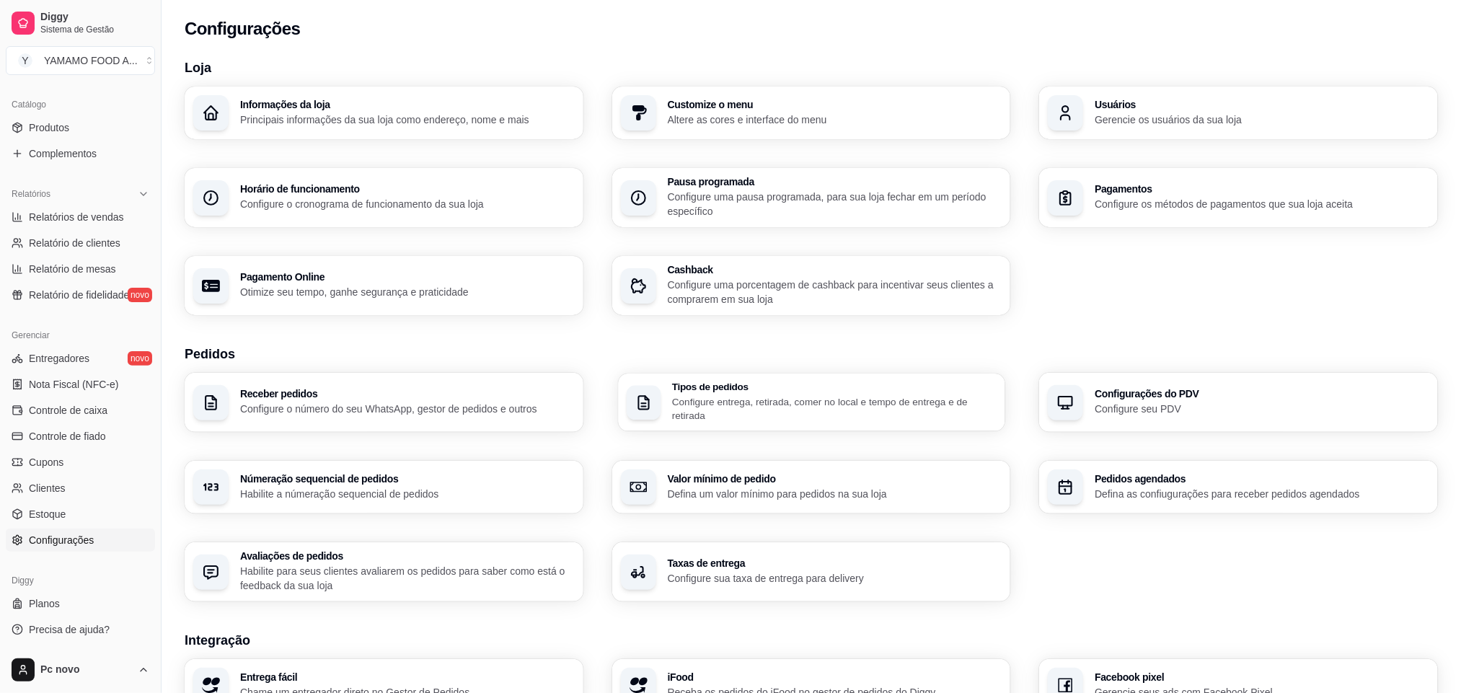
click at [733, 412] on p "Configure entrega, retirada, comer no local e tempo de entrega e de retirada" at bounding box center [834, 408] width 324 height 28
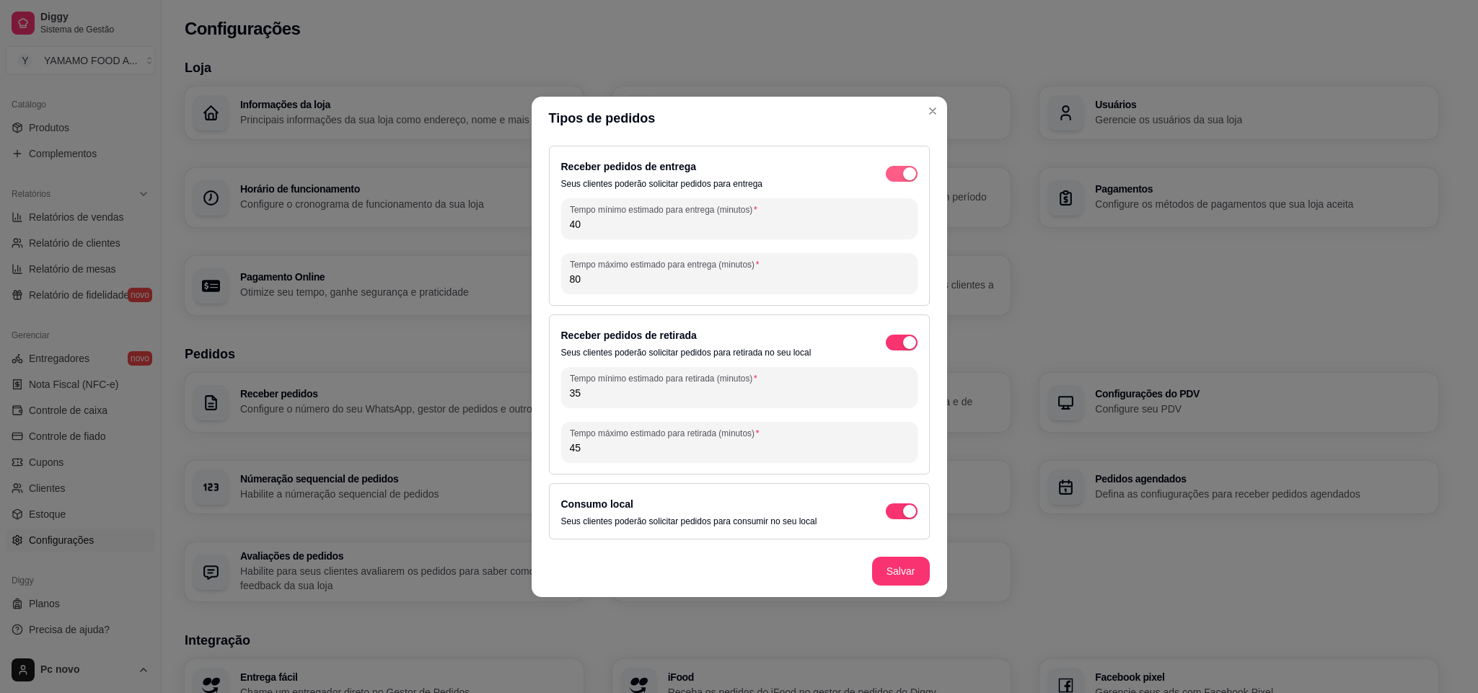
click at [907, 167] on div "button" at bounding box center [909, 173] width 13 height 13
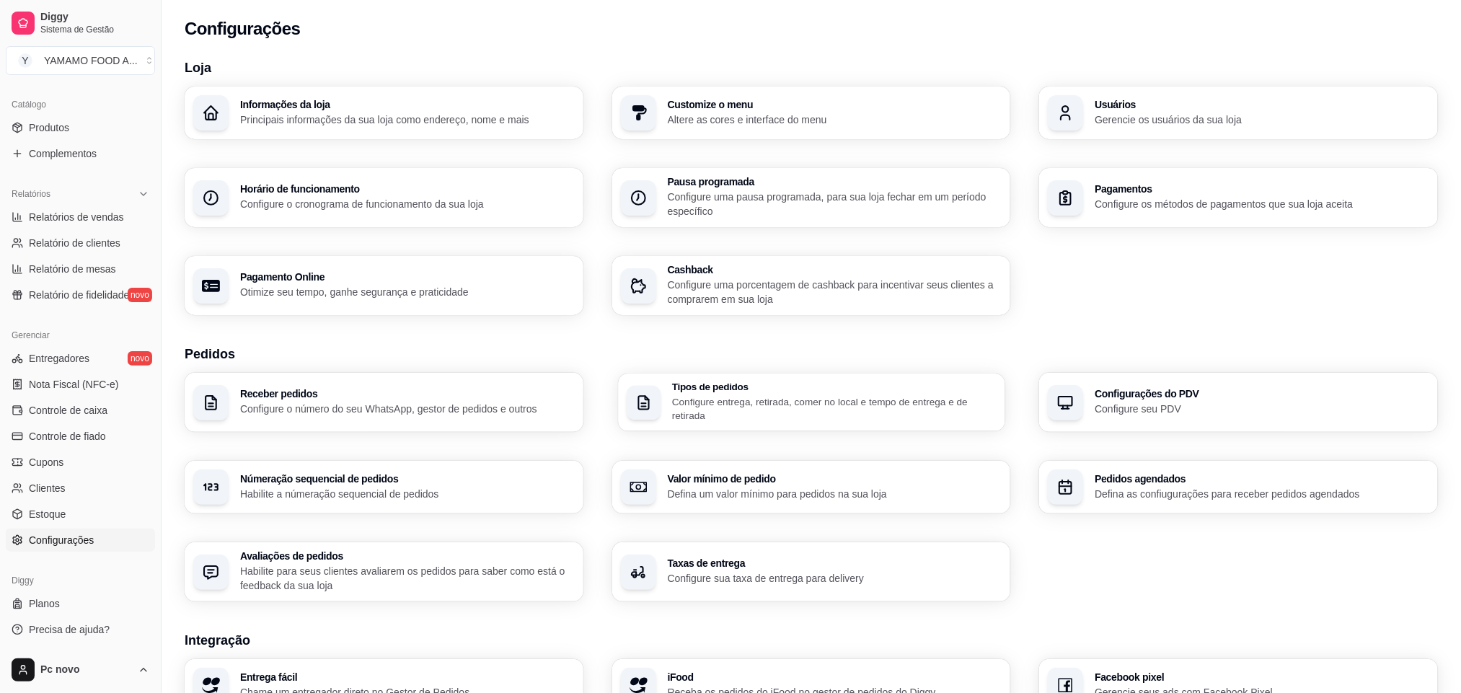
click at [756, 398] on p "Configure entrega, retirada, comer no local e tempo de entrega e de retirada" at bounding box center [834, 408] width 324 height 28
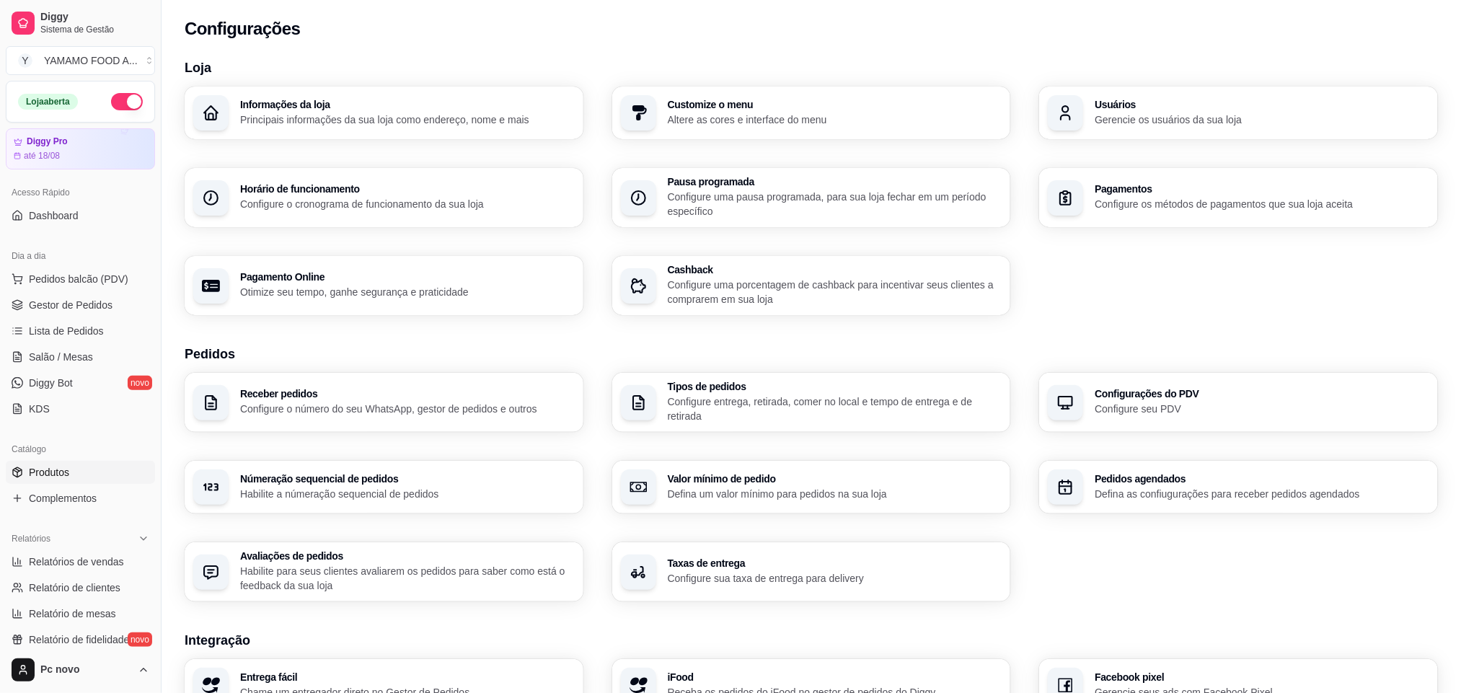
click at [63, 468] on span "Produtos" at bounding box center [49, 472] width 40 height 14
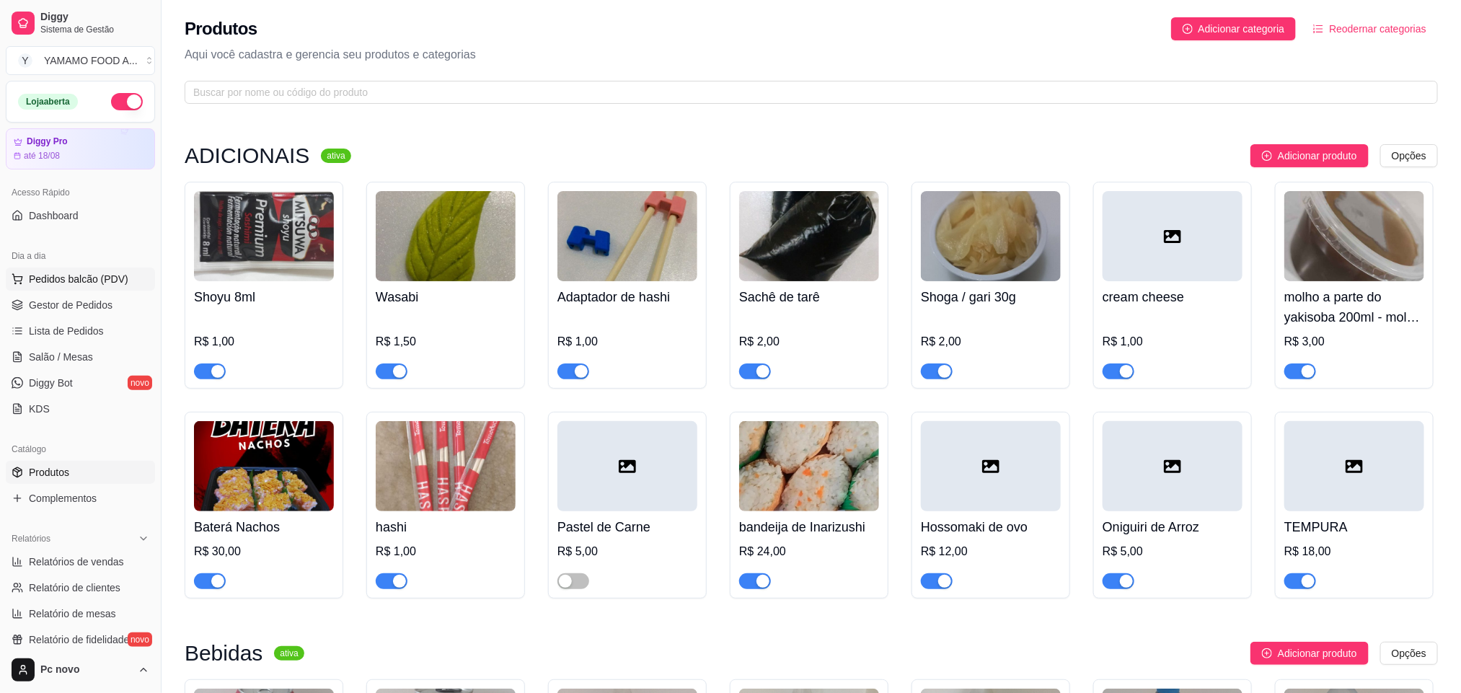
click at [121, 286] on span "Pedidos balcão (PDV)" at bounding box center [79, 279] width 100 height 14
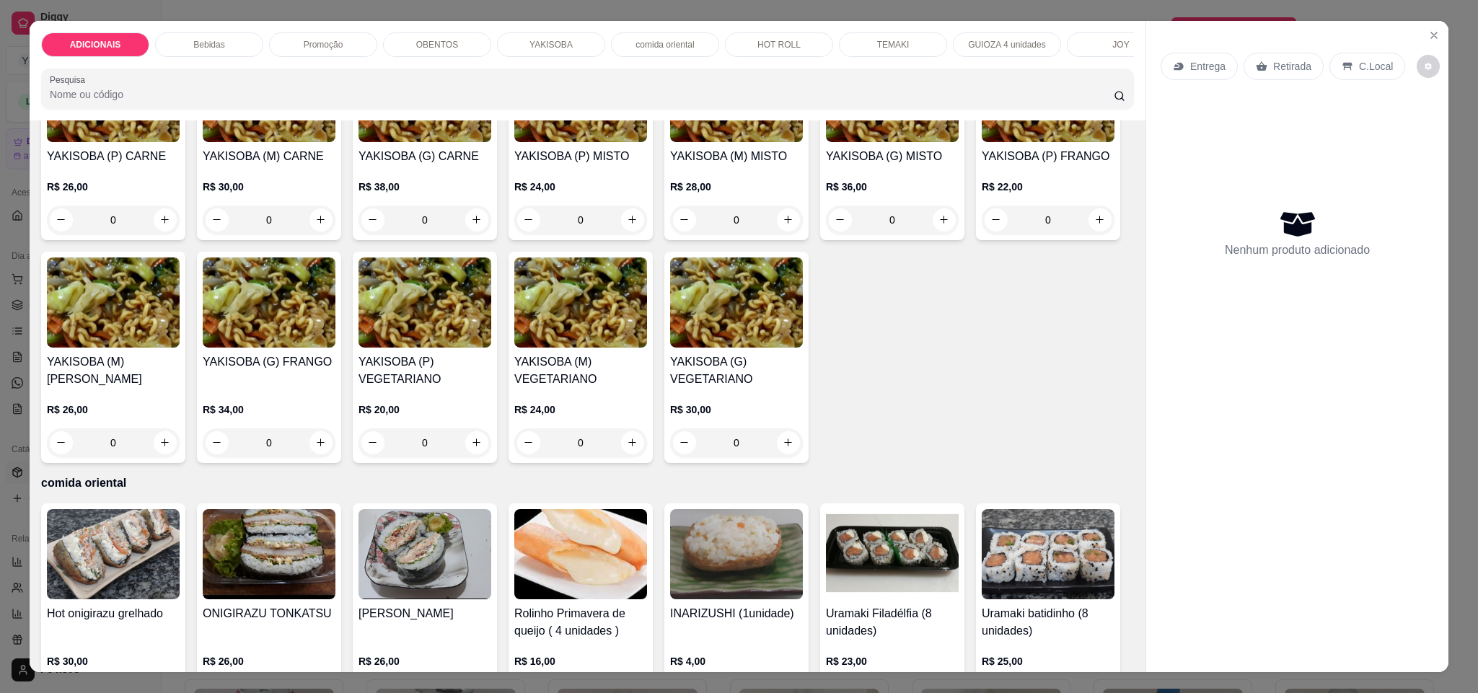
scroll to position [2380, 0]
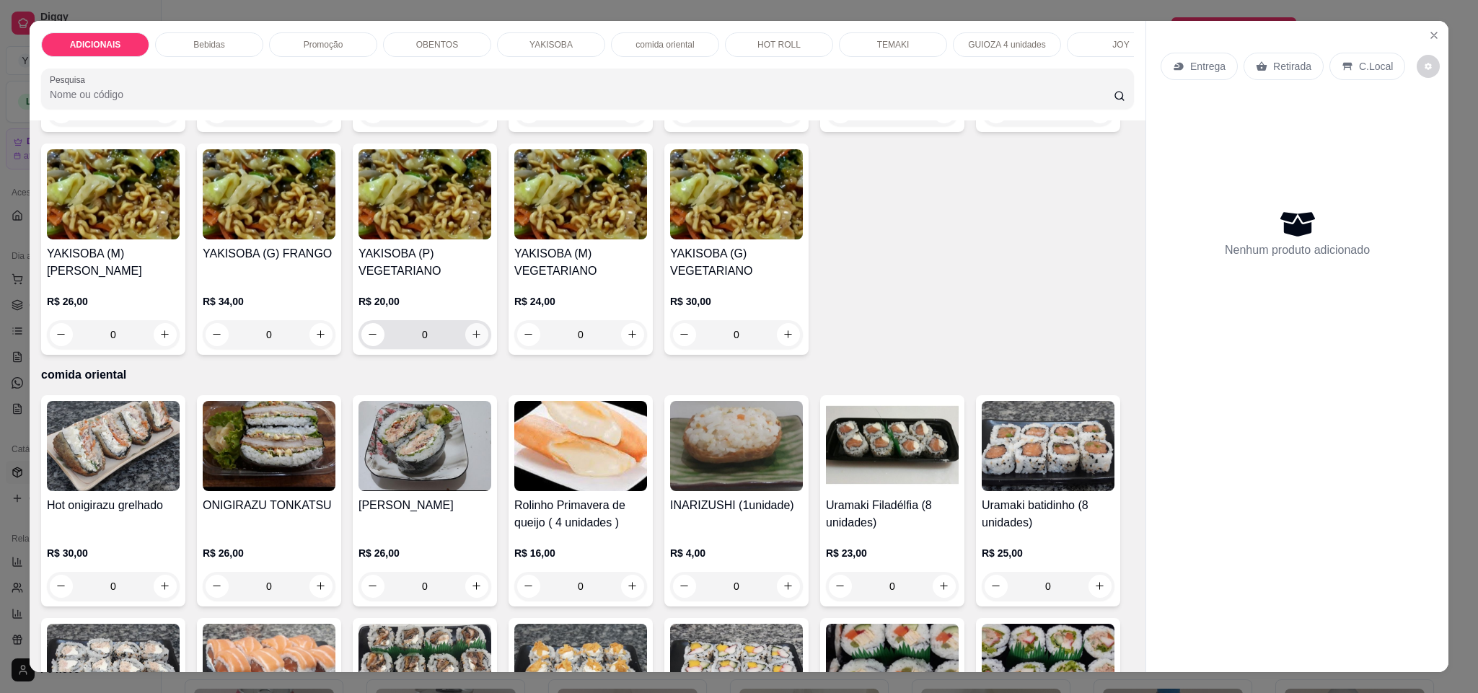
click at [482, 340] on icon "increase-product-quantity" at bounding box center [476, 334] width 11 height 11
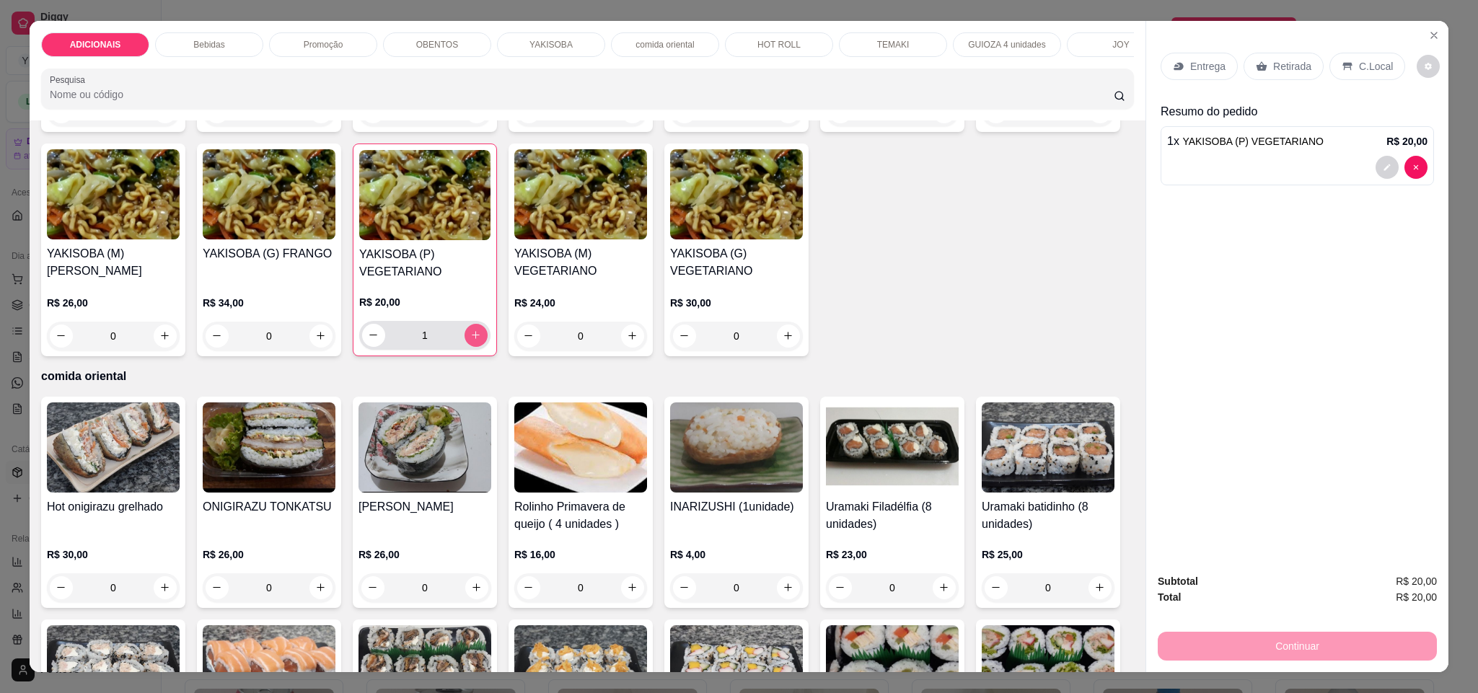
click at [481, 340] on icon "increase-product-quantity" at bounding box center [475, 335] width 11 height 11
click at [482, 341] on icon "increase-product-quantity" at bounding box center [476, 335] width 11 height 11
click at [481, 340] on icon "increase-product-quantity" at bounding box center [475, 335] width 11 height 11
type input "5"
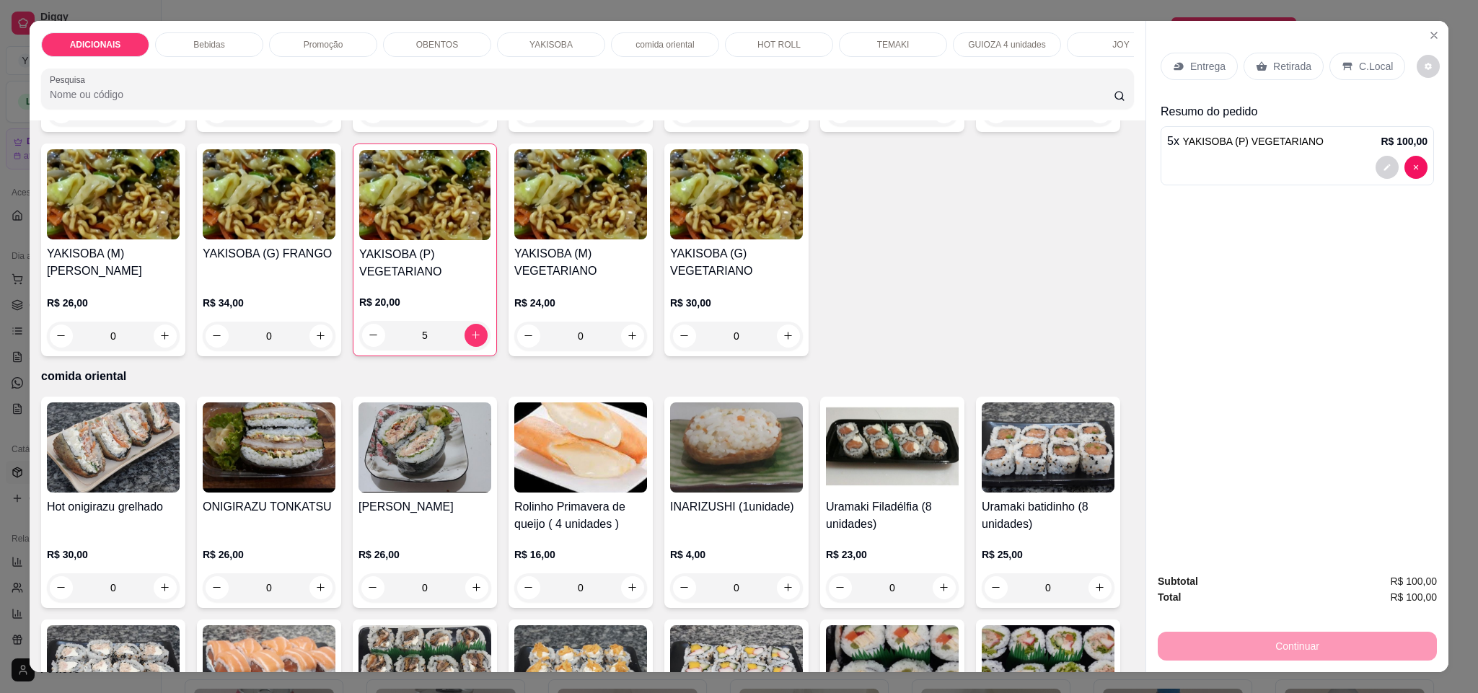
click at [1359, 68] on p "C.Local" at bounding box center [1376, 66] width 34 height 14
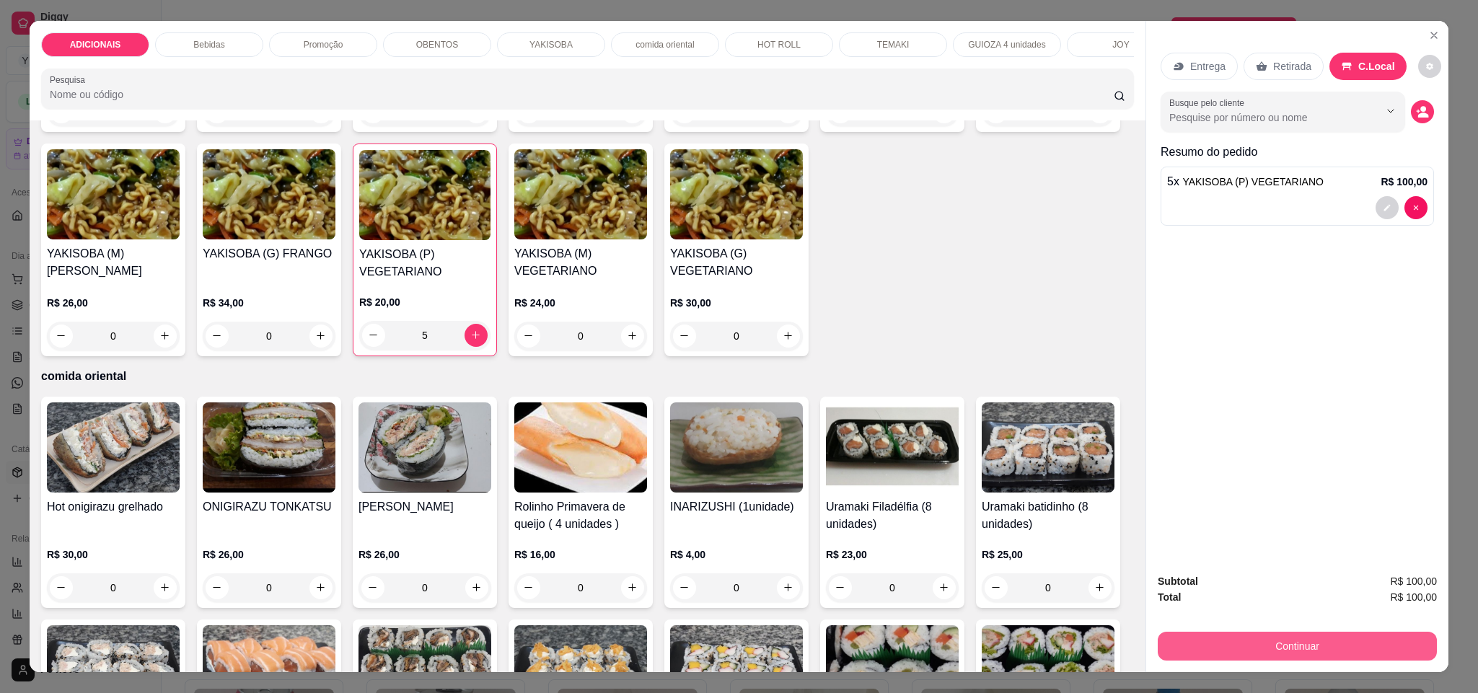
click at [1378, 640] on button "Continuar" at bounding box center [1296, 646] width 279 height 29
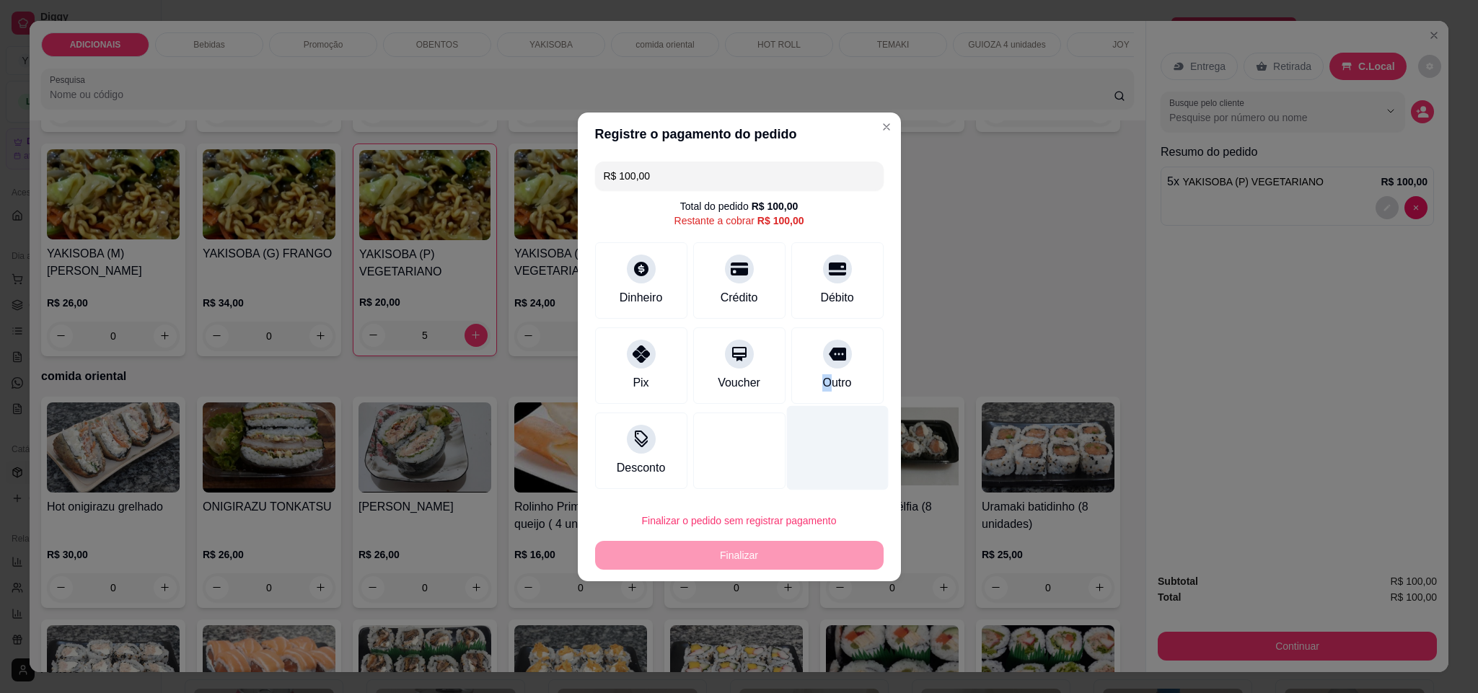
drag, startPoint x: 810, startPoint y: 379, endPoint x: 824, endPoint y: 397, distance: 23.1
click at [822, 381] on div "Outro" at bounding box center [836, 382] width 29 height 17
type input "R$ 0,00"
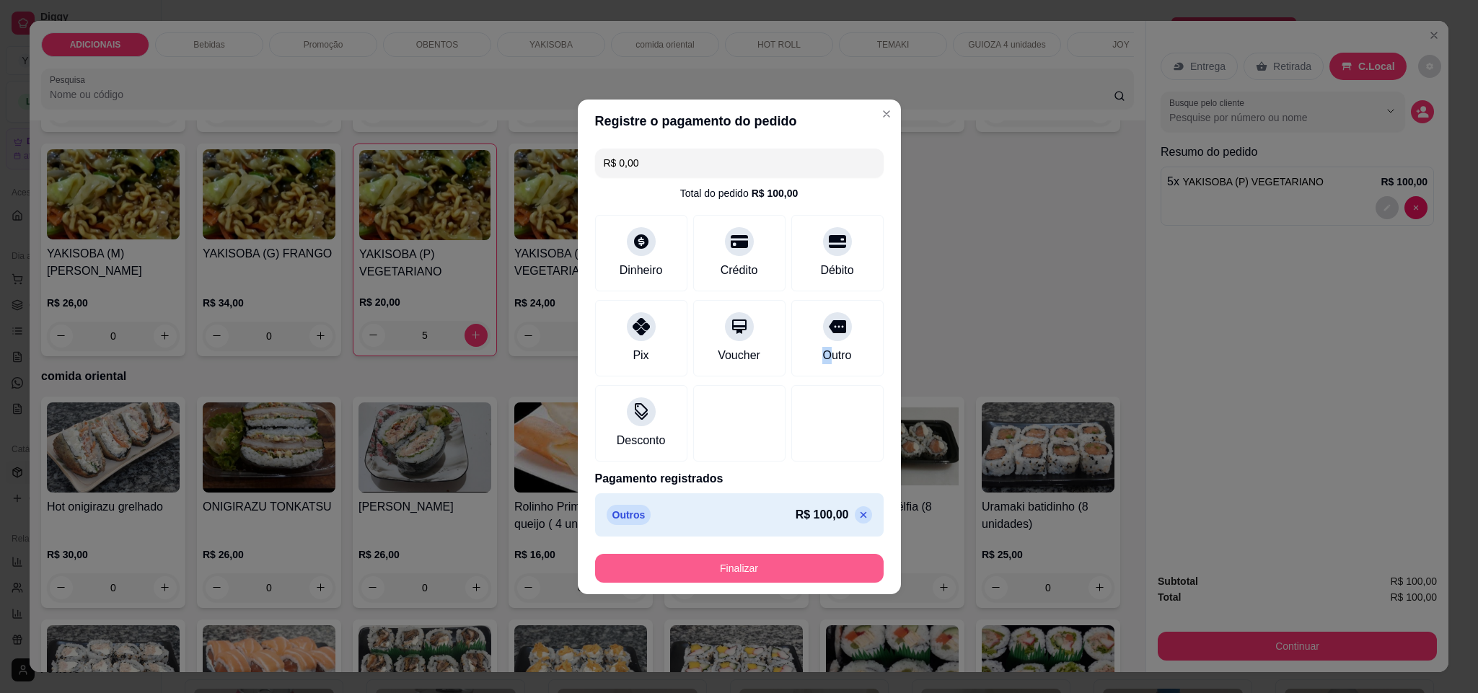
click at [838, 565] on button "Finalizar" at bounding box center [739, 568] width 288 height 29
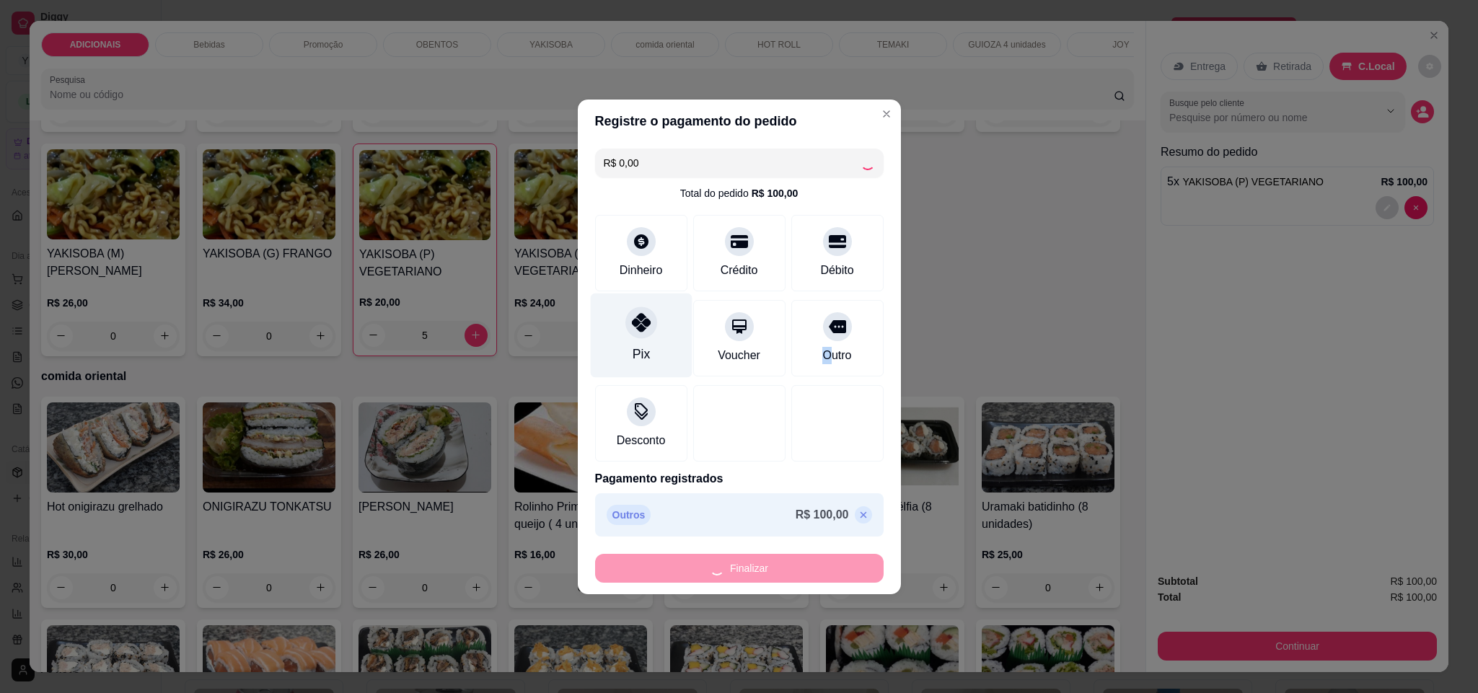
type input "0"
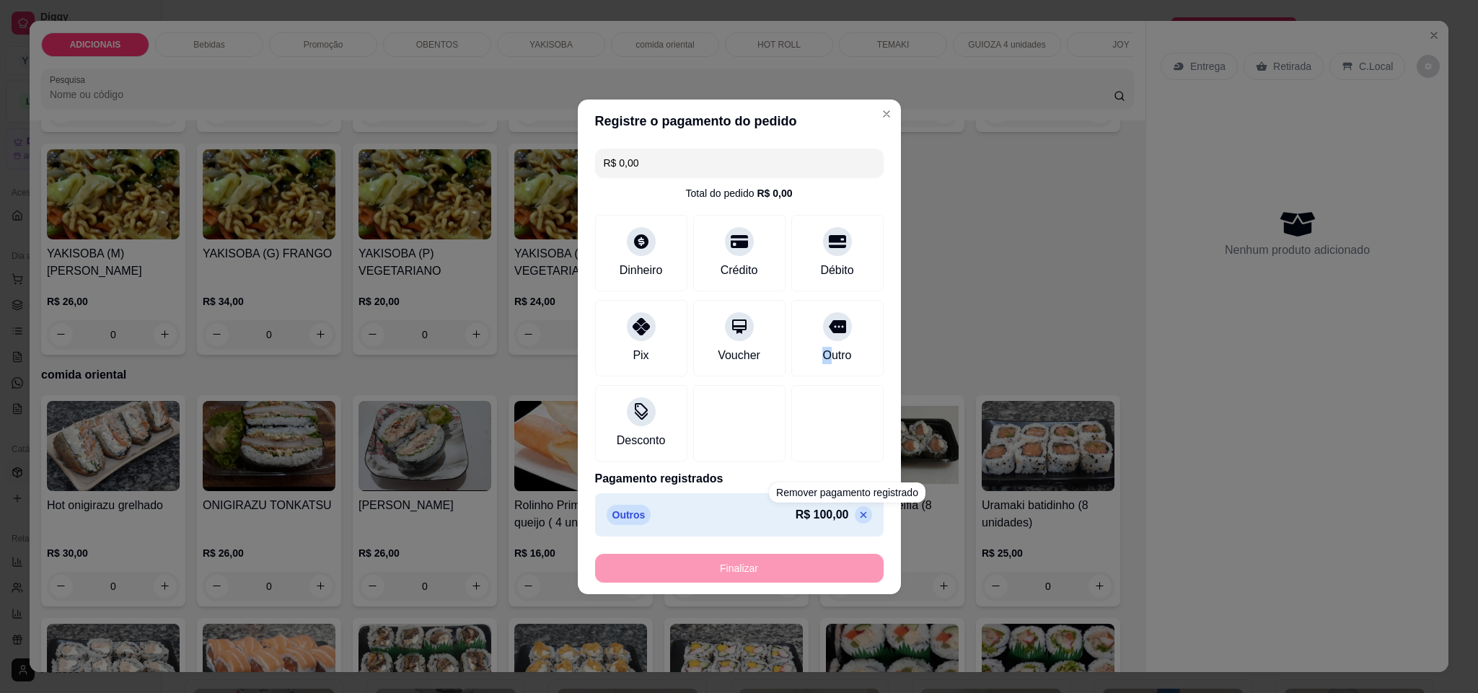
type input "-R$ 100,00"
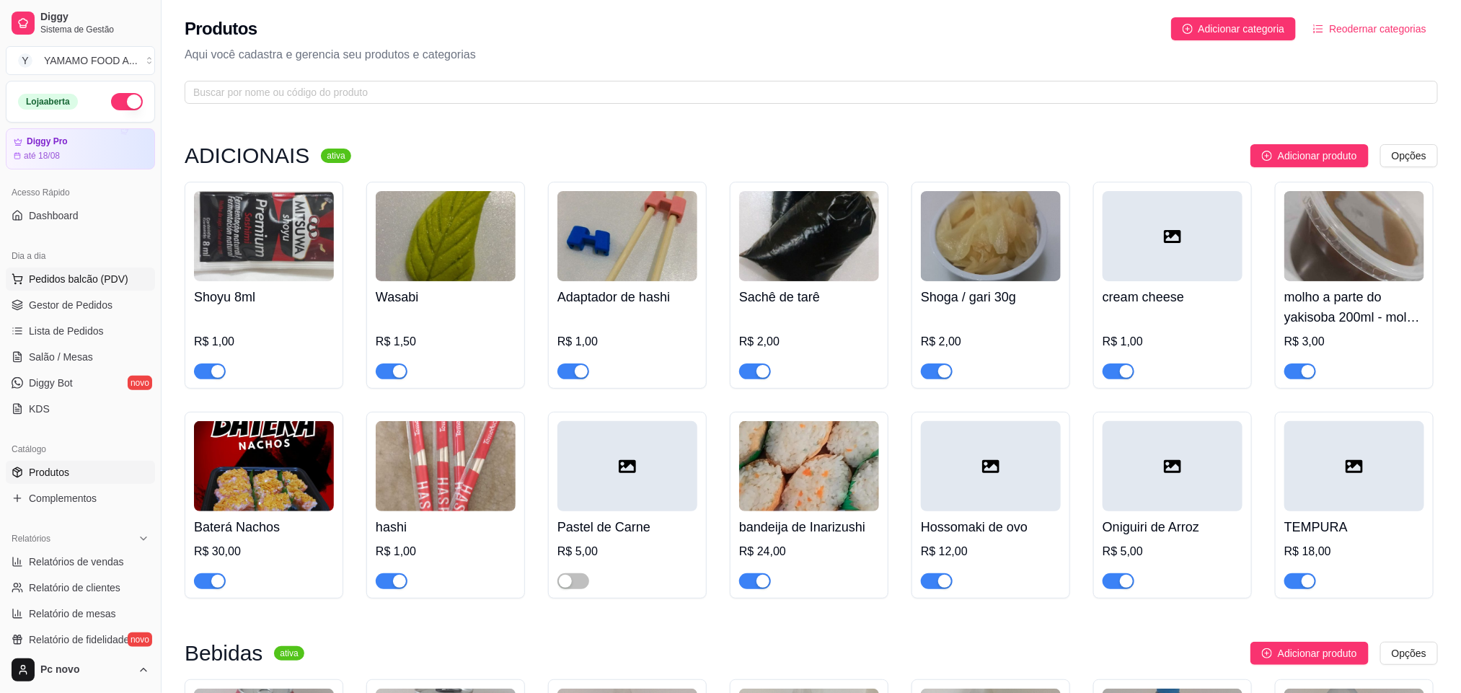
click at [85, 282] on span "Pedidos balcão (PDV)" at bounding box center [79, 279] width 100 height 14
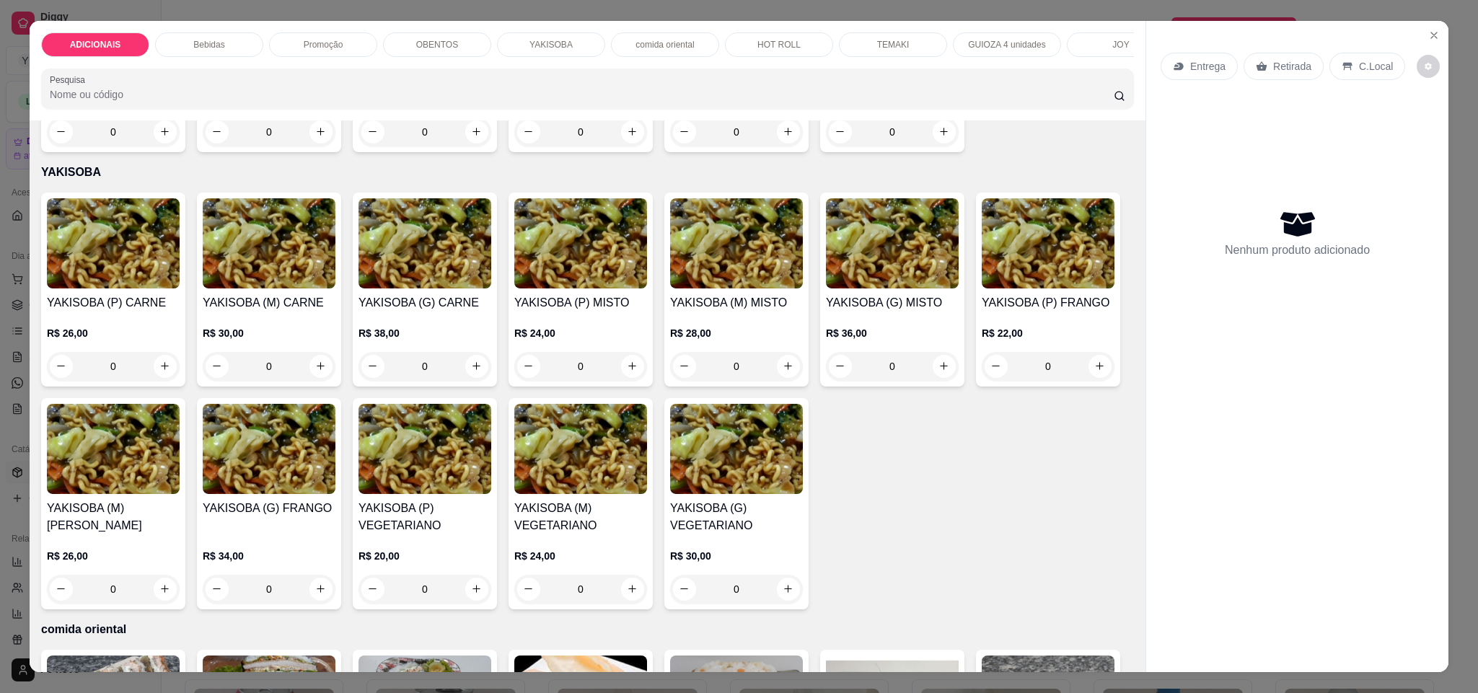
scroll to position [2163, 0]
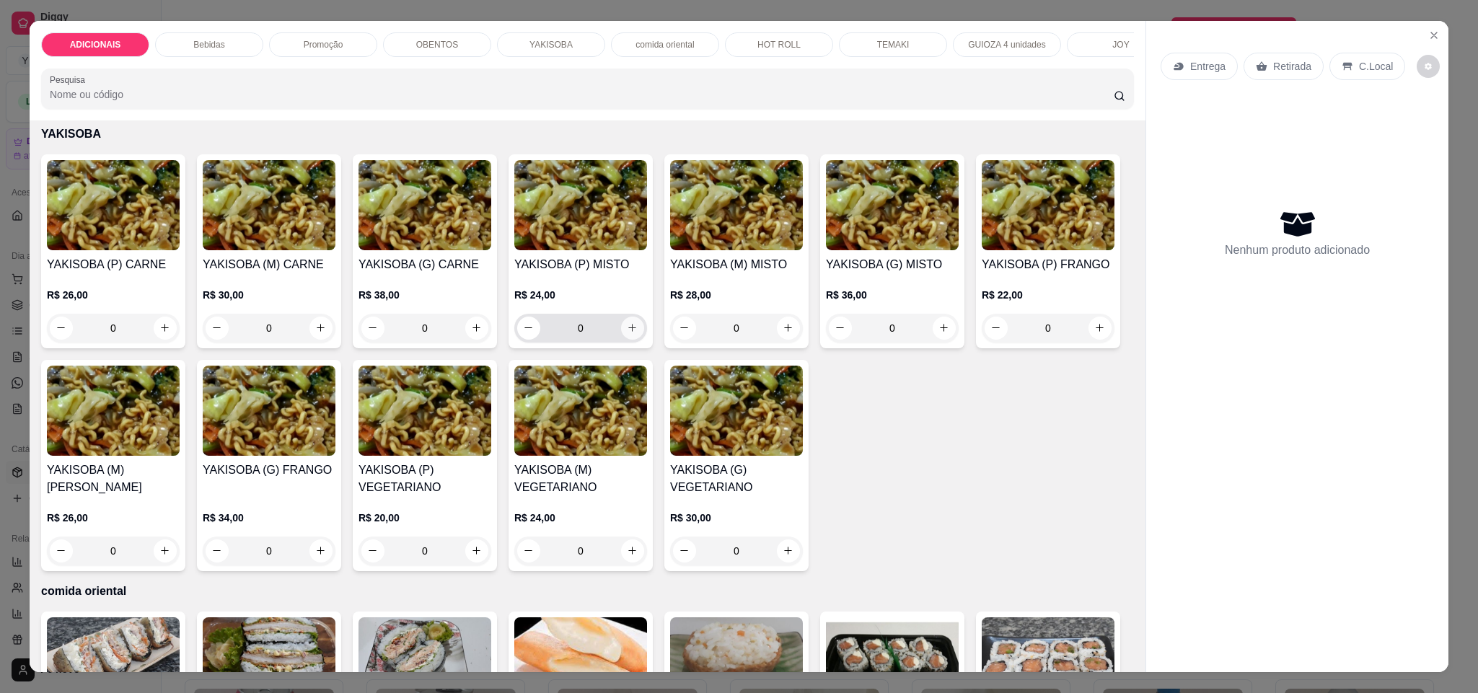
click at [627, 333] on icon "increase-product-quantity" at bounding box center [632, 327] width 11 height 11
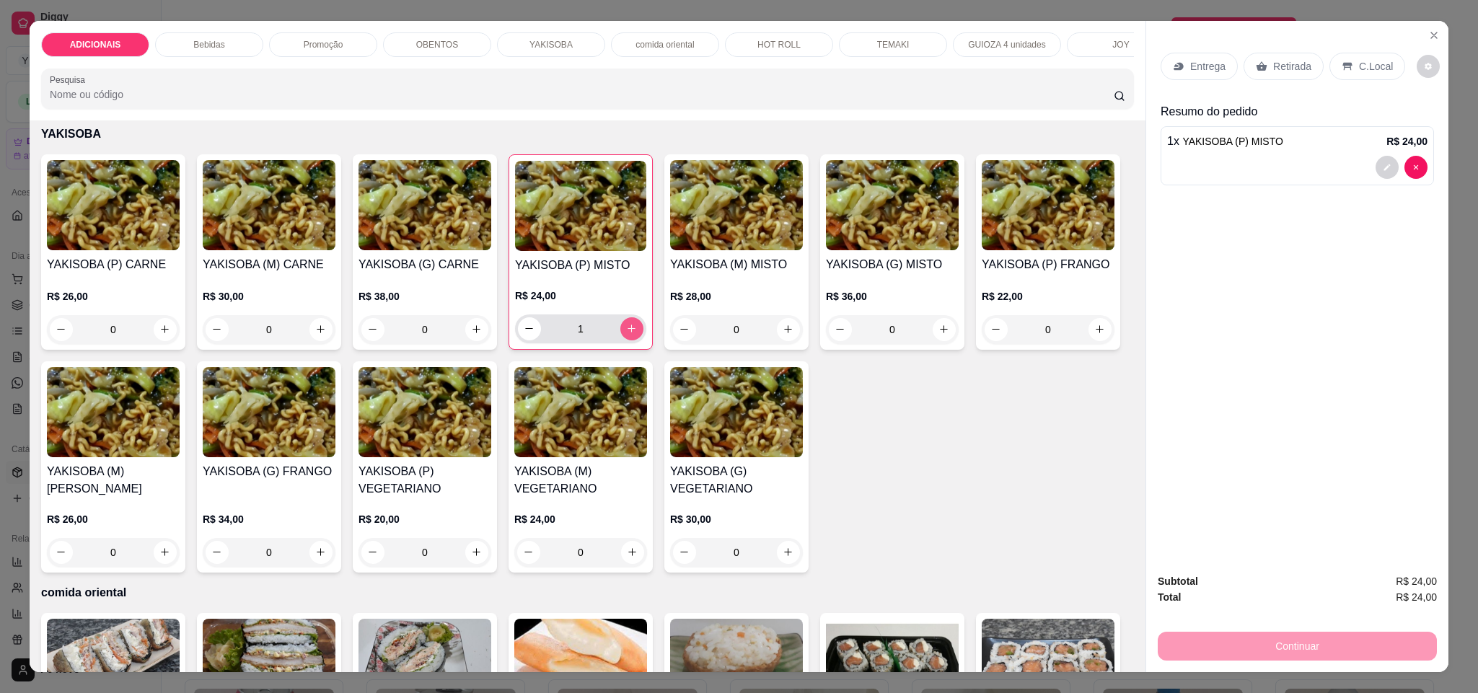
type input "1"
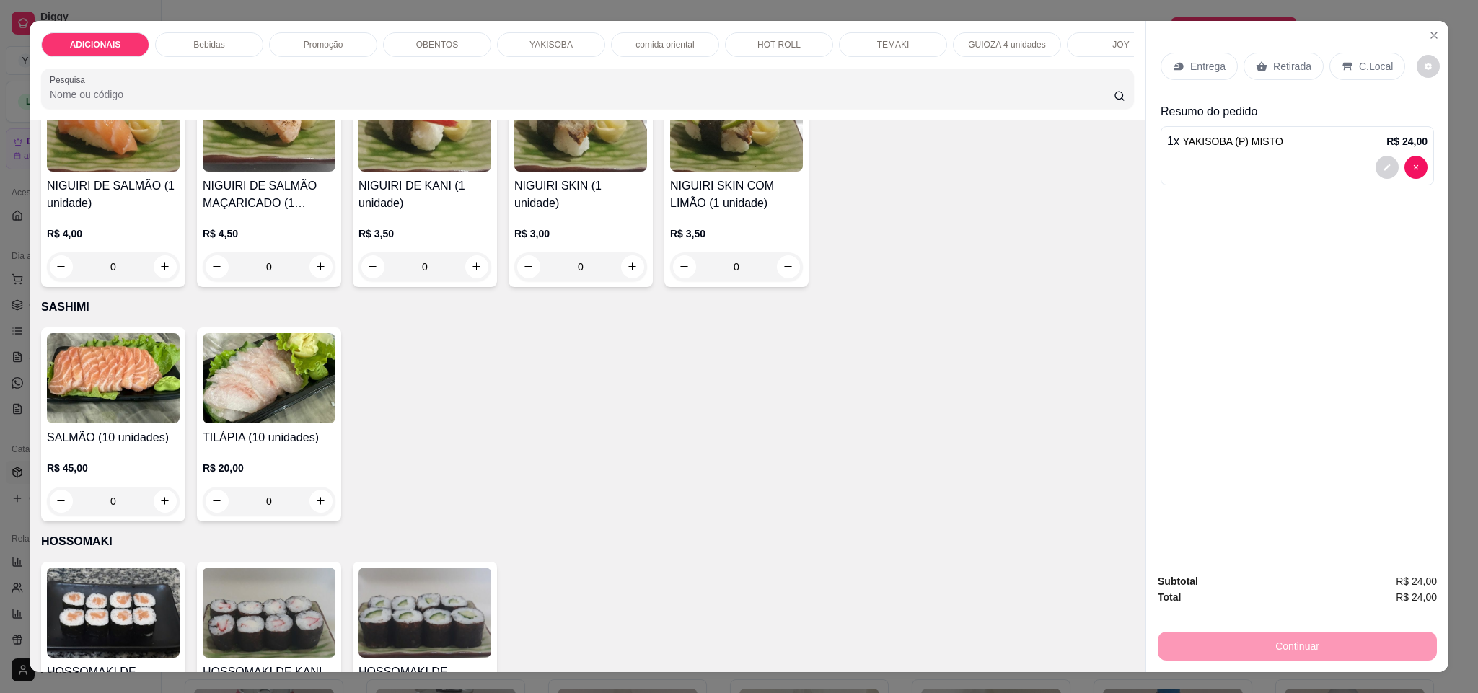
scroll to position [4651, 0]
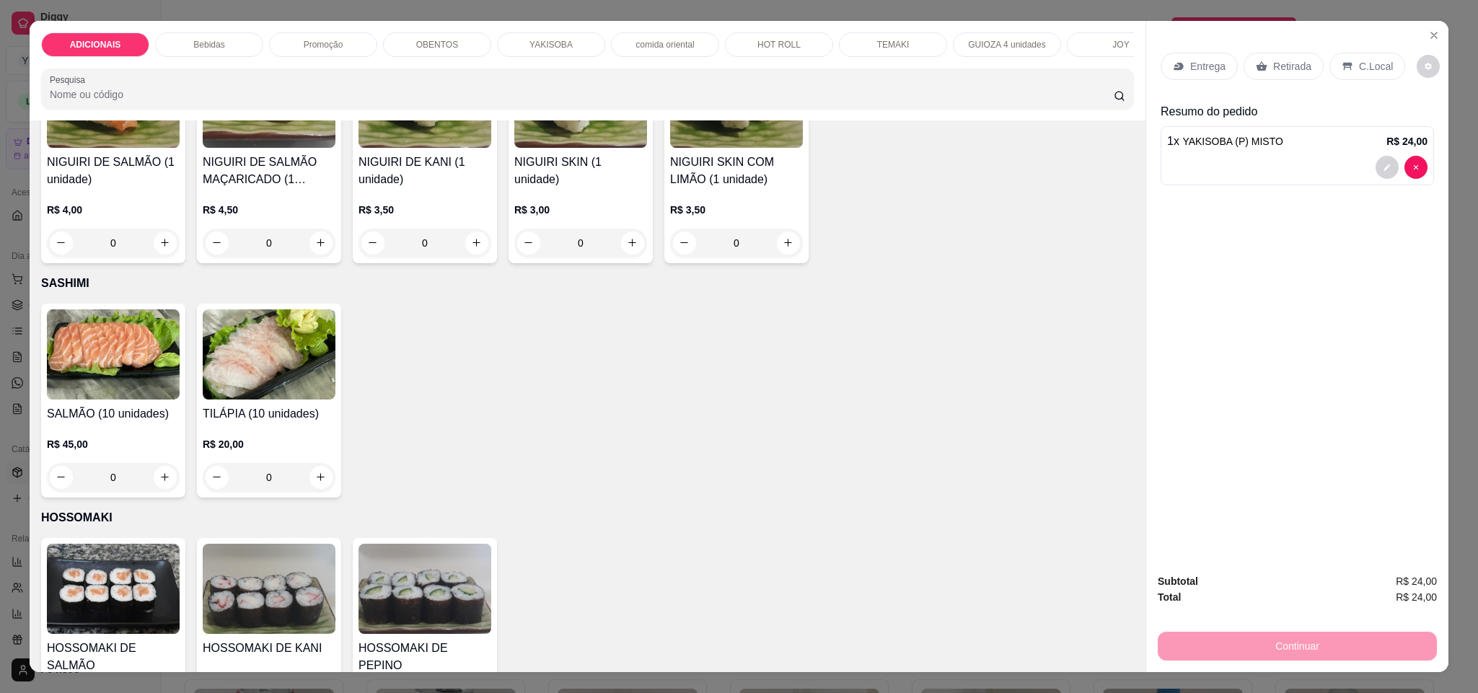
type input "1"
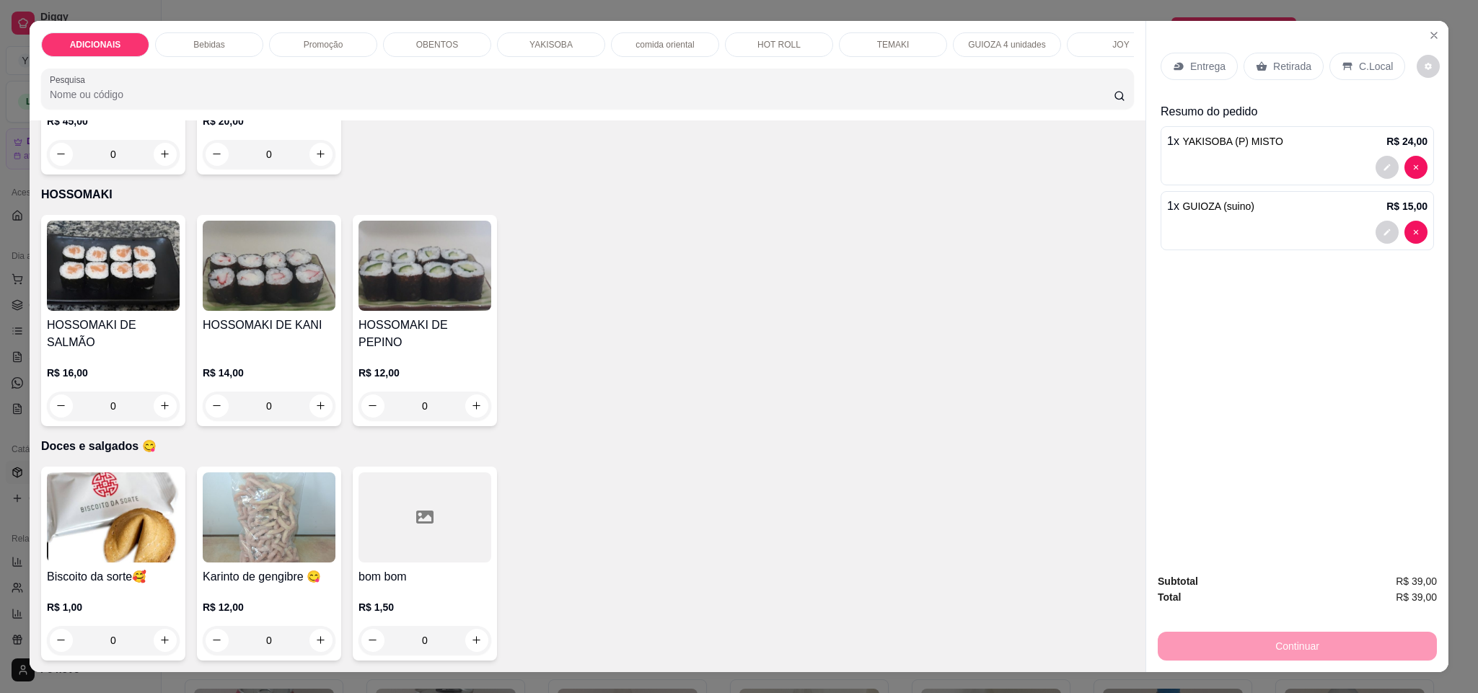
scroll to position [5408, 0]
click at [169, 420] on div "0" at bounding box center [113, 406] width 133 height 29
click at [159, 411] on icon "increase-product-quantity" at bounding box center [164, 405] width 11 height 11
type input "1"
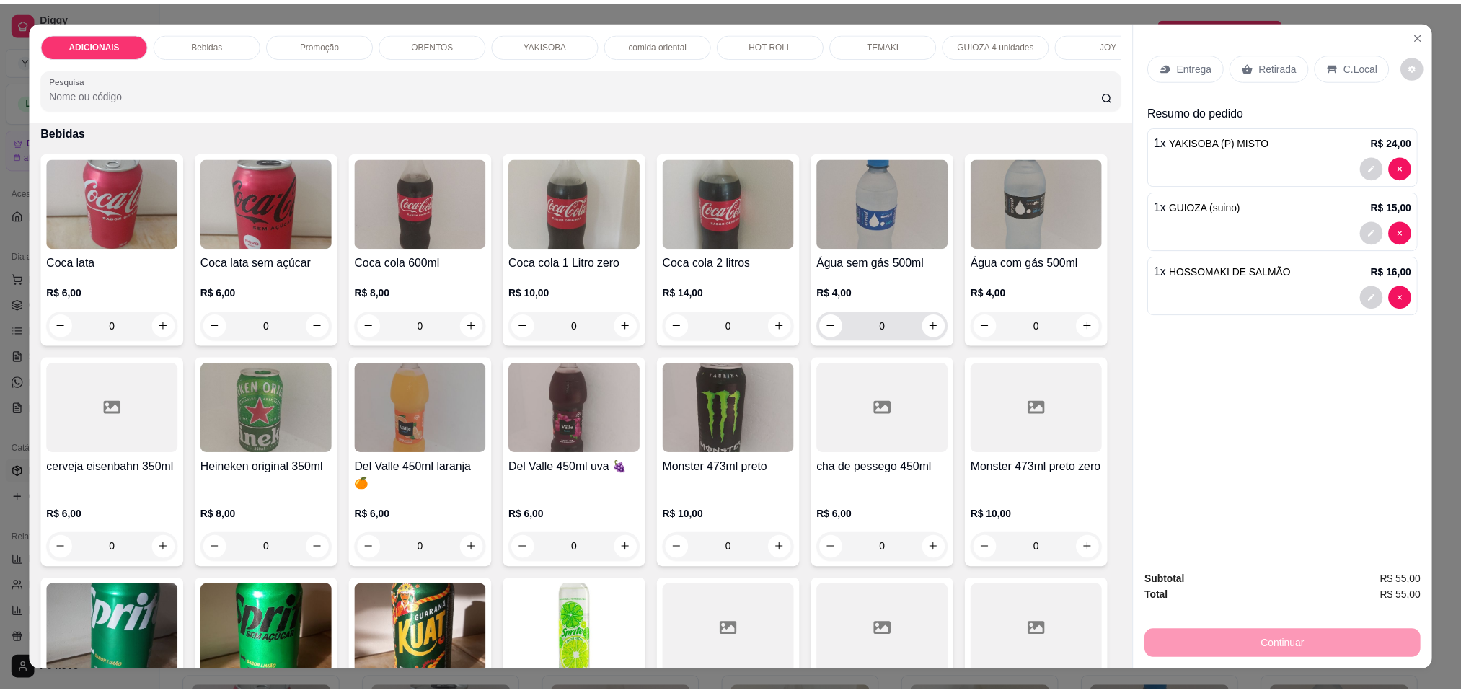
scroll to position [541, 0]
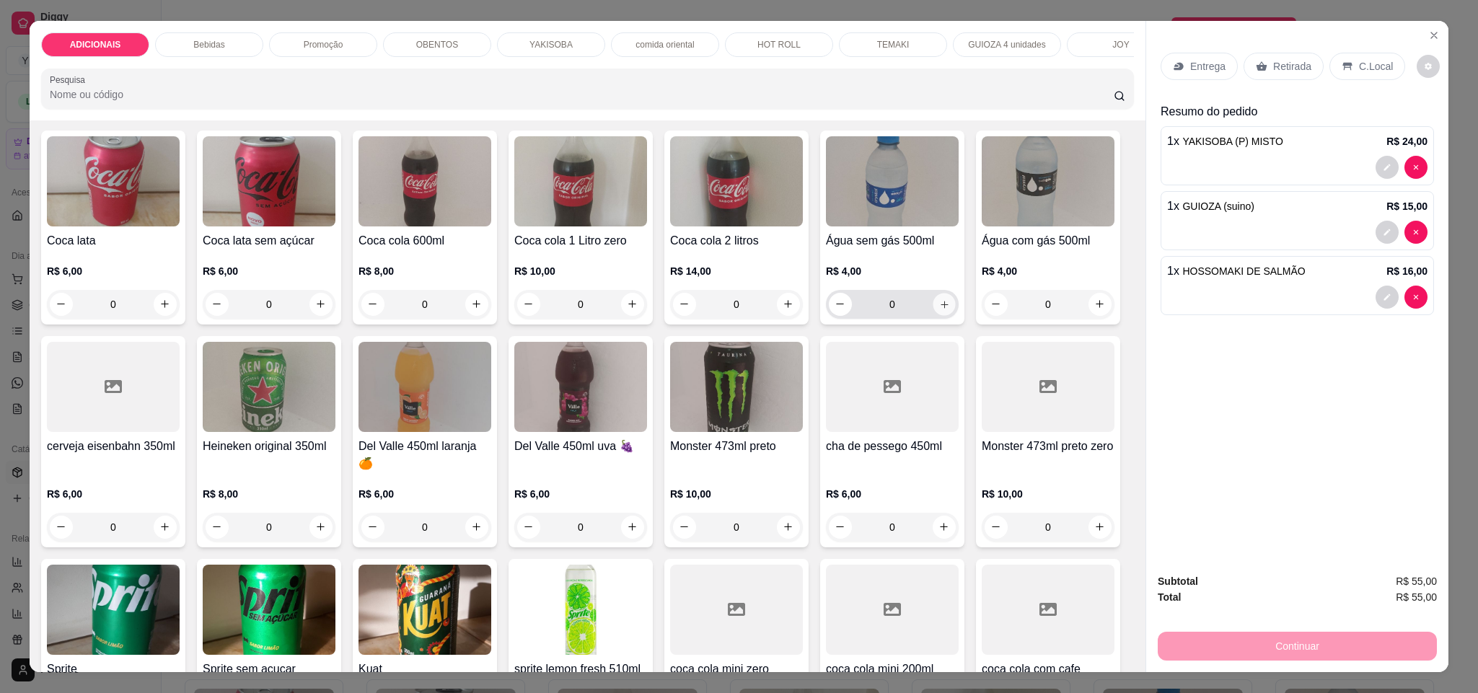
click at [941, 315] on button "increase-product-quantity" at bounding box center [943, 304] width 22 height 22
type input "1"
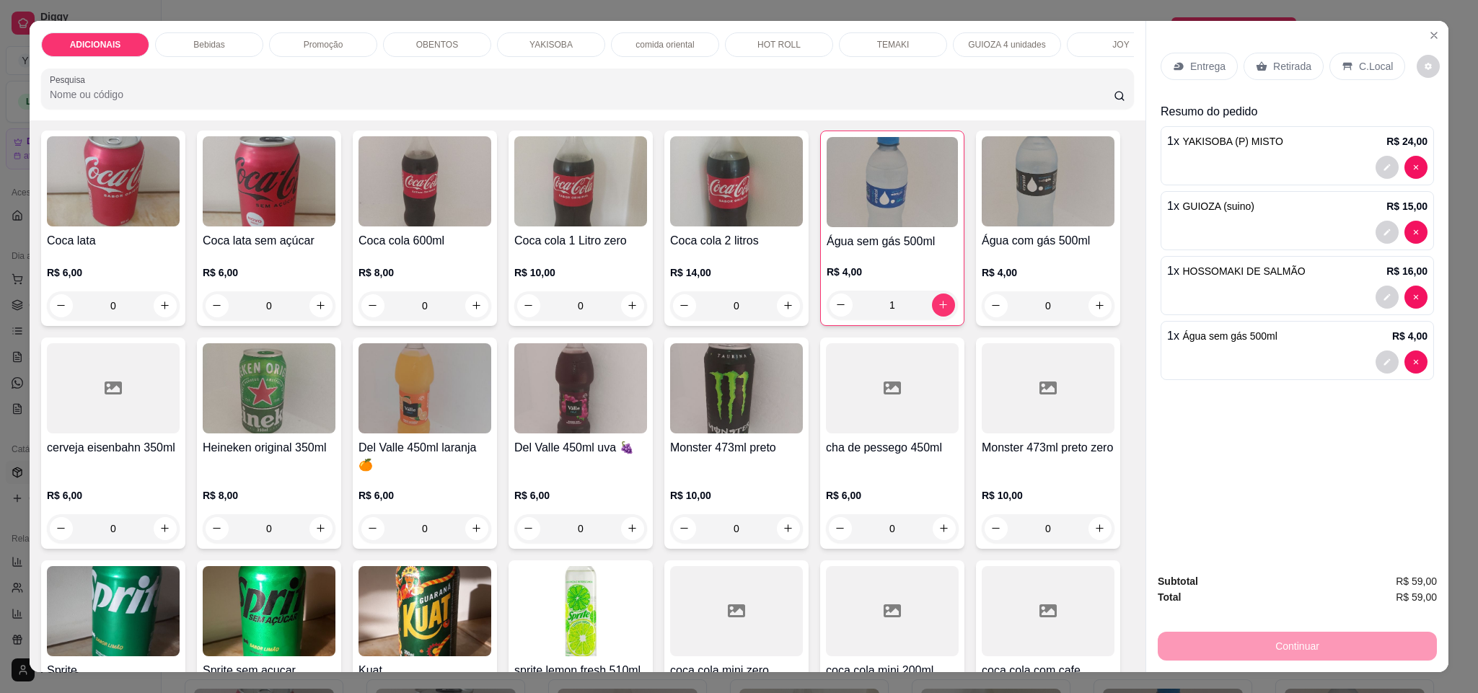
click at [1214, 645] on div "Continuar" at bounding box center [1296, 644] width 279 height 32
click at [1359, 63] on p "C.Local" at bounding box center [1376, 66] width 34 height 14
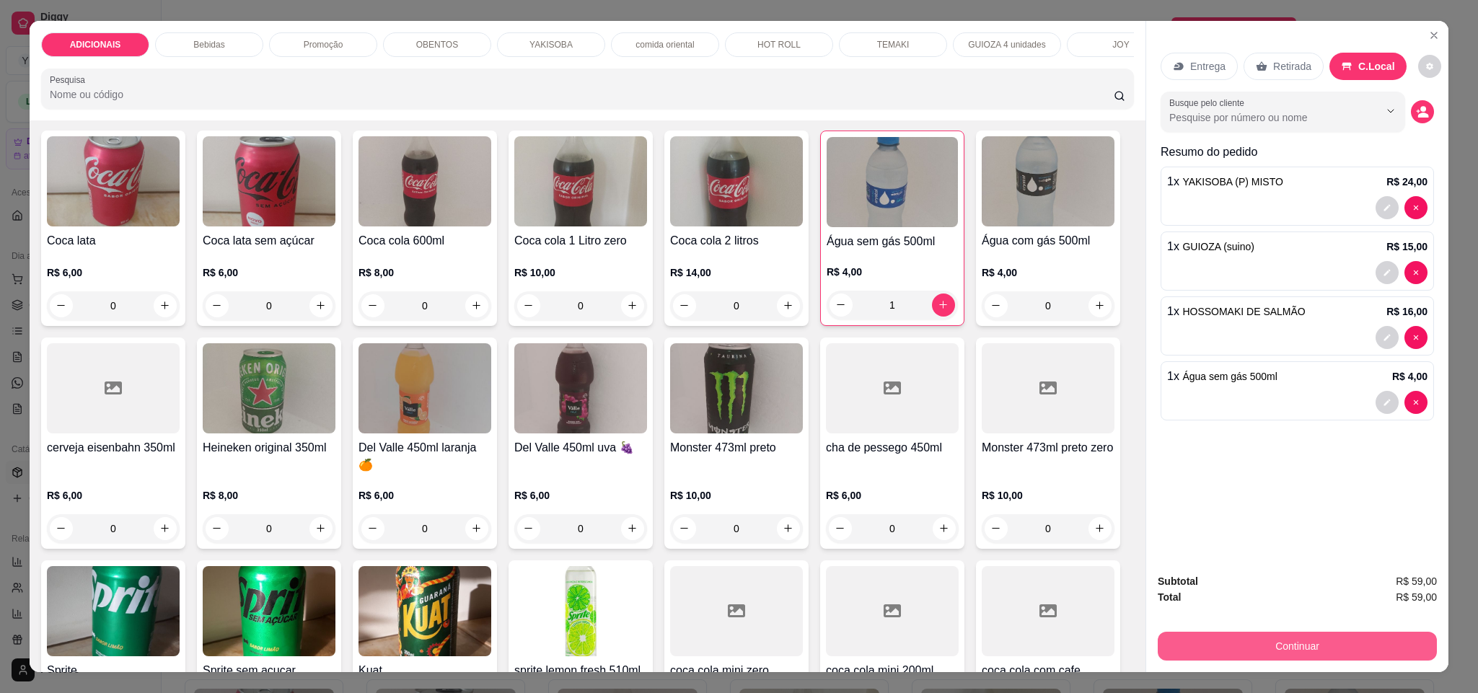
click at [1302, 632] on button "Continuar" at bounding box center [1296, 646] width 279 height 29
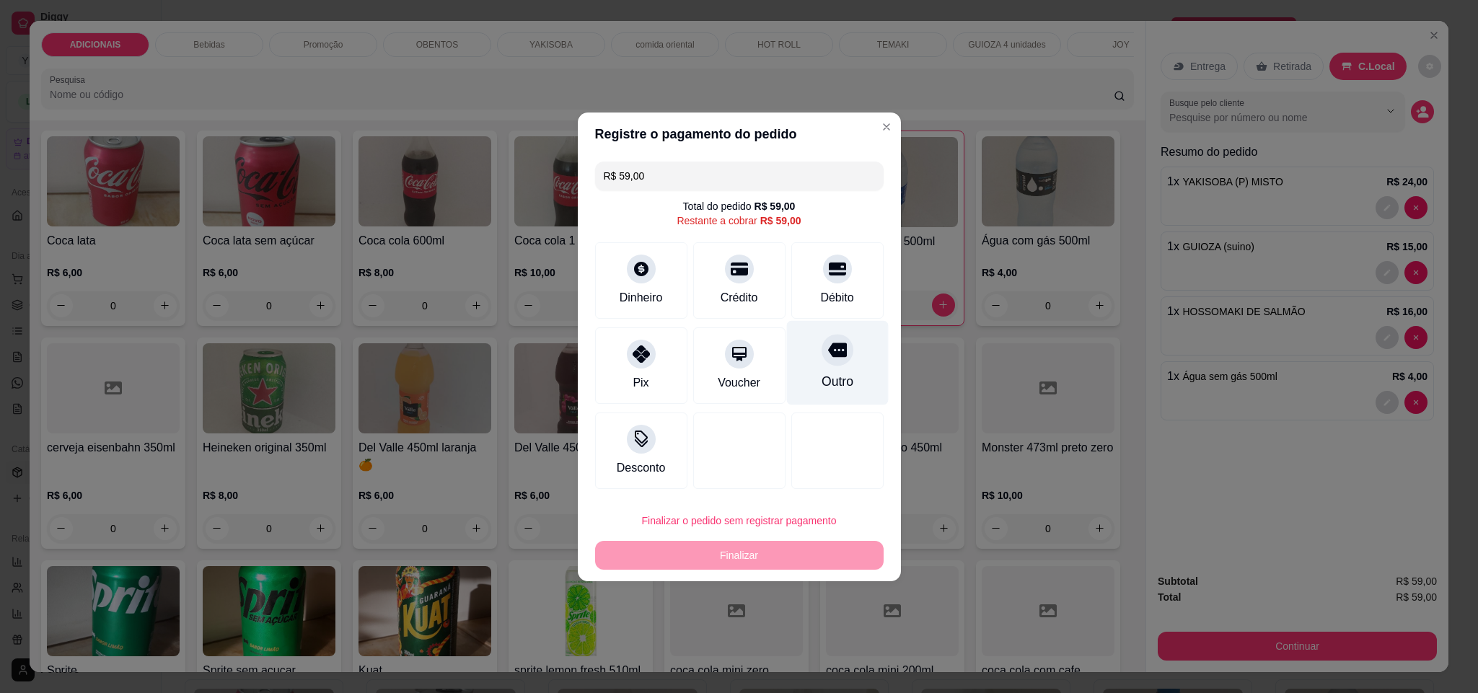
click at [821, 376] on div "Outro" at bounding box center [837, 381] width 32 height 19
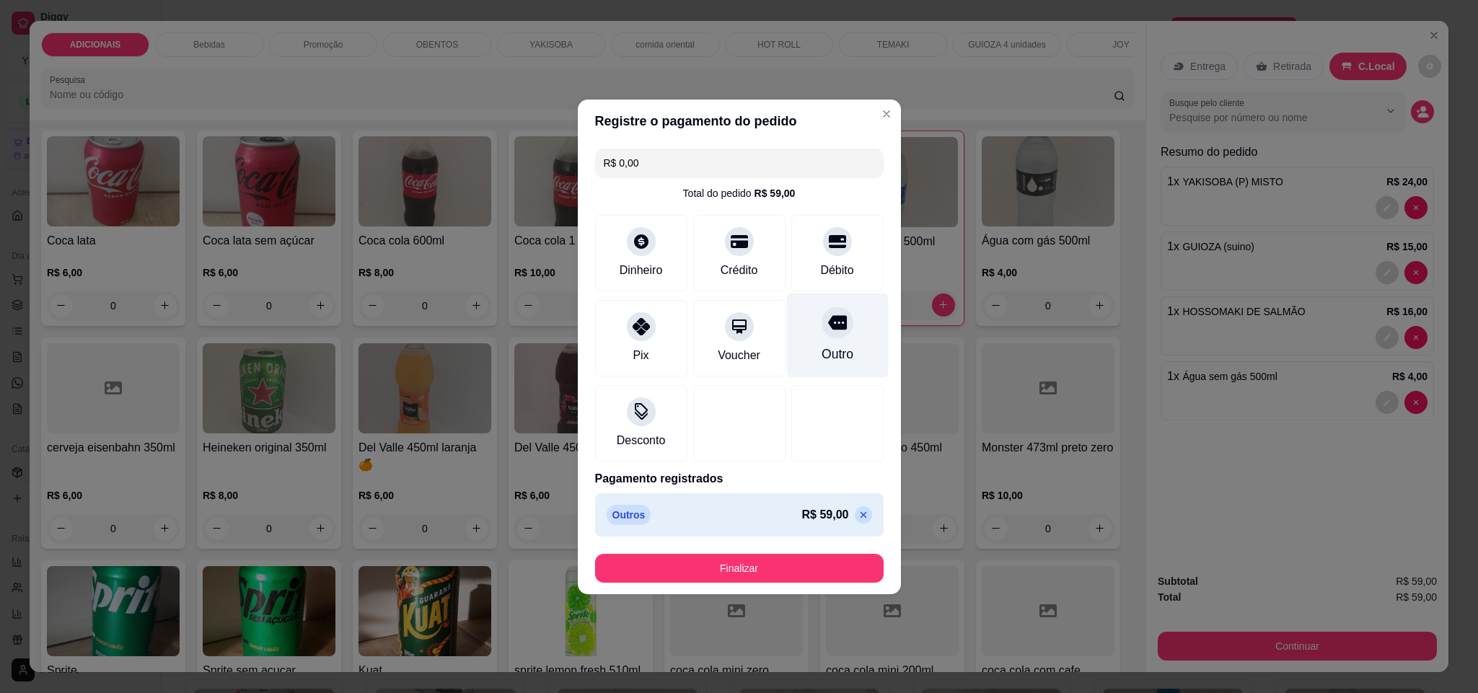
type input "R$ 0,00"
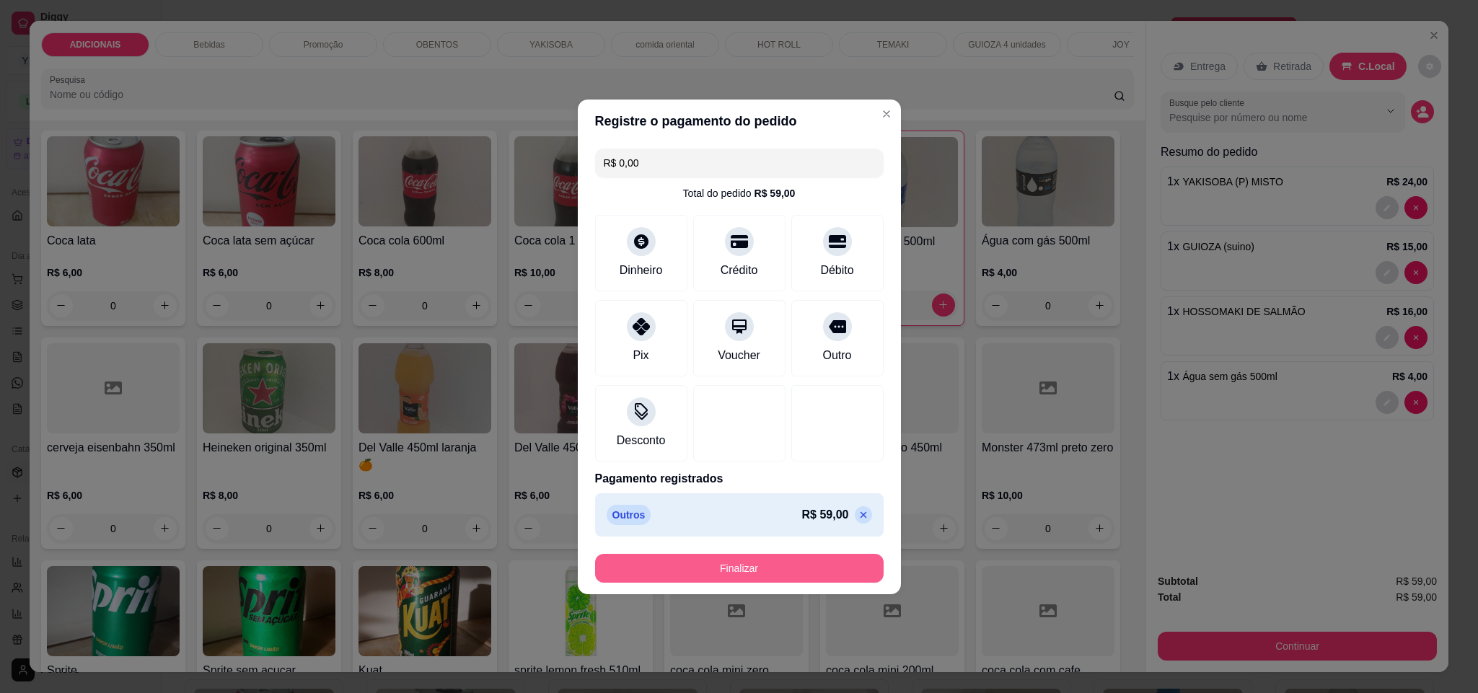
click at [799, 576] on button "Finalizar" at bounding box center [739, 568] width 288 height 29
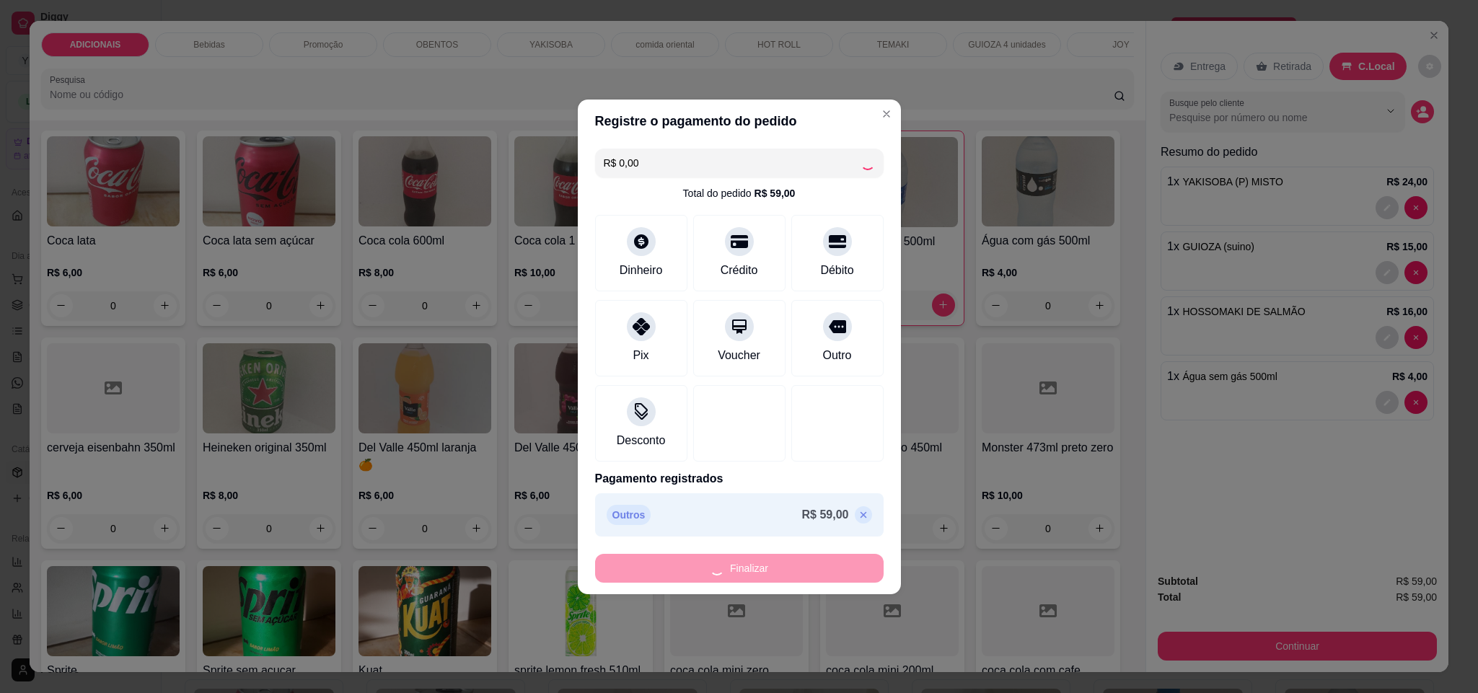
type input "0"
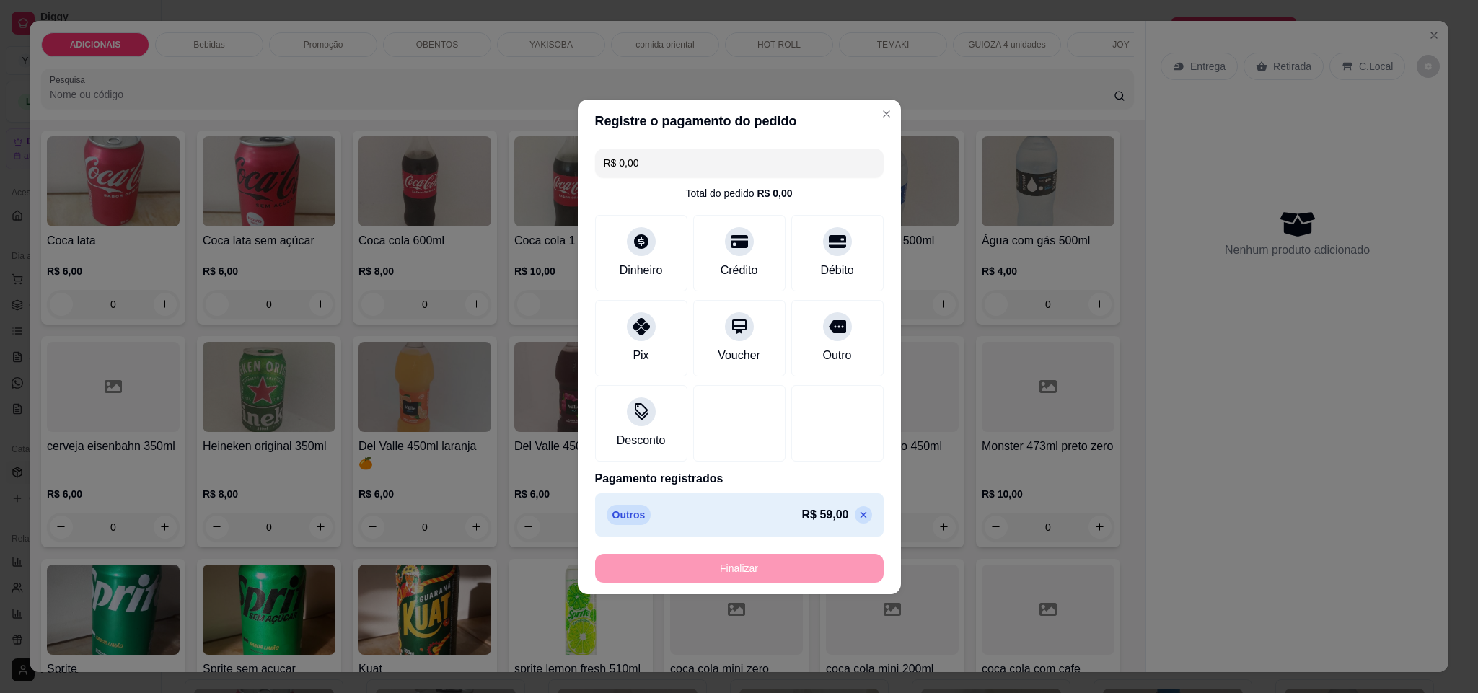
type input "-R$ 59,00"
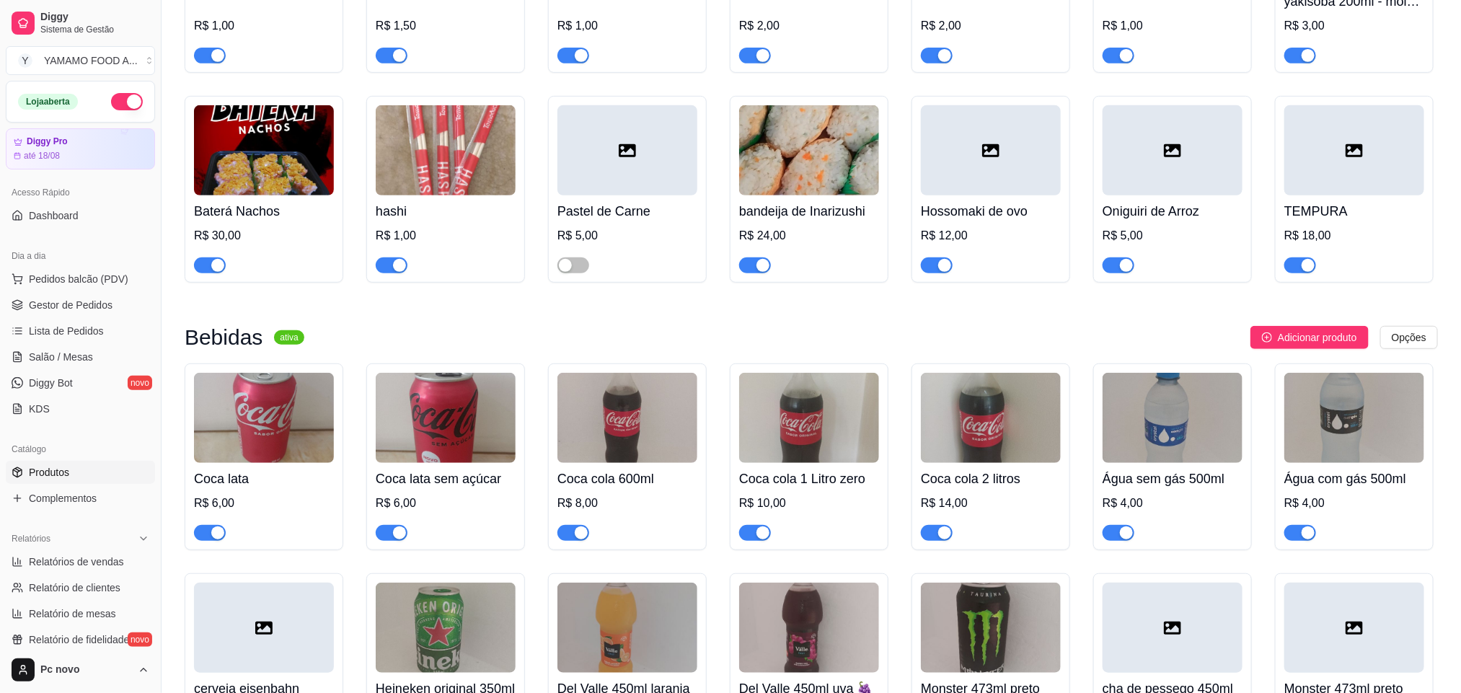
scroll to position [324, 0]
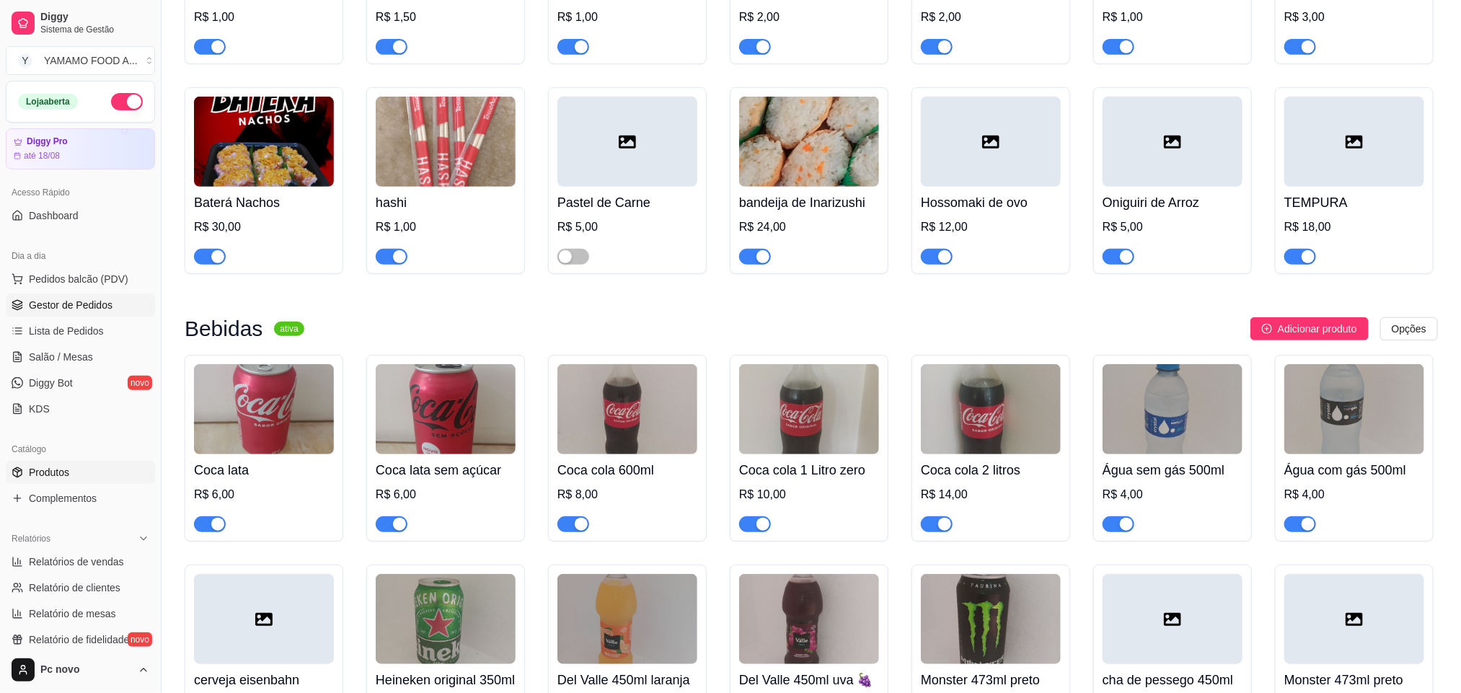
click at [115, 301] on link "Gestor de Pedidos" at bounding box center [80, 304] width 149 height 23
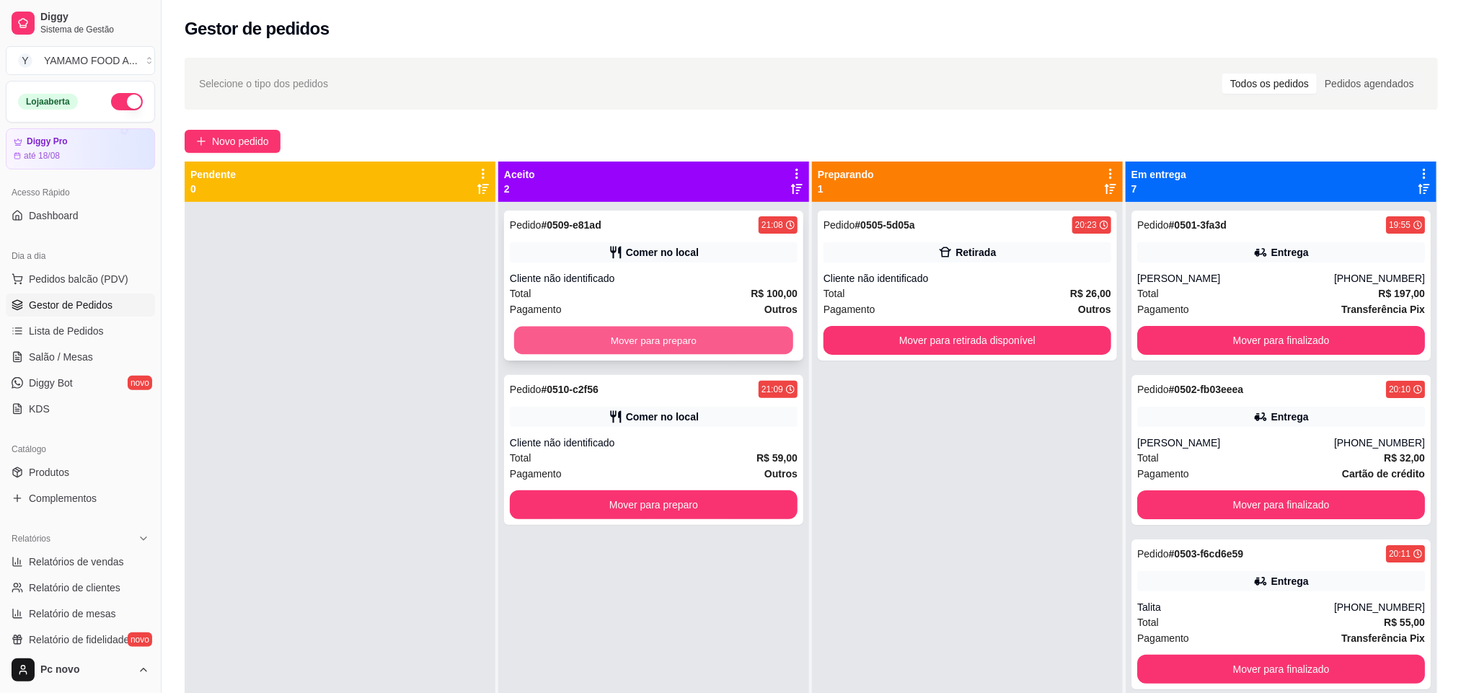
click at [686, 347] on button "Mover para preparo" at bounding box center [653, 341] width 279 height 28
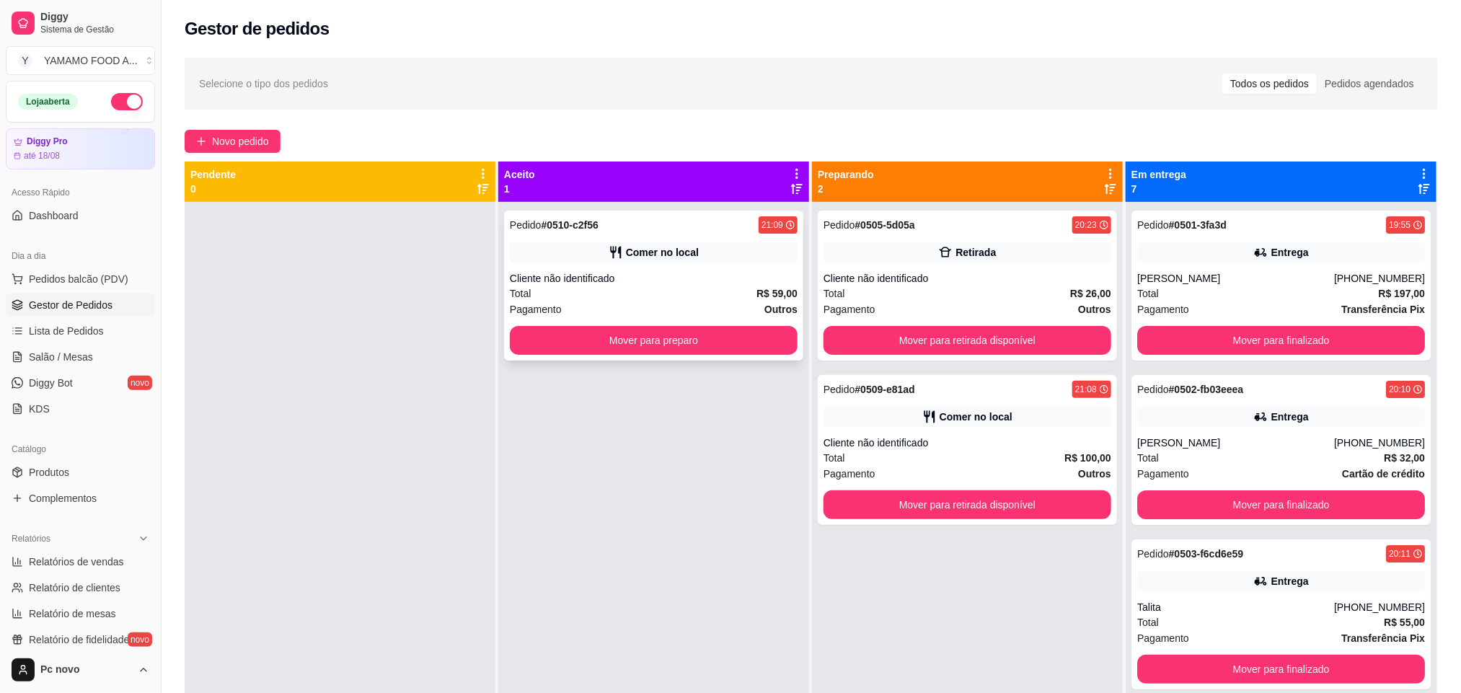
click at [725, 350] on button "Mover para preparo" at bounding box center [654, 340] width 288 height 29
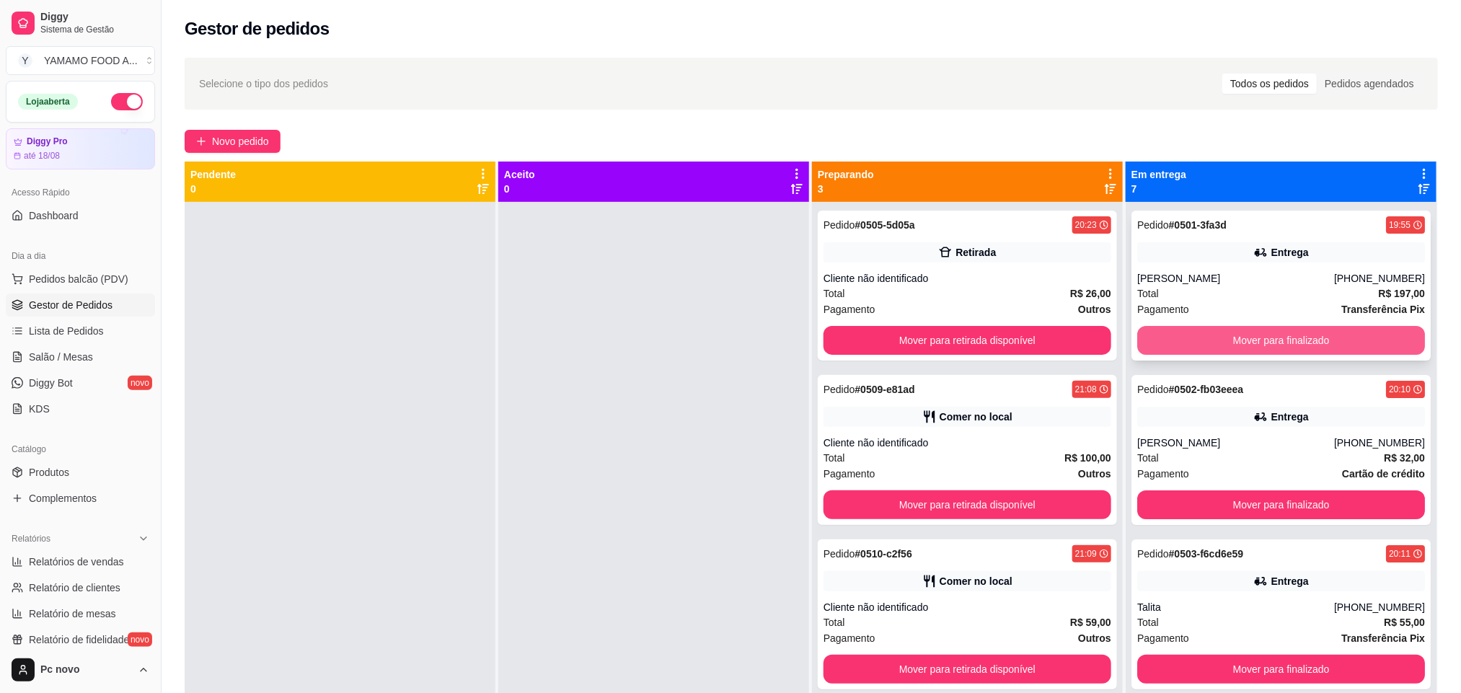
click at [1244, 340] on button "Mover para finalizado" at bounding box center [1281, 340] width 288 height 29
click at [1240, 340] on button "Mover para finalizado" at bounding box center [1281, 340] width 288 height 29
click at [1237, 340] on button "Mover para finalizado" at bounding box center [1281, 340] width 288 height 29
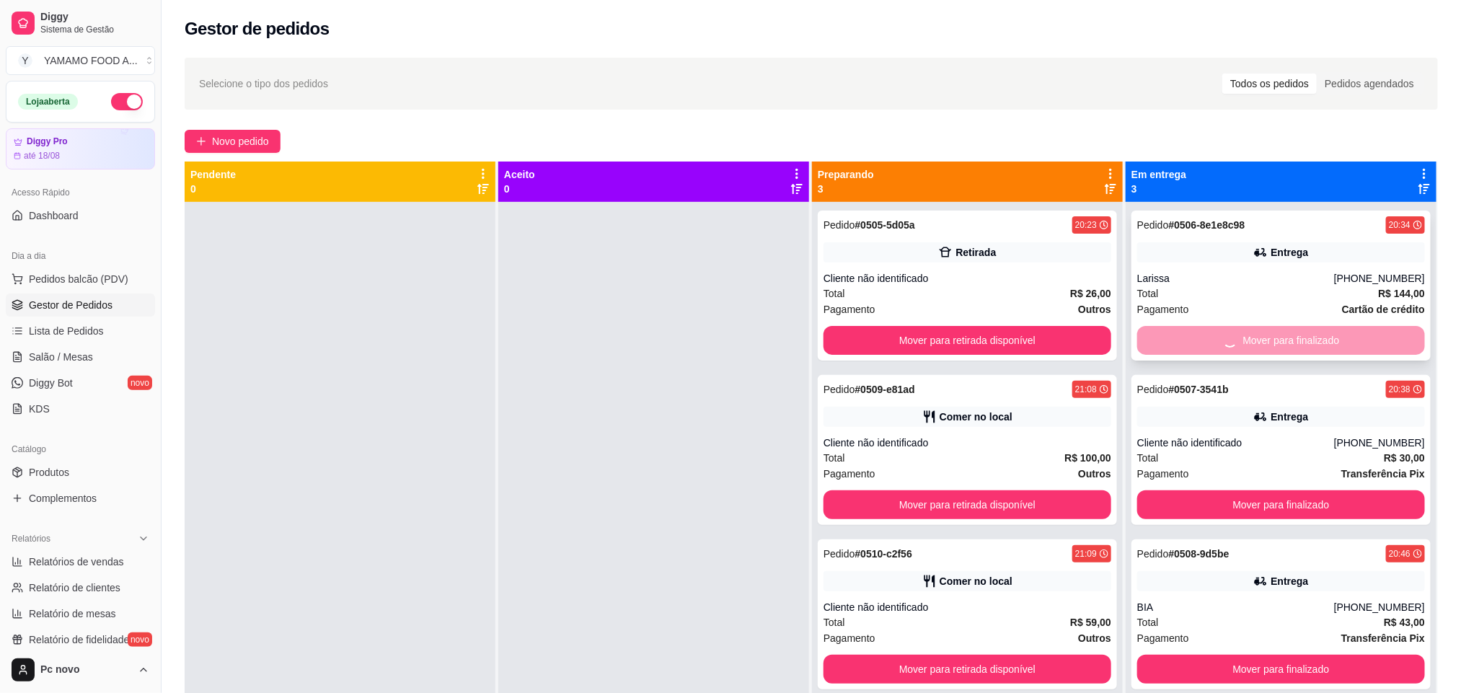
click at [1235, 490] on button "Mover para finalizado" at bounding box center [1281, 504] width 288 height 29
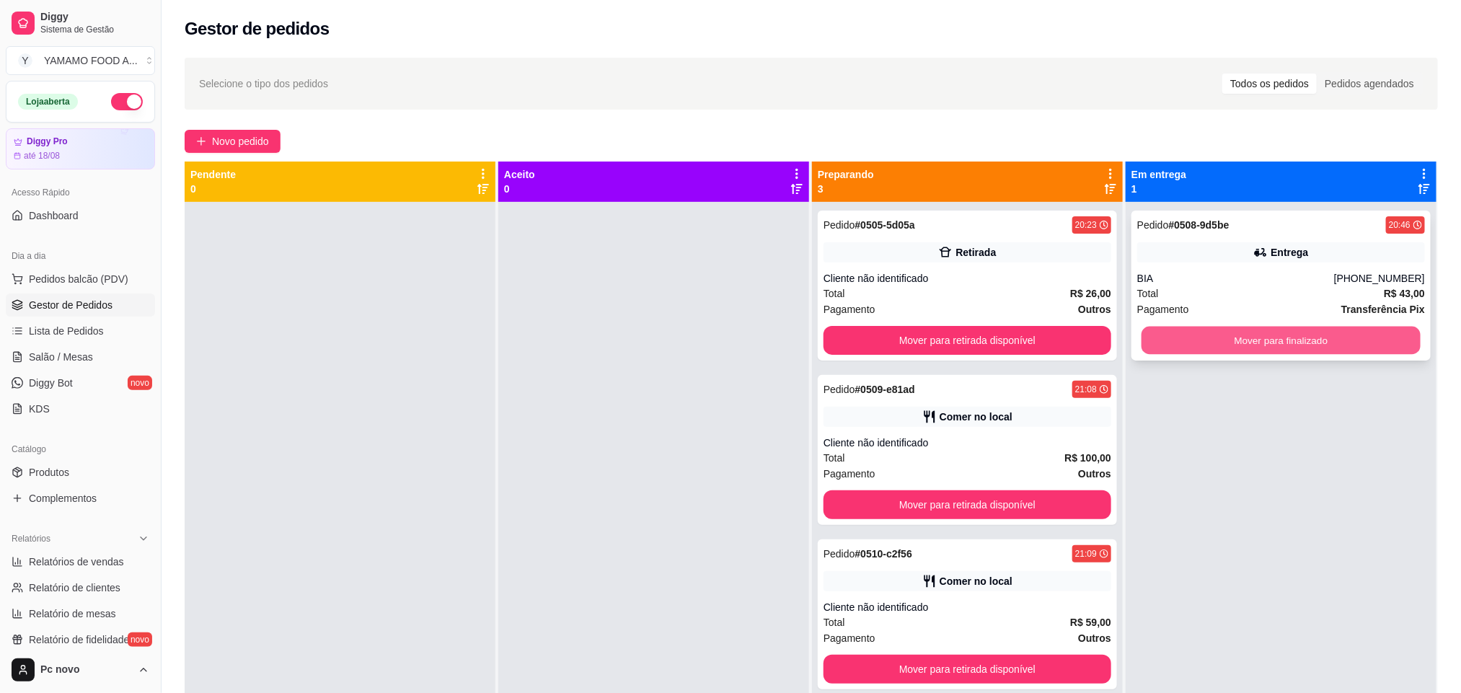
click at [1232, 338] on button "Mover para finalizado" at bounding box center [1280, 341] width 279 height 28
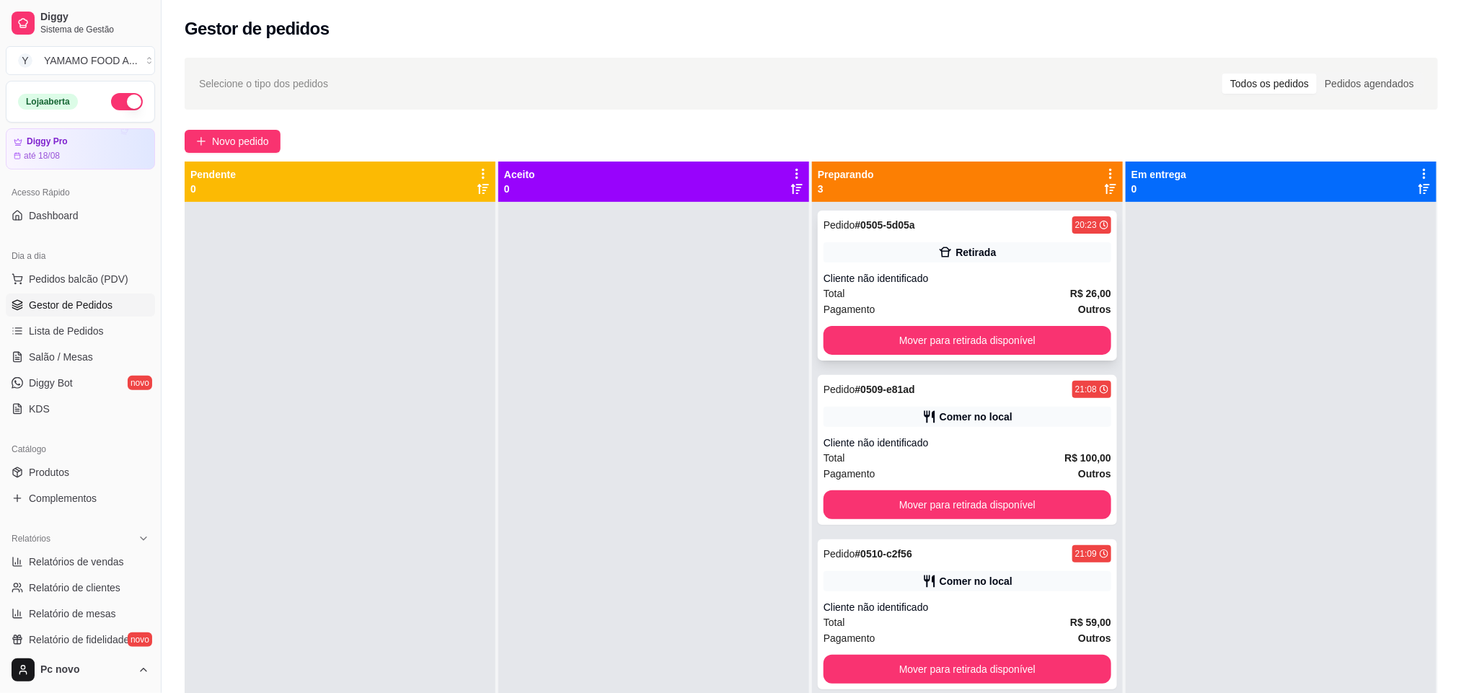
click at [995, 301] on div "Pagamento Outros" at bounding box center [967, 309] width 288 height 16
click at [1062, 333] on button "Mover para retirada disponível" at bounding box center [967, 341] width 279 height 28
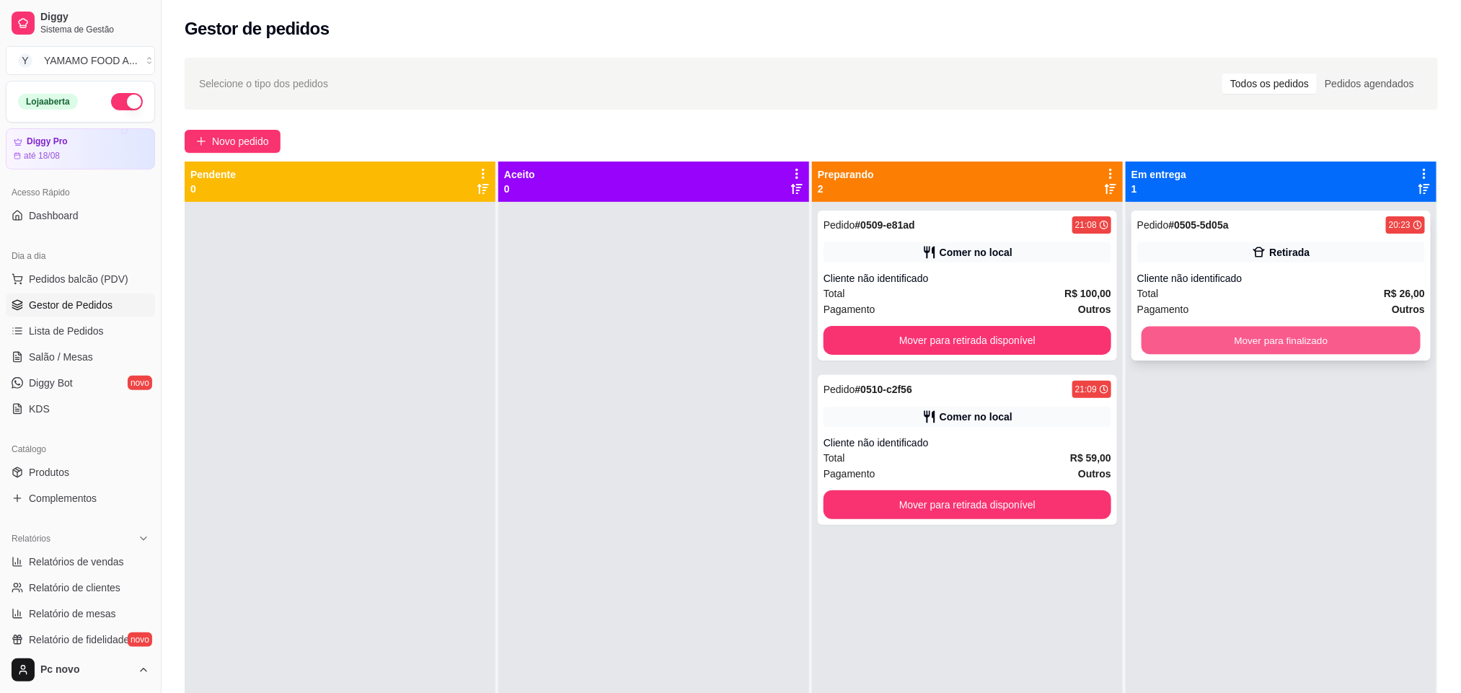
click at [1170, 338] on button "Mover para finalizado" at bounding box center [1280, 341] width 279 height 28
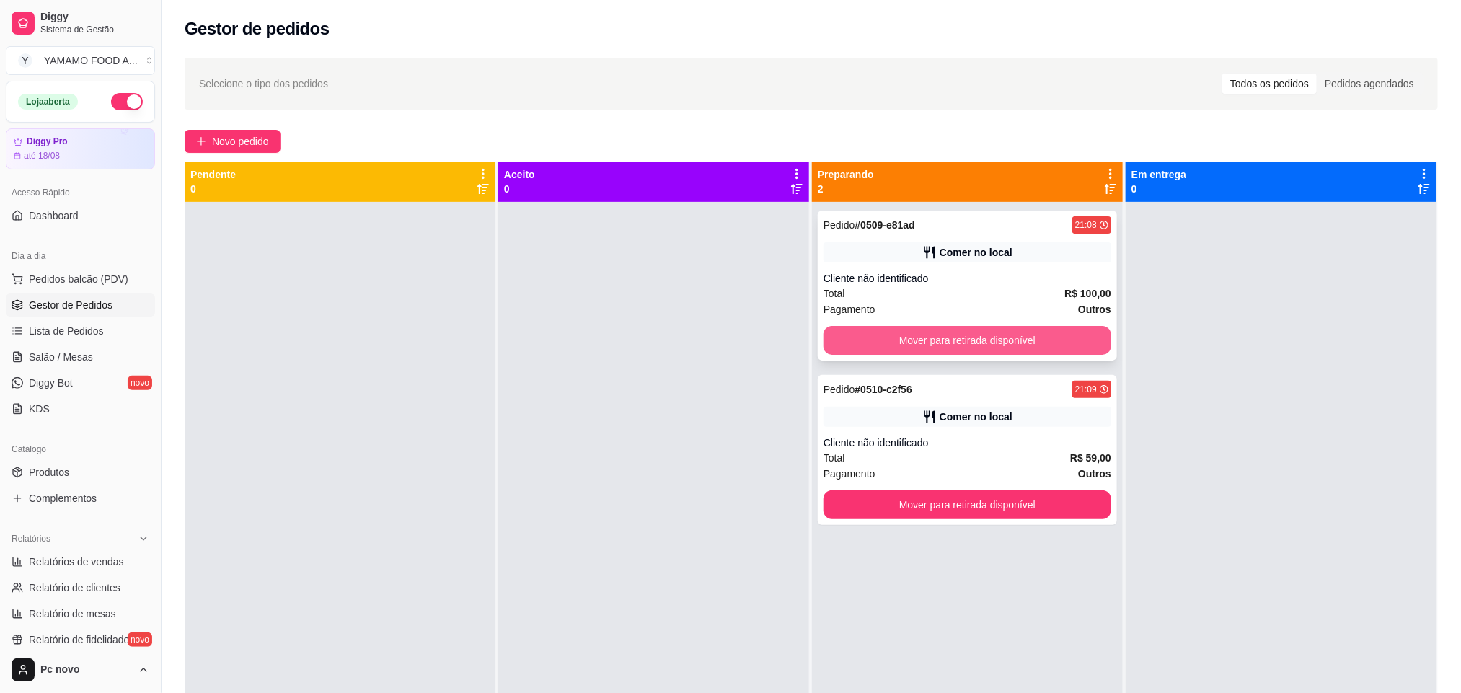
click at [1002, 334] on button "Mover para retirada disponível" at bounding box center [967, 340] width 288 height 29
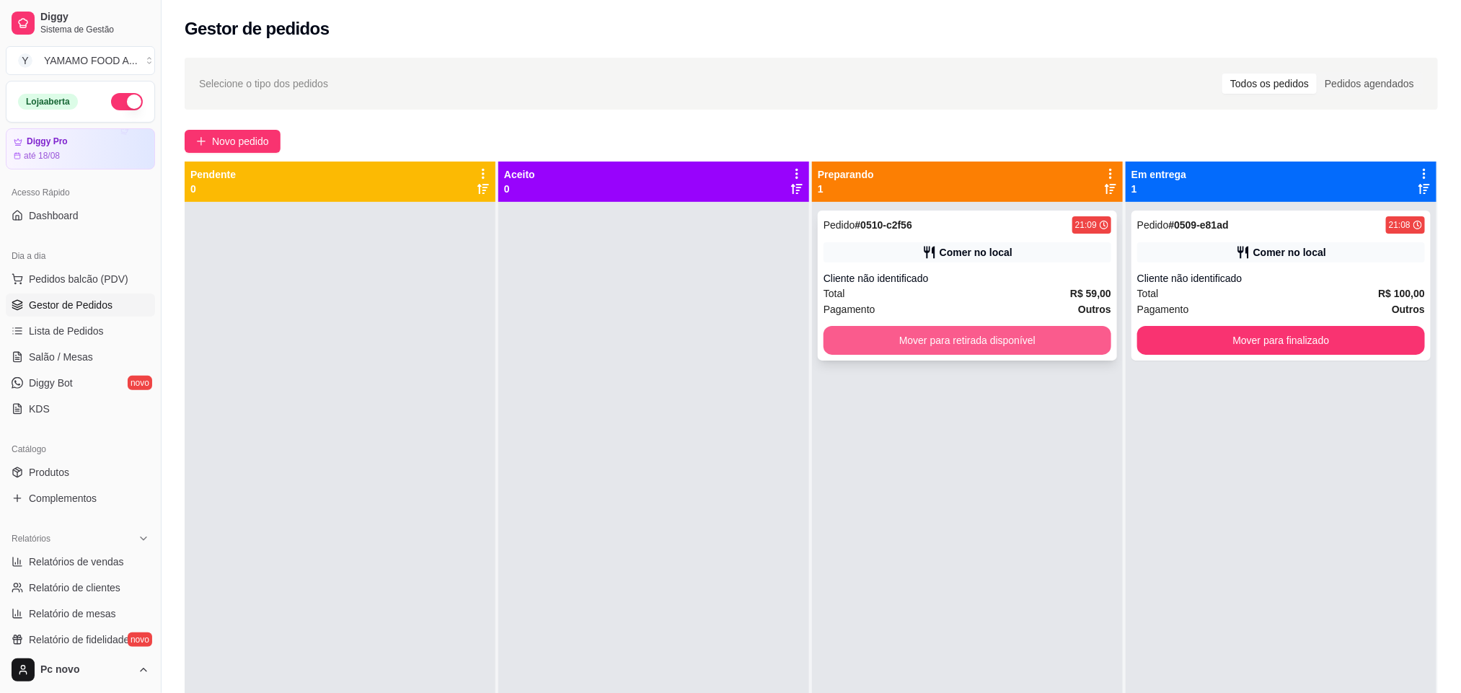
click at [1017, 349] on button "Mover para retirada disponível" at bounding box center [967, 340] width 288 height 29
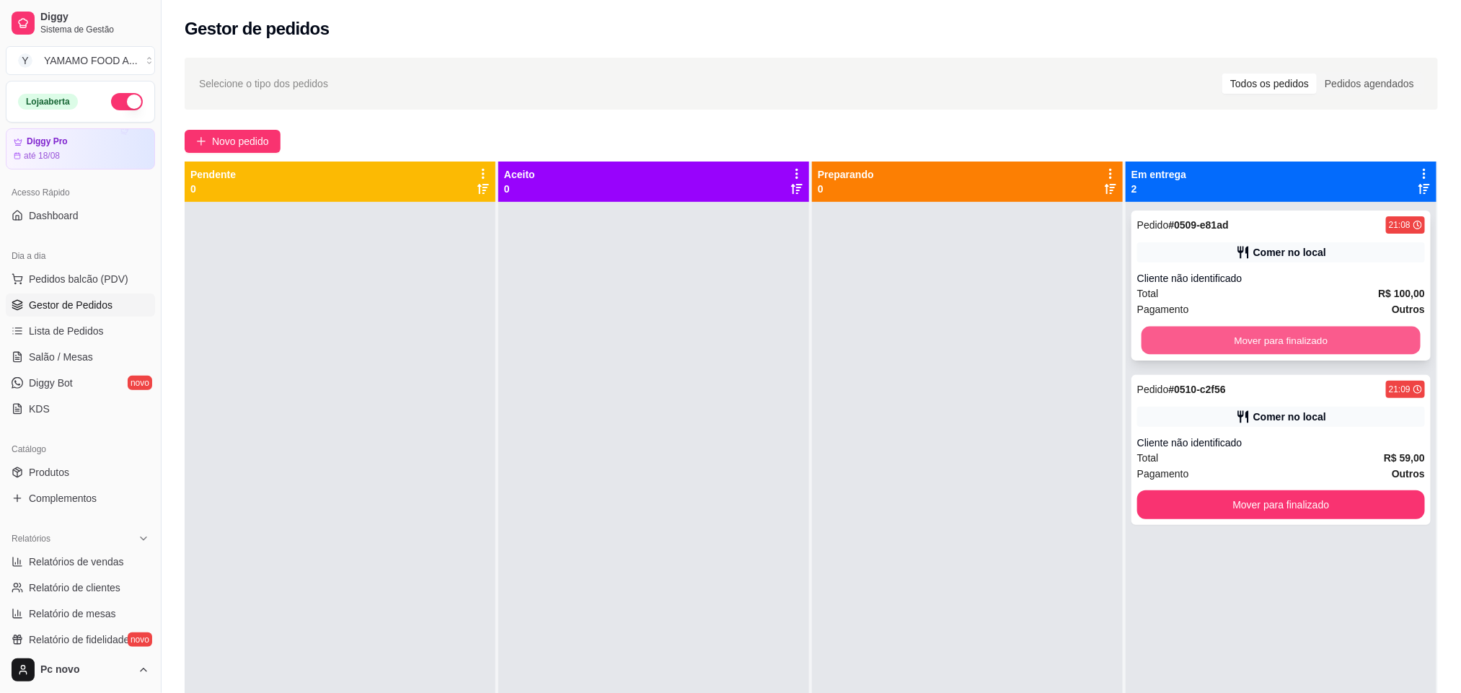
click at [1266, 337] on button "Mover para finalizado" at bounding box center [1280, 341] width 279 height 28
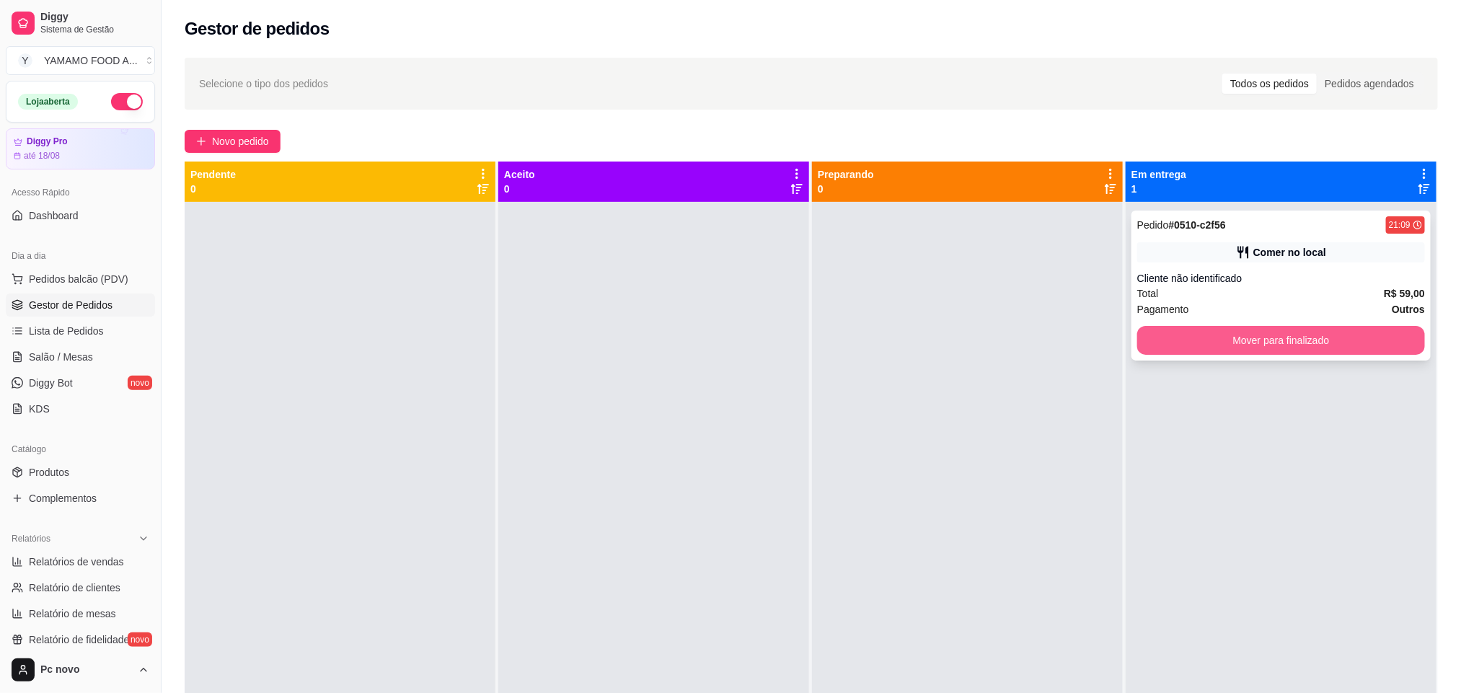
click at [1294, 345] on button "Mover para finalizado" at bounding box center [1281, 340] width 288 height 29
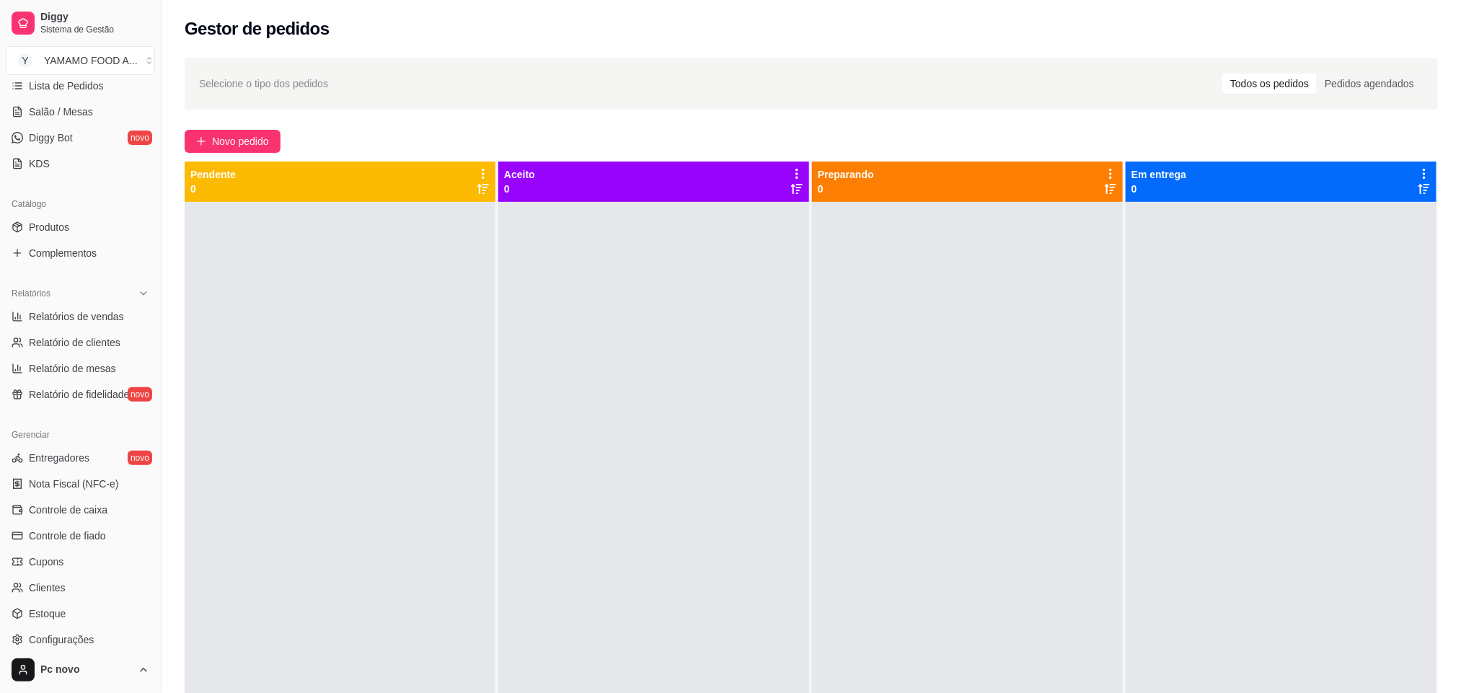
scroll to position [108, 0]
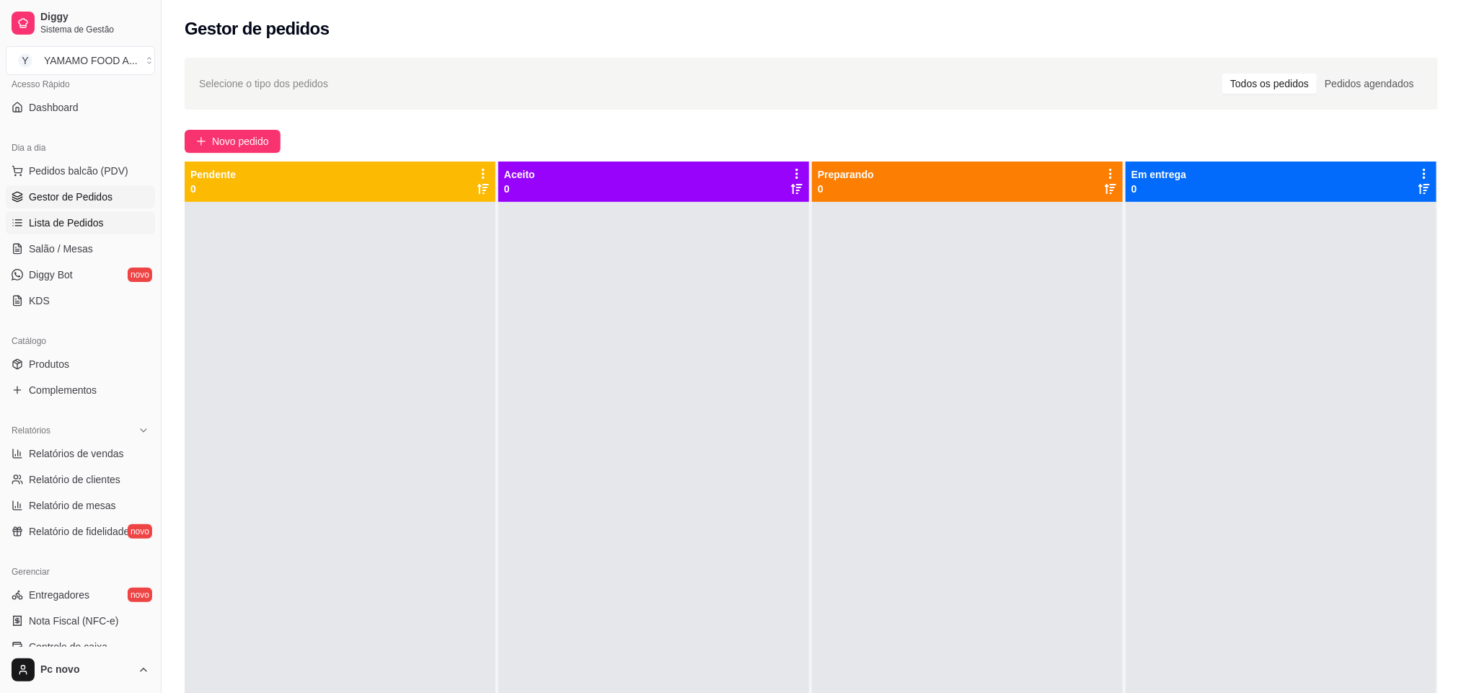
click at [53, 224] on span "Lista de Pedidos" at bounding box center [66, 223] width 75 height 14
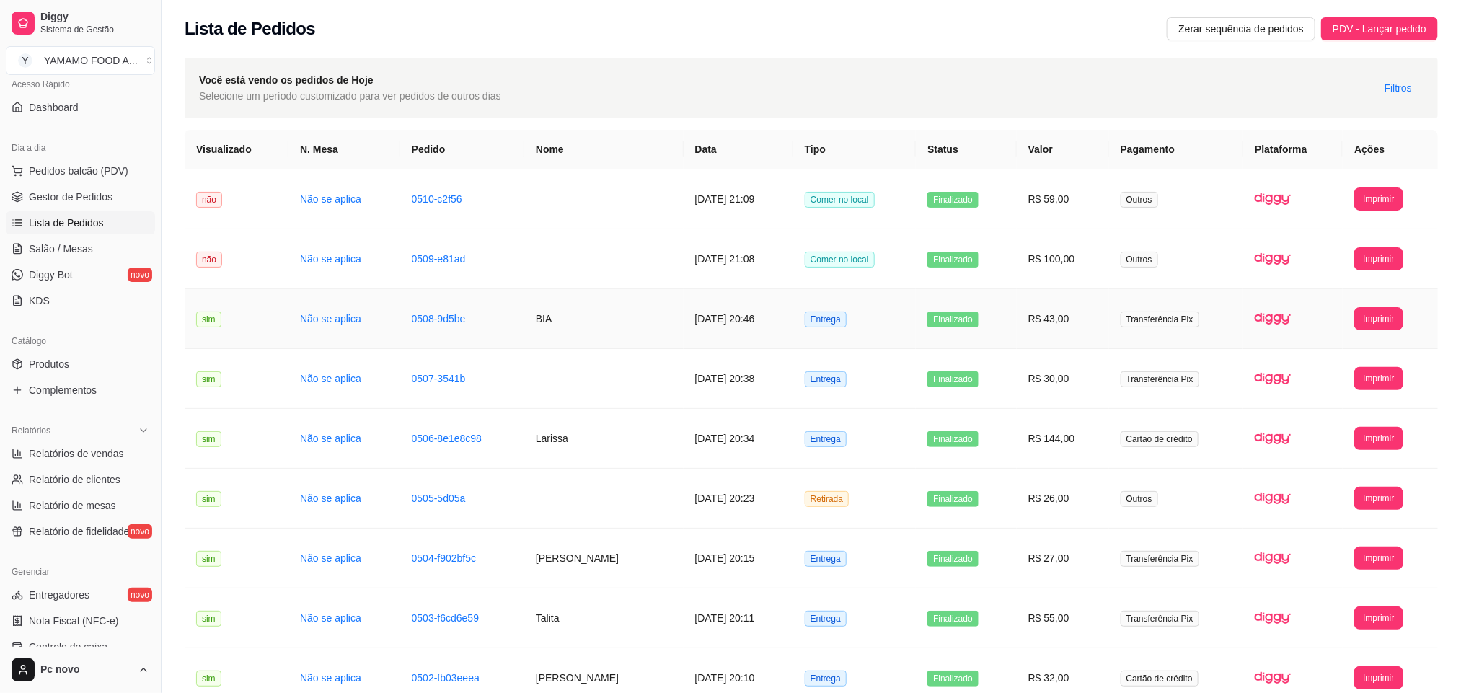
click at [859, 330] on td "Entrega" at bounding box center [854, 319] width 123 height 60
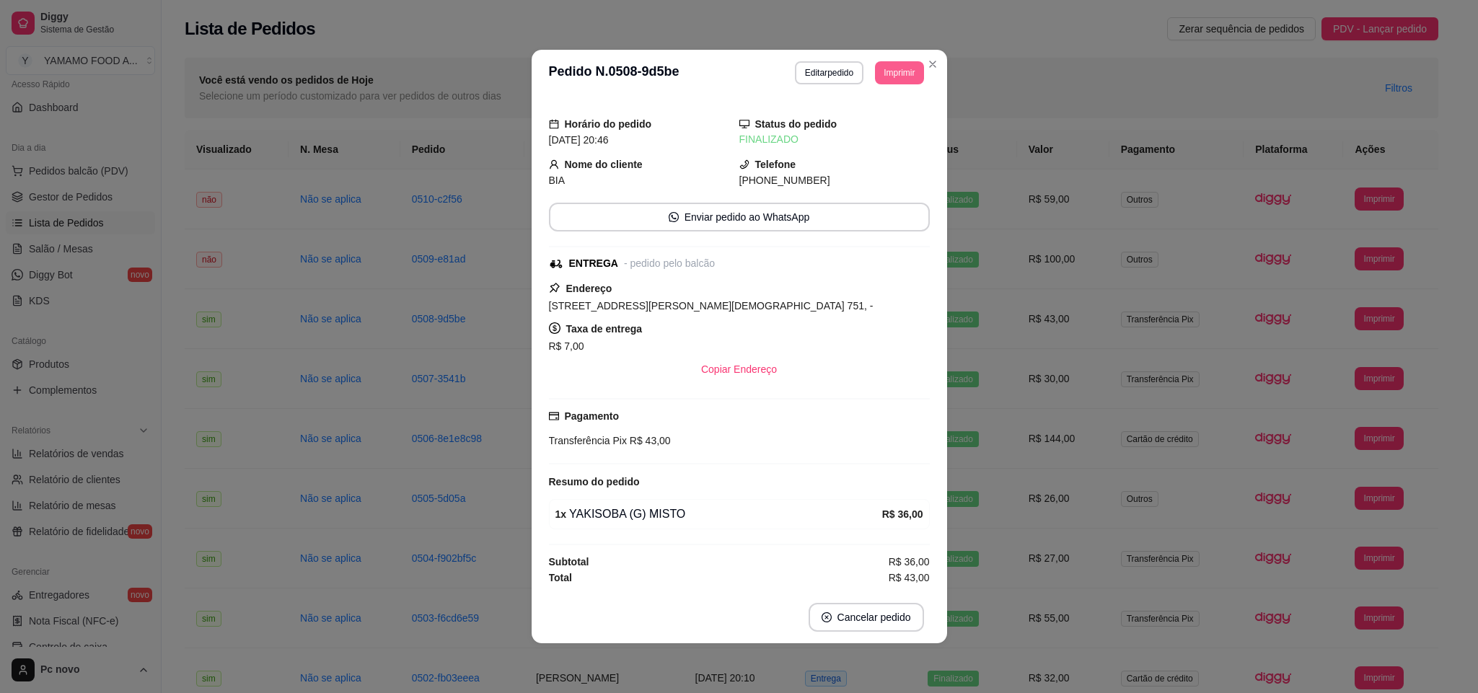
click at [893, 66] on button "Imprimir" at bounding box center [899, 72] width 48 height 23
click at [880, 123] on button "IMPRESSORA" at bounding box center [873, 121] width 105 height 23
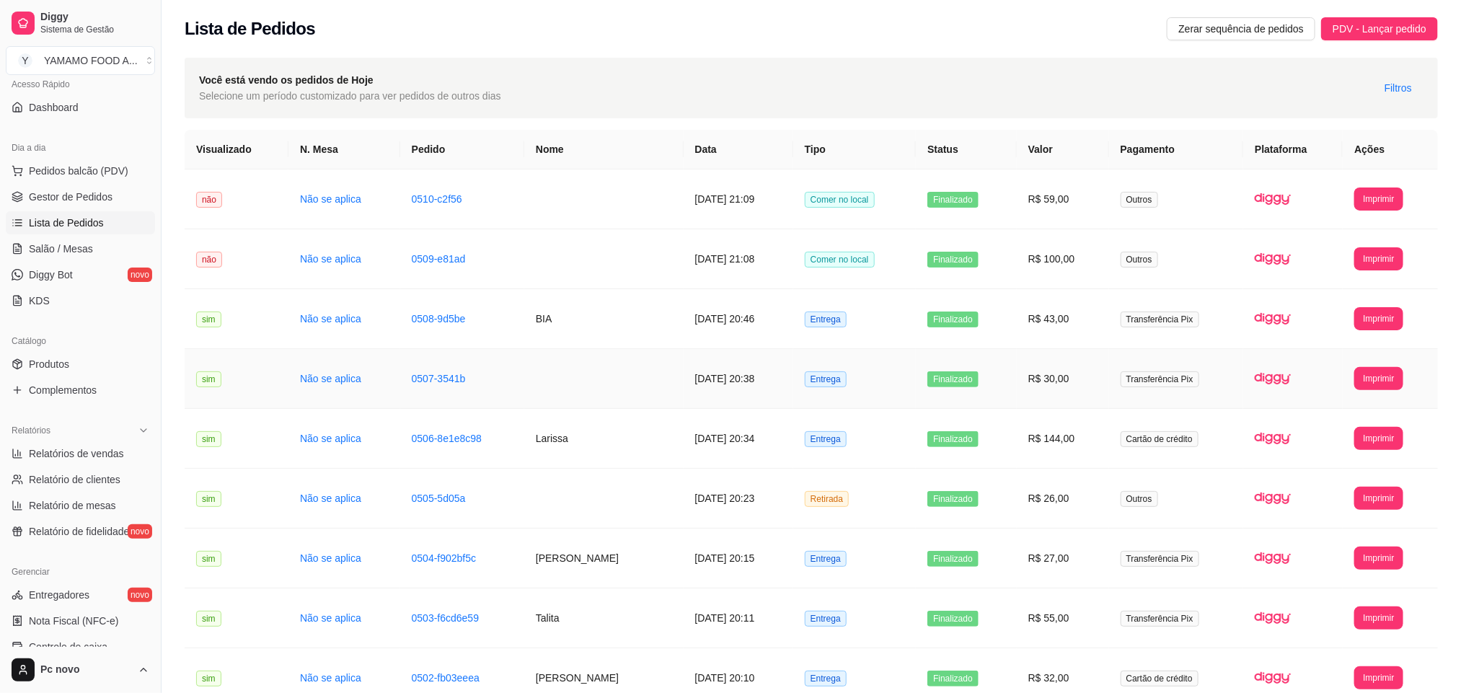
click at [865, 376] on td "Entrega" at bounding box center [854, 379] width 123 height 60
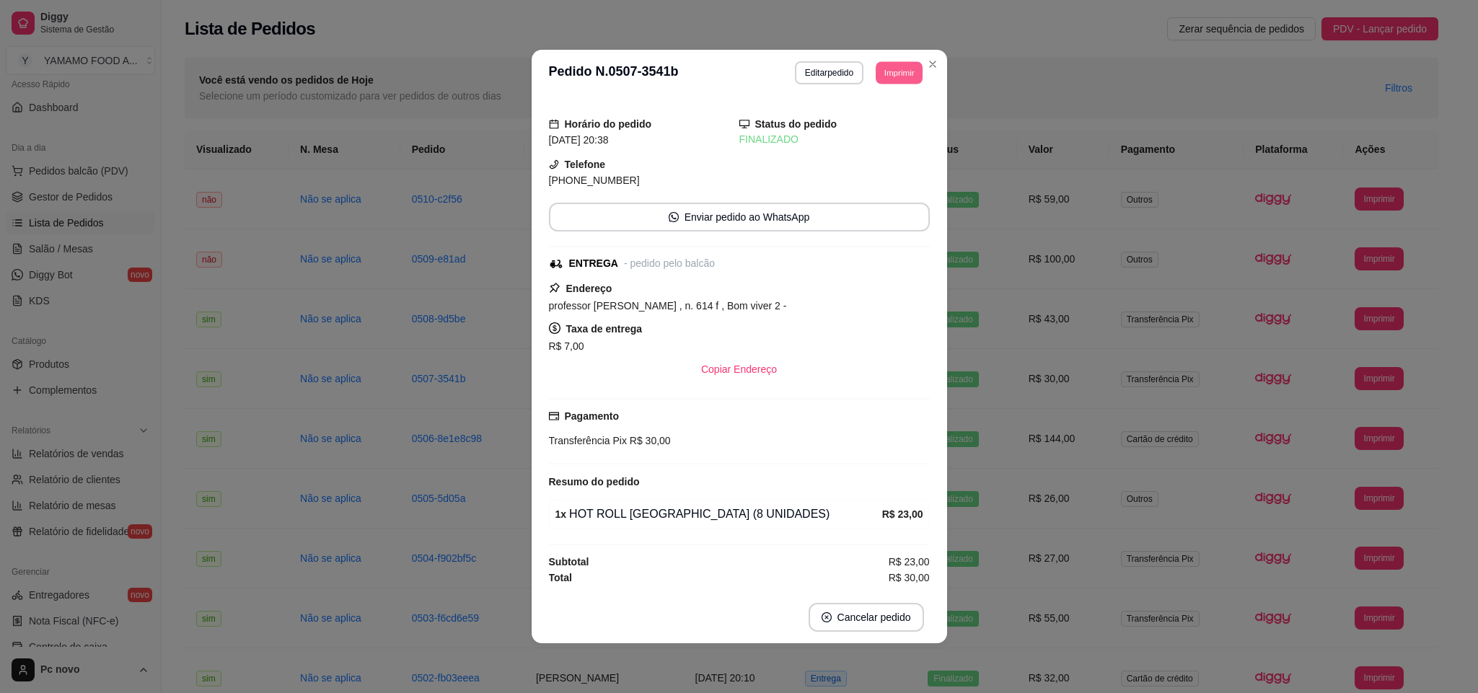
click at [890, 63] on button "Imprimir" at bounding box center [898, 72] width 47 height 22
click at [886, 124] on button "IMPRESSORA" at bounding box center [872, 121] width 101 height 22
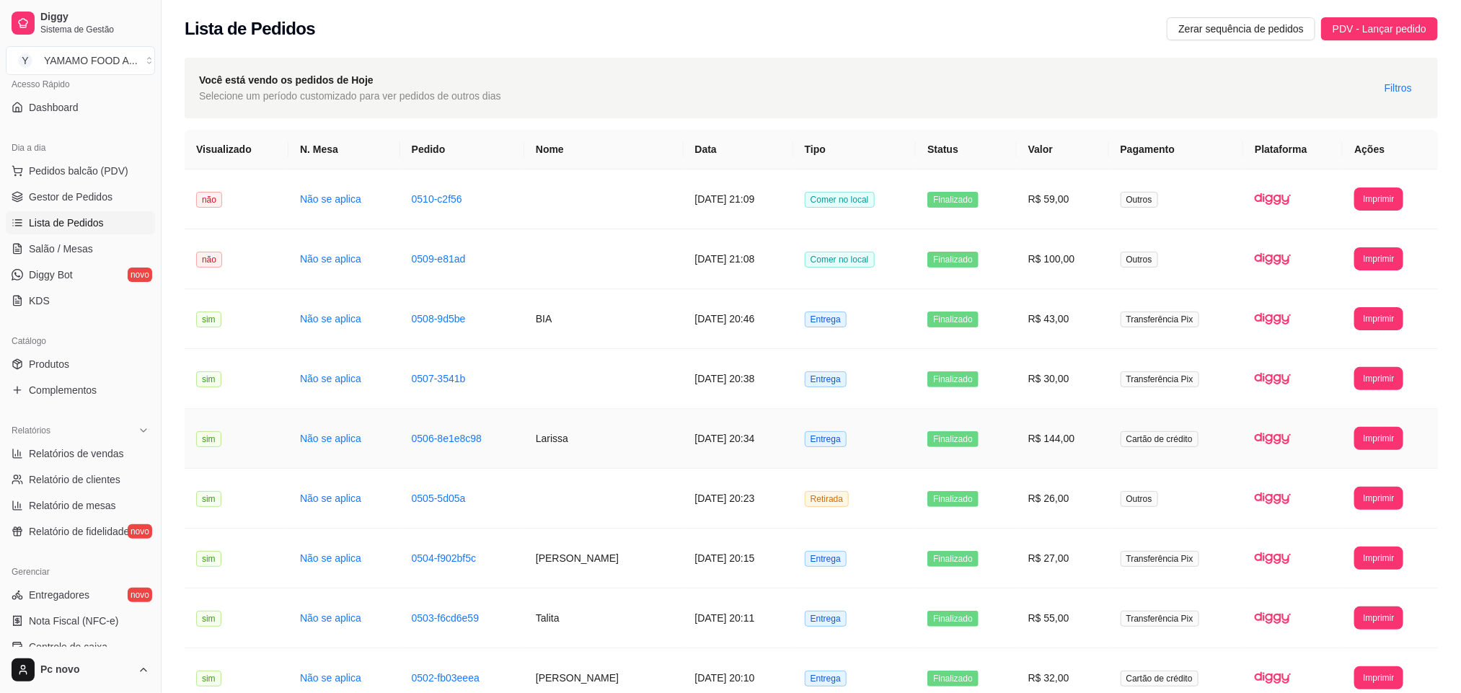
click at [850, 450] on td "Entrega" at bounding box center [854, 439] width 123 height 60
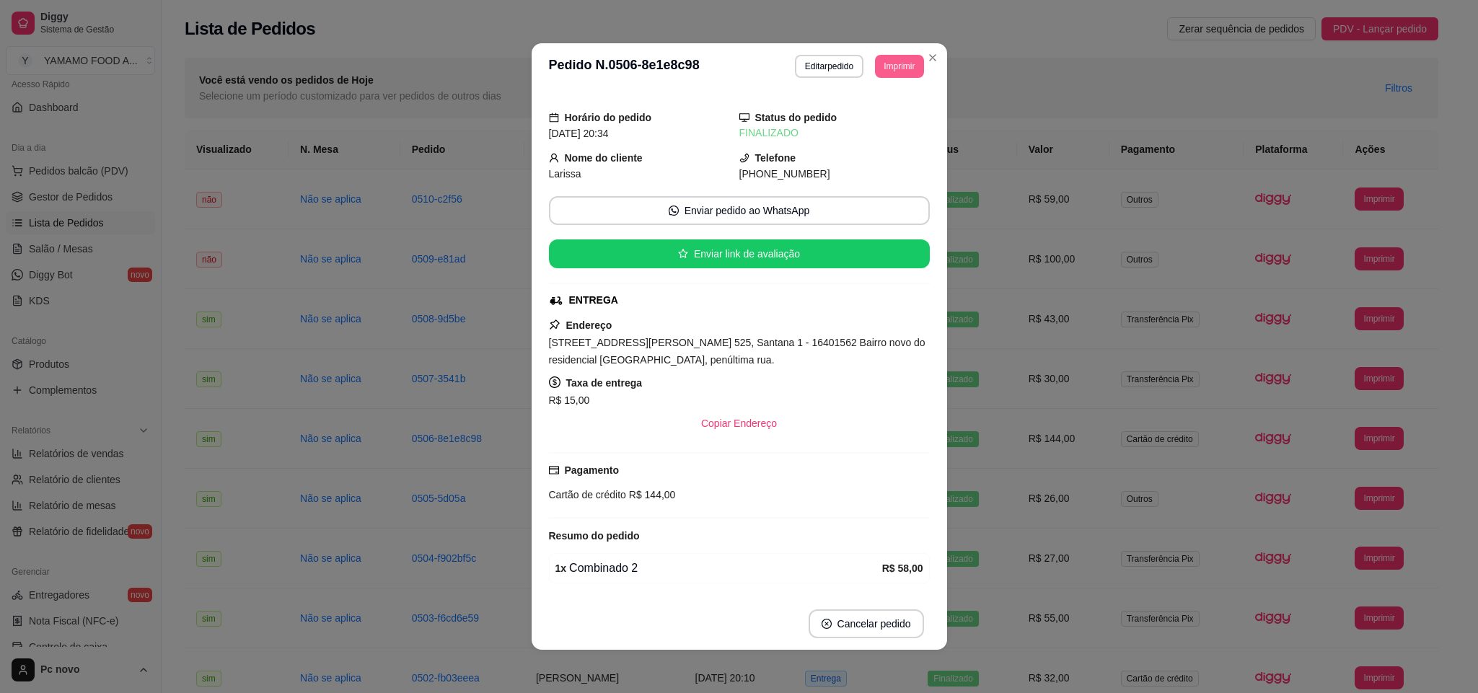
click at [891, 74] on button "Imprimir" at bounding box center [899, 66] width 48 height 23
click at [877, 117] on button "IMPRESSORA" at bounding box center [863, 117] width 101 height 22
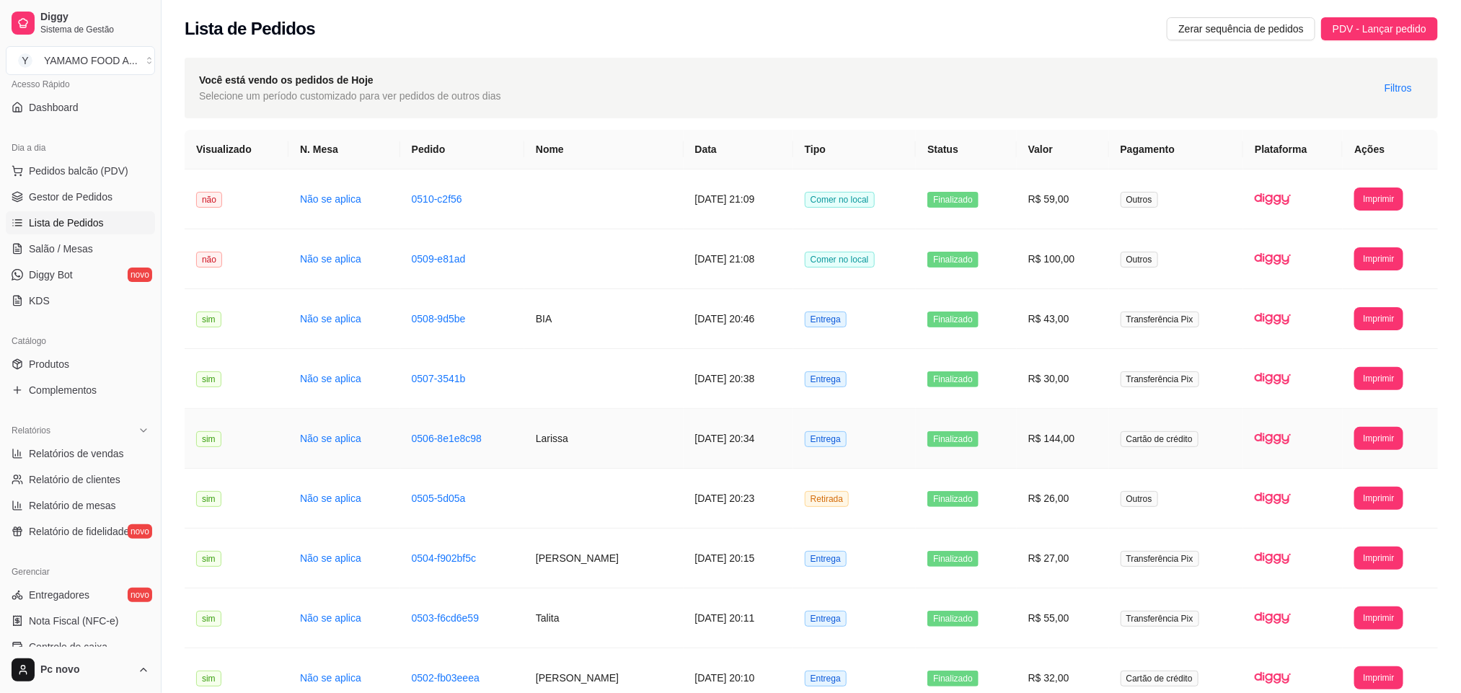
scroll to position [108, 0]
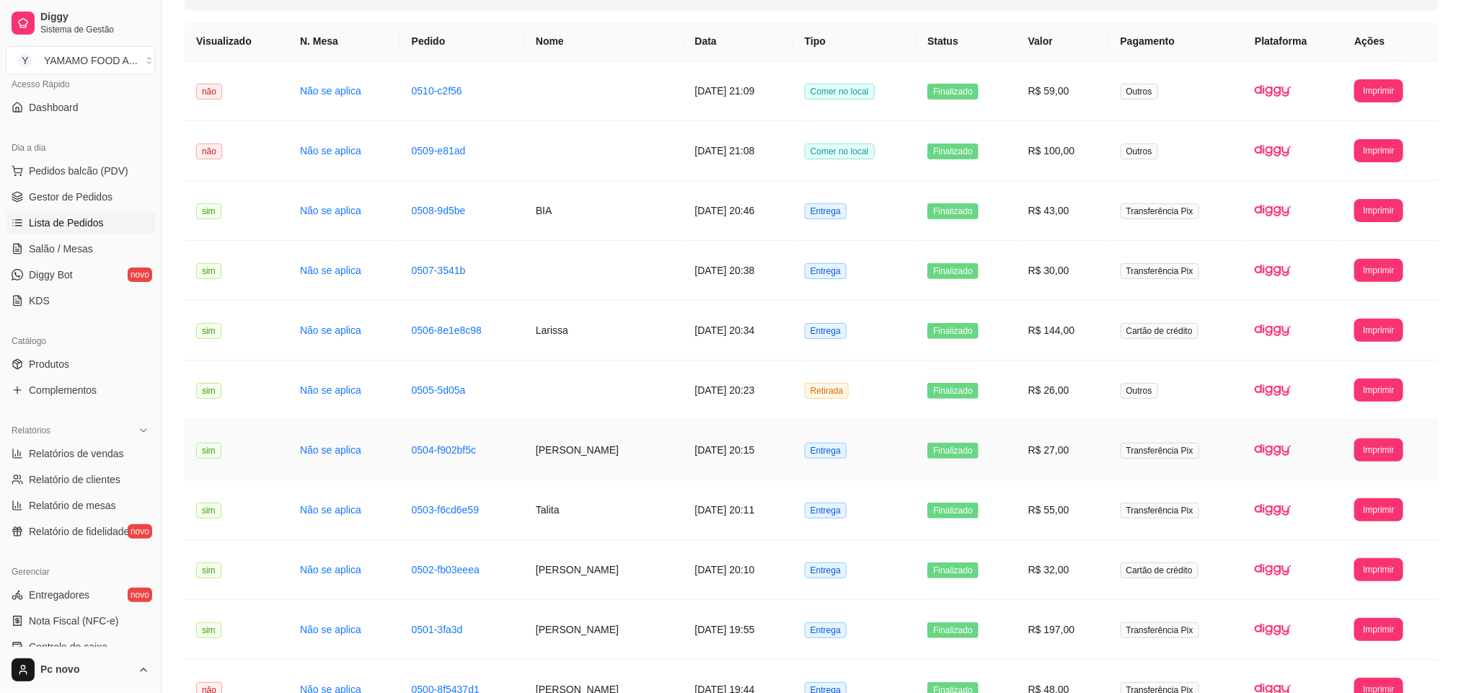
click at [787, 443] on td "[DATE] 20:15" at bounding box center [739, 450] width 110 height 60
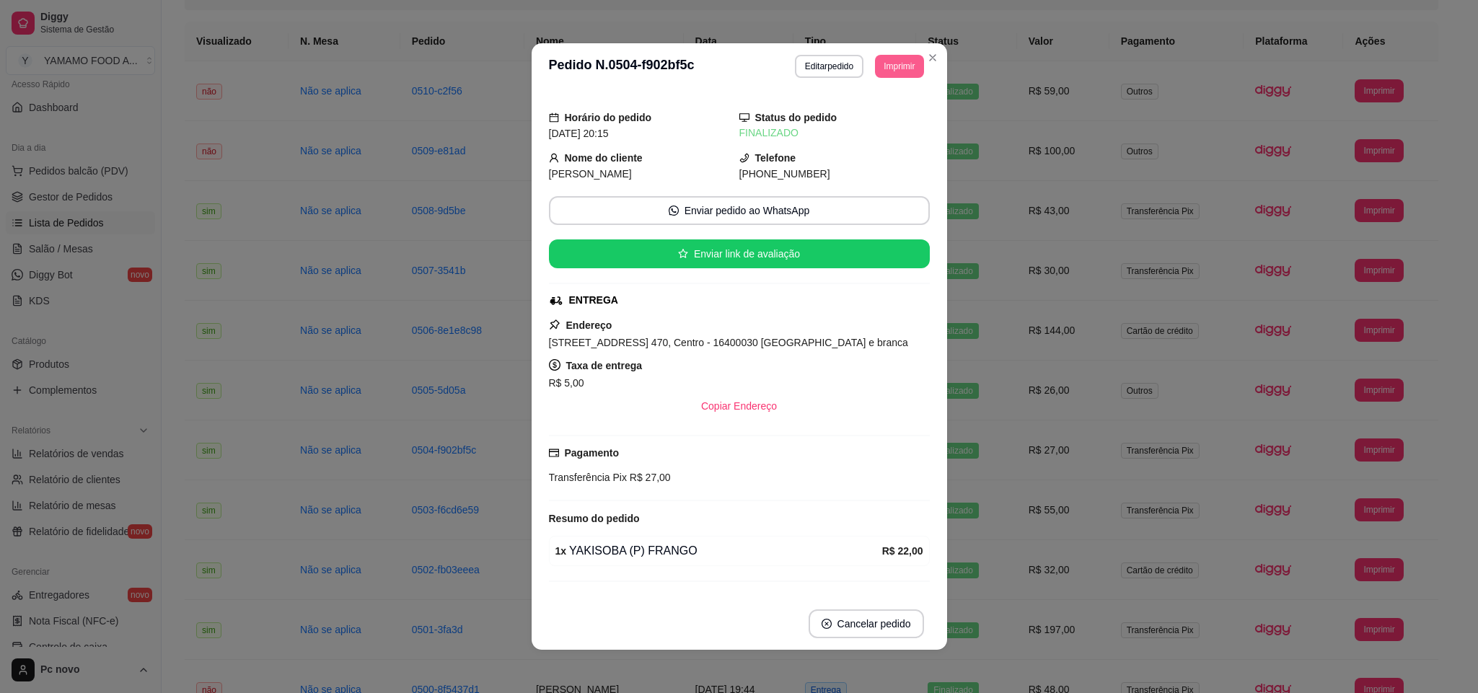
click at [896, 74] on button "Imprimir" at bounding box center [899, 66] width 48 height 23
click at [883, 121] on button "IMPRESSORA" at bounding box center [864, 117] width 101 height 22
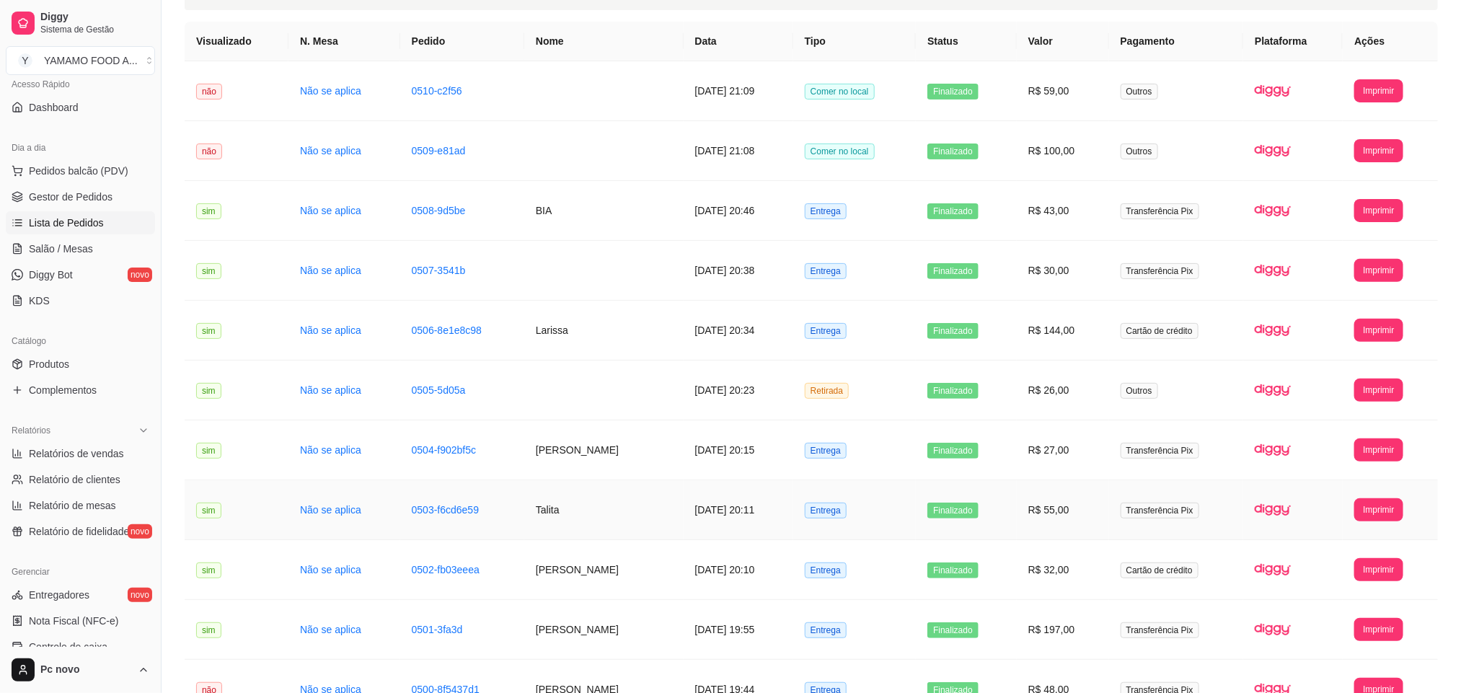
click at [847, 518] on span "Entrega" at bounding box center [826, 511] width 42 height 16
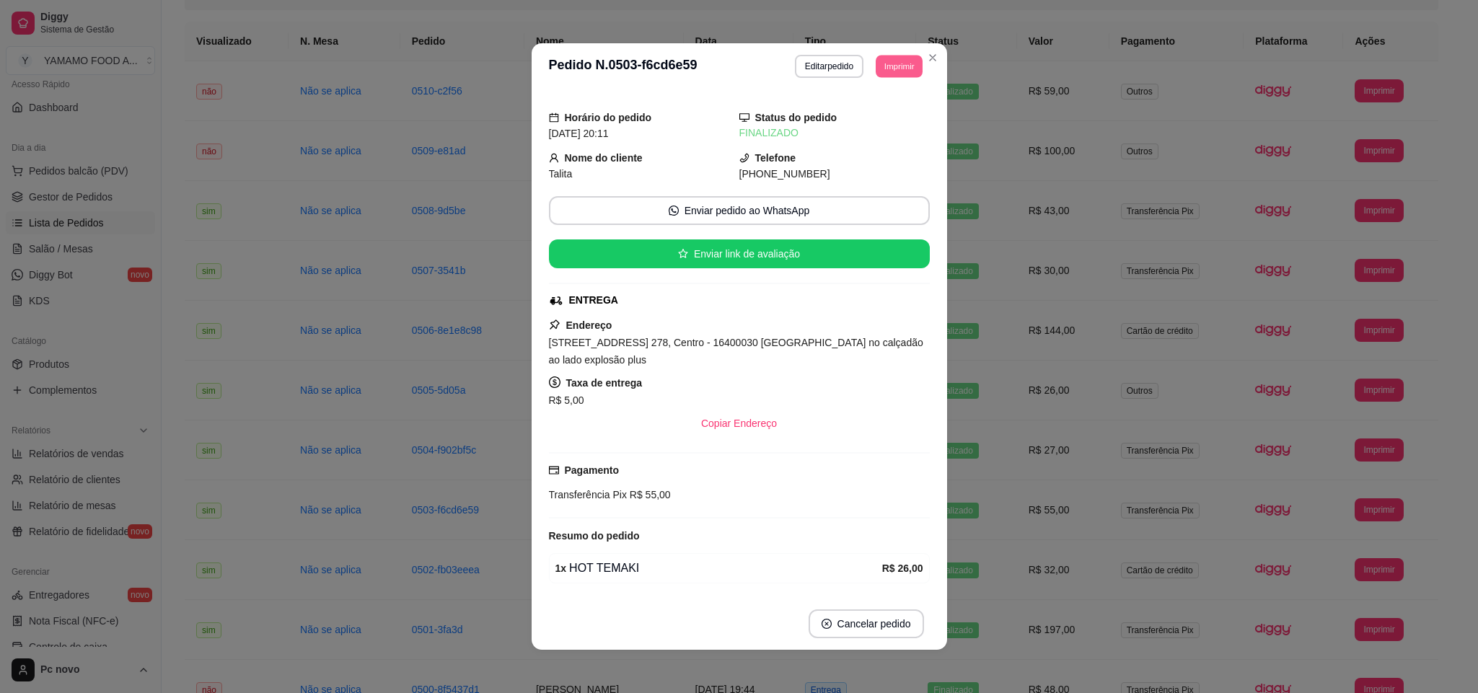
click at [900, 71] on button "Imprimir" at bounding box center [898, 66] width 47 height 22
click at [875, 119] on button "IMPRESSORA" at bounding box center [864, 117] width 105 height 23
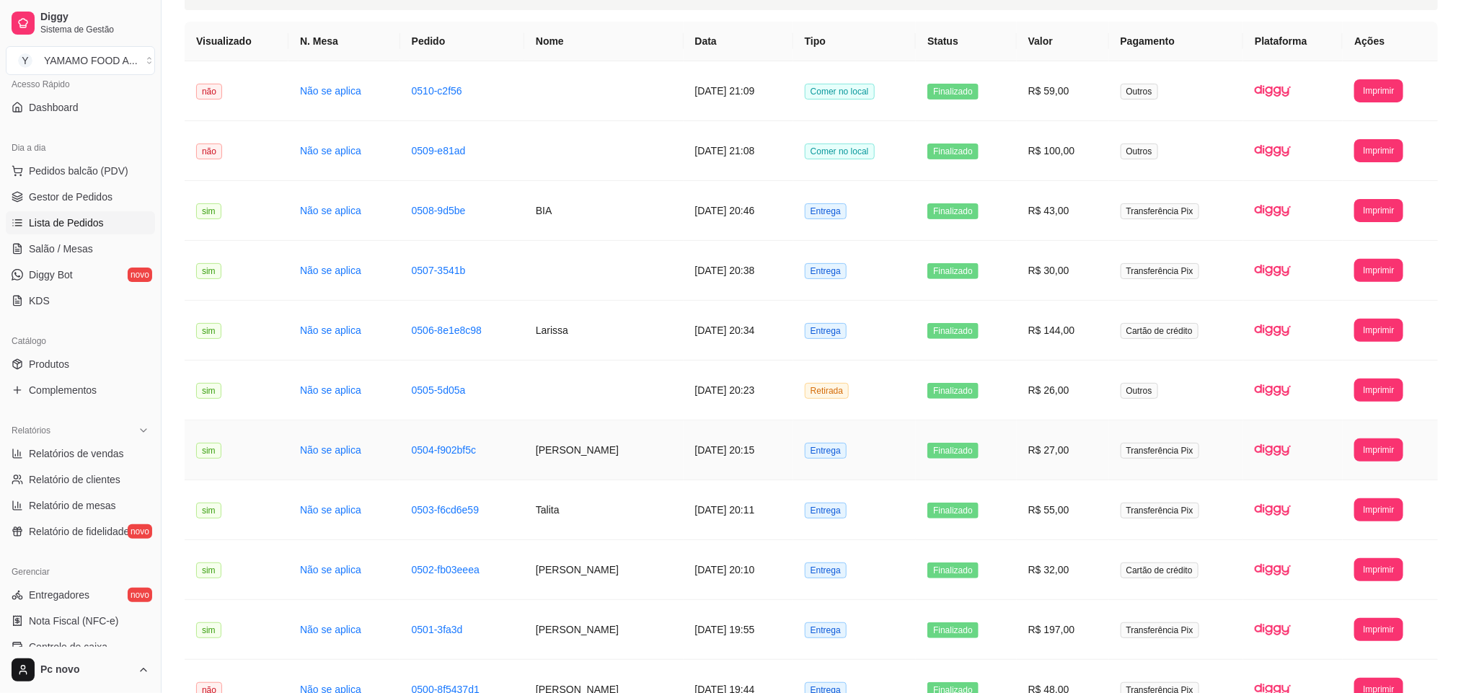
scroll to position [216, 0]
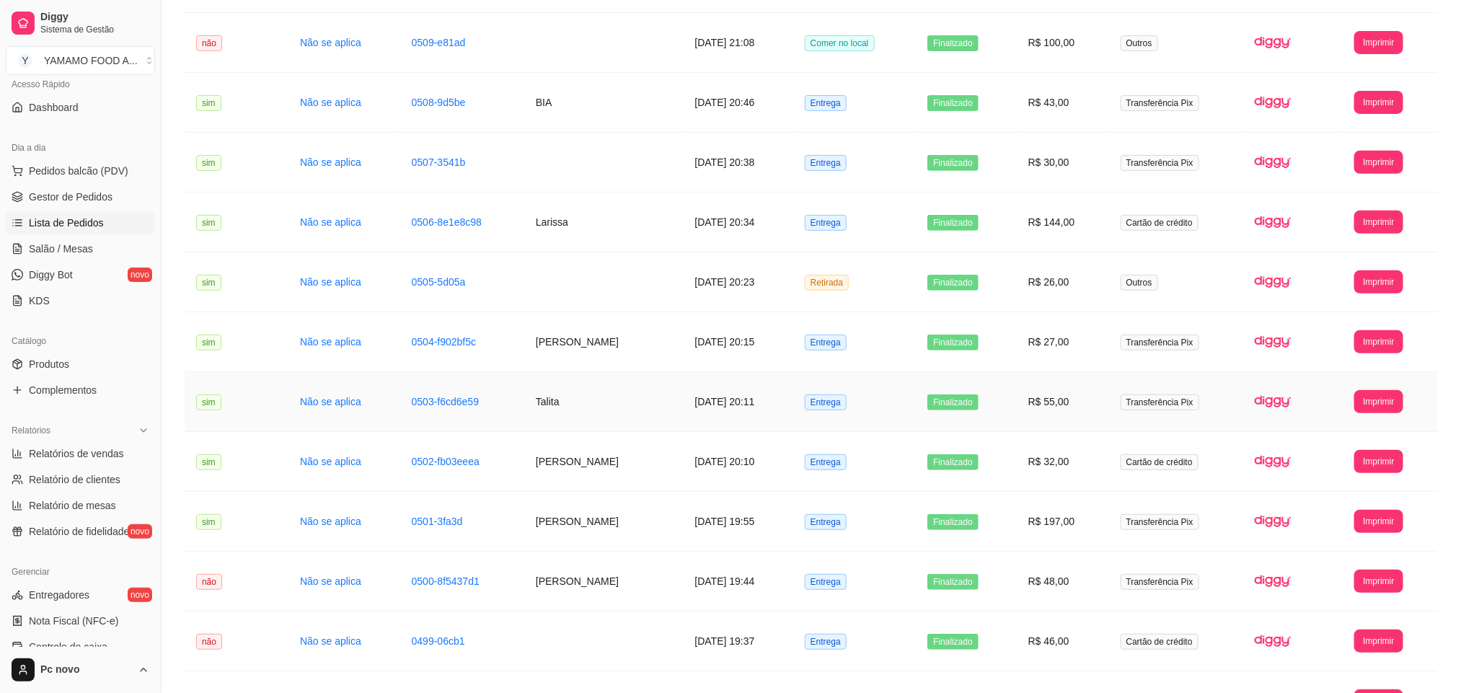
click at [684, 398] on td "[DATE] 20:11" at bounding box center [739, 402] width 110 height 60
click at [718, 474] on td "[DATE] 20:10" at bounding box center [739, 462] width 110 height 60
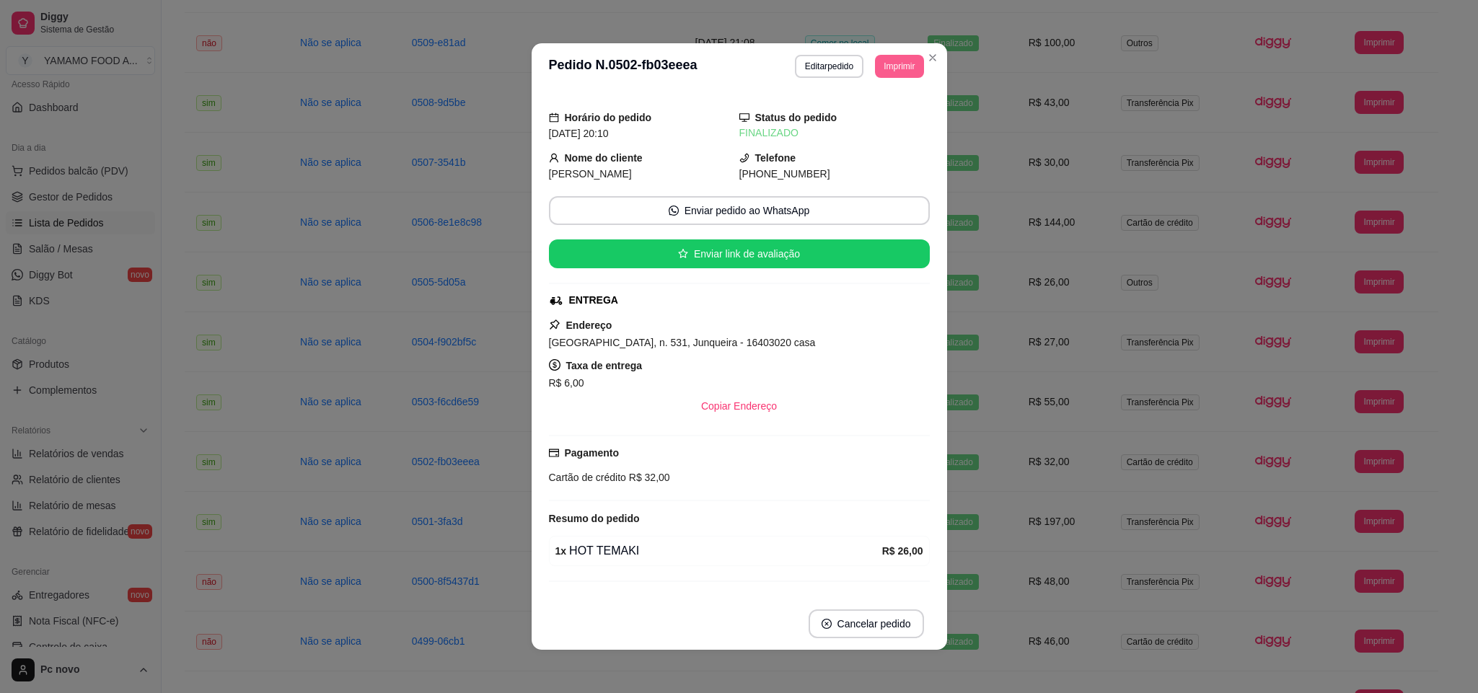
click at [903, 61] on button "Imprimir" at bounding box center [899, 66] width 48 height 23
click at [886, 115] on button "IMPRESSORA" at bounding box center [864, 117] width 101 height 22
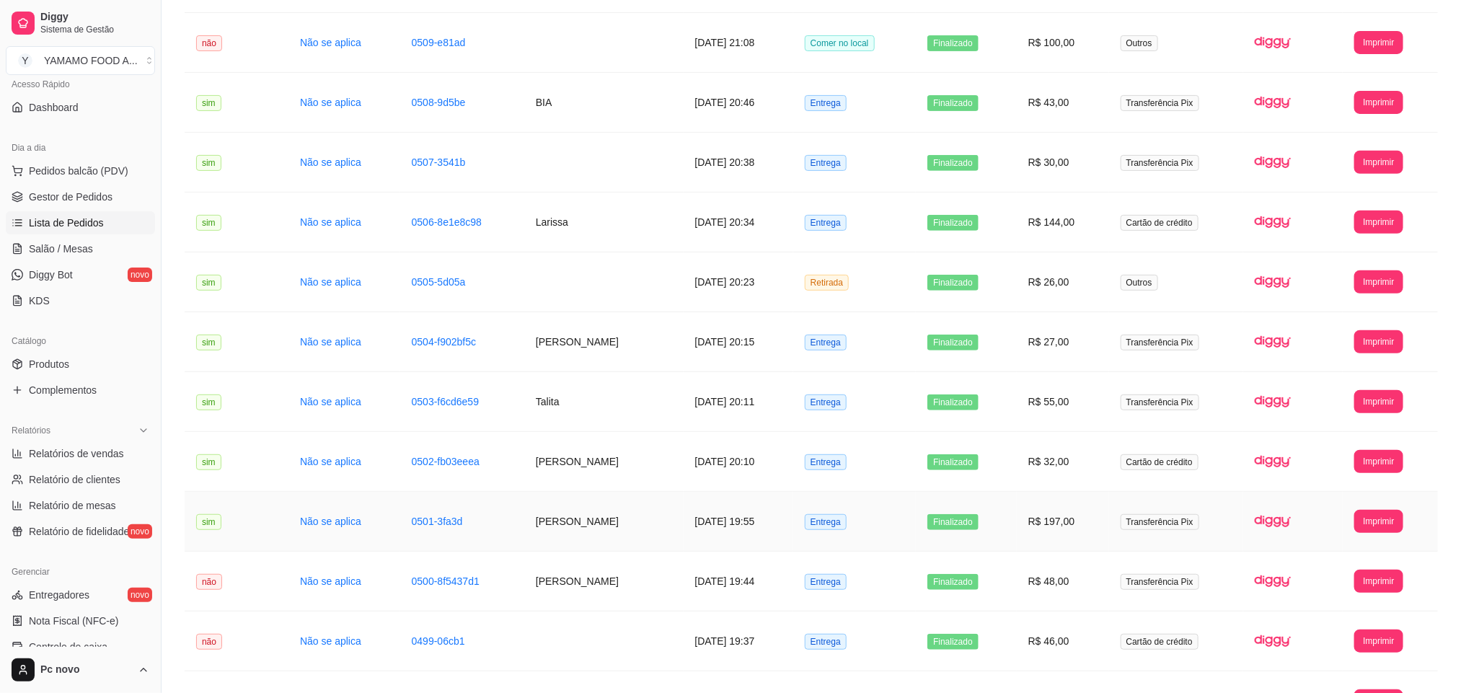
click at [684, 526] on td "[DATE] 19:55" at bounding box center [739, 522] width 110 height 60
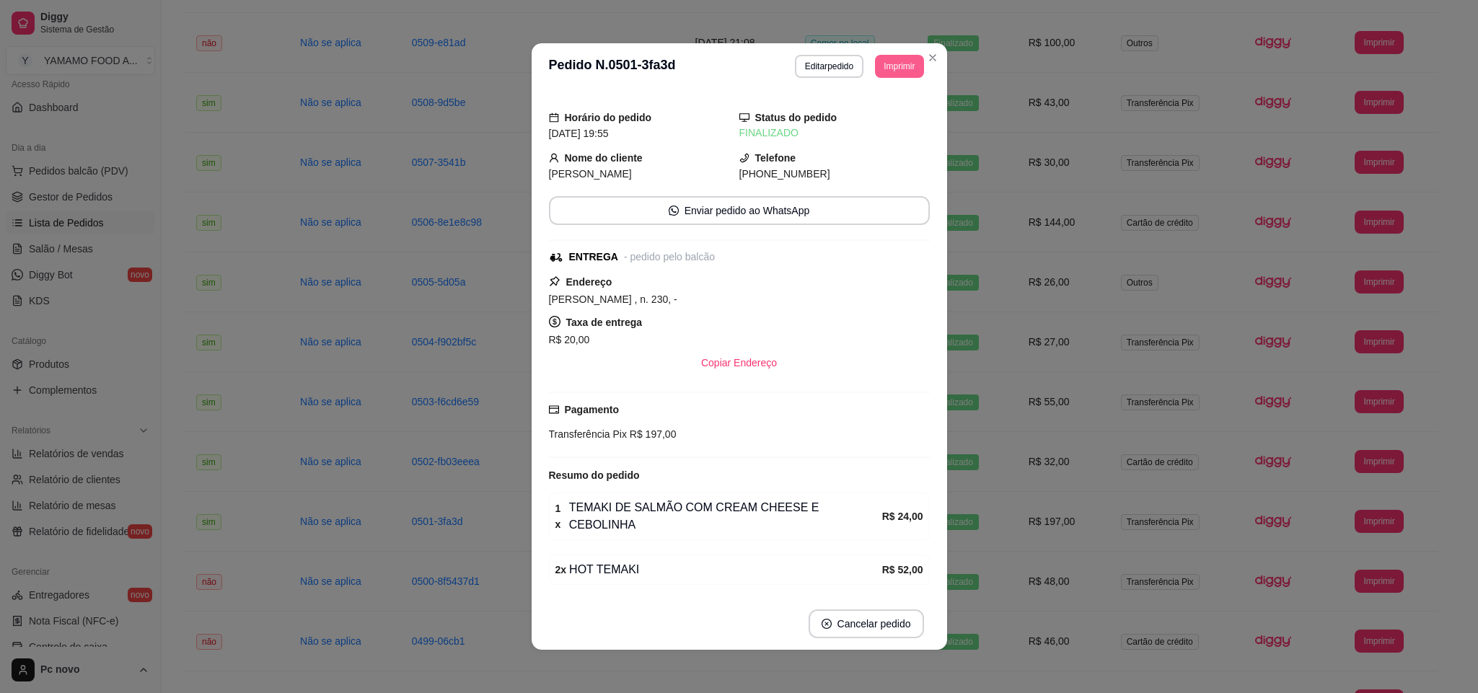
click at [875, 67] on button "Imprimir" at bounding box center [899, 66] width 48 height 23
click at [874, 111] on button "IMPRESSORA" at bounding box center [863, 117] width 101 height 22
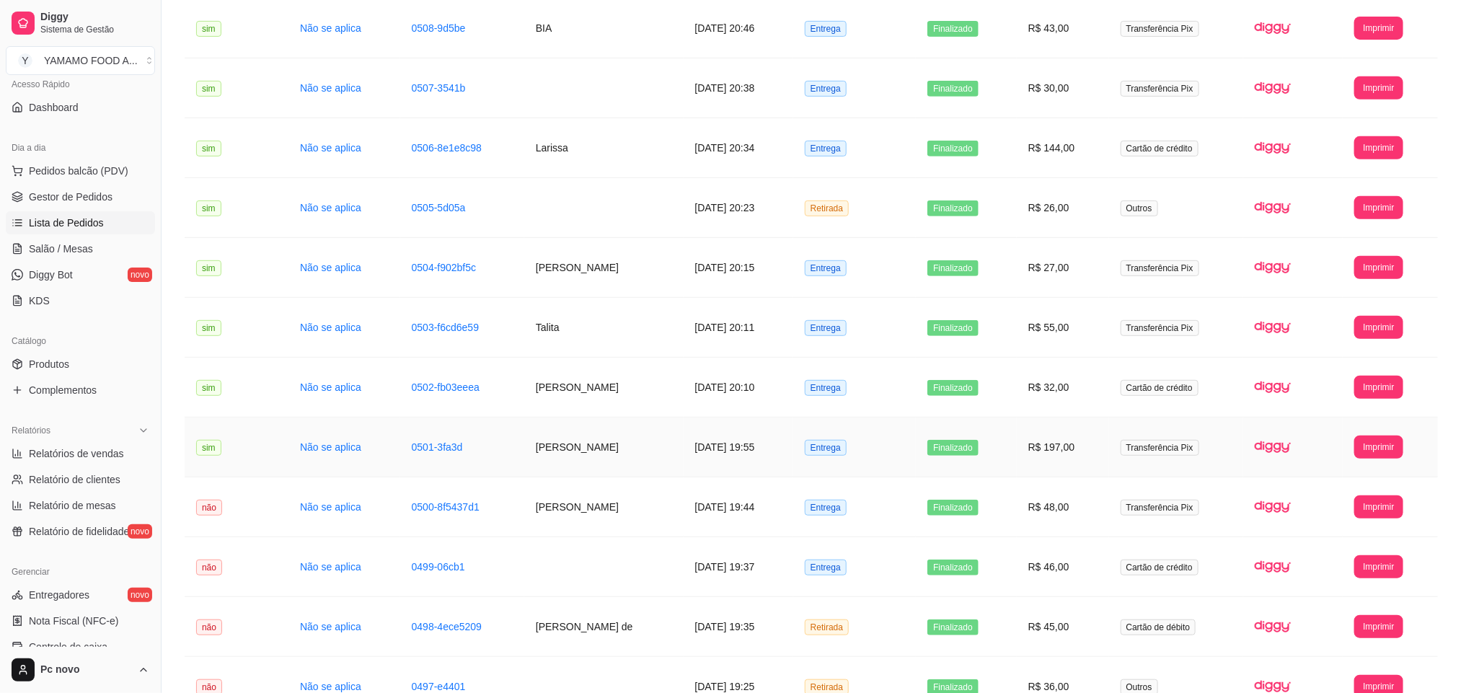
scroll to position [324, 0]
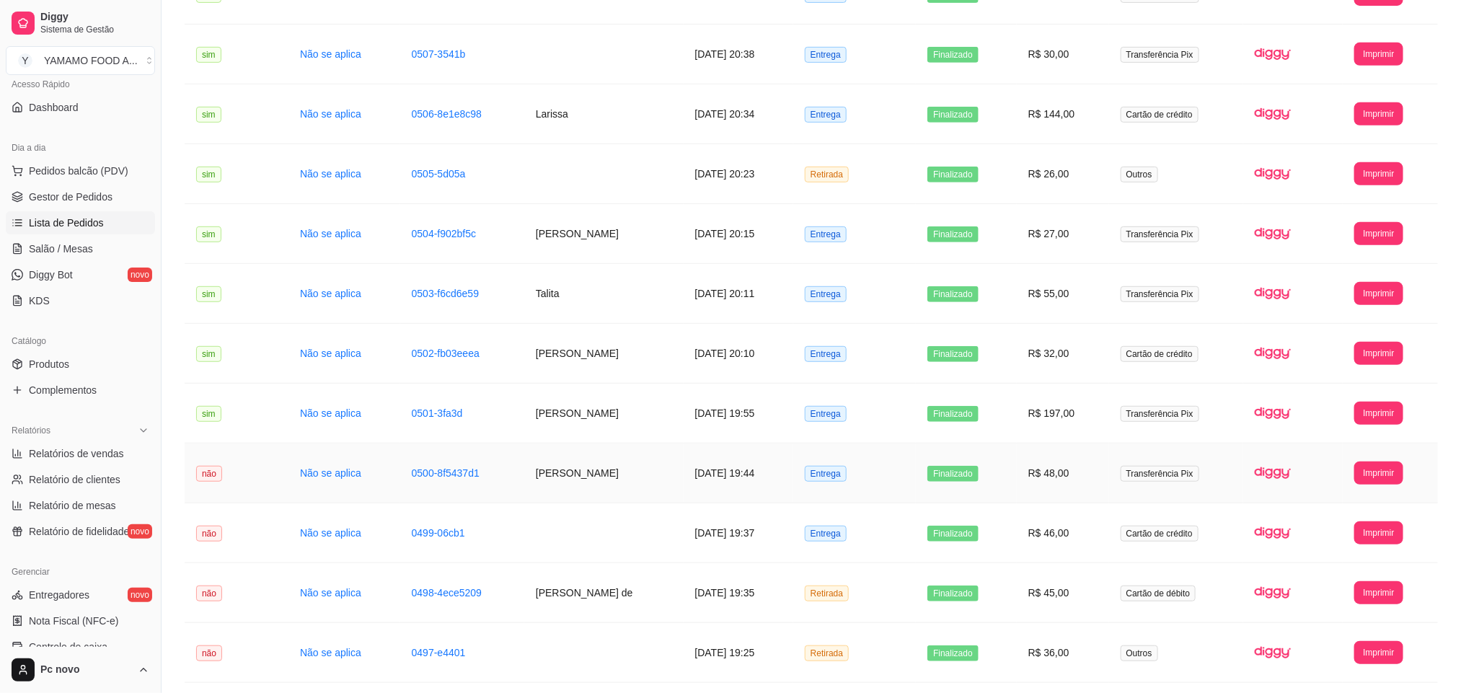
click at [684, 495] on td "[DATE] 19:44" at bounding box center [739, 473] width 110 height 60
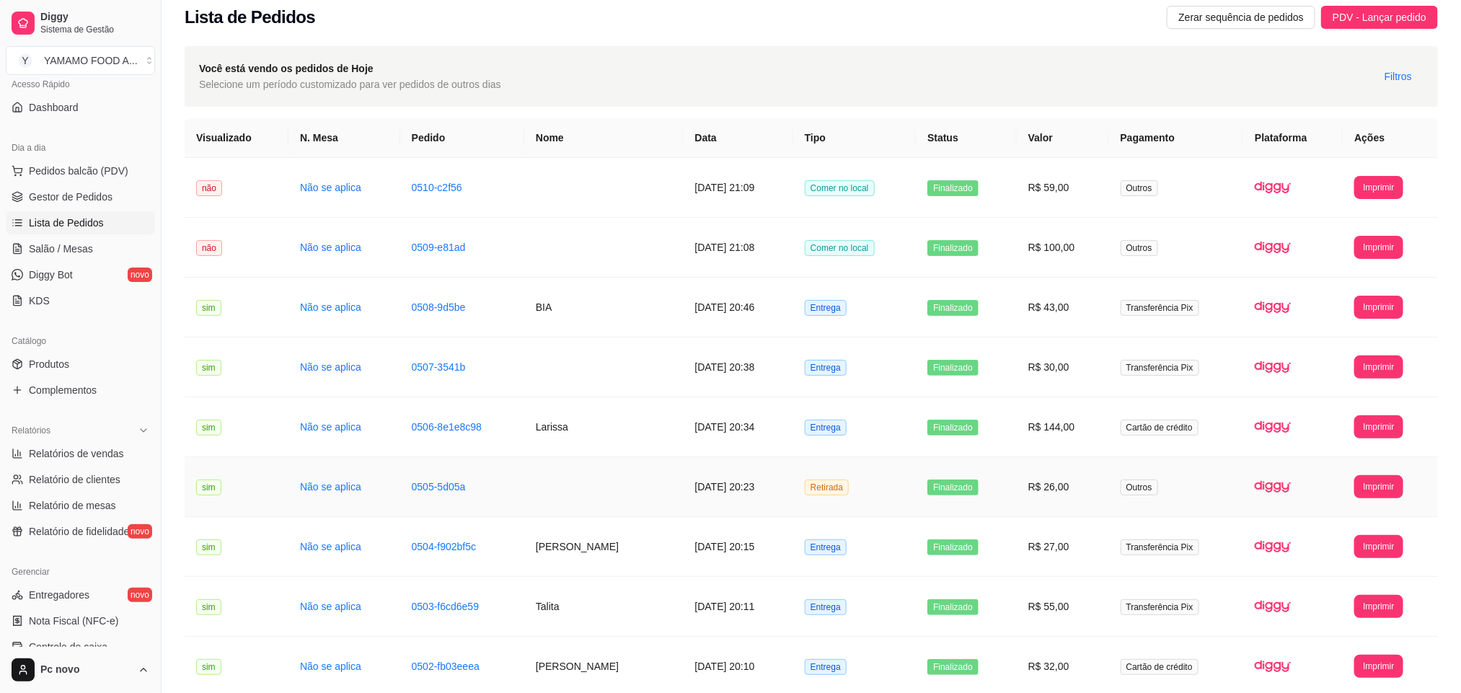
scroll to position [0, 0]
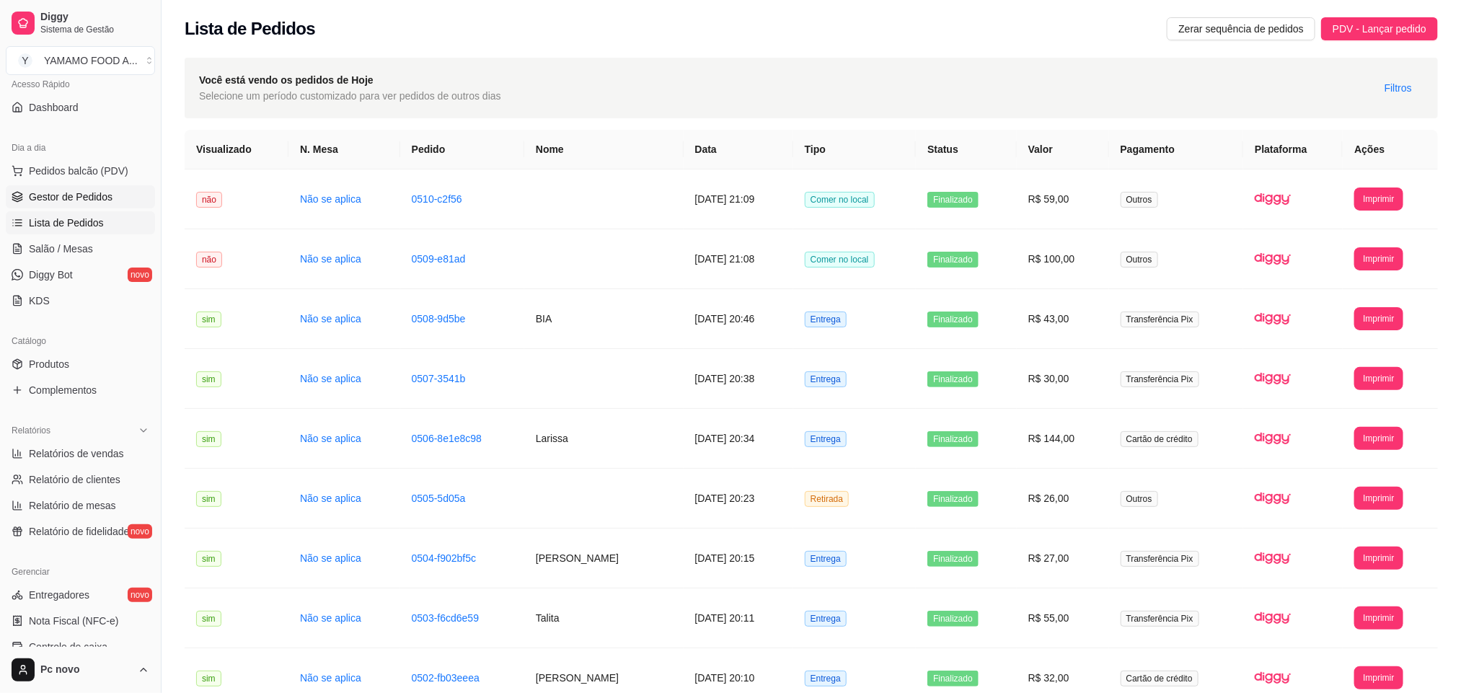
click at [110, 191] on link "Gestor de Pedidos" at bounding box center [80, 196] width 149 height 23
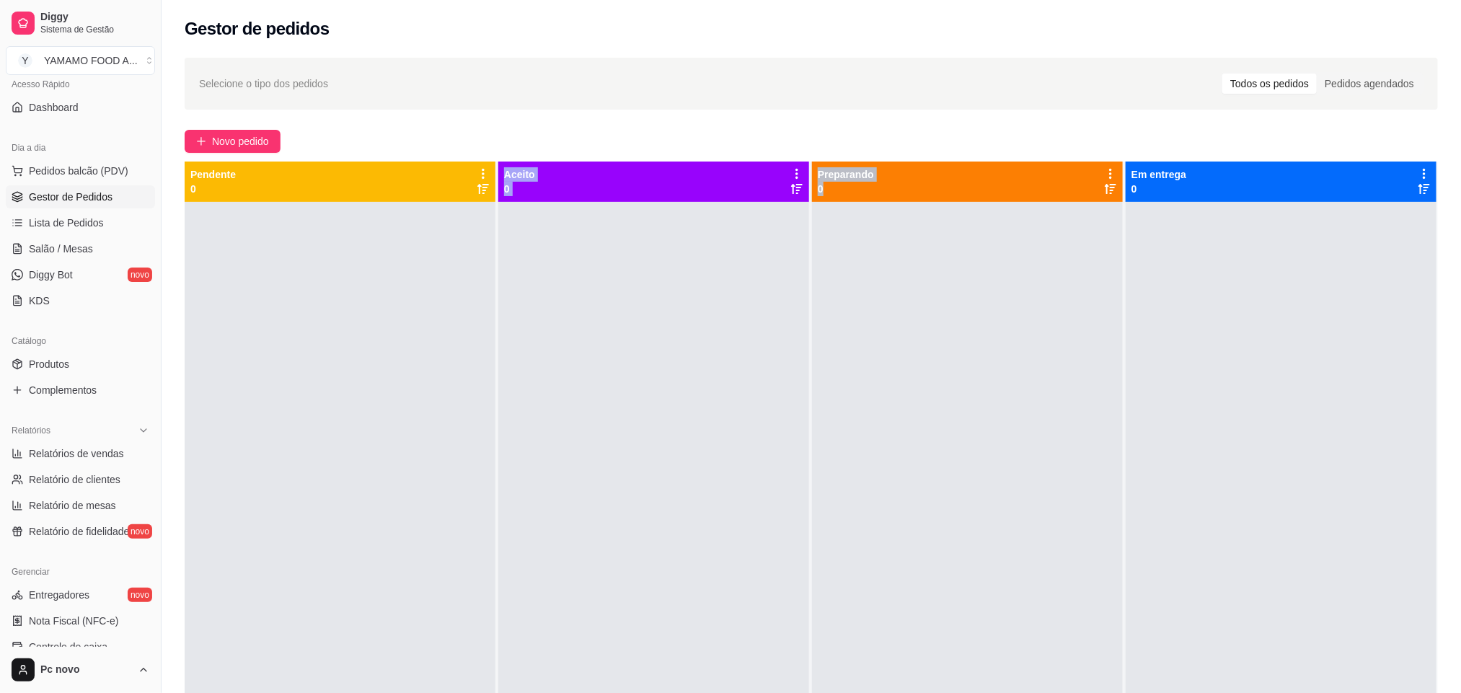
drag, startPoint x: 453, startPoint y: 171, endPoint x: 900, endPoint y: 221, distance: 449.8
click at [900, 221] on div "Pendente 0 Aceito 0 Preparando 0 Em entrega 0" at bounding box center [811, 508] width 1253 height 693
drag, startPoint x: 654, startPoint y: 206, endPoint x: 645, endPoint y: 204, distance: 8.9
click at [652, 206] on div at bounding box center [653, 548] width 311 height 693
click at [550, 190] on div "Aceito 0" at bounding box center [653, 181] width 299 height 29
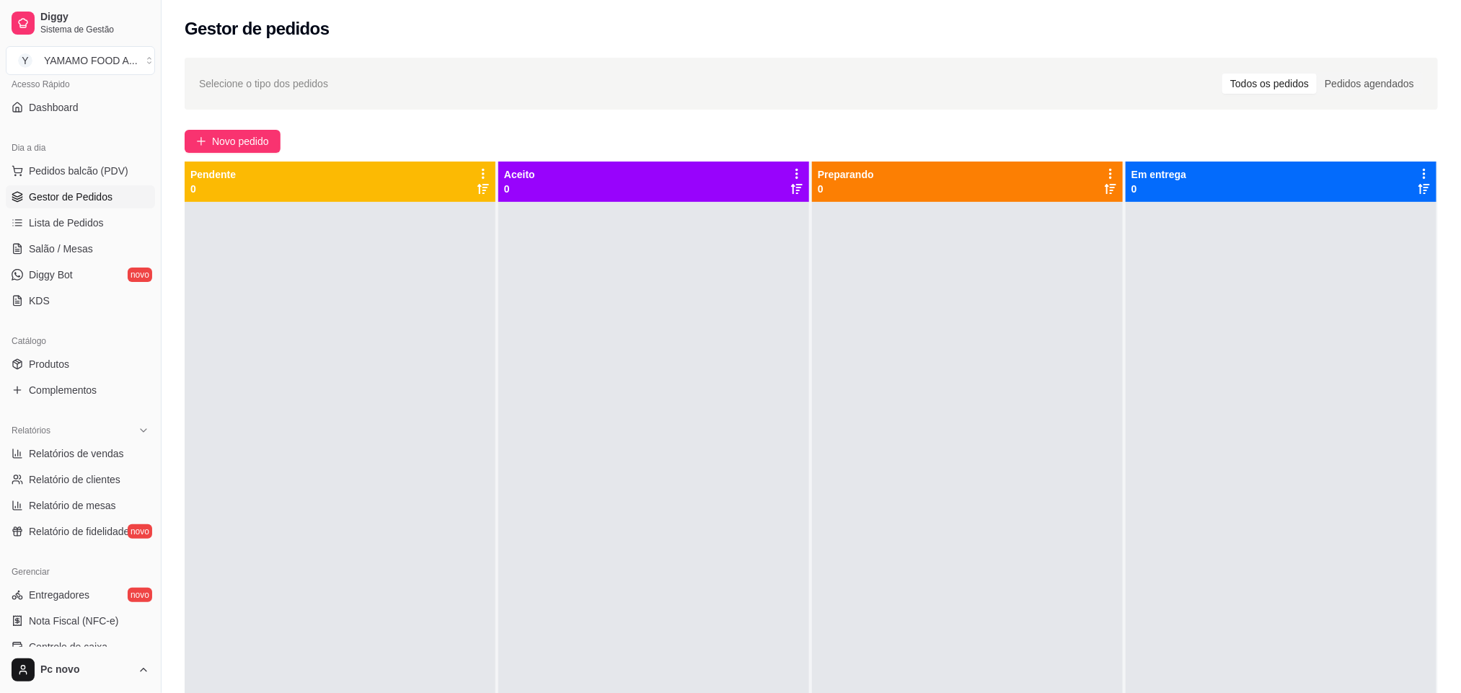
click at [550, 190] on div "Aceito 0" at bounding box center [653, 181] width 299 height 29
drag, startPoint x: 162, startPoint y: 180, endPoint x: 617, endPoint y: 186, distance: 455.0
click at [565, 186] on div "Diggy Sistema de Gestão Y YAMAMO FOOD A ... Loja aberta Diggy Pro até 18/08 Ace…" at bounding box center [730, 456] width 1461 height 913
drag, startPoint x: 805, startPoint y: 186, endPoint x: 490, endPoint y: 208, distance: 316.6
click at [490, 208] on div "Pendente 0 Aceito 0 Preparando 0 Em entrega 0" at bounding box center [811, 508] width 1253 height 693
